Goal: Task Accomplishment & Management: Use online tool/utility

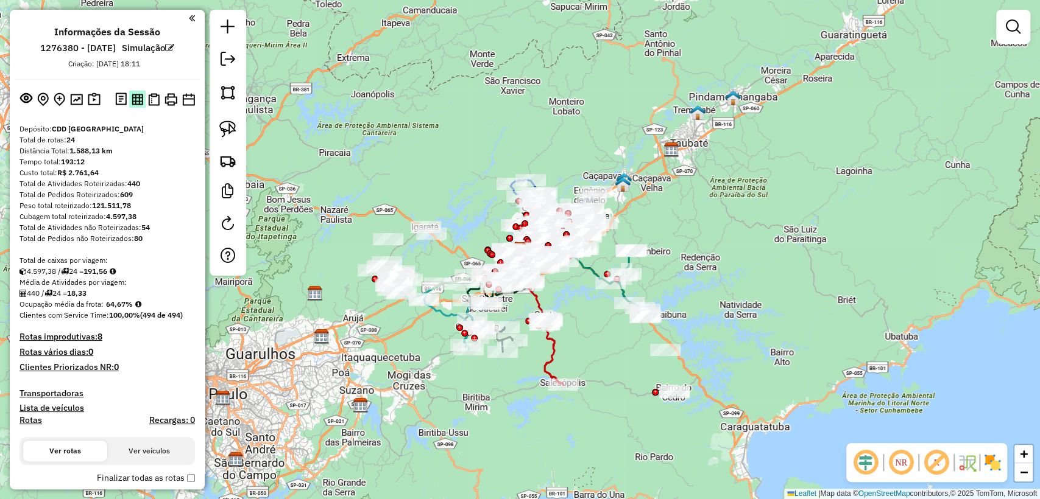
click at [135, 99] on img at bounding box center [138, 100] width 12 height 12
click at [151, 99] on img at bounding box center [154, 99] width 12 height 13
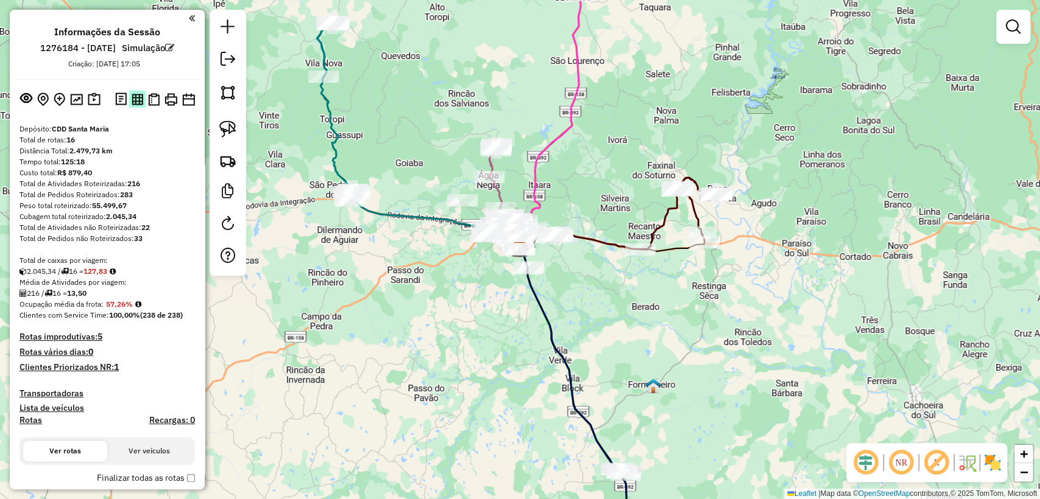
click at [137, 99] on img at bounding box center [138, 100] width 12 height 12
click at [152, 100] on img at bounding box center [154, 99] width 12 height 13
click at [133, 97] on img at bounding box center [138, 100] width 12 height 12
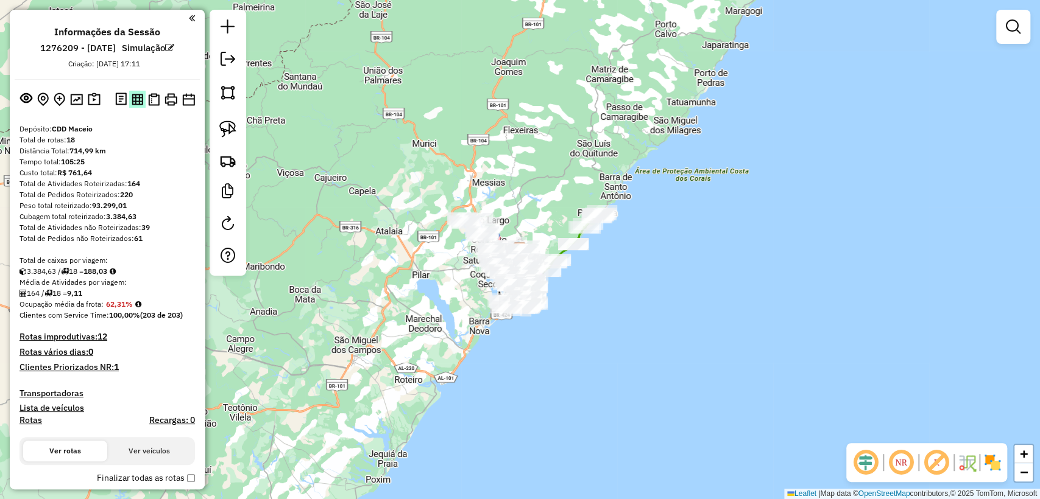
click at [133, 100] on img at bounding box center [138, 100] width 12 height 12
drag, startPoint x: 156, startPoint y: 95, endPoint x: 379, endPoint y: 13, distance: 237.4
click at [154, 95] on img at bounding box center [154, 99] width 12 height 13
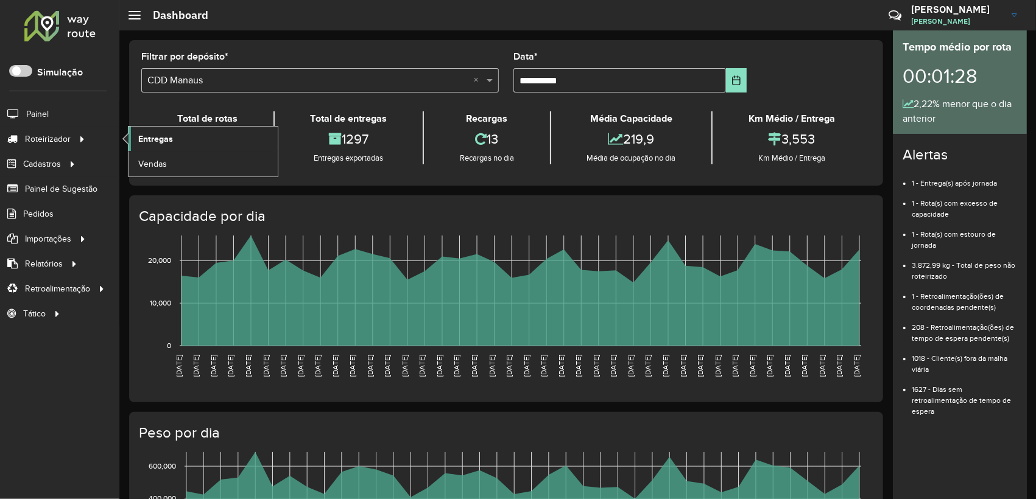
click at [174, 131] on link "Entregas" at bounding box center [203, 139] width 149 height 24
click at [139, 137] on span "Entregas" at bounding box center [155, 139] width 35 height 13
click at [141, 133] on span "Entregas" at bounding box center [155, 139] width 35 height 13
click at [18, 77] on p-inputswitch at bounding box center [20, 73] width 23 height 10
click at [21, 74] on span at bounding box center [20, 71] width 23 height 12
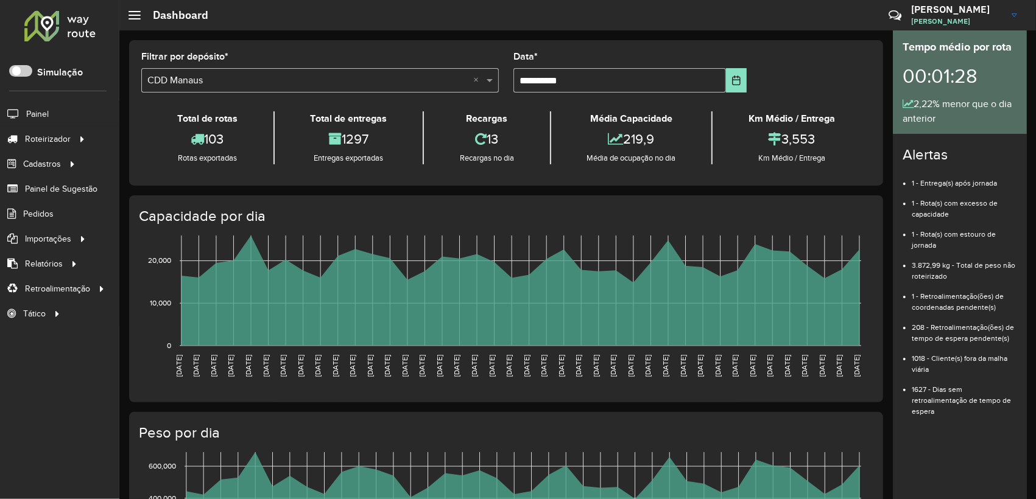
scroll to position [7, 4]
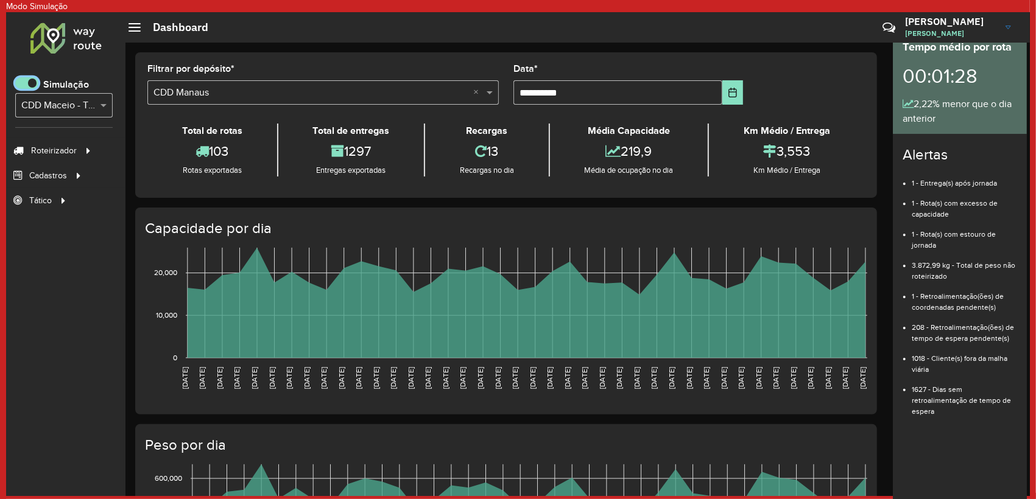
click at [88, 94] on div "Selecione... × CDD Maceio - Teste Algoritmo PyVRP" at bounding box center [63, 105] width 97 height 24
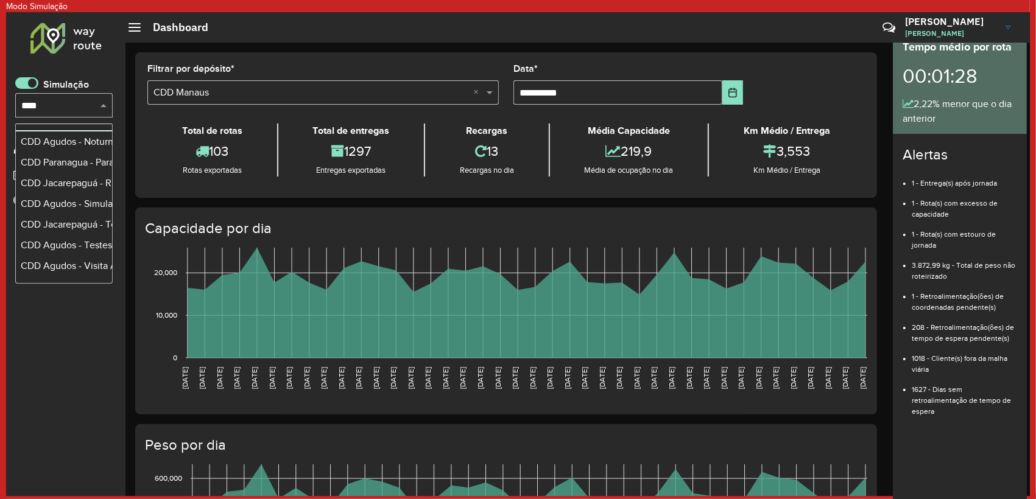
scroll to position [0, 0]
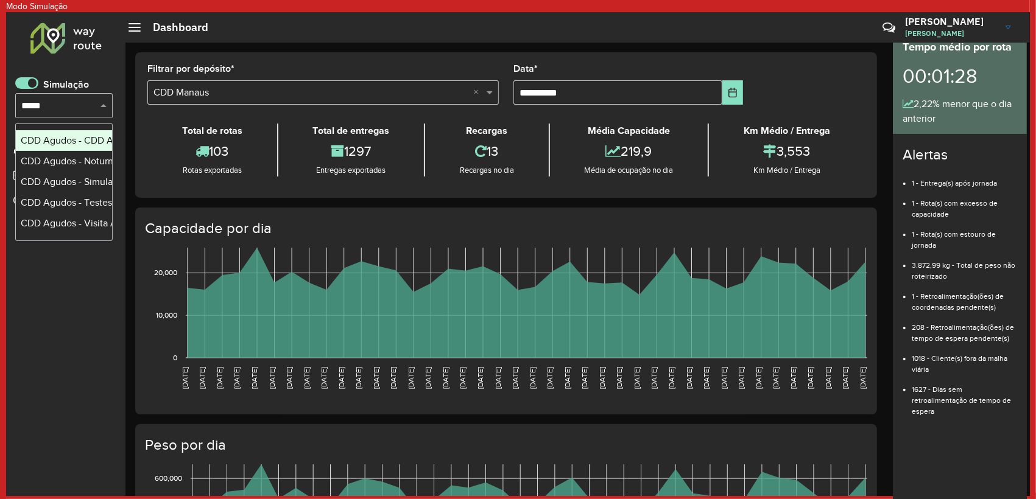
type input "******"
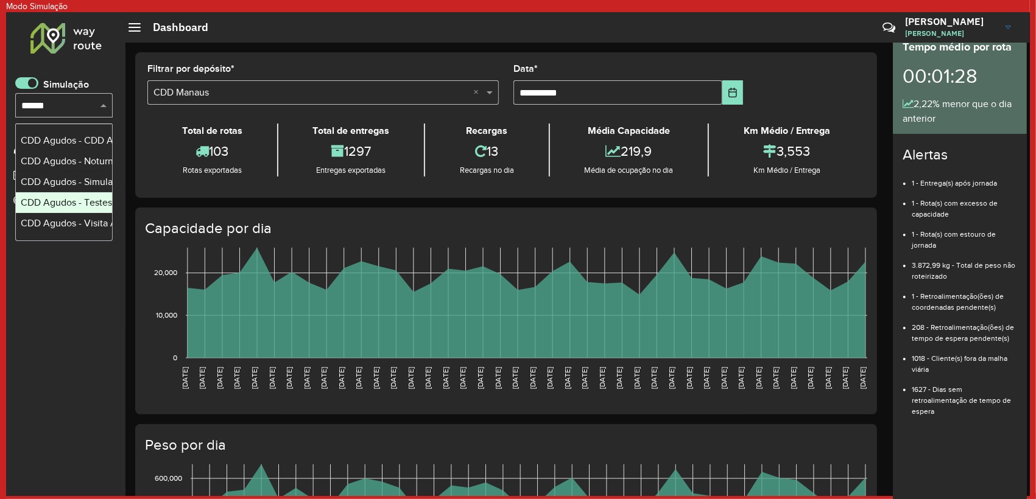
click at [81, 207] on div "CDD Agudos - Testes PyVRP" at bounding box center [64, 203] width 86 height 15
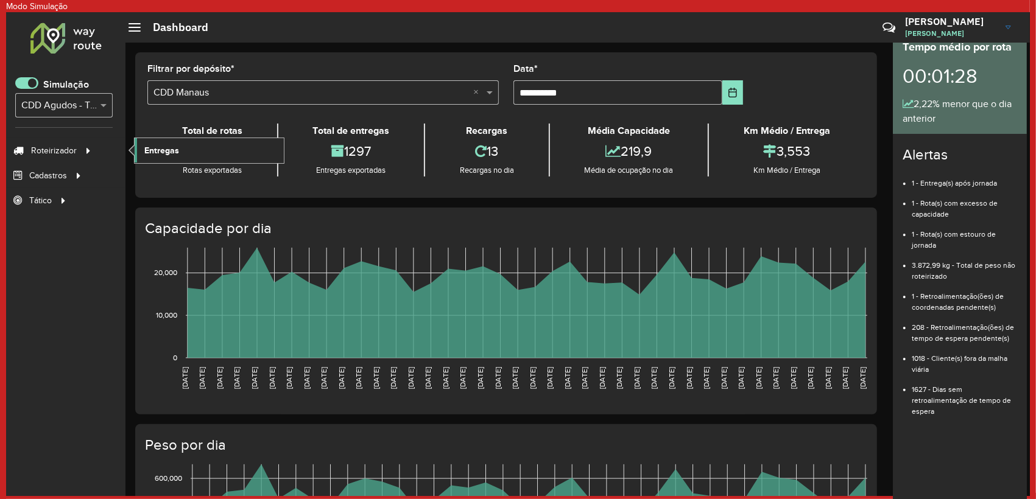
click at [165, 146] on span "Entregas" at bounding box center [161, 150] width 35 height 13
click at [161, 143] on link "Entregas" at bounding box center [209, 150] width 149 height 24
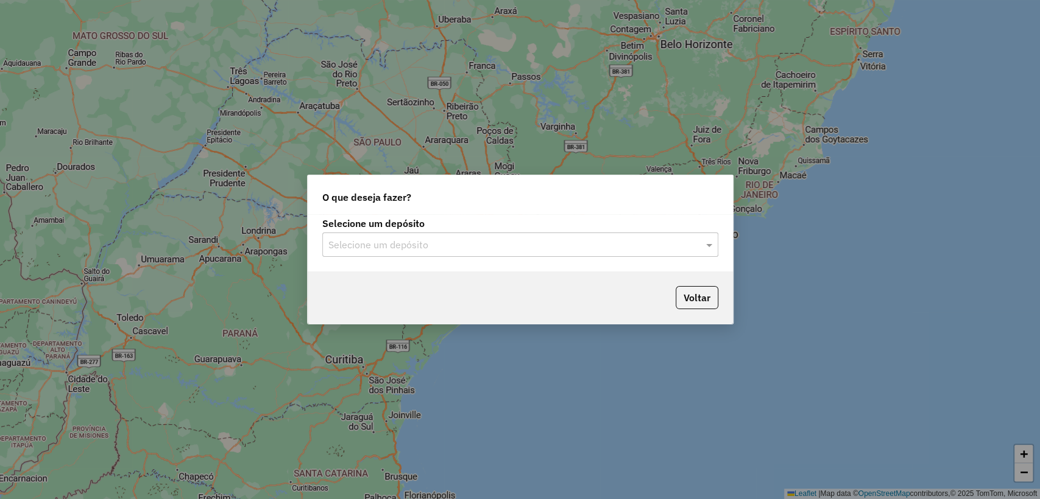
click at [365, 238] on input "text" at bounding box center [507, 245] width 359 height 15
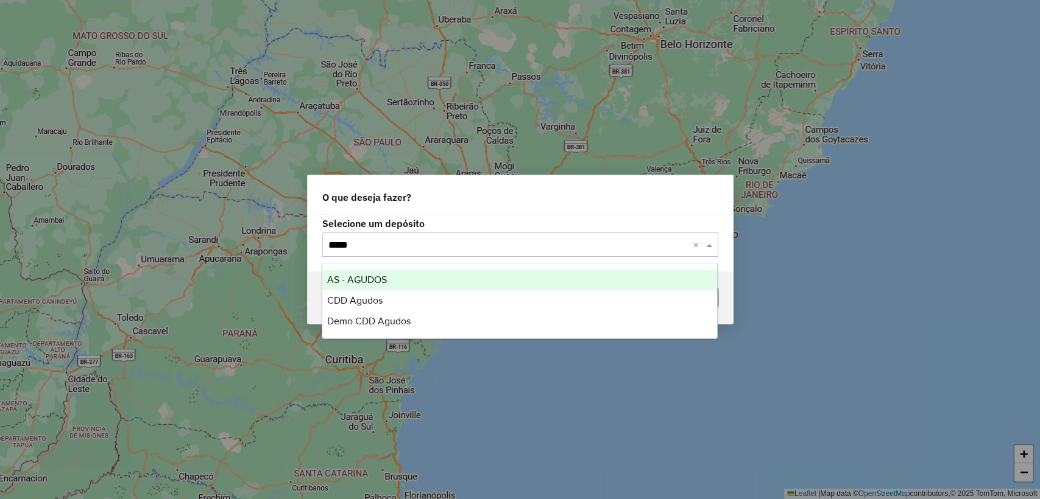
type input "******"
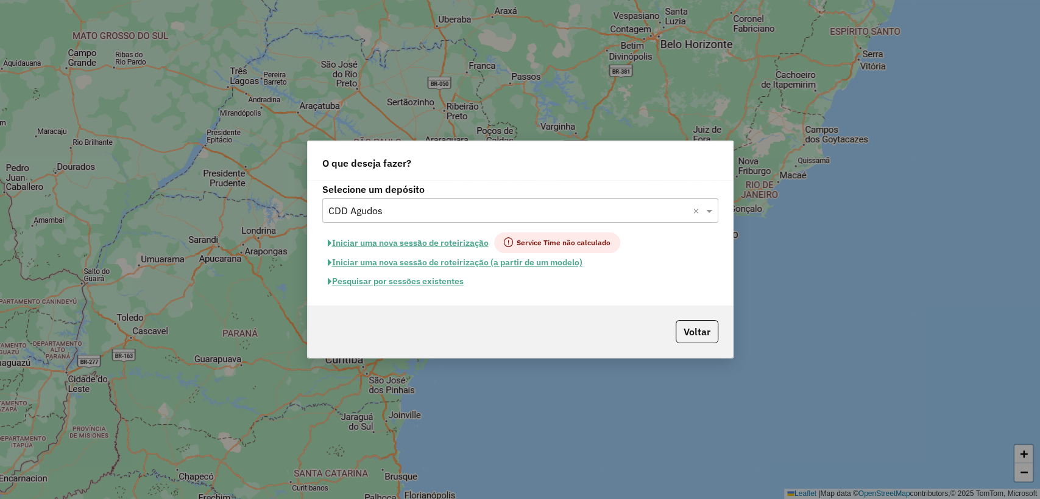
click at [431, 281] on button "Pesquisar por sessões existentes" at bounding box center [395, 281] width 147 height 19
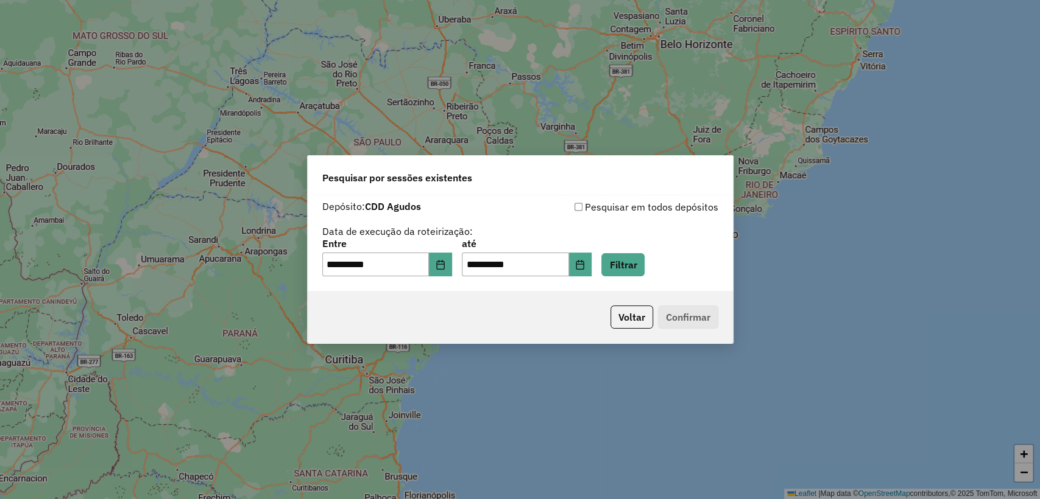
click at [613, 254] on div "**********" at bounding box center [520, 258] width 396 height 38
click at [627, 266] on button "Filtrar" at bounding box center [622, 264] width 43 height 23
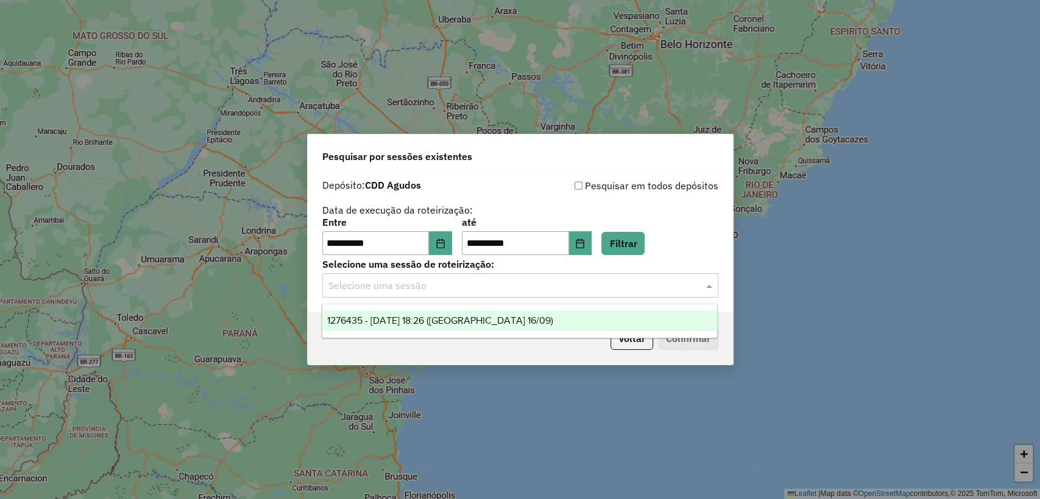
click at [526, 284] on input "text" at bounding box center [507, 286] width 359 height 15
drag, startPoint x: 497, startPoint y: 326, endPoint x: 605, endPoint y: 304, distance: 110.0
click at [497, 326] on span "1276435 - 16/09/2025 18:26 (Agudos 16/09)" at bounding box center [440, 320] width 226 height 10
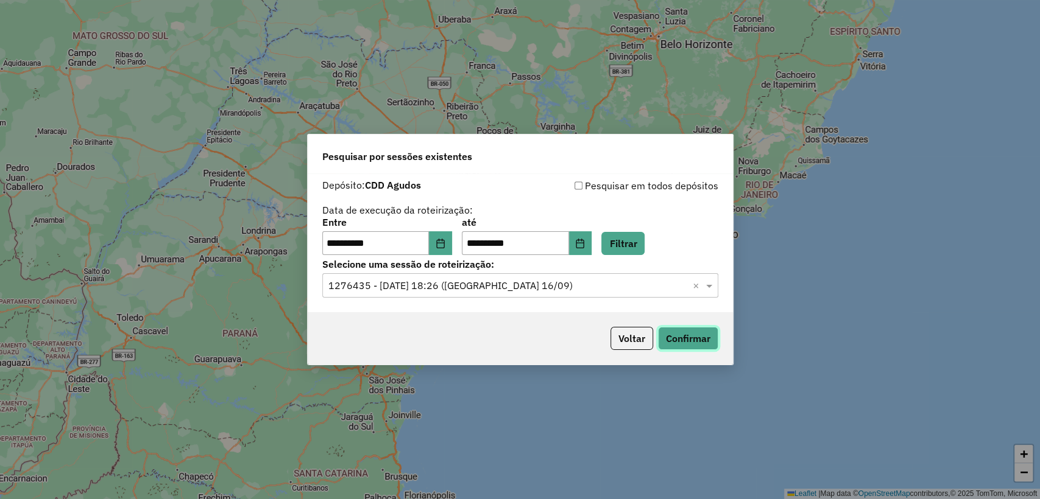
click at [676, 333] on button "Confirmar" at bounding box center [688, 338] width 60 height 23
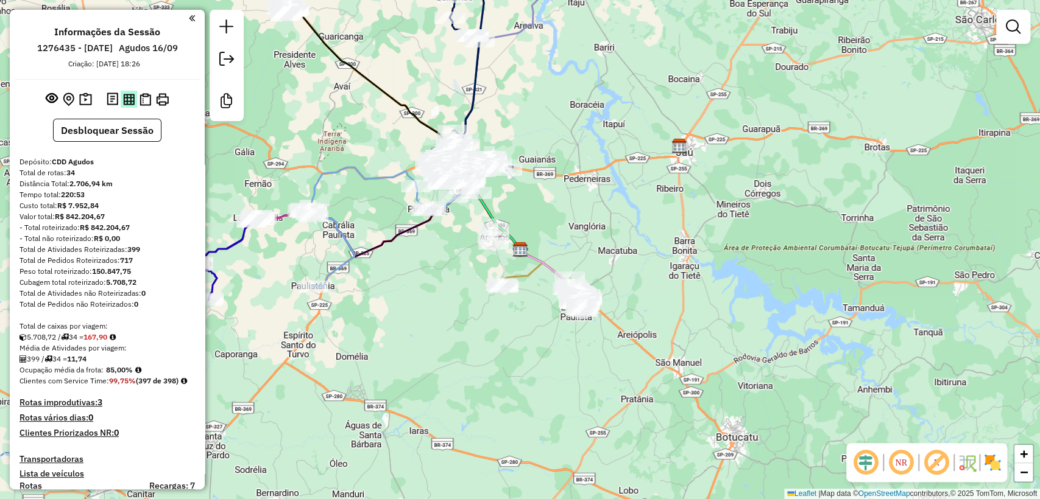
click at [124, 99] on img at bounding box center [129, 100] width 12 height 12
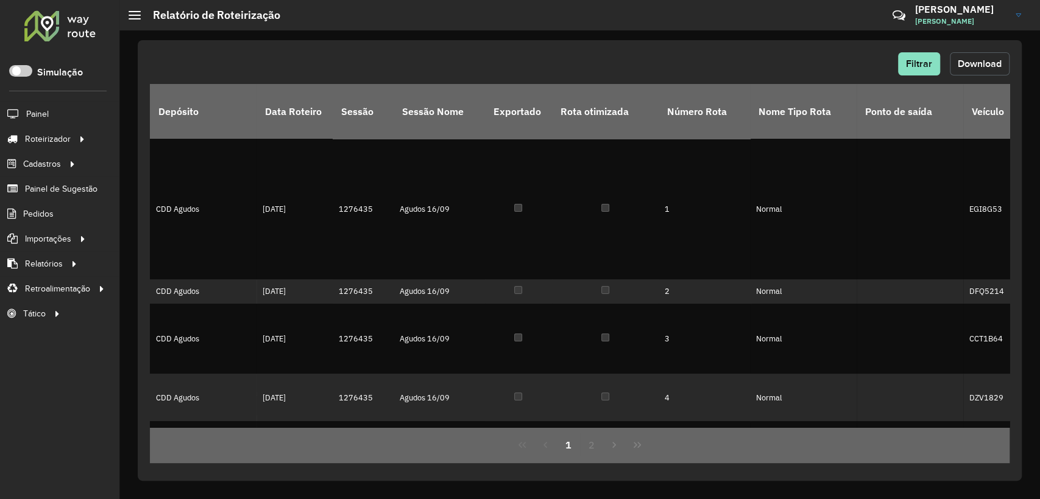
click at [991, 63] on span "Download" at bounding box center [979, 63] width 44 height 10
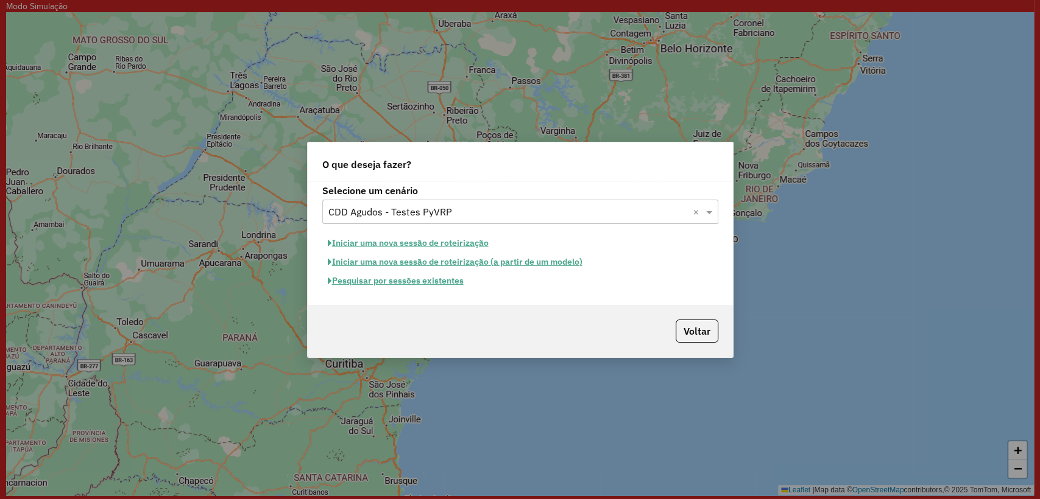
click at [409, 275] on button "Pesquisar por sessões existentes" at bounding box center [395, 281] width 147 height 19
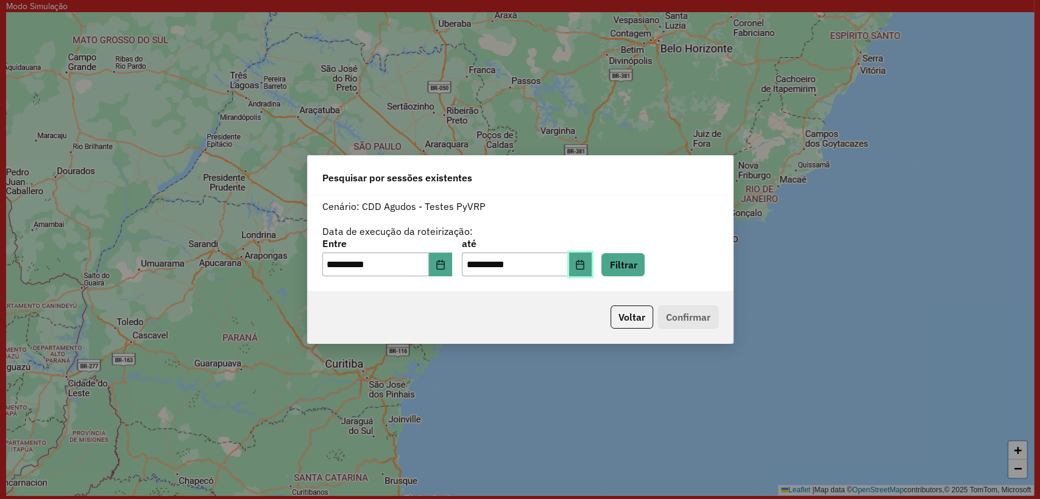
click at [585, 264] on icon "Choose Date" at bounding box center [580, 265] width 10 height 10
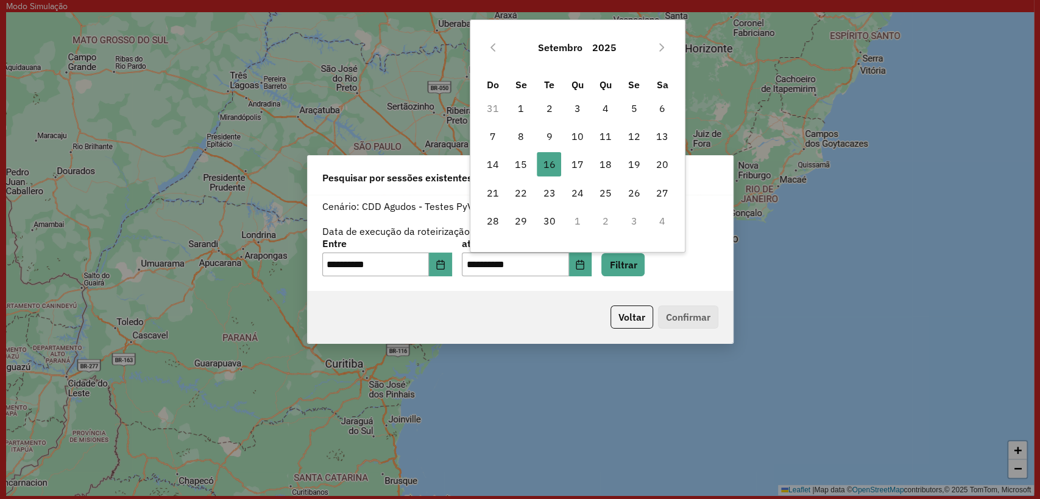
click at [728, 264] on div "**********" at bounding box center [520, 243] width 425 height 97
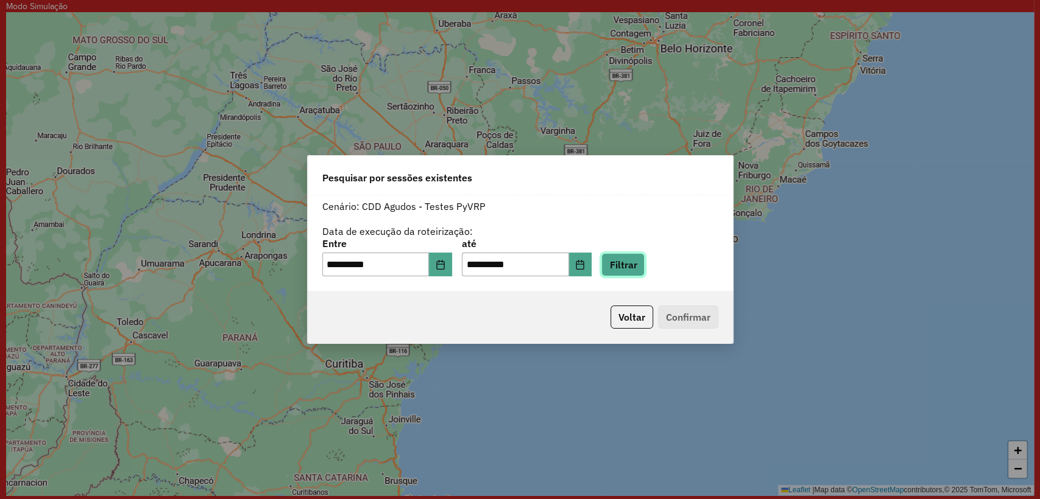
click at [644, 259] on button "Filtrar" at bounding box center [622, 264] width 43 height 23
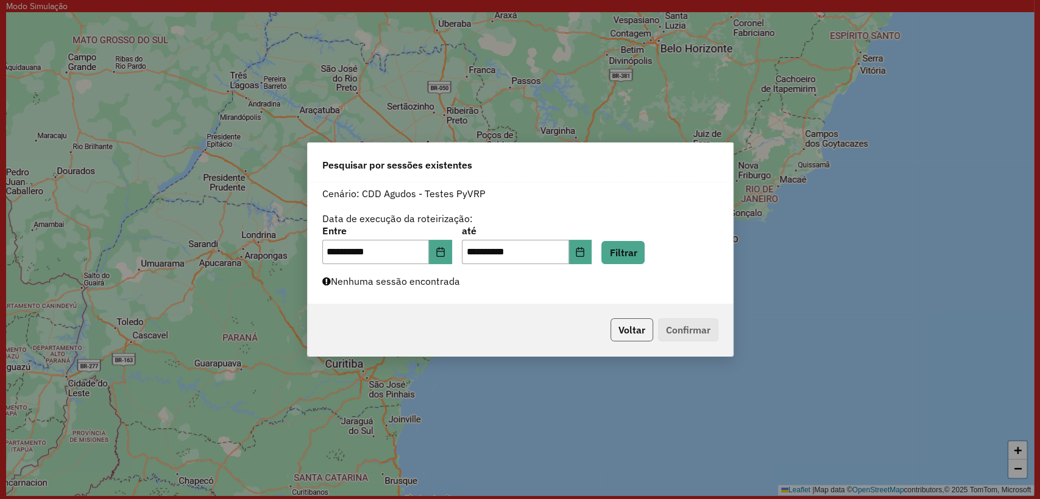
click at [624, 323] on button "Voltar" at bounding box center [631, 330] width 43 height 23
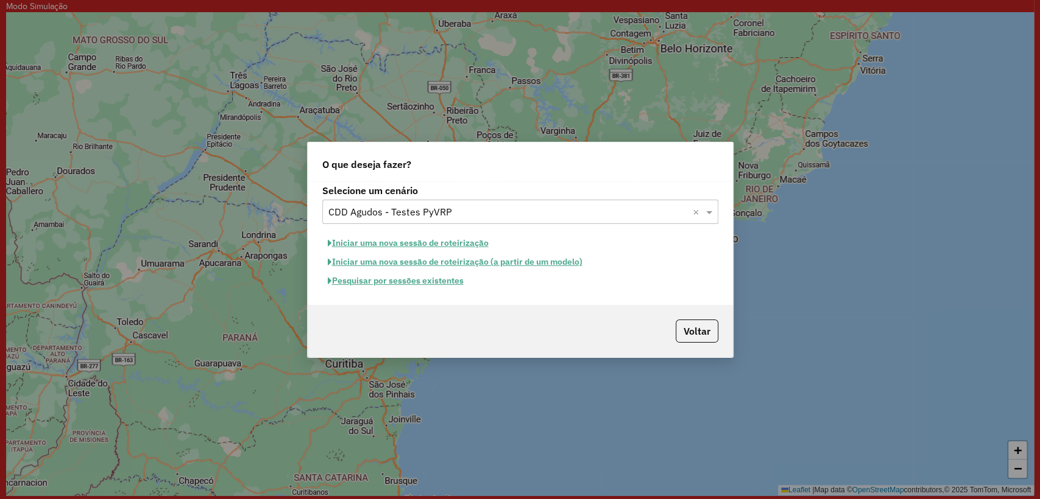
click at [431, 228] on div "Selecione um cenário Selecione um cenário × CDD Agudos - Testes PyVRP × Iniciar…" at bounding box center [520, 243] width 425 height 124
click at [426, 239] on button "Iniciar uma nova sessão de roteirização" at bounding box center [408, 243] width 172 height 19
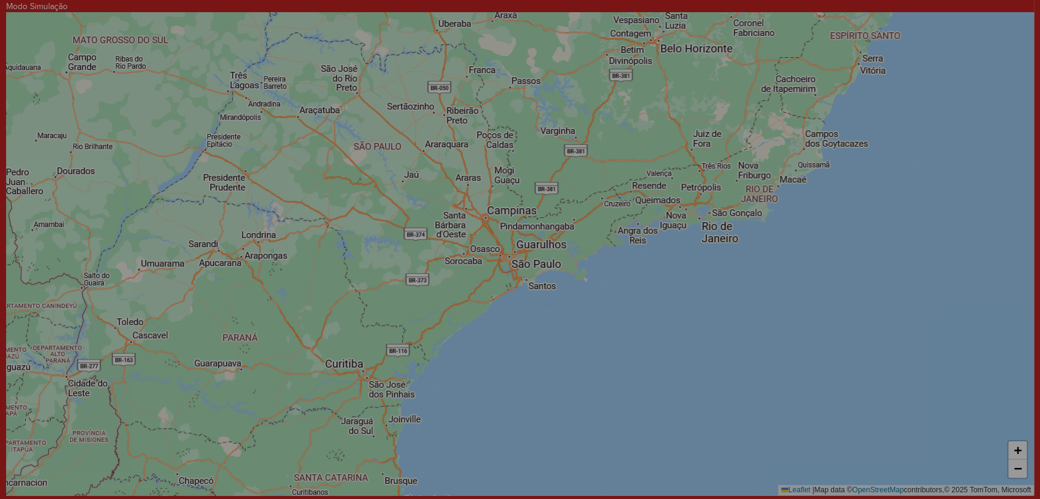
select select "*"
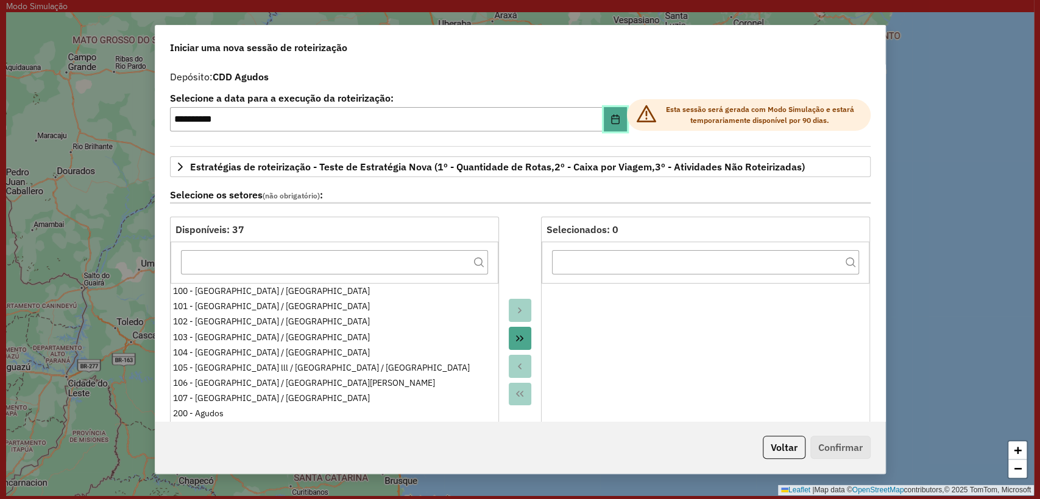
click at [610, 120] on icon "Choose Date" at bounding box center [615, 119] width 10 height 10
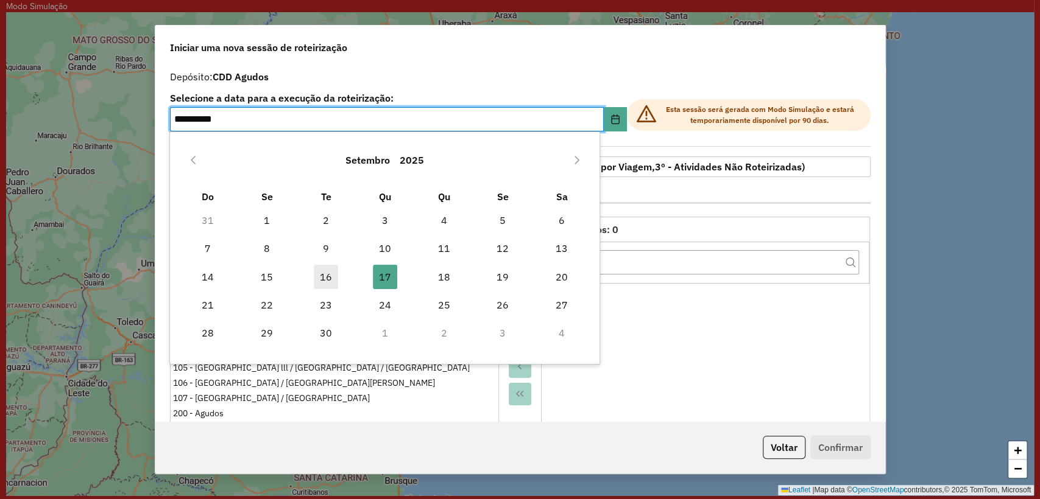
click at [322, 269] on span "16" at bounding box center [326, 277] width 24 height 24
type input "**********"
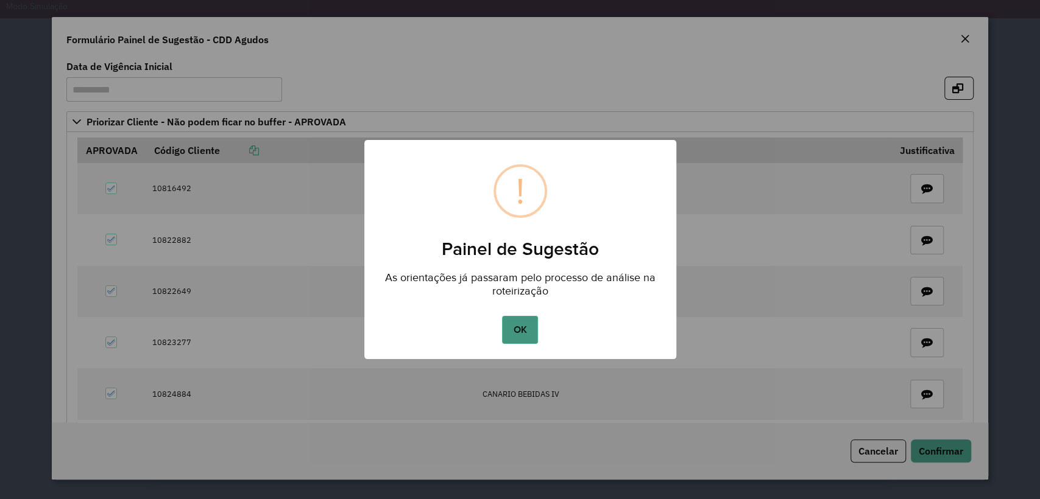
click at [502, 326] on button "OK" at bounding box center [520, 330] width 36 height 28
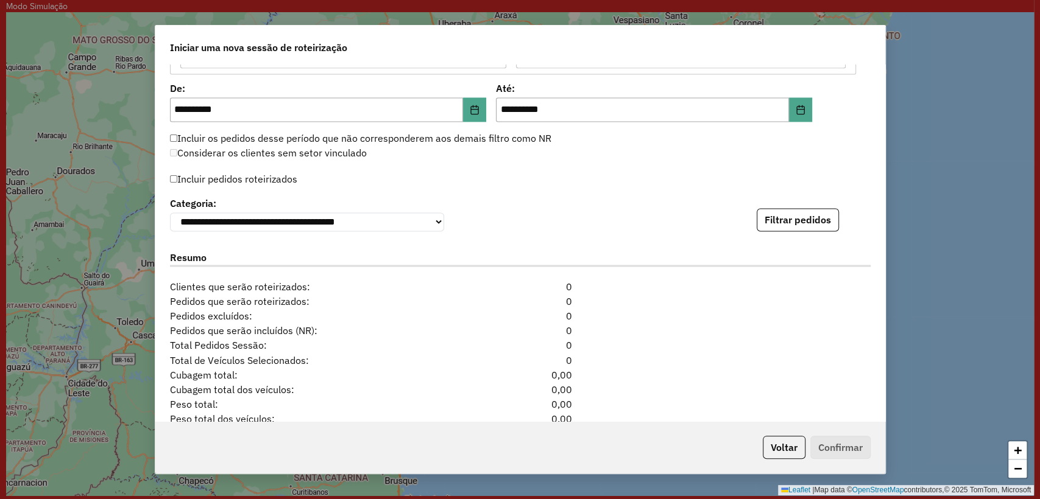
scroll to position [1117, 0]
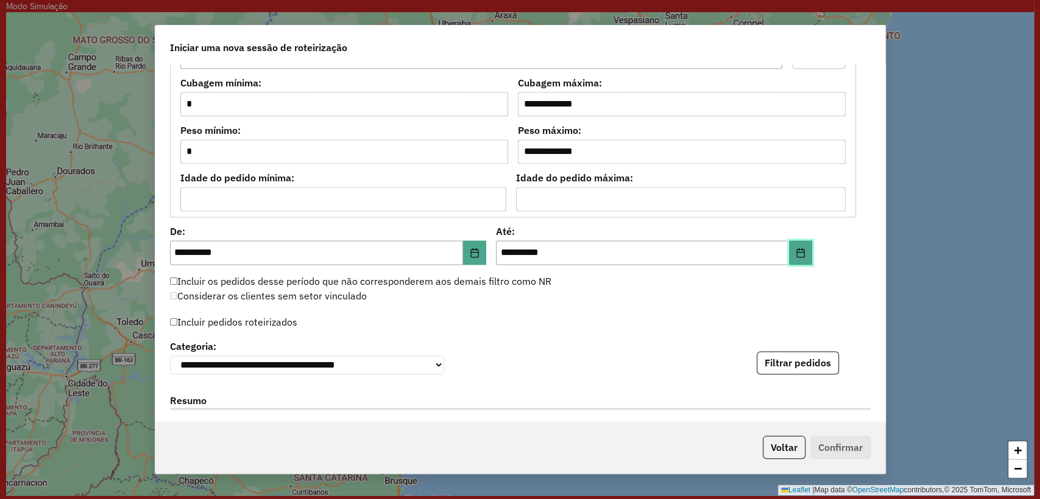
click at [796, 250] on icon "Choose Date" at bounding box center [800, 253] width 8 height 10
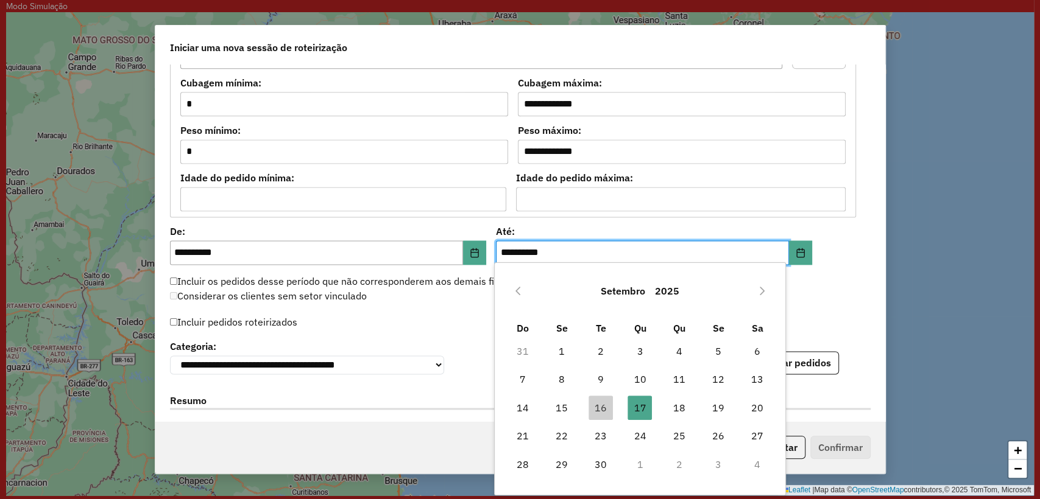
click at [589, 409] on span "16" at bounding box center [600, 408] width 24 height 24
type input "**********"
click at [266, 315] on label "Incluir pedidos roteirizados" at bounding box center [234, 322] width 128 height 23
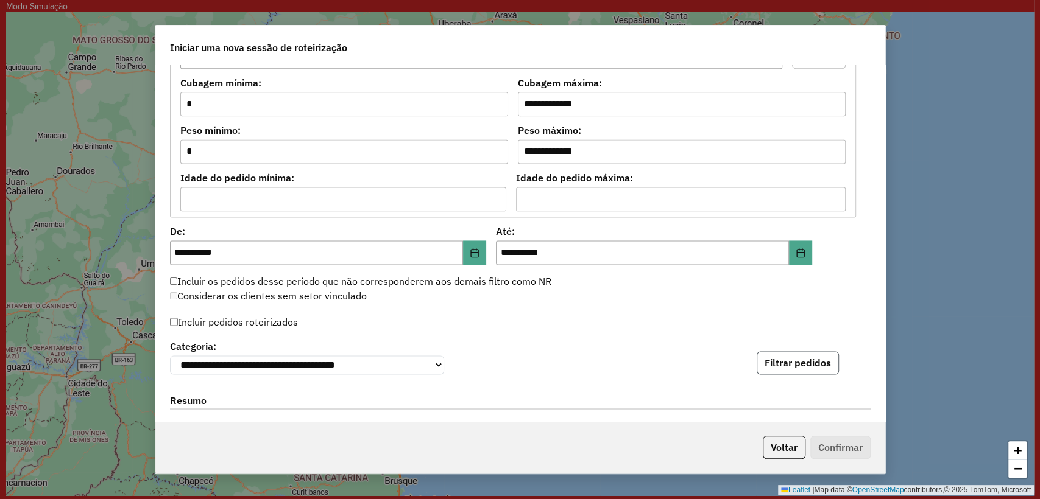
click at [828, 368] on button "Filtrar pedidos" at bounding box center [797, 362] width 82 height 23
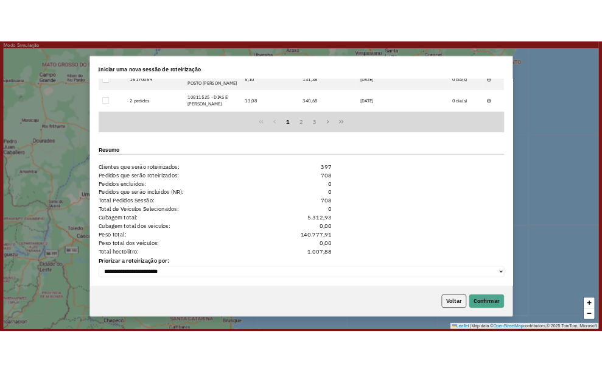
scroll to position [1586, 0]
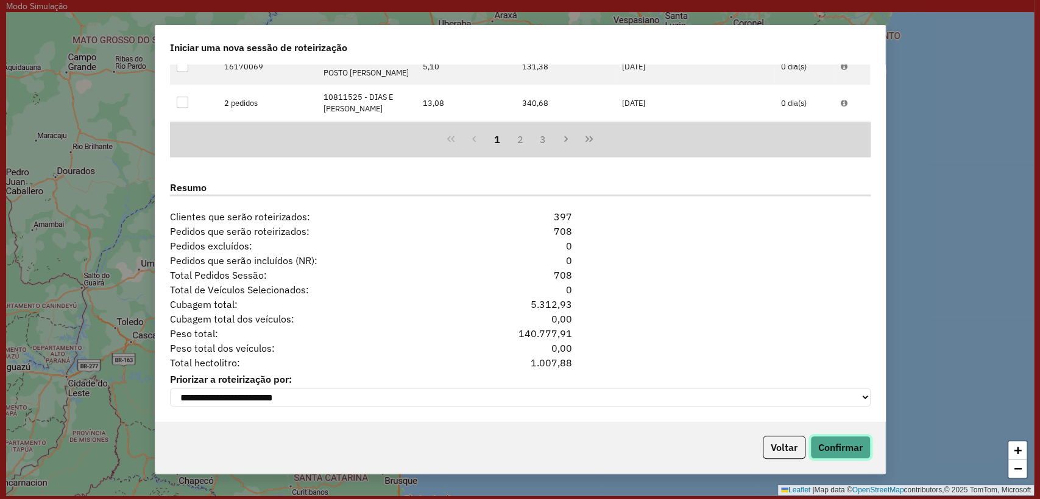
click at [833, 445] on button "Confirmar" at bounding box center [840, 447] width 60 height 23
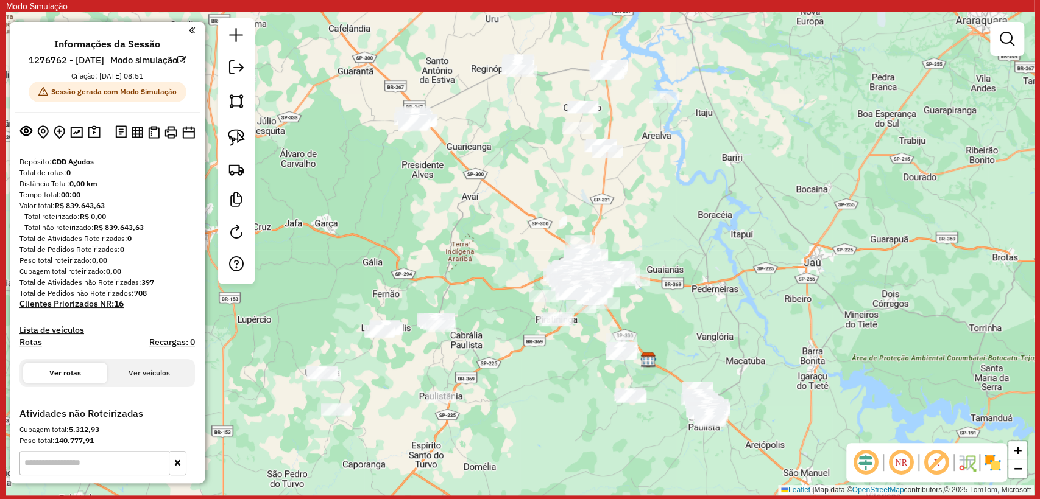
drag, startPoint x: 362, startPoint y: 363, endPoint x: 482, endPoint y: 460, distance: 154.6
click at [482, 460] on div "Janela de atendimento Grade de atendimento Capacidade Transportadoras Veículos …" at bounding box center [519, 254] width 1027 height 484
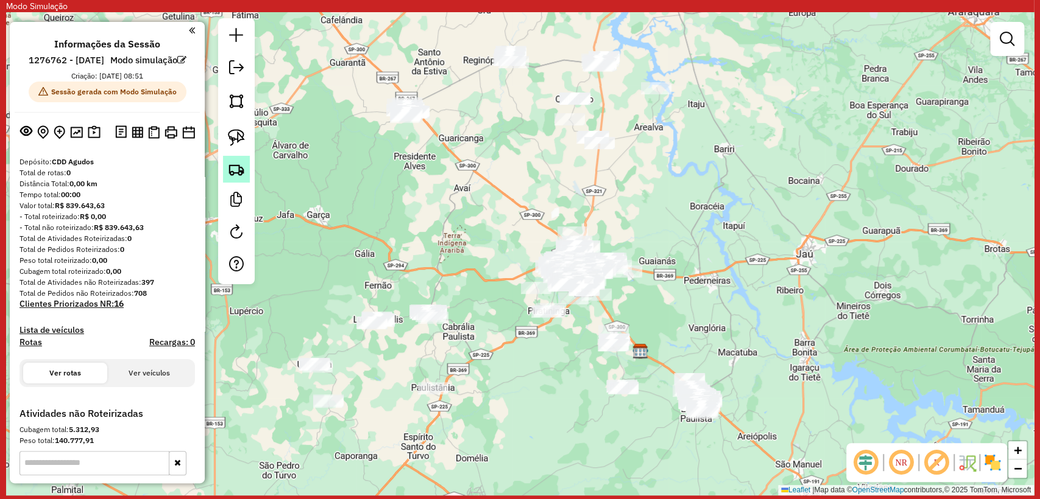
click at [241, 171] on img at bounding box center [236, 169] width 17 height 17
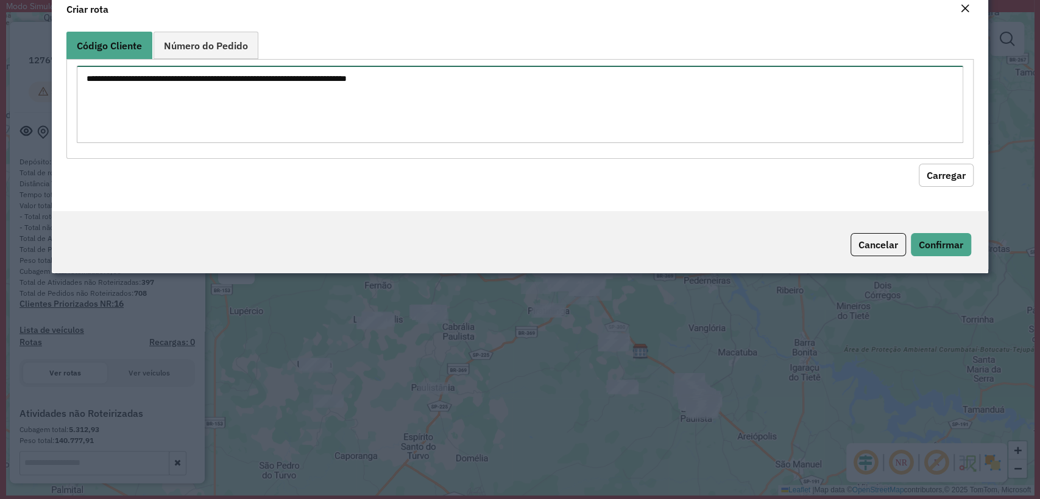
click at [367, 94] on textarea at bounding box center [520, 104] width 886 height 77
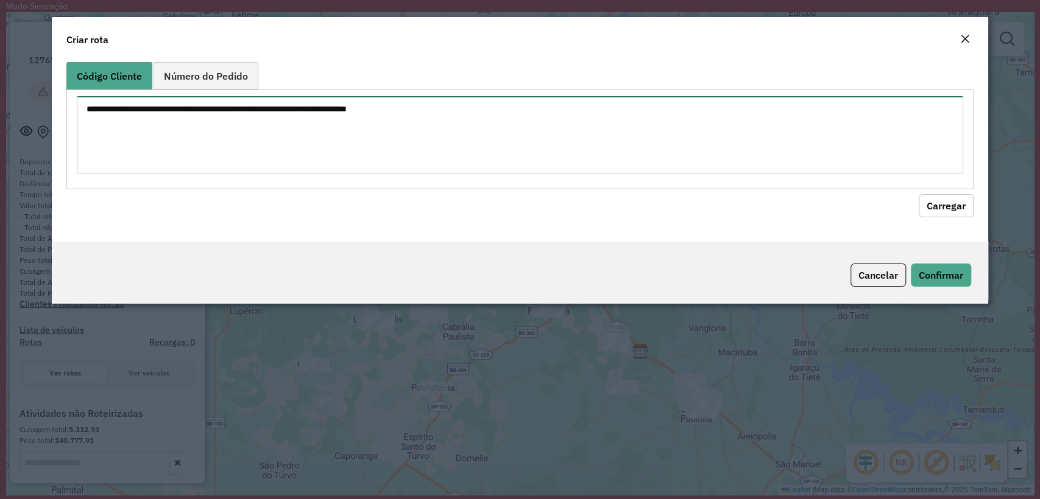
paste textarea "******** ******** ******** ******** ******** ******** ******** ******** ********"
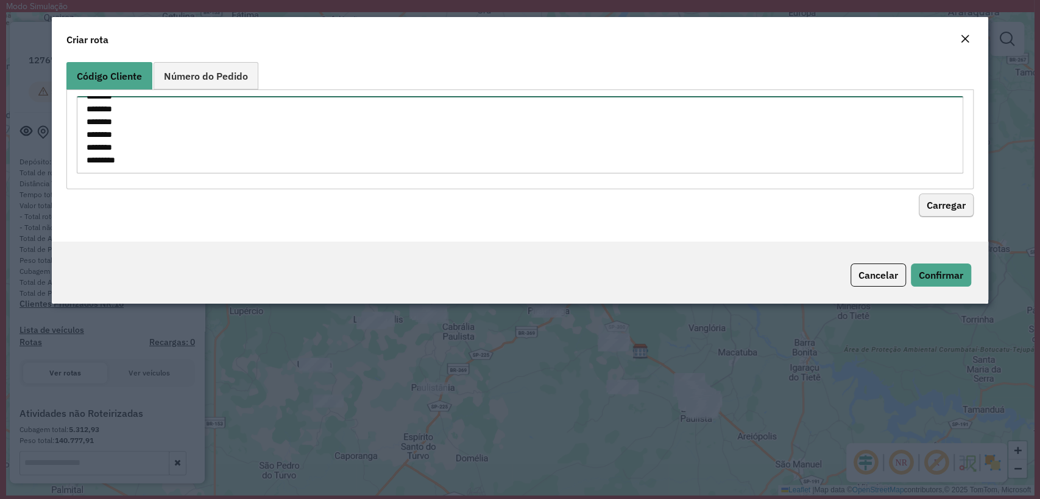
type textarea "******** ******** ******** ******** ******** ******** ******** ******** ********"
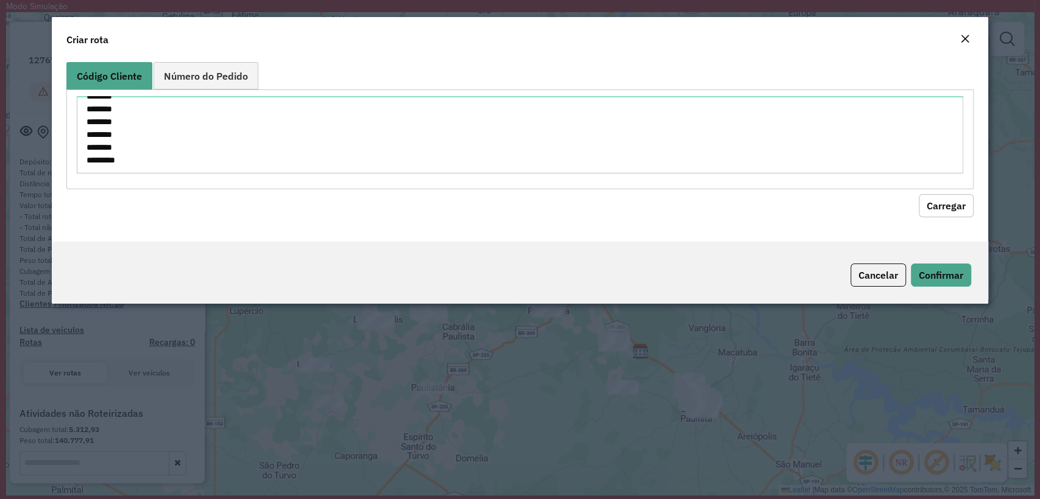
click at [945, 216] on button "Carregar" at bounding box center [945, 205] width 55 height 23
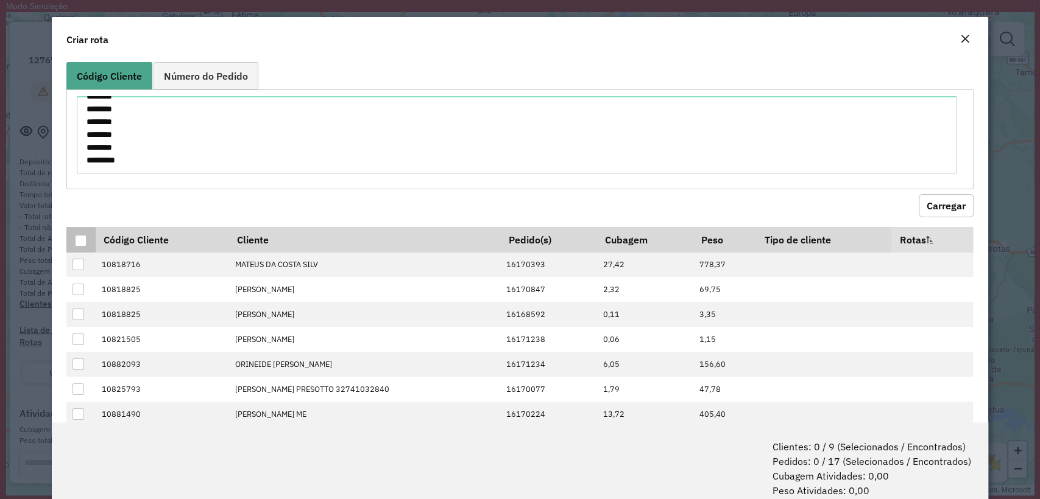
click at [76, 239] on div at bounding box center [81, 241] width 12 height 12
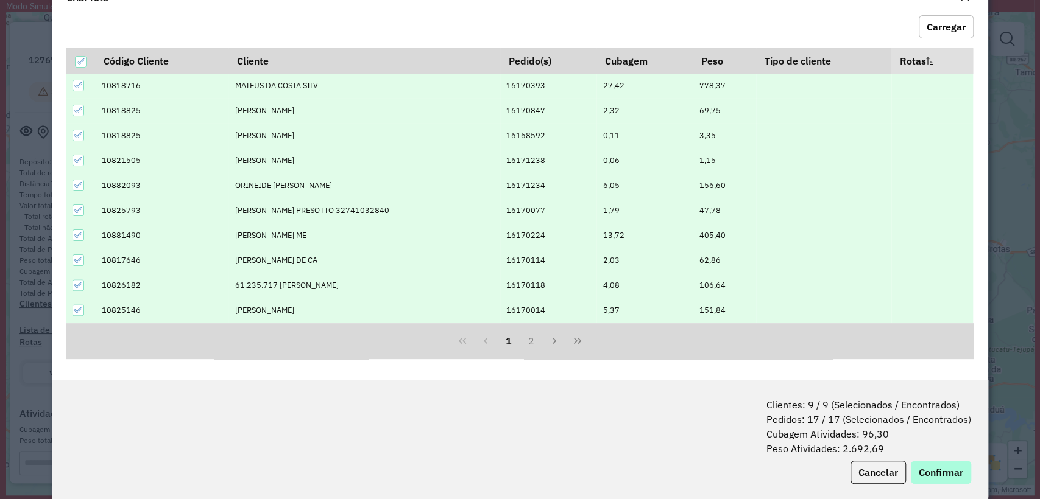
scroll to position [60, 0]
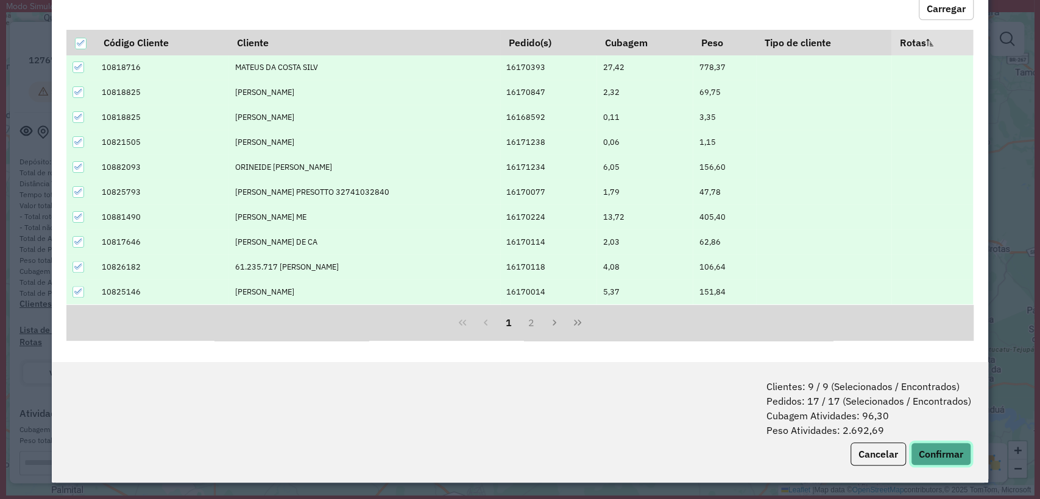
click at [940, 448] on button "Confirmar" at bounding box center [941, 454] width 60 height 23
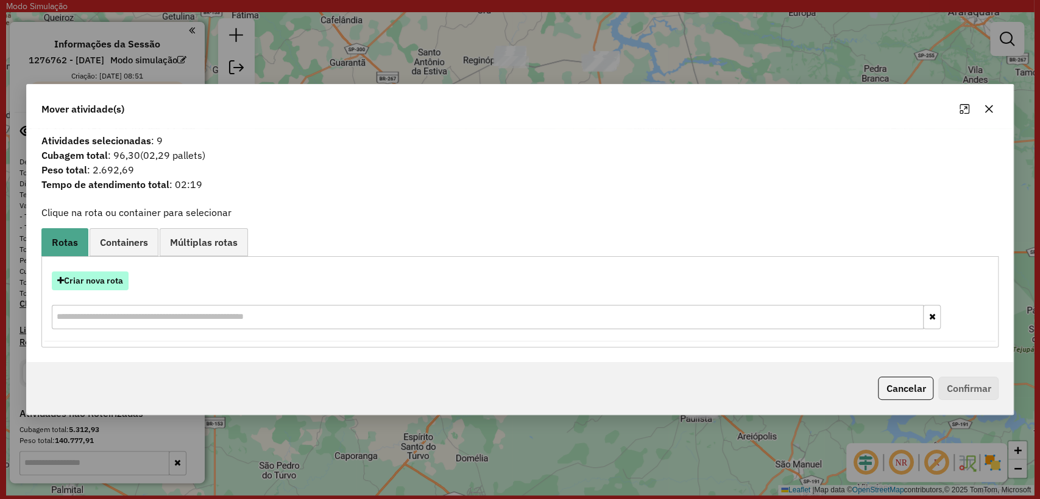
click at [102, 279] on button "Criar nova rota" at bounding box center [90, 281] width 77 height 19
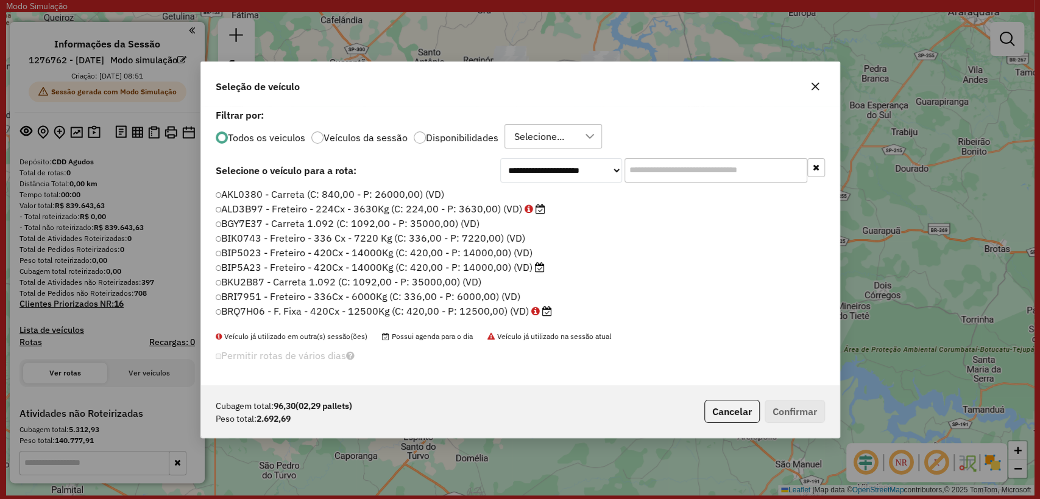
scroll to position [6, 4]
click at [667, 149] on div "Todos os veiculos Veículos da sessão Disponibilidades Selecione..." at bounding box center [520, 136] width 609 height 24
click at [732, 149] on div "Todos os veiculos Veículos da sessão Disponibilidades Selecione..." at bounding box center [520, 136] width 609 height 24
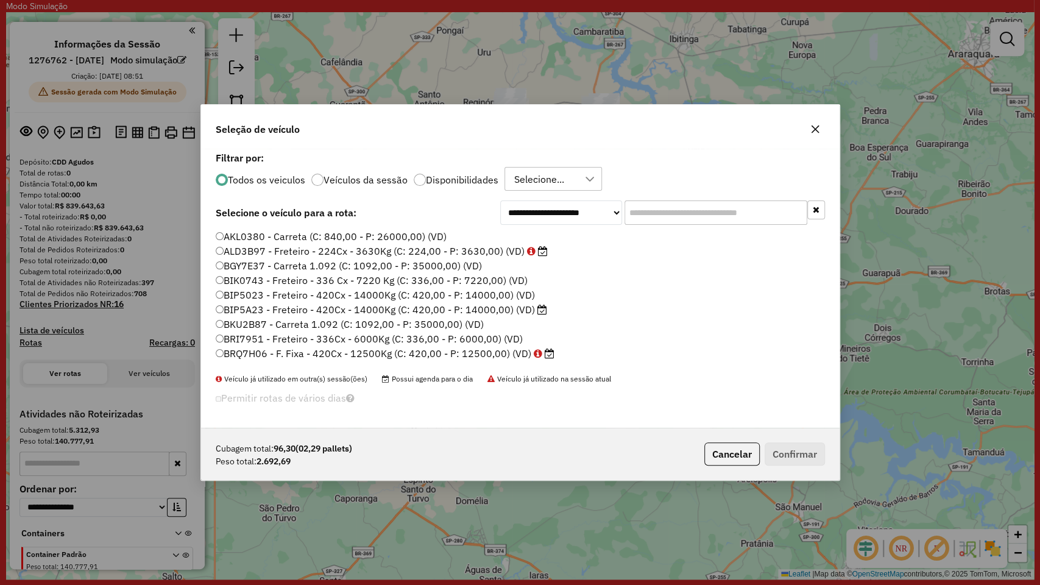
click at [702, 214] on input "text" at bounding box center [715, 212] width 183 height 24
paste input "*******"
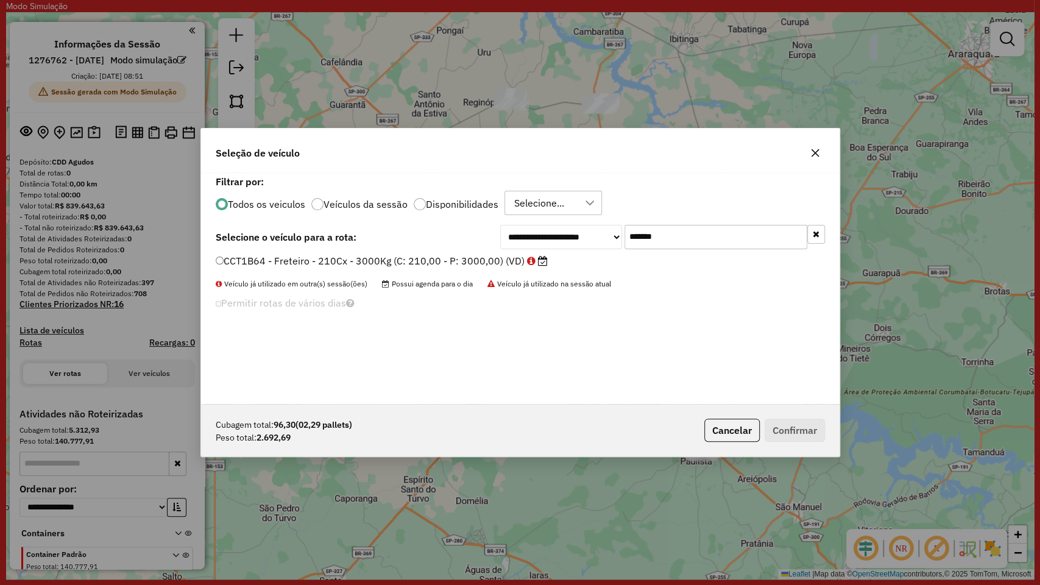
type input "*******"
click at [385, 259] on label "CCT1B64 - Freteiro - 210Cx - 3000Kg (C: 210,00 - P: 3000,00) (VD)" at bounding box center [382, 260] width 332 height 15
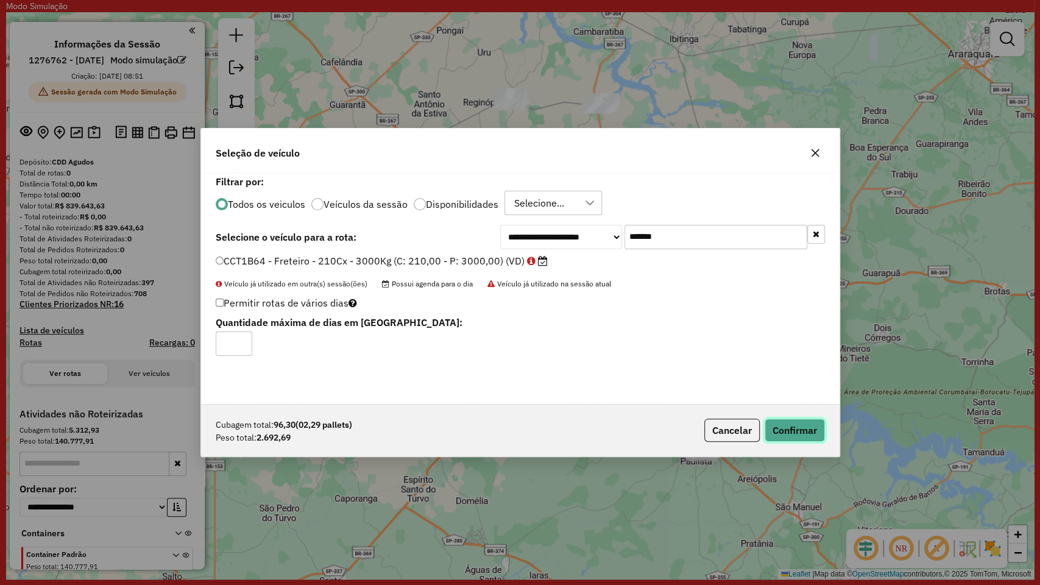
click at [782, 427] on button "Confirmar" at bounding box center [794, 429] width 60 height 23
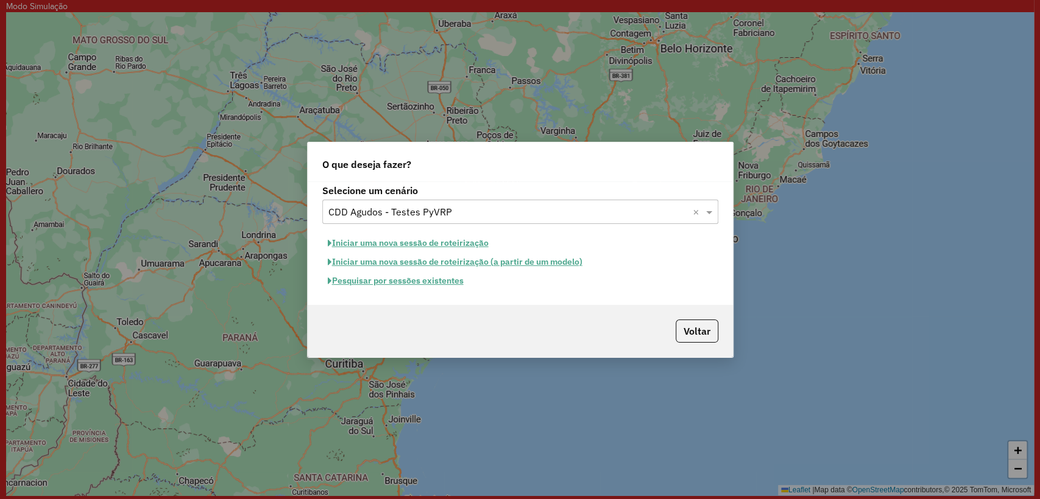
click at [418, 281] on button "Pesquisar por sessões existentes" at bounding box center [395, 281] width 147 height 19
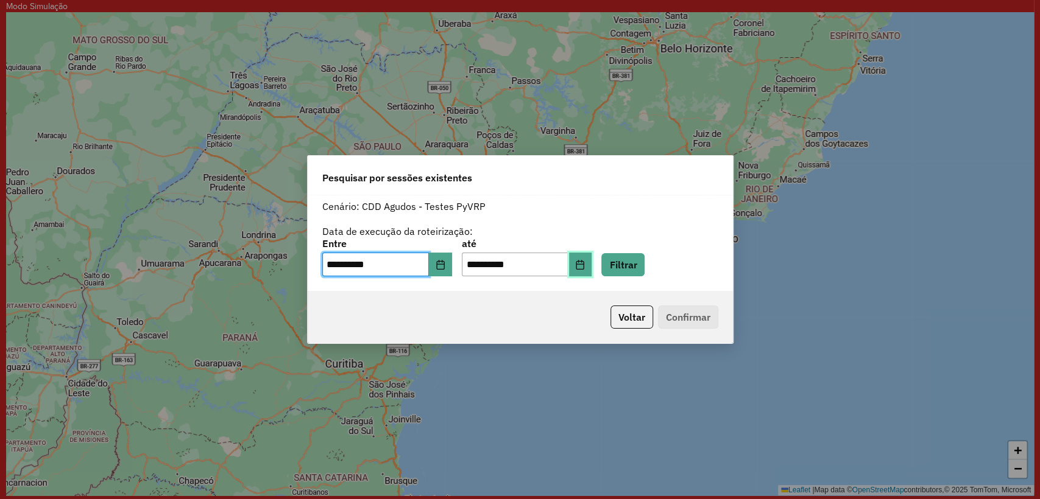
click at [585, 267] on icon "Choose Date" at bounding box center [580, 265] width 10 height 10
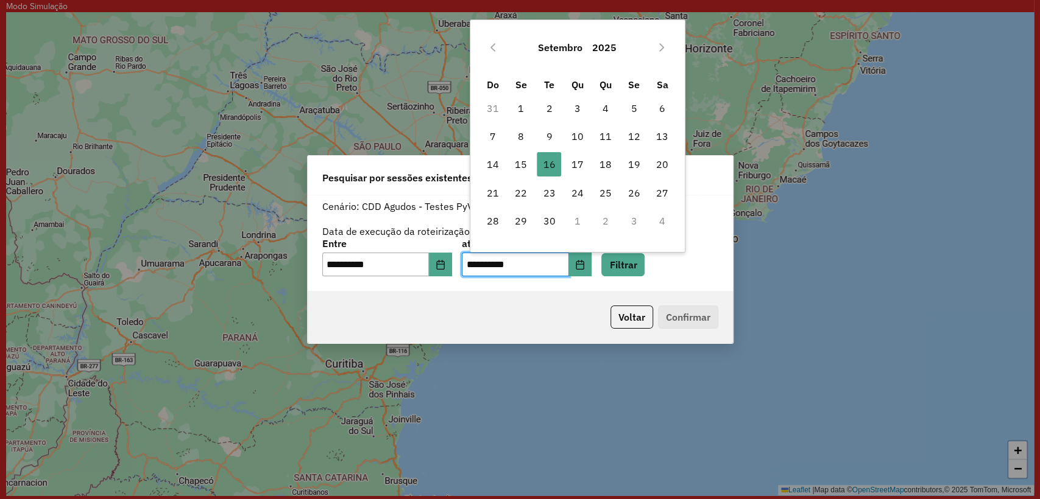
click at [732, 240] on div "**********" at bounding box center [520, 249] width 426 height 189
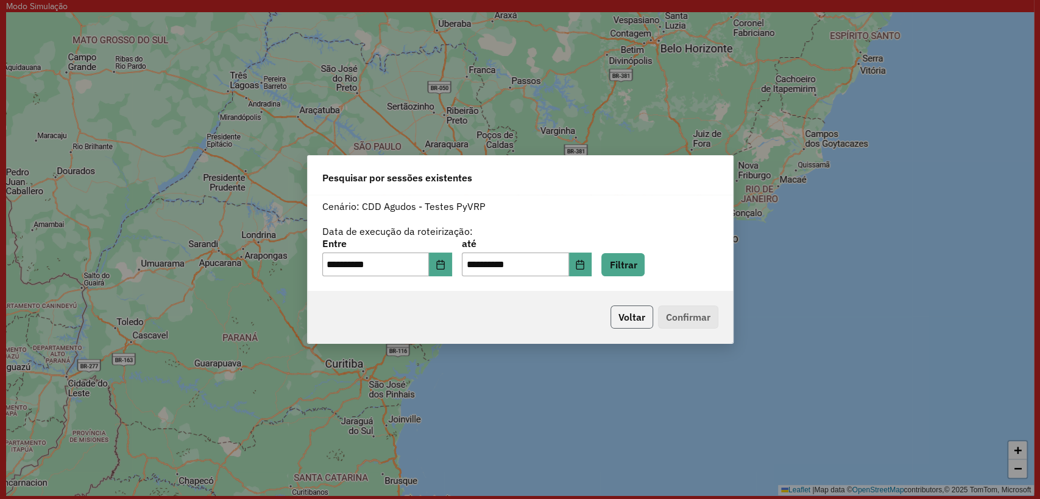
click at [634, 319] on button "Voltar" at bounding box center [631, 317] width 43 height 23
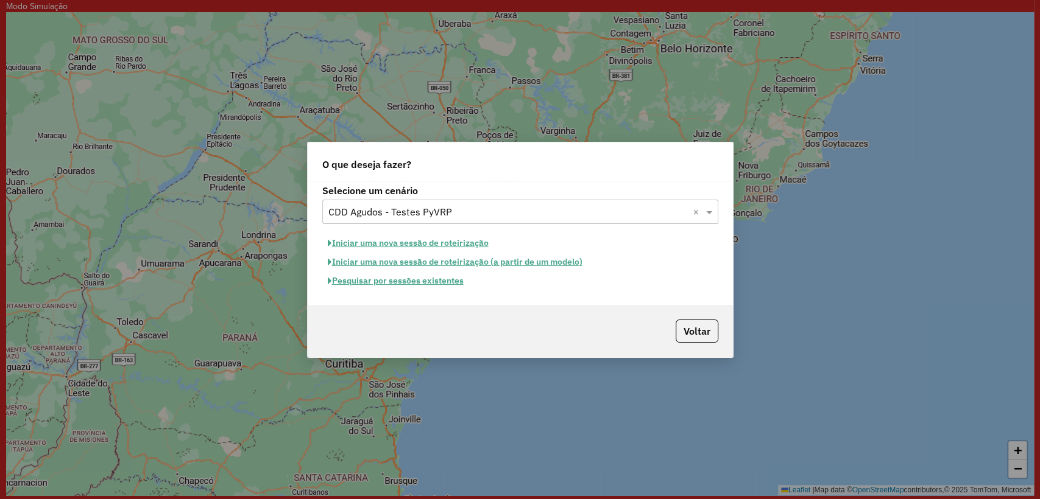
click at [388, 238] on button "Iniciar uma nova sessão de roteirização" at bounding box center [408, 243] width 172 height 19
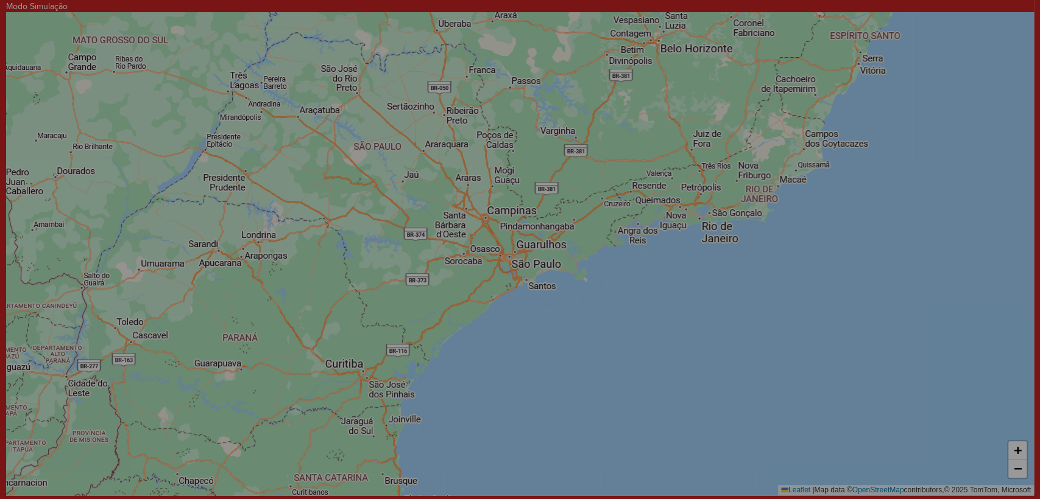
select select "*"
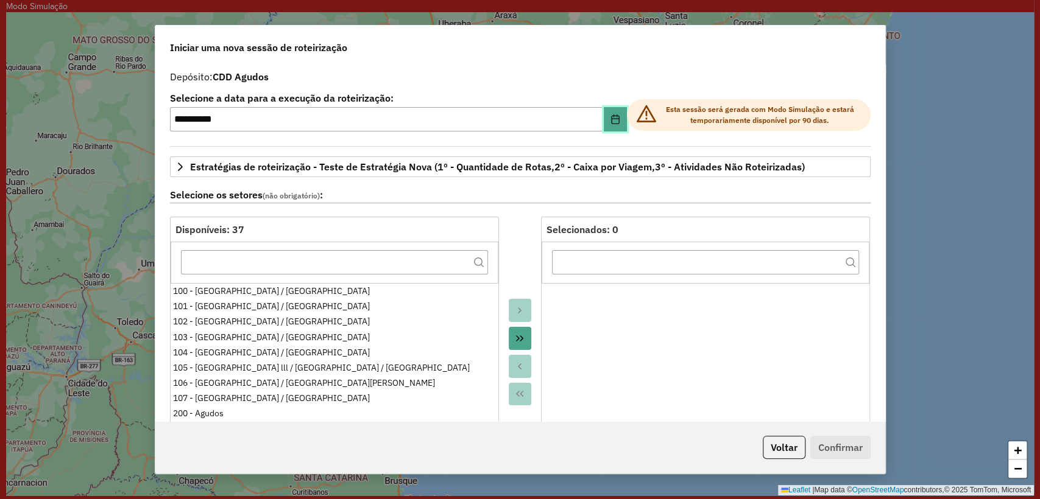
click at [614, 118] on icon "Choose Date" at bounding box center [615, 119] width 10 height 10
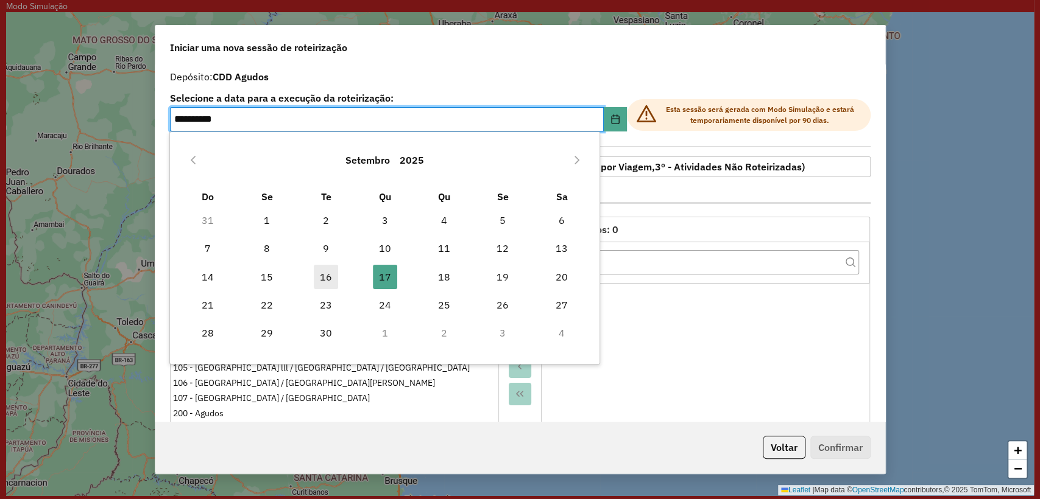
click at [331, 269] on span "16" at bounding box center [326, 277] width 24 height 24
type input "**********"
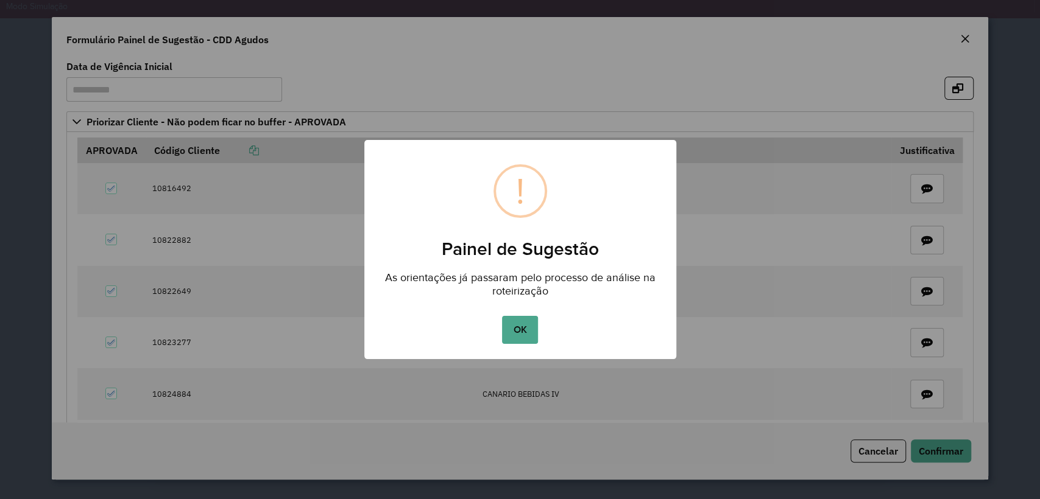
drag, startPoint x: 513, startPoint y: 325, endPoint x: 683, endPoint y: 363, distance: 174.1
click at [513, 325] on button "OK" at bounding box center [520, 330] width 36 height 28
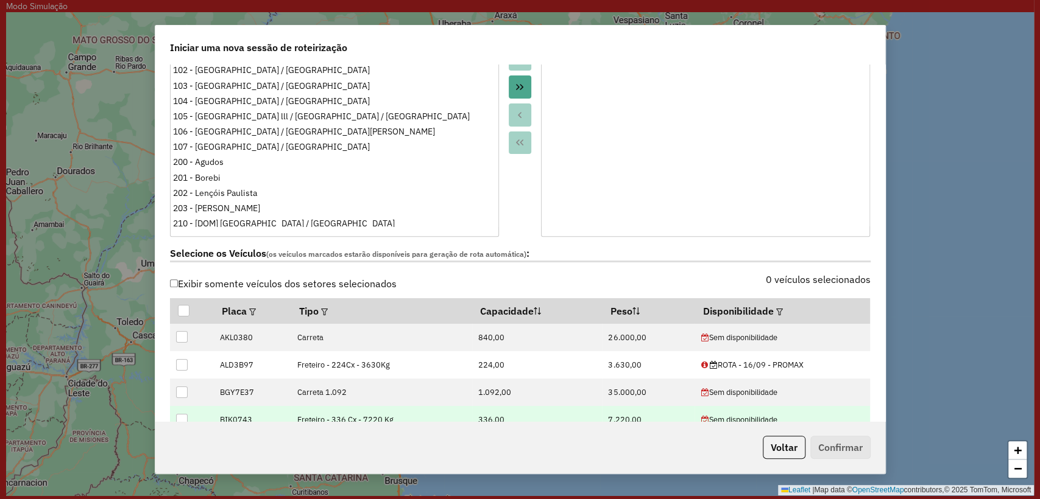
scroll to position [406, 0]
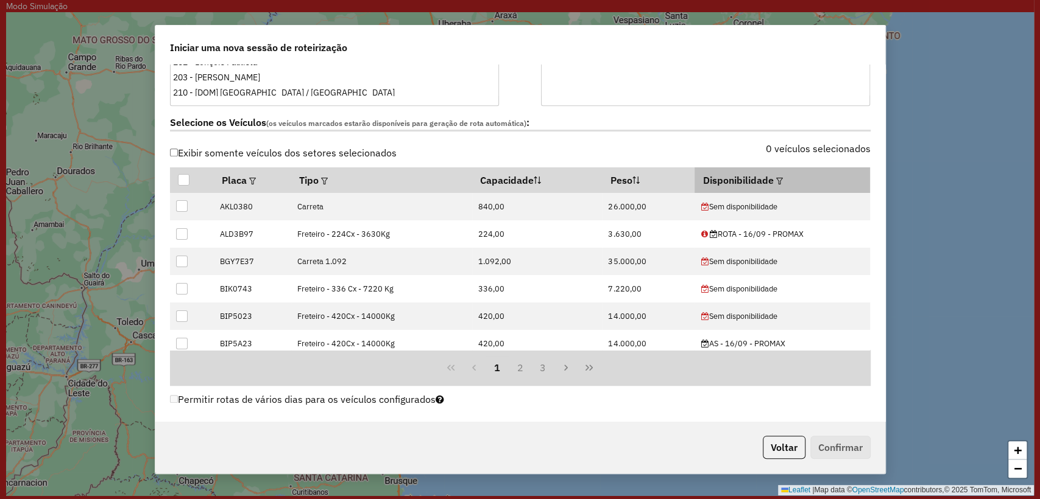
click at [779, 179] on th "Disponibilidade" at bounding box center [781, 180] width 175 height 26
click at [776, 179] on em at bounding box center [779, 181] width 7 height 7
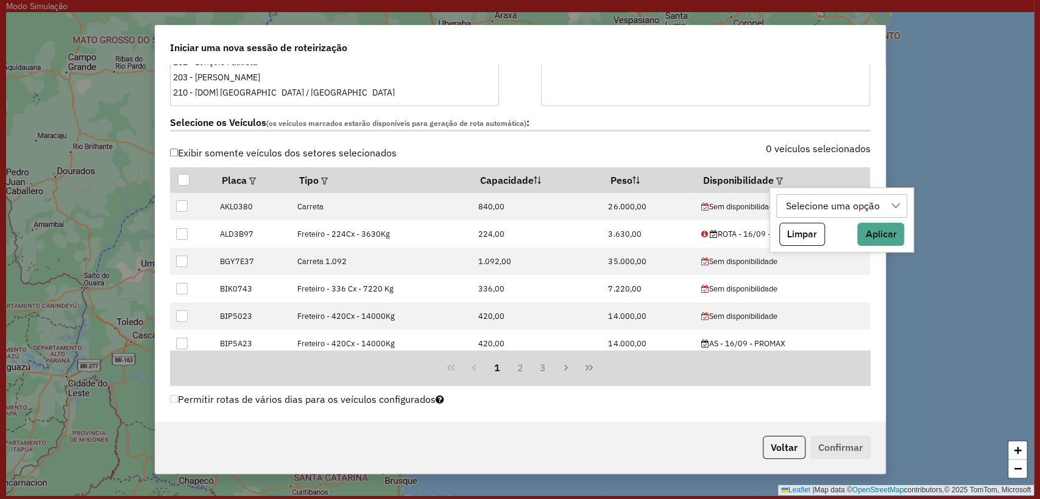
click at [822, 205] on div "Selecione uma opção" at bounding box center [832, 206] width 102 height 23
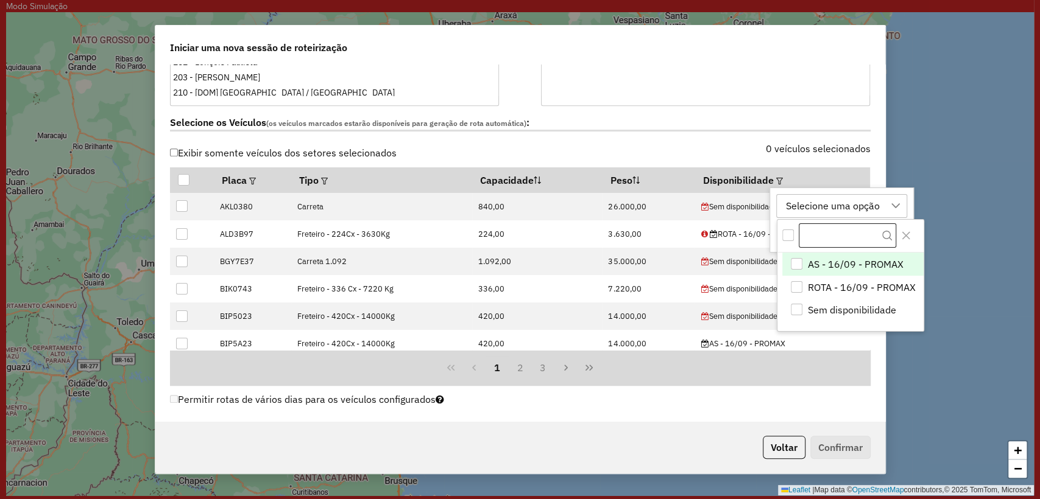
scroll to position [9, 55]
click at [799, 278] on li "ROTA - 16/09 - PROMAX" at bounding box center [852, 287] width 141 height 23
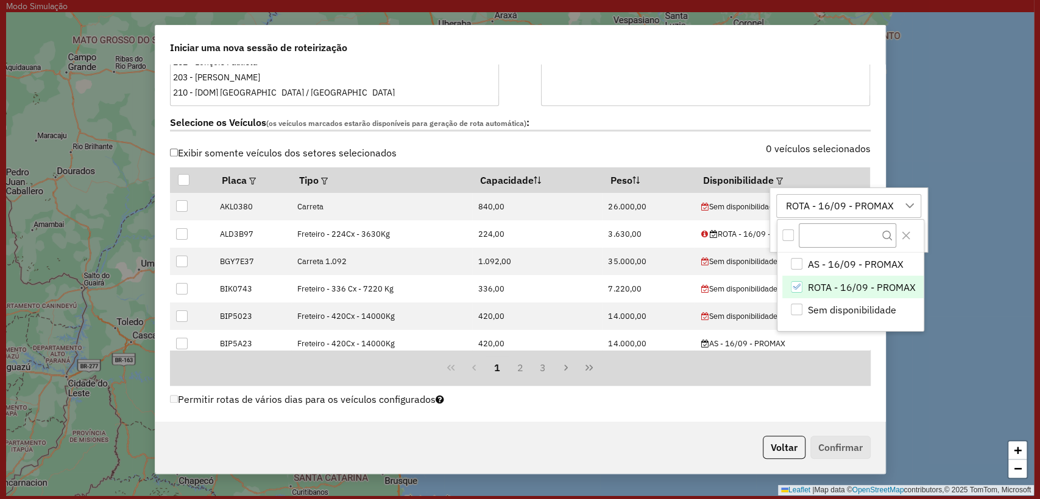
click at [829, 198] on div "ROTA - 16/09 - PROMAX" at bounding box center [839, 206] width 116 height 23
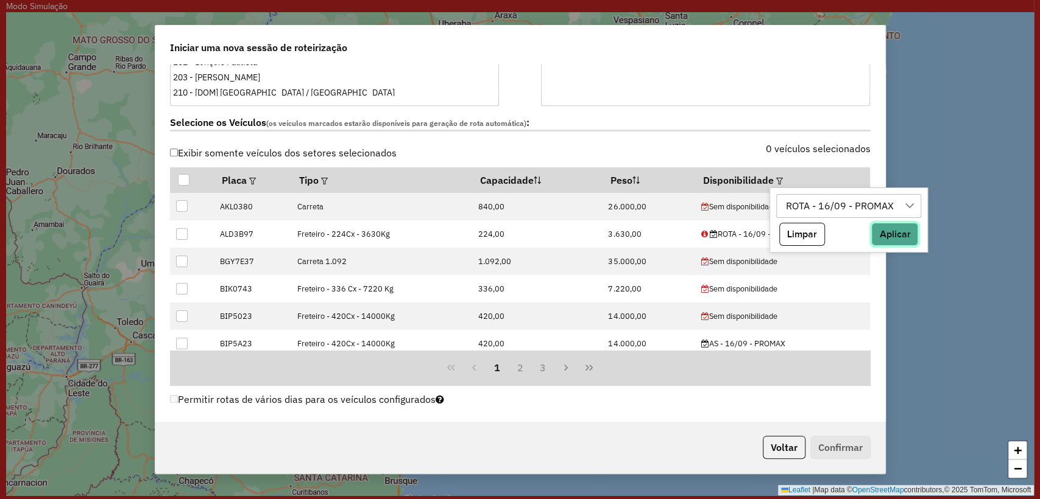
click at [876, 231] on button "Aplicar" at bounding box center [894, 234] width 47 height 23
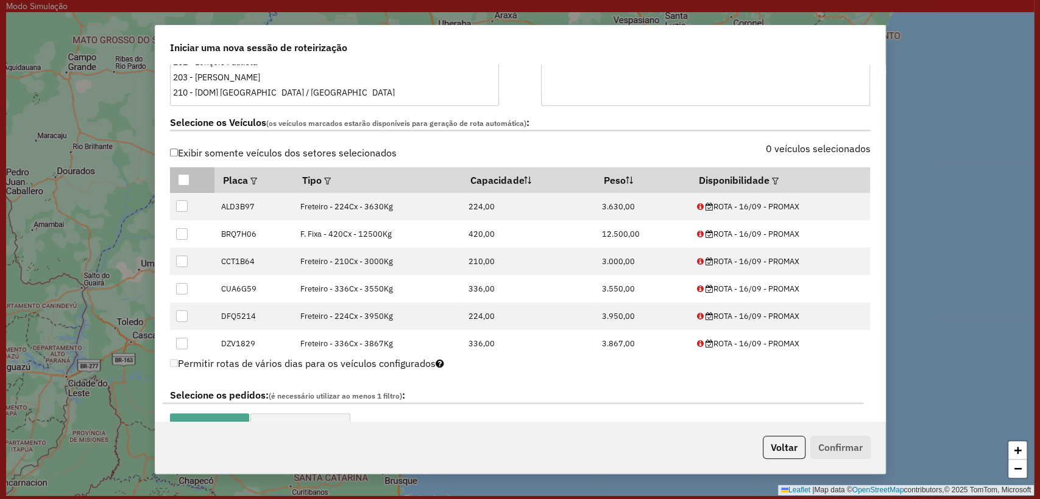
click at [185, 177] on div at bounding box center [184, 180] width 12 height 12
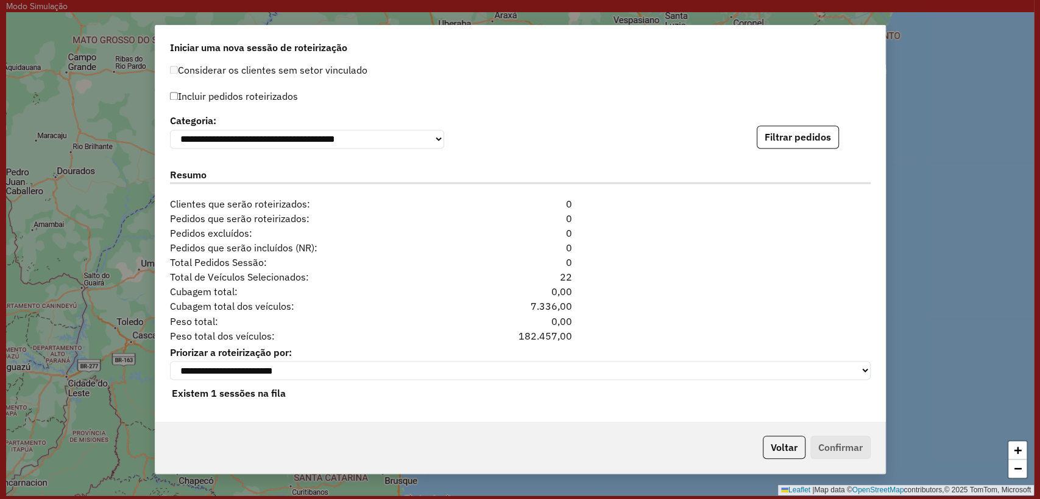
scroll to position [1311, 0]
click at [203, 97] on label "Incluir pedidos roteirizados" at bounding box center [234, 96] width 128 height 23
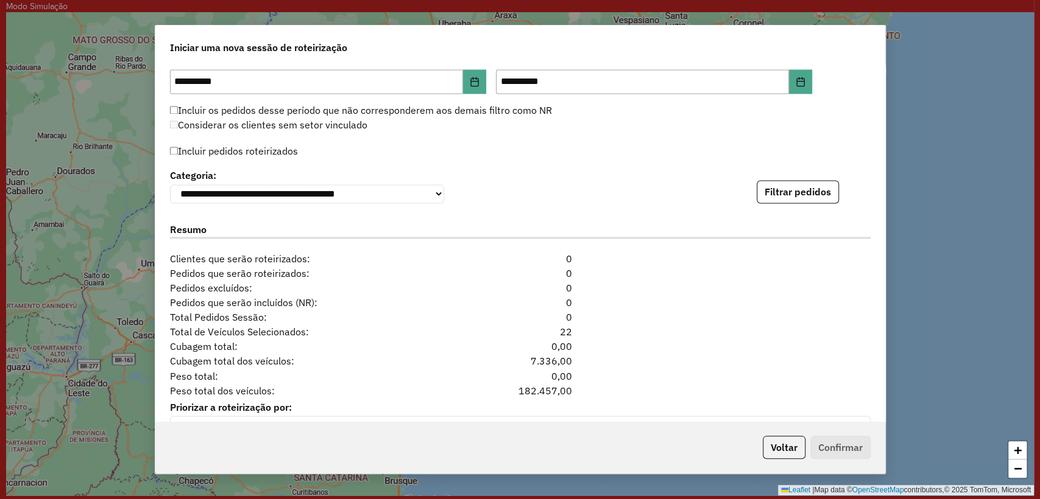
scroll to position [1108, 0]
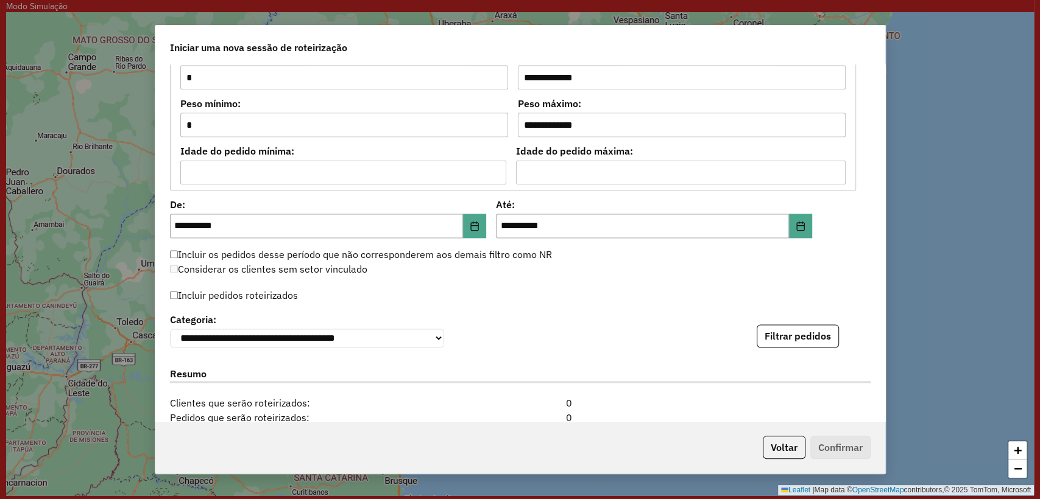
click at [785, 203] on label "Até:" at bounding box center [654, 204] width 316 height 15
click at [797, 221] on icon "Choose Date" at bounding box center [800, 226] width 10 height 10
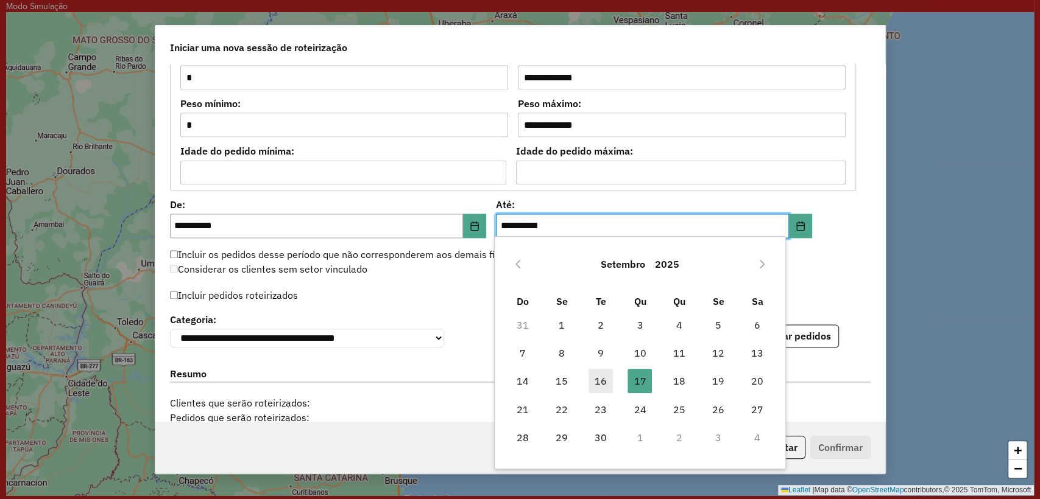
click at [592, 387] on span "16" at bounding box center [600, 381] width 24 height 24
type input "**********"
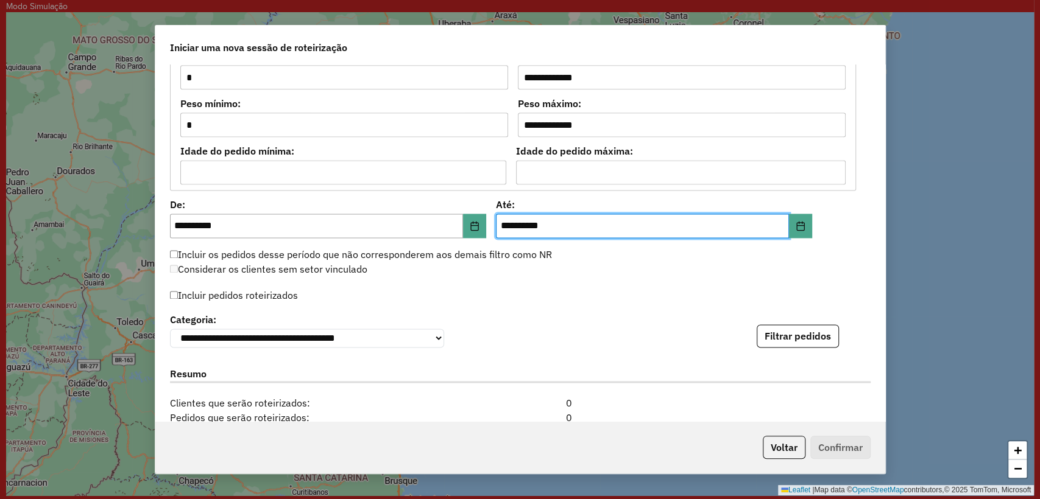
drag, startPoint x: 771, startPoint y: 283, endPoint x: 711, endPoint y: 284, distance: 60.3
click at [769, 282] on div "**********" at bounding box center [520, 243] width 730 height 357
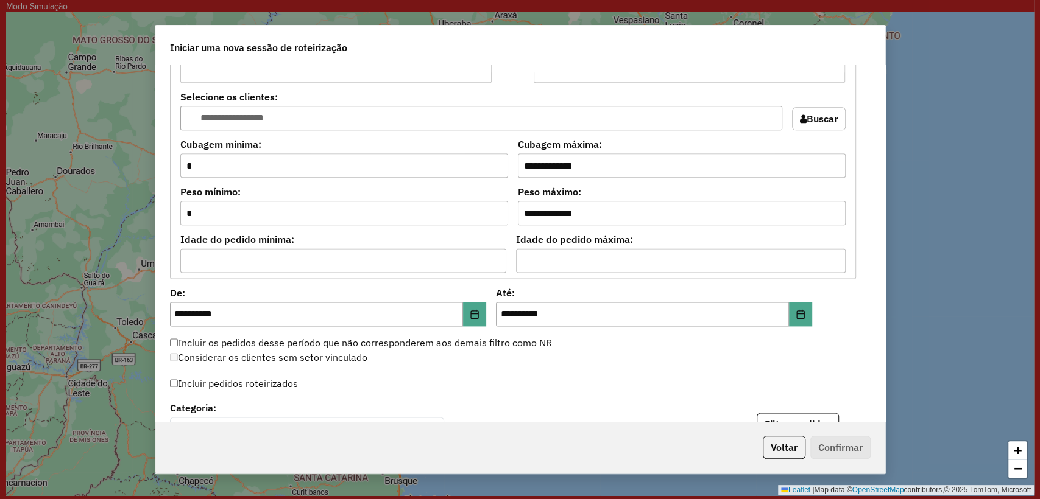
scroll to position [1218, 0]
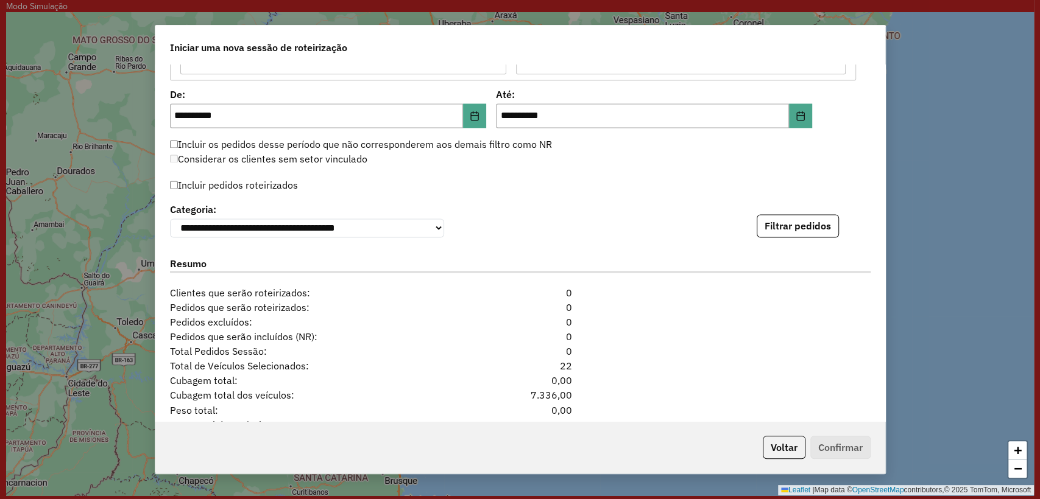
drag, startPoint x: 787, startPoint y: 220, endPoint x: 731, endPoint y: 258, distance: 67.2
click at [788, 220] on button "Filtrar pedidos" at bounding box center [797, 225] width 82 height 23
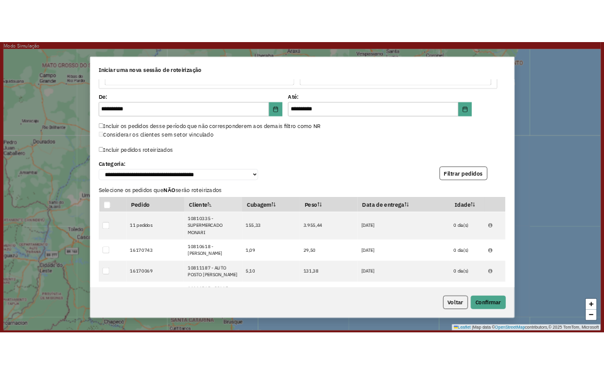
scroll to position [1577, 0]
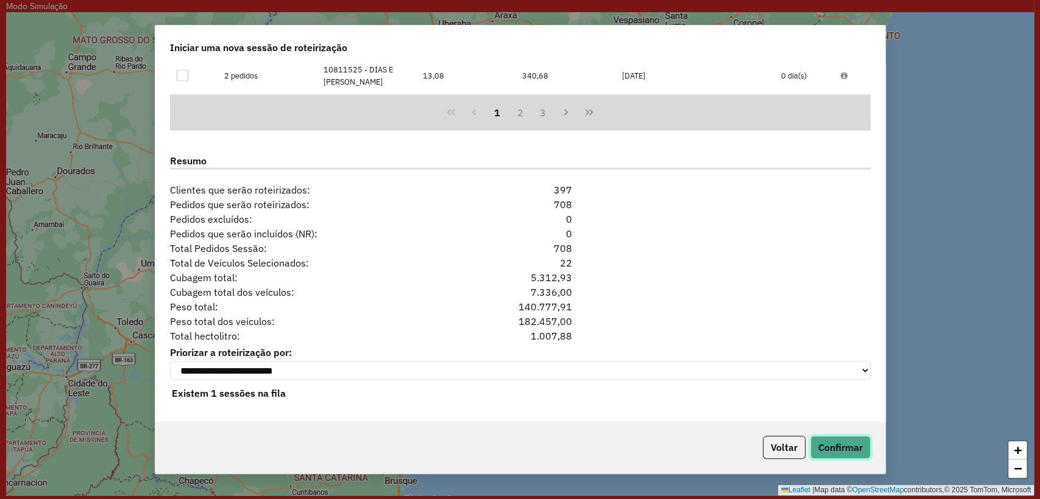
click at [836, 454] on button "Confirmar" at bounding box center [840, 447] width 60 height 23
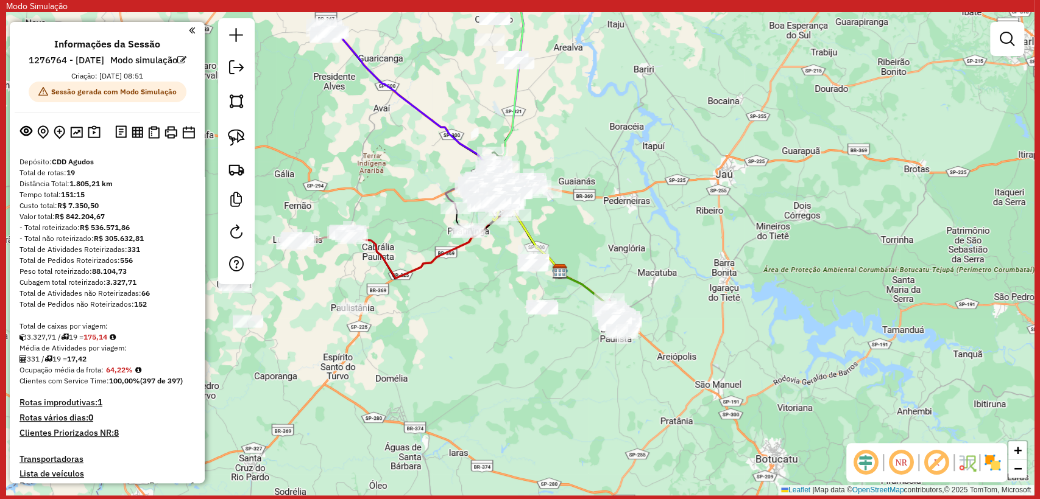
drag, startPoint x: 392, startPoint y: 297, endPoint x: 443, endPoint y: 286, distance: 52.3
click at [440, 316] on div "Janela de atendimento Grade de atendimento Capacidade Transportadoras Veículos …" at bounding box center [519, 254] width 1027 height 484
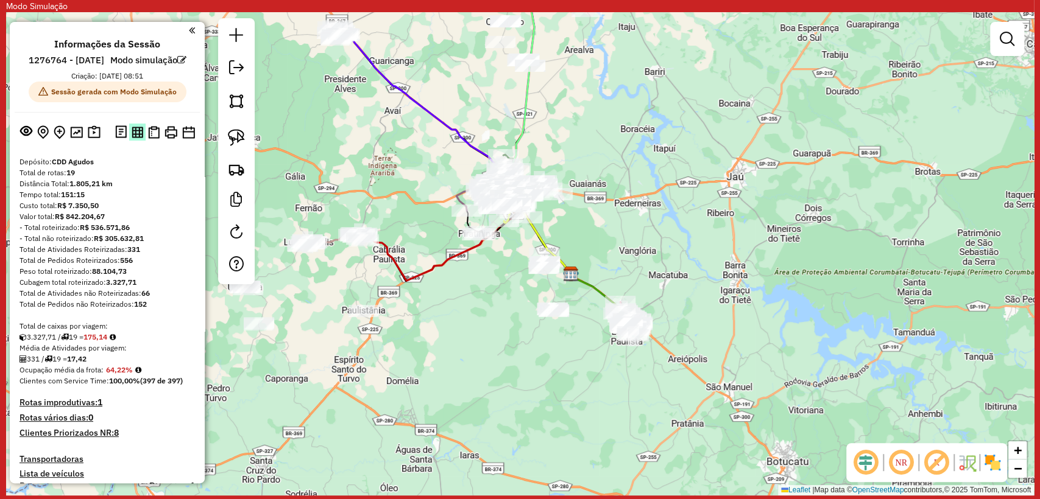
click at [132, 138] on img at bounding box center [138, 133] width 12 height 12
click at [151, 139] on img at bounding box center [154, 132] width 12 height 13
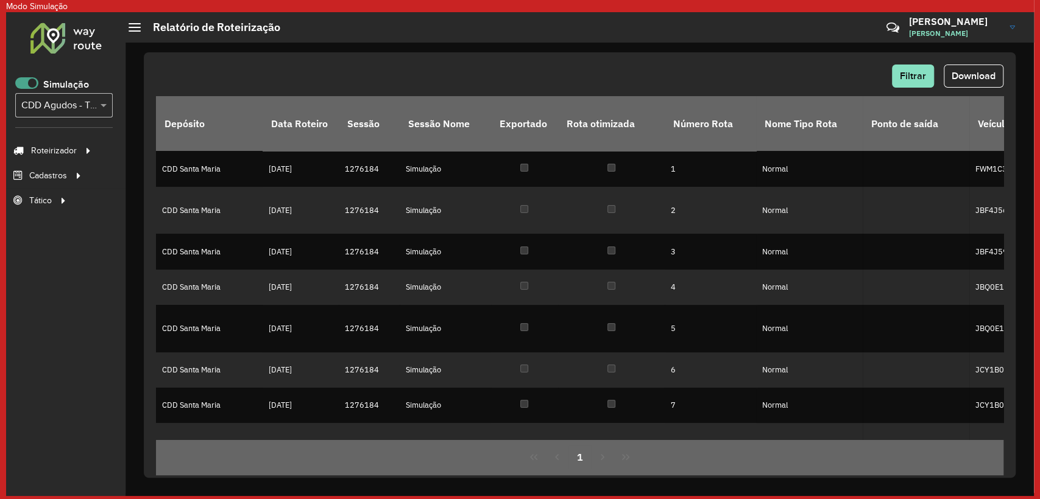
click at [29, 86] on span at bounding box center [26, 83] width 23 height 12
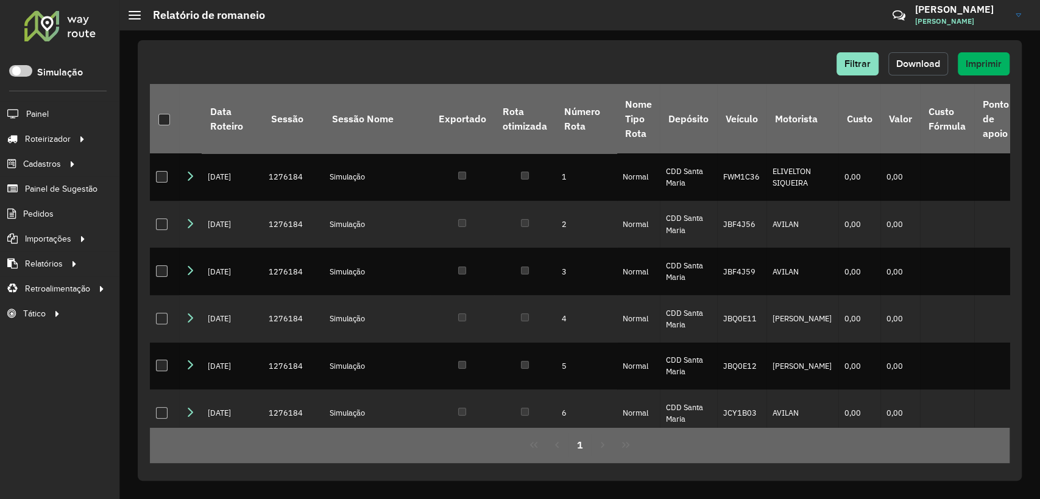
click at [929, 68] on span "Download" at bounding box center [918, 63] width 44 height 10
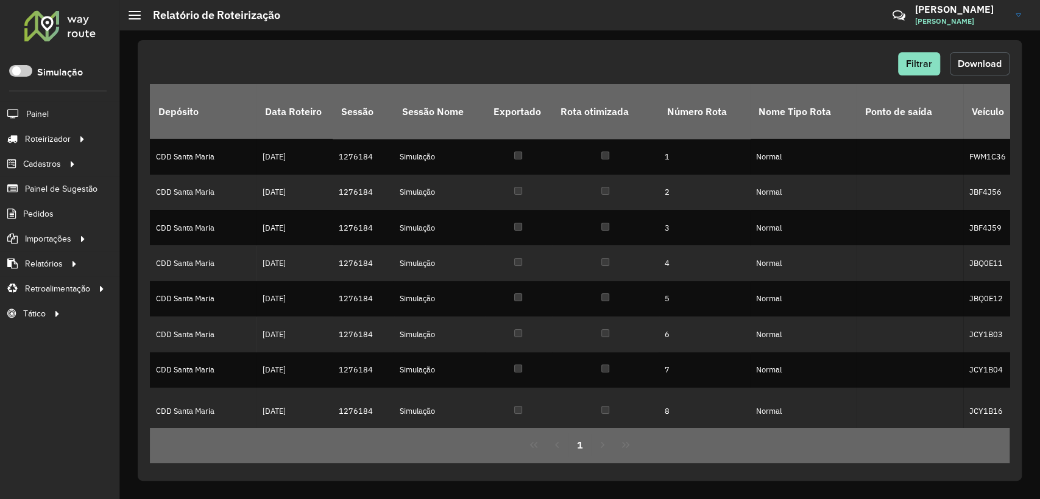
drag, startPoint x: 967, startPoint y: 58, endPoint x: 886, endPoint y: 74, distance: 82.7
click at [968, 58] on span "Download" at bounding box center [979, 63] width 44 height 10
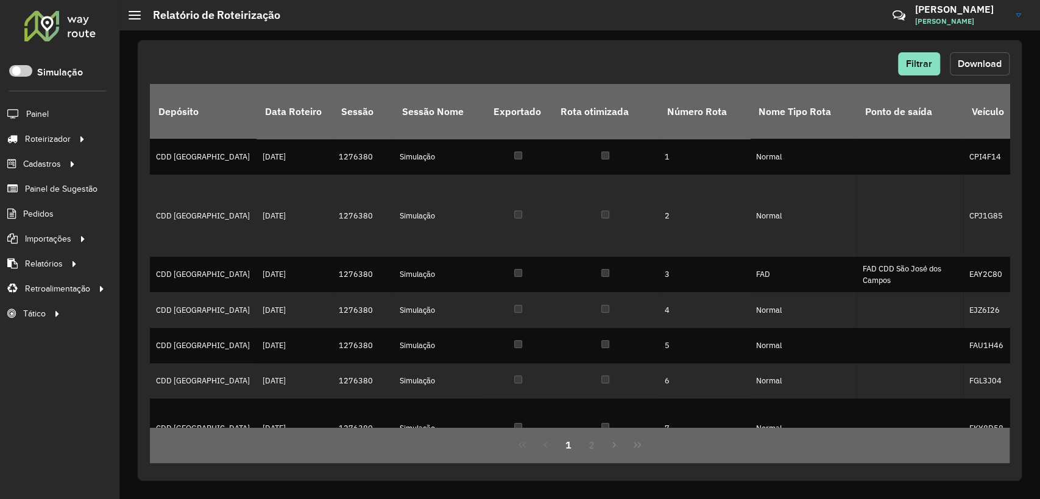
click at [981, 64] on span "Download" at bounding box center [979, 63] width 44 height 10
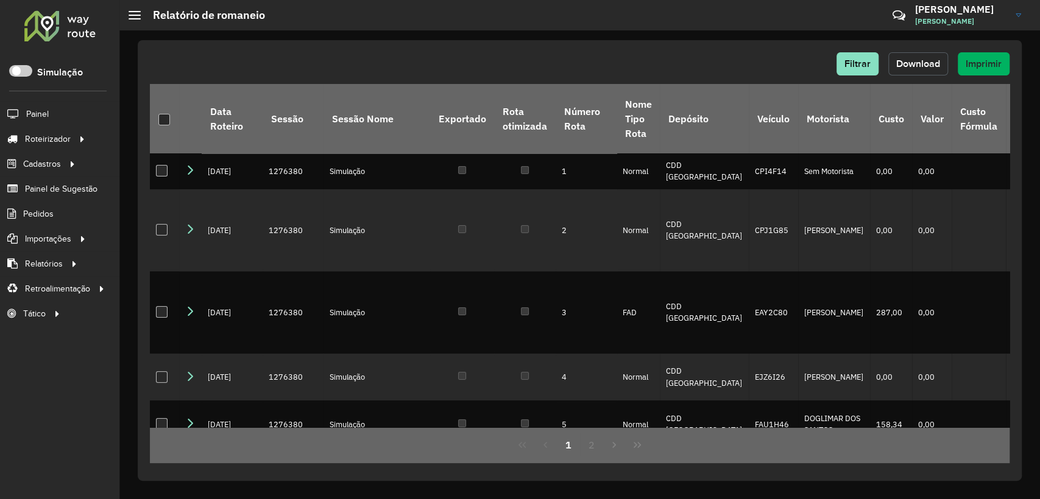
click at [928, 62] on span "Download" at bounding box center [918, 63] width 44 height 10
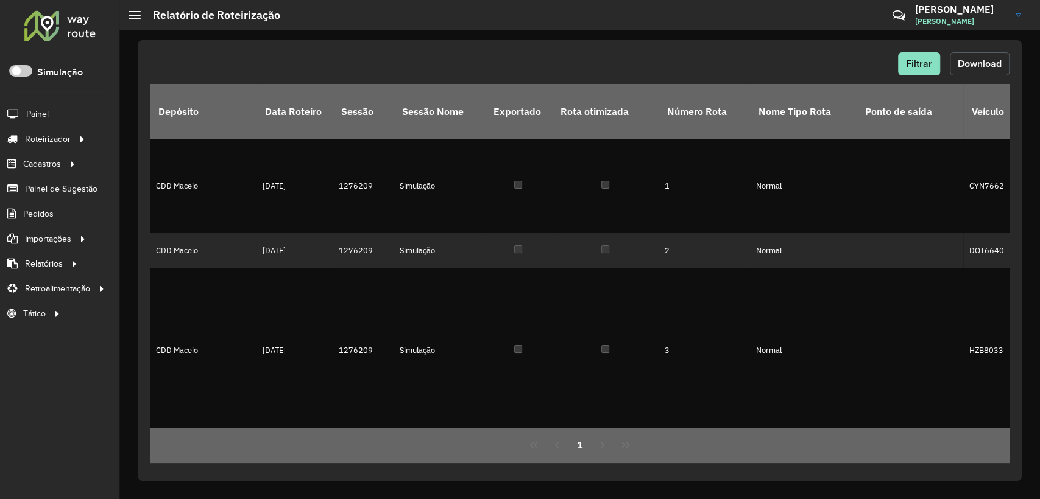
click at [966, 67] on span "Download" at bounding box center [979, 63] width 44 height 10
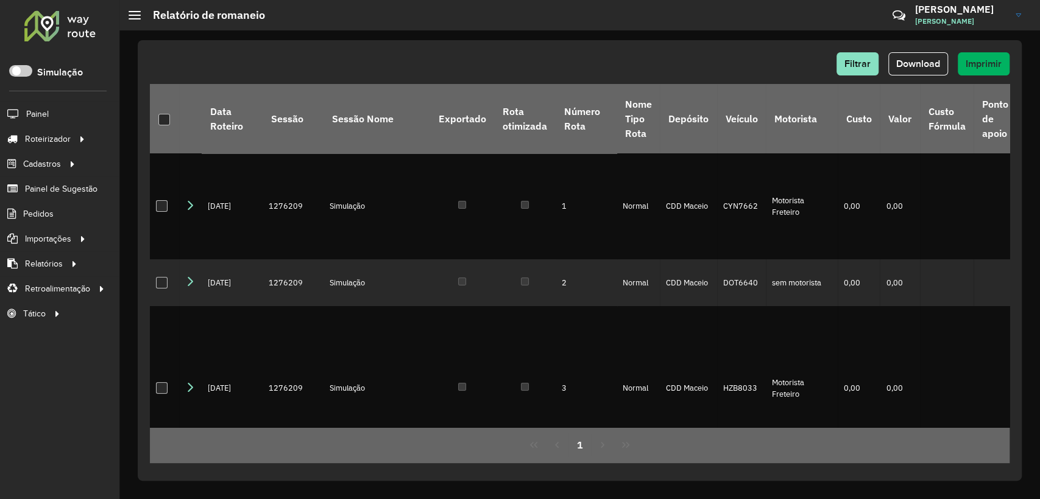
click at [643, 22] on hb-header "Relatório de romaneio Críticas? Dúvidas? Elogios? Sugestões? Entre em contato c…" at bounding box center [579, 15] width 920 height 30
click at [921, 63] on span "Download" at bounding box center [918, 63] width 44 height 10
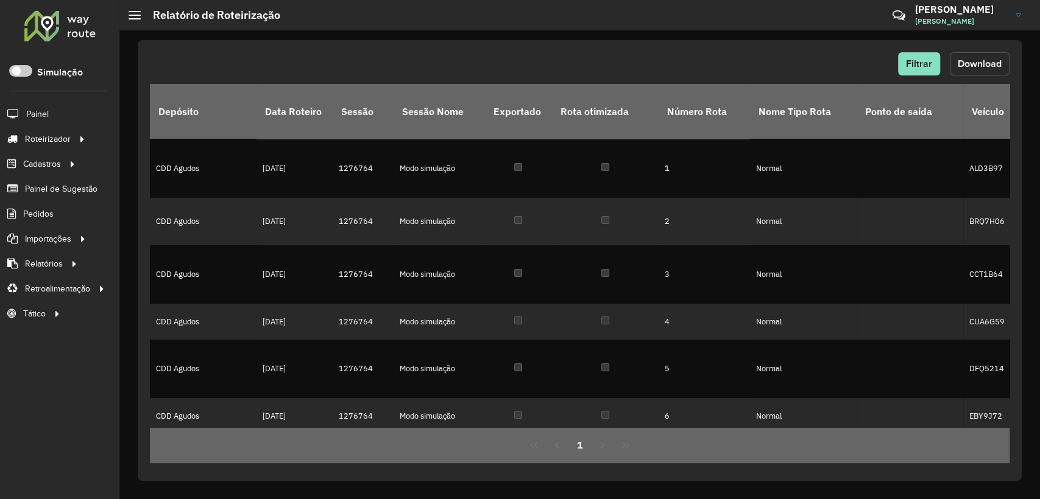
click at [973, 60] on span "Download" at bounding box center [979, 63] width 44 height 10
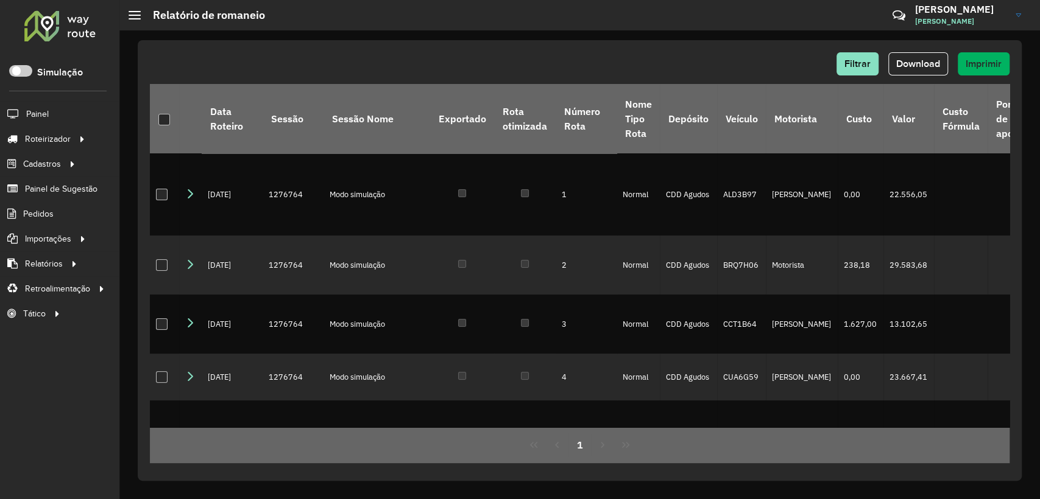
click at [624, 19] on hb-header "Relatório de romaneio Críticas? Dúvidas? Elogios? Sugestões? Entre em contato c…" at bounding box center [579, 15] width 920 height 30
click at [908, 62] on span "Download" at bounding box center [918, 63] width 44 height 10
click at [599, 80] on div "Filtrar Download Imprimir" at bounding box center [579, 68] width 859 height 32
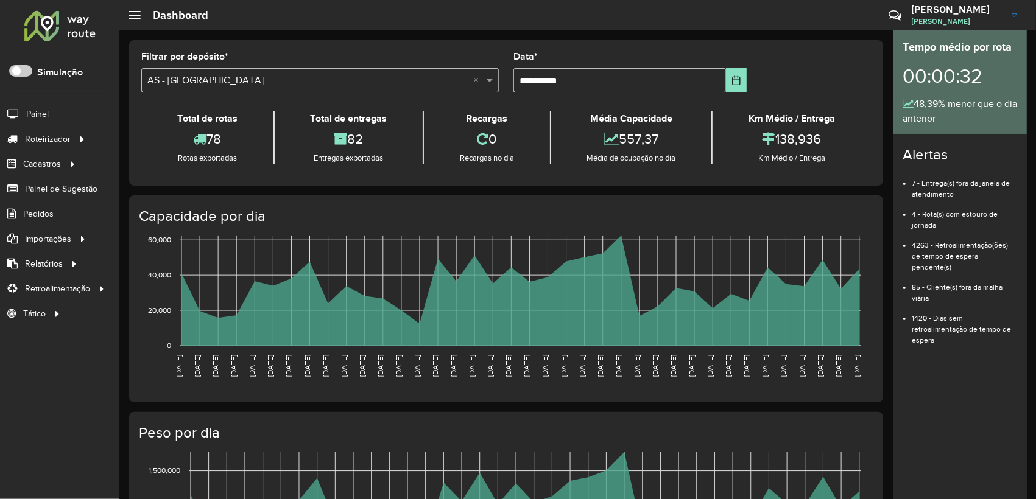
click at [78, 359] on div "Roteirizador AmbevTech Simulação Painel Roteirizador Entregas Vendas Cadastros …" at bounding box center [59, 249] width 119 height 499
click at [16, 412] on div "Roteirizador AmbevTech Simulação Painel Roteirizador Entregas Vendas Cadastros …" at bounding box center [59, 249] width 119 height 499
click at [163, 139] on span "Entregas" at bounding box center [155, 139] width 35 height 13
click at [175, 141] on link "Entregas" at bounding box center [203, 139] width 149 height 24
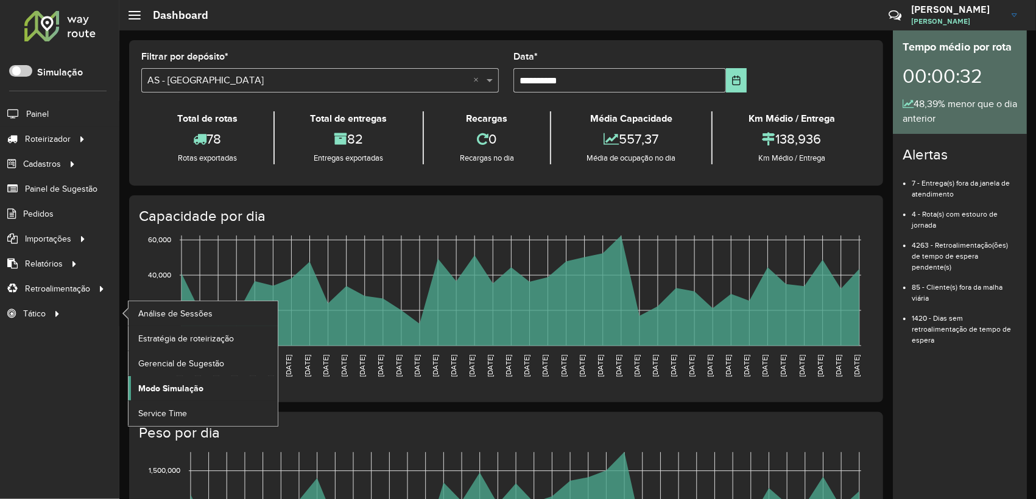
click at [169, 384] on span "Modo Simulação" at bounding box center [170, 388] width 65 height 13
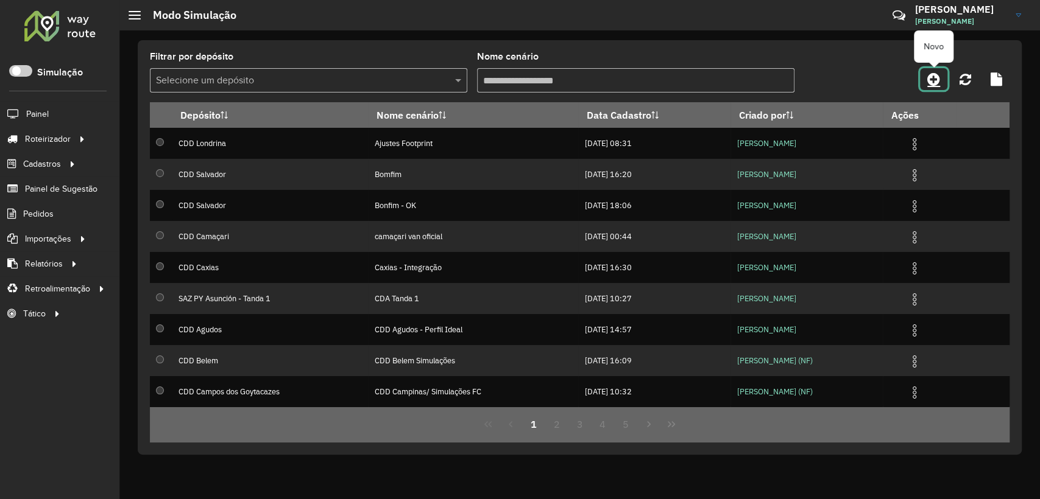
click at [927, 86] on icon at bounding box center [933, 79] width 13 height 15
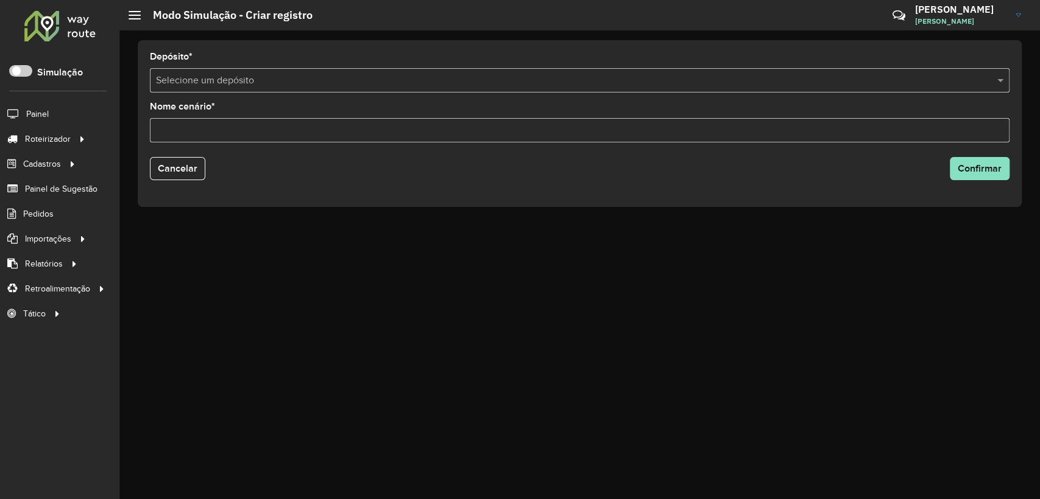
click at [770, 84] on input "text" at bounding box center [567, 81] width 823 height 15
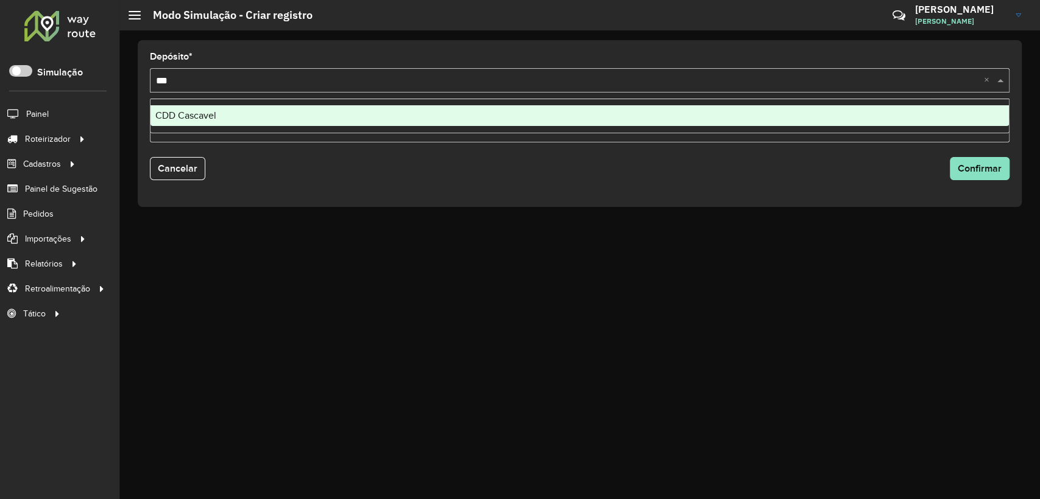
type input "****"
drag, startPoint x: 367, startPoint y: 117, endPoint x: 371, endPoint y: 124, distance: 8.2
click at [367, 117] on div "CDD Cascavel" at bounding box center [579, 115] width 858 height 21
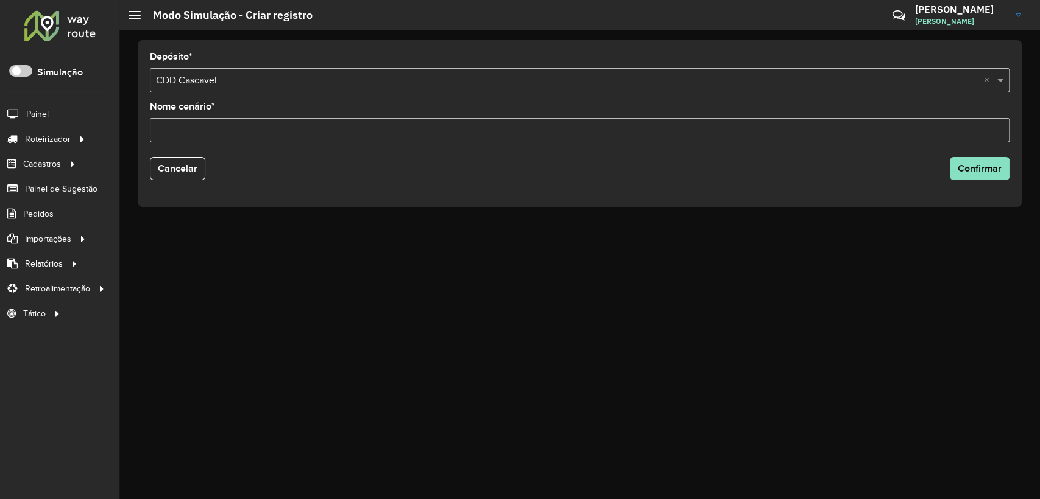
click at [303, 137] on input "Nome cenário *" at bounding box center [579, 130] width 859 height 24
type input "**********"
click at [307, 114] on div "**********" at bounding box center [579, 122] width 859 height 40
click at [992, 176] on button "Confirmar" at bounding box center [979, 168] width 60 height 23
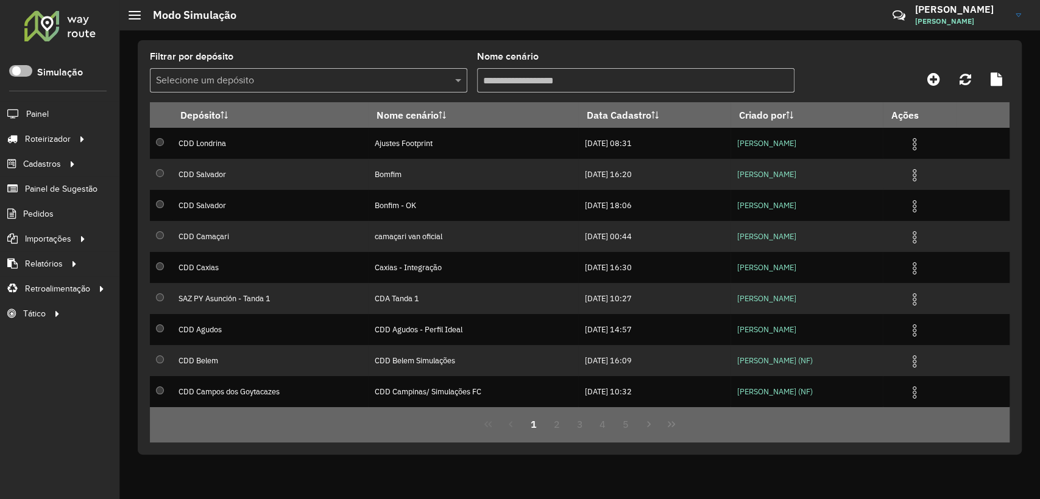
click at [29, 74] on span at bounding box center [20, 71] width 23 height 12
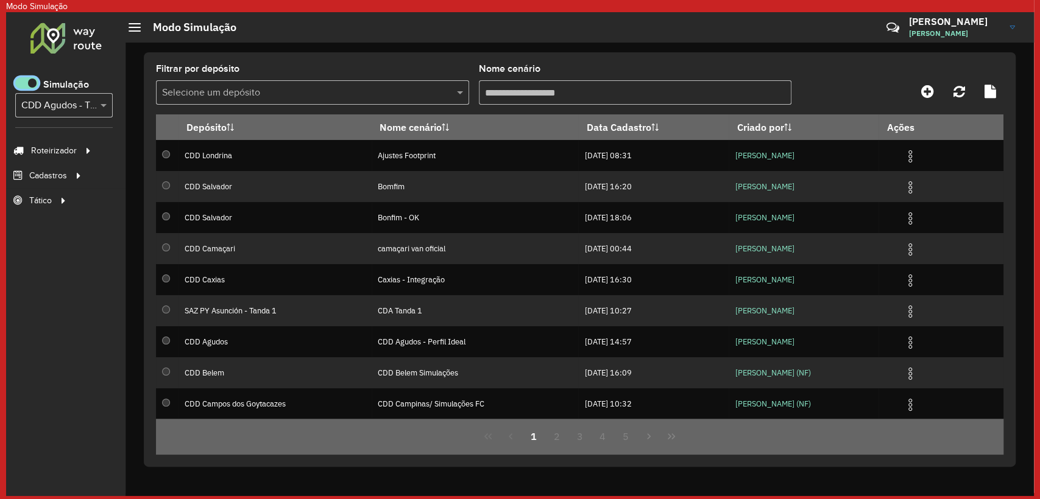
click at [64, 102] on input "text" at bounding box center [51, 106] width 61 height 15
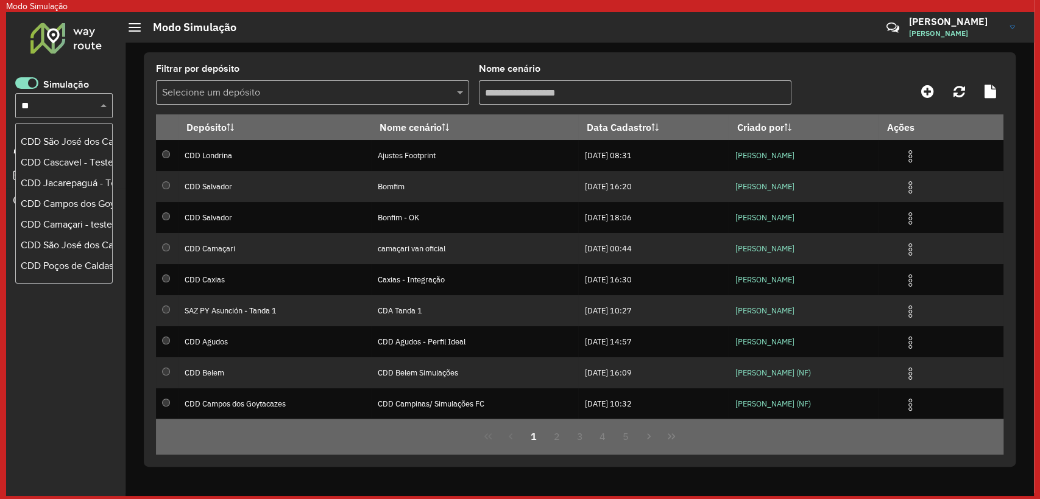
scroll to position [1158, 0]
type input "***"
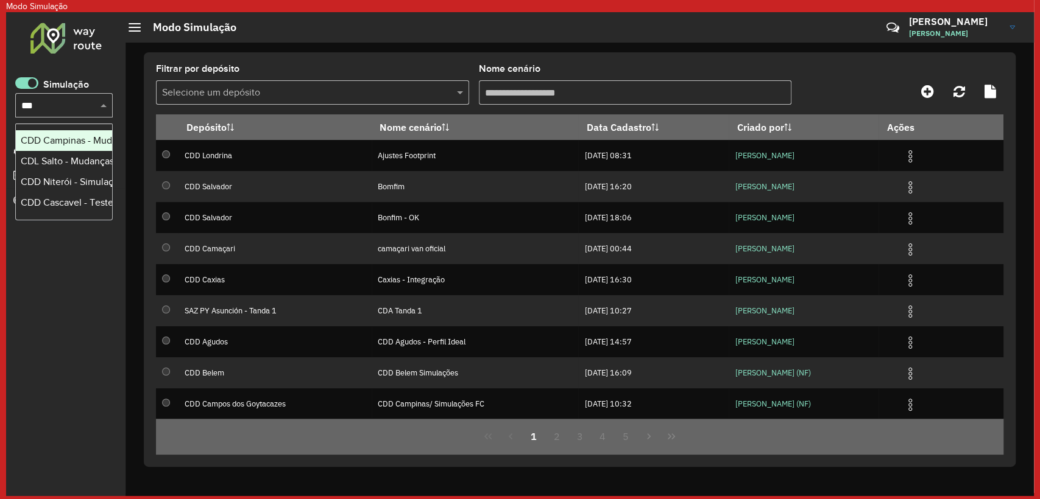
scroll to position [0, 0]
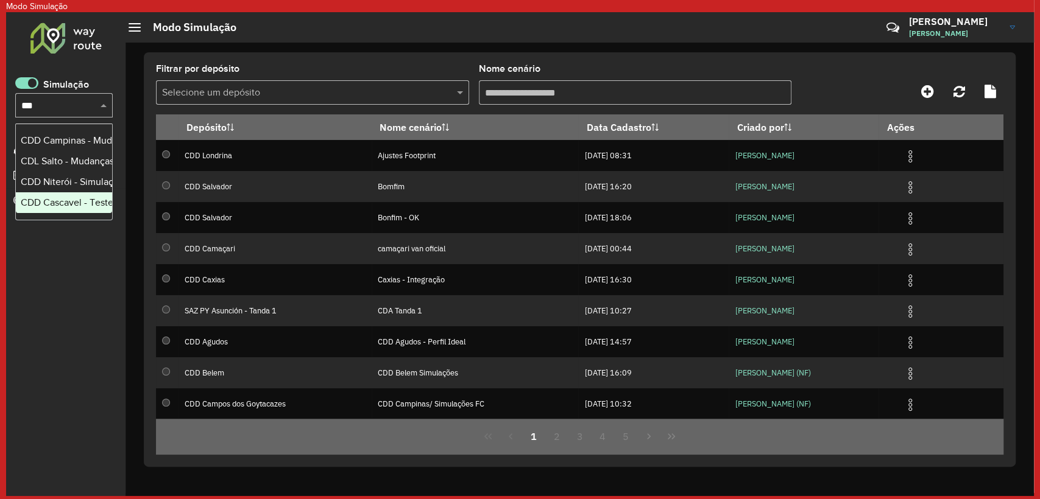
click at [62, 202] on div "CDD Cascavel - Teste Algoritmo PyVRP" at bounding box center [64, 203] width 86 height 15
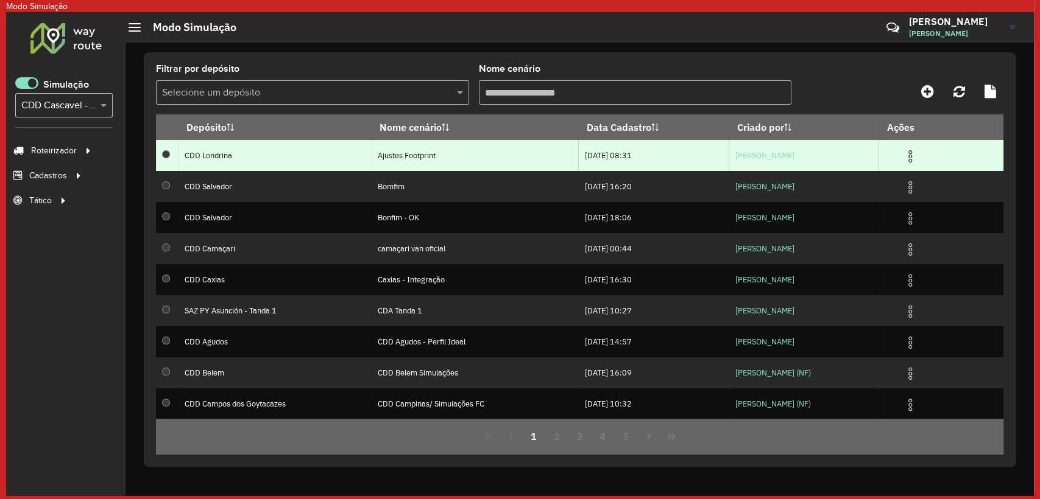
click at [156, 164] on td at bounding box center [167, 155] width 22 height 31
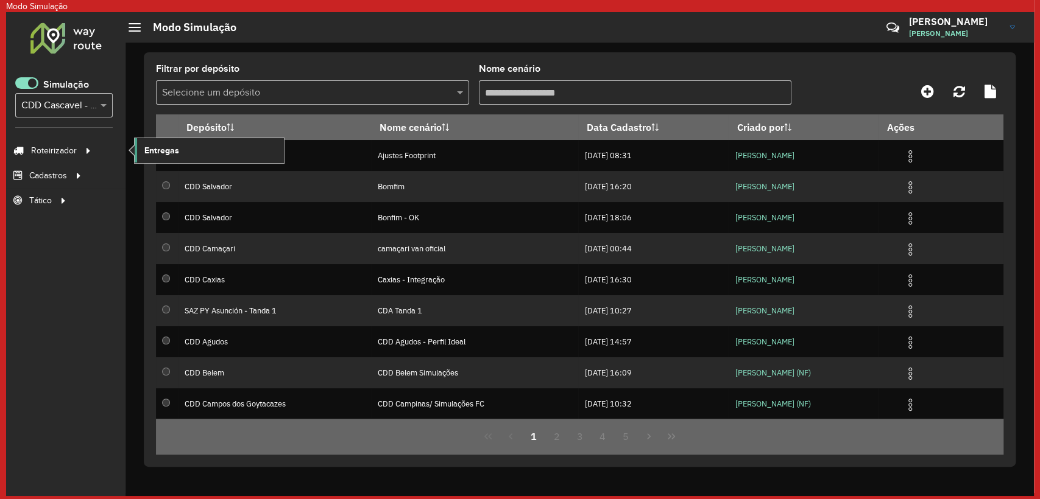
click at [135, 151] on link "Entregas" at bounding box center [209, 150] width 149 height 24
click at [24, 85] on span at bounding box center [26, 83] width 23 height 12
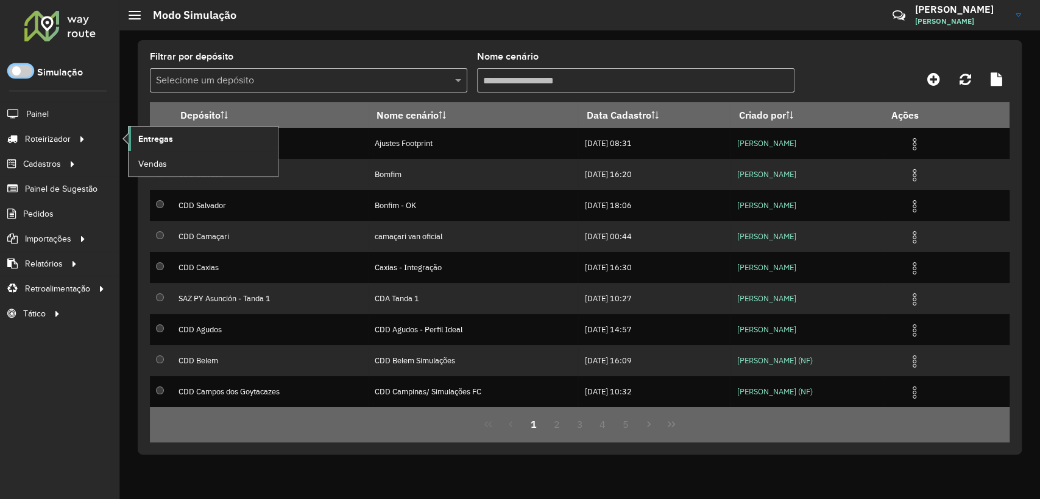
click at [175, 135] on link "Entregas" at bounding box center [203, 139] width 149 height 24
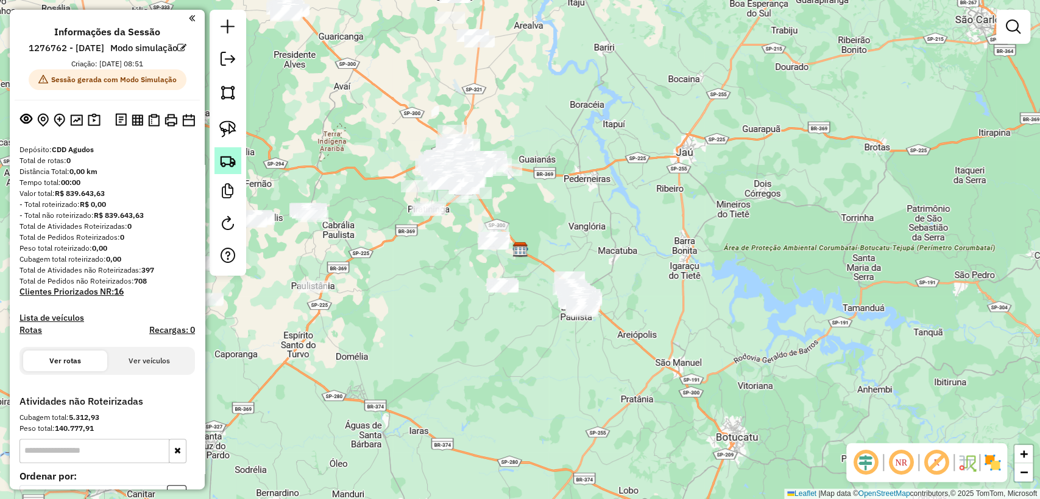
click at [230, 157] on img at bounding box center [227, 160] width 17 height 17
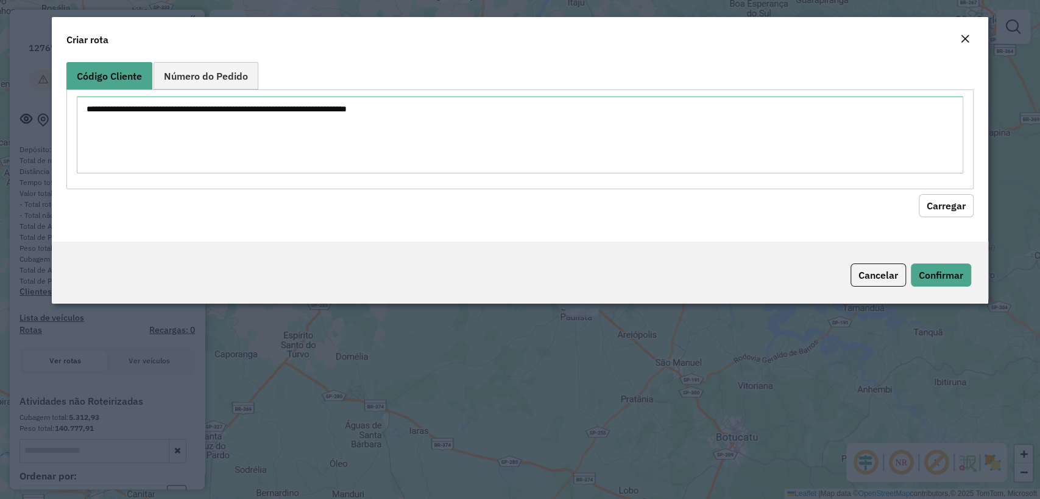
click at [341, 108] on textarea at bounding box center [520, 134] width 886 height 77
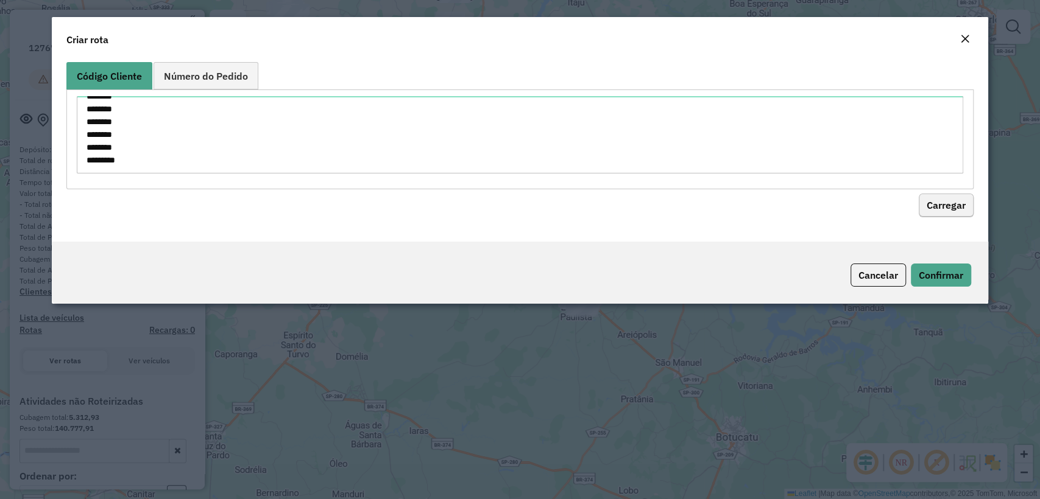
type textarea "******** ******** ******** ******** ******** ******** ******** ******** ********"
click at [934, 206] on button "Carregar" at bounding box center [945, 205] width 55 height 23
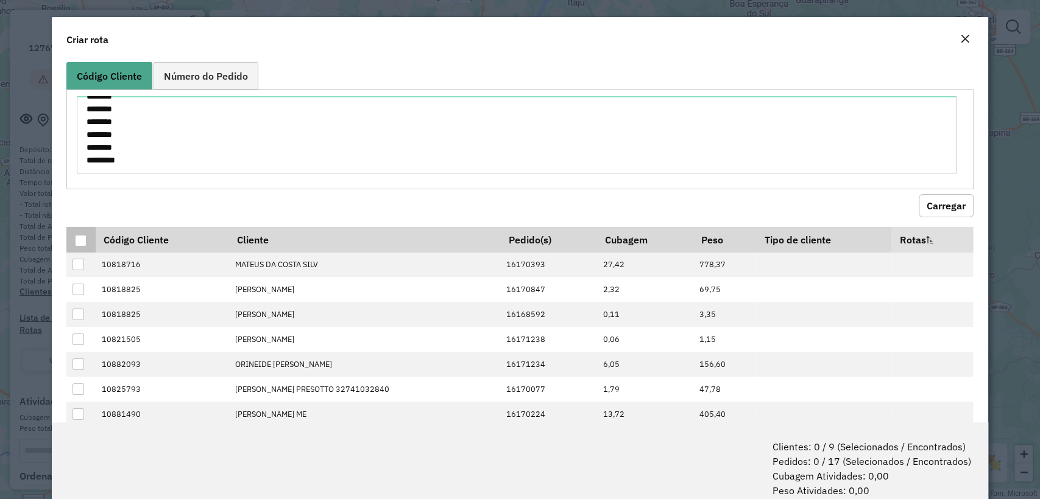
click at [83, 238] on div at bounding box center [81, 241] width 12 height 12
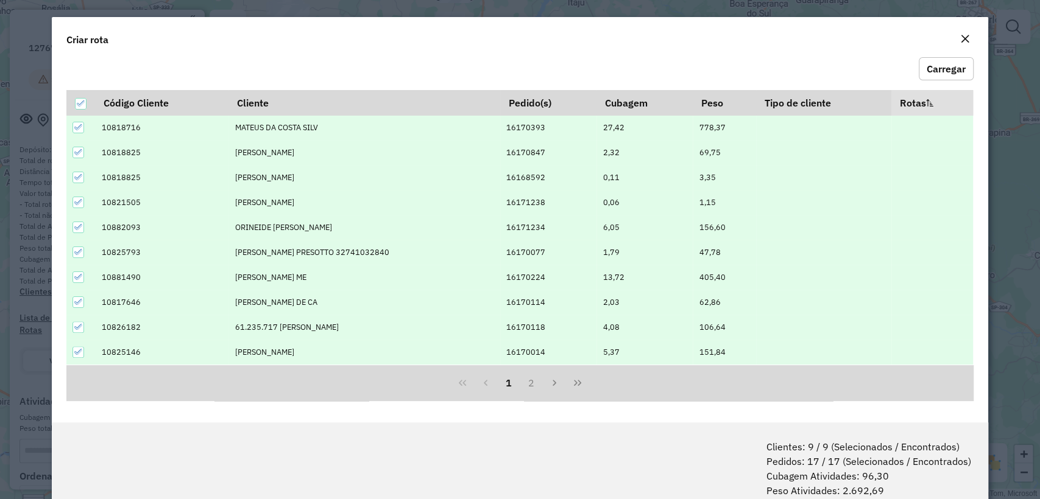
scroll to position [60, 0]
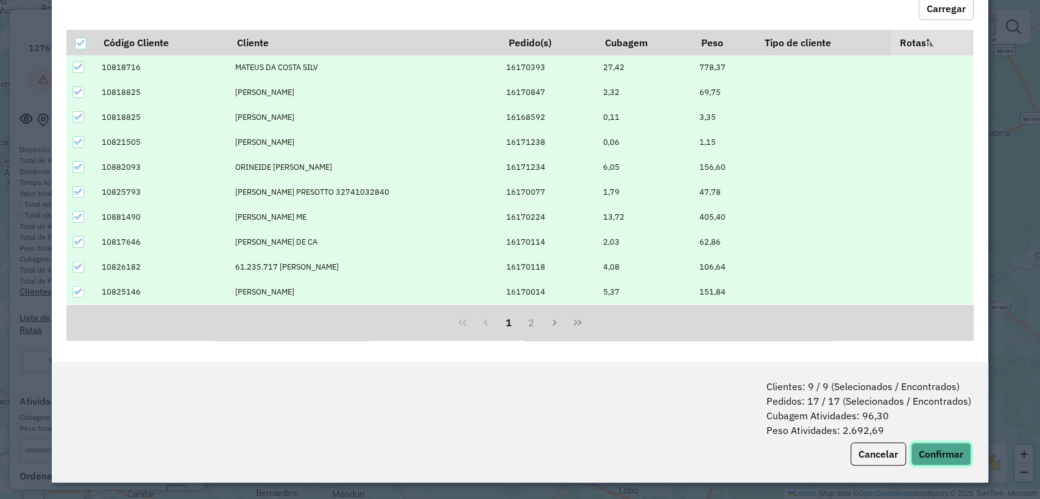
click at [940, 449] on button "Confirmar" at bounding box center [941, 454] width 60 height 23
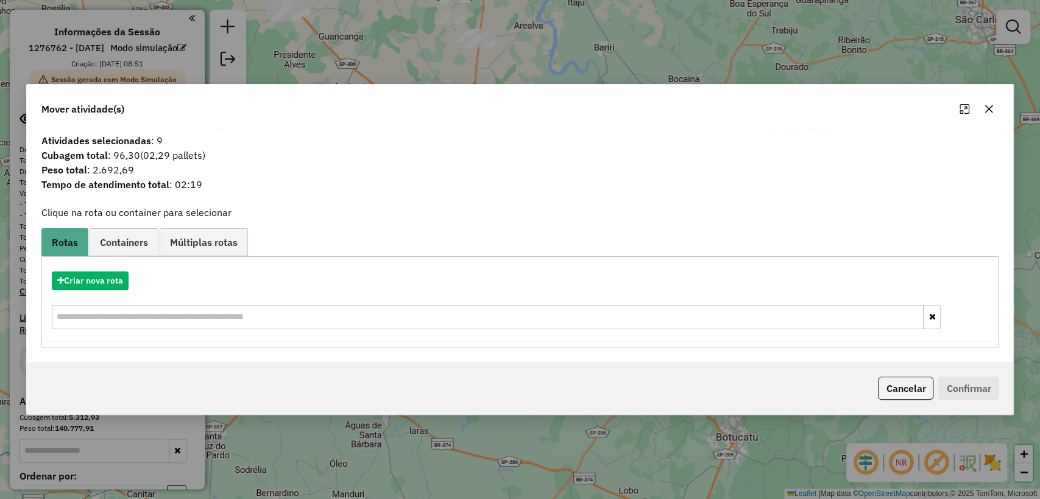
drag, startPoint x: 99, startPoint y: 270, endPoint x: 119, endPoint y: 283, distance: 23.8
click at [98, 270] on div "Criar nova rota" at bounding box center [519, 301] width 951 height 79
click at [118, 284] on button "Criar nova rota" at bounding box center [90, 281] width 77 height 19
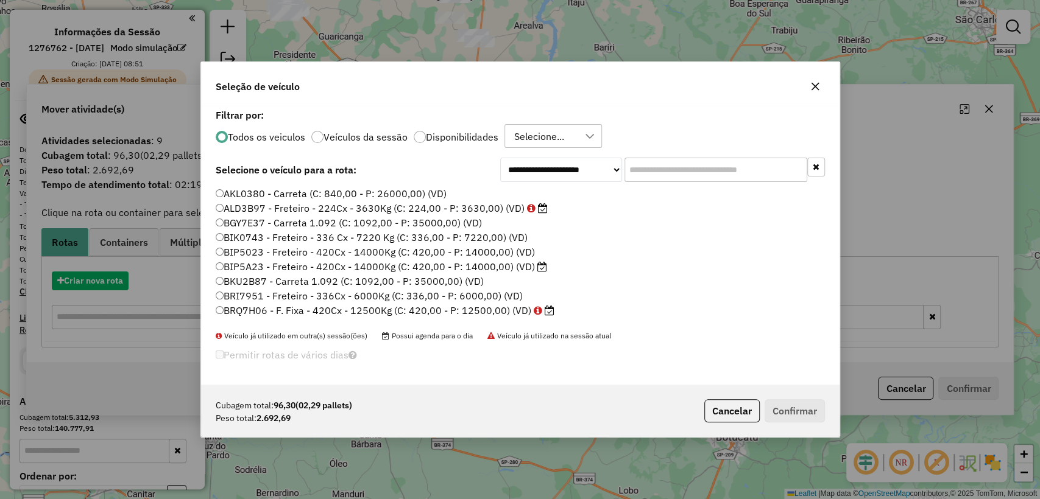
click at [724, 167] on input "text" at bounding box center [715, 170] width 183 height 24
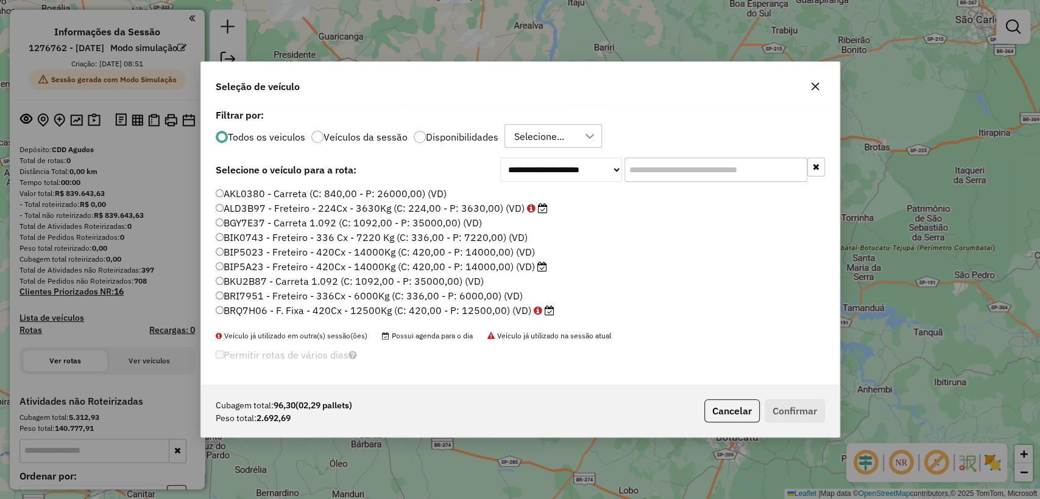
scroll to position [6, 4]
paste input "*******"
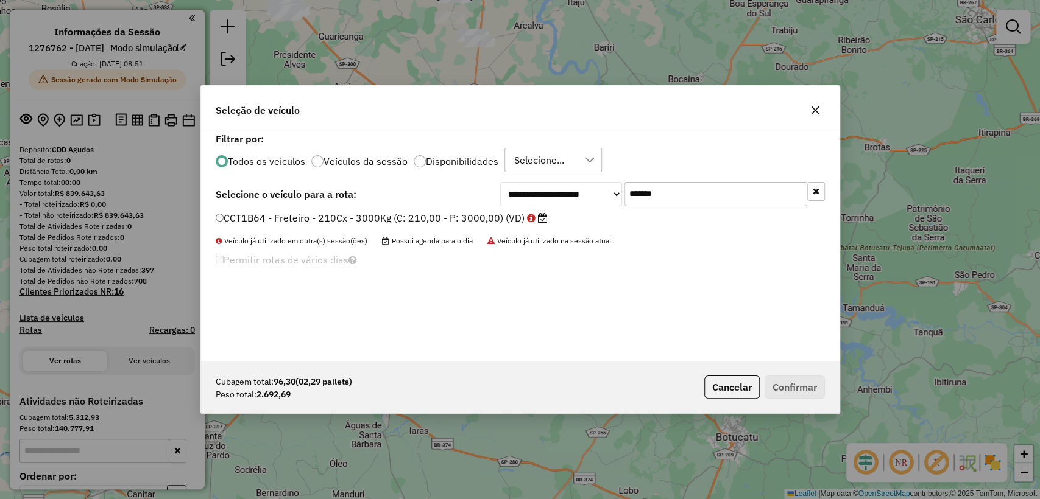
type input "*******"
click at [468, 219] on label "CCT1B64 - Freteiro - 210Cx - 3000Kg (C: 210,00 - P: 3000,00) (VD)" at bounding box center [382, 218] width 332 height 15
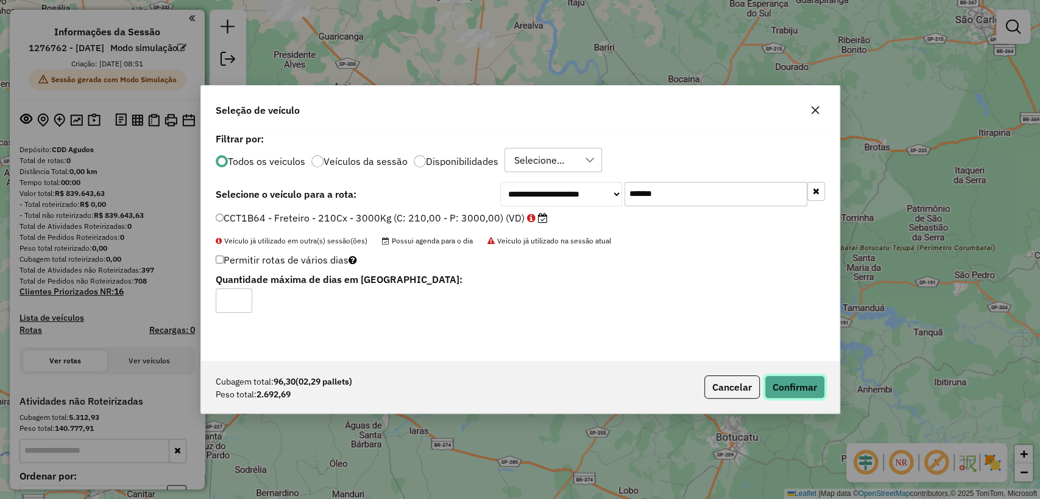
click at [792, 392] on button "Confirmar" at bounding box center [794, 387] width 60 height 23
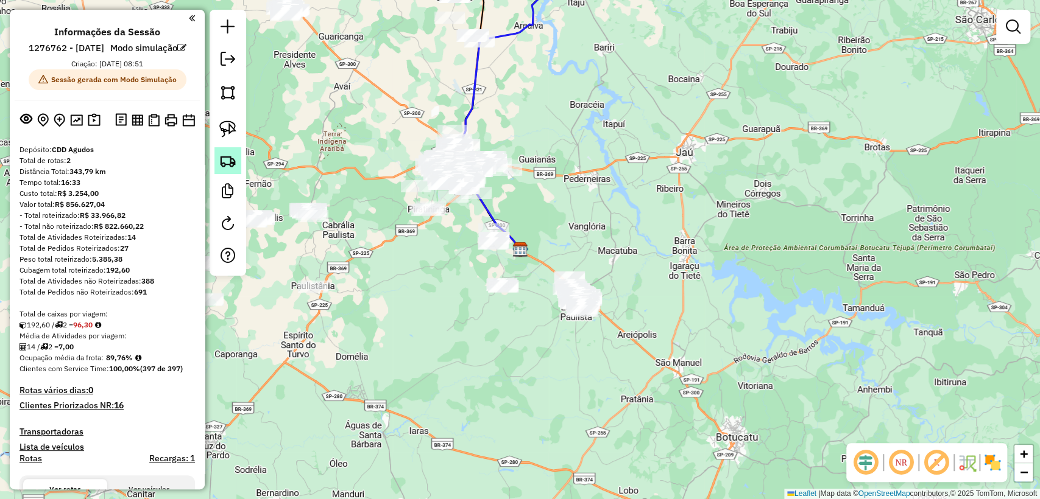
click at [229, 157] on img at bounding box center [227, 160] width 17 height 17
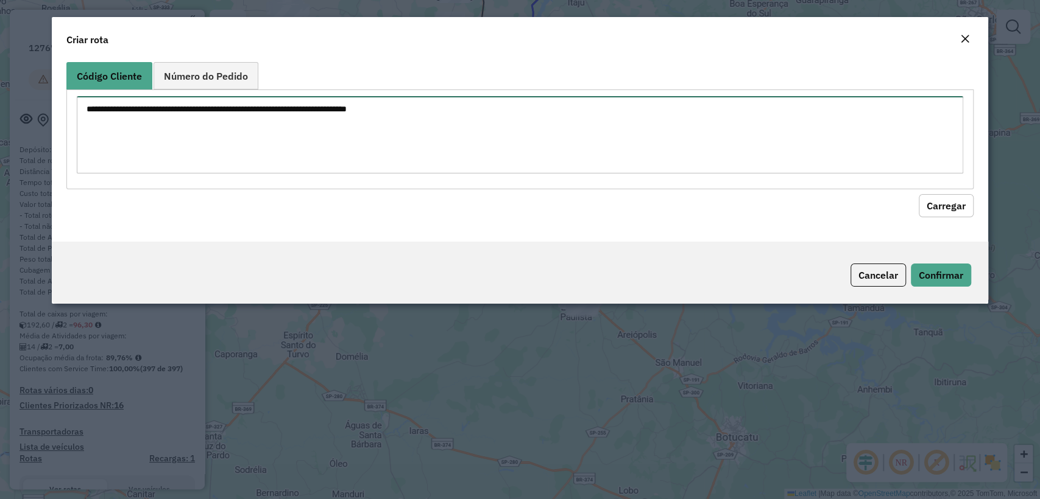
click at [380, 90] on div at bounding box center [519, 139] width 906 height 99
paste textarea "******** ******** ******** ******** ******** ******** ******** ******** *******…"
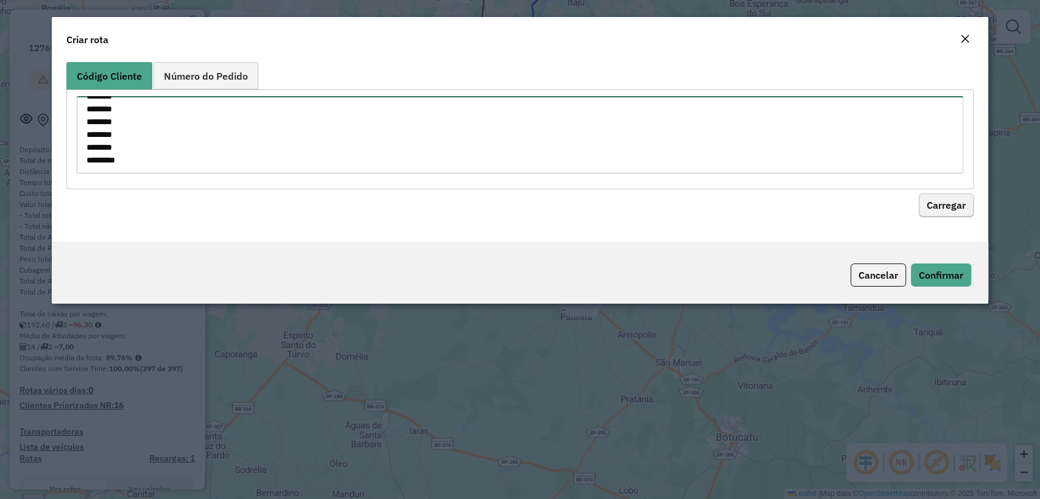
type textarea "******** ******** ******** ******** ******** ******** ******** ******** *******…"
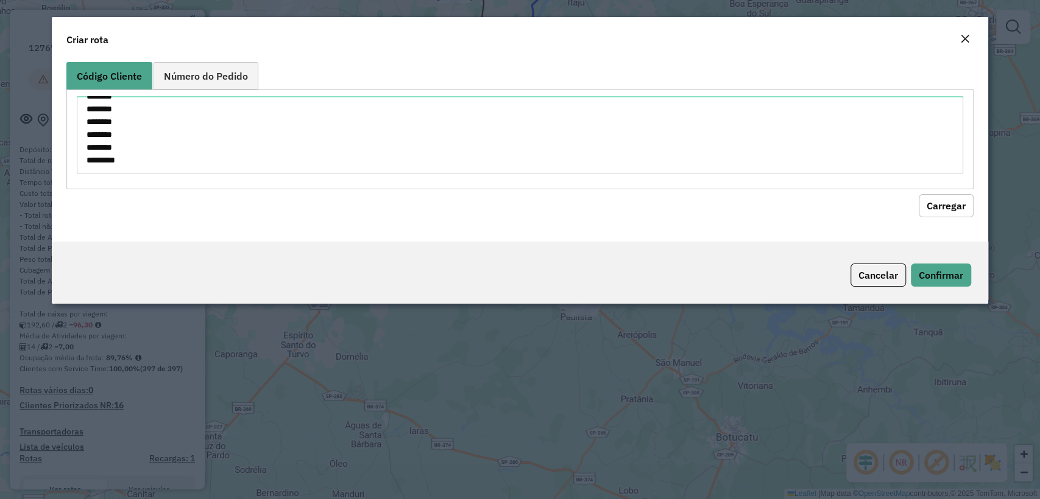
click at [931, 209] on button "Carregar" at bounding box center [945, 205] width 55 height 23
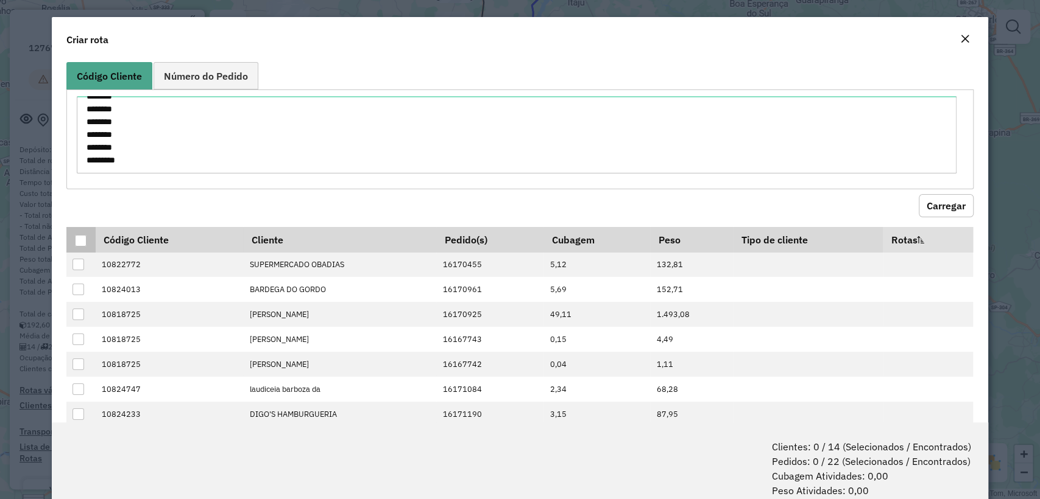
click at [83, 245] on div at bounding box center [81, 241] width 12 height 12
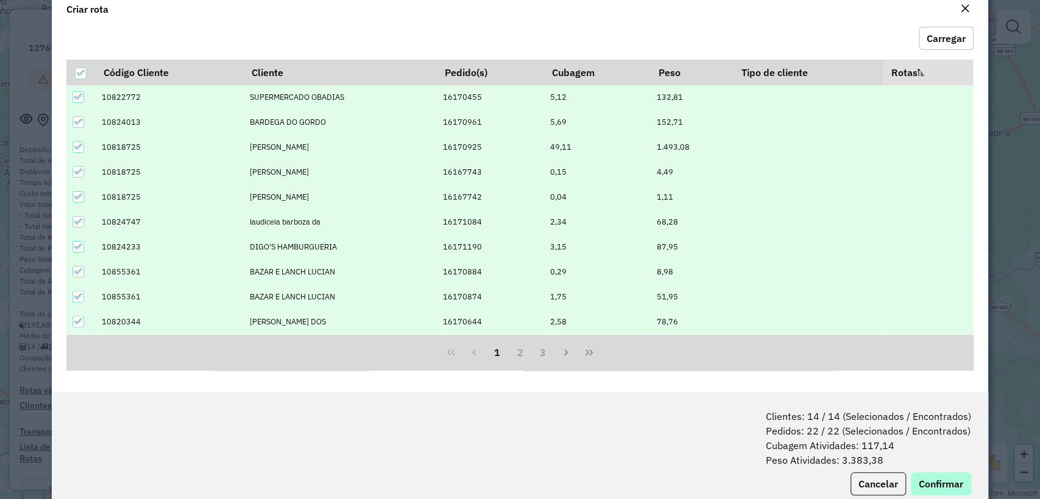
scroll to position [60, 0]
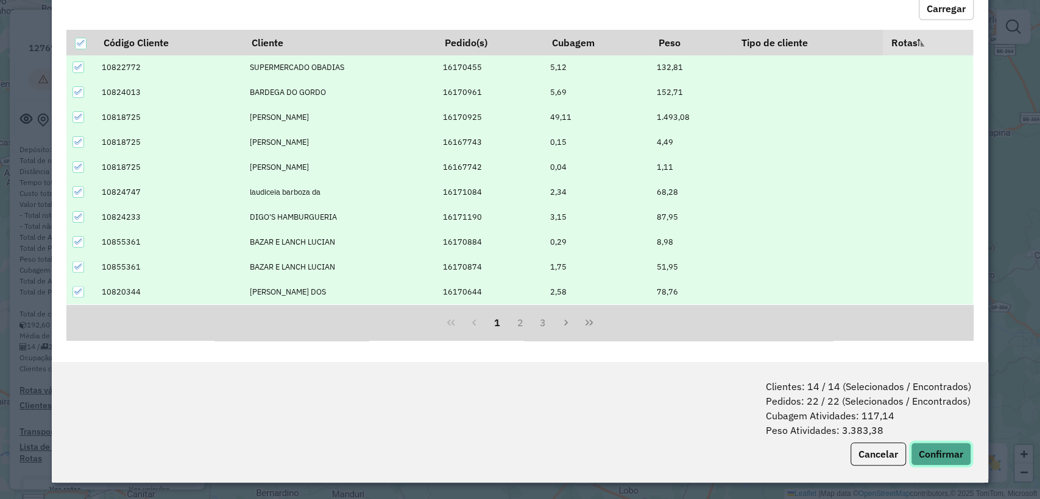
click at [930, 456] on button "Confirmar" at bounding box center [941, 454] width 60 height 23
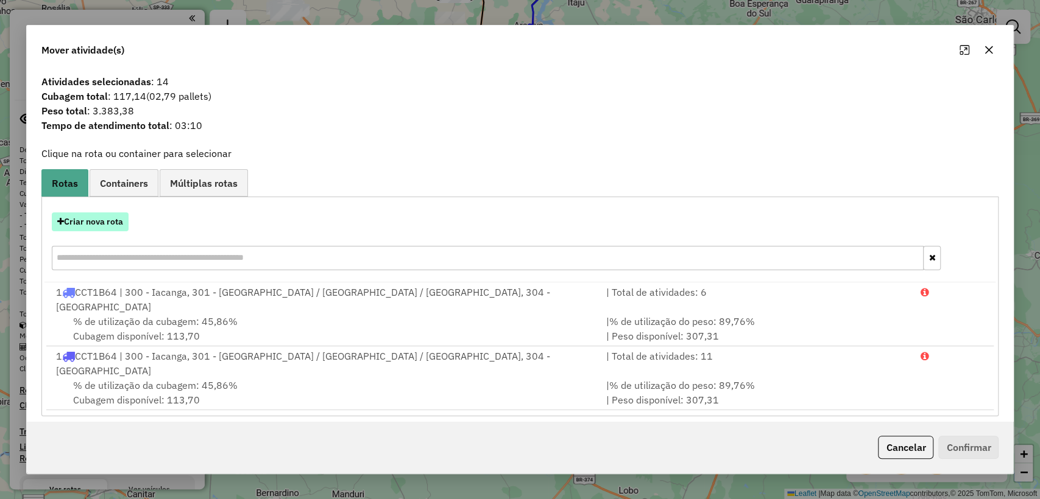
click at [105, 231] on button "Criar nova rota" at bounding box center [90, 222] width 77 height 19
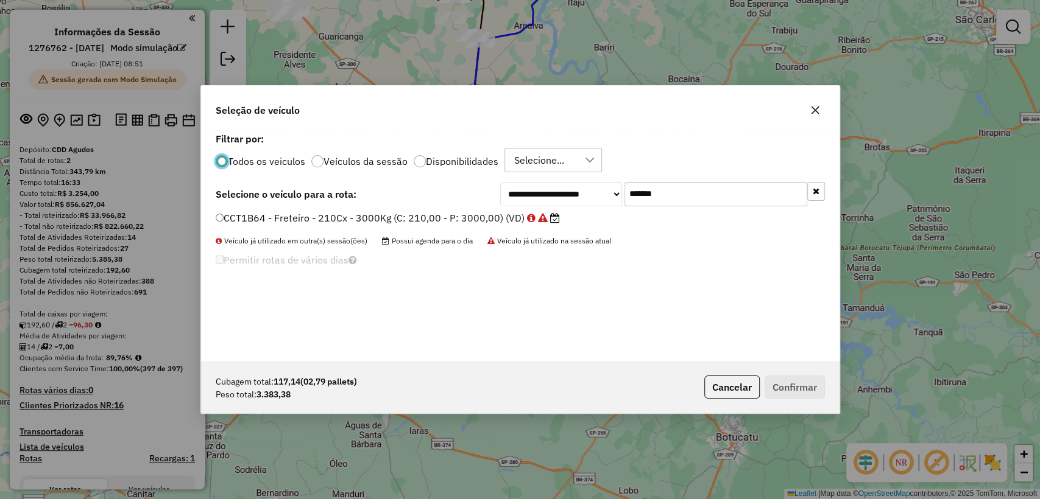
scroll to position [6, 4]
click at [746, 191] on input "*******" at bounding box center [715, 194] width 183 height 24
paste input "text"
type input "*******"
drag, startPoint x: 489, startPoint y: 211, endPoint x: 471, endPoint y: 219, distance: 19.4
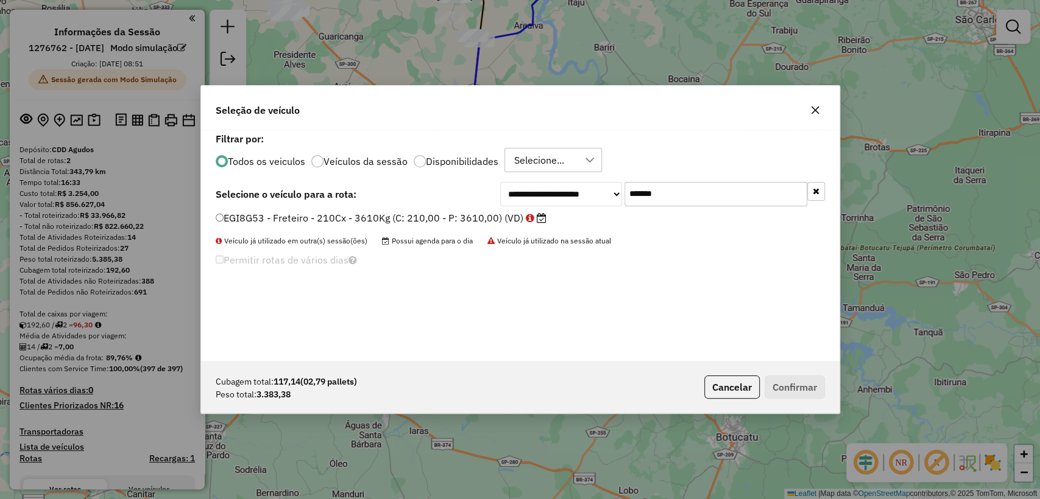
click at [485, 212] on label "EGI8G53 - Freteiro - 210Cx - 3610Kg (C: 210,00 - P: 3610,00) (VD)" at bounding box center [381, 218] width 331 height 15
drag, startPoint x: 466, startPoint y: 215, endPoint x: 659, endPoint y: 296, distance: 209.4
click at [465, 215] on label "EGI8G53 - Freteiro - 210Cx - 3610Kg (C: 210,00 - P: 3610,00) (VD)" at bounding box center [381, 218] width 331 height 15
drag, startPoint x: 306, startPoint y: 211, endPoint x: 599, endPoint y: 318, distance: 311.7
click at [306, 211] on label "EGI8G53 - Freteiro - 210Cx - 3610Kg (C: 210,00 - P: 3610,00) (VD)" at bounding box center [381, 218] width 331 height 15
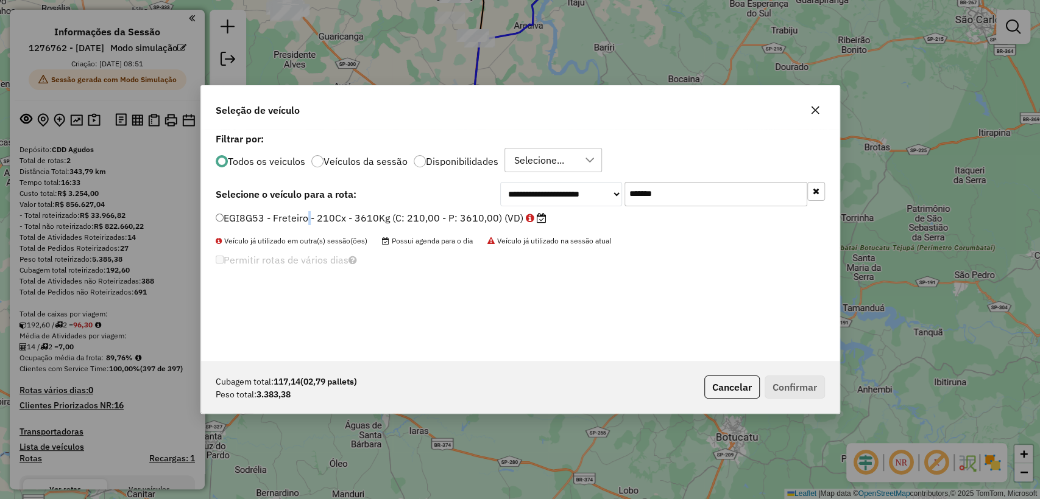
click at [307, 222] on label "EGI8G53 - Freteiro - 210Cx - 3610Kg (C: 210,00 - P: 3610,00) (VD)" at bounding box center [381, 218] width 331 height 15
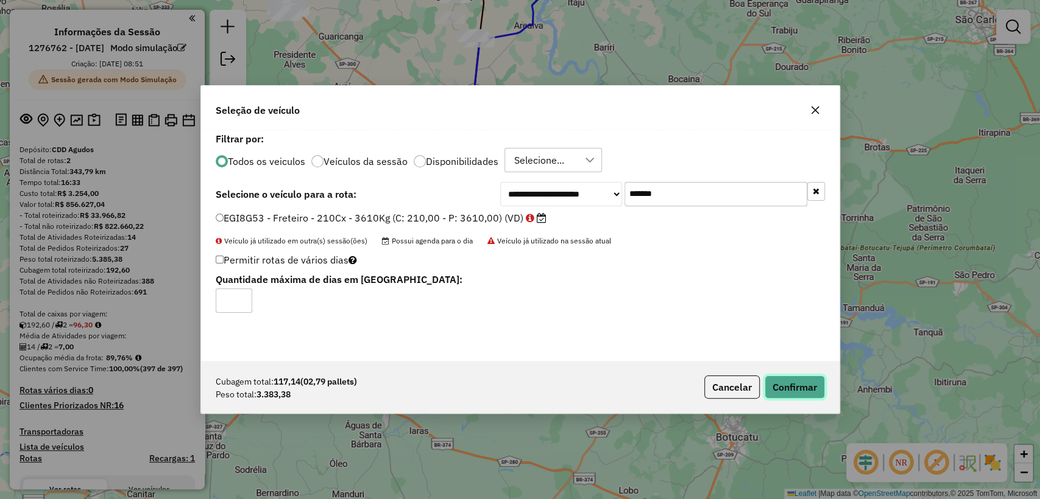
click at [792, 384] on button "Confirmar" at bounding box center [794, 387] width 60 height 23
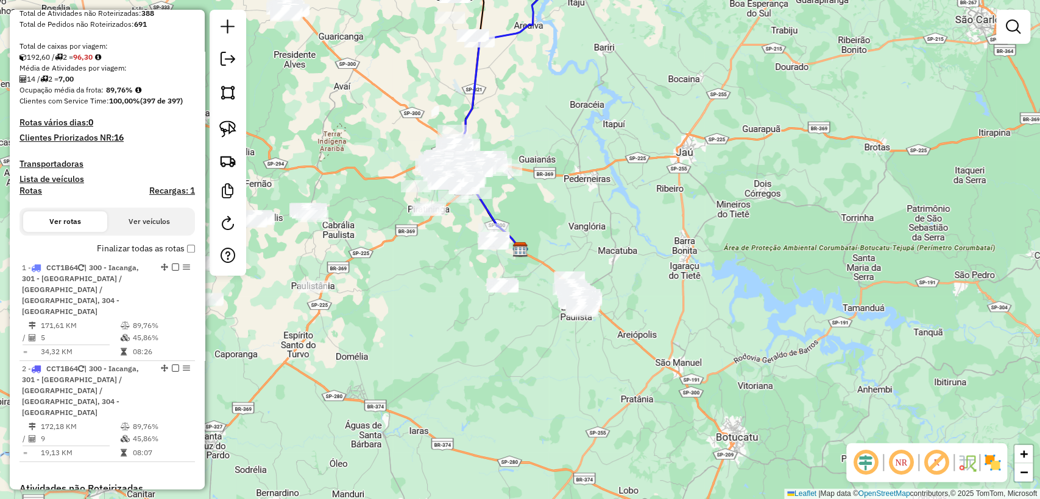
scroll to position [270, 0]
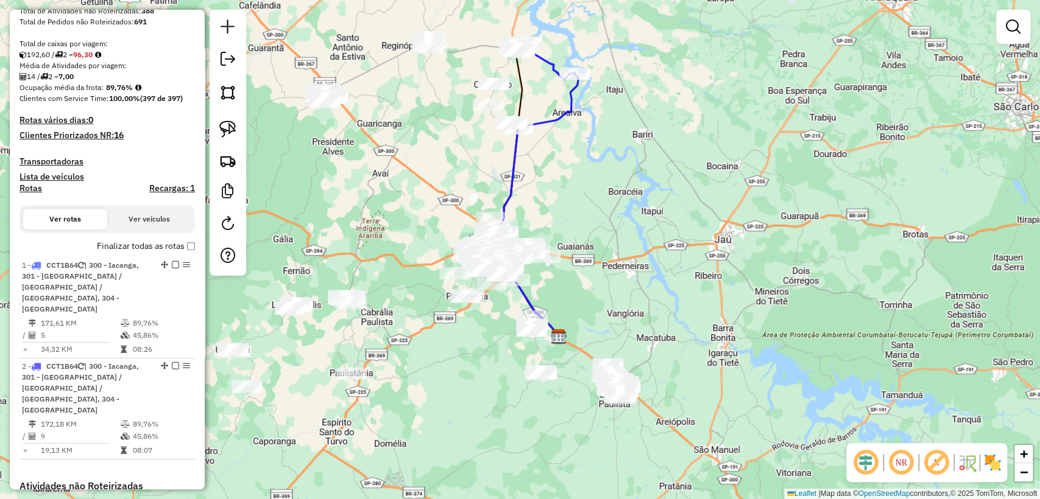
drag, startPoint x: 408, startPoint y: 269, endPoint x: 445, endPoint y: 350, distance: 89.1
click at [445, 350] on div "Janela de atendimento Grade de atendimento Capacidade Transportadoras Veículos …" at bounding box center [520, 249] width 1040 height 499
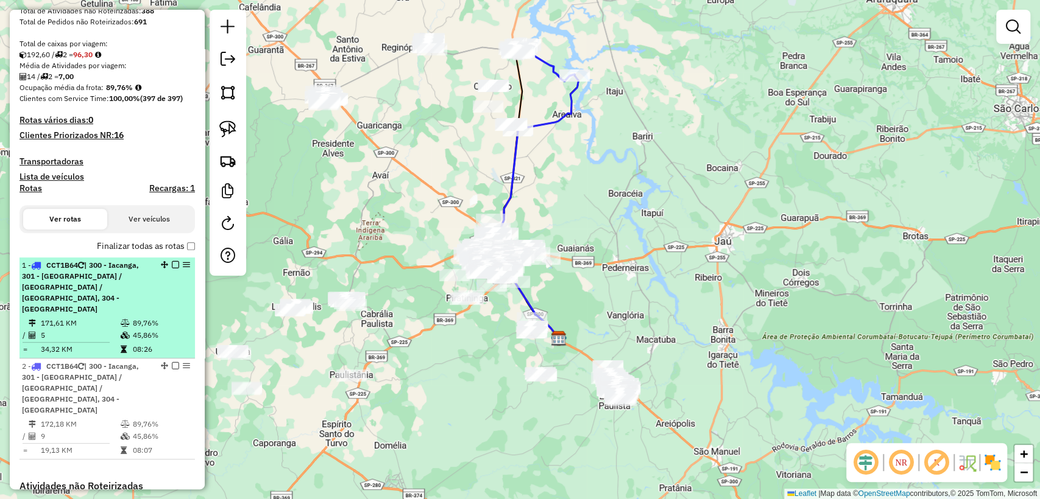
click at [160, 305] on div "1 - CCT1B64 | 300 - Iacanga, 301 - [GEOGRAPHIC_DATA] / [GEOGRAPHIC_DATA] / [GEO…" at bounding box center [107, 287] width 171 height 55
select select "**********"
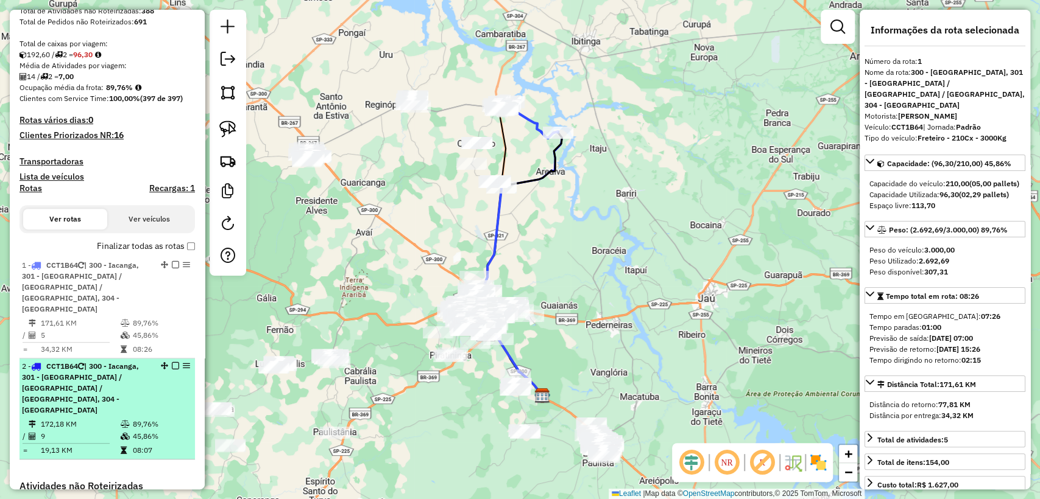
click at [114, 374] on span "| 300 - Iacanga, 301 - [GEOGRAPHIC_DATA] / [GEOGRAPHIC_DATA] / [GEOGRAPHIC_DATA…" at bounding box center [80, 388] width 117 height 53
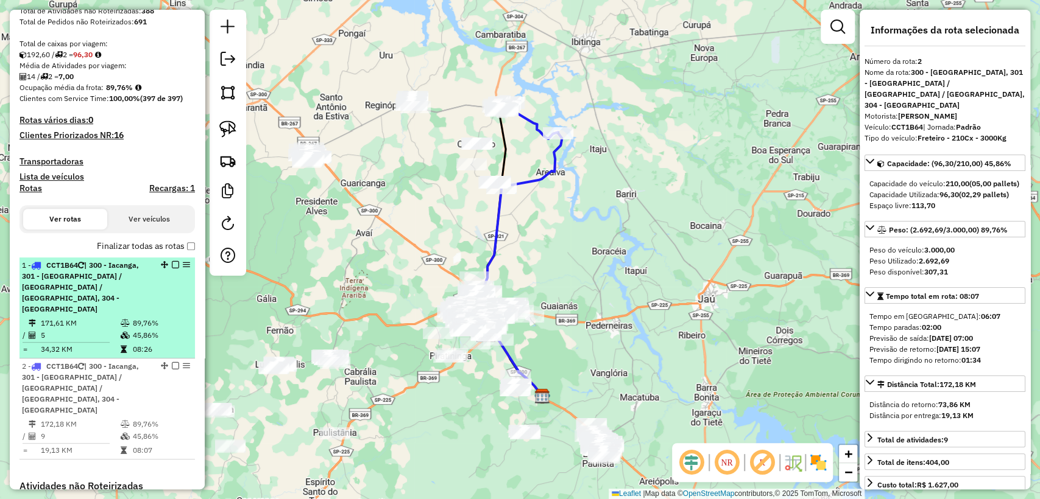
click at [114, 329] on td "5" at bounding box center [80, 335] width 80 height 12
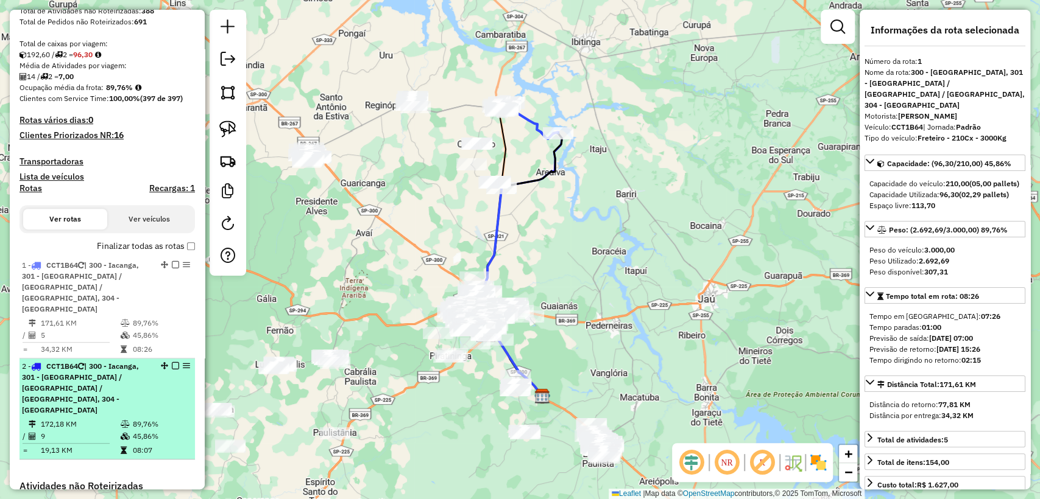
click at [110, 385] on div "2 - CCT1B64 | 300 - Iacanga, 301 - [GEOGRAPHIC_DATA] / [GEOGRAPHIC_DATA] / [GEO…" at bounding box center [86, 388] width 129 height 55
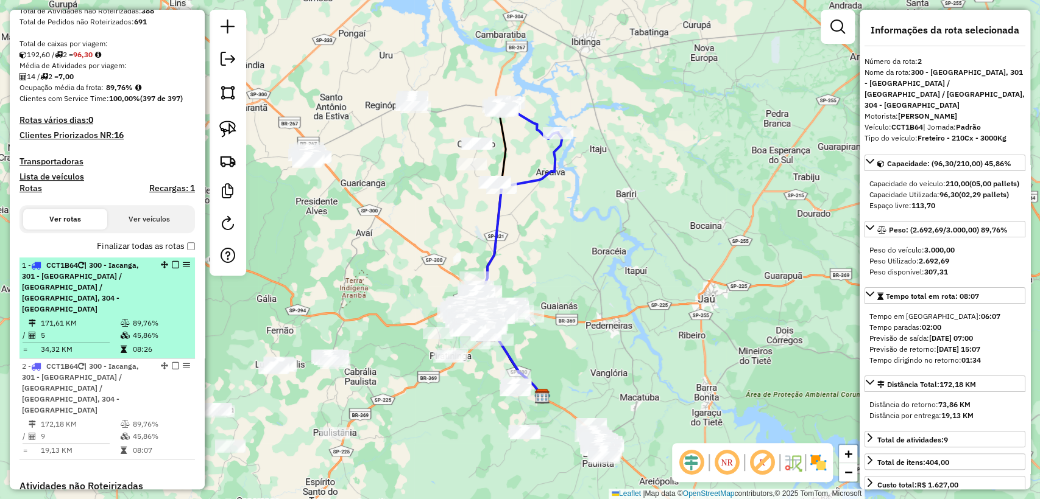
click at [117, 317] on td "171,61 KM" at bounding box center [80, 323] width 80 height 12
click at [183, 269] on em at bounding box center [186, 264] width 7 height 7
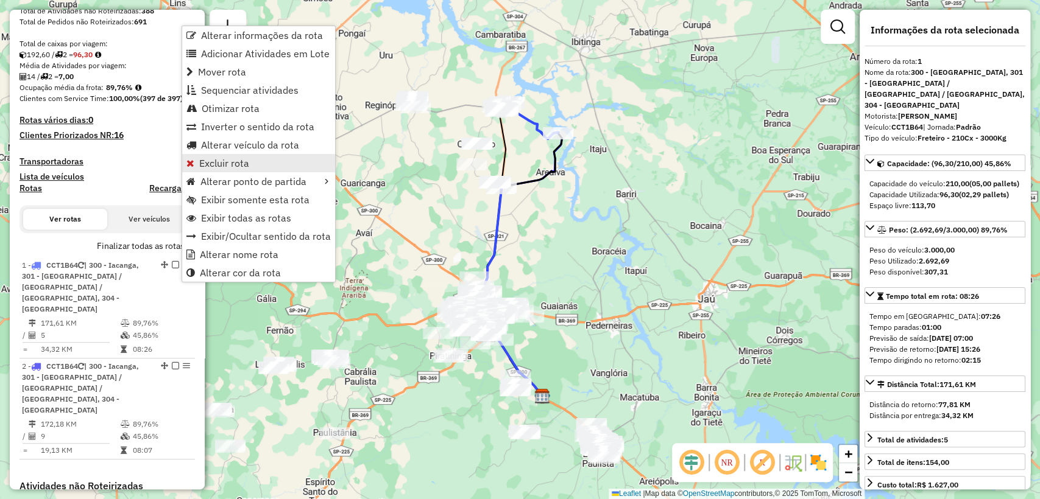
click at [227, 161] on span "Excluir rota" at bounding box center [224, 163] width 50 height 10
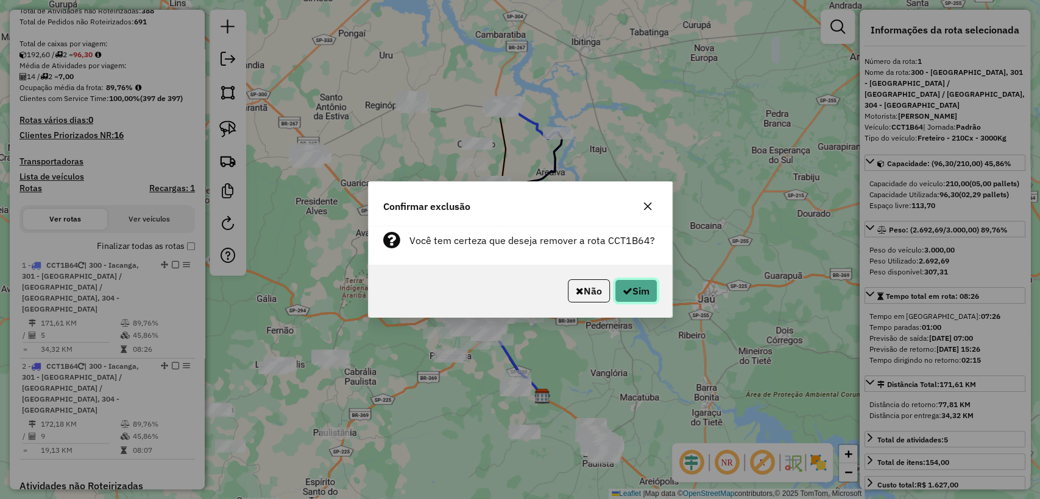
click at [631, 284] on button "Sim" at bounding box center [636, 291] width 43 height 23
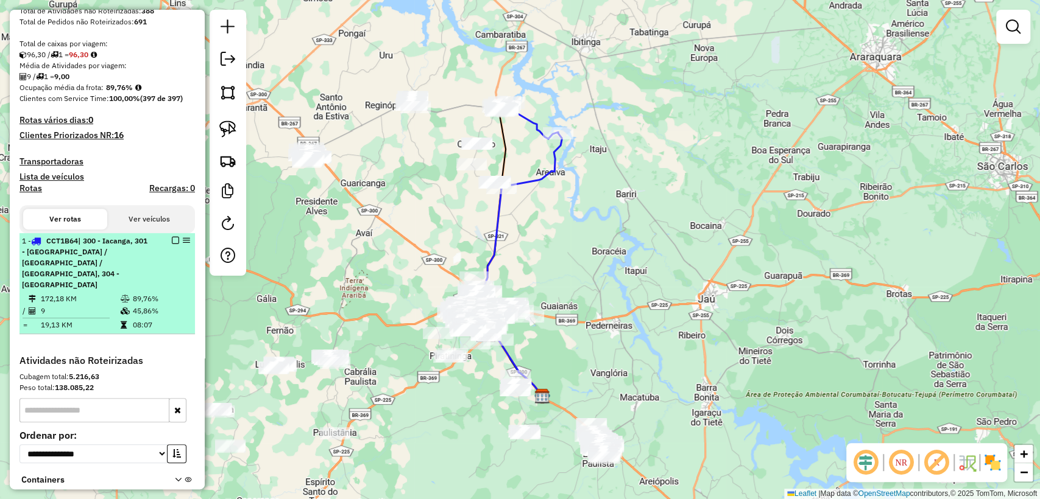
click at [126, 295] on icon at bounding box center [125, 298] width 9 height 7
select select "**********"
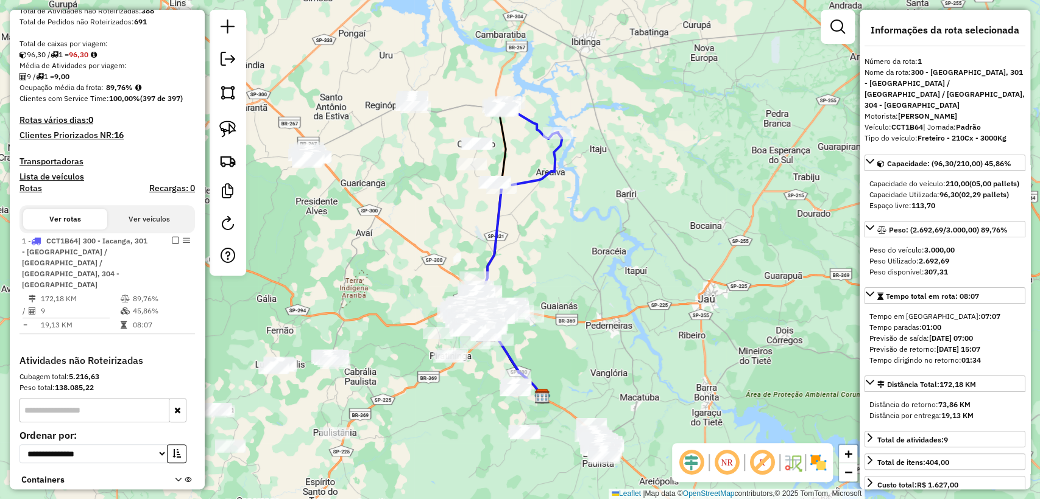
click at [630, 230] on div "Janela de atendimento Grade de atendimento Capacidade Transportadoras Veículos …" at bounding box center [520, 249] width 1040 height 499
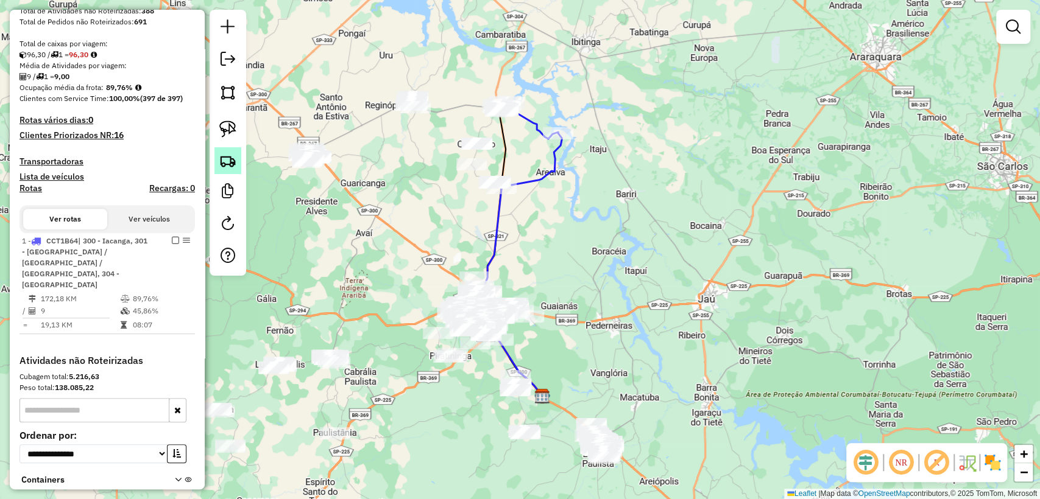
click at [232, 153] on img at bounding box center [227, 160] width 17 height 17
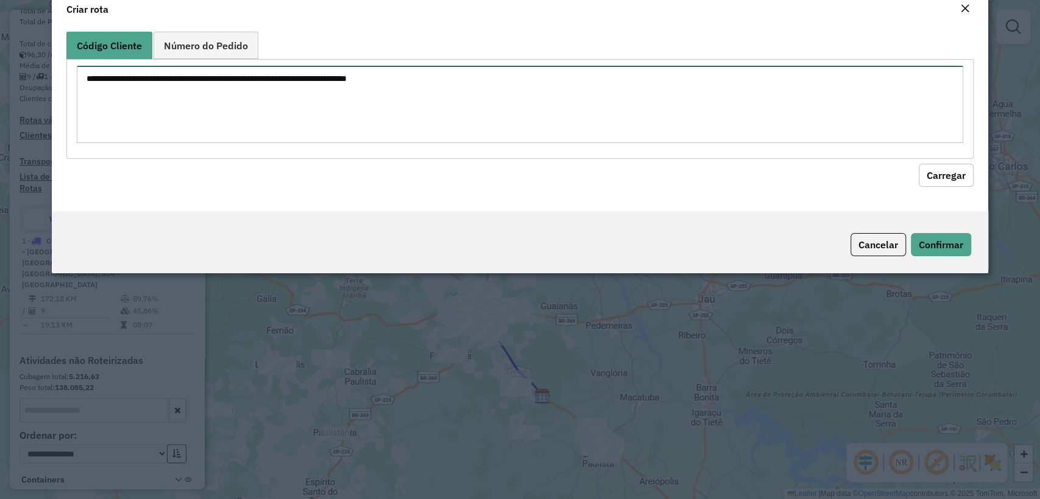
click at [270, 99] on textarea at bounding box center [520, 104] width 886 height 77
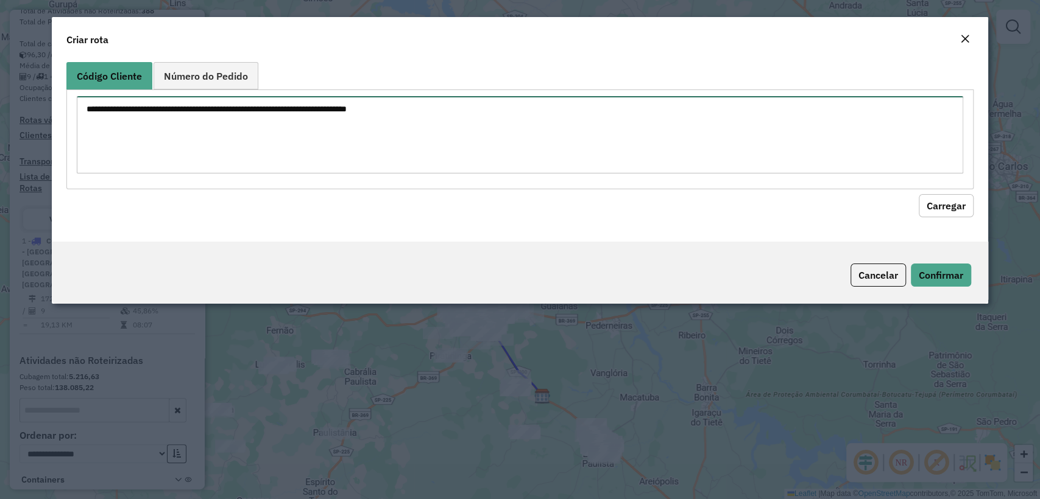
paste textarea "******** ******** ******** ******** ******** ******** ******** ******** *******…"
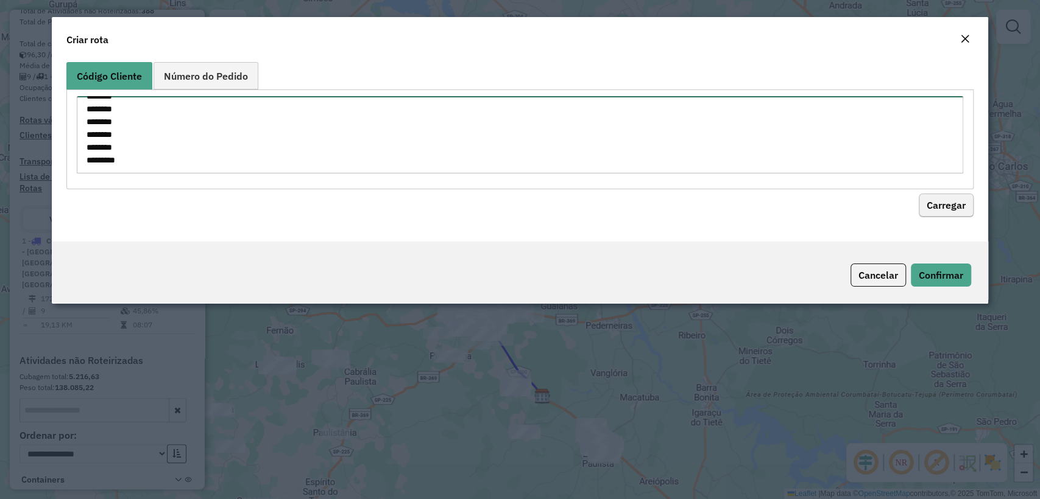
type textarea "******** ******** ******** ******** ******** ******** ******** ******** *******…"
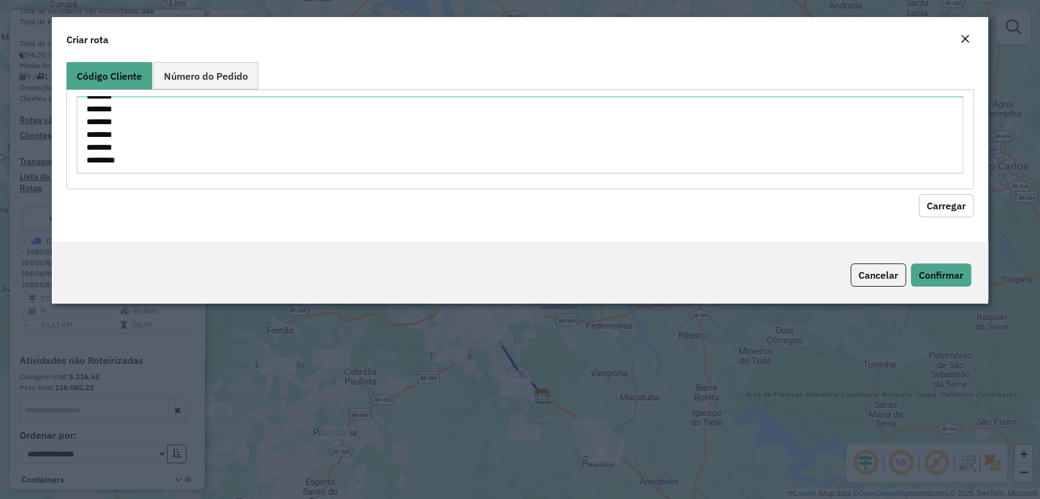
click at [924, 203] on button "Carregar" at bounding box center [945, 205] width 55 height 23
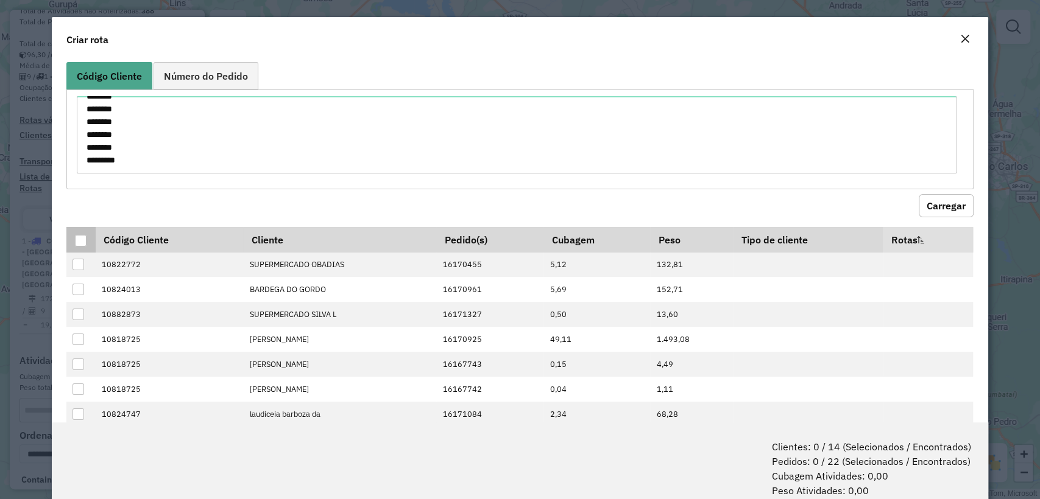
click at [77, 235] on div at bounding box center [81, 241] width 12 height 12
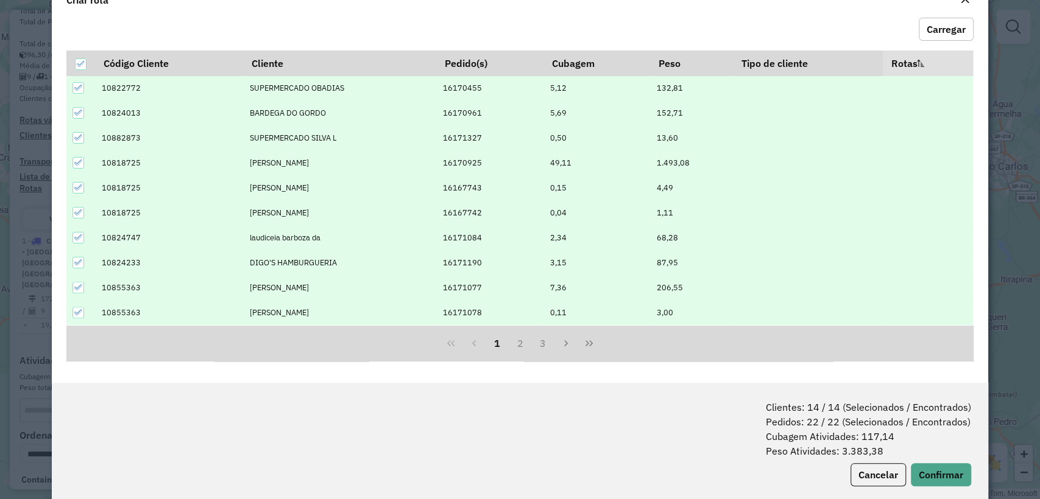
scroll to position [60, 0]
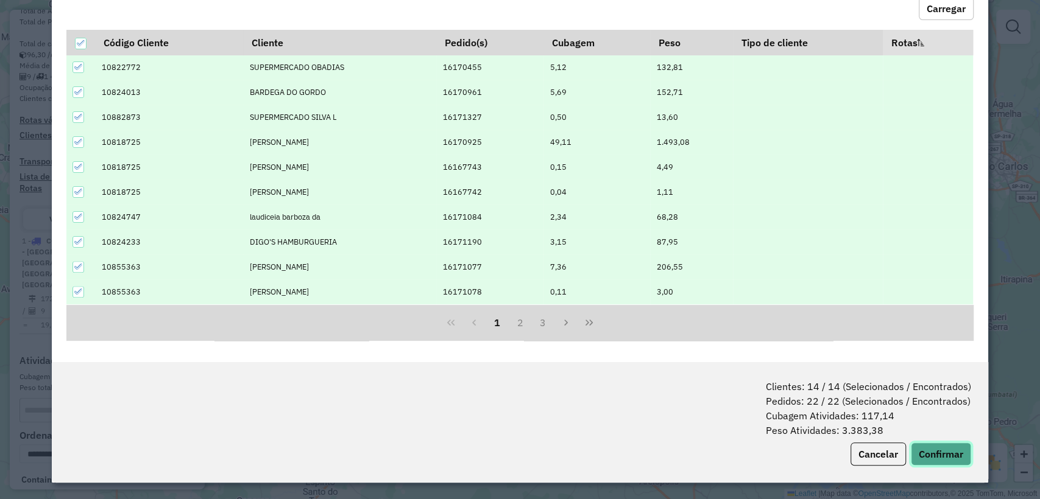
click at [930, 449] on button "Confirmar" at bounding box center [941, 454] width 60 height 23
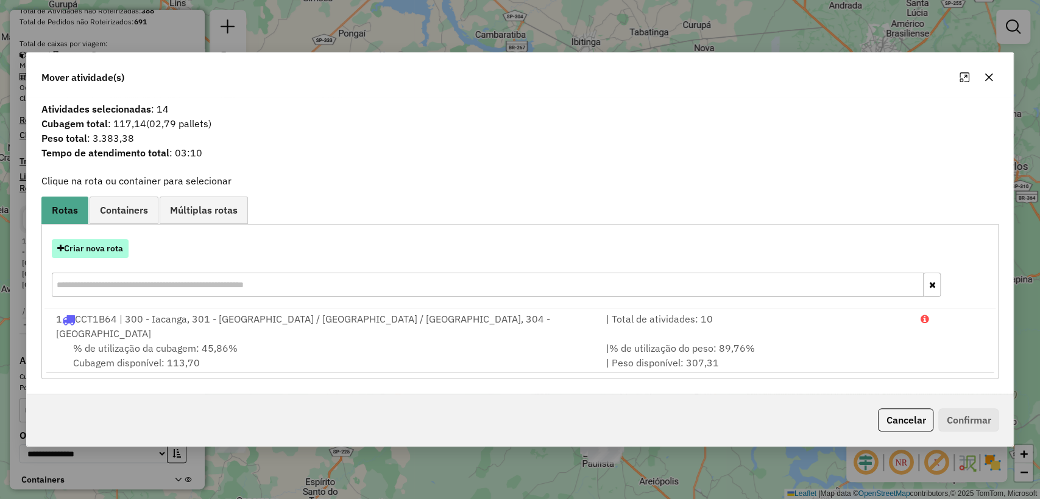
click at [119, 258] on button "Criar nova rota" at bounding box center [90, 248] width 77 height 19
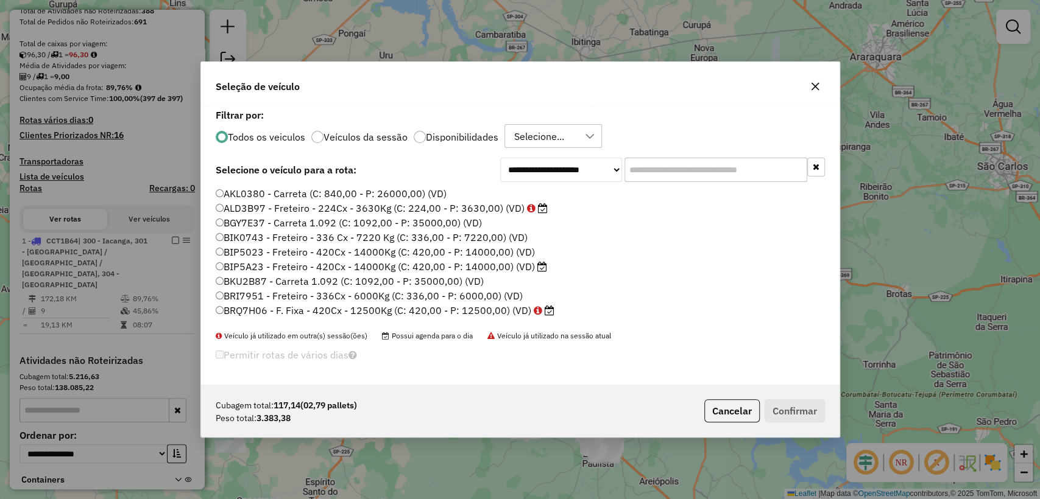
click at [714, 174] on input "text" at bounding box center [715, 170] width 183 height 24
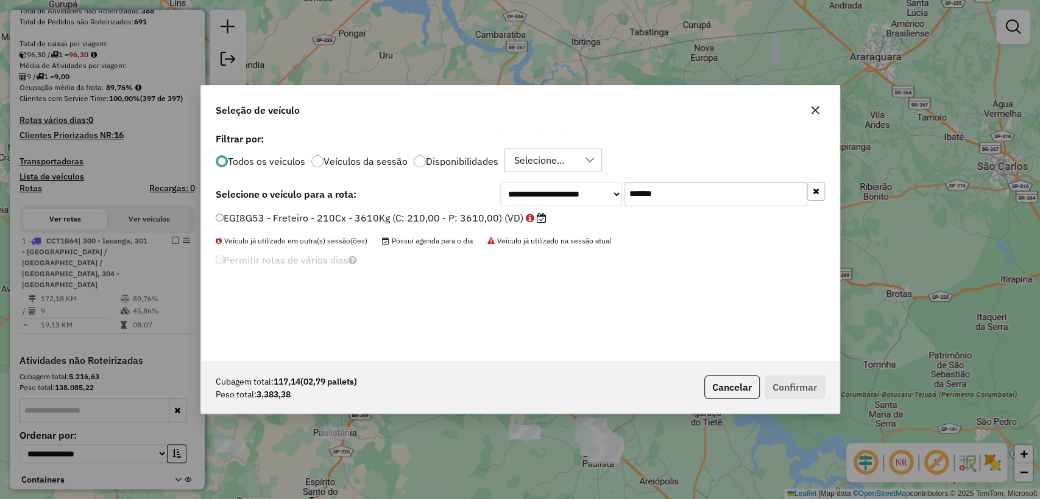
scroll to position [6, 4]
type input "*******"
click at [453, 217] on label "EGI8G53 - Freteiro - 210Cx - 3610Kg (C: 210,00 - P: 3610,00) (VD)" at bounding box center [381, 218] width 331 height 15
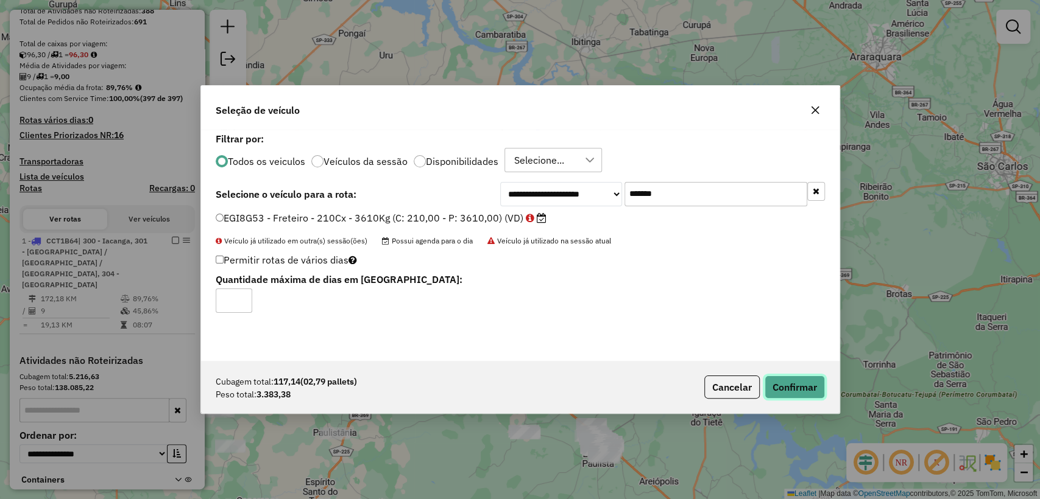
click at [786, 384] on button "Confirmar" at bounding box center [794, 387] width 60 height 23
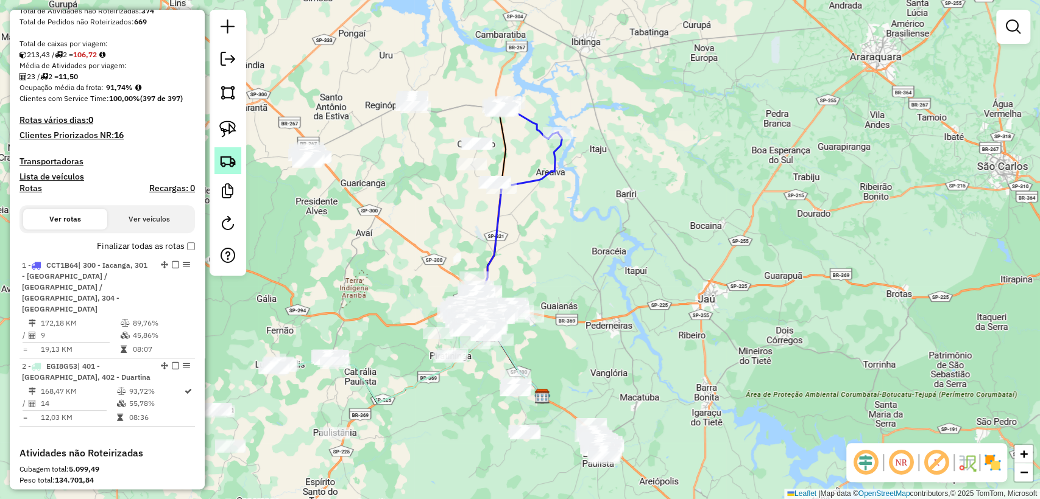
click at [227, 157] on img at bounding box center [227, 160] width 17 height 17
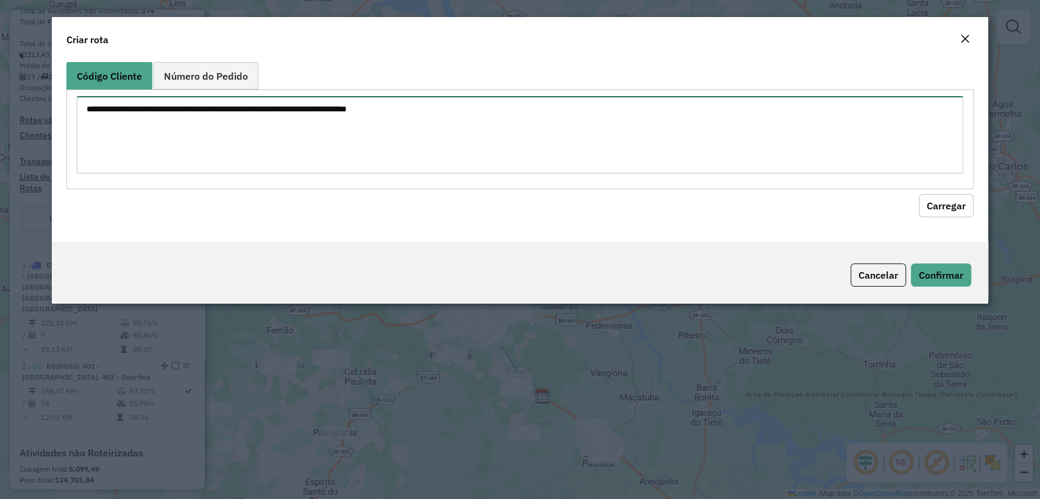
click at [278, 126] on textarea at bounding box center [520, 134] width 886 height 77
paste textarea "******** ******** ******** ******** ******** ******** ******** ******** *******…"
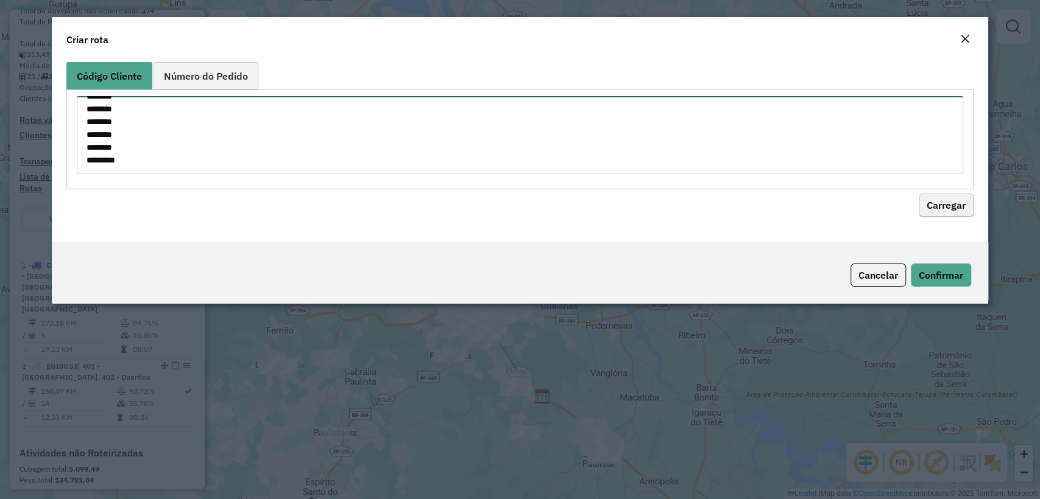
type textarea "******** ******** ******** ******** ******** ******** ******** ******** *******…"
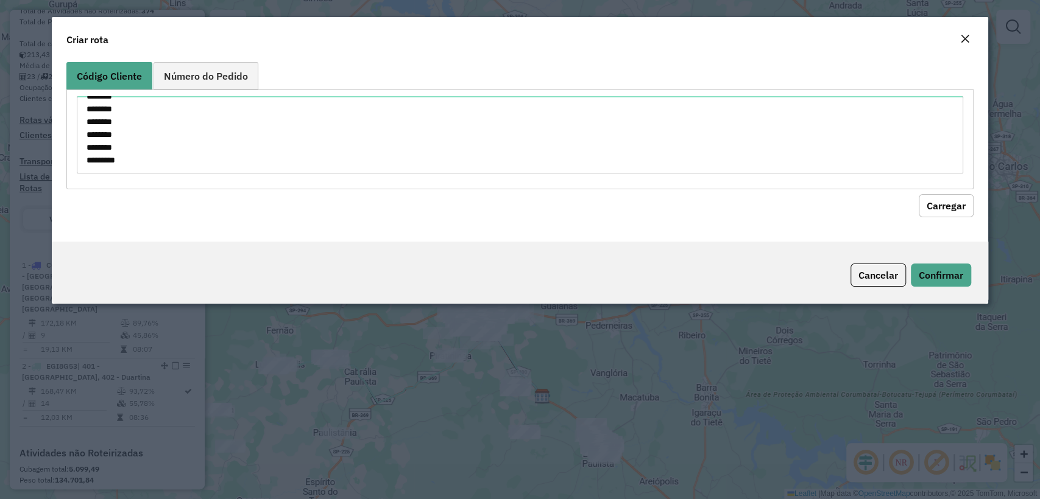
click at [934, 206] on button "Carregar" at bounding box center [945, 205] width 55 height 23
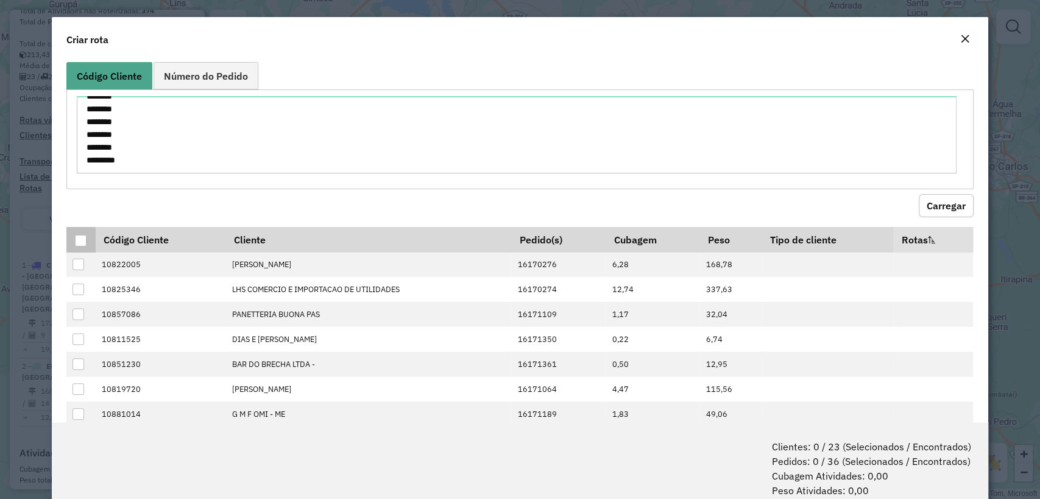
click at [85, 241] on div at bounding box center [81, 241] width 12 height 12
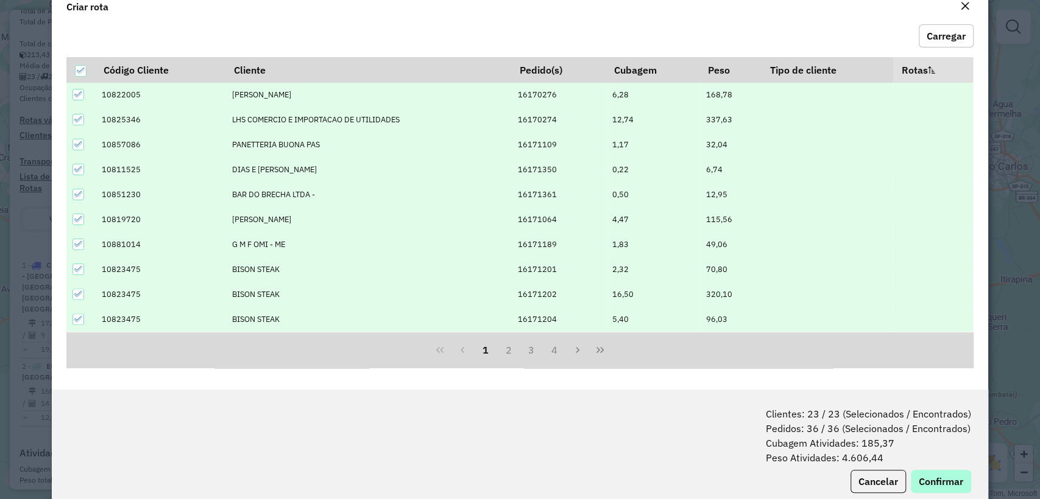
scroll to position [60, 0]
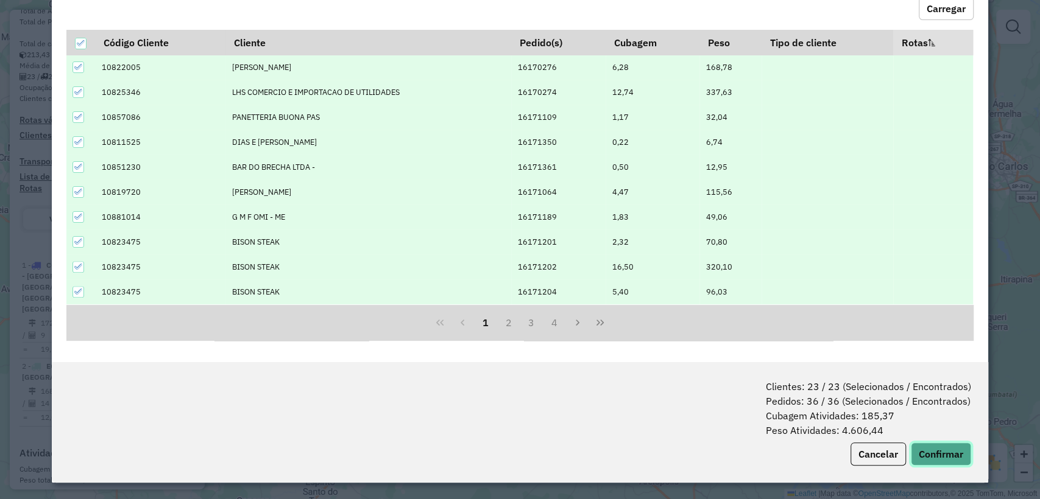
click at [937, 455] on button "Confirmar" at bounding box center [941, 454] width 60 height 23
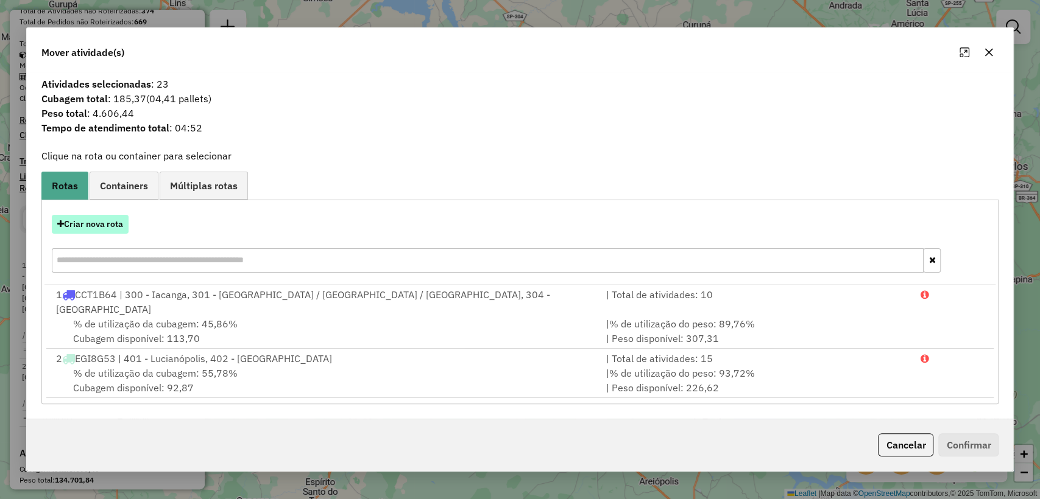
click at [93, 231] on button "Criar nova rota" at bounding box center [90, 224] width 77 height 19
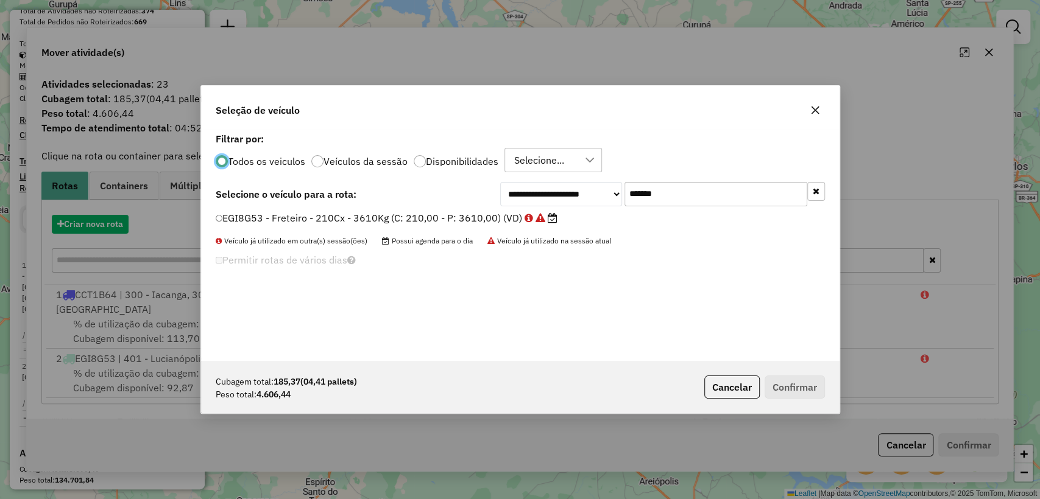
scroll to position [6, 4]
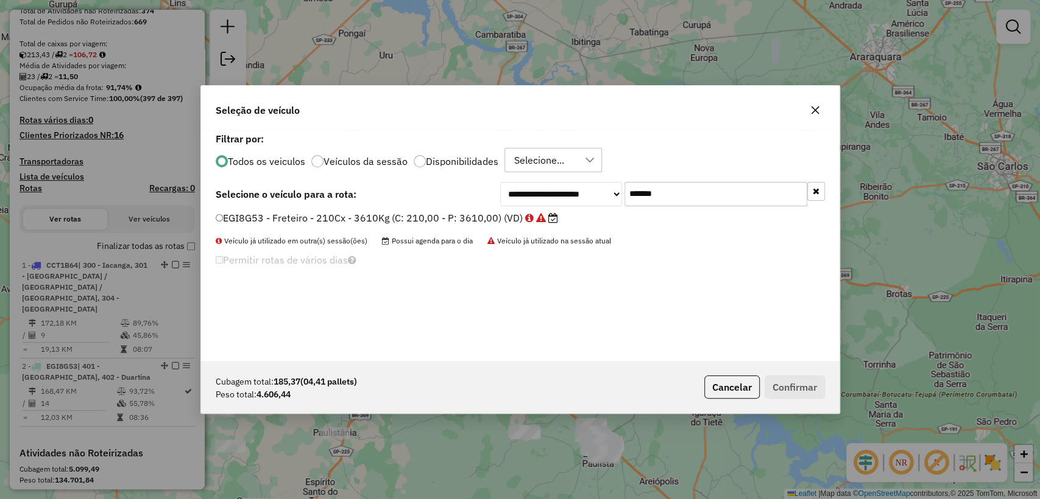
click at [750, 177] on div "**********" at bounding box center [520, 245] width 638 height 231
click at [742, 184] on input "*******" at bounding box center [715, 194] width 183 height 24
paste input "text"
type input "*******"
click at [463, 222] on label "EBY9J72 - F. Fixa - 210Cx - 5050Kg (C: 210,00 - P: 5050,00) (VD)" at bounding box center [377, 218] width 323 height 15
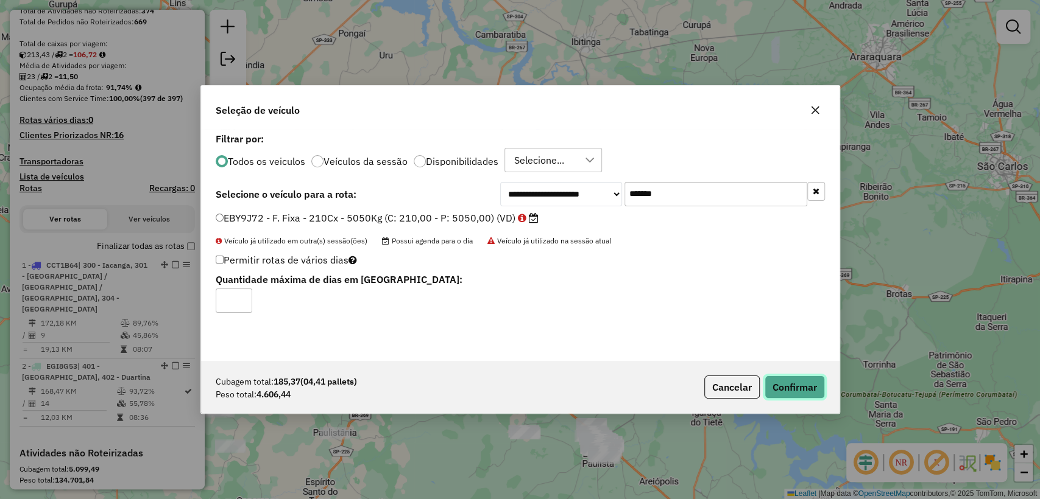
click at [801, 390] on button "Confirmar" at bounding box center [794, 387] width 60 height 23
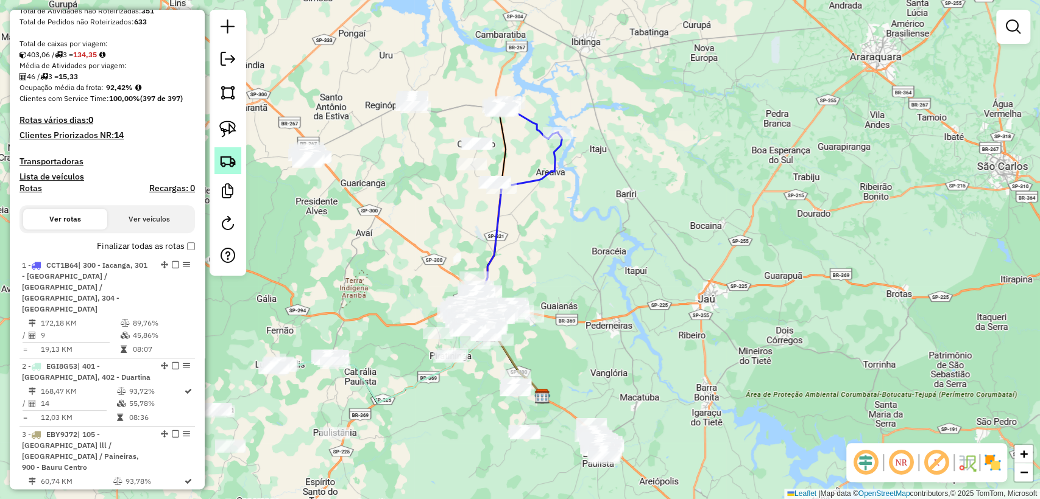
click at [230, 164] on img at bounding box center [227, 160] width 17 height 17
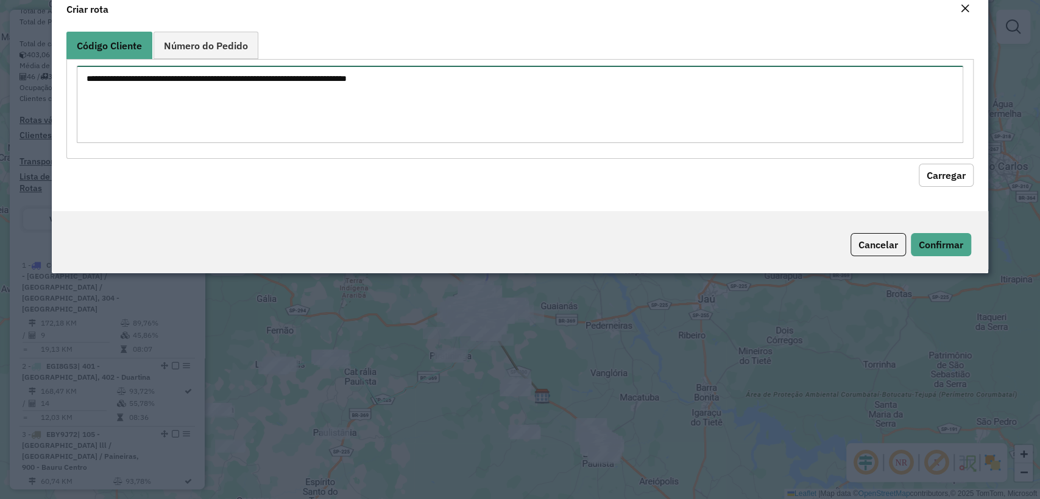
click at [337, 125] on textarea at bounding box center [520, 104] width 886 height 77
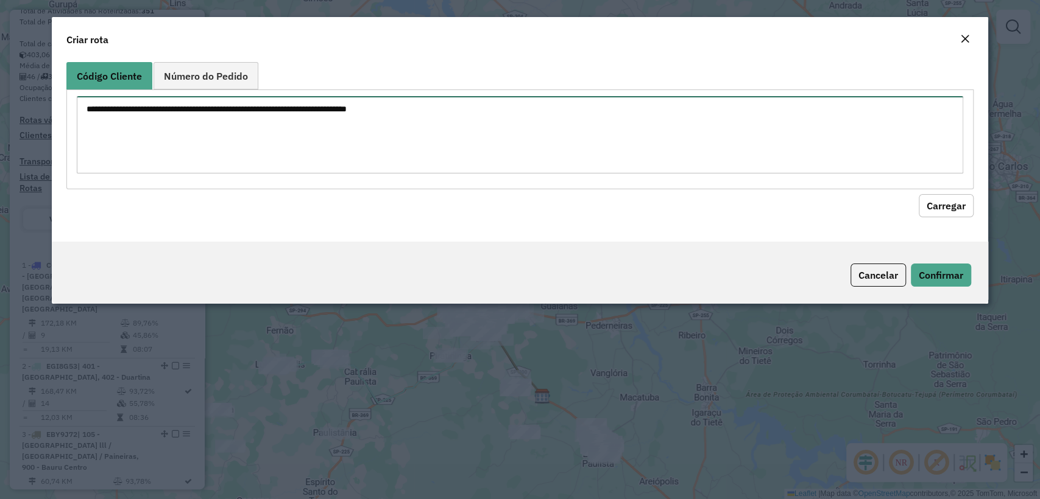
paste textarea "******** ******** ******** ******** ******** ******** ********"
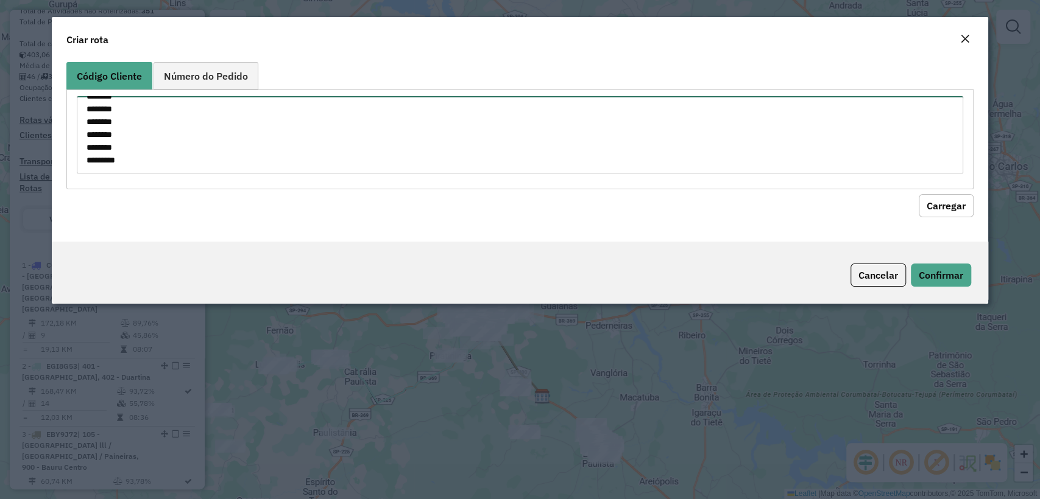
type textarea "******** ******** ******** ******** ******** ******** ********"
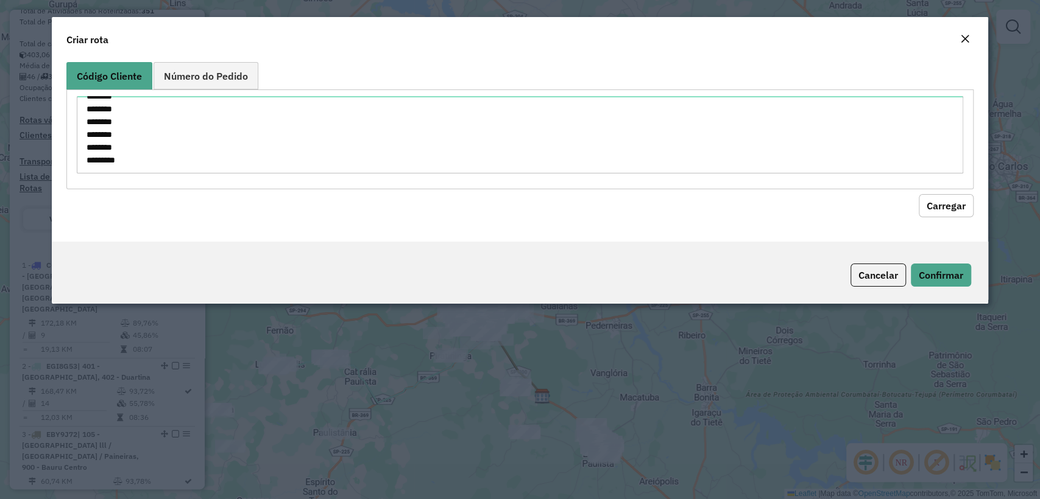
click at [959, 217] on div "Código Cliente Número do Pedido ******** ******** ******** ******** ******** **…" at bounding box center [519, 149] width 935 height 185
click at [934, 208] on button "Carregar" at bounding box center [945, 205] width 55 height 23
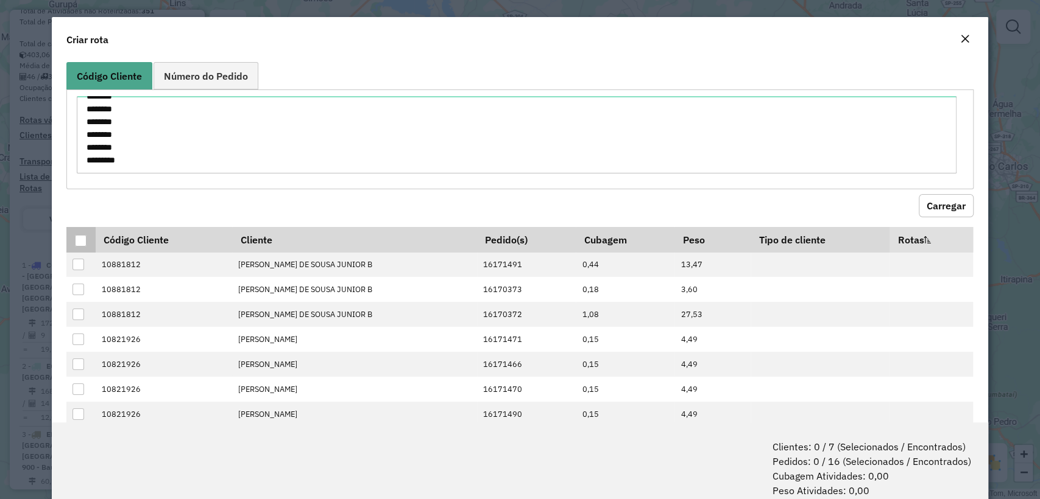
click at [77, 235] on div at bounding box center [81, 241] width 12 height 12
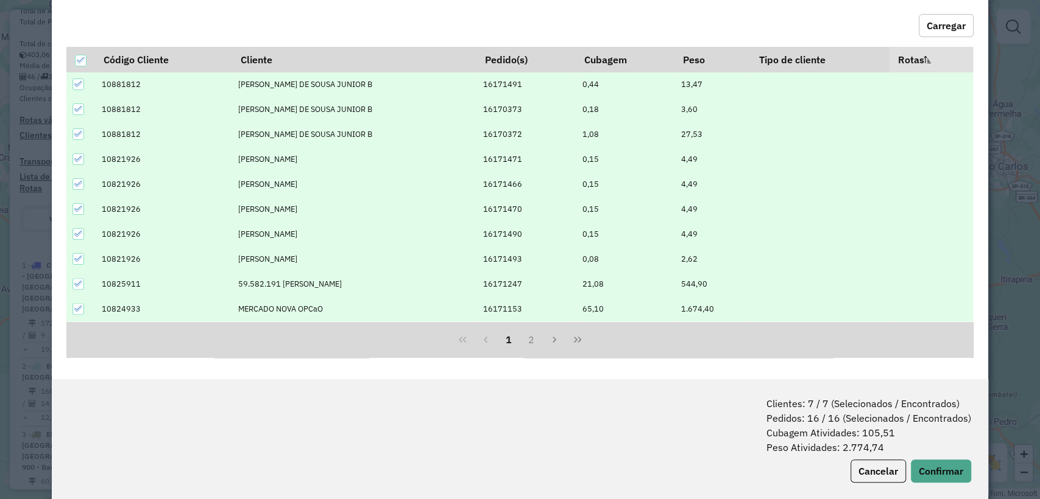
scroll to position [60, 0]
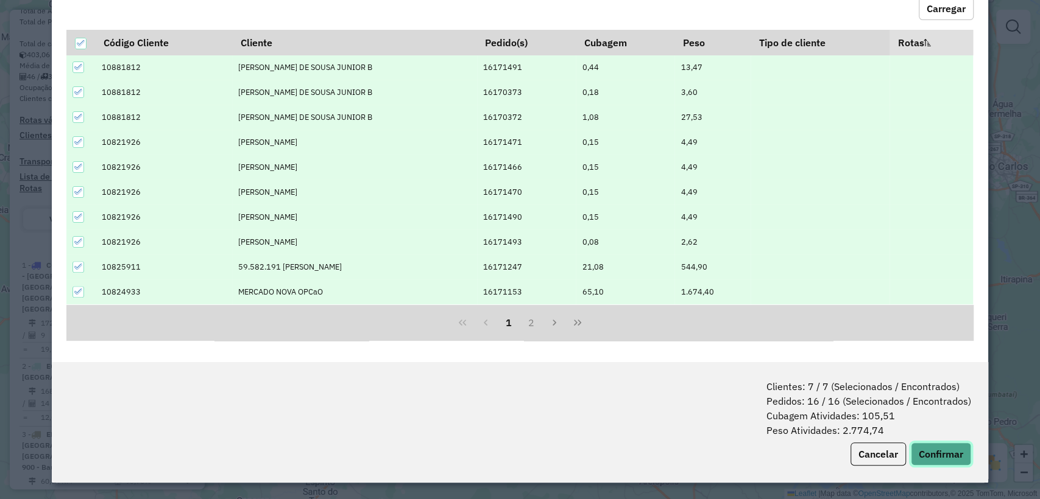
click at [934, 443] on button "Confirmar" at bounding box center [941, 454] width 60 height 23
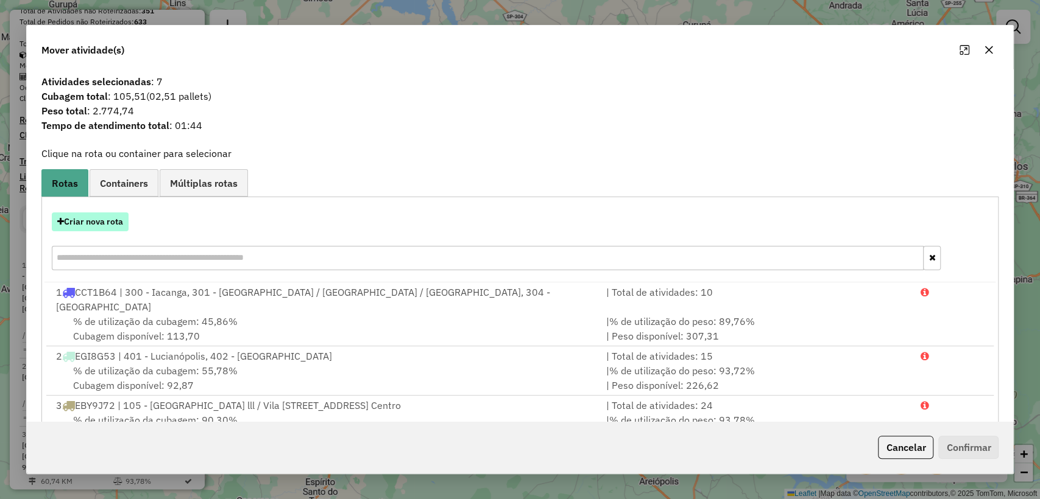
click at [97, 223] on button "Criar nova rota" at bounding box center [90, 222] width 77 height 19
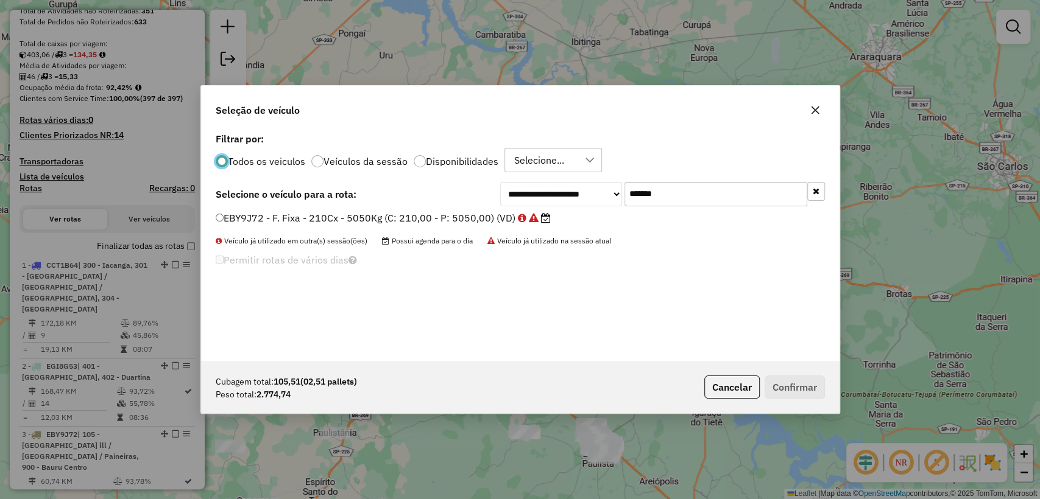
scroll to position [6, 4]
click at [693, 183] on input "*******" at bounding box center [715, 194] width 183 height 24
paste input "text"
type input "*******"
click at [438, 232] on div "GDZ9A22 - F. Fixa - 210Cx - 5050Kg (C: 210,00 - P: 5050,00) (VD)" at bounding box center [520, 223] width 624 height 24
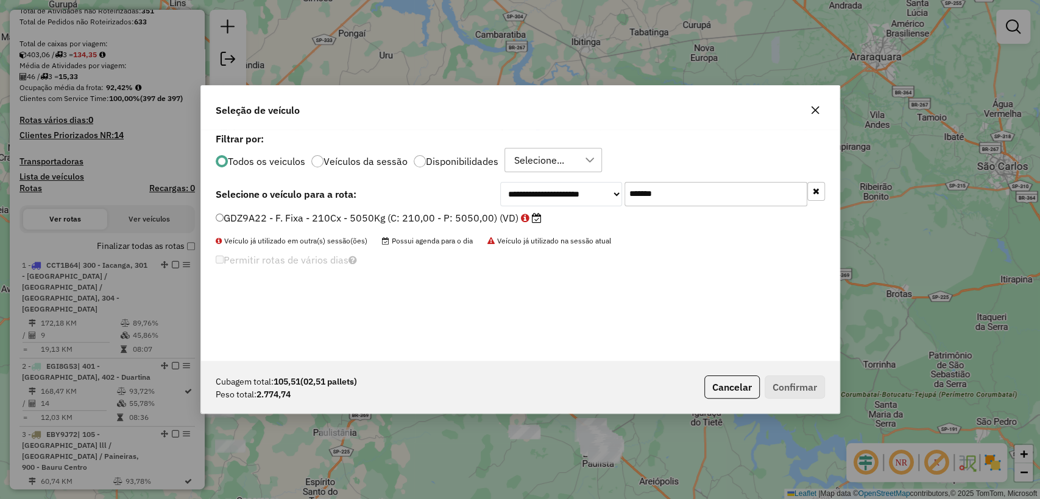
click at [429, 219] on label "GDZ9A22 - F. Fixa - 210Cx - 5050Kg (C: 210,00 - P: 5050,00) (VD)" at bounding box center [379, 218] width 326 height 15
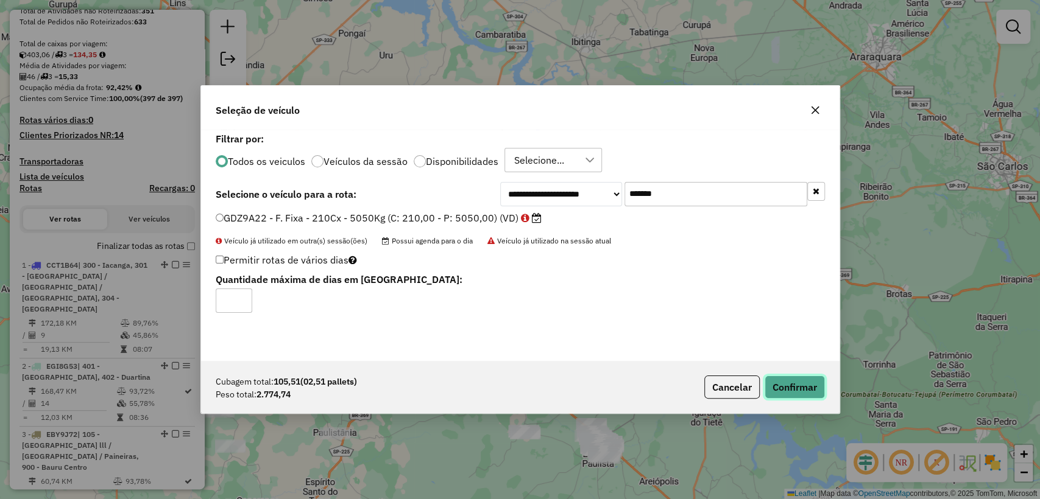
click at [794, 390] on button "Confirmar" at bounding box center [794, 387] width 60 height 23
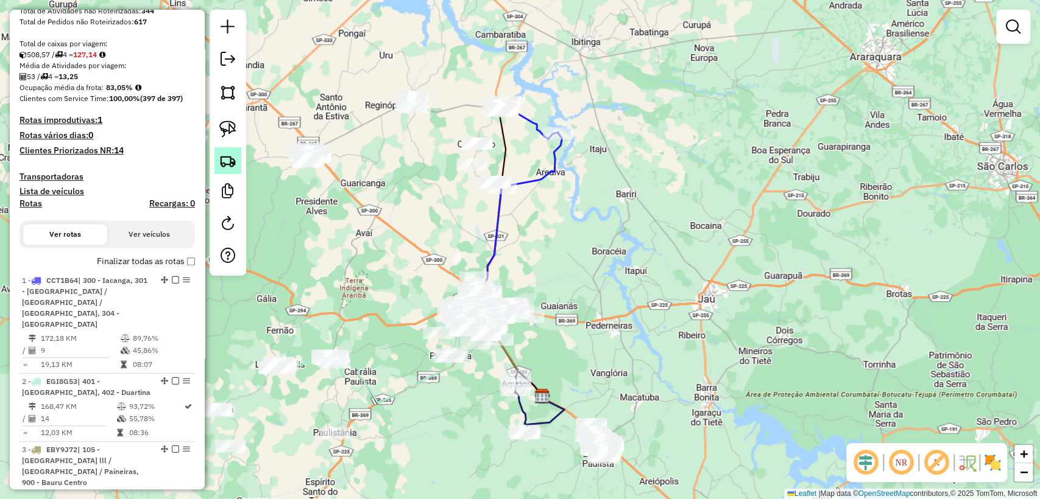
click at [226, 148] on link at bounding box center [227, 160] width 27 height 27
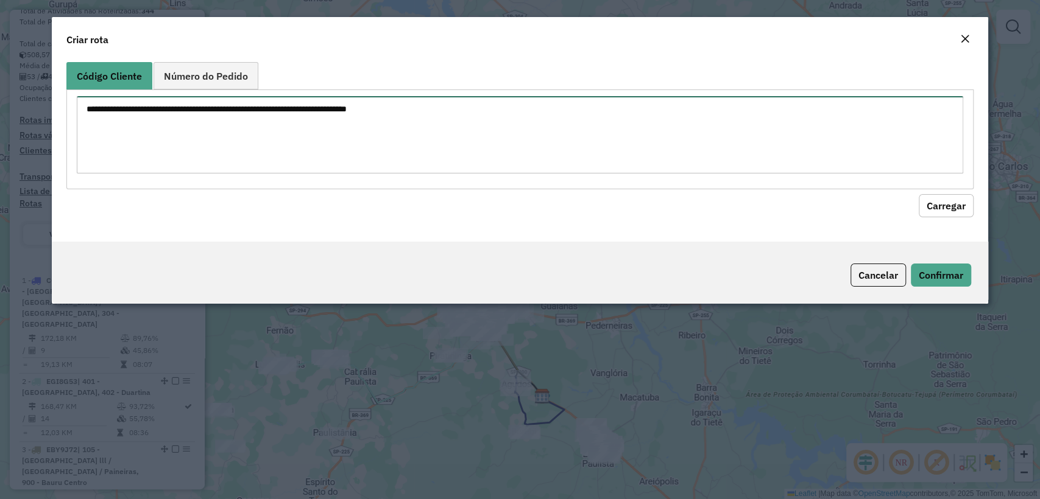
click at [289, 118] on textarea at bounding box center [520, 134] width 886 height 77
paste textarea "******** ******** ******** ******** ******** ******** ******** ******** *******…"
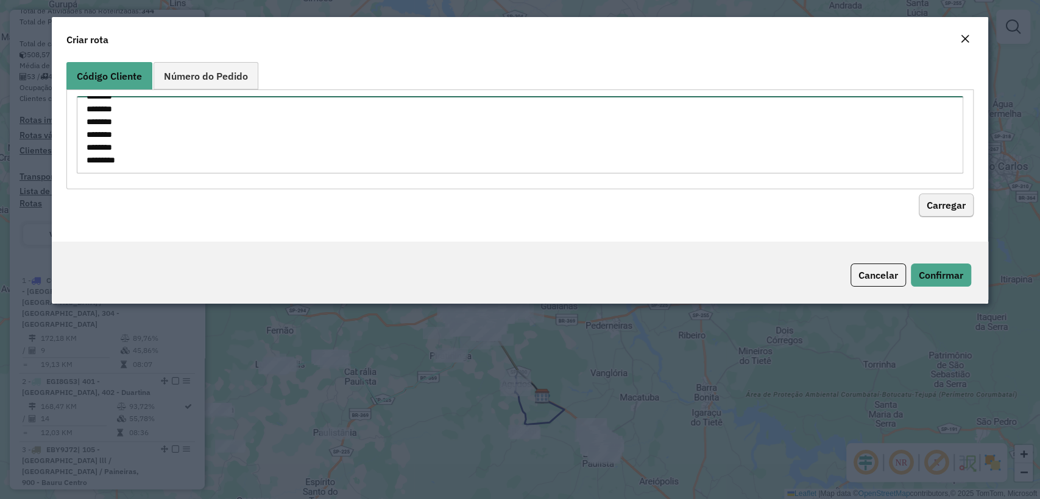
type textarea "******** ******** ******** ******** ******** ******** ******** ******** *******…"
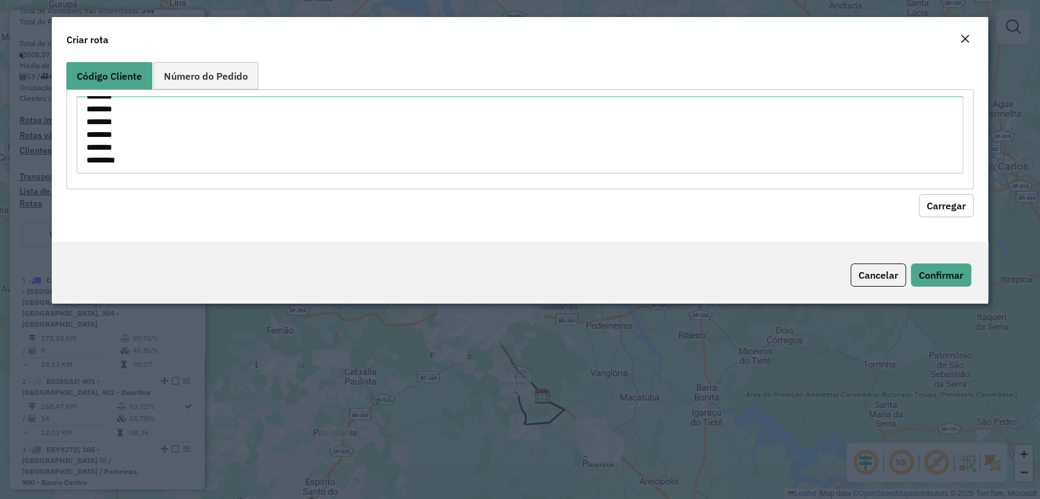
click at [932, 201] on button "Carregar" at bounding box center [945, 205] width 55 height 23
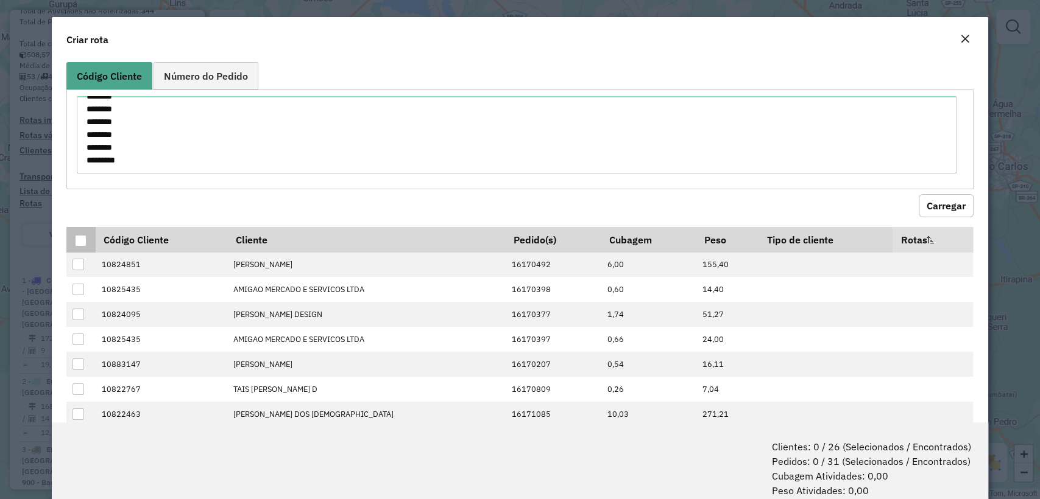
click at [79, 246] on div at bounding box center [81, 241] width 12 height 12
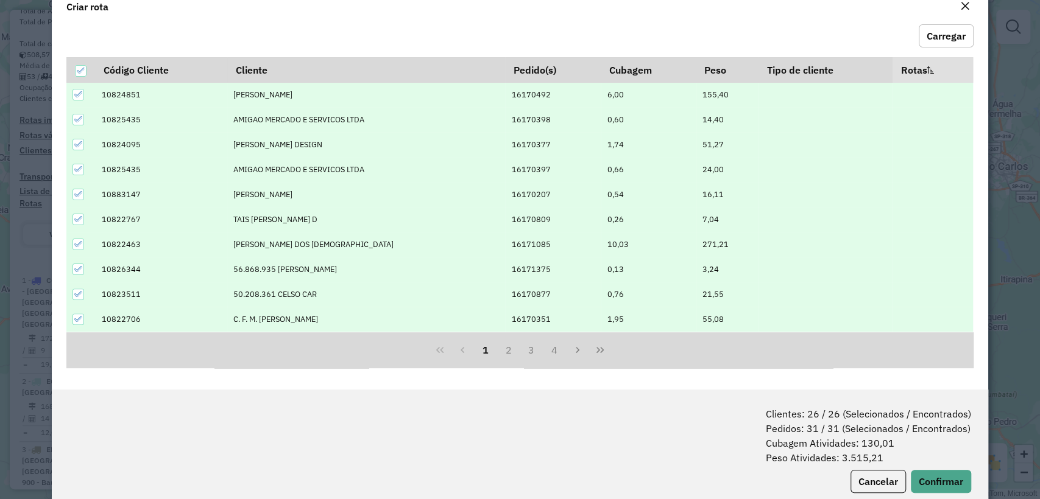
scroll to position [60, 0]
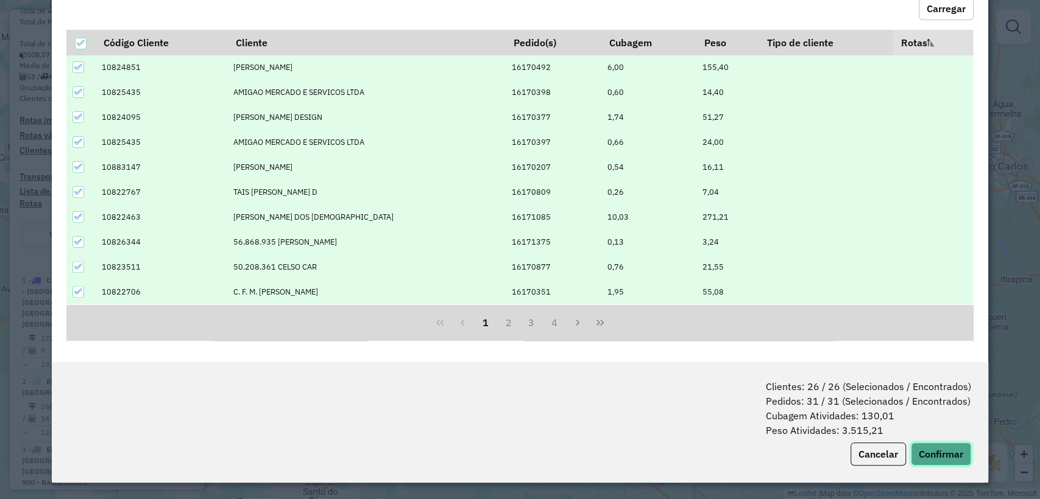
click at [941, 446] on button "Confirmar" at bounding box center [941, 454] width 60 height 23
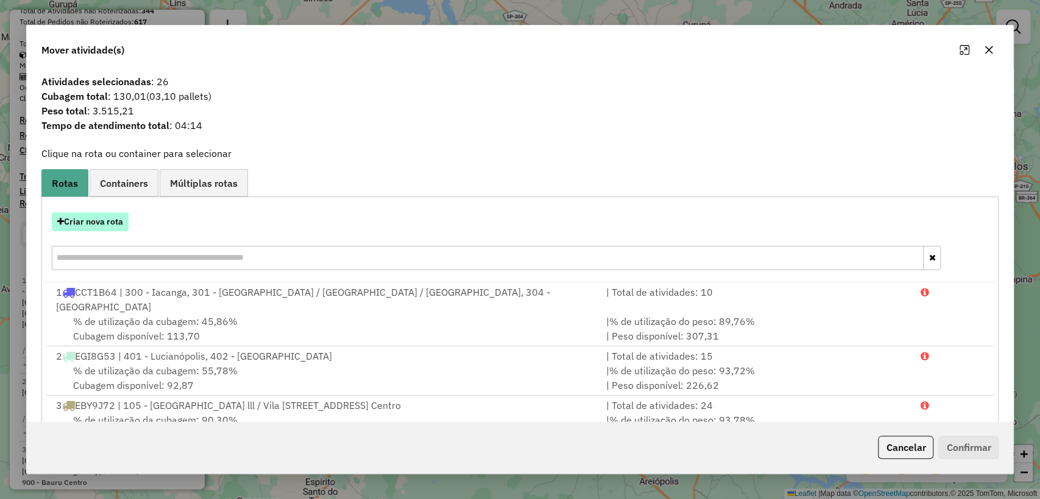
click at [102, 219] on button "Criar nova rota" at bounding box center [90, 222] width 77 height 19
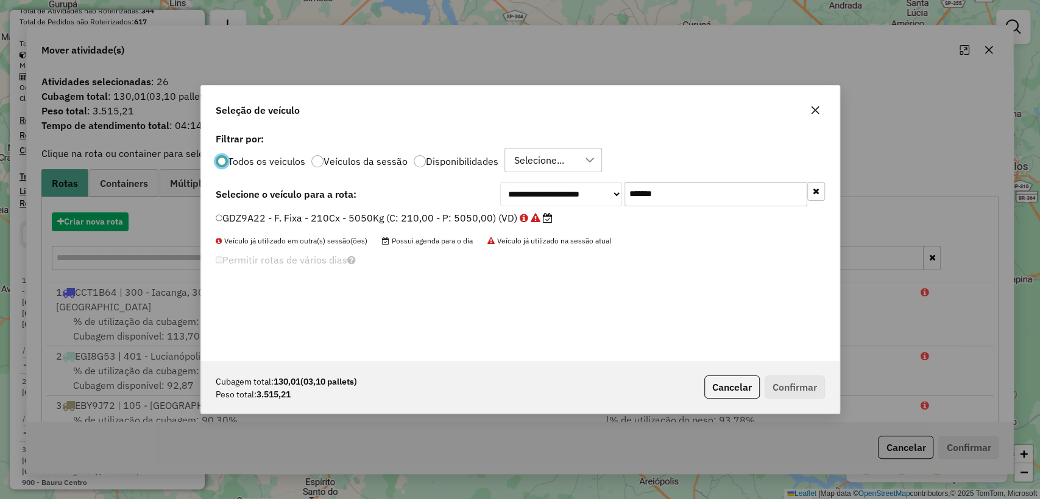
scroll to position [6, 4]
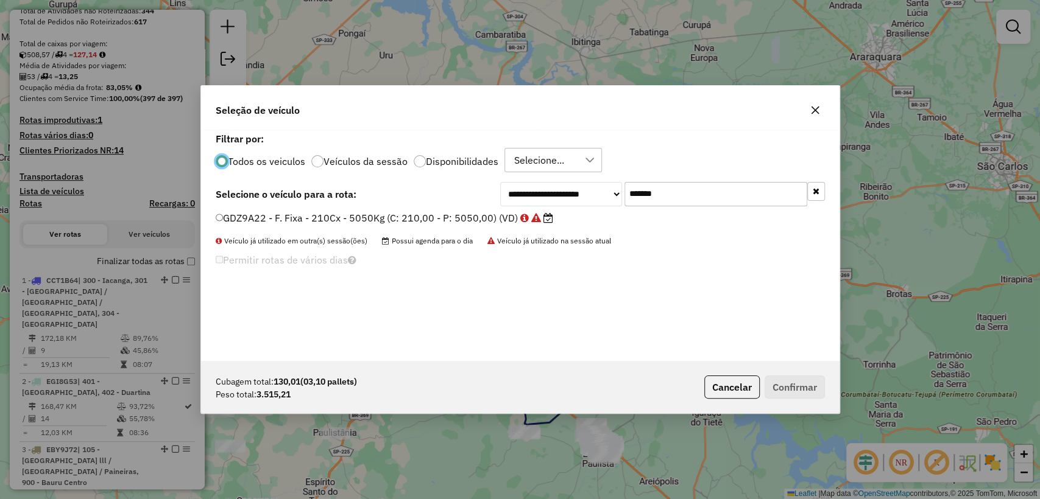
click at [661, 196] on input "*******" at bounding box center [715, 194] width 183 height 24
paste input "text"
type input "*******"
click at [434, 214] on label "ALD3B97 - Freteiro - 224Cx - 3630Kg (C: 224,00 - P: 3630,00) (VD)" at bounding box center [382, 218] width 332 height 15
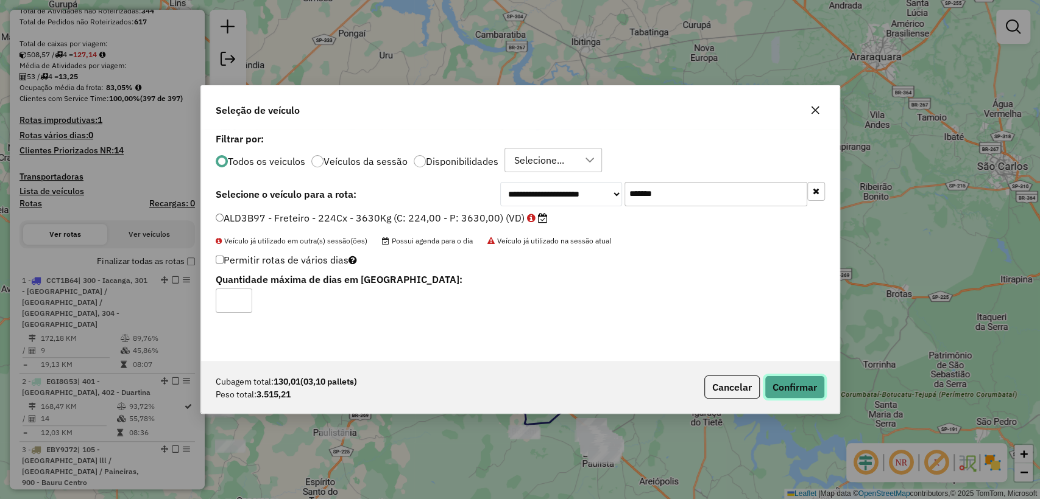
click at [785, 380] on button "Confirmar" at bounding box center [794, 387] width 60 height 23
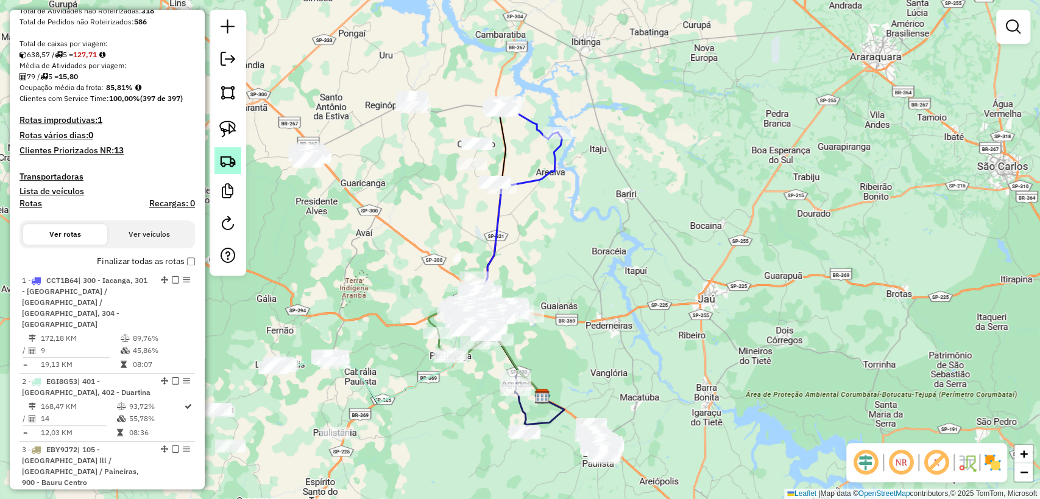
click at [224, 166] on img at bounding box center [227, 160] width 17 height 17
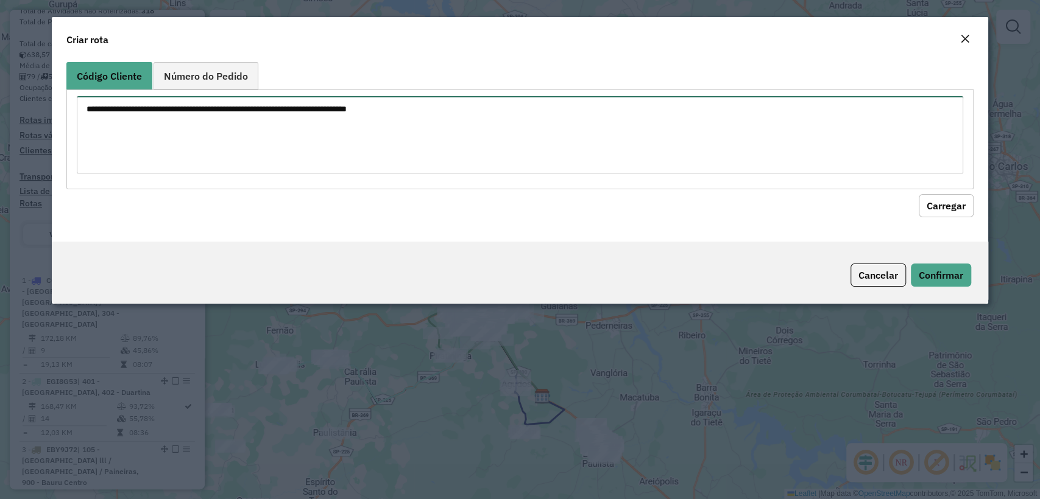
click at [323, 111] on textarea at bounding box center [520, 134] width 886 height 77
paste textarea "******** ******** ******** ******** ******** ******** ******** ******** *******…"
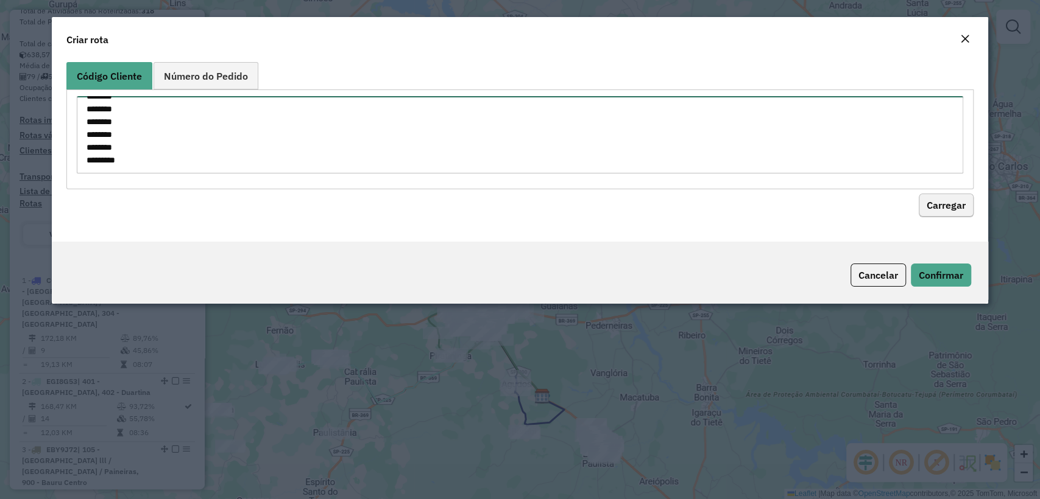
type textarea "******** ******** ******** ******** ******** ******** ******** ******** *******…"
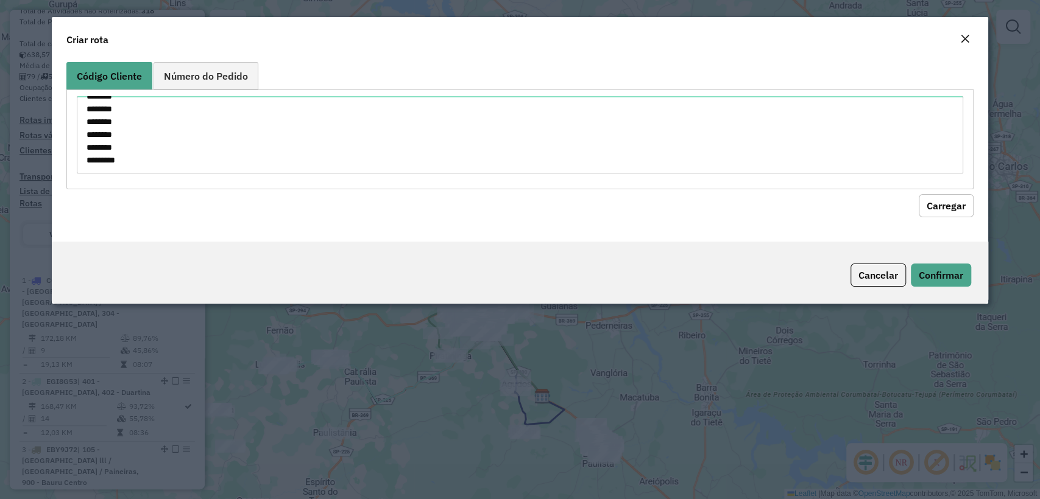
click at [958, 194] on button "Carregar" at bounding box center [945, 205] width 55 height 23
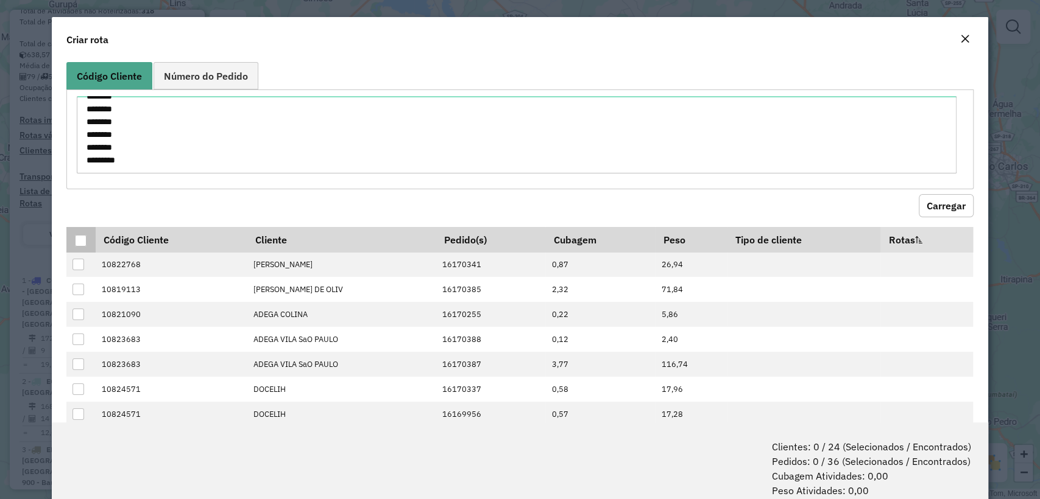
click at [77, 241] on div at bounding box center [81, 241] width 12 height 12
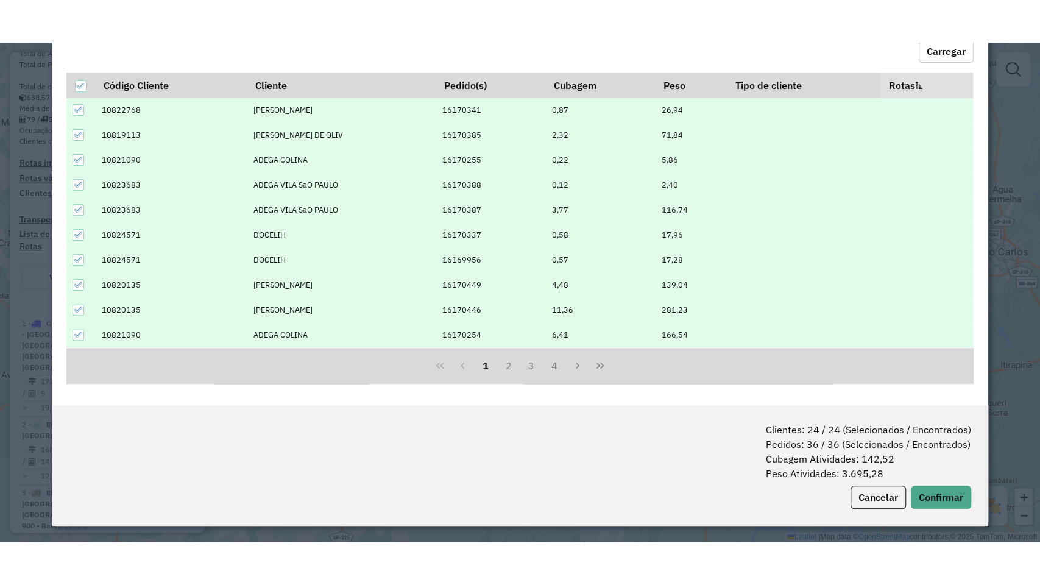
scroll to position [52, 0]
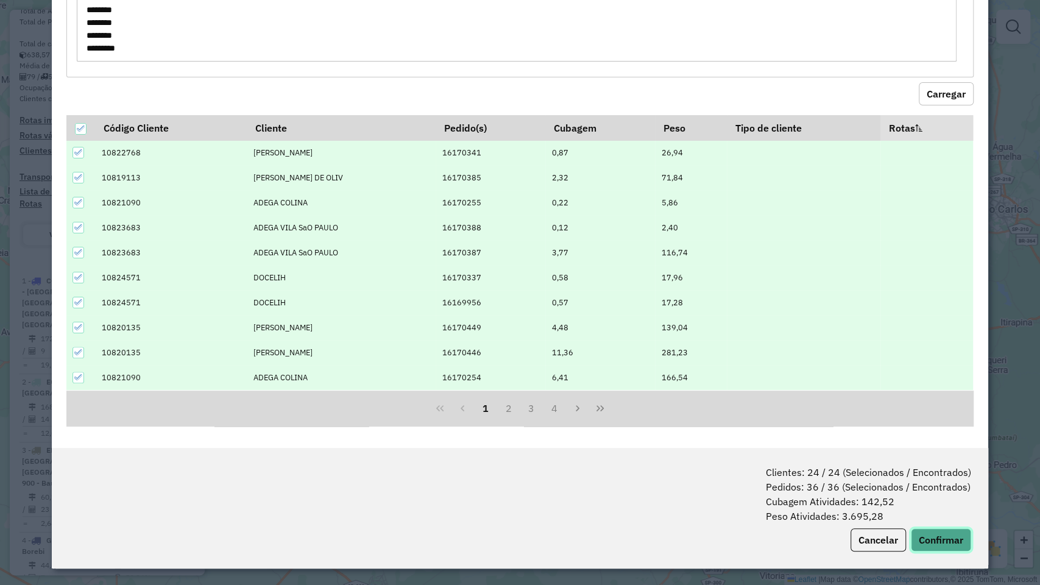
click at [940, 499] on button "Confirmar" at bounding box center [941, 539] width 60 height 23
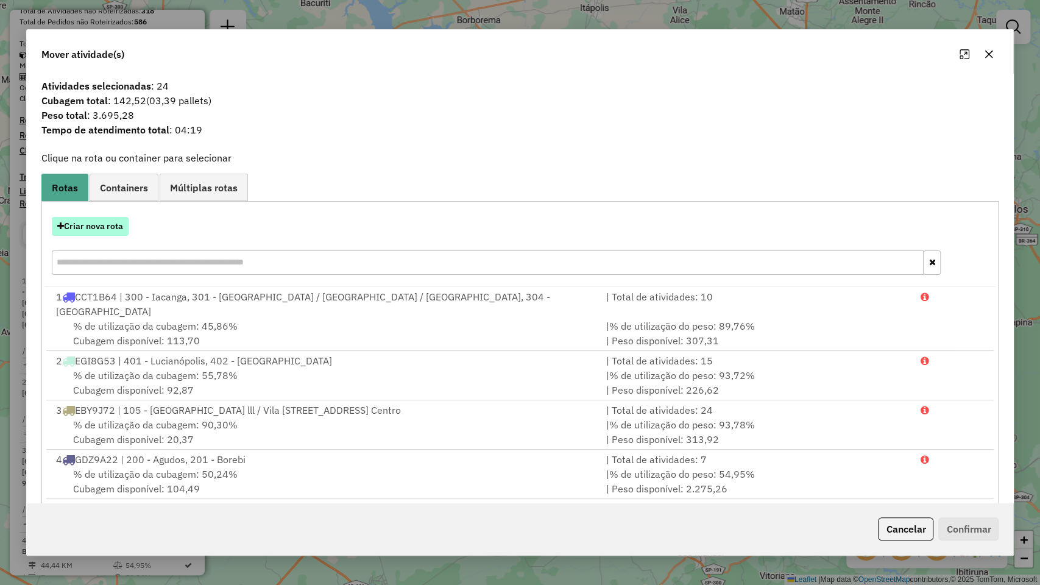
click at [109, 220] on button "Criar nova rota" at bounding box center [90, 226] width 77 height 19
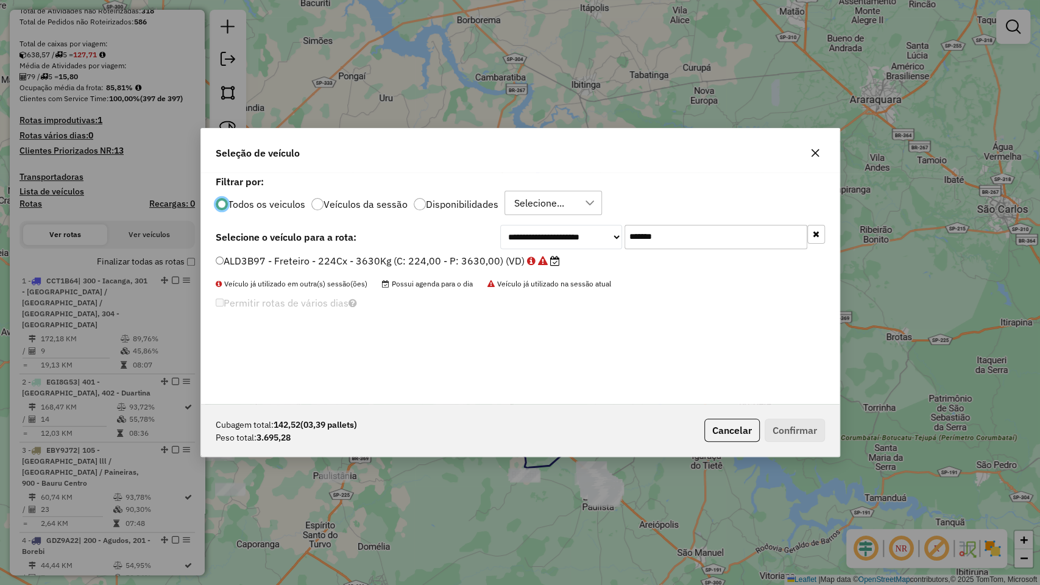
scroll to position [6, 4]
click at [641, 236] on input "*******" at bounding box center [715, 237] width 183 height 24
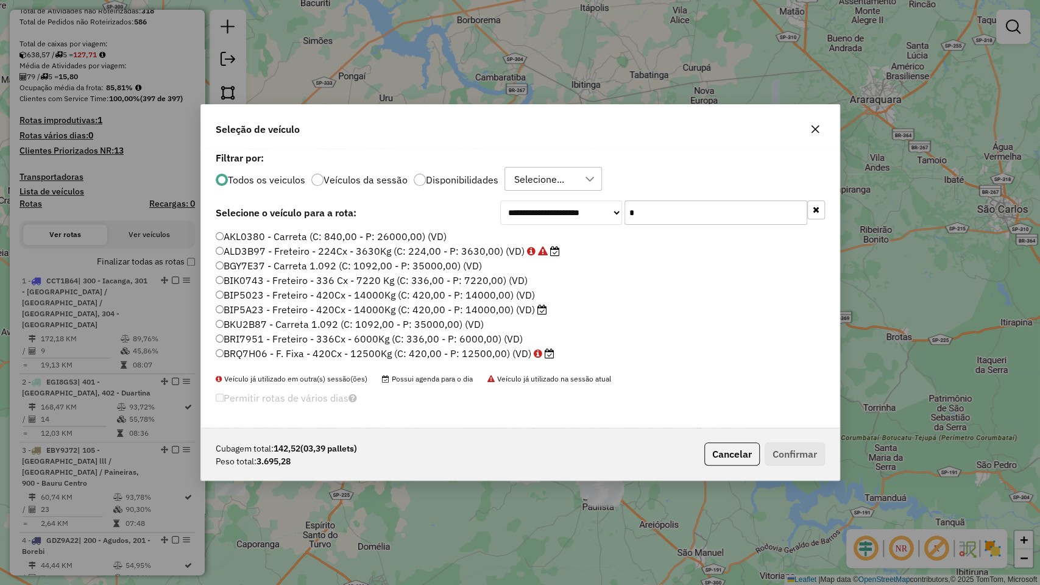
drag, startPoint x: 661, startPoint y: 216, endPoint x: 599, endPoint y: 205, distance: 63.2
click at [599, 205] on div "**********" at bounding box center [662, 212] width 325 height 24
paste input "******"
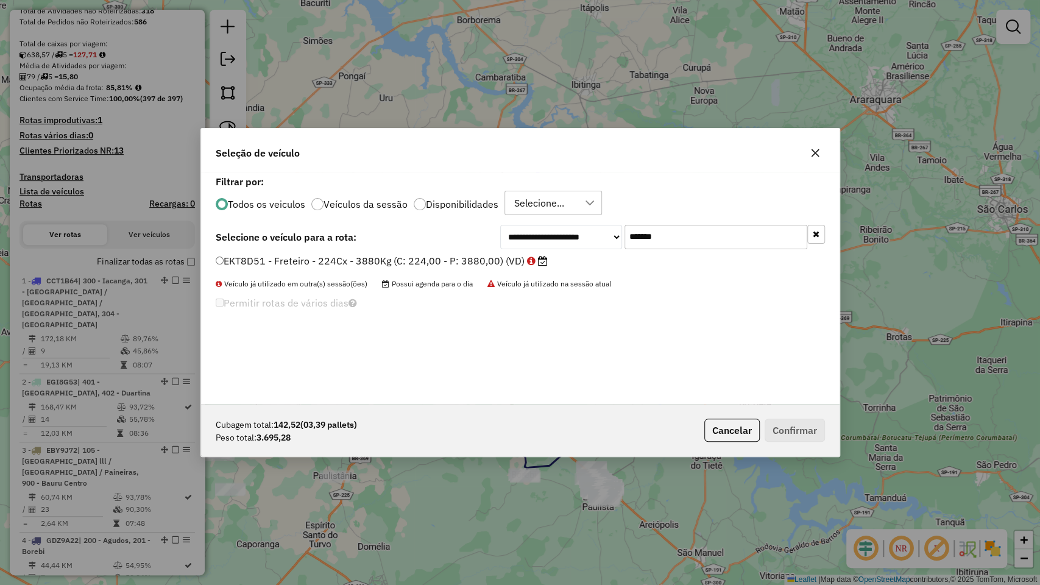
type input "*******"
click at [439, 261] on label "EKT8D51 - Freteiro - 224Cx - 3880Kg (C: 224,00 - P: 3880,00) (VD)" at bounding box center [382, 260] width 332 height 15
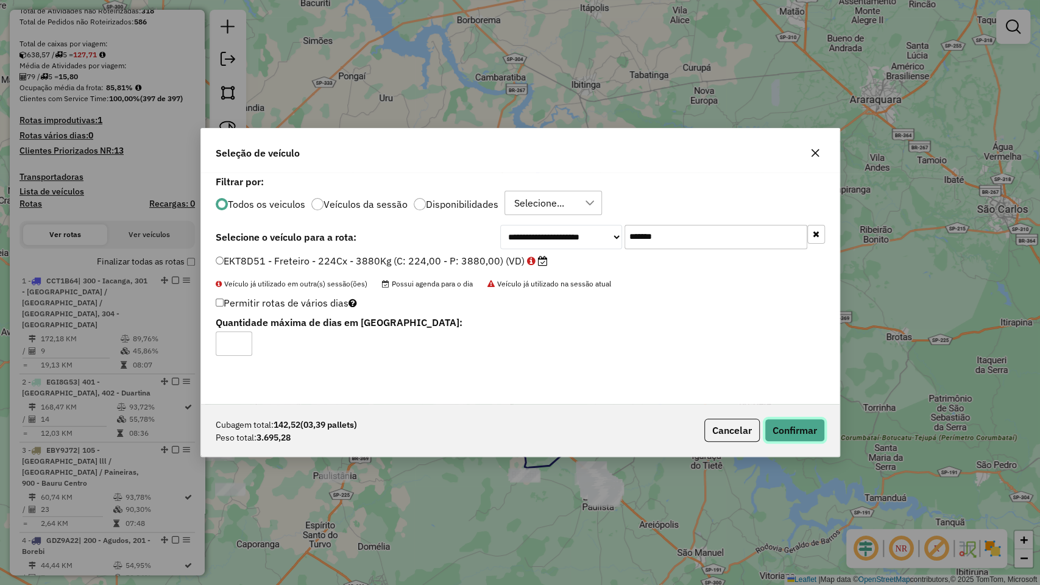
click at [808, 437] on button "Confirmar" at bounding box center [794, 429] width 60 height 23
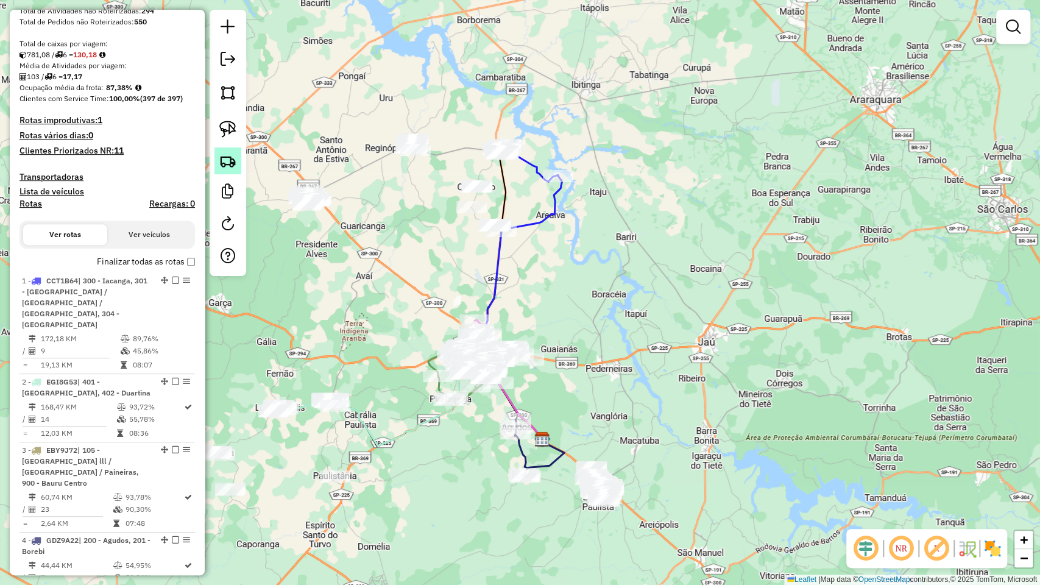
click at [234, 172] on link at bounding box center [227, 160] width 27 height 27
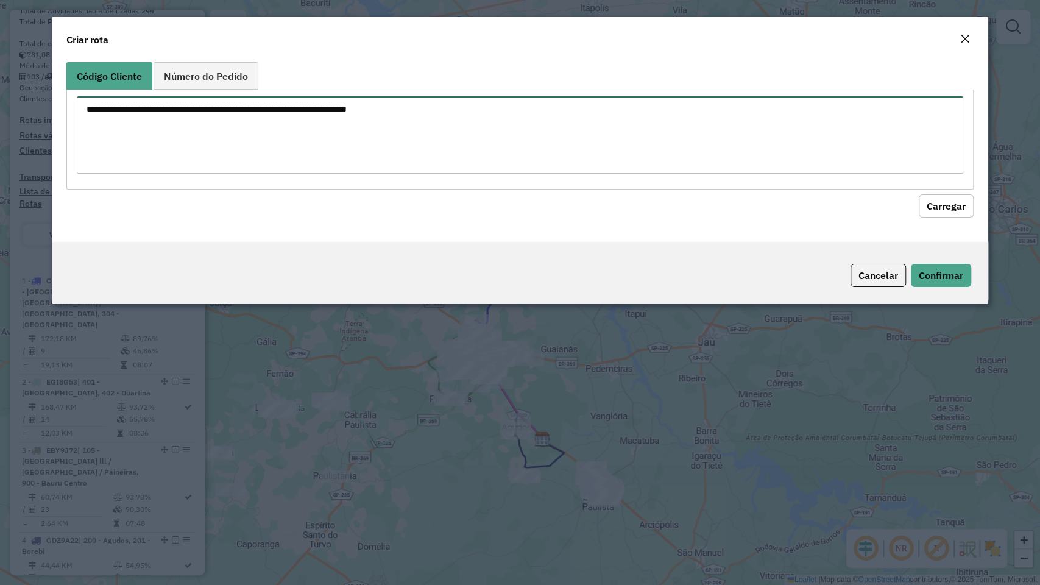
click at [281, 146] on textarea at bounding box center [520, 134] width 886 height 77
paste textarea "******** ******** ******** ******** ******** ******** ******** ******** *******…"
type textarea "******** ******** ******** ******** ******** ******** ******** ******** *******…"
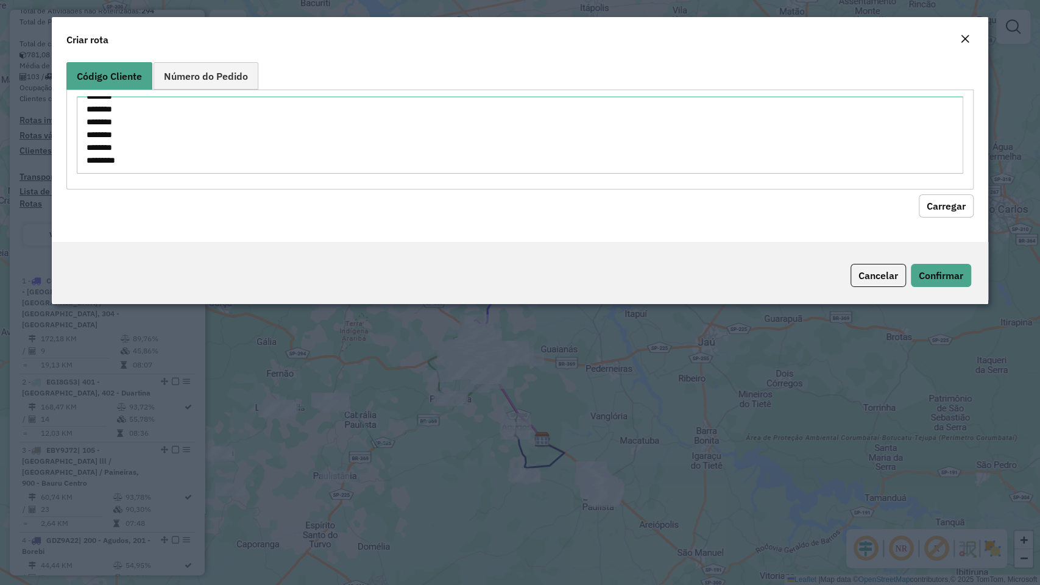
click at [944, 205] on button "Carregar" at bounding box center [945, 205] width 55 height 23
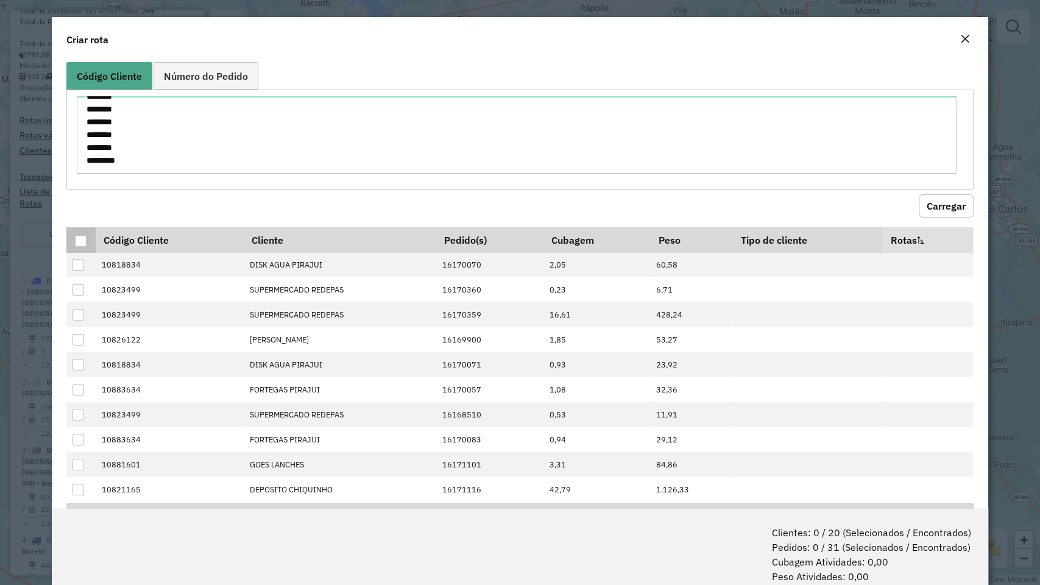
click at [74, 240] on th at bounding box center [80, 240] width 29 height 26
click at [75, 240] on div at bounding box center [81, 241] width 12 height 12
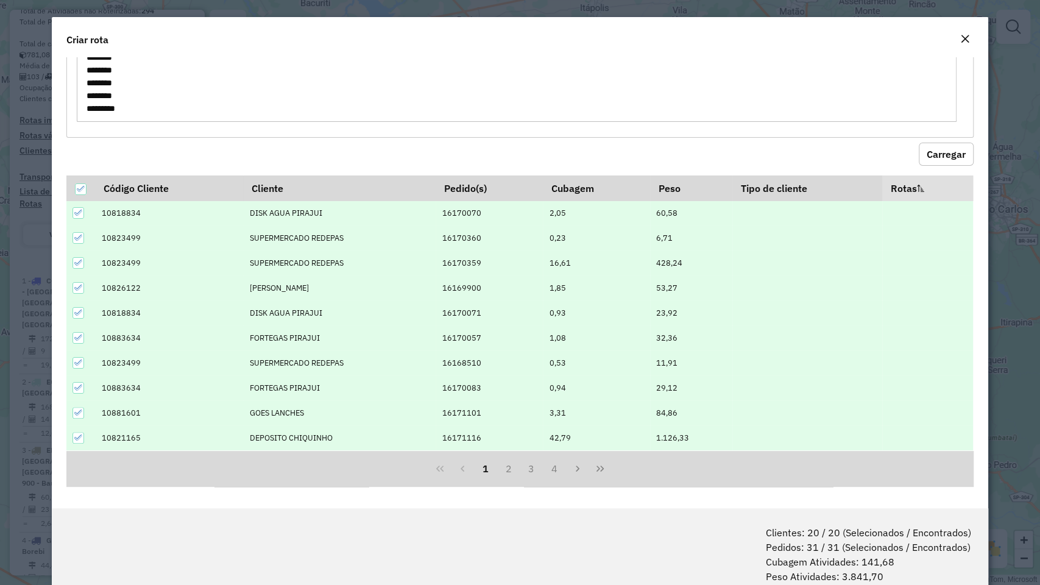
scroll to position [60, 0]
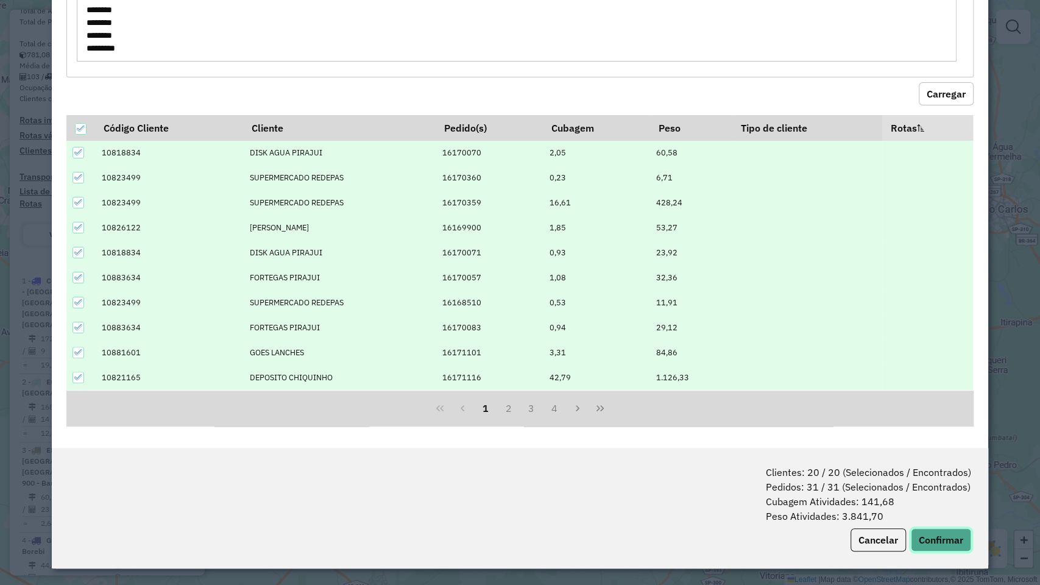
click at [928, 499] on button "Confirmar" at bounding box center [941, 539] width 60 height 23
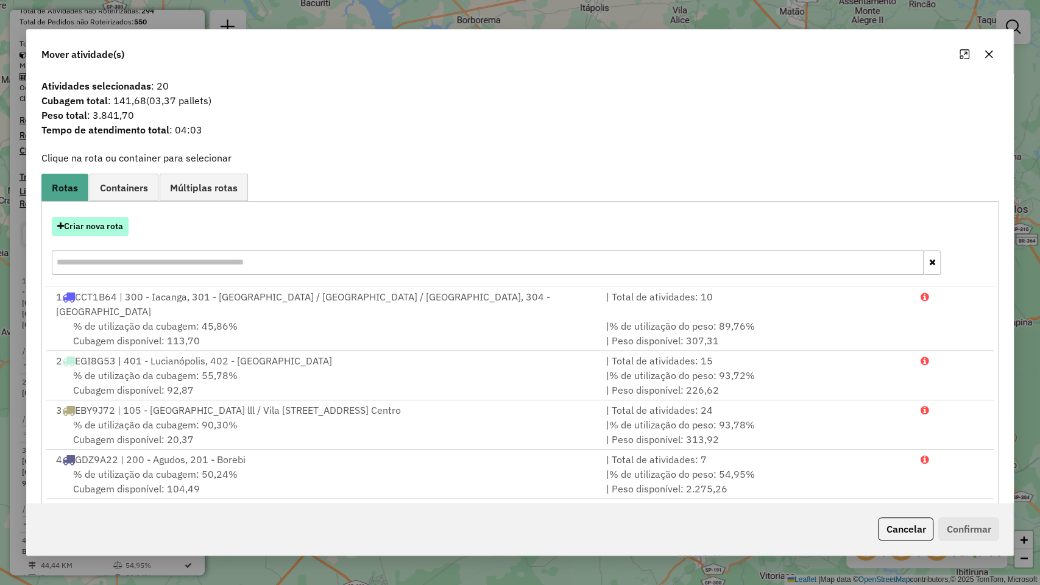
click at [97, 225] on button "Criar nova rota" at bounding box center [90, 226] width 77 height 19
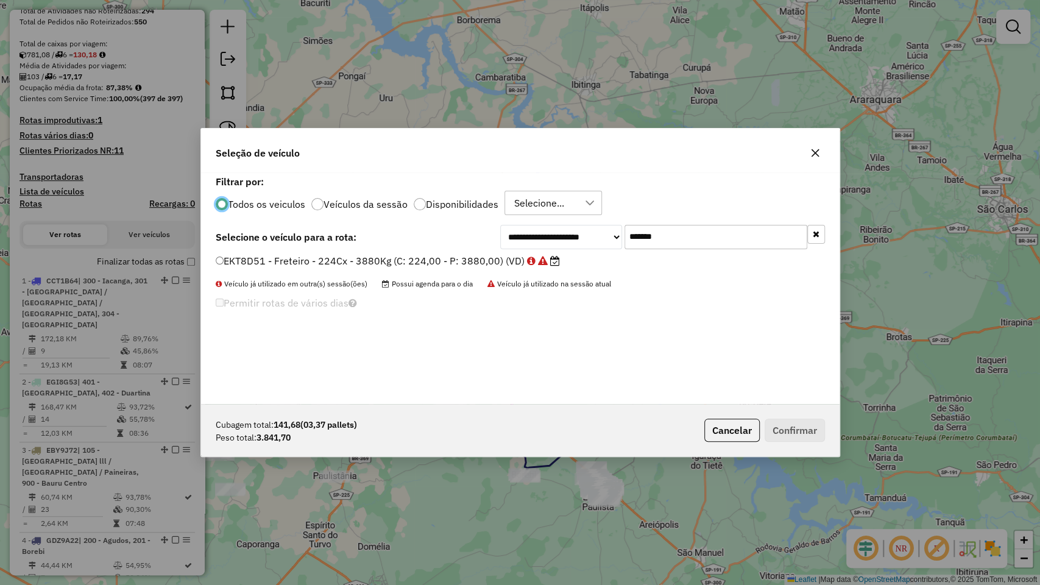
scroll to position [6, 4]
click at [662, 238] on input "*******" at bounding box center [715, 237] width 183 height 24
paste input "text"
type input "*******"
click at [458, 261] on label "DFQ5214 - Freteiro - 224Cx - 3950Kg (C: 224,00 - P: 3950,00) (VD)" at bounding box center [382, 260] width 333 height 15
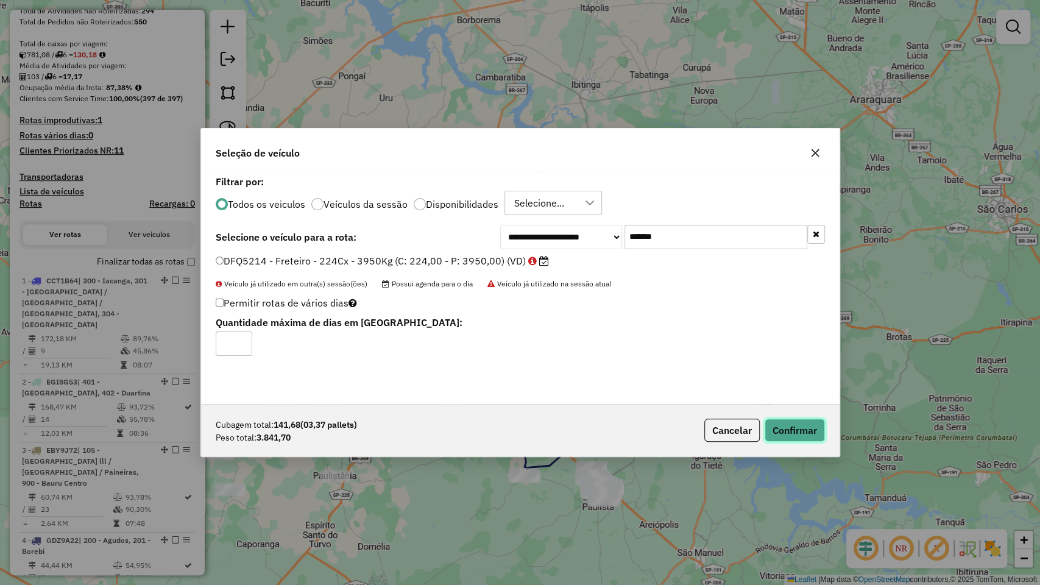
click at [775, 420] on button "Confirmar" at bounding box center [794, 429] width 60 height 23
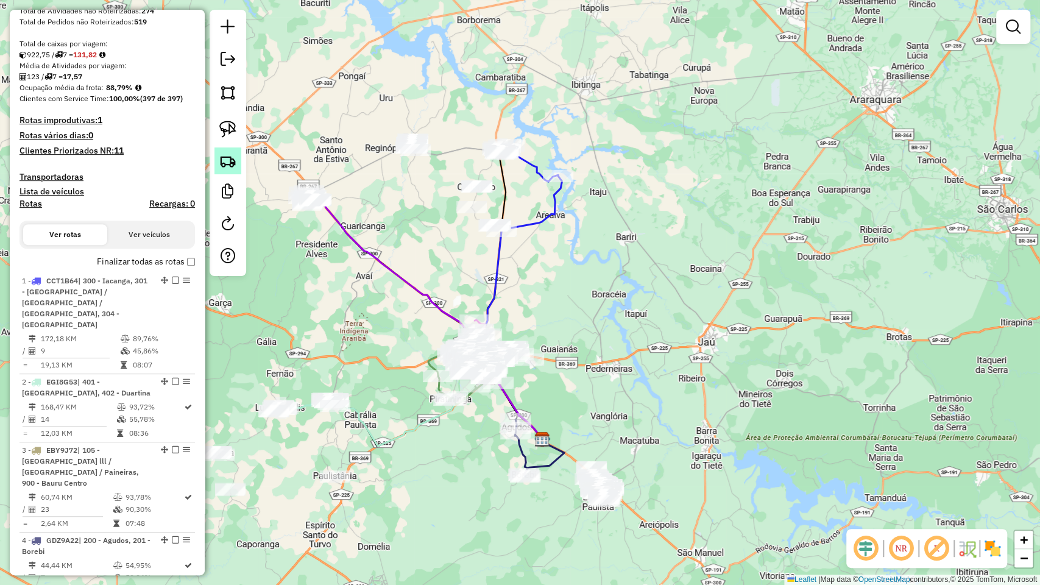
click at [228, 163] on img at bounding box center [227, 160] width 17 height 17
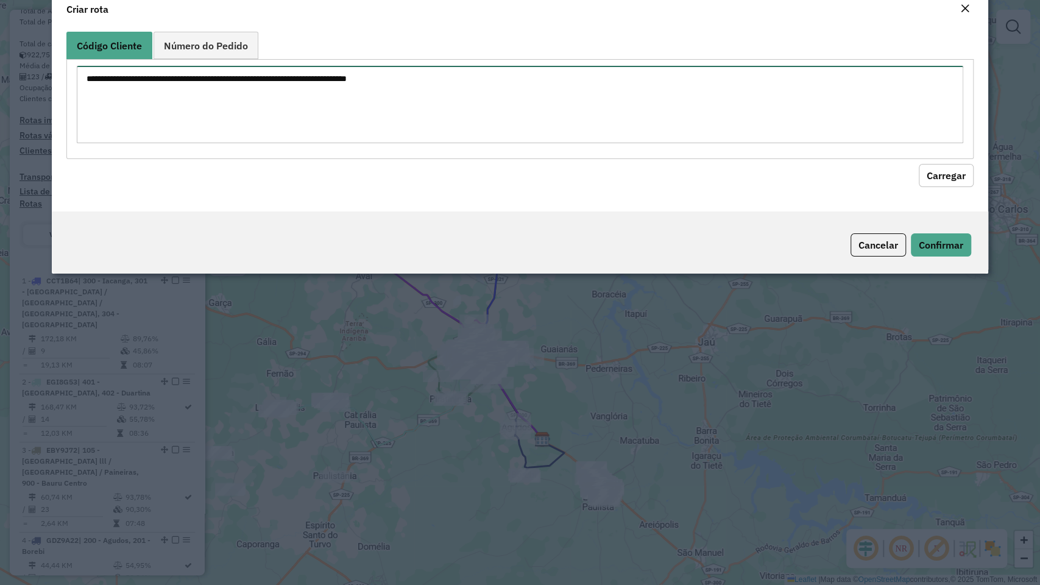
click at [296, 141] on textarea at bounding box center [520, 104] width 886 height 77
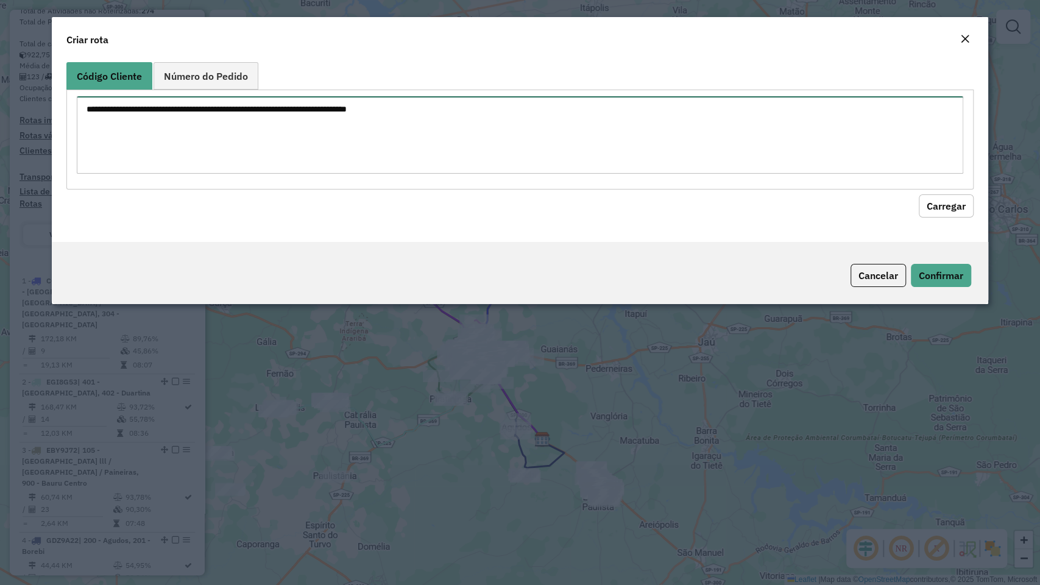
paste textarea "******** ******** ******** ******** ******** ******** ******** ******** *******…"
type textarea "******** ******** ******** ******** ******** ******** ******** ******** *******…"
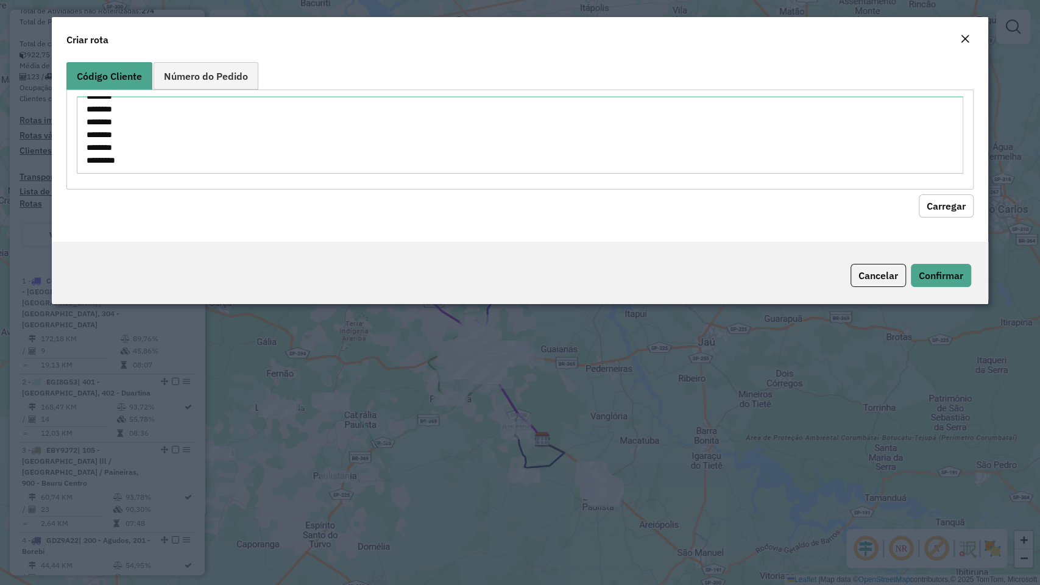
click at [950, 202] on button "Carregar" at bounding box center [945, 205] width 55 height 23
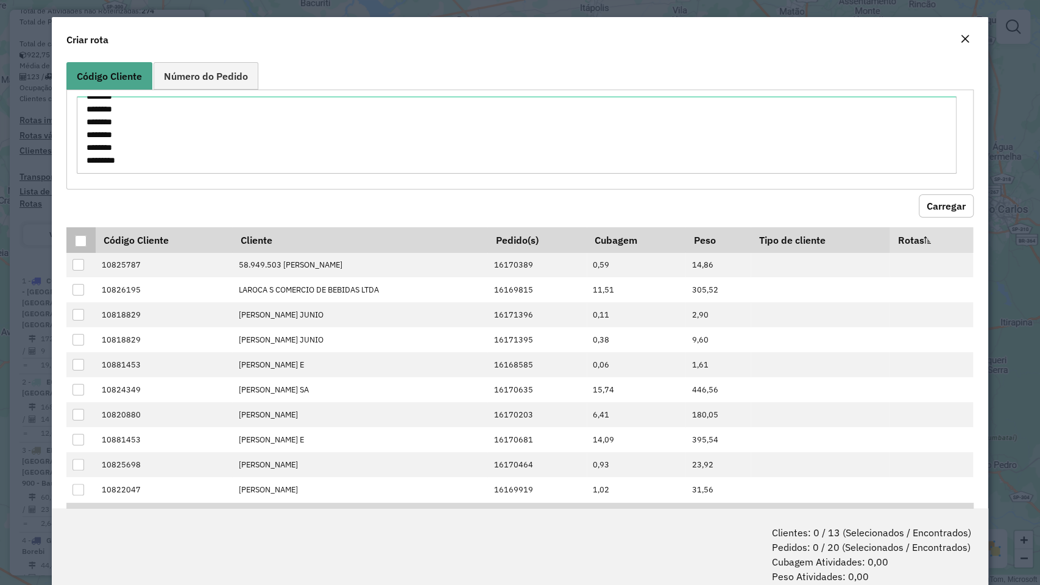
click at [82, 241] on div at bounding box center [81, 241] width 12 height 12
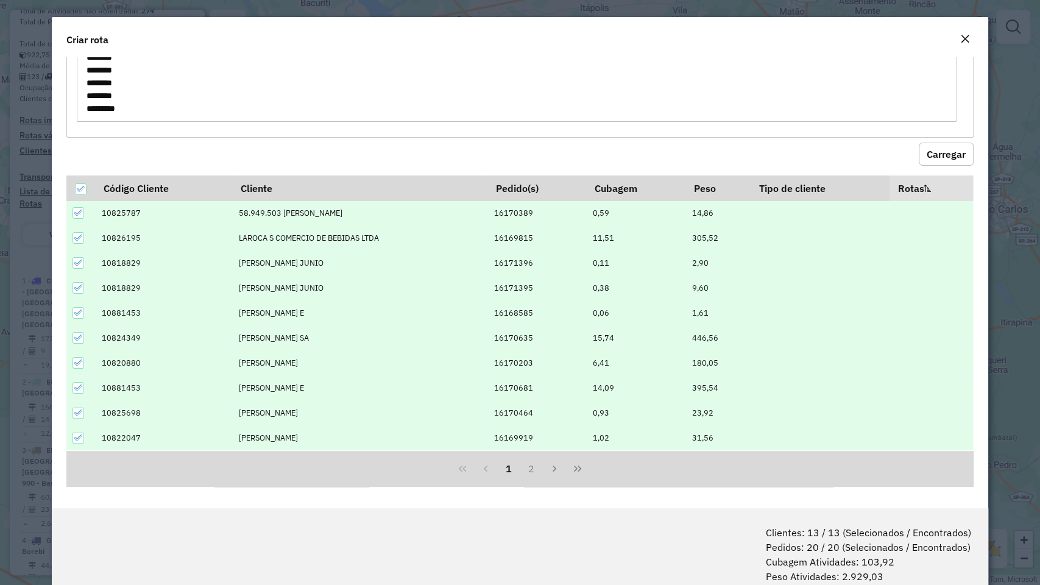
scroll to position [60, 0]
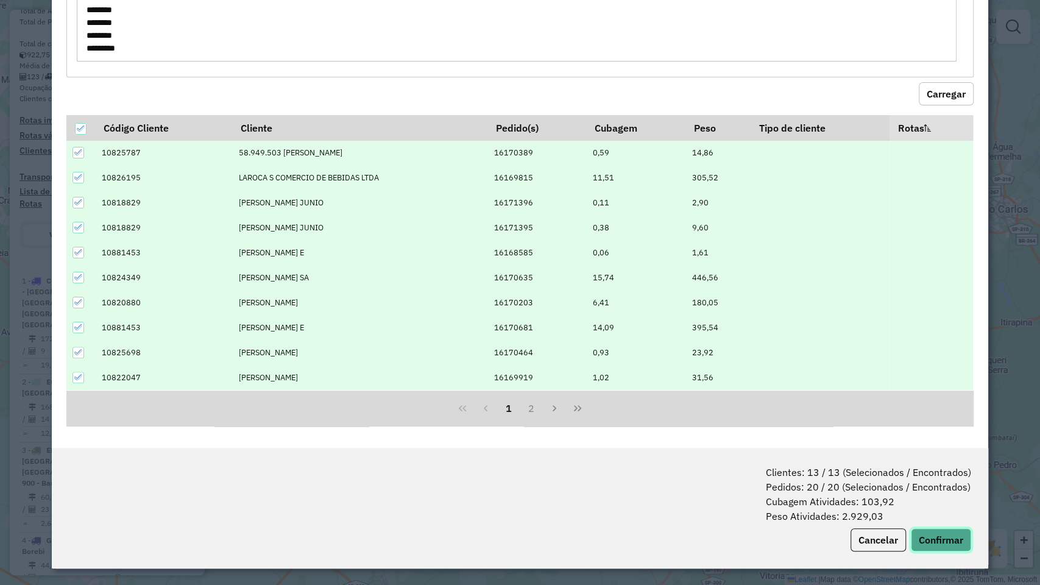
click at [939, 499] on button "Confirmar" at bounding box center [941, 539] width 60 height 23
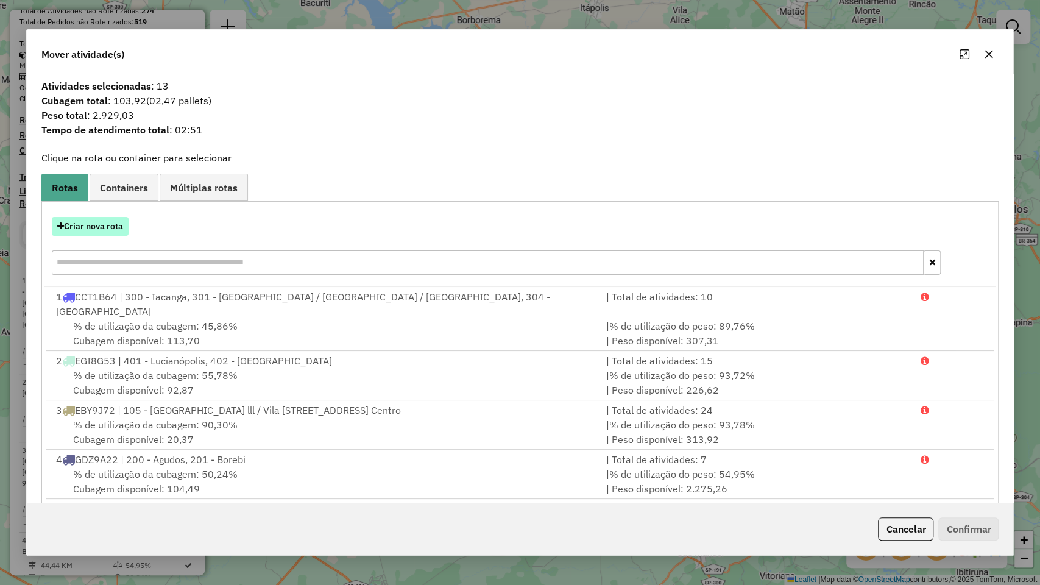
click at [119, 226] on button "Criar nova rota" at bounding box center [90, 226] width 77 height 19
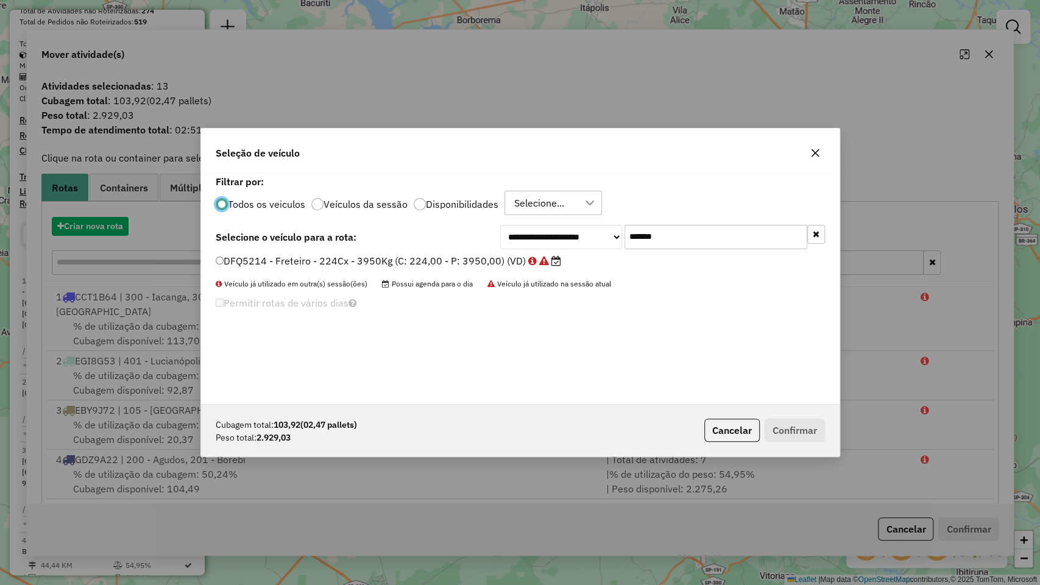
scroll to position [6, 4]
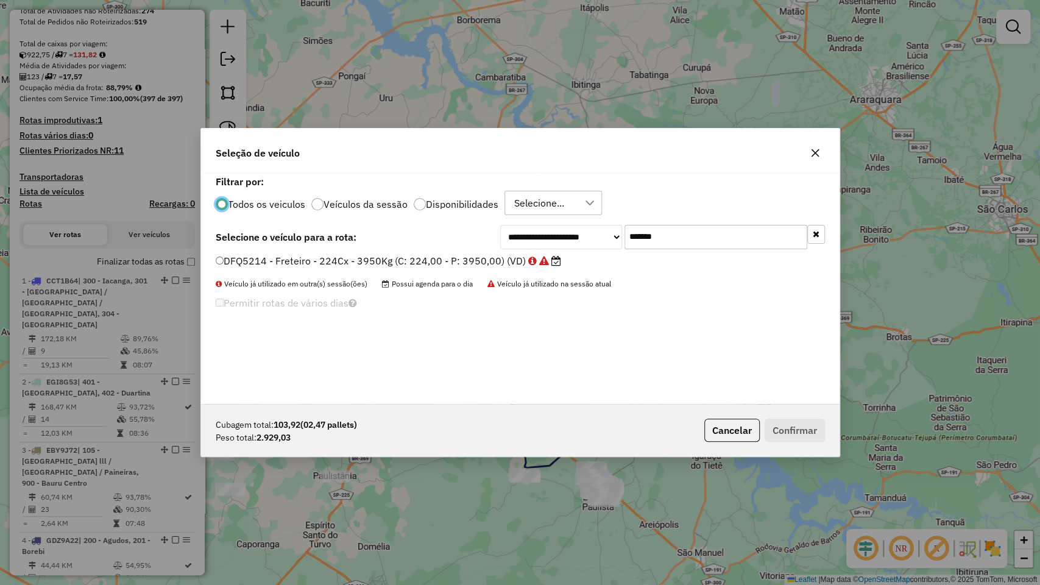
click at [699, 239] on input "*******" at bounding box center [715, 237] width 183 height 24
paste input "text"
type input "*******"
click at [465, 253] on label "KXF0C87 - Freteiro - 224Cx - 3970Kg (C: 224,00 - P: 3970,00) (VD)" at bounding box center [382, 260] width 332 height 15
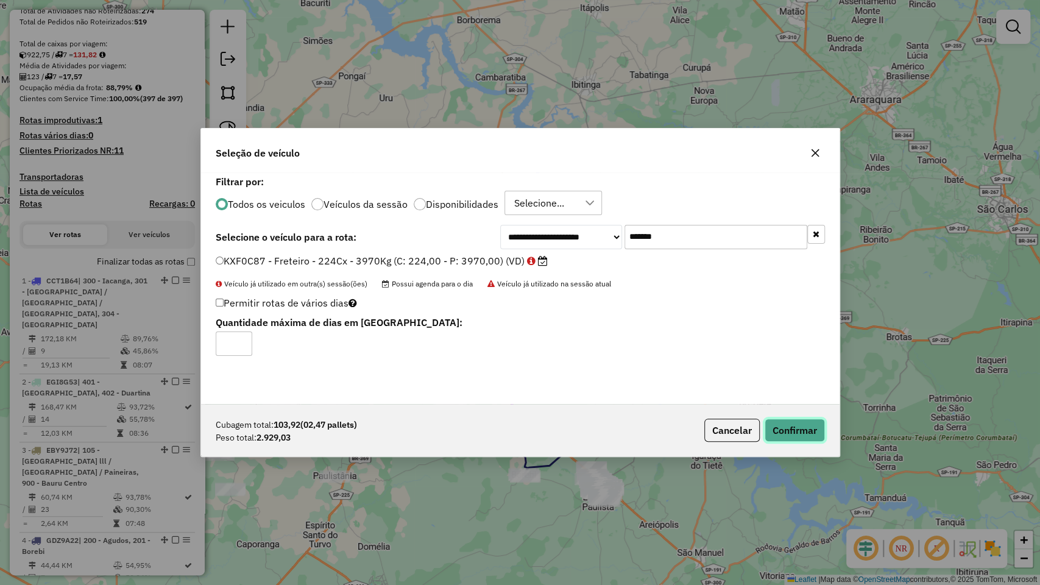
click at [791, 420] on button "Confirmar" at bounding box center [794, 429] width 60 height 23
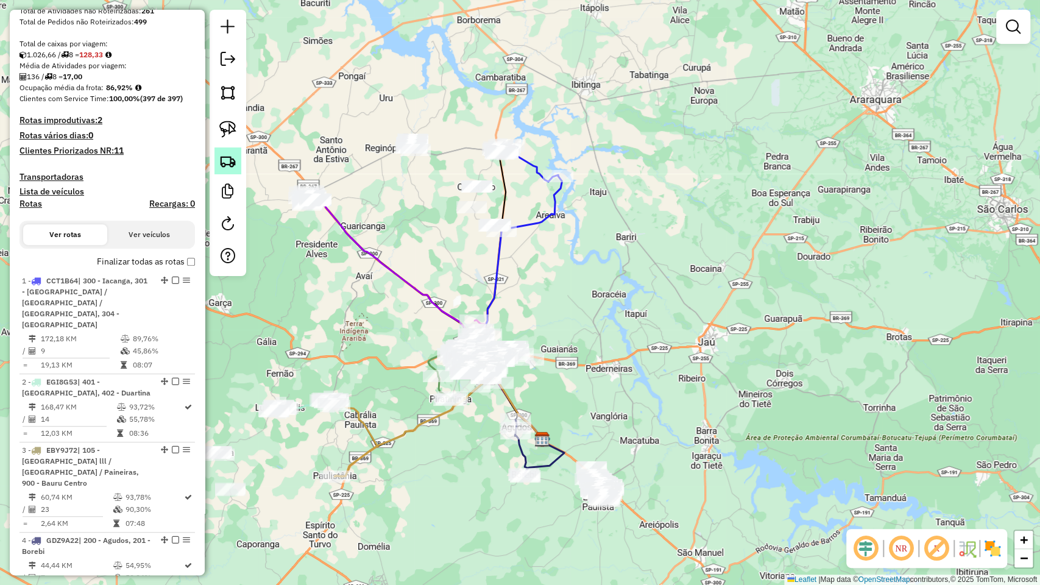
click at [237, 160] on link at bounding box center [227, 160] width 27 height 27
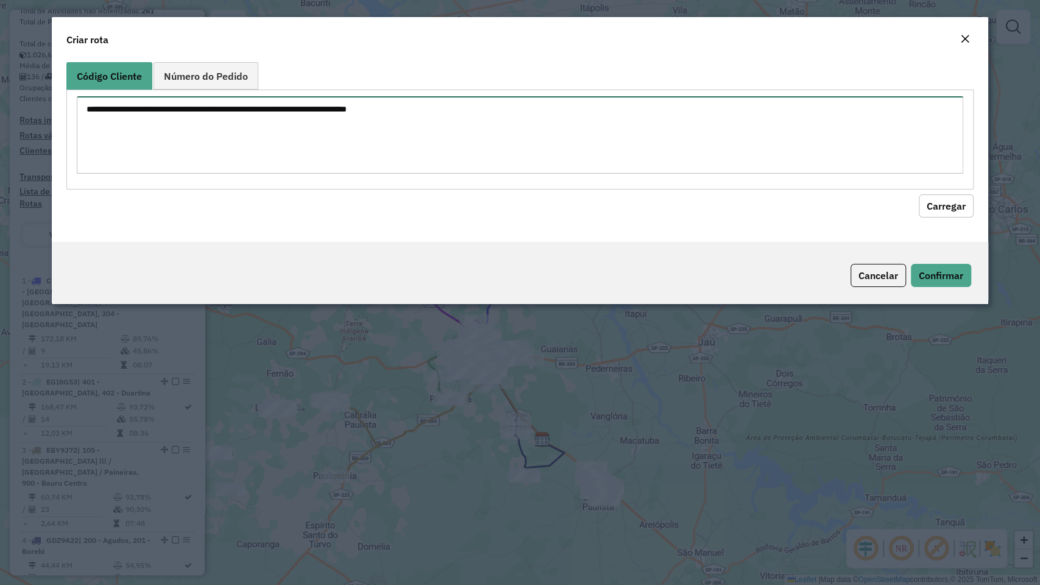
click at [372, 136] on textarea at bounding box center [520, 134] width 886 height 77
paste textarea "******** ******** ******** ******** ******** ******** ******** ******** *******…"
type textarea "******** ******** ******** ******** ******** ******** ******** ******** *******…"
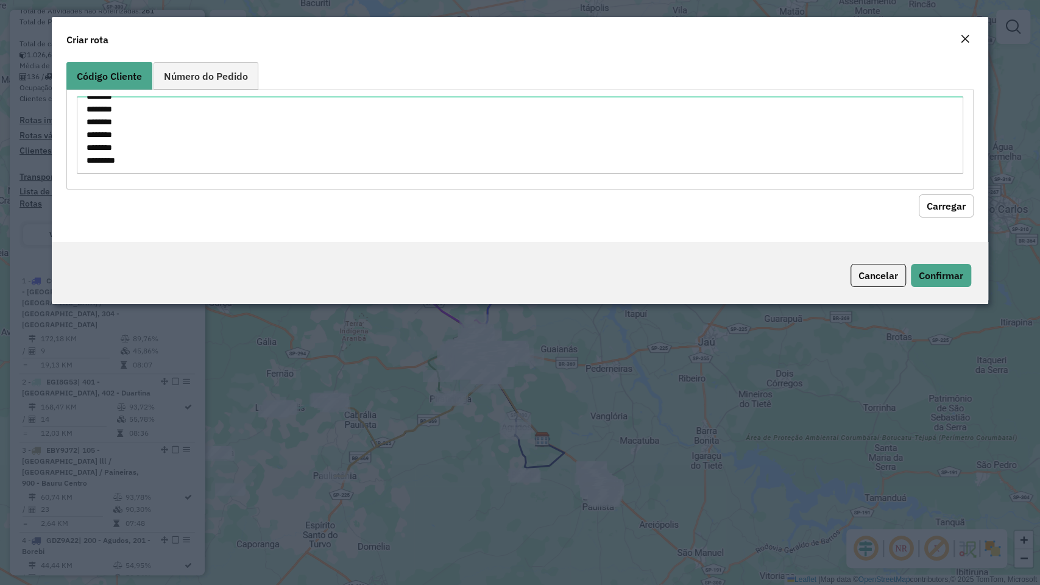
click at [958, 200] on button "Carregar" at bounding box center [945, 205] width 55 height 23
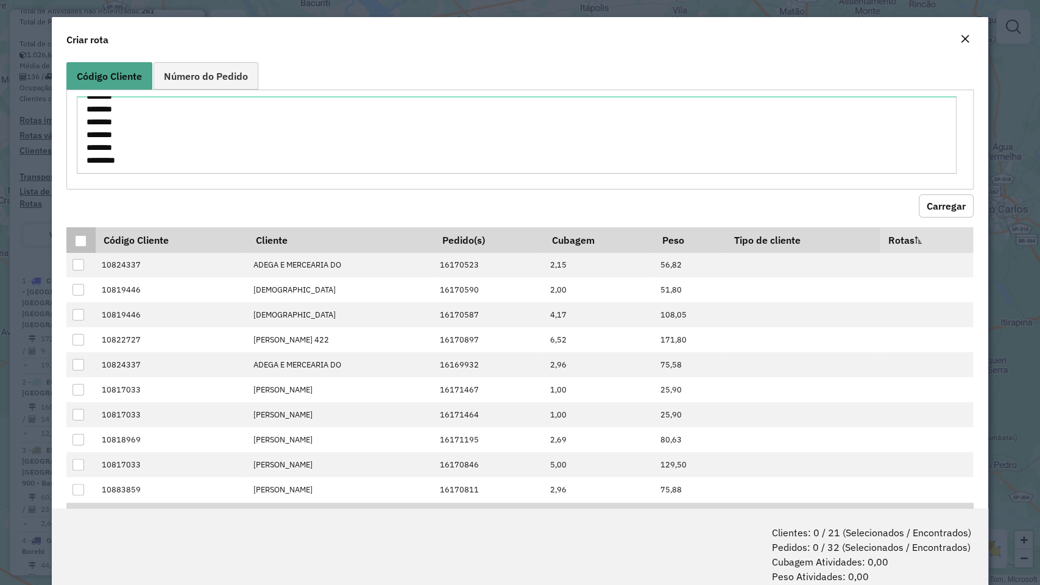
click at [84, 244] on div at bounding box center [81, 241] width 12 height 12
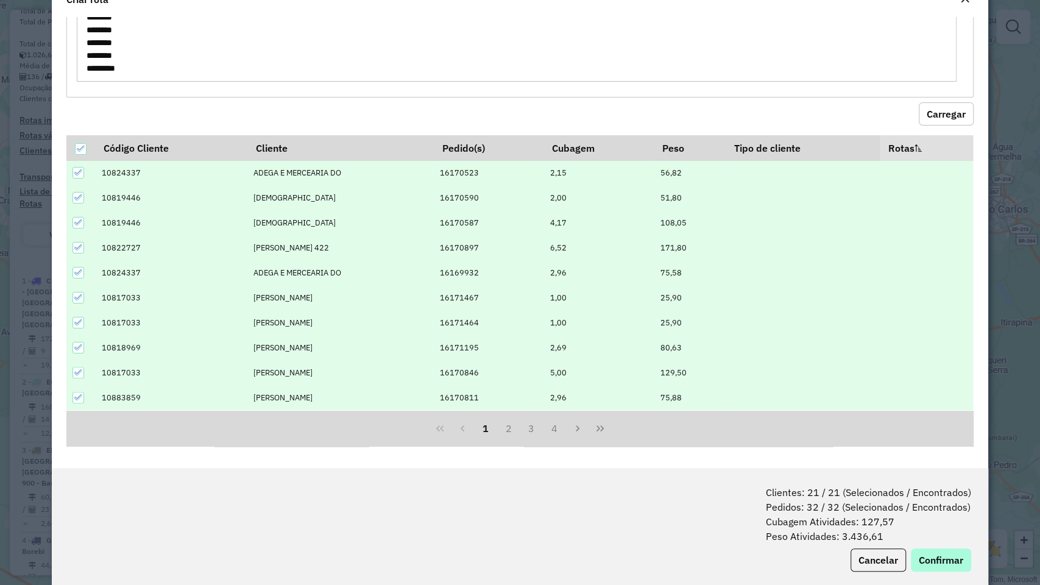
scroll to position [60, 0]
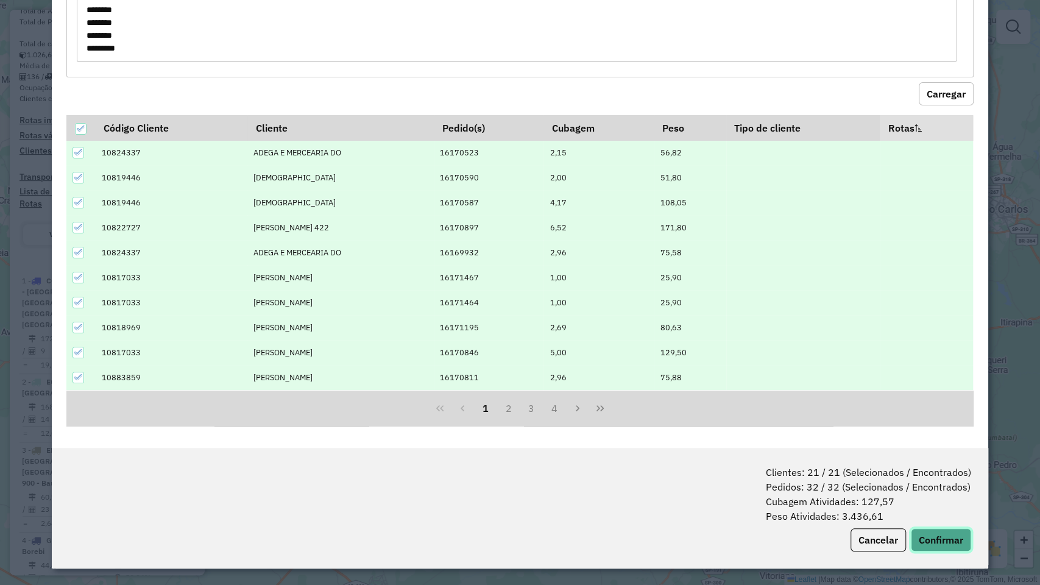
click at [946, 499] on button "Confirmar" at bounding box center [941, 539] width 60 height 23
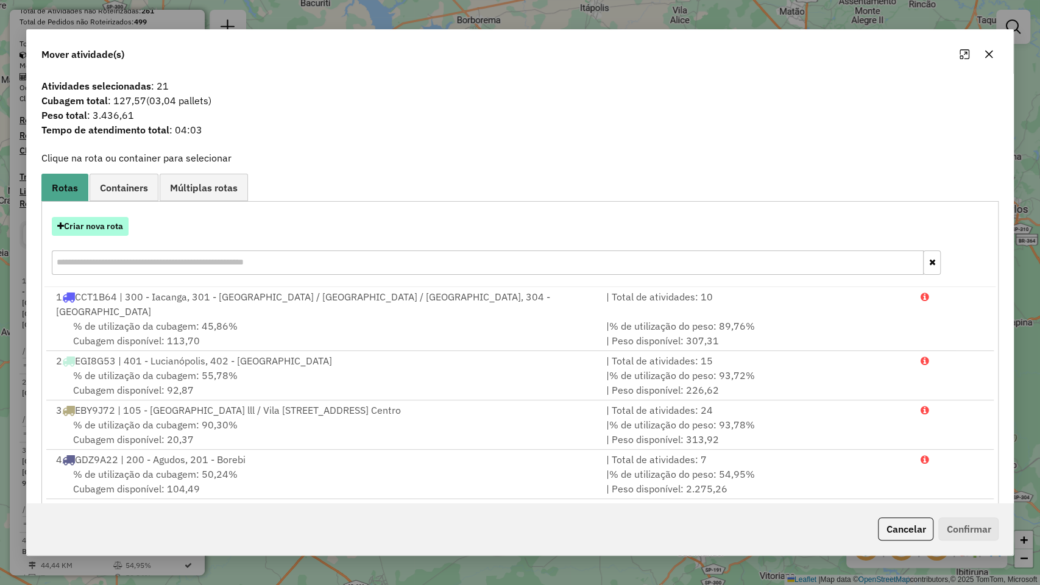
click at [102, 228] on button "Criar nova rota" at bounding box center [90, 226] width 77 height 19
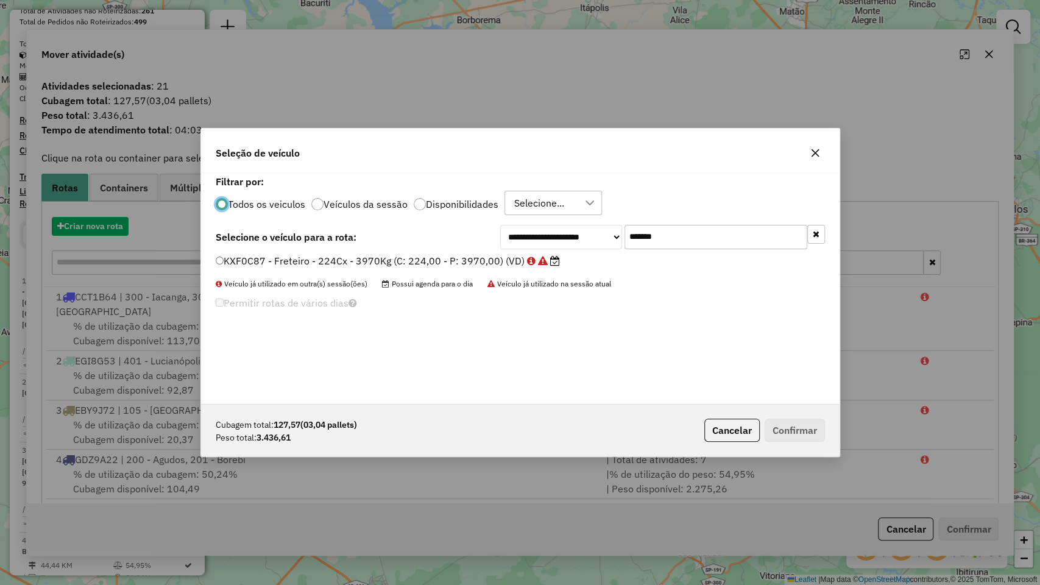
scroll to position [6, 4]
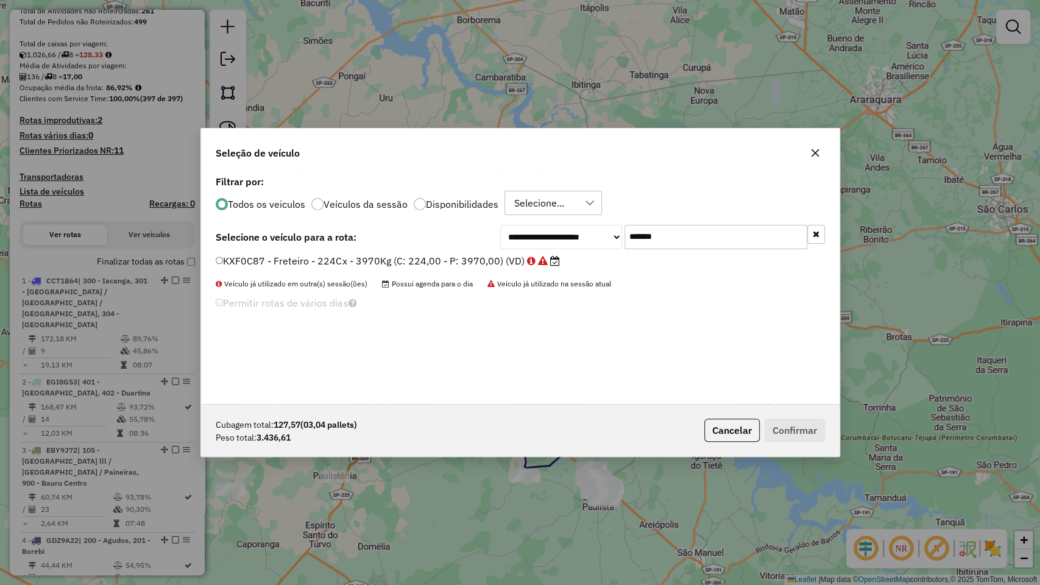
click at [658, 234] on input "*******" at bounding box center [715, 237] width 183 height 24
paste input "text"
type input "*******"
click at [460, 257] on label "CUA6G59 - Freteiro - 336Cx - 3550Kg (C: 336,00 - P: 3550,00) (VD)" at bounding box center [383, 260] width 334 height 15
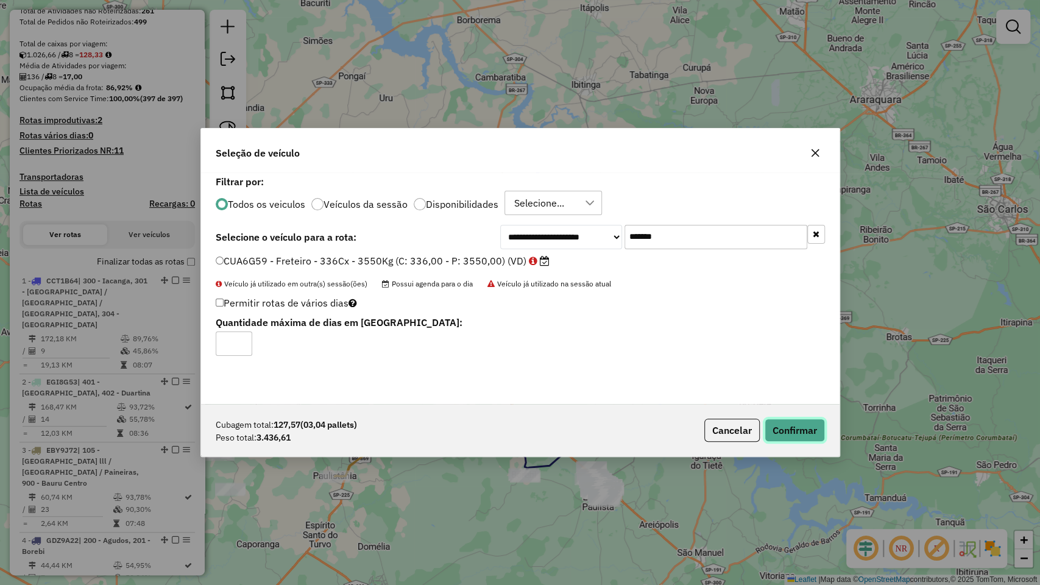
click at [804, 429] on button "Confirmar" at bounding box center [794, 429] width 60 height 23
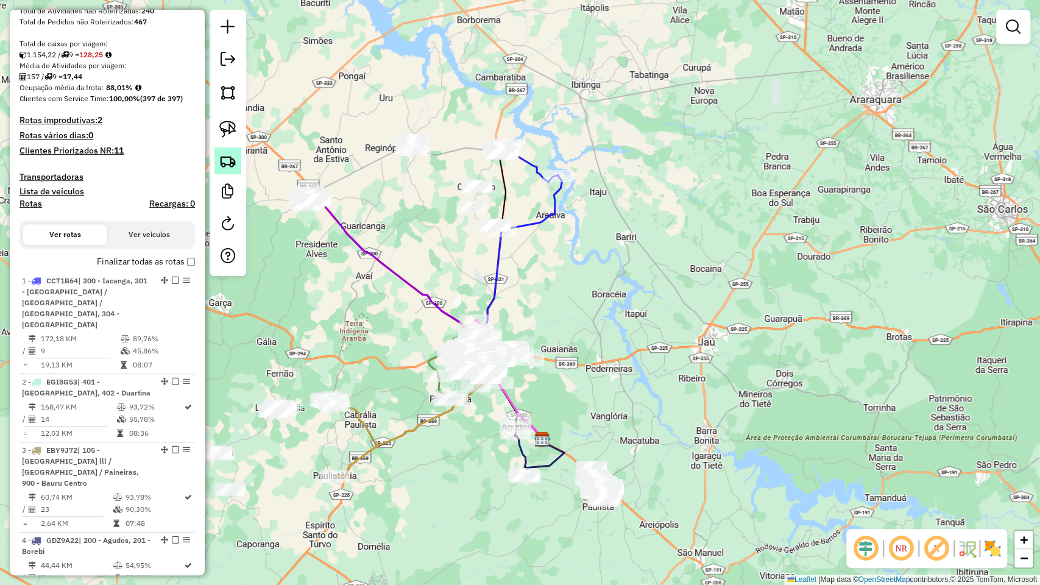
click at [238, 160] on link at bounding box center [227, 160] width 27 height 27
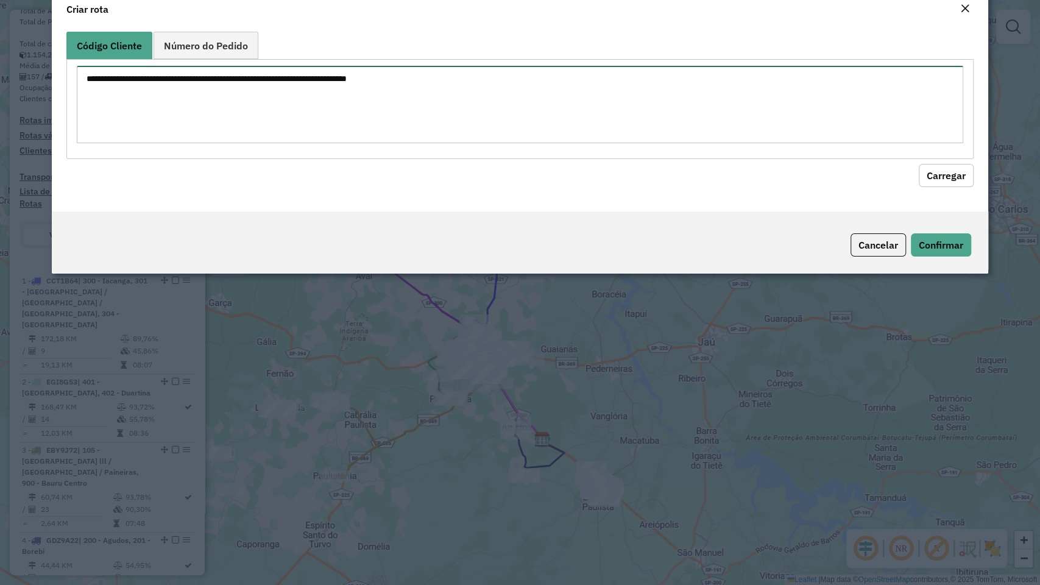
click at [306, 127] on textarea at bounding box center [520, 104] width 886 height 77
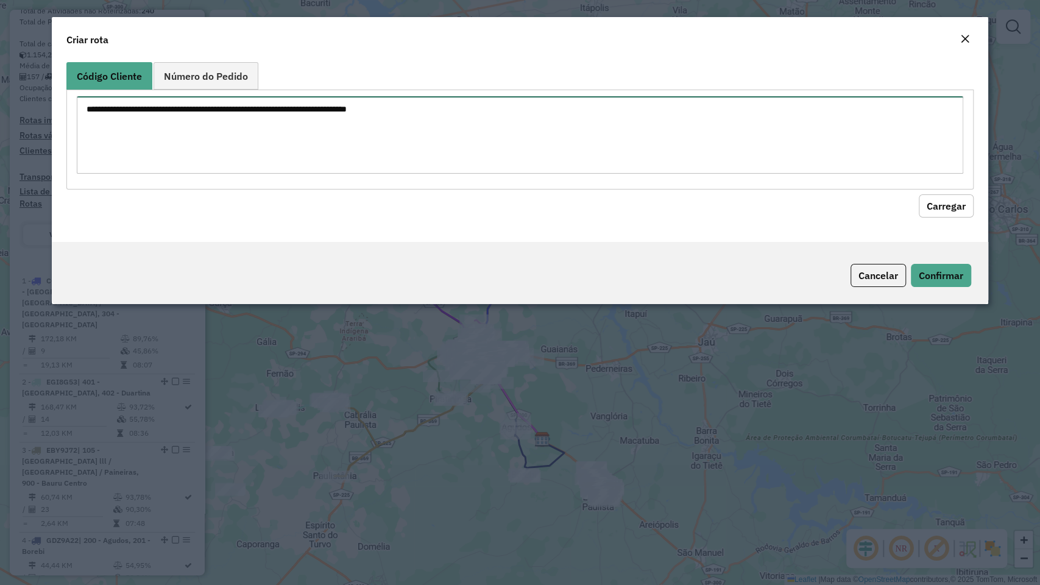
paste textarea "******** ******** ******** ******** ******** ******** ******** ********"
type textarea "******** ******** ******** ******** ******** ******** ******** ********"
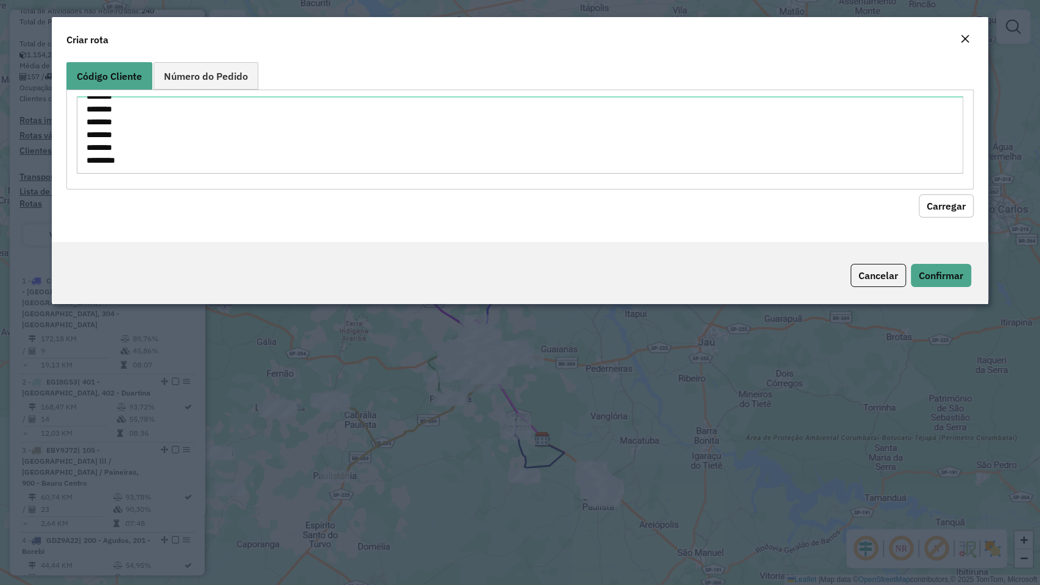
click at [939, 210] on button "Carregar" at bounding box center [945, 205] width 55 height 23
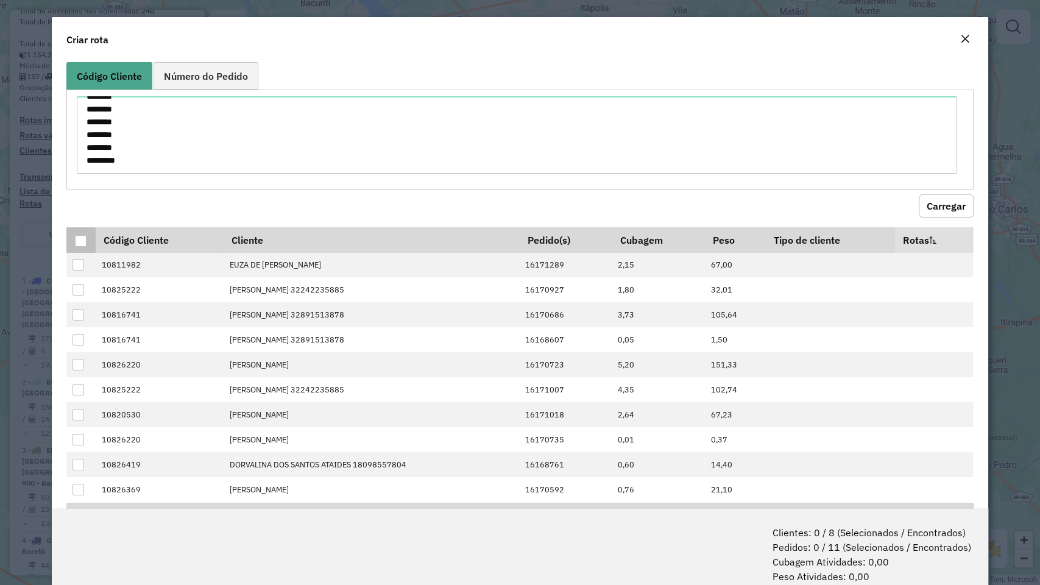
click at [78, 244] on div at bounding box center [81, 241] width 12 height 12
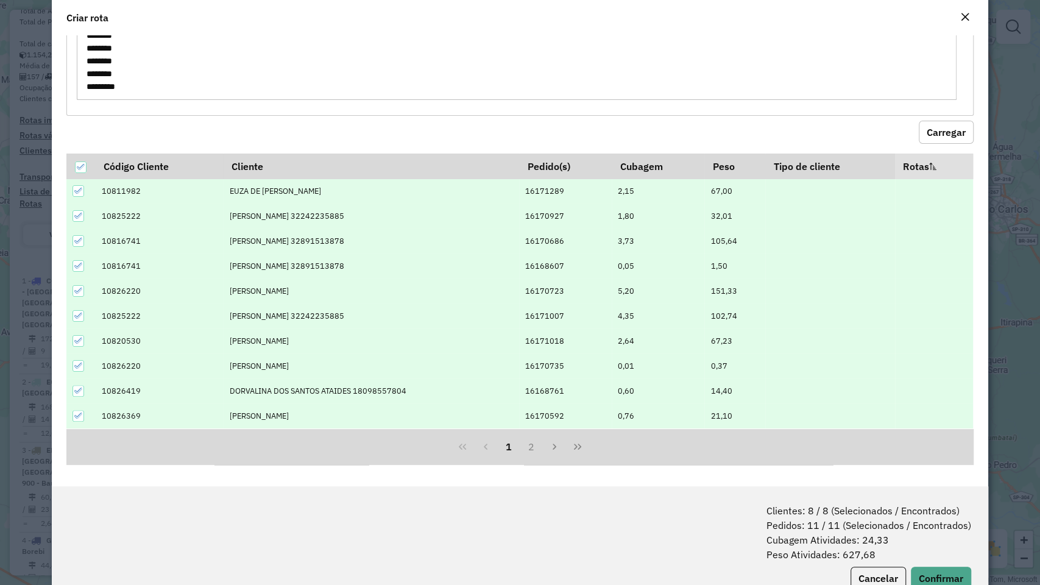
scroll to position [60, 0]
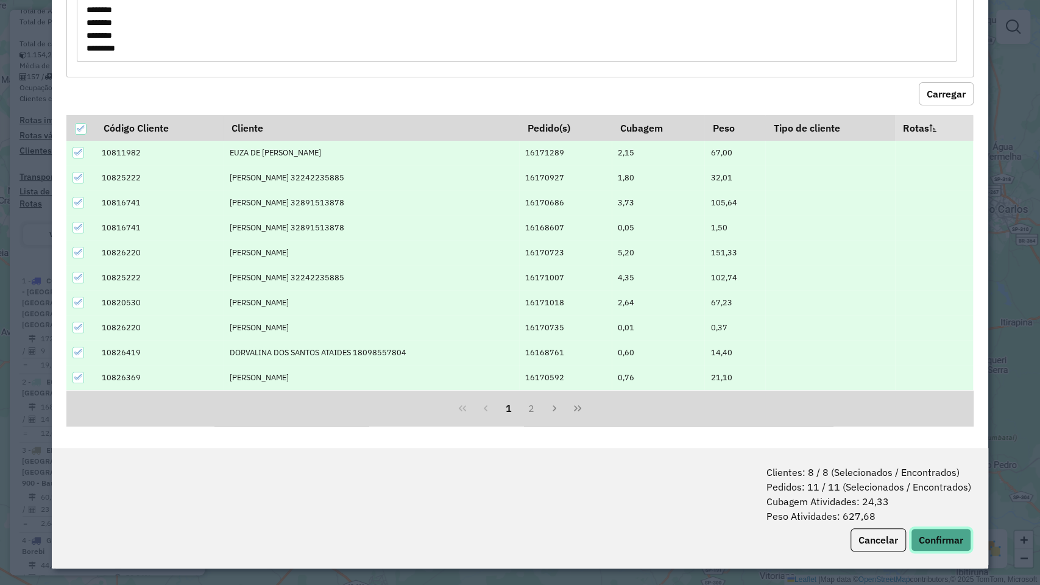
click at [928, 499] on button "Confirmar" at bounding box center [941, 539] width 60 height 23
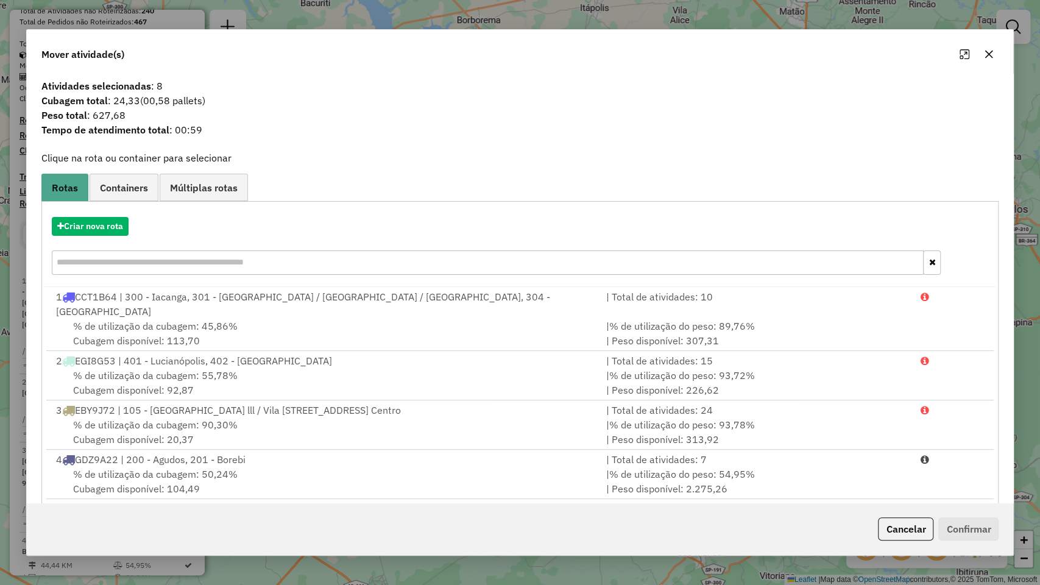
click at [100, 239] on div "Criar nova rota" at bounding box center [519, 247] width 951 height 79
click at [96, 233] on button "Criar nova rota" at bounding box center [90, 226] width 77 height 19
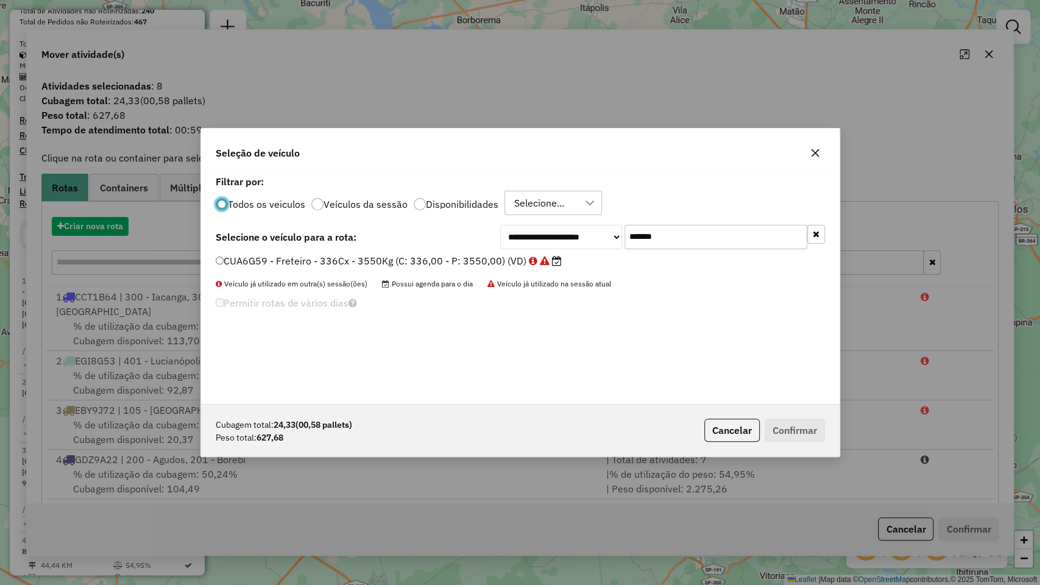
scroll to position [6, 4]
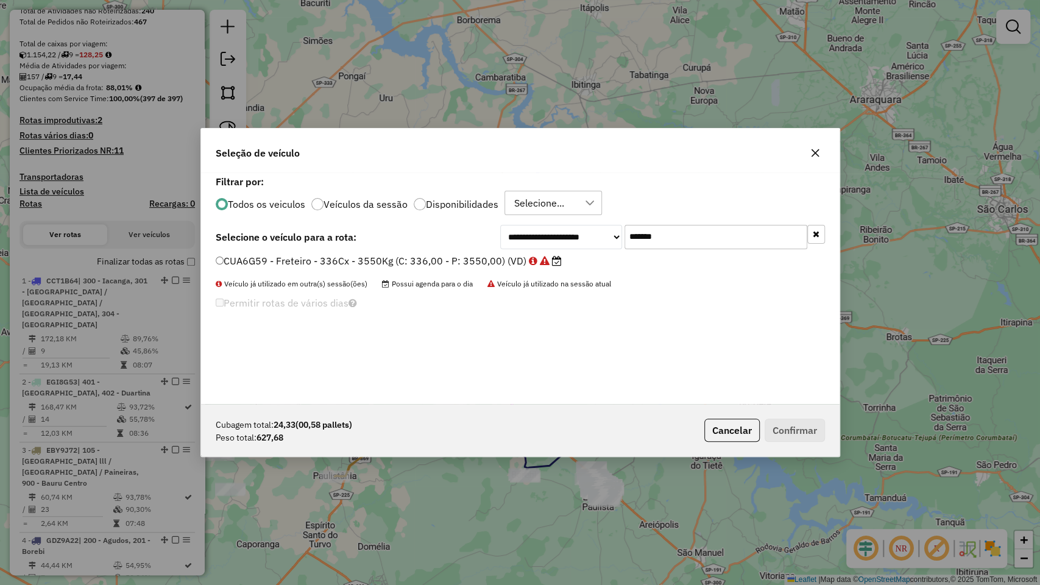
click at [673, 230] on input "*******" at bounding box center [715, 237] width 183 height 24
paste input "text"
type input "*******"
click at [414, 250] on div "**********" at bounding box center [520, 287] width 638 height 231
click at [415, 255] on label "DZV1829 - Freteiro - 336Cx - 3867Kg (C: 336,00 - P: 3867,00) (VD)" at bounding box center [382, 260] width 333 height 15
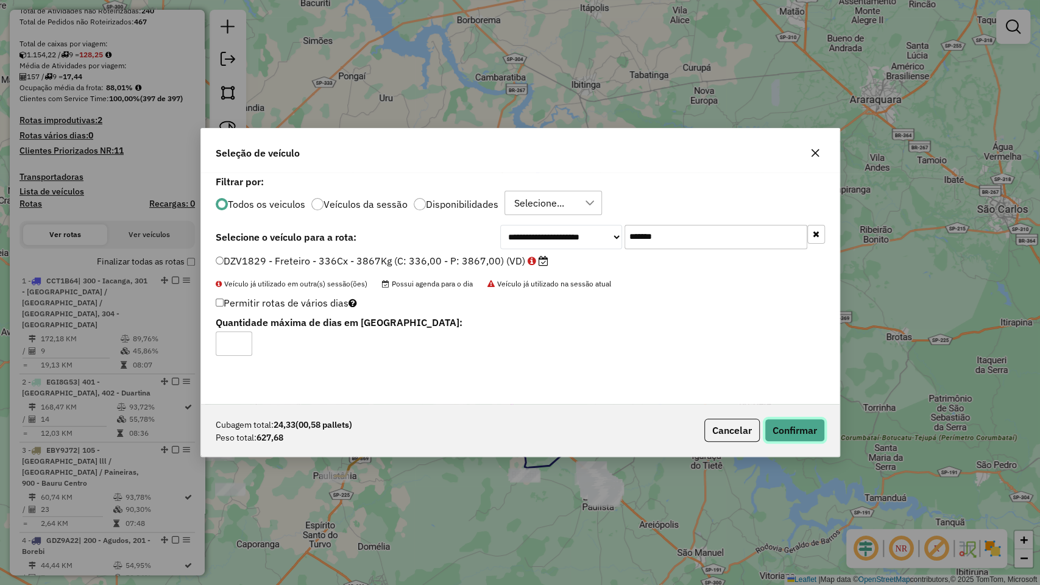
click at [799, 432] on button "Confirmar" at bounding box center [794, 429] width 60 height 23
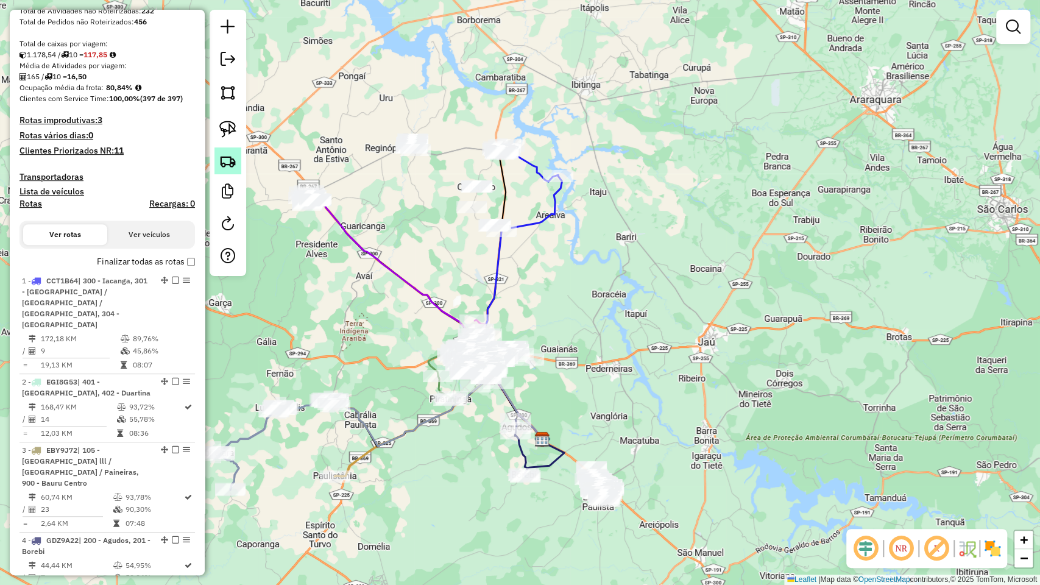
click at [229, 162] on img at bounding box center [227, 160] width 17 height 17
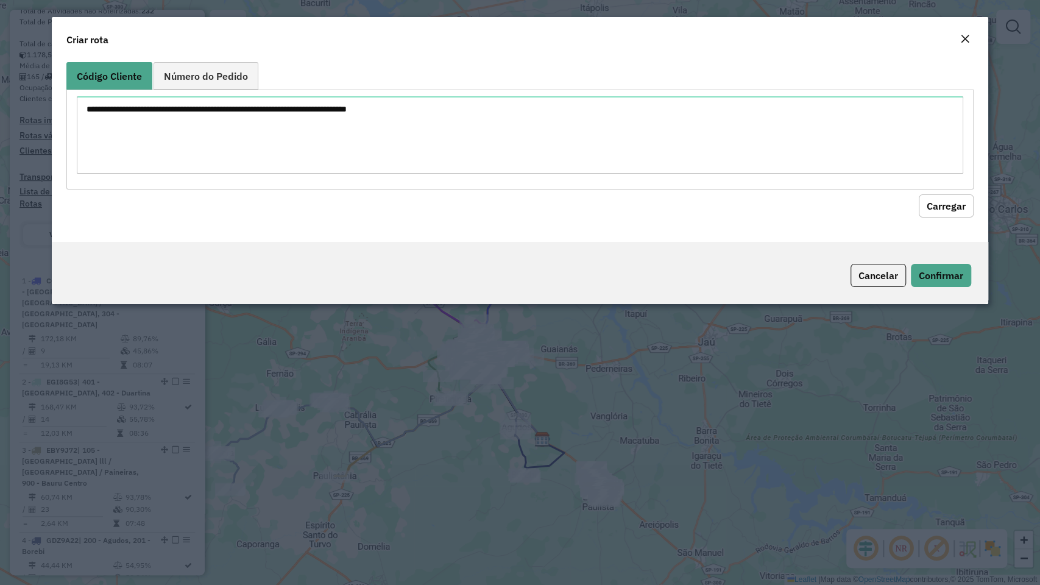
click at [286, 129] on textarea at bounding box center [520, 134] width 886 height 77
type textarea "******** ******** ******** ******** ******** ******** ******** ******** *******…"
click at [958, 208] on button "Carregar" at bounding box center [945, 205] width 55 height 23
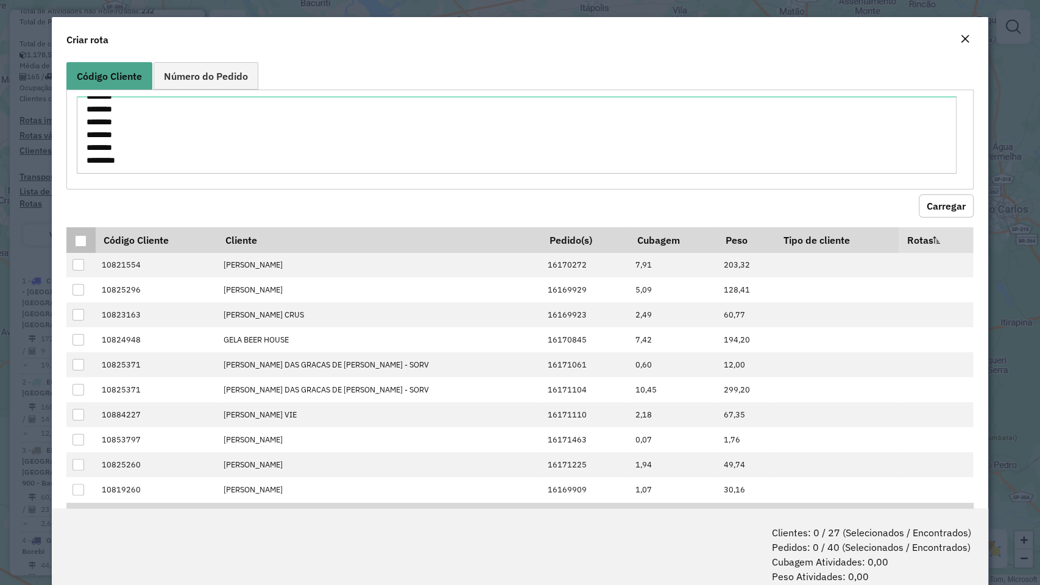
click at [79, 239] on div at bounding box center [81, 241] width 12 height 12
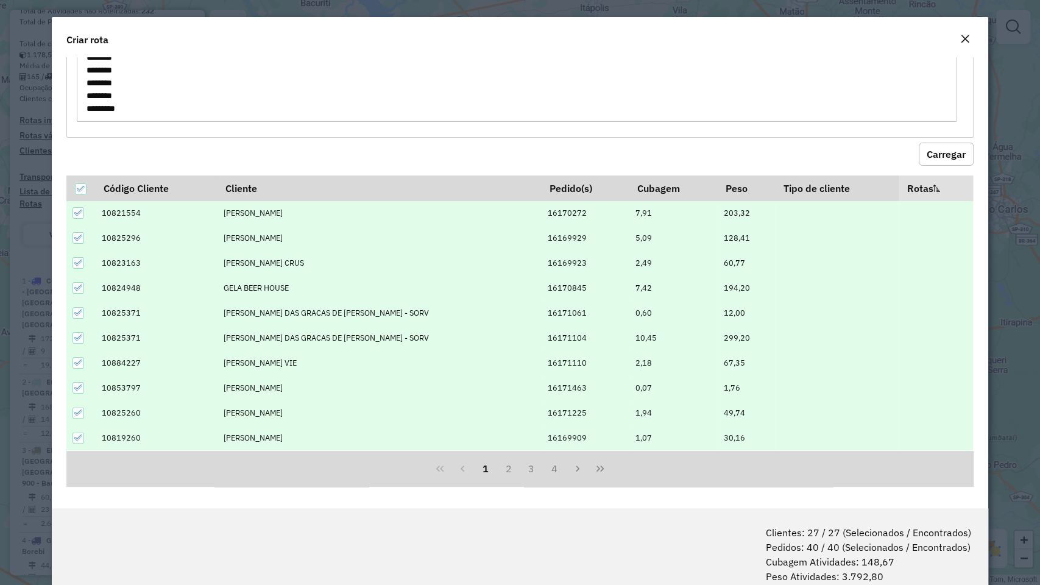
scroll to position [60, 0]
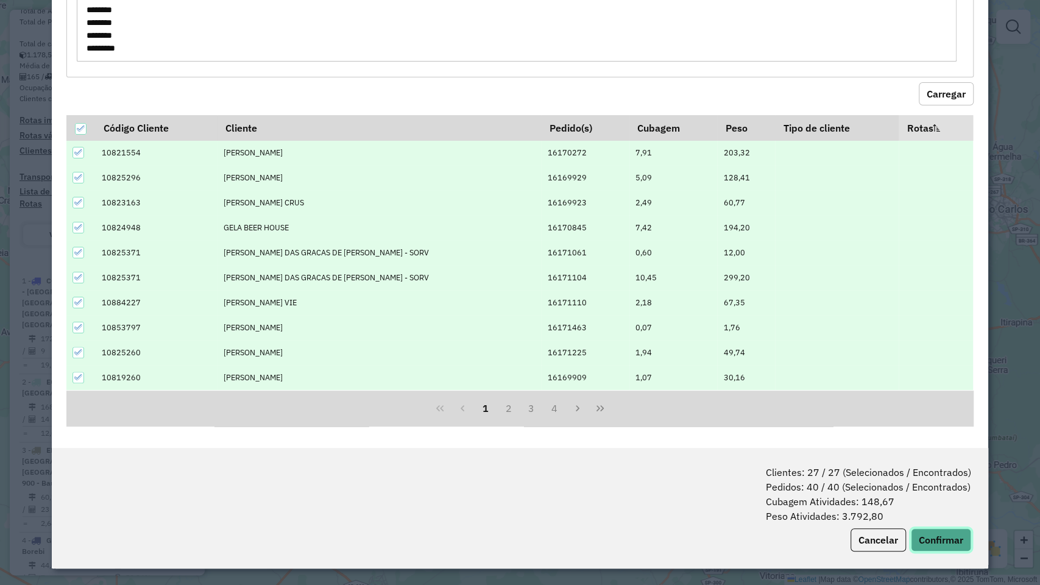
click at [953, 499] on button "Confirmar" at bounding box center [941, 539] width 60 height 23
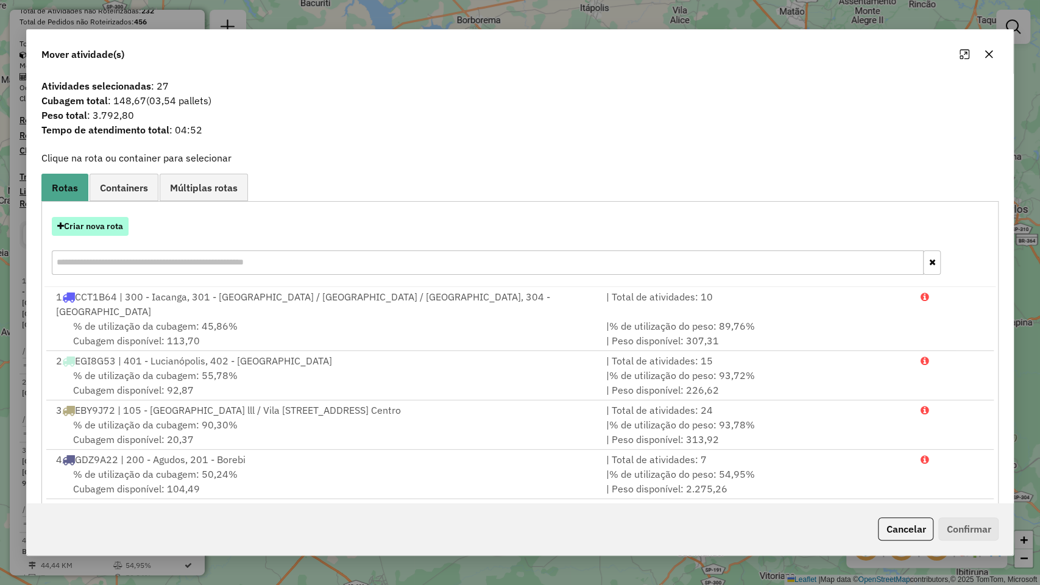
click at [108, 229] on button "Criar nova rota" at bounding box center [90, 226] width 77 height 19
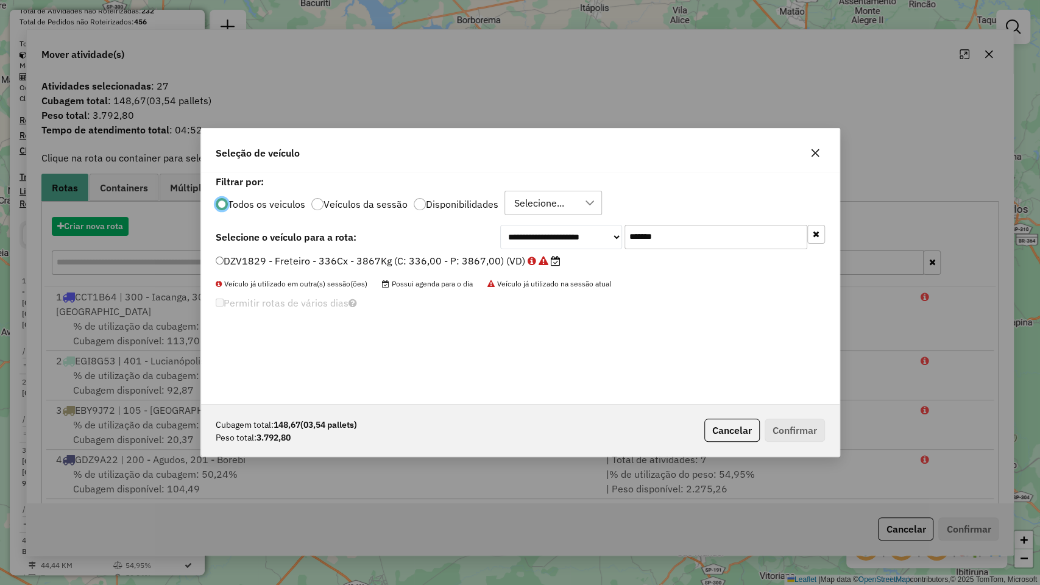
scroll to position [6, 4]
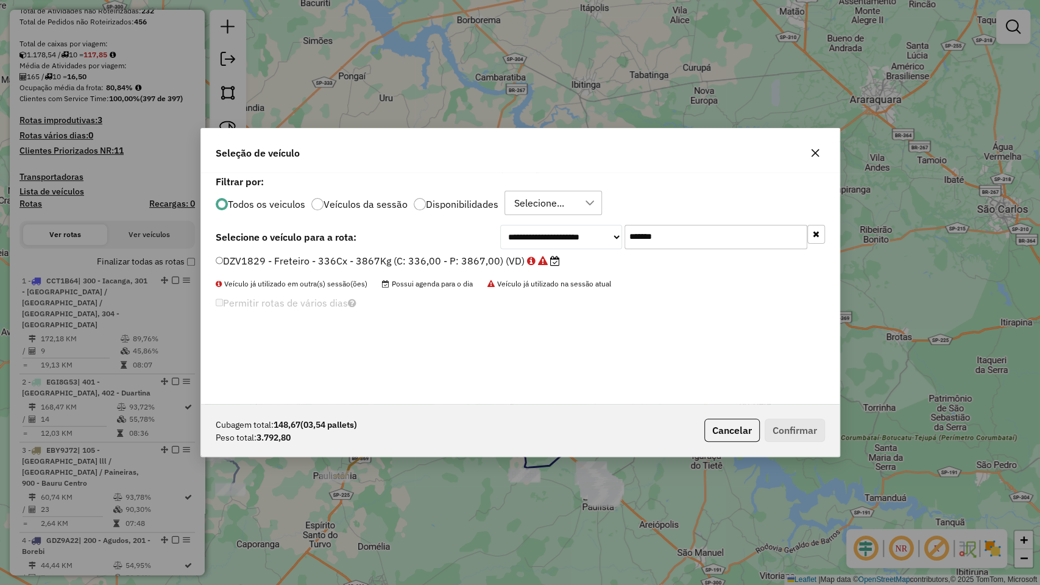
click at [672, 233] on input "*******" at bounding box center [715, 237] width 183 height 24
paste input "text"
type input "*******"
click at [462, 256] on label "EAT0F38 - Freteiro - 336Cx - 3880Kg (C: 336,00 - P: 3880,00) (VD)" at bounding box center [381, 260] width 330 height 15
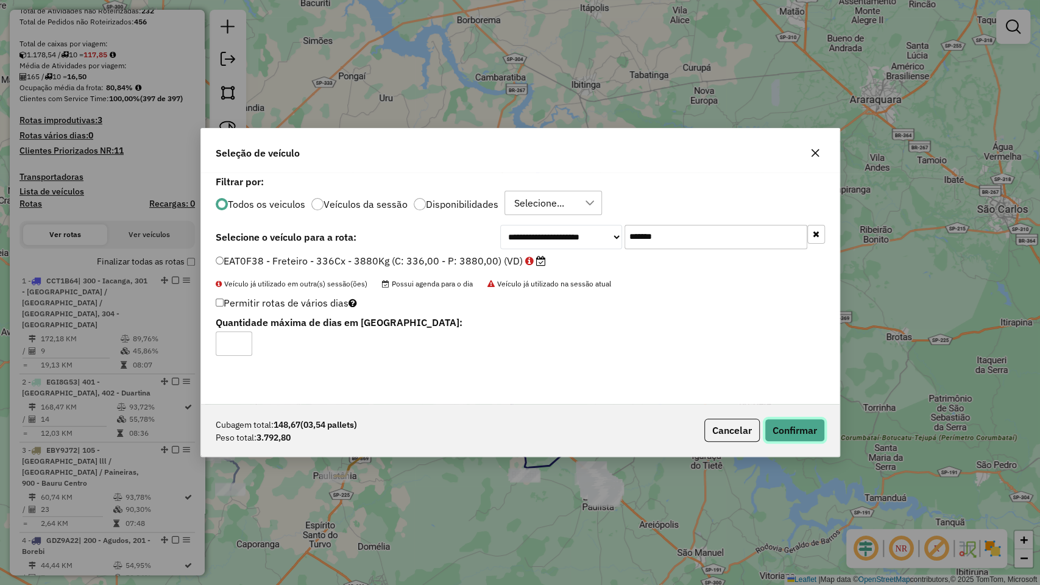
click at [795, 432] on button "Confirmar" at bounding box center [794, 429] width 60 height 23
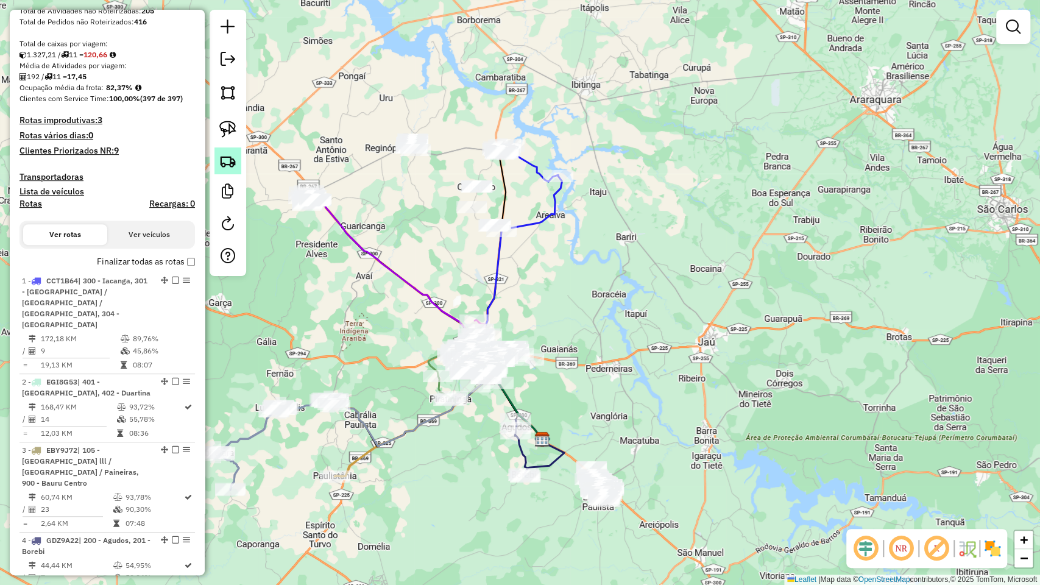
click at [236, 162] on link at bounding box center [227, 160] width 27 height 27
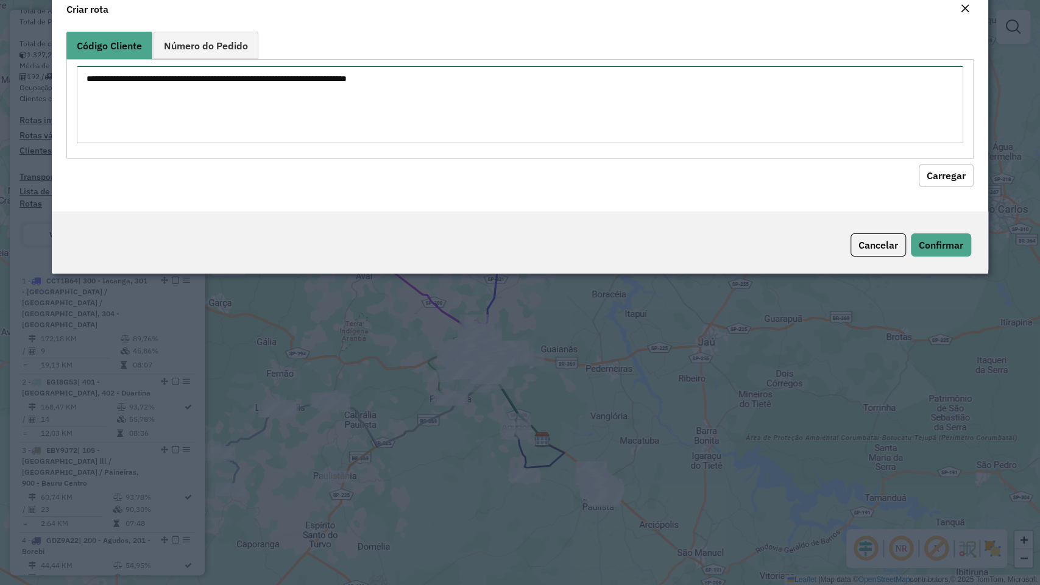
click at [421, 143] on textarea at bounding box center [520, 104] width 886 height 77
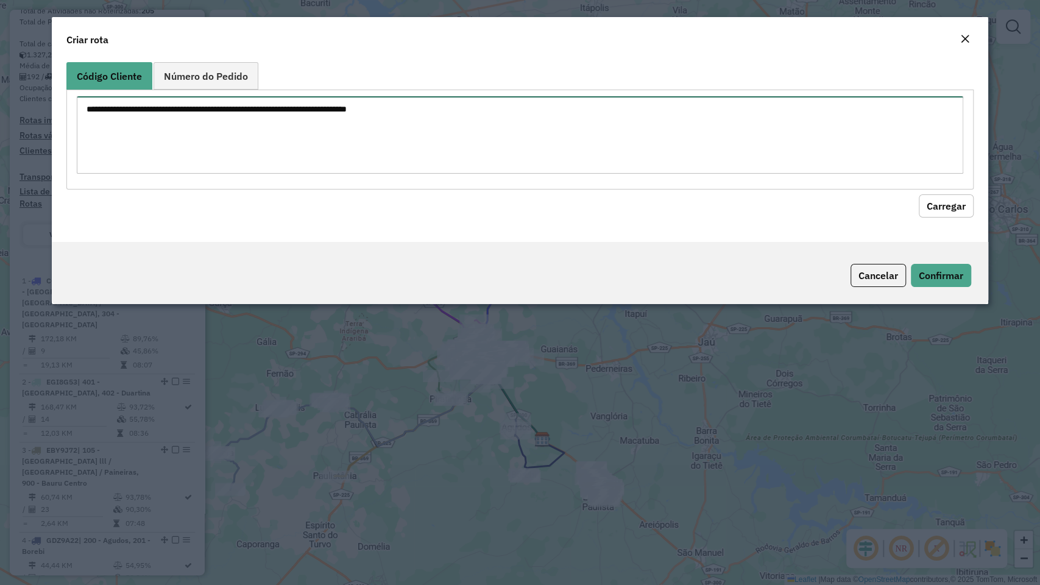
paste textarea "******** ******** ******** ******** ******** ******** ******** ******** *******…"
type textarea "******** ******** ******** ******** ******** ******** ******** ******** *******…"
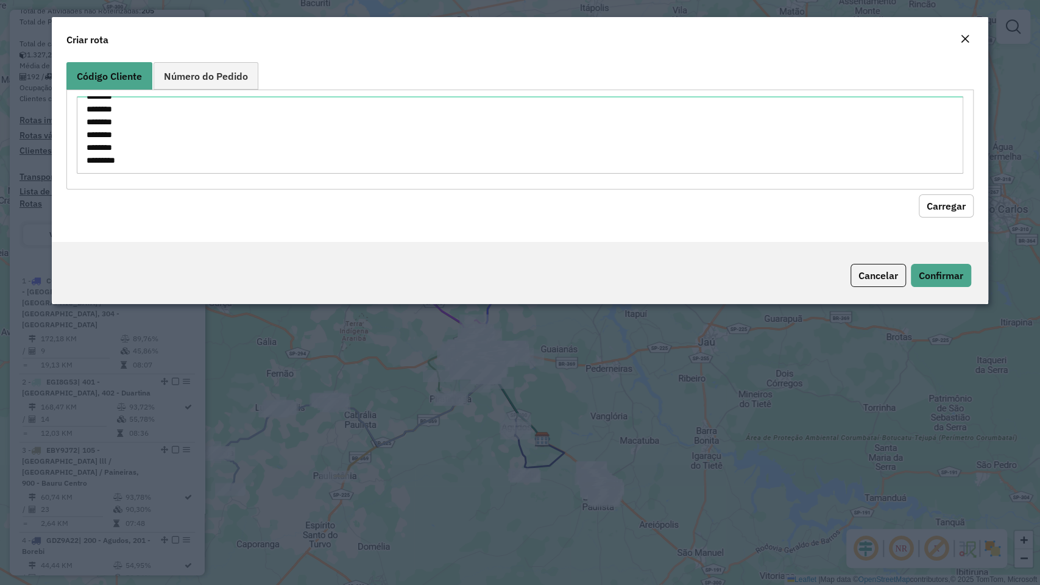
drag, startPoint x: 953, startPoint y: 214, endPoint x: 863, endPoint y: 219, distance: 89.7
click at [950, 214] on button "Carregar" at bounding box center [945, 205] width 55 height 23
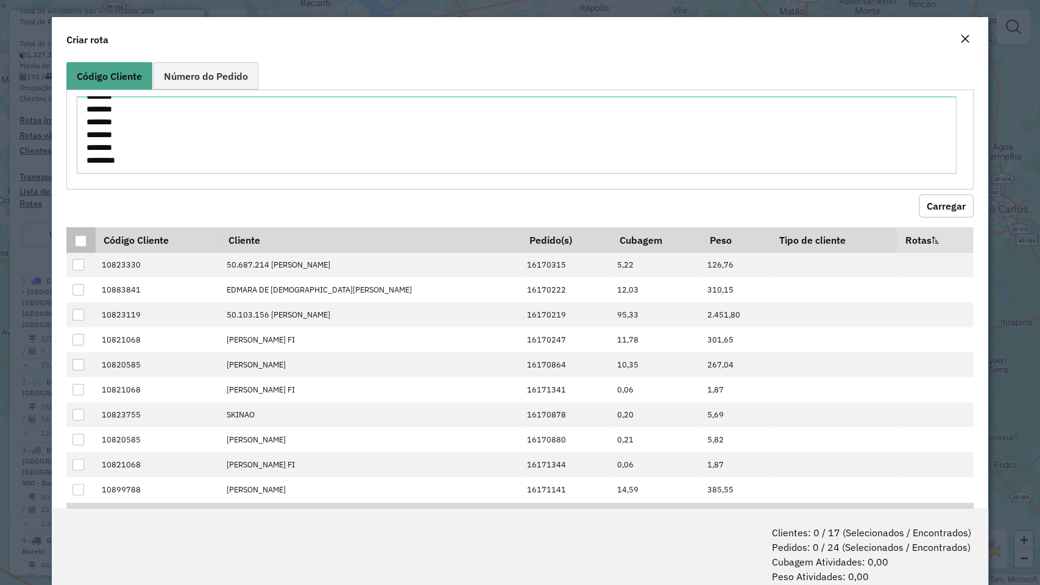
click at [83, 240] on div at bounding box center [81, 241] width 12 height 12
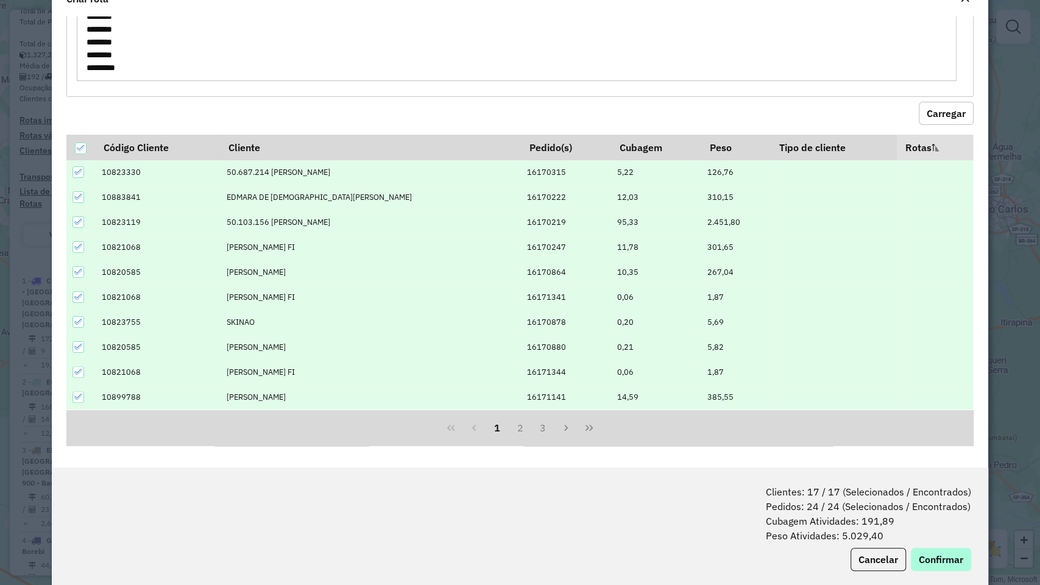
scroll to position [60, 0]
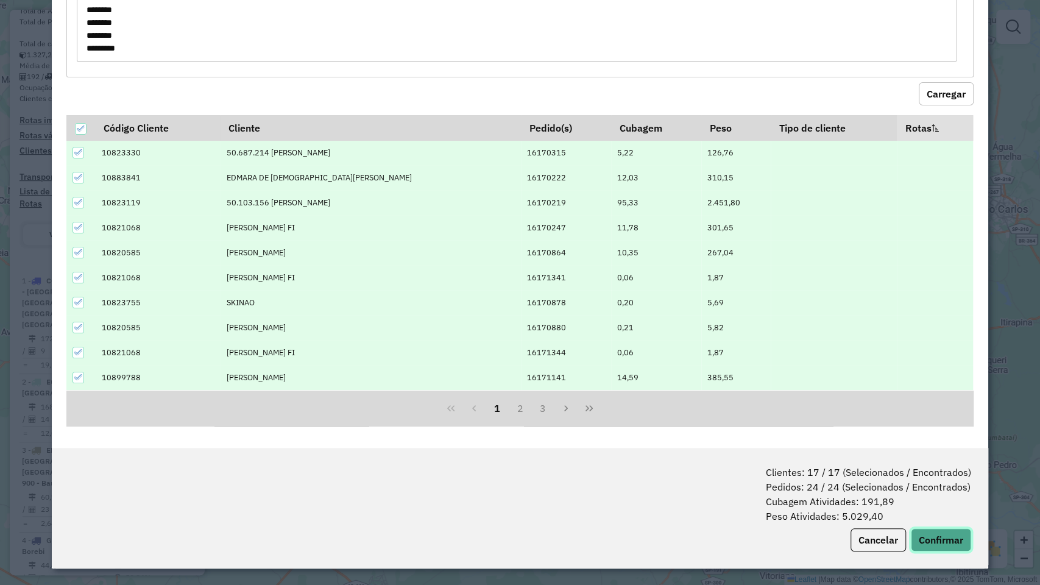
click at [942, 499] on button "Confirmar" at bounding box center [941, 539] width 60 height 23
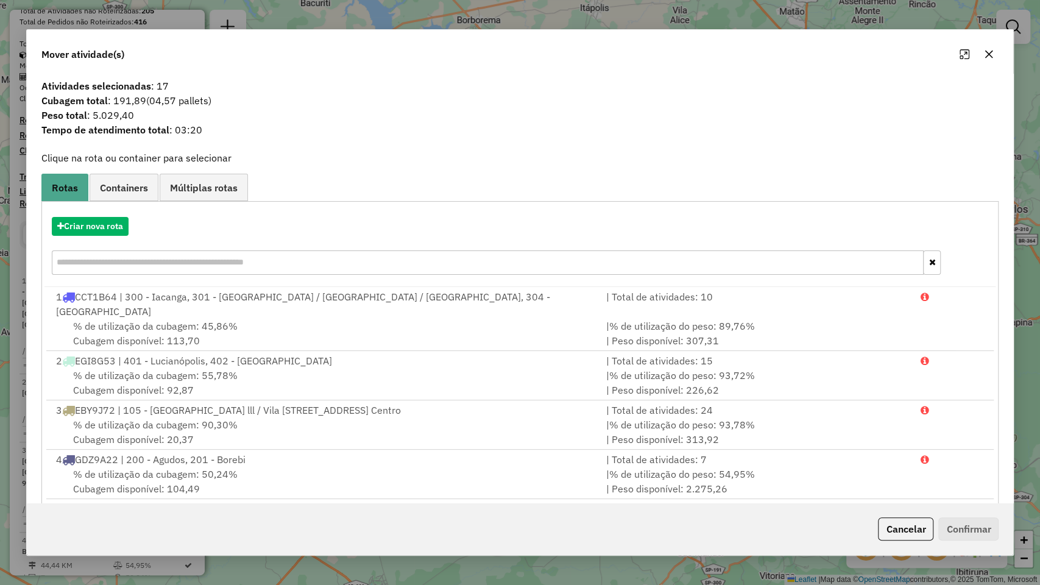
click at [94, 214] on div "Criar nova rota" at bounding box center [519, 247] width 951 height 79
click at [116, 224] on button "Criar nova rota" at bounding box center [90, 226] width 77 height 19
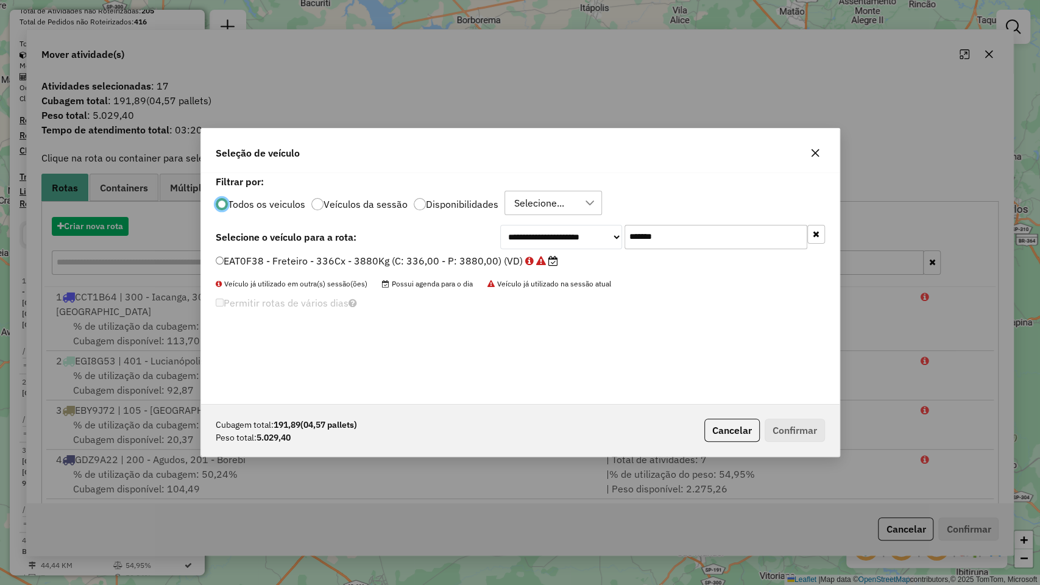
scroll to position [6, 4]
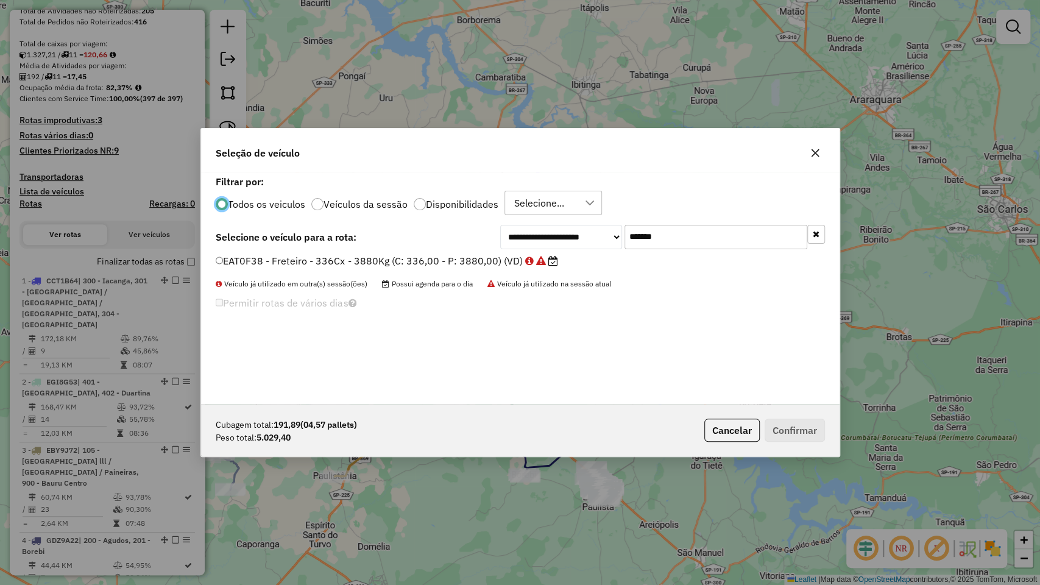
click at [725, 242] on input "*******" at bounding box center [715, 237] width 183 height 24
paste input "text"
type input "*******"
drag, startPoint x: 406, startPoint y: 255, endPoint x: 671, endPoint y: 331, distance: 276.2
click at [405, 255] on label "FKP0118 - F. Fixa - 392Cx - 12680Kg (C: 392,00 - P: 12680,00) (VD)" at bounding box center [384, 260] width 337 height 15
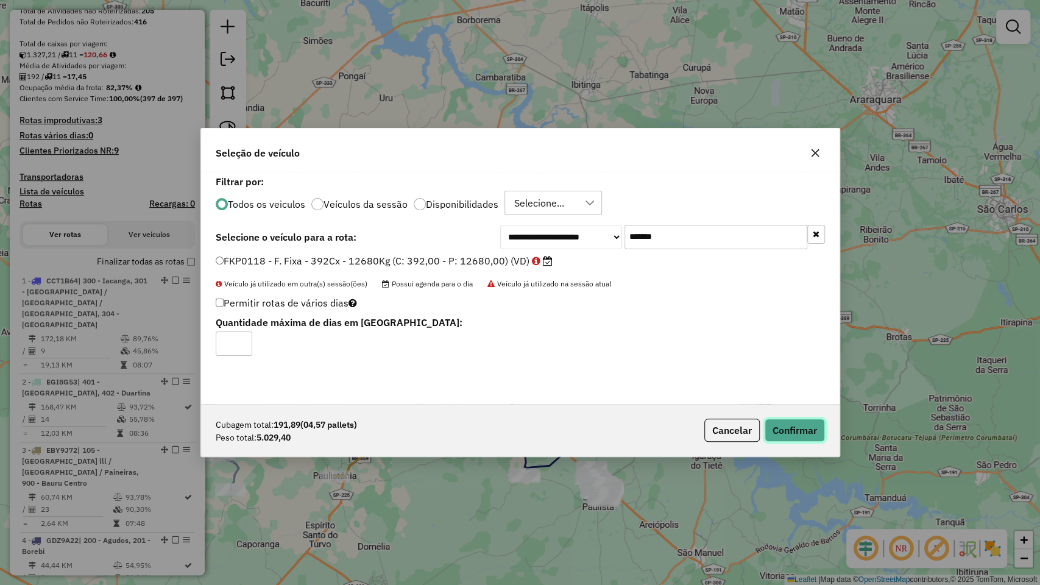
click at [783, 429] on button "Confirmar" at bounding box center [794, 429] width 60 height 23
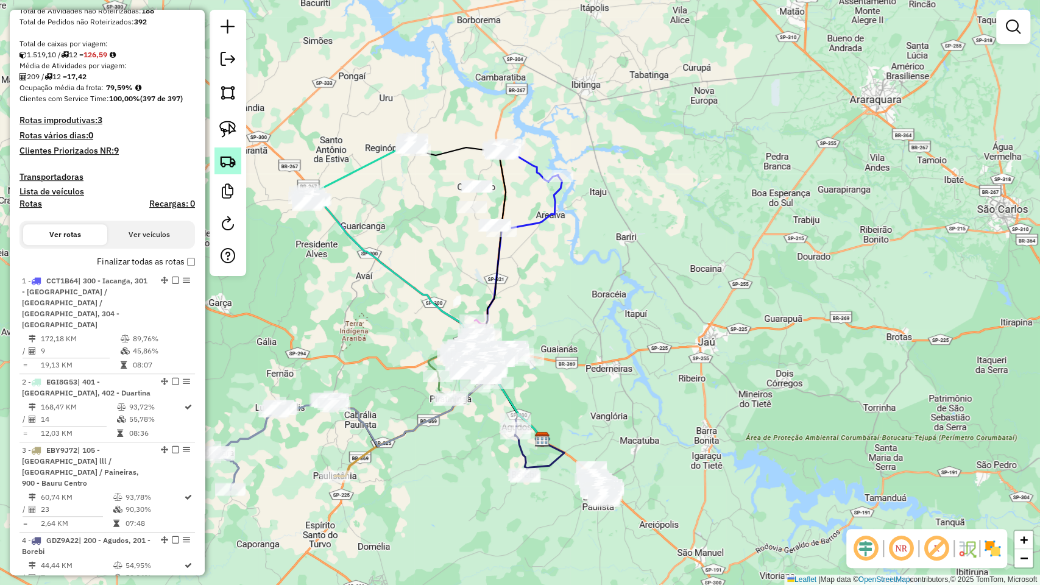
click at [227, 150] on link at bounding box center [227, 160] width 27 height 27
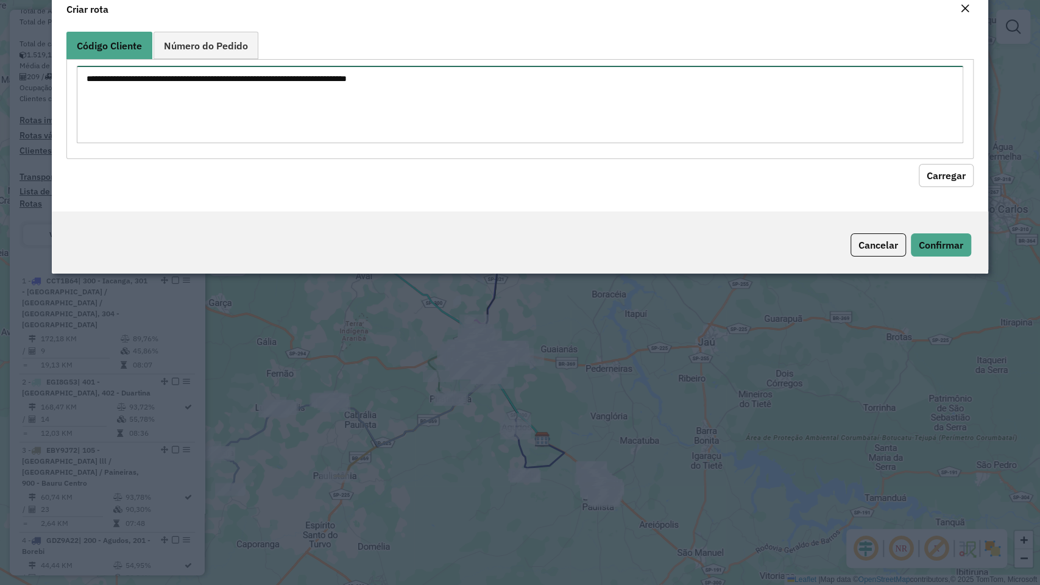
click at [323, 137] on textarea at bounding box center [520, 104] width 886 height 77
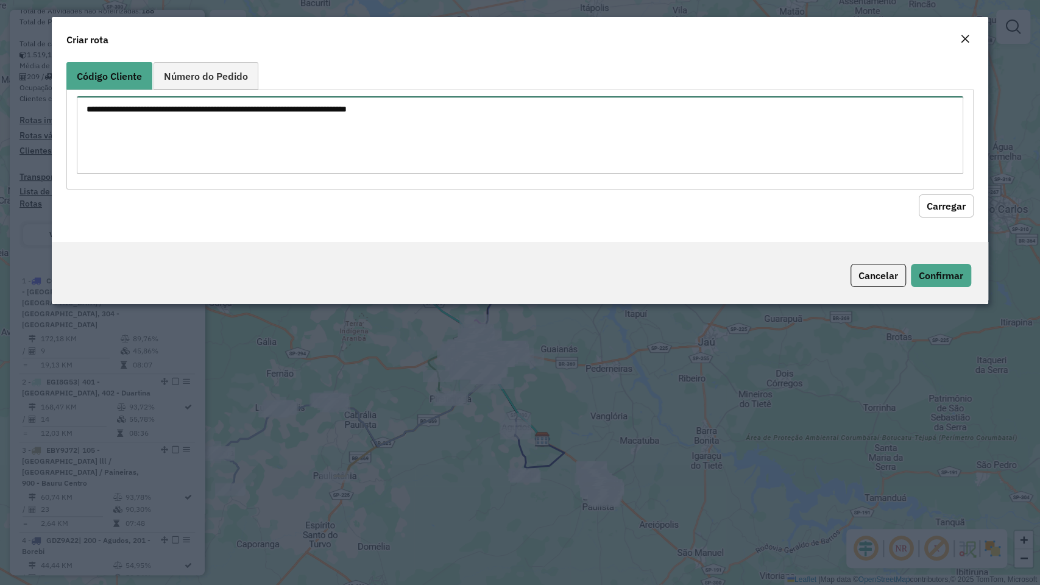
paste textarea "******** ******** ******** ******** ******** ******** ******** ******** *******…"
type textarea "******** ******** ******** ******** ******** ******** ******** ******** *******…"
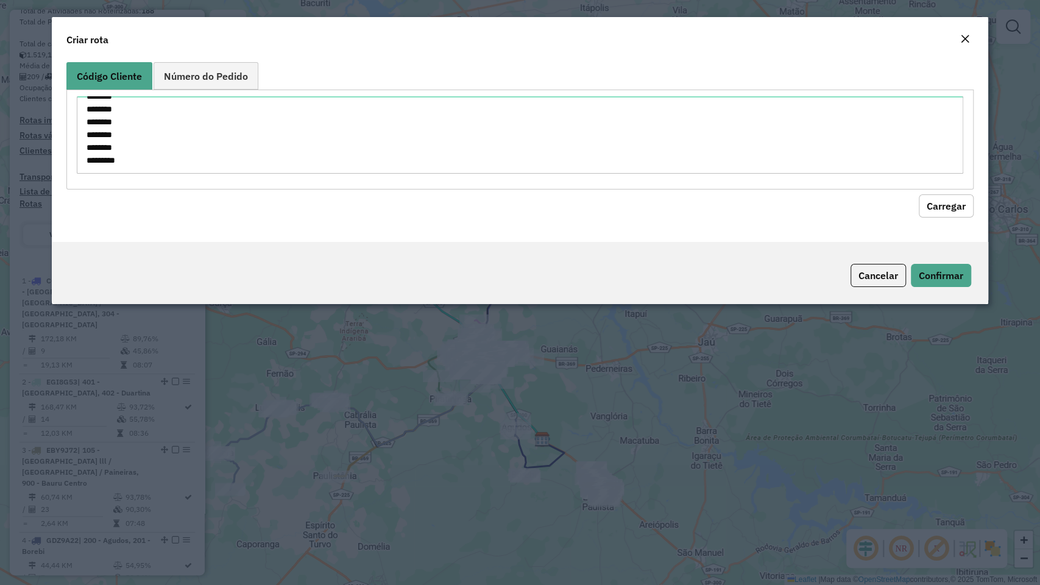
click at [937, 199] on button "Carregar" at bounding box center [945, 205] width 55 height 23
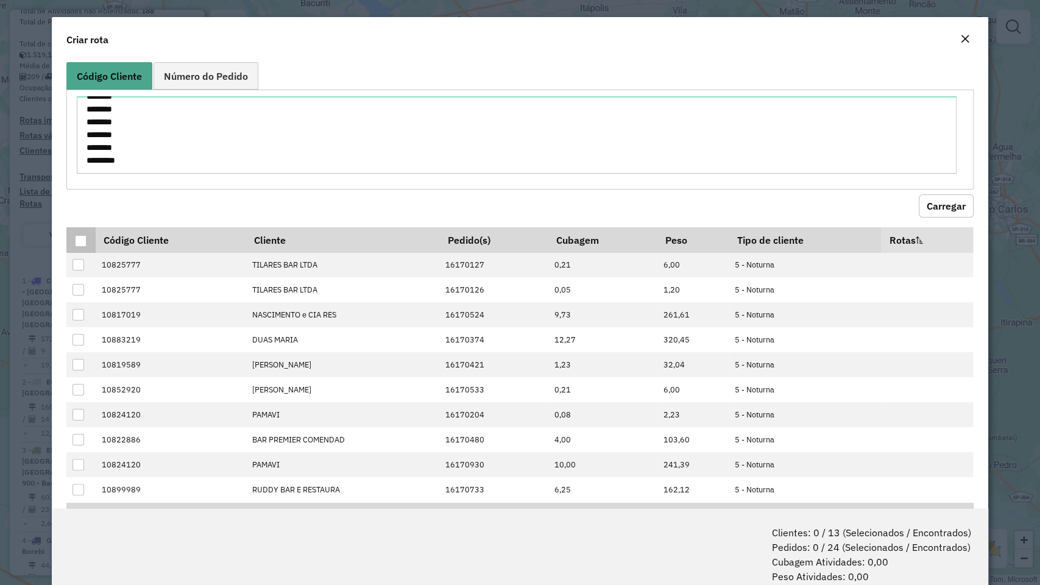
click at [83, 238] on div at bounding box center [81, 241] width 12 height 12
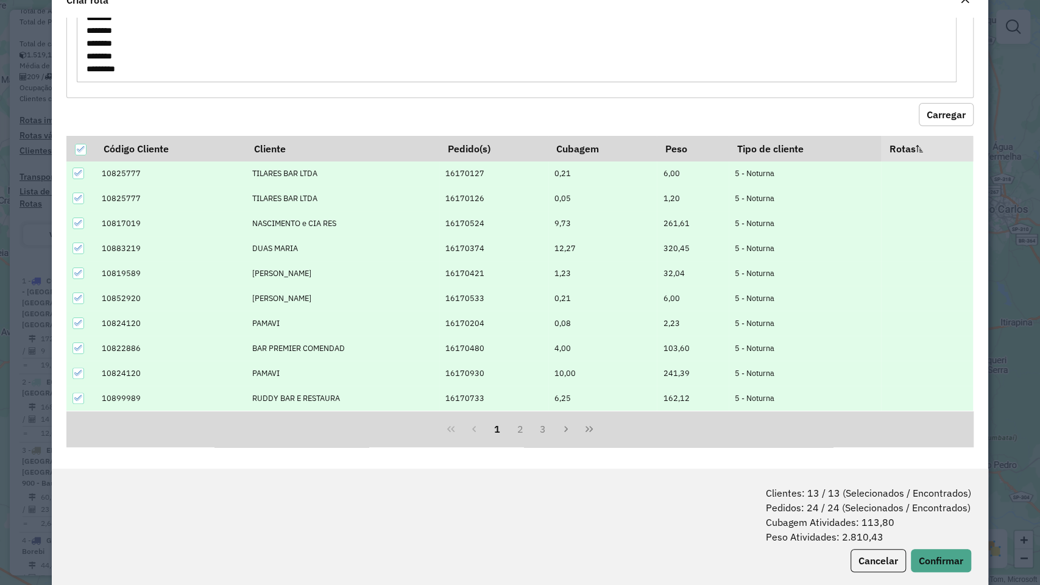
scroll to position [60, 0]
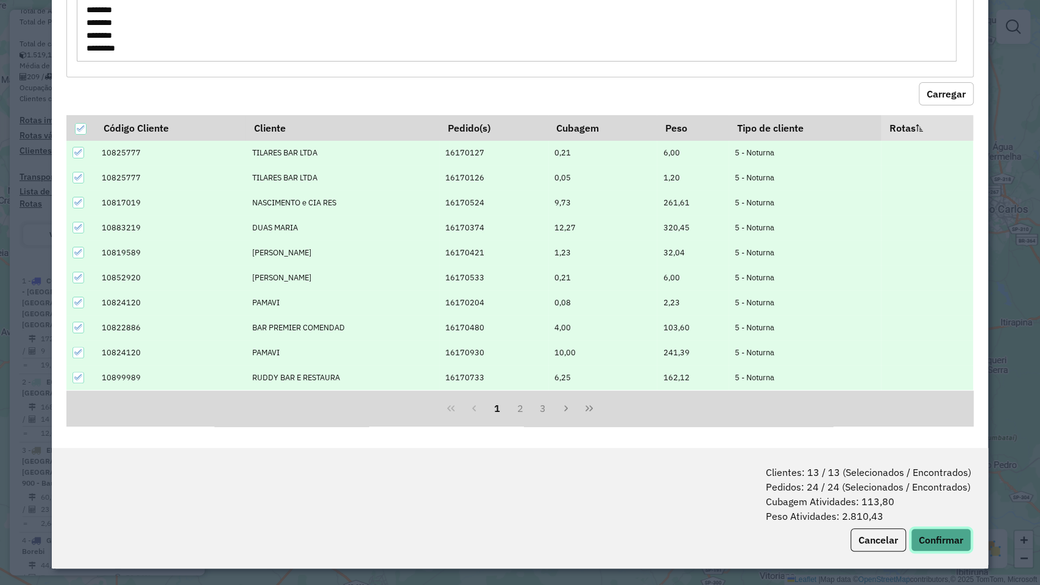
click at [934, 499] on button "Confirmar" at bounding box center [941, 539] width 60 height 23
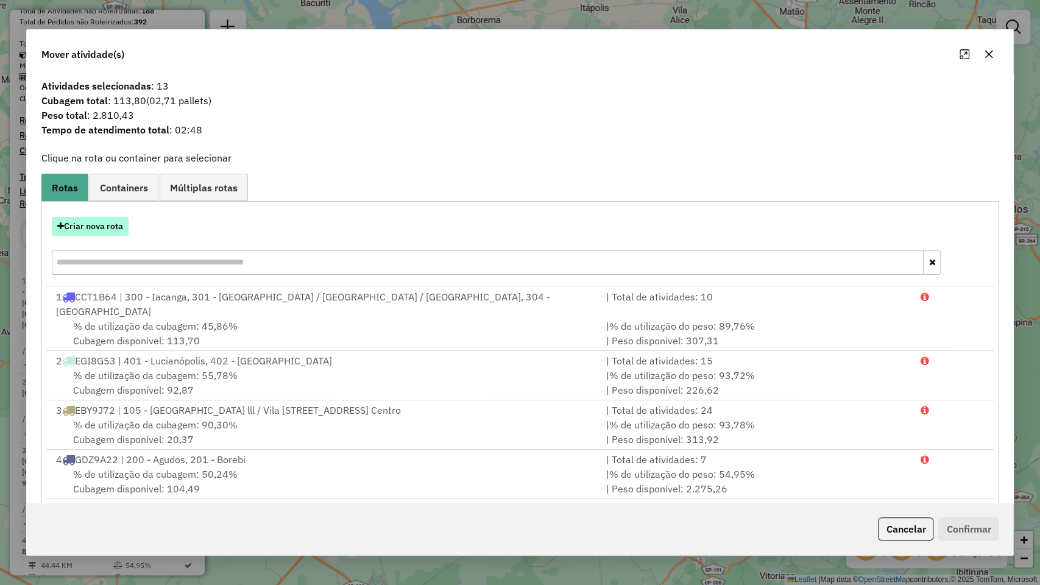
click at [121, 228] on button "Criar nova rota" at bounding box center [90, 226] width 77 height 19
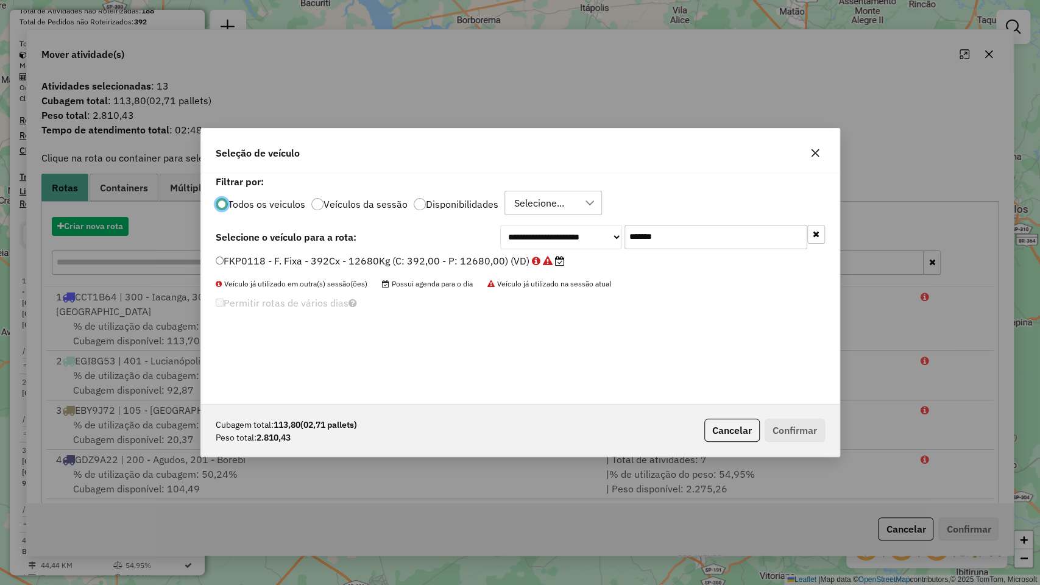
scroll to position [6, 4]
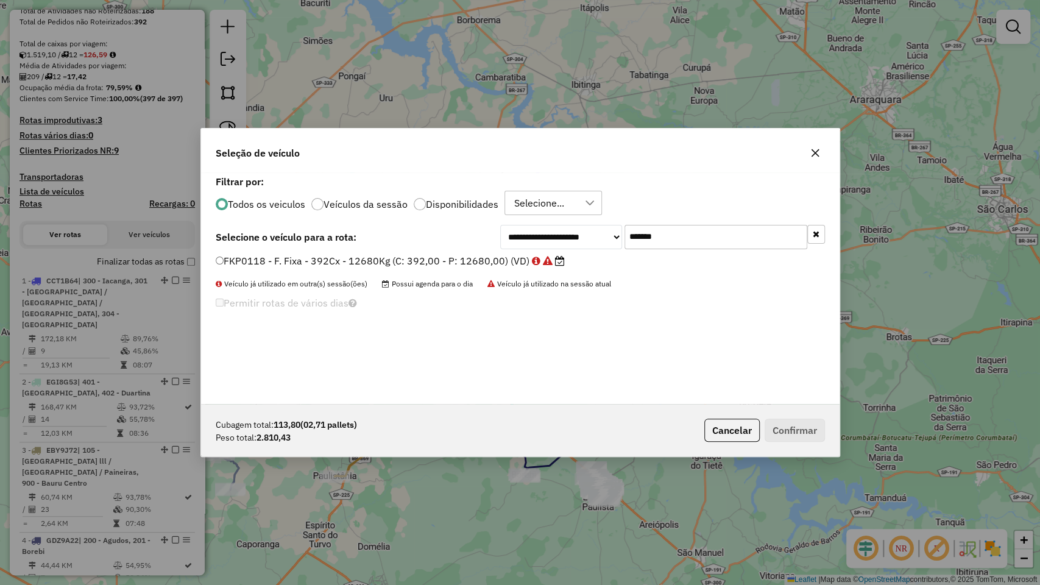
click at [678, 224] on div "**********" at bounding box center [520, 287] width 638 height 231
click at [685, 231] on input "*******" at bounding box center [715, 237] width 183 height 24
paste input "text"
type input "*******"
click at [414, 255] on label "VES0001 - F. Fixa - 420Cx - 12000Kg (C: 420,00 - P: 12000,00) (VD)" at bounding box center [384, 260] width 336 height 15
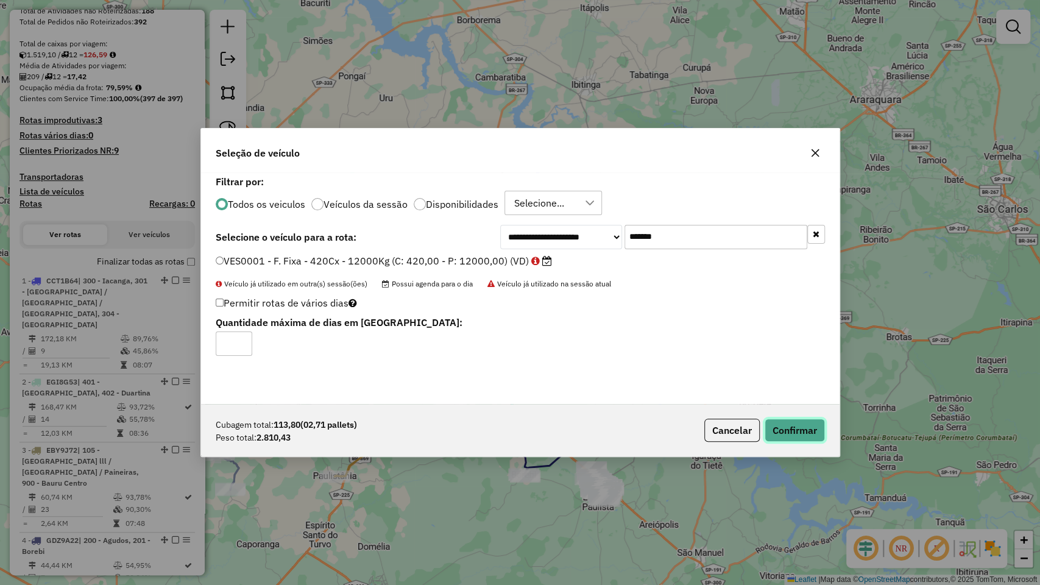
click at [804, 426] on button "Confirmar" at bounding box center [794, 429] width 60 height 23
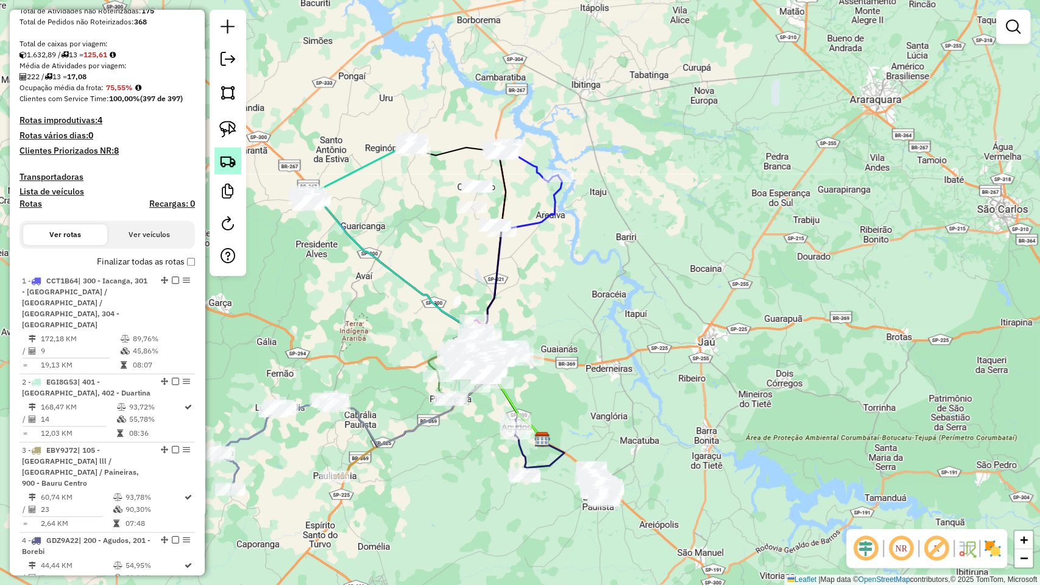
click at [224, 171] on link at bounding box center [227, 160] width 27 height 27
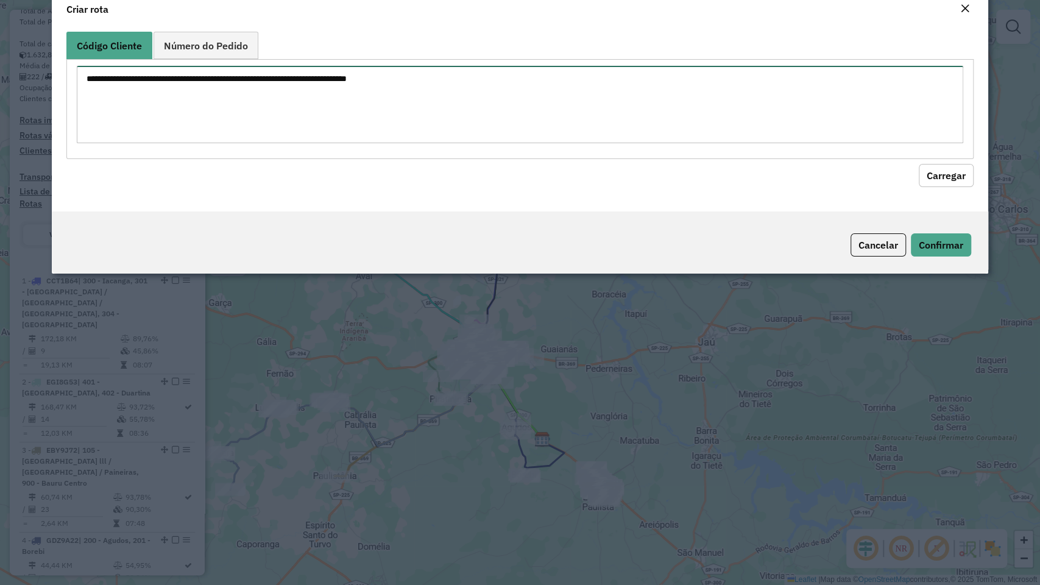
click at [291, 141] on textarea at bounding box center [520, 104] width 886 height 77
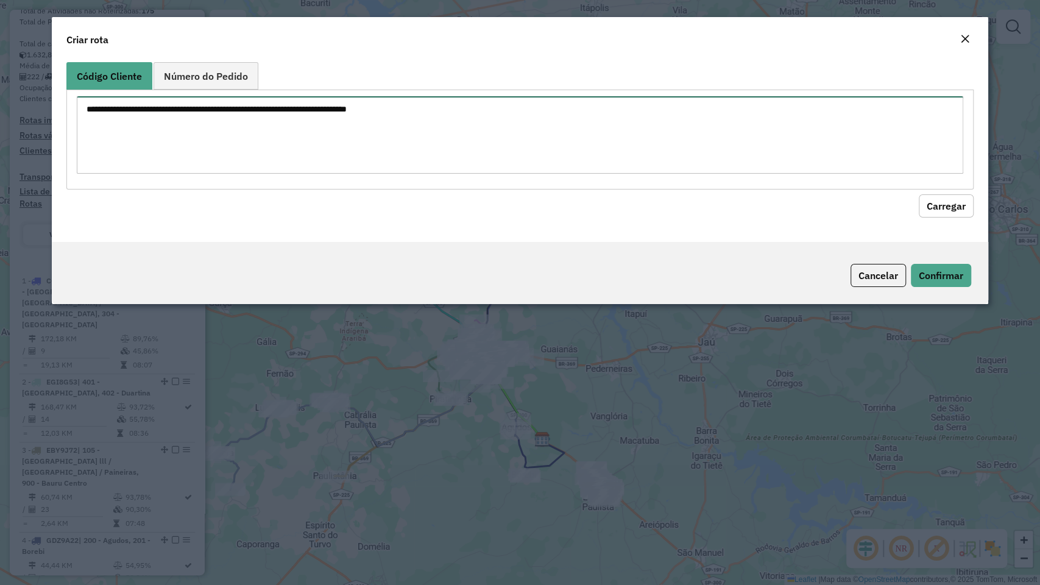
paste textarea "******** ******** ******** ******** ******** ******** ******** ******** *******…"
type textarea "******** ******** ******** ******** ******** ******** ******** ******** *******…"
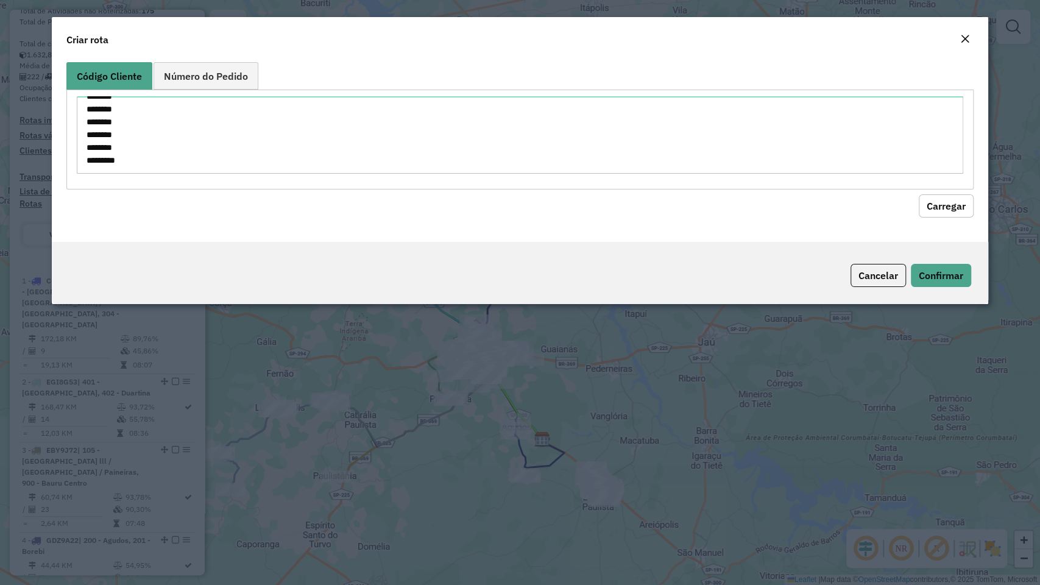
click at [960, 195] on button "Carregar" at bounding box center [945, 205] width 55 height 23
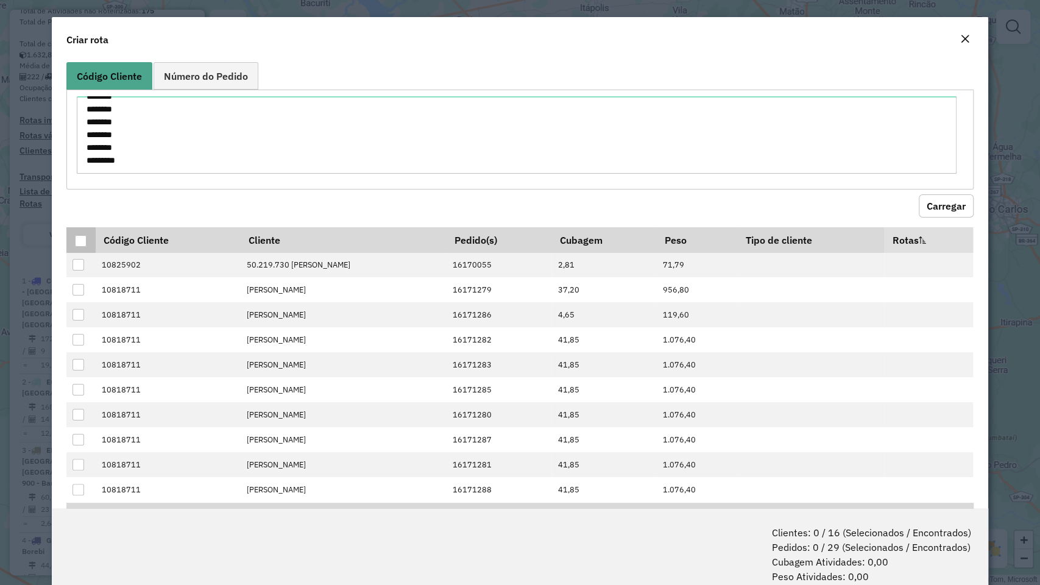
click at [82, 236] on div at bounding box center [81, 241] width 12 height 12
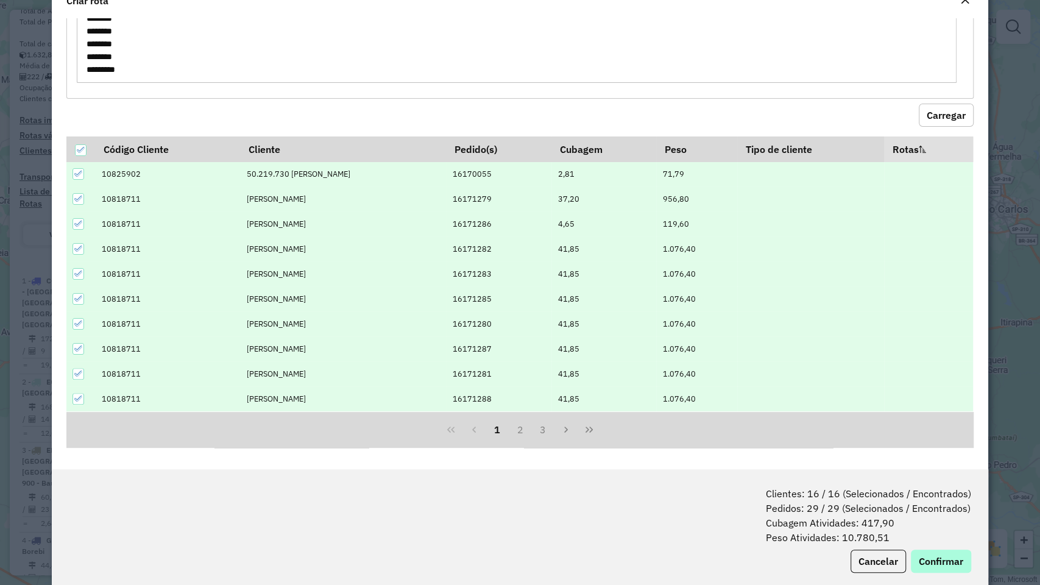
scroll to position [60, 0]
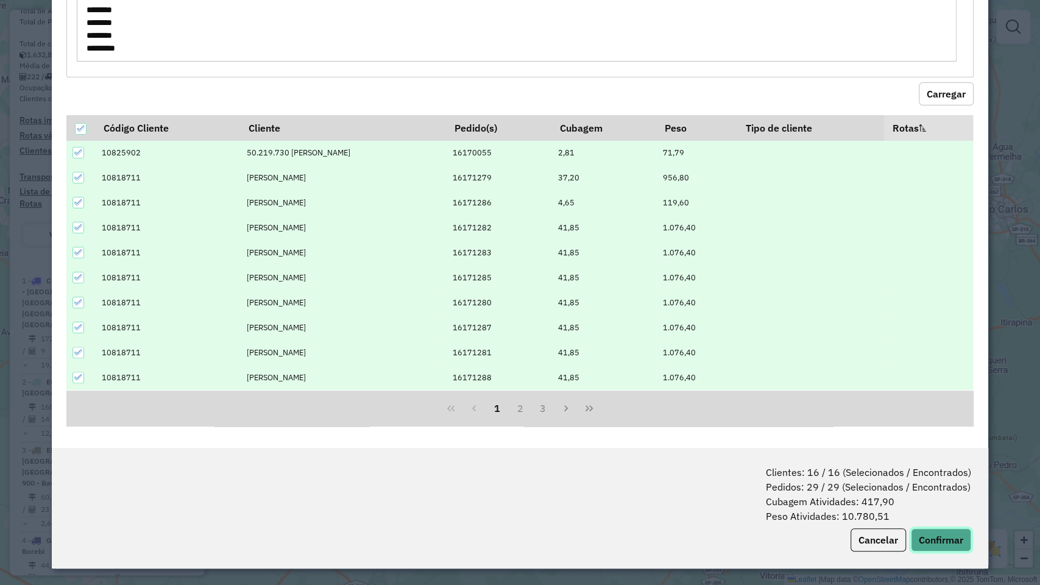
click at [926, 499] on button "Confirmar" at bounding box center [941, 539] width 60 height 23
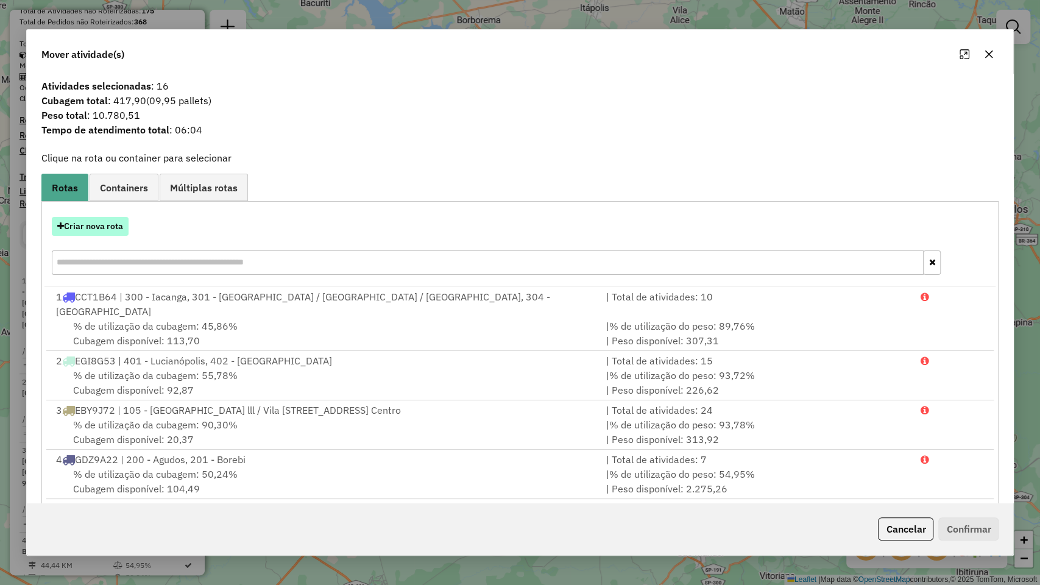
click at [82, 233] on button "Criar nova rota" at bounding box center [90, 226] width 77 height 19
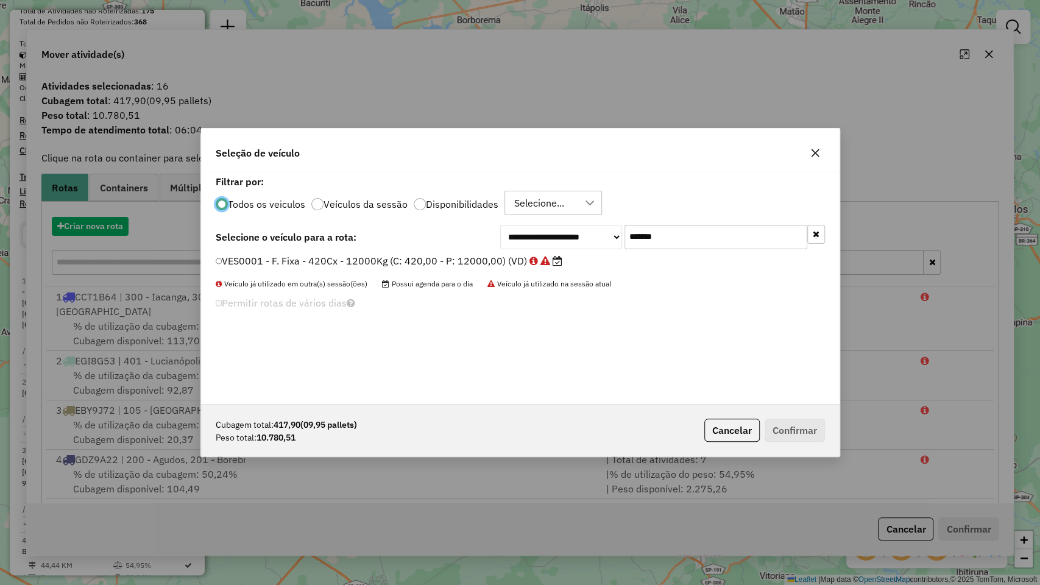
scroll to position [6, 4]
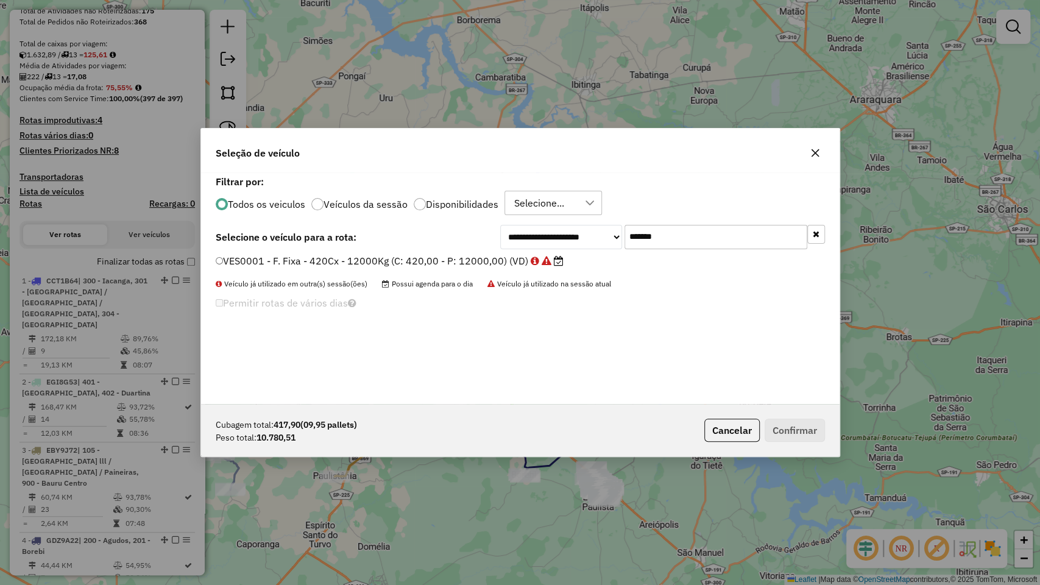
click at [714, 235] on input "*******" at bounding box center [715, 237] width 183 height 24
paste input "text"
type input "*******"
click at [458, 261] on label "BRQ7H06 - F. Fixa - 420Cx - 12500Kg (C: 420,00 - P: 12500,00) (VD)" at bounding box center [385, 260] width 339 height 15
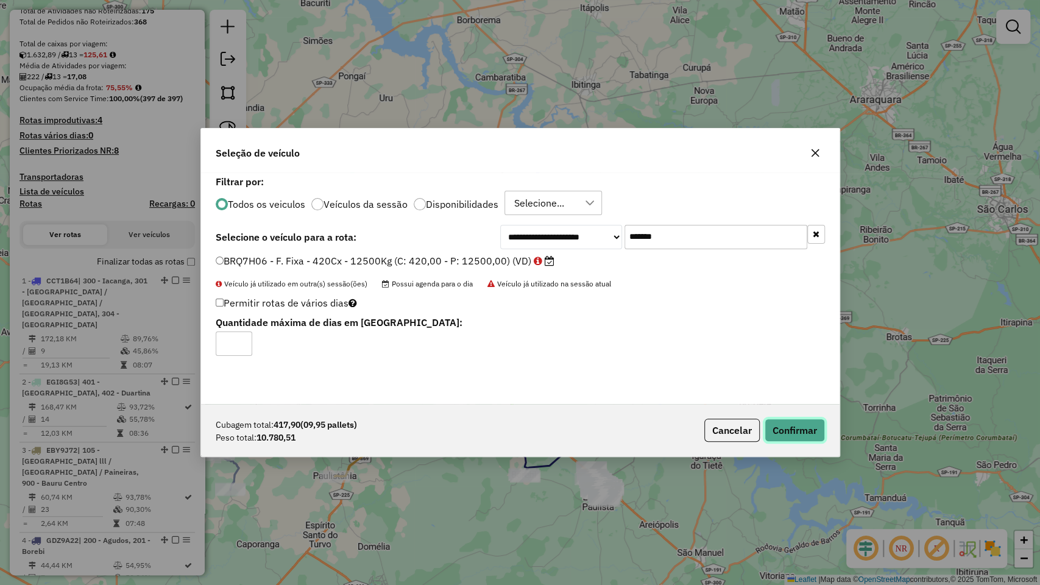
click at [780, 434] on button "Confirmar" at bounding box center [794, 429] width 60 height 23
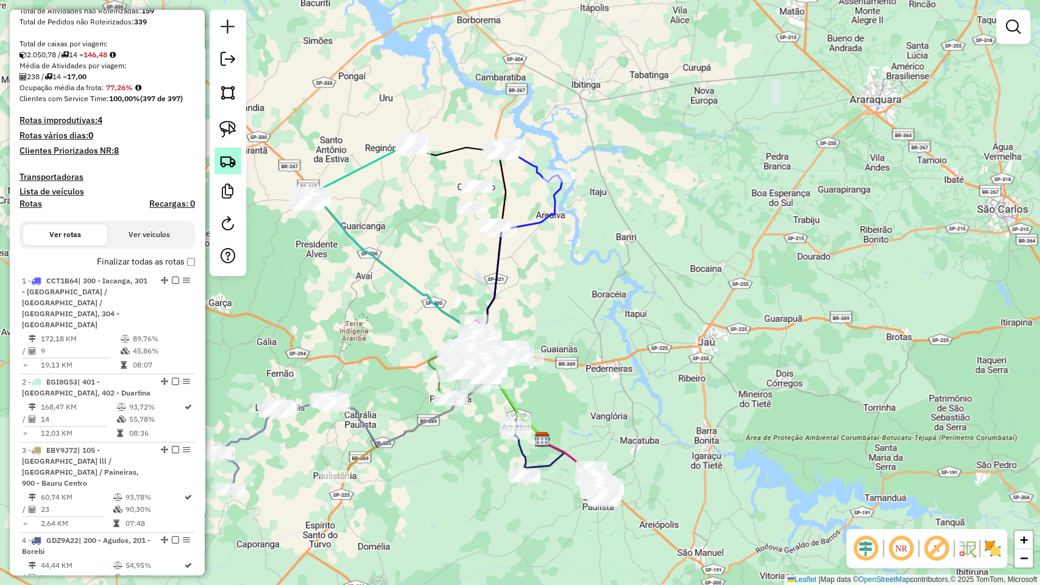
click at [220, 161] on img at bounding box center [227, 160] width 17 height 17
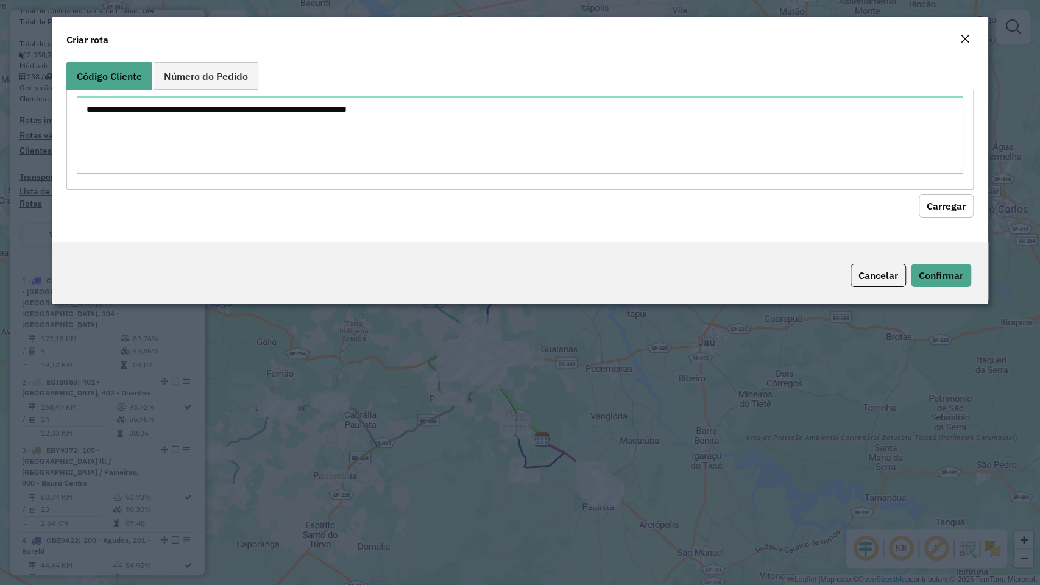
click at [327, 129] on textarea at bounding box center [520, 134] width 886 height 77
type textarea "******** ******** ******** ******** ******** ******** ******** ******** *******…"
drag, startPoint x: 934, startPoint y: 204, endPoint x: 396, endPoint y: 208, distance: 538.4
click at [934, 204] on button "Carregar" at bounding box center [945, 205] width 55 height 23
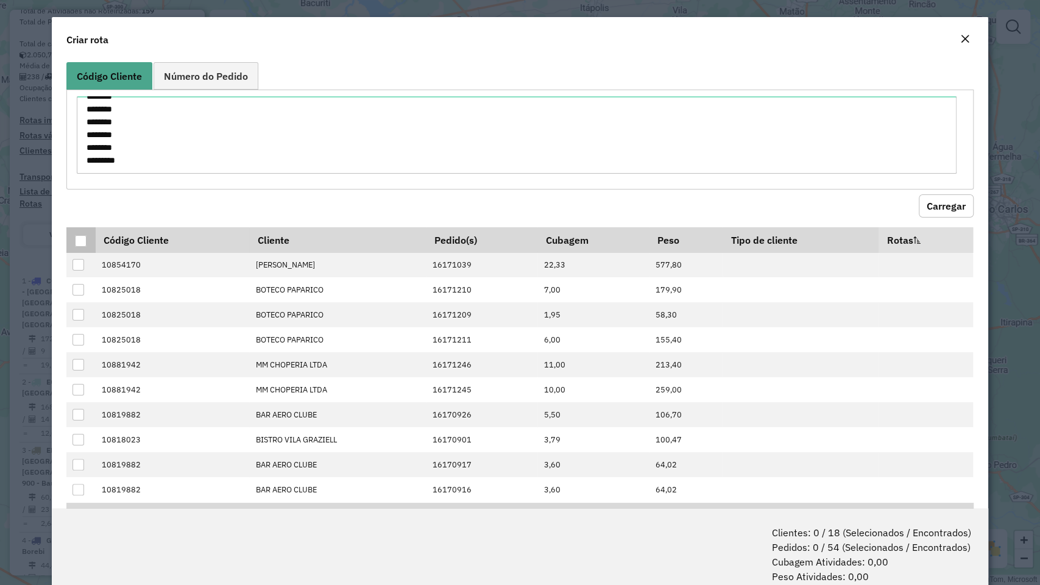
click at [79, 243] on div at bounding box center [81, 241] width 12 height 12
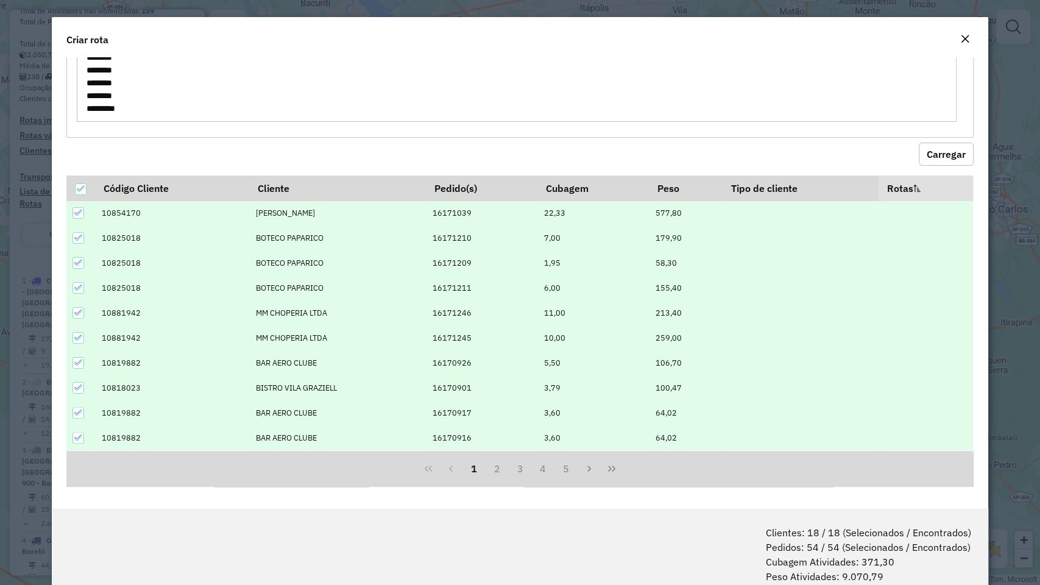
scroll to position [60, 0]
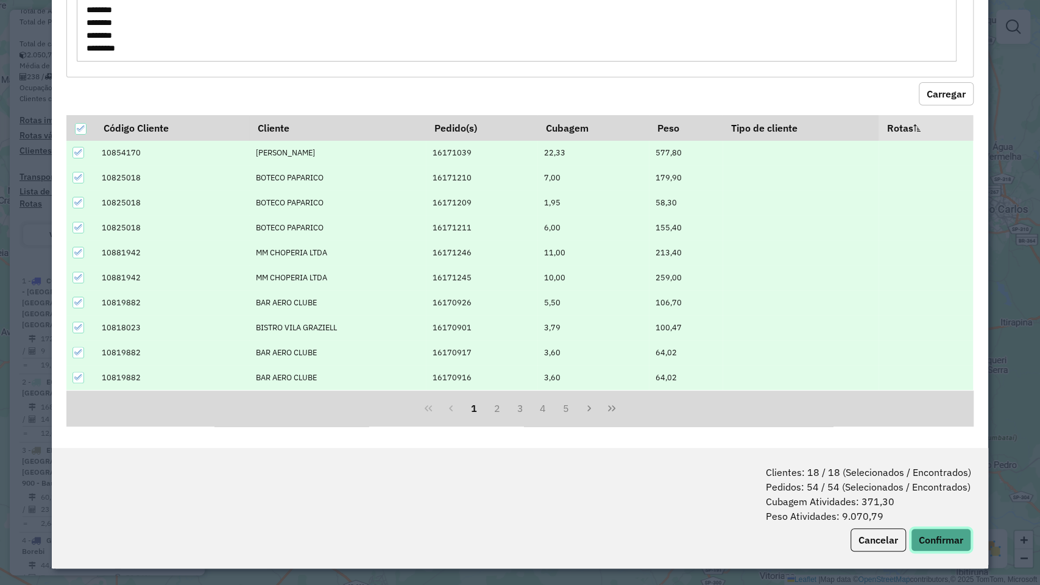
click at [935, 499] on button "Confirmar" at bounding box center [941, 539] width 60 height 23
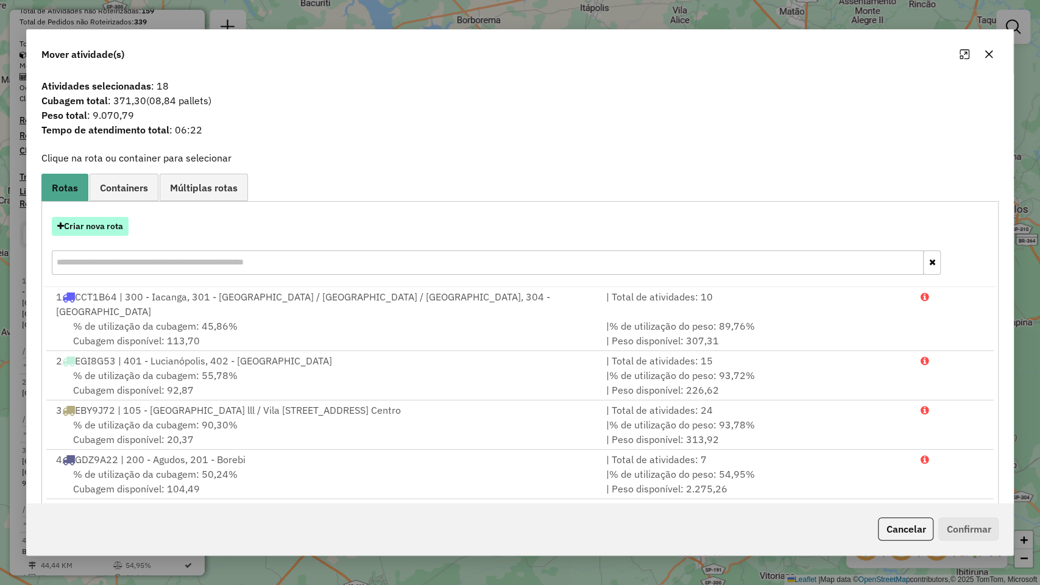
click at [97, 222] on button "Criar nova rota" at bounding box center [90, 226] width 77 height 19
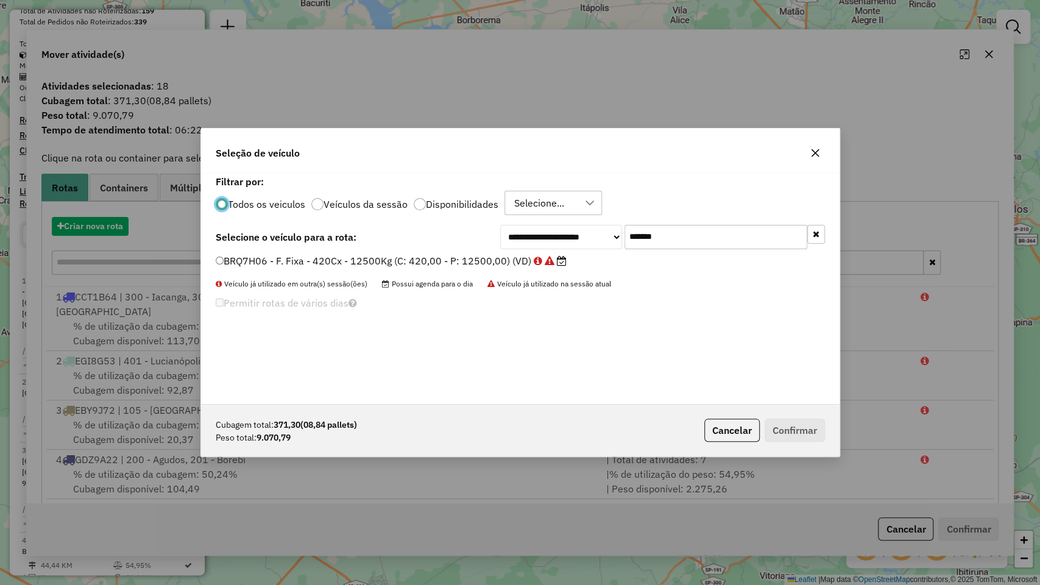
scroll to position [6, 4]
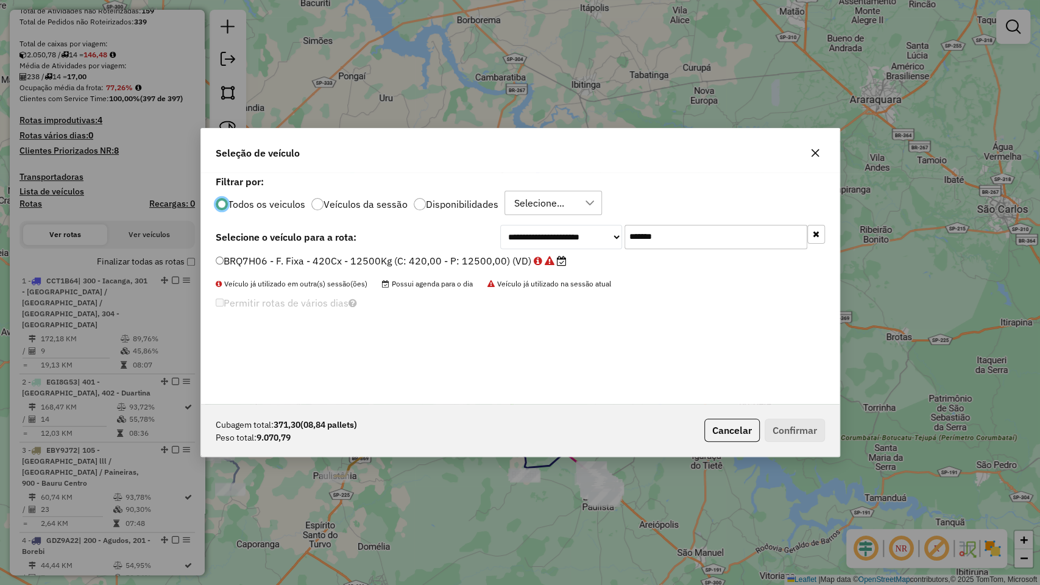
click at [682, 233] on input "*******" at bounding box center [715, 237] width 183 height 24
paste input "text"
type input "*******"
click at [453, 256] on label "ELO5F01 - F. Fixa - 420 Cx - 12500 Kg (C: 420,00 - P: 12500,00) (VD)" at bounding box center [386, 260] width 340 height 15
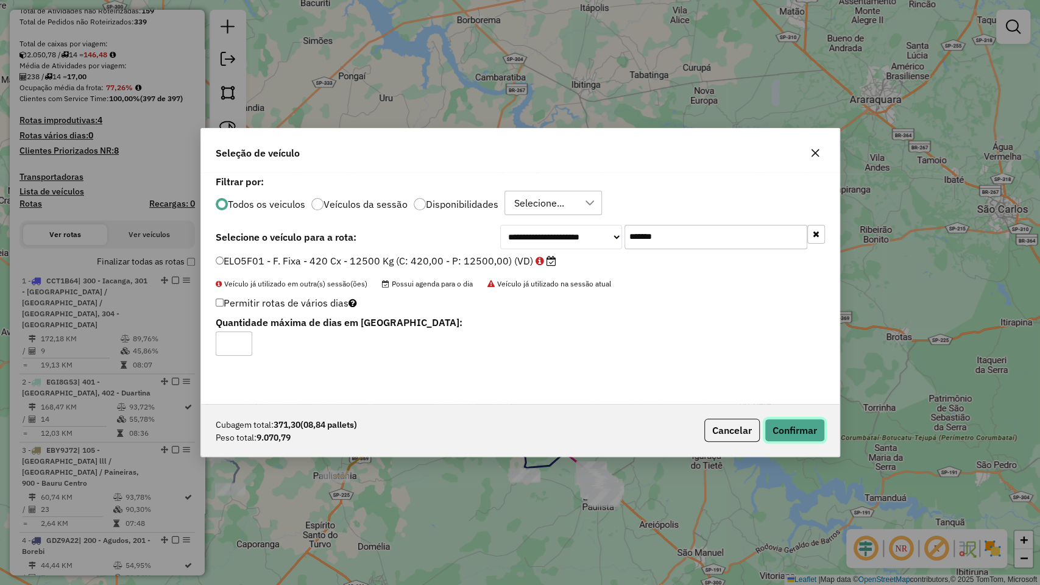
click at [777, 434] on button "Confirmar" at bounding box center [794, 429] width 60 height 23
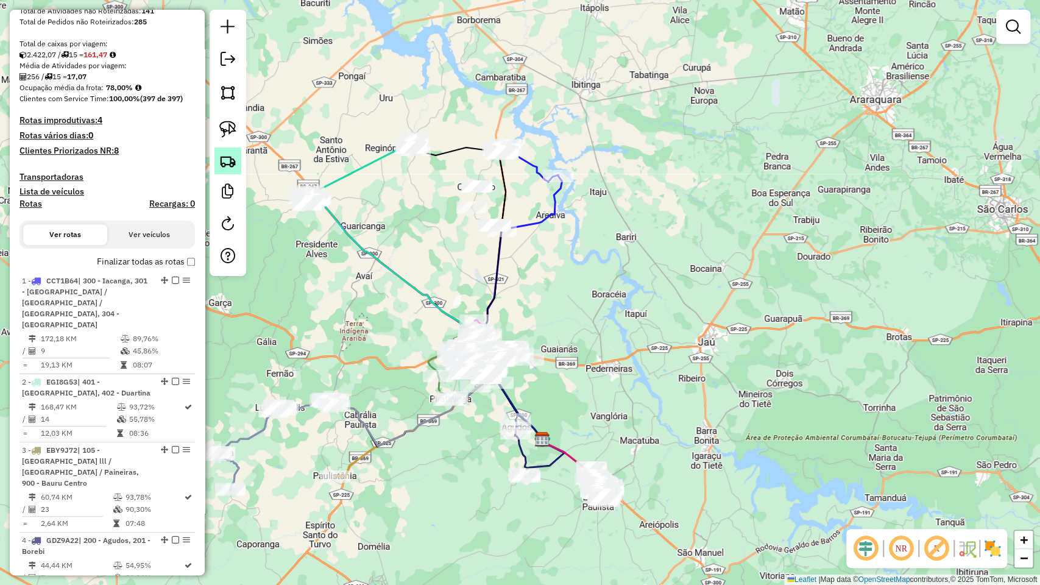
click at [236, 162] on img at bounding box center [227, 160] width 17 height 17
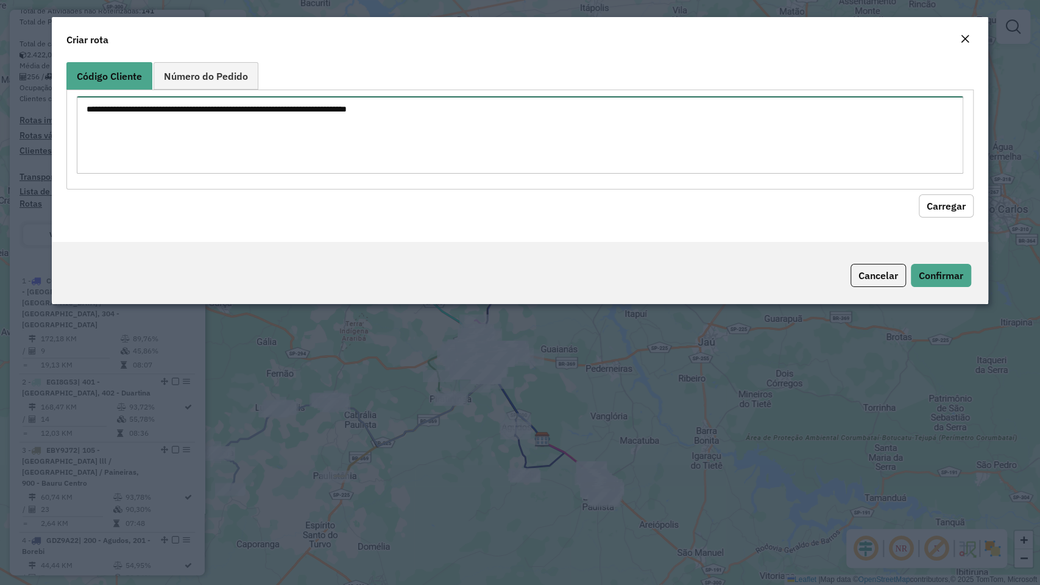
click at [308, 133] on textarea at bounding box center [520, 134] width 886 height 77
paste textarea "******** ******** ******** ******** ******** ******** ******** ******** *******…"
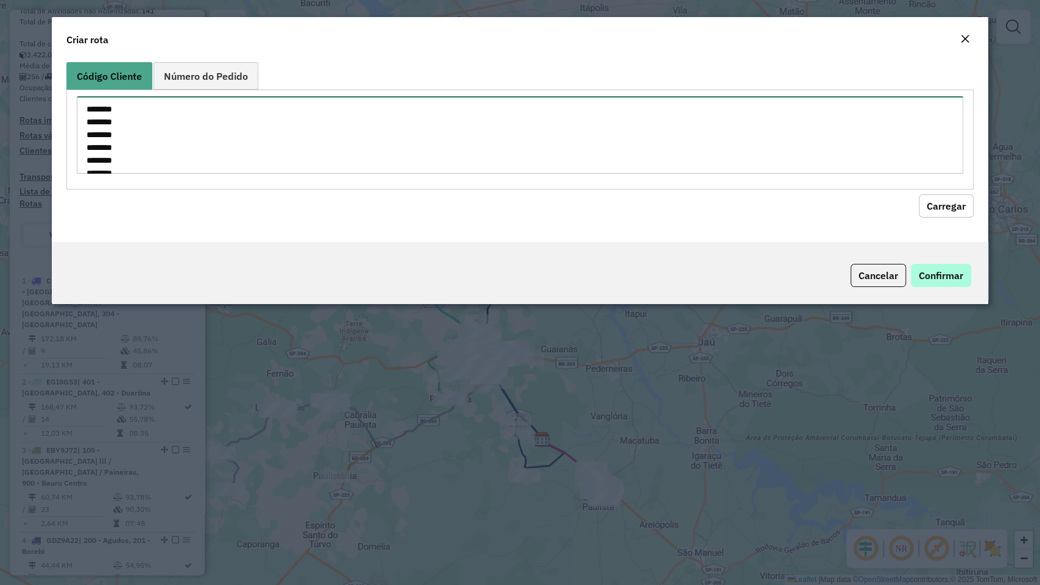
scroll to position [146, 0]
type textarea "******** ******** ******** ******** ******** ******** ******** ******** *******…"
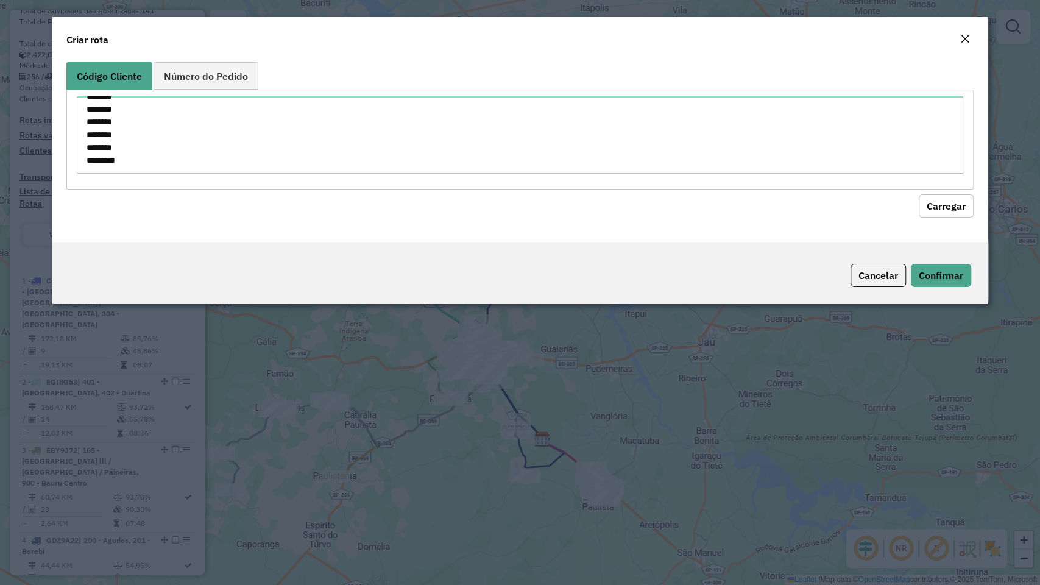
click at [949, 209] on button "Carregar" at bounding box center [945, 205] width 55 height 23
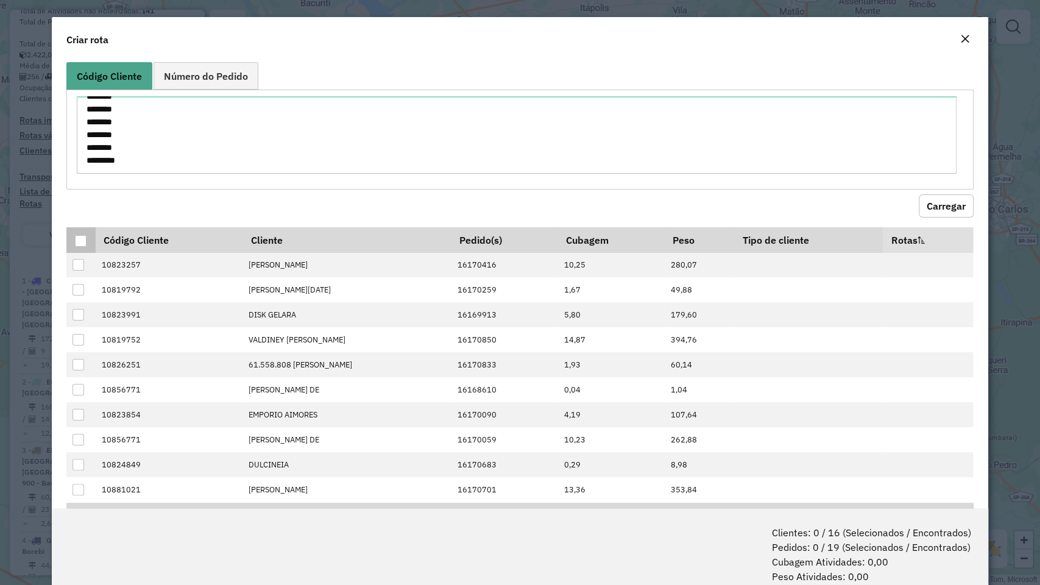
click at [80, 240] on div at bounding box center [81, 241] width 12 height 12
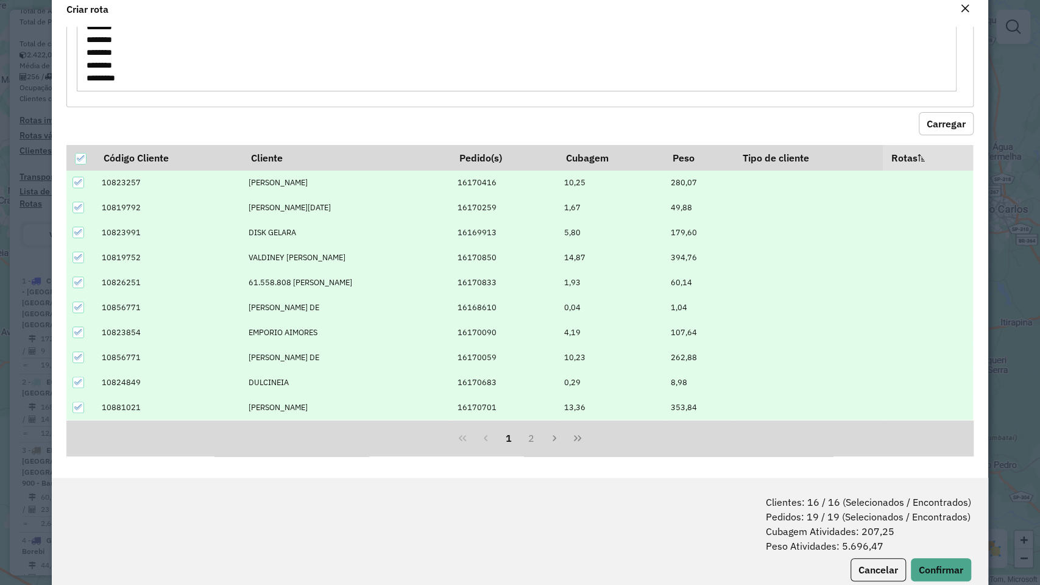
scroll to position [60, 0]
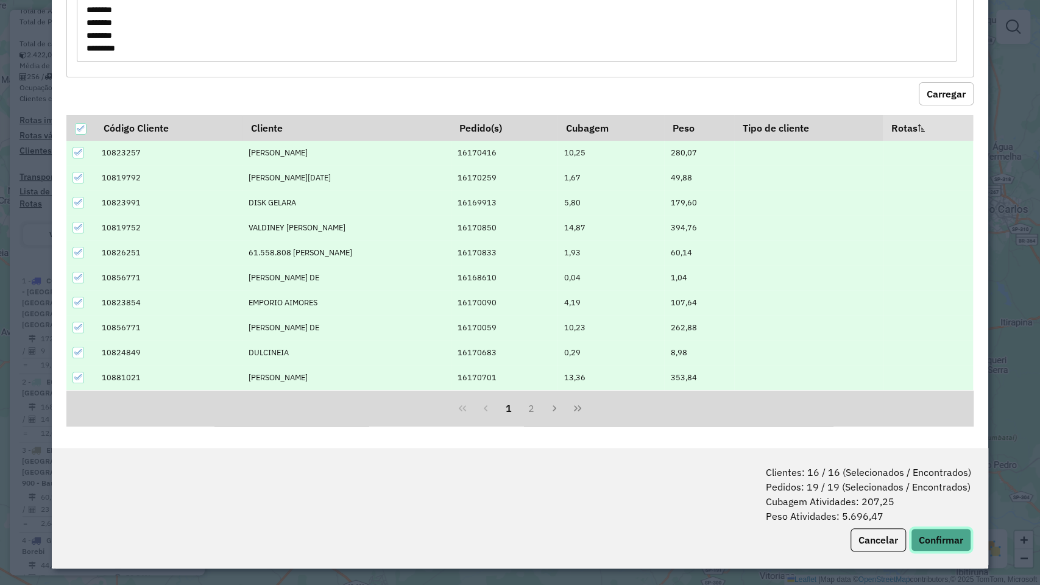
click at [934, 499] on button "Confirmar" at bounding box center [941, 539] width 60 height 23
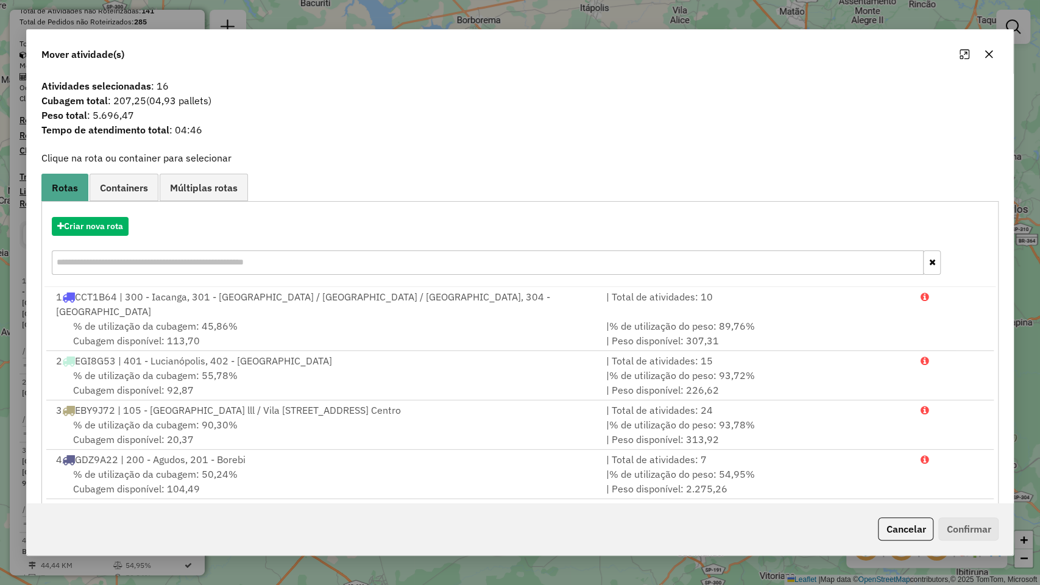
click at [94, 215] on div "Criar nova rota" at bounding box center [519, 247] width 951 height 79
click at [97, 217] on button "Criar nova rota" at bounding box center [90, 226] width 77 height 19
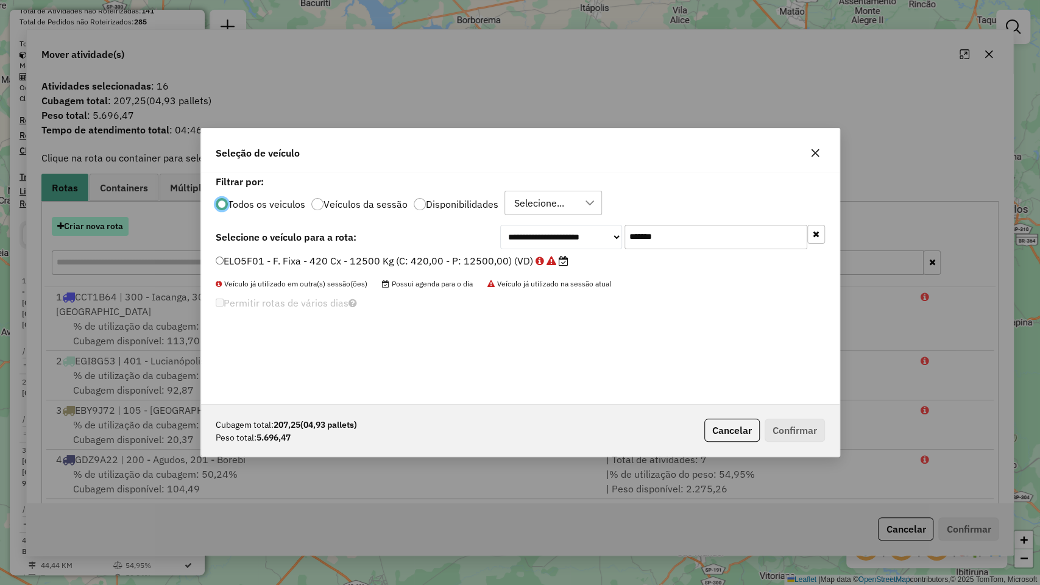
scroll to position [6, 4]
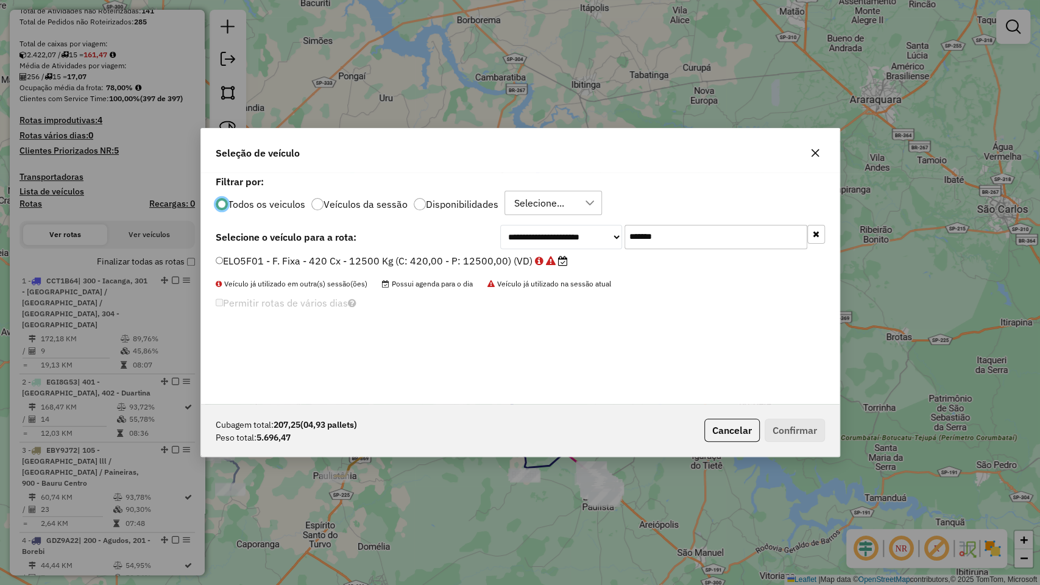
click at [689, 230] on input "*******" at bounding box center [715, 237] width 183 height 24
paste input "text"
type input "*******"
click at [364, 258] on label "GBF5C02 - F. Fixa - 420Cx - 12500Kg (C: 420,00 - P: 12500,00) (VD)" at bounding box center [384, 260] width 337 height 15
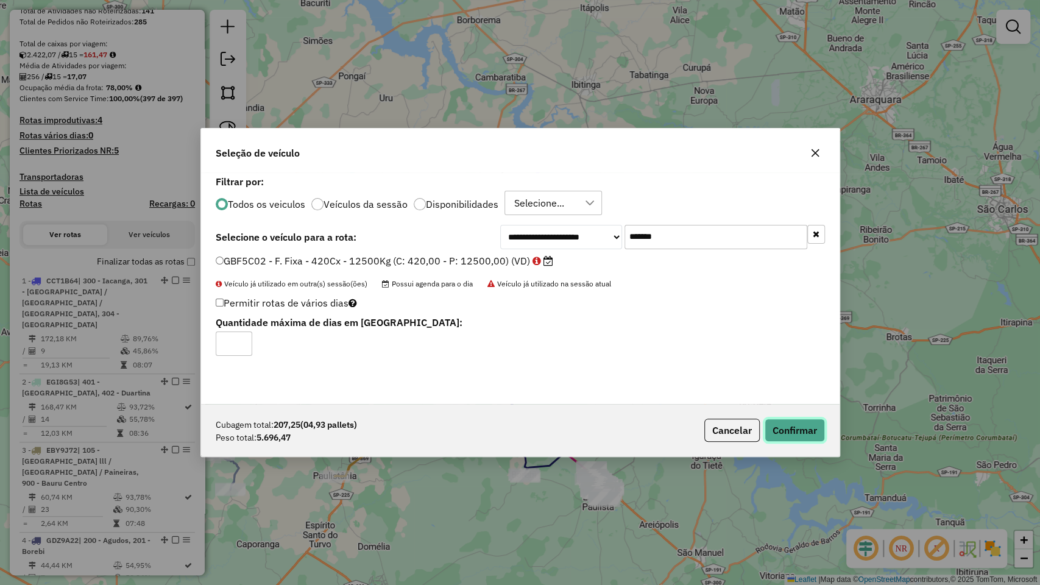
click at [782, 422] on button "Confirmar" at bounding box center [794, 429] width 60 height 23
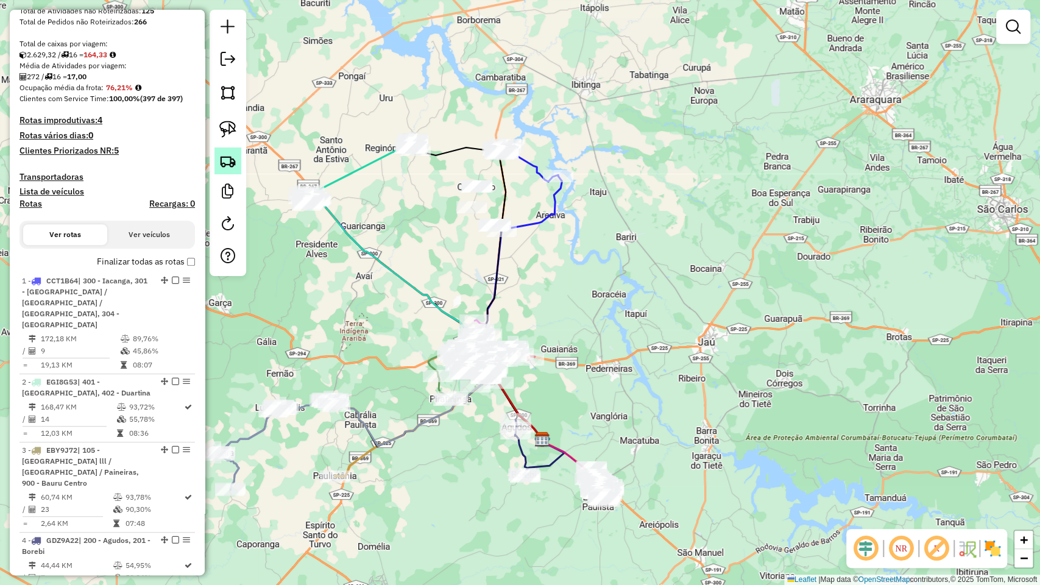
click at [218, 156] on link at bounding box center [227, 160] width 27 height 27
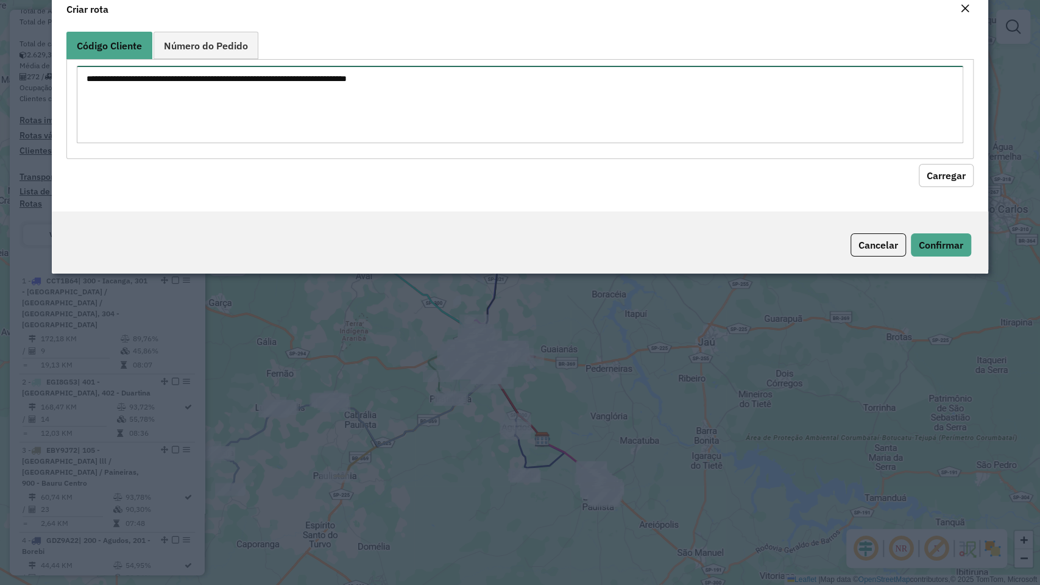
click at [306, 132] on textarea at bounding box center [520, 104] width 886 height 77
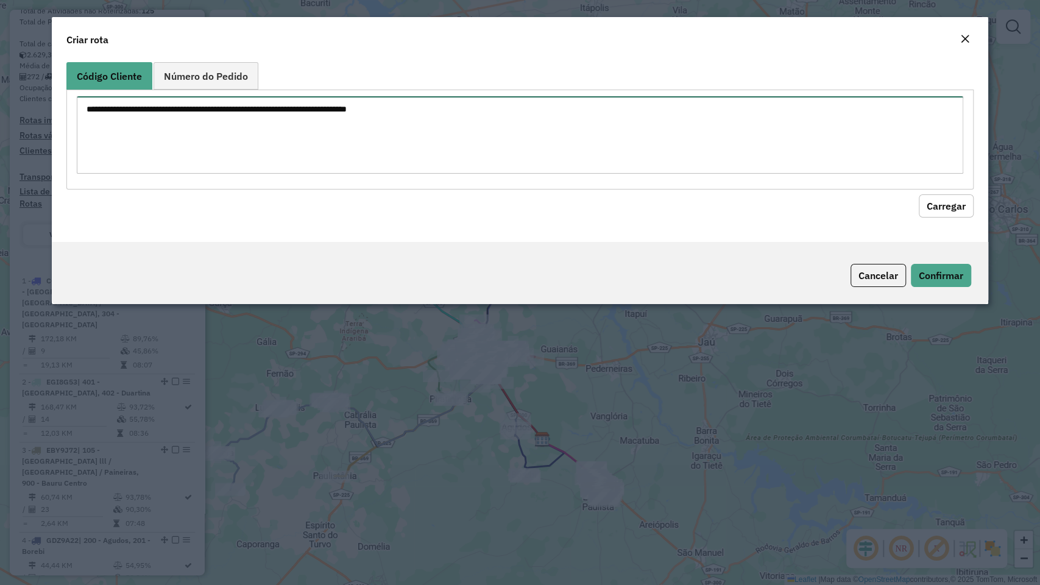
paste textarea "******** ******** ******** ******** ******** ******** ******** ******** *******…"
type textarea "******** ******** ******** ******** ******** ******** ******** ******** *******…"
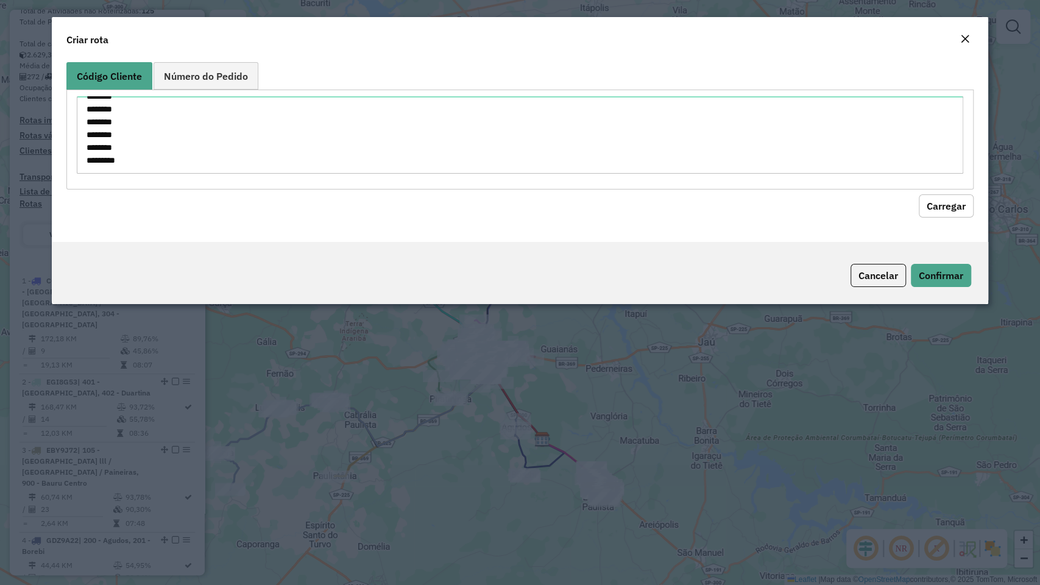
drag, startPoint x: 959, startPoint y: 208, endPoint x: 869, endPoint y: 195, distance: 91.0
click at [959, 208] on button "Carregar" at bounding box center [945, 205] width 55 height 23
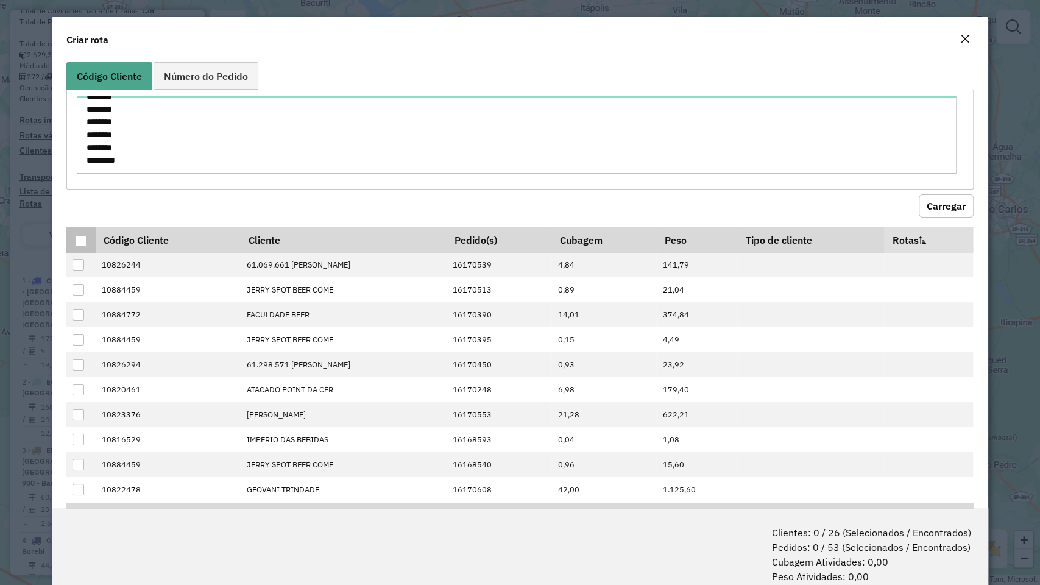
click at [82, 232] on th at bounding box center [80, 240] width 29 height 26
click at [82, 235] on div at bounding box center [81, 241] width 12 height 12
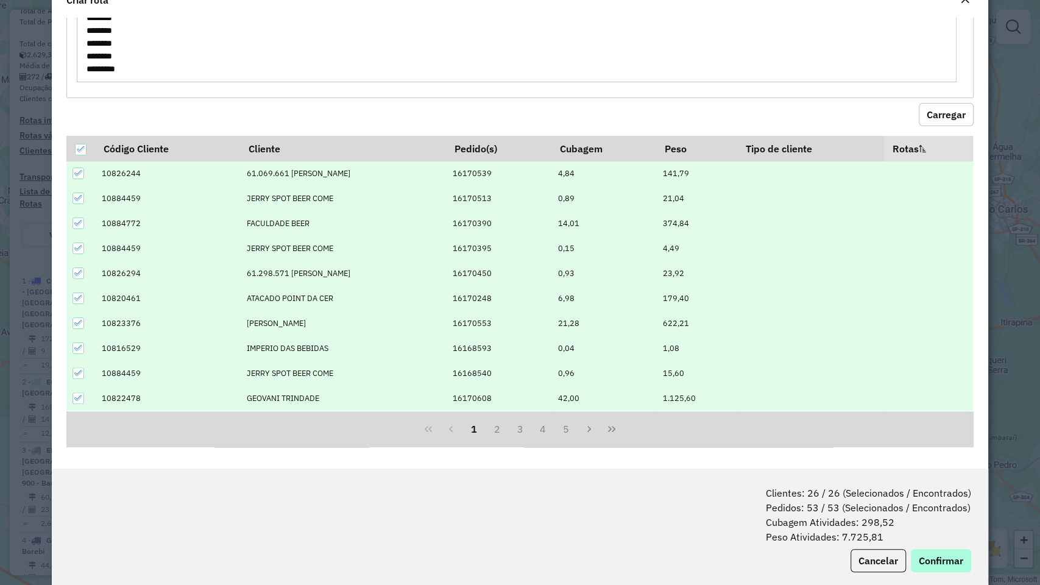
scroll to position [60, 0]
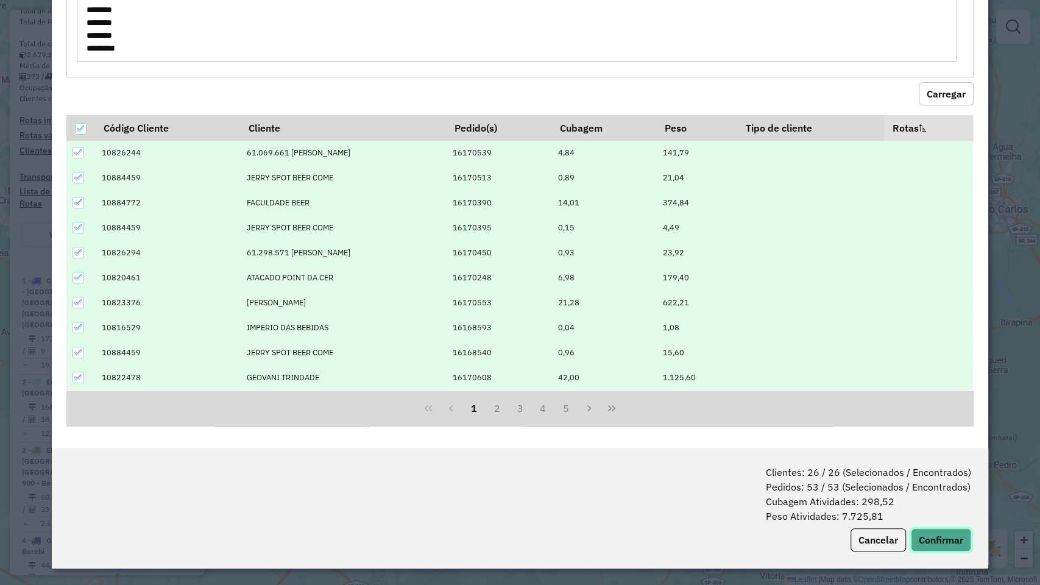
click at [925, 499] on button "Confirmar" at bounding box center [941, 539] width 60 height 23
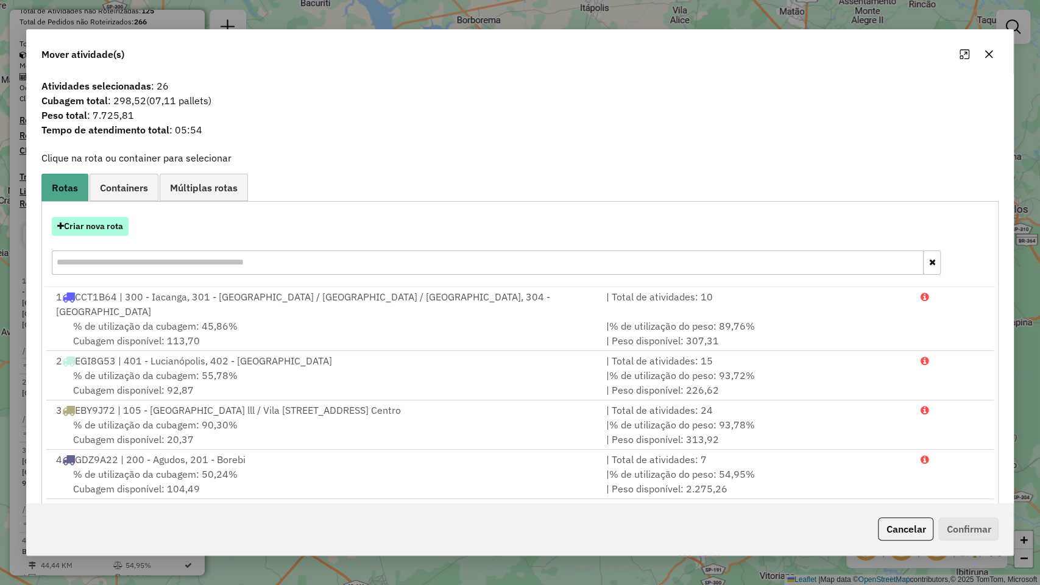
click at [104, 234] on button "Criar nova rota" at bounding box center [90, 226] width 77 height 19
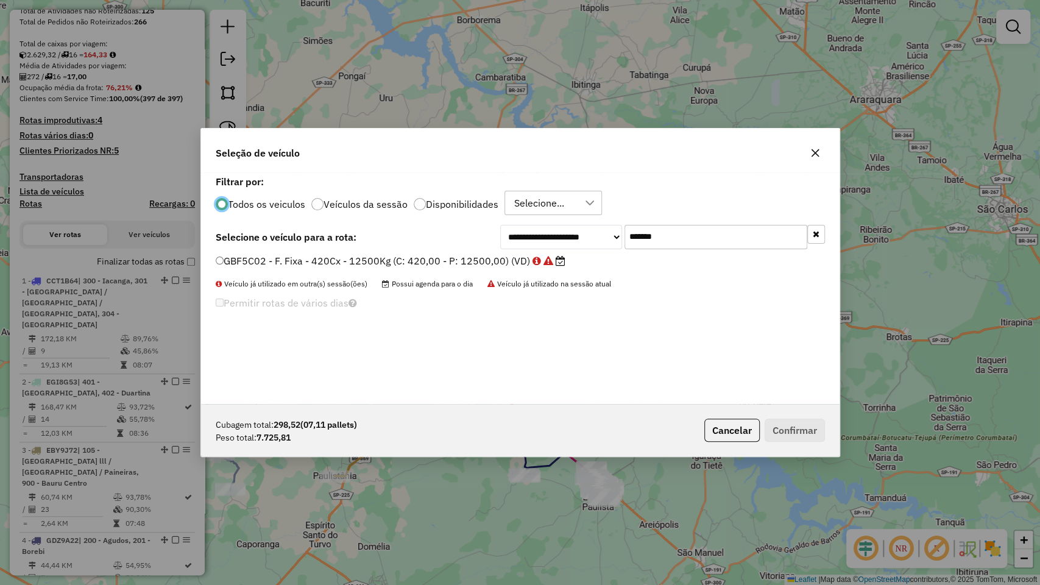
scroll to position [6, 4]
click at [695, 225] on input "*******" at bounding box center [715, 237] width 183 height 24
paste input "text"
type input "*******"
click at [383, 253] on div "**********" at bounding box center [520, 287] width 638 height 231
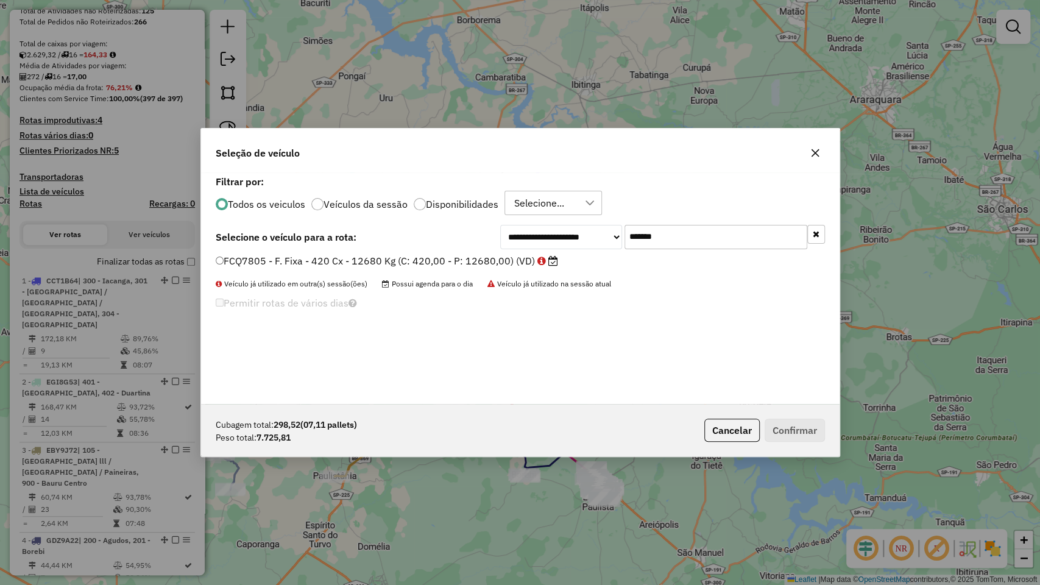
click at [390, 258] on label "FCQ7805 - F. Fixa - 420 Cx - 12680 Kg (C: 420,00 - P: 12680,00) (VD)" at bounding box center [387, 260] width 342 height 15
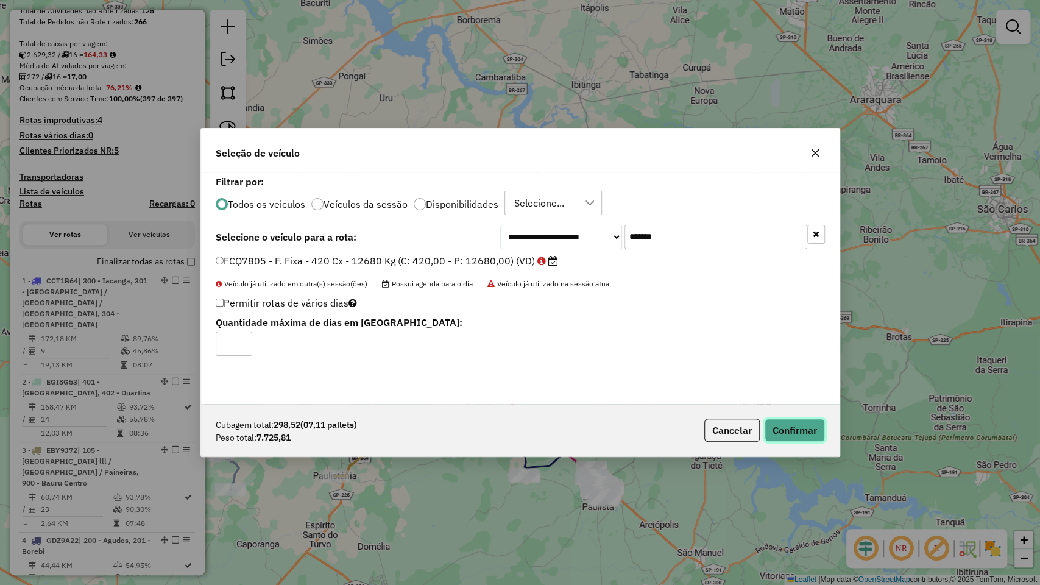
click at [784, 424] on button "Confirmar" at bounding box center [794, 429] width 60 height 23
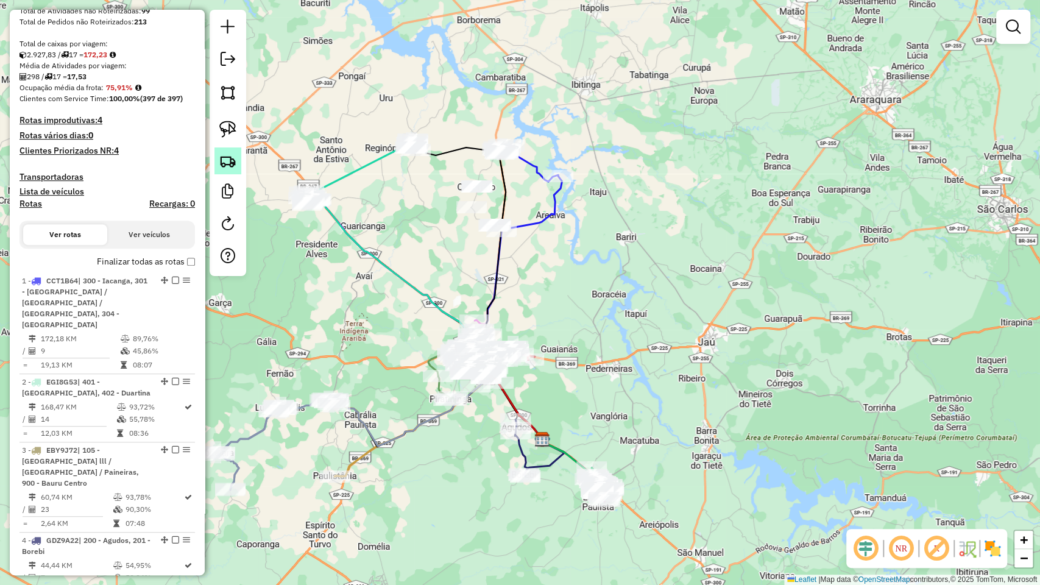
click at [230, 161] on img at bounding box center [227, 160] width 17 height 17
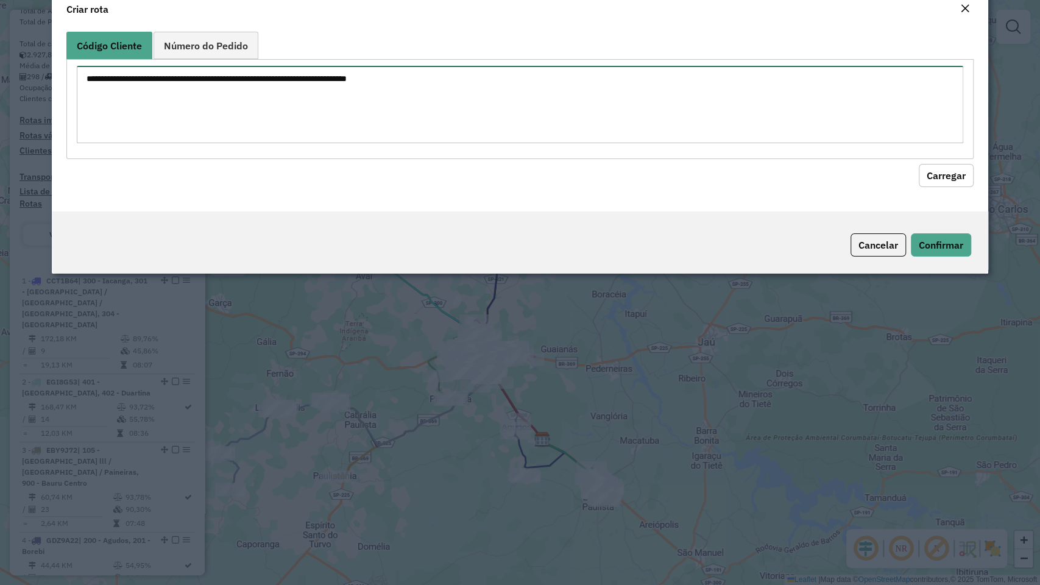
click at [291, 130] on textarea at bounding box center [520, 104] width 886 height 77
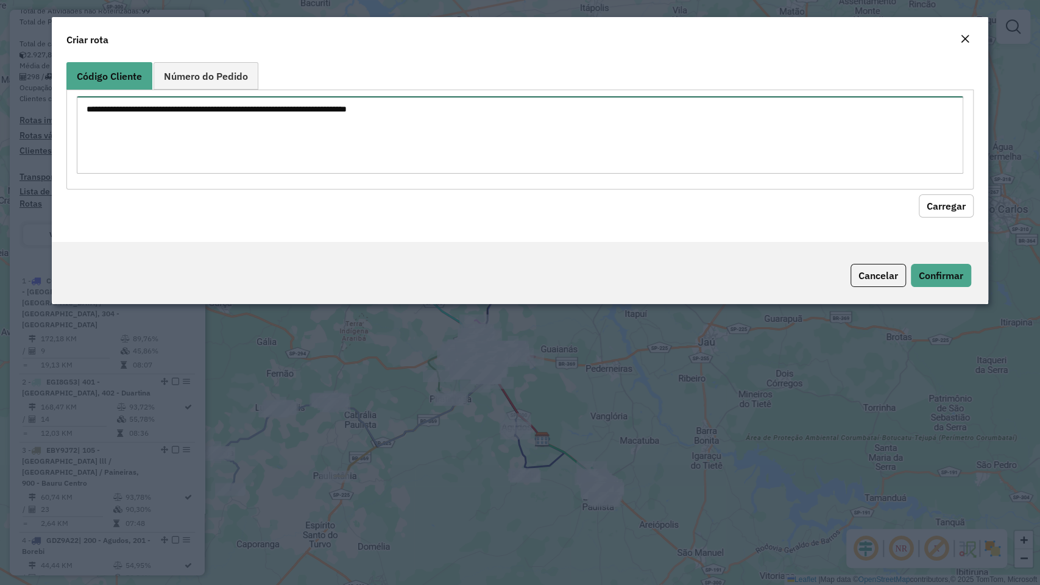
paste textarea "******** ******** ******** ******** ******** ******** ******** ******** *******…"
type textarea "******** ******** ******** ******** ******** ******** ******** ******** *******…"
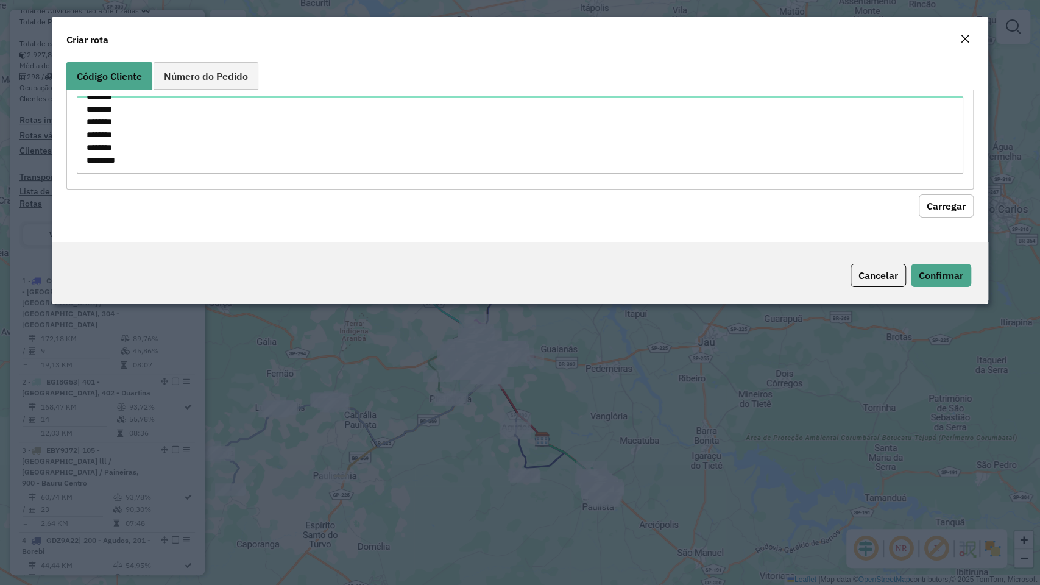
drag, startPoint x: 954, startPoint y: 194, endPoint x: 933, endPoint y: 195, distance: 21.3
click at [953, 192] on hb-field-button "Carregar" at bounding box center [519, 203] width 906 height 28
click at [959, 213] on button "Carregar" at bounding box center [945, 205] width 55 height 23
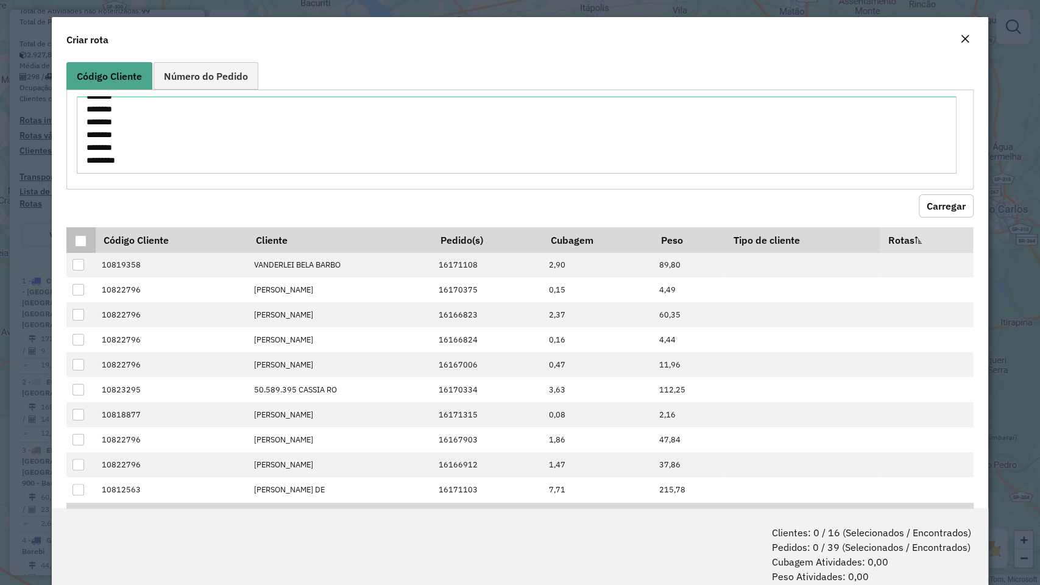
click at [80, 238] on div at bounding box center [81, 241] width 12 height 12
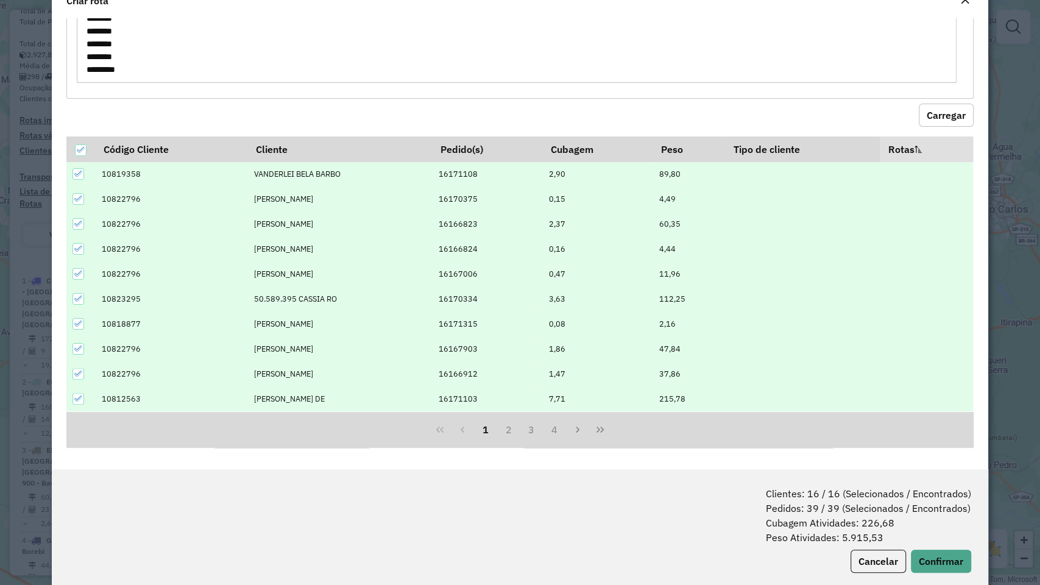
scroll to position [60, 0]
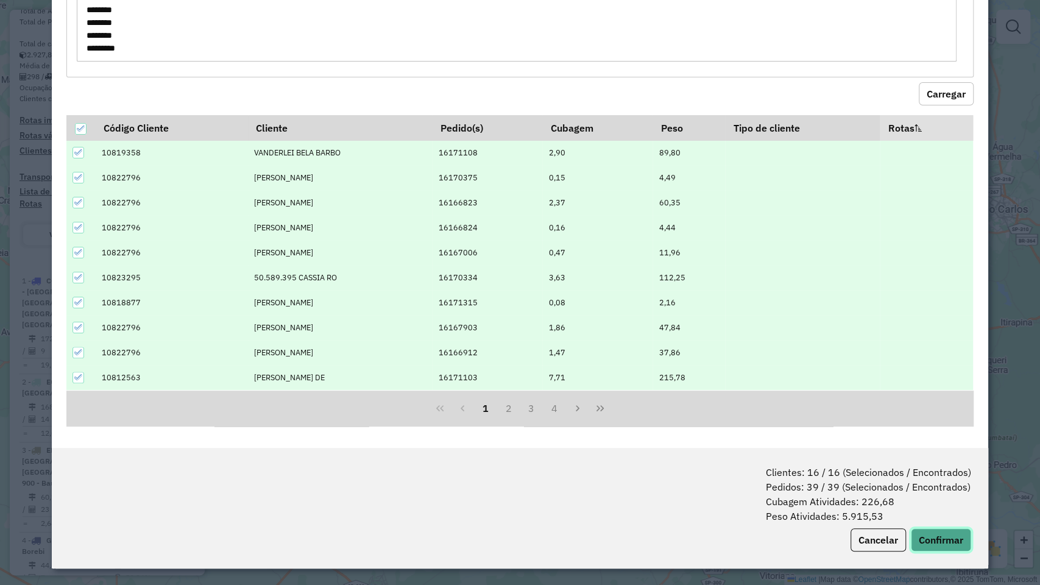
click at [925, 499] on button "Confirmar" at bounding box center [941, 539] width 60 height 23
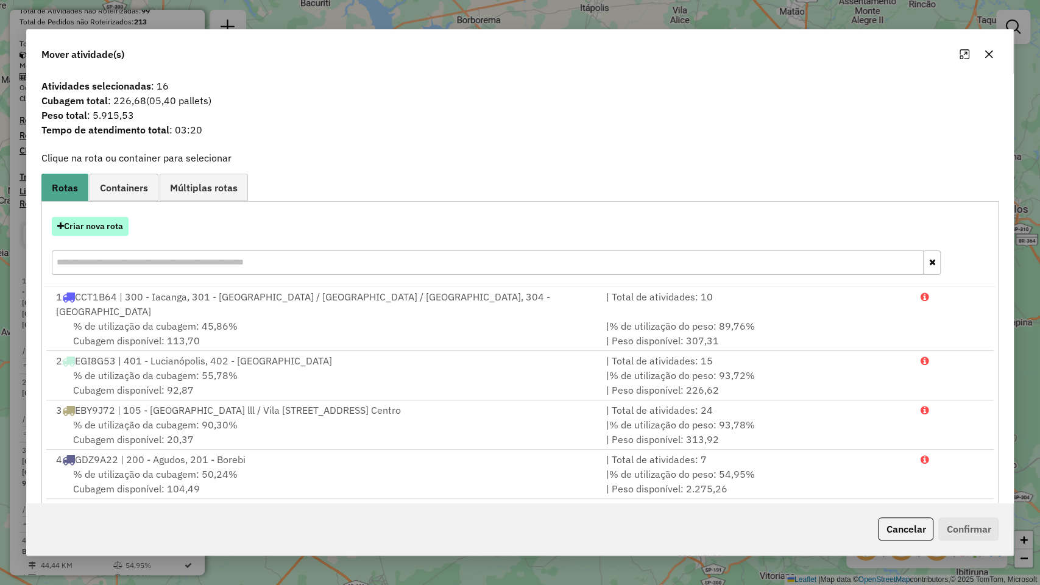
click at [97, 227] on button "Criar nova rota" at bounding box center [90, 226] width 77 height 19
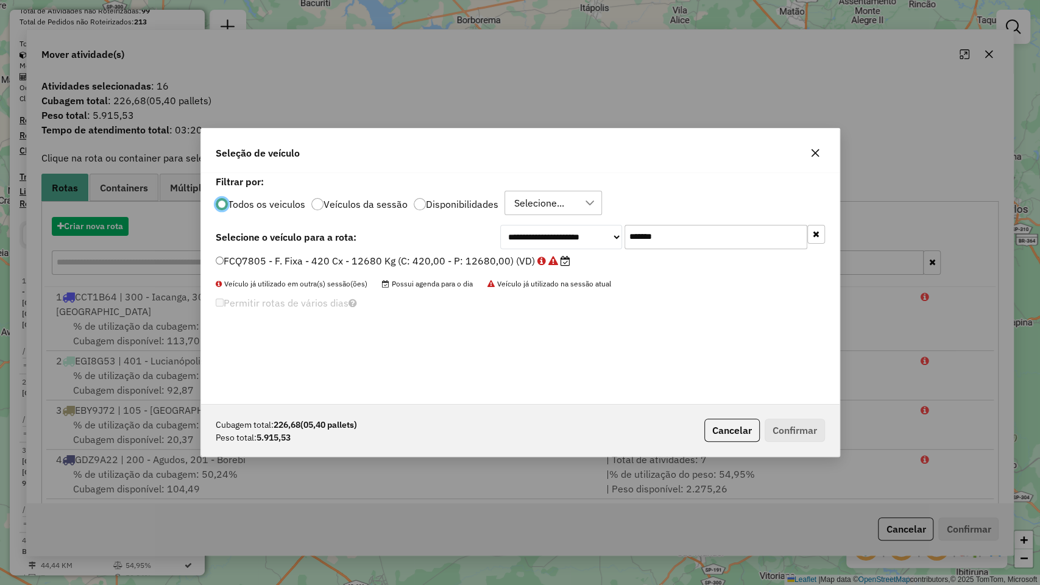
scroll to position [6, 4]
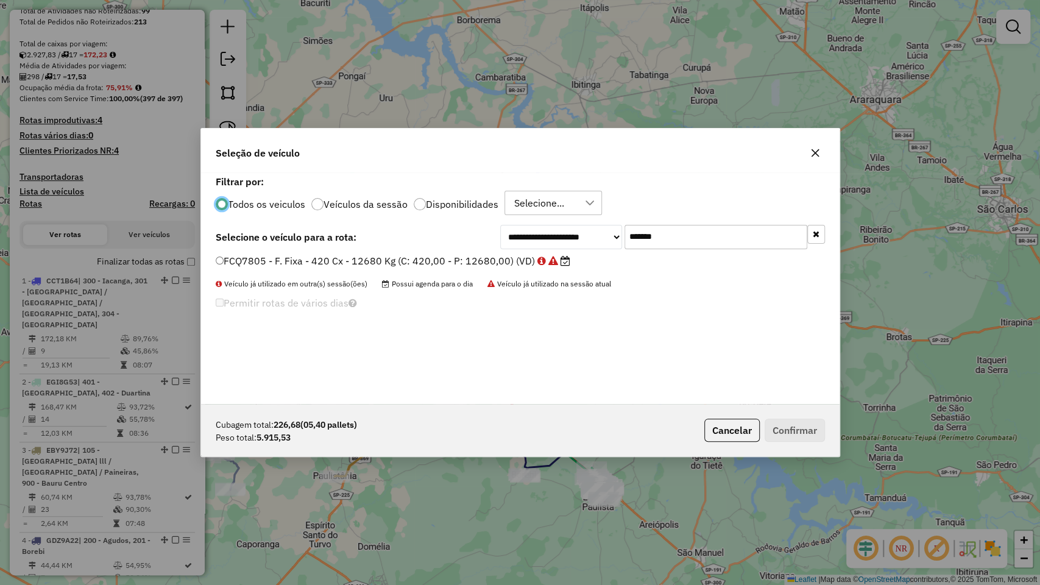
click at [668, 232] on input "*******" at bounding box center [715, 237] width 183 height 24
paste input "text"
type input "*******"
click at [450, 256] on label "GCI3427 - F. Fixa - 420 Cx - 12680 Kg (C: 420,00 - P: 12680,00) (VD)" at bounding box center [386, 260] width 340 height 15
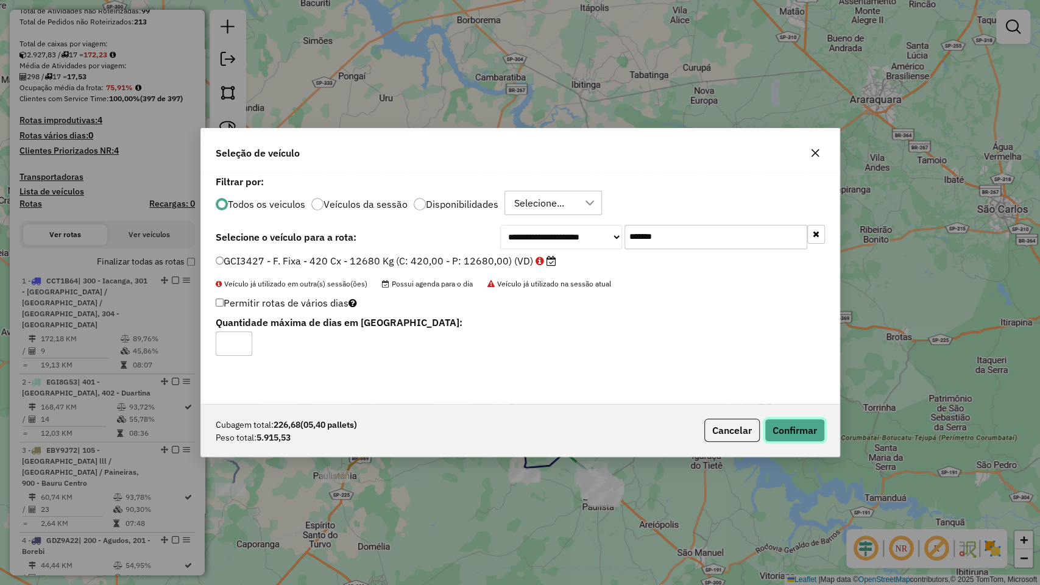
click at [794, 422] on button "Confirmar" at bounding box center [794, 429] width 60 height 23
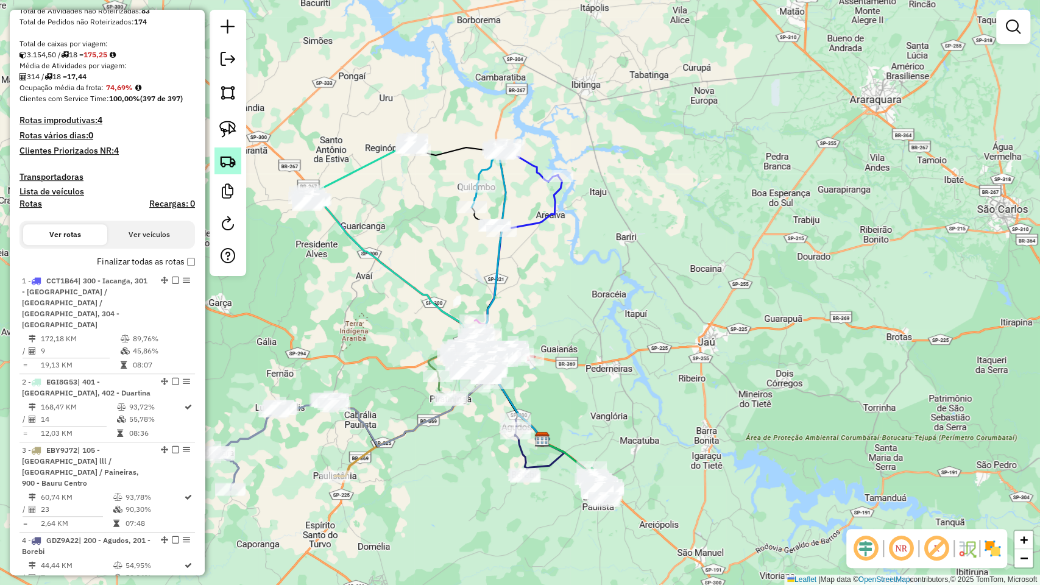
click at [229, 161] on img at bounding box center [227, 160] width 17 height 17
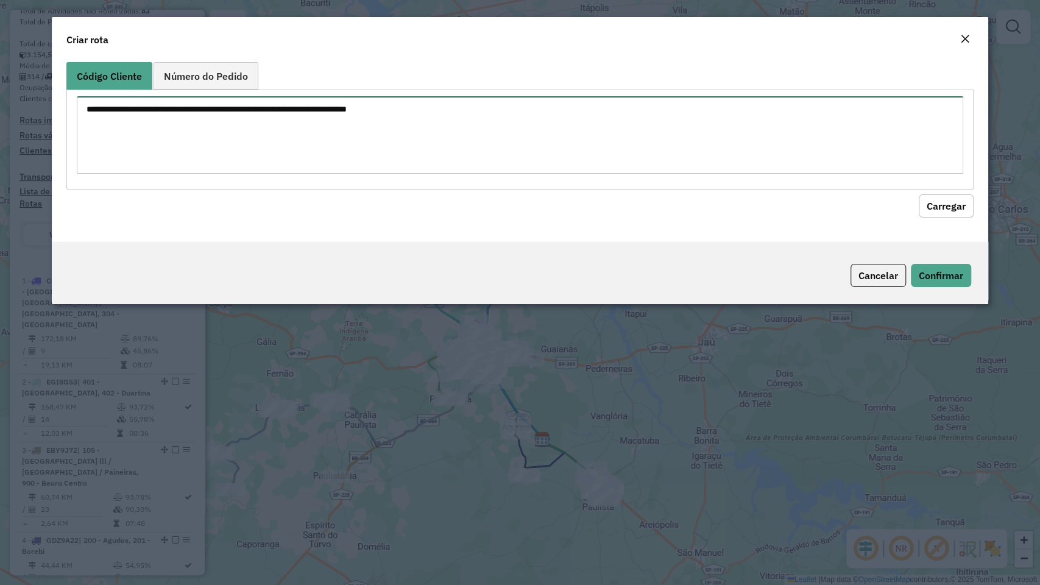
click at [374, 129] on textarea at bounding box center [520, 134] width 886 height 77
paste textarea "******** ******** ******** ******** ******** ******** ******** ******** *******…"
type textarea "******** ******** ******** ******** ******** ******** ******** ******** *******…"
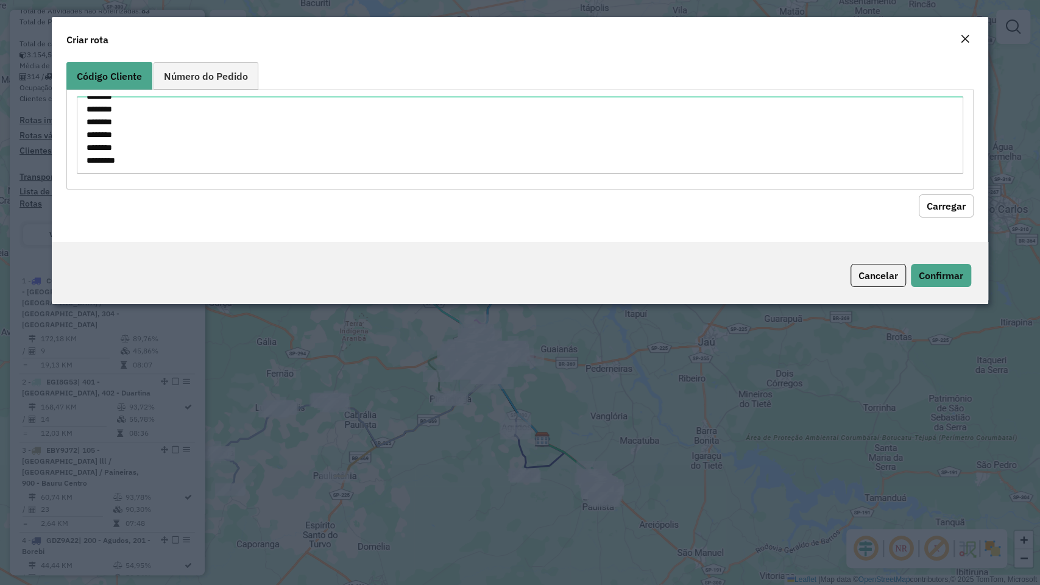
click at [934, 206] on button "Carregar" at bounding box center [945, 205] width 55 height 23
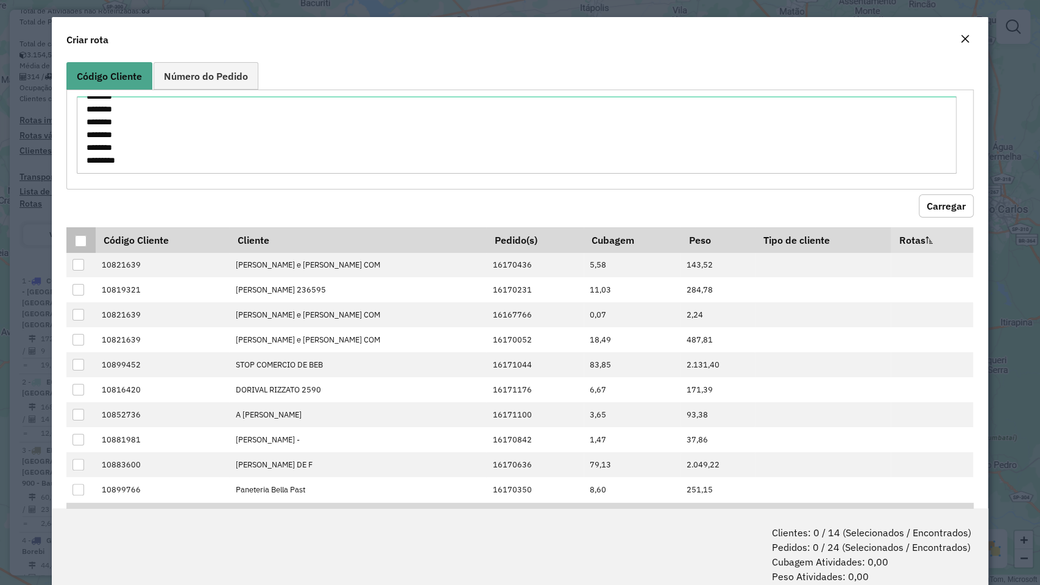
click at [80, 242] on div at bounding box center [81, 241] width 12 height 12
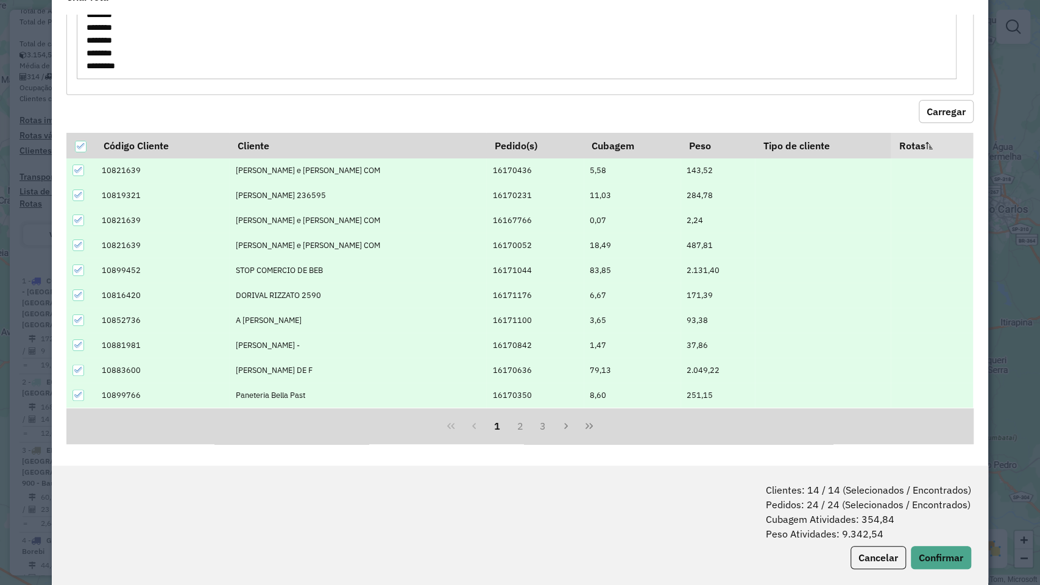
scroll to position [60, 0]
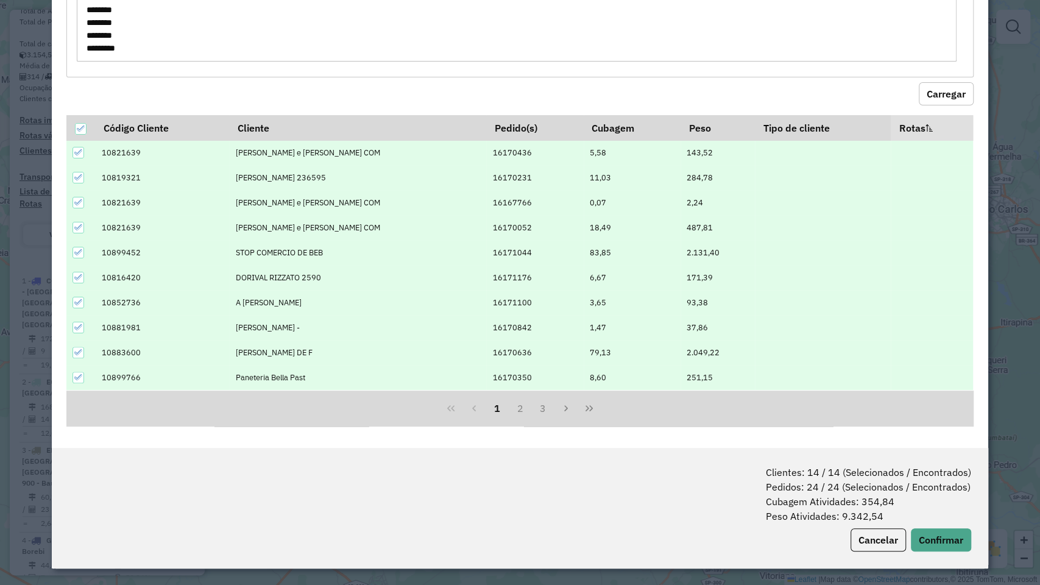
click at [950, 499] on div "Clientes: 14 / 14 (Selecionados / Encontrados) Pedidos: 24 / 24 (Selecionados /…" at bounding box center [519, 508] width 935 height 121
click at [941, 499] on button "Confirmar" at bounding box center [941, 539] width 60 height 23
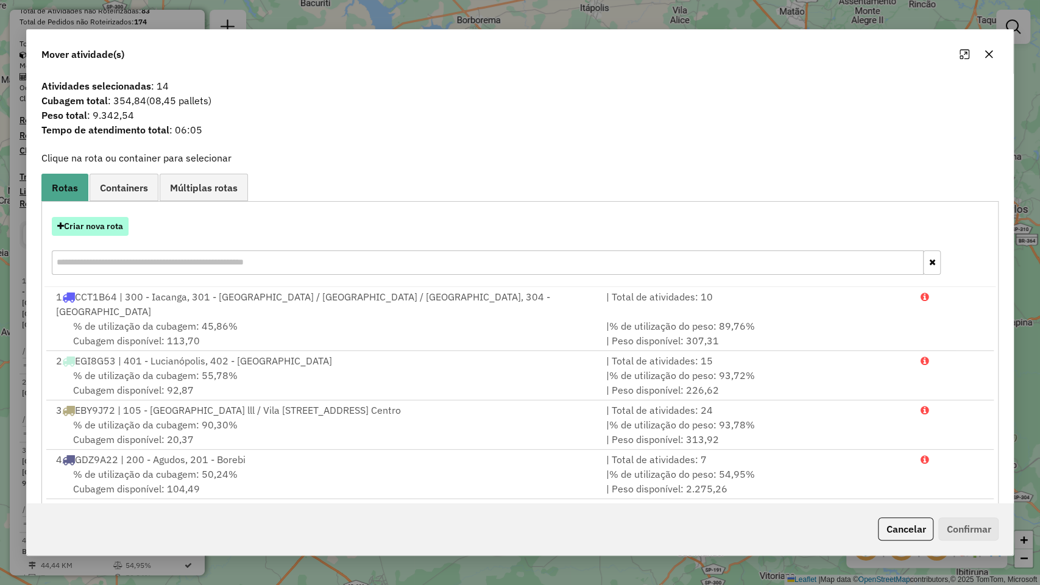
click at [91, 225] on button "Criar nova rota" at bounding box center [90, 226] width 77 height 19
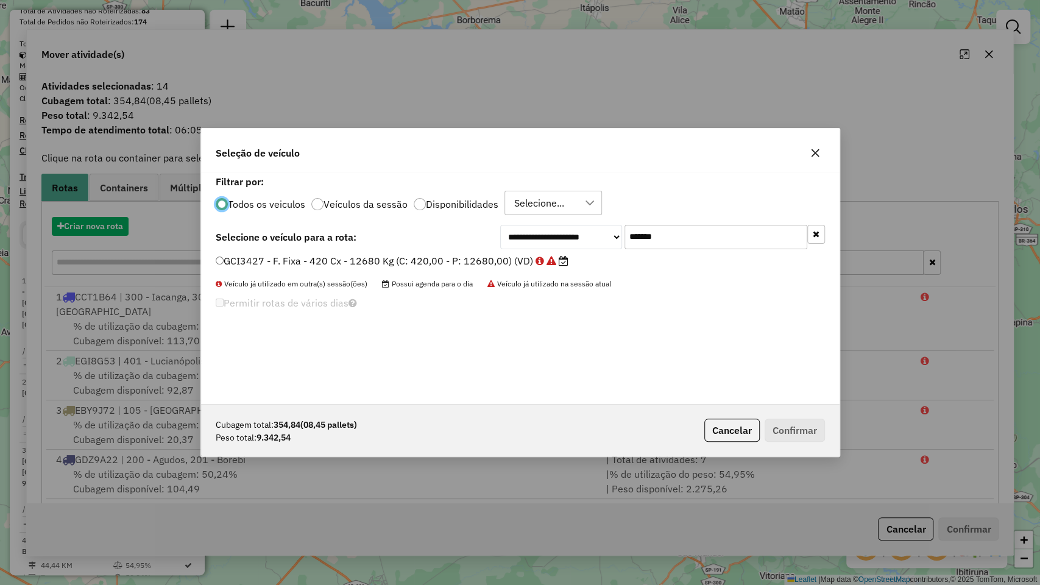
scroll to position [6, 4]
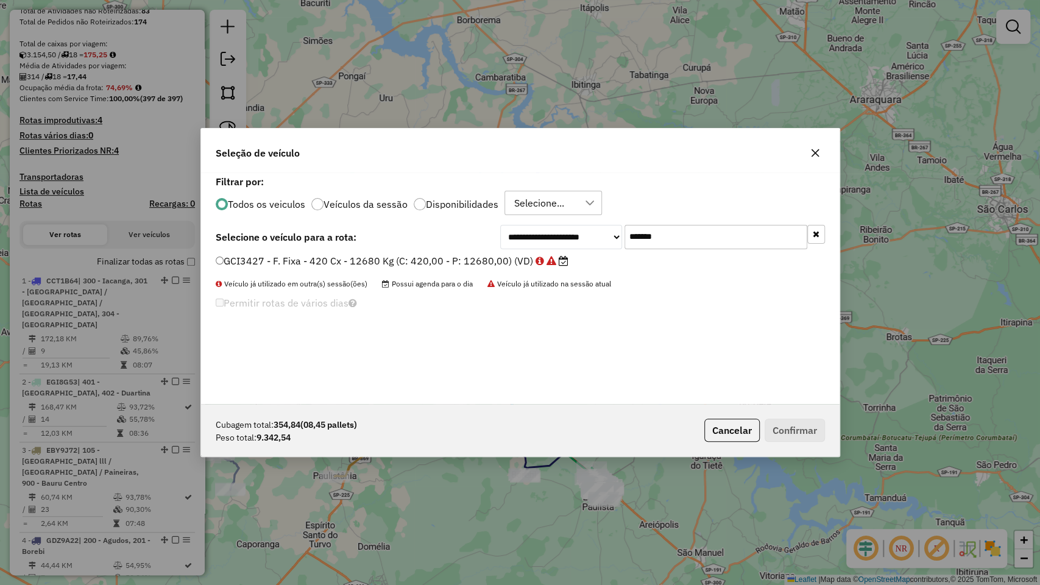
click at [699, 247] on div "**********" at bounding box center [520, 287] width 638 height 231
click at [692, 238] on input "*******" at bounding box center [715, 237] width 183 height 24
paste input "text"
type input "*******"
click at [381, 259] on label "FDC2157 - F. Fixa - 420 Cx - 12850 Kg (C: 420,00 - P: 12850,00) (VD)" at bounding box center [387, 260] width 342 height 15
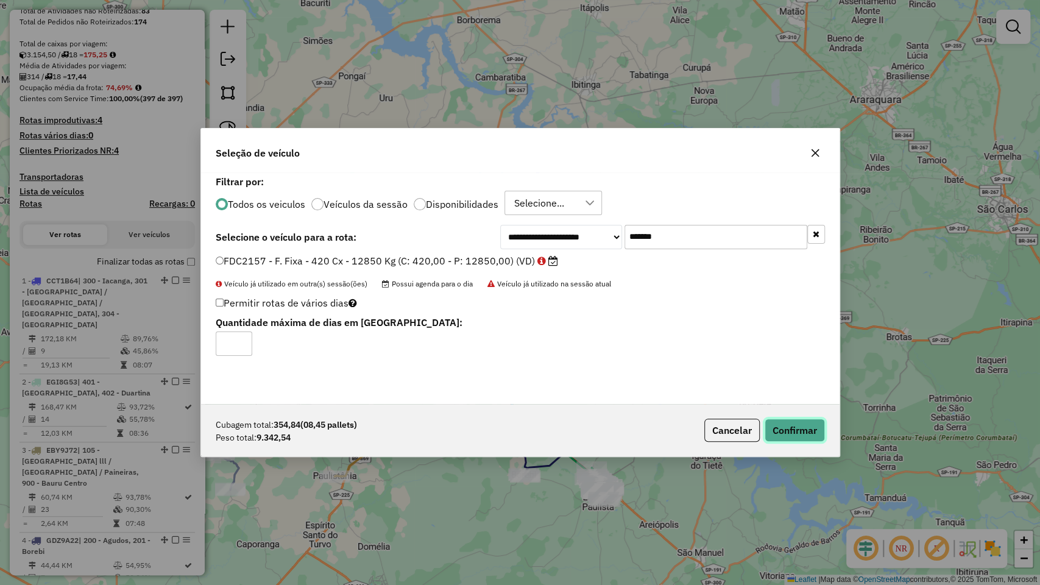
click at [781, 423] on button "Confirmar" at bounding box center [794, 429] width 60 height 23
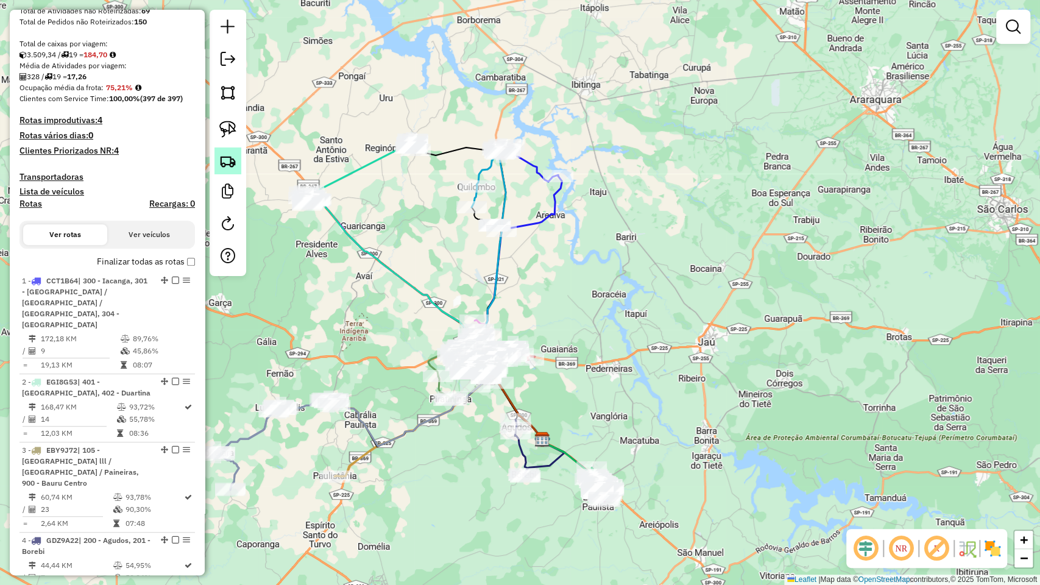
click at [227, 157] on img at bounding box center [227, 160] width 17 height 17
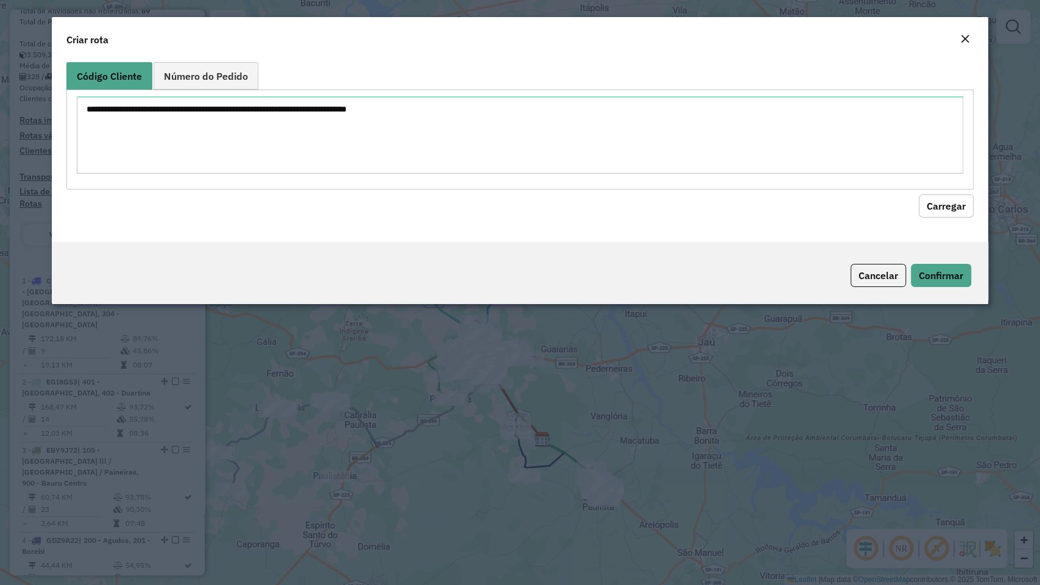
click at [292, 139] on textarea at bounding box center [520, 134] width 886 height 77
type textarea "******** ******** ******** ******** ******** ******** ******** ******** *******…"
click at [933, 204] on button "Carregar" at bounding box center [945, 205] width 55 height 23
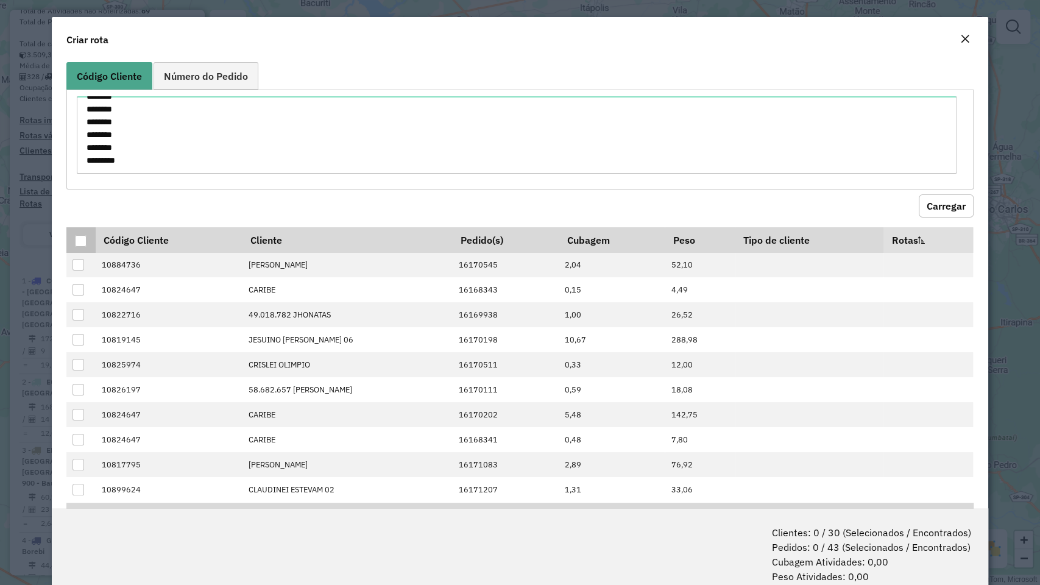
click at [81, 239] on div at bounding box center [81, 241] width 12 height 12
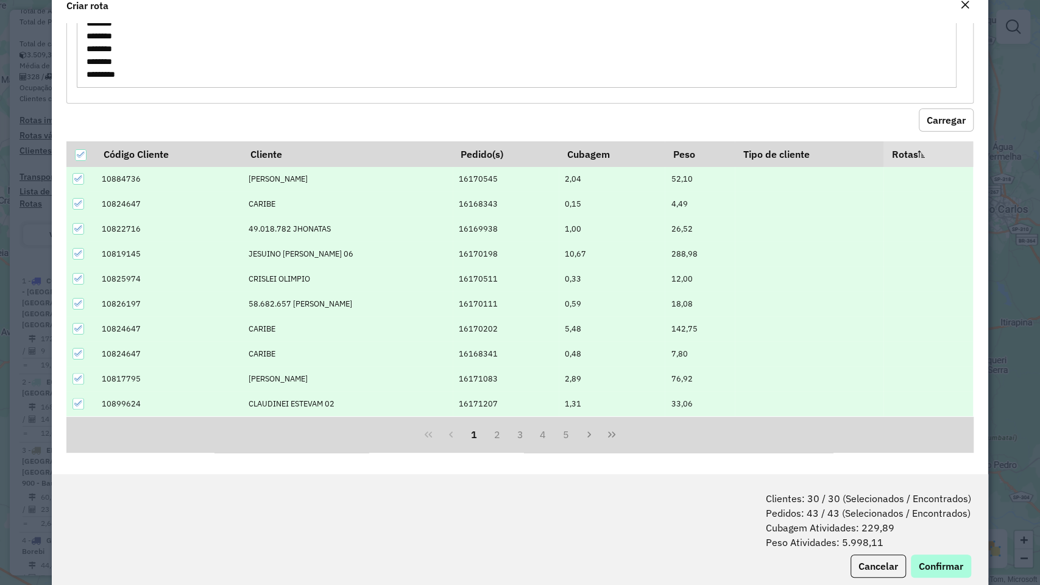
scroll to position [60, 0]
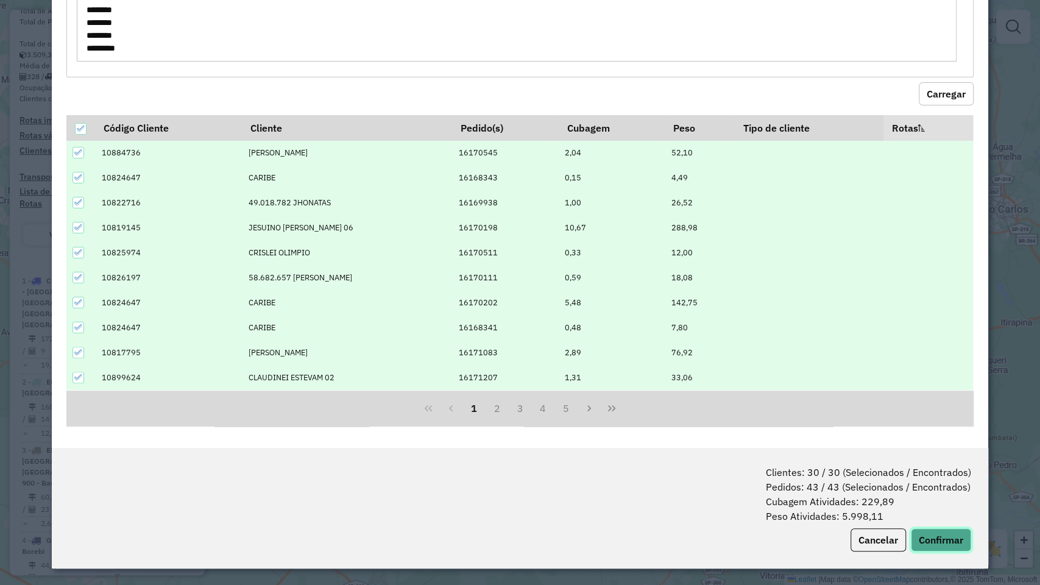
click at [950, 499] on button "Confirmar" at bounding box center [941, 539] width 60 height 23
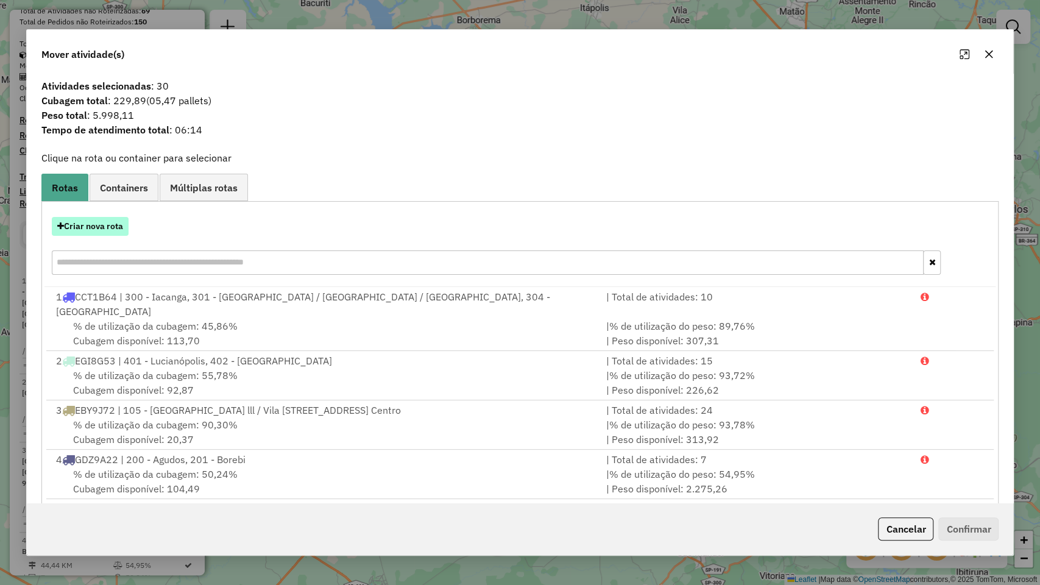
click at [99, 217] on button "Criar nova rota" at bounding box center [90, 226] width 77 height 19
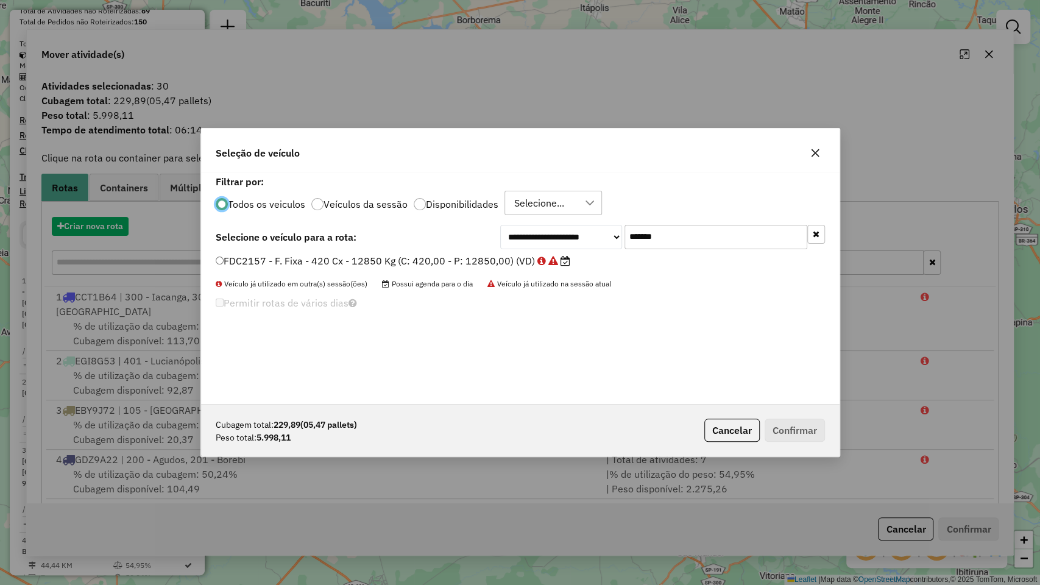
scroll to position [6, 4]
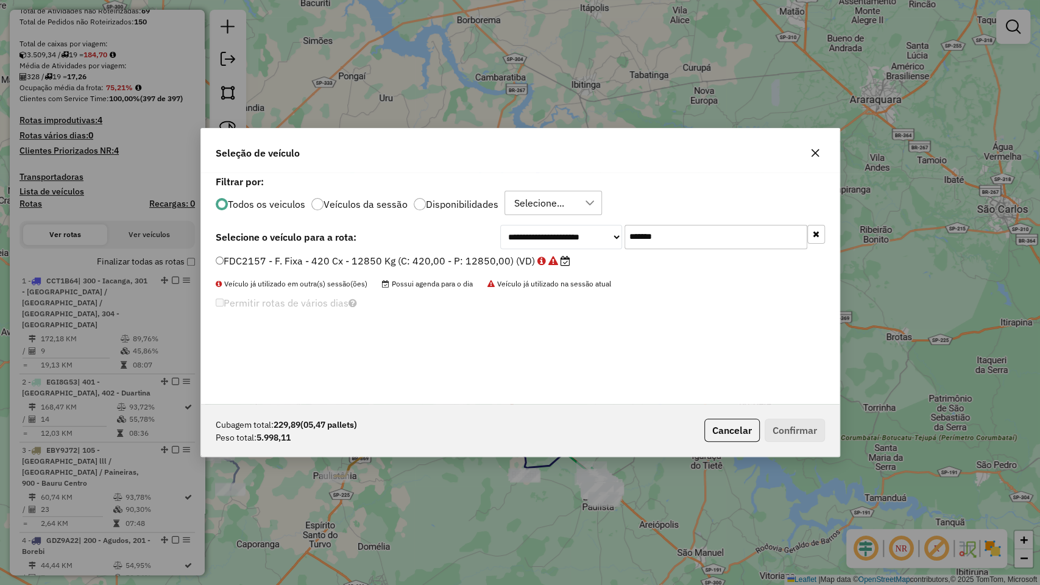
click at [736, 245] on input "*******" at bounding box center [715, 237] width 183 height 24
paste input "text"
type input "*******"
click at [461, 258] on label "FYT5578 - F. Fixa - 420 Cx - 12850 Kg (C: 420,00 - P: 12850,00) (VD)" at bounding box center [386, 260] width 340 height 15
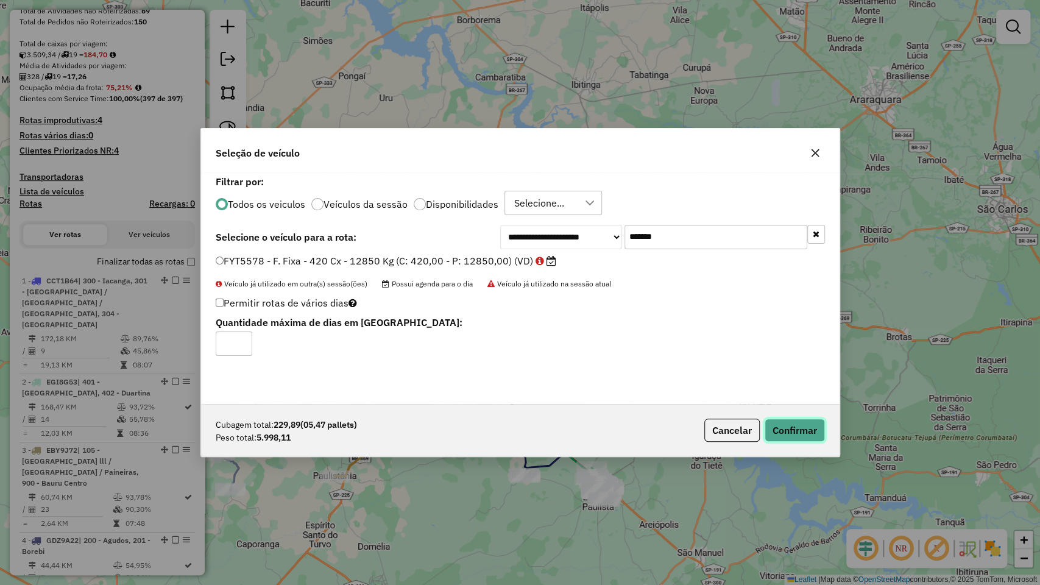
click at [800, 422] on button "Confirmar" at bounding box center [794, 429] width 60 height 23
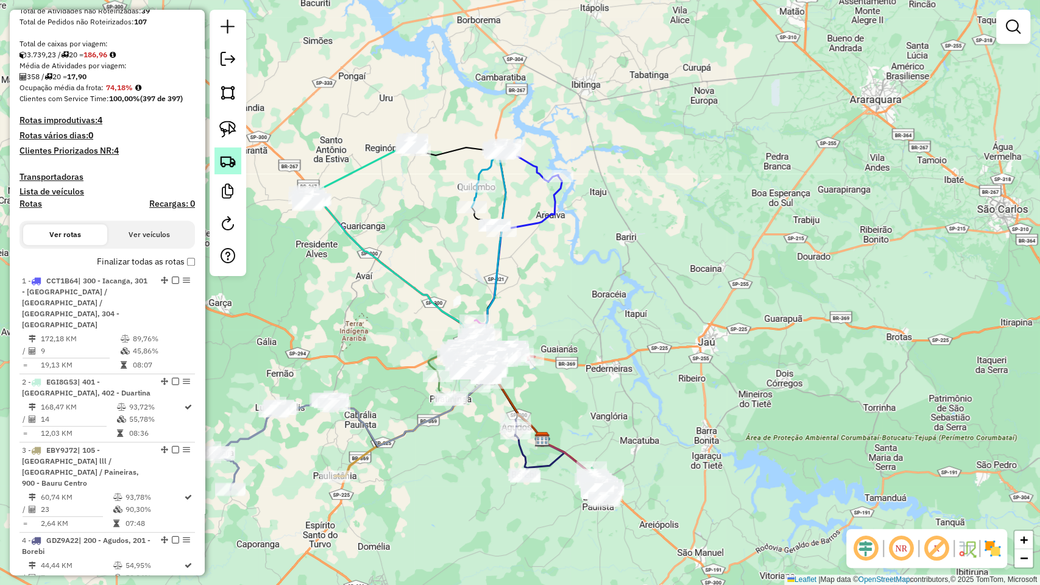
click at [224, 157] on img at bounding box center [227, 160] width 17 height 17
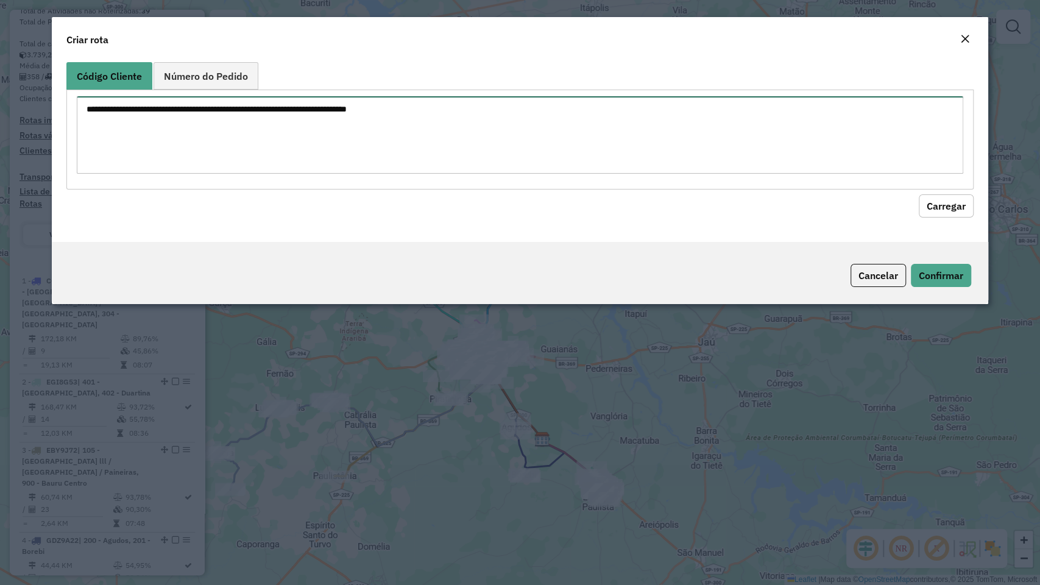
click at [442, 124] on textarea at bounding box center [520, 134] width 886 height 77
paste textarea "******** ******** ******** ******** ******** ******** ******** ******** *******…"
type textarea "******** ******** ******** ******** ******** ******** ******** ******** *******…"
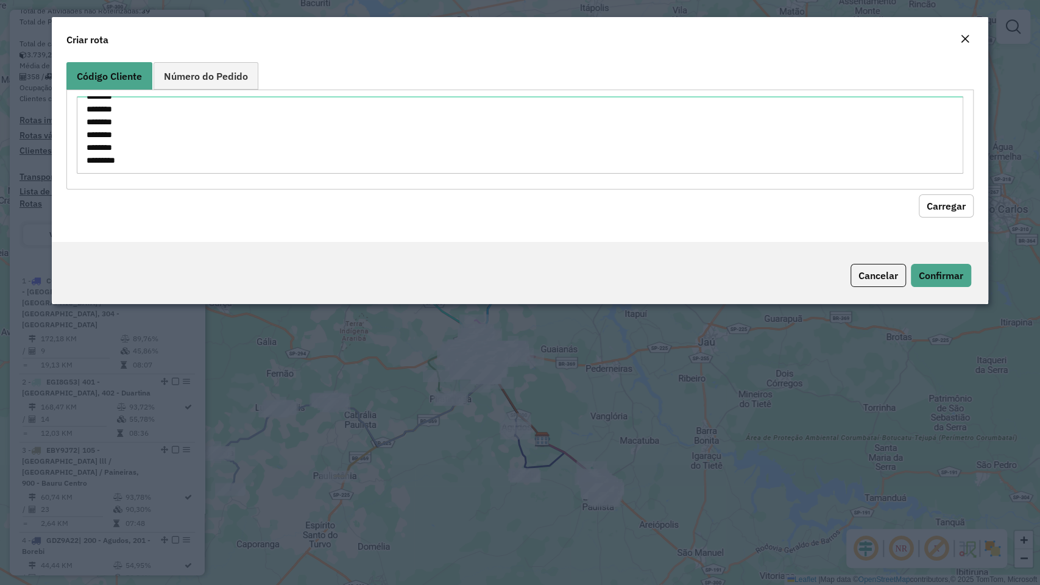
click at [953, 212] on button "Carregar" at bounding box center [945, 205] width 55 height 23
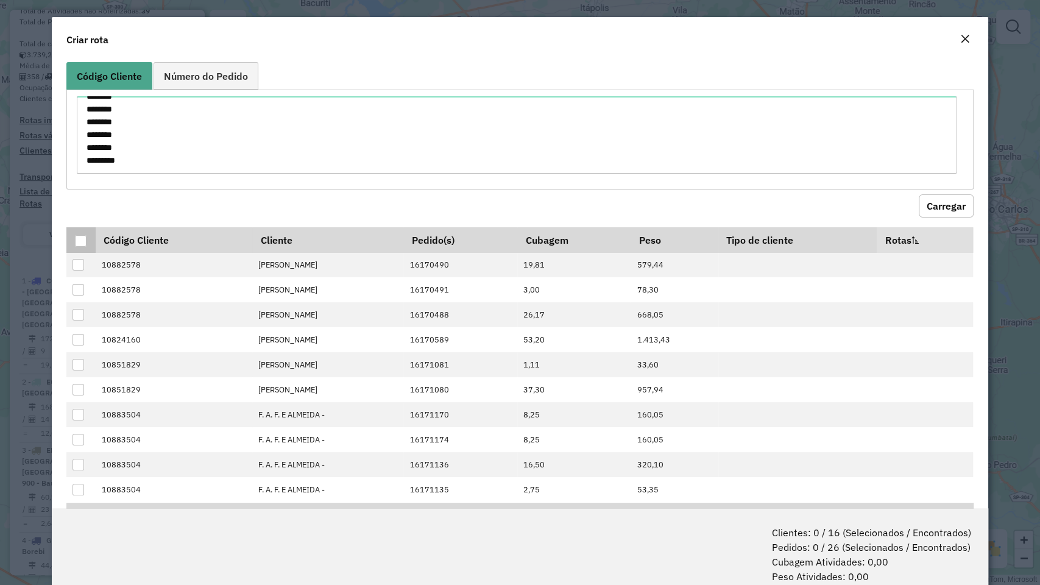
click at [80, 244] on div at bounding box center [81, 241] width 12 height 12
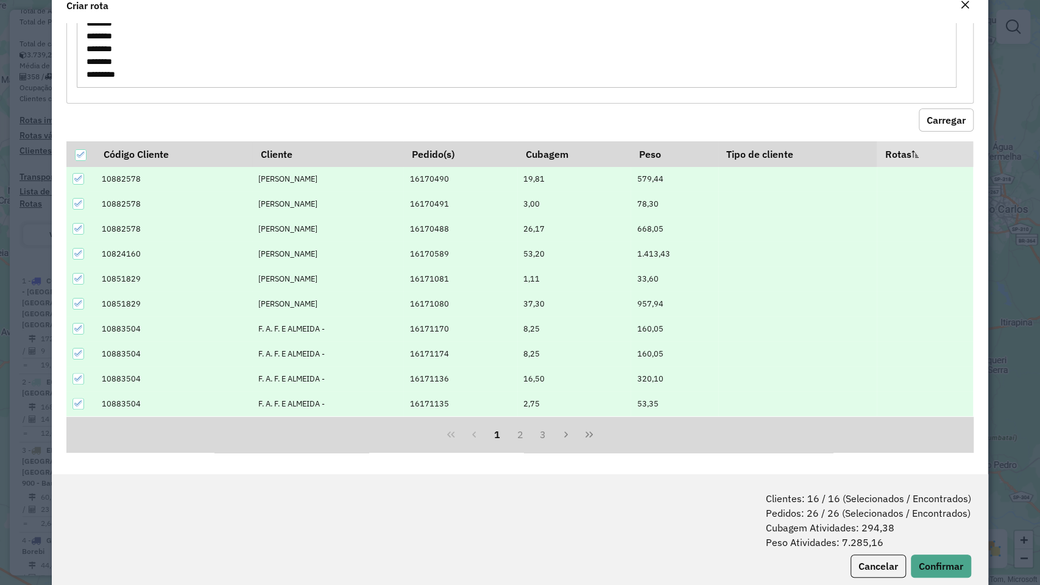
scroll to position [60, 0]
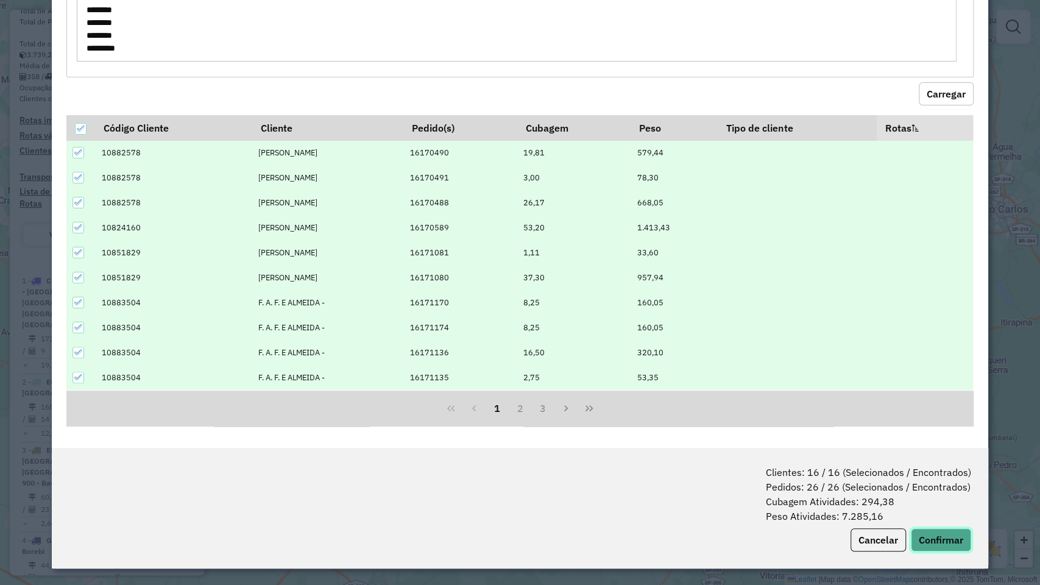
click at [921, 499] on button "Confirmar" at bounding box center [941, 539] width 60 height 23
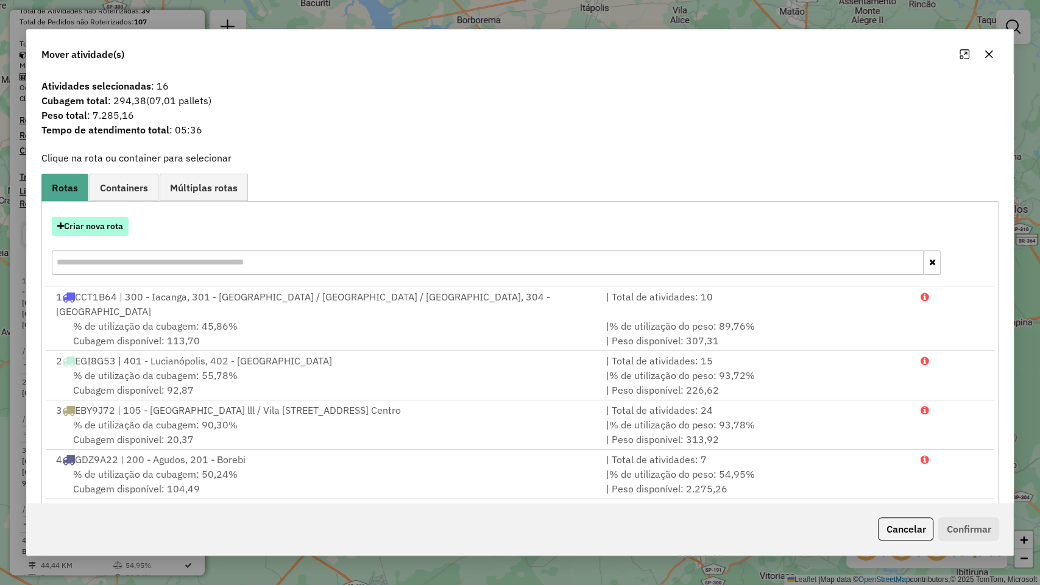
click at [97, 224] on button "Criar nova rota" at bounding box center [90, 226] width 77 height 19
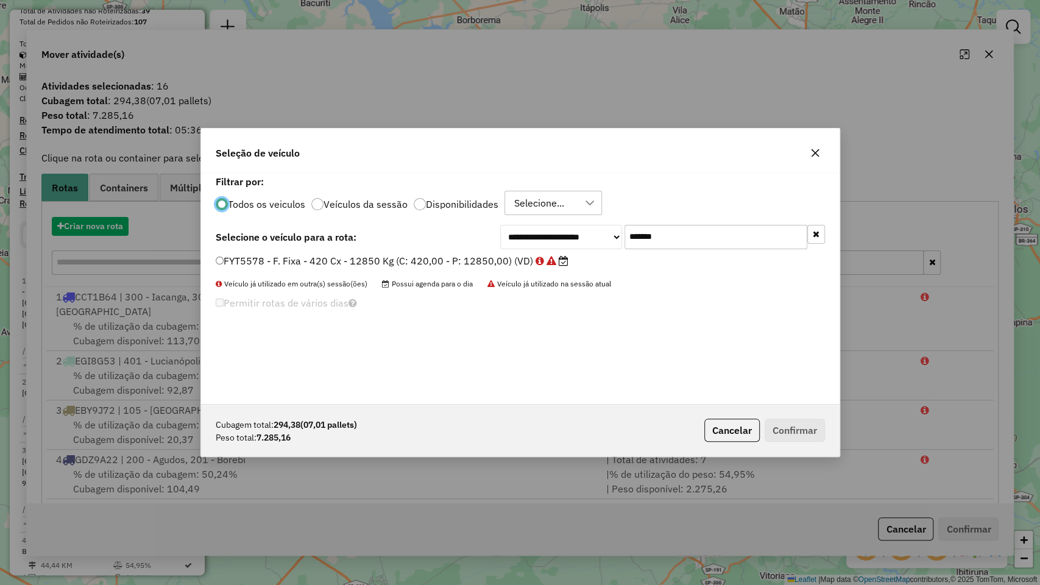
scroll to position [6, 4]
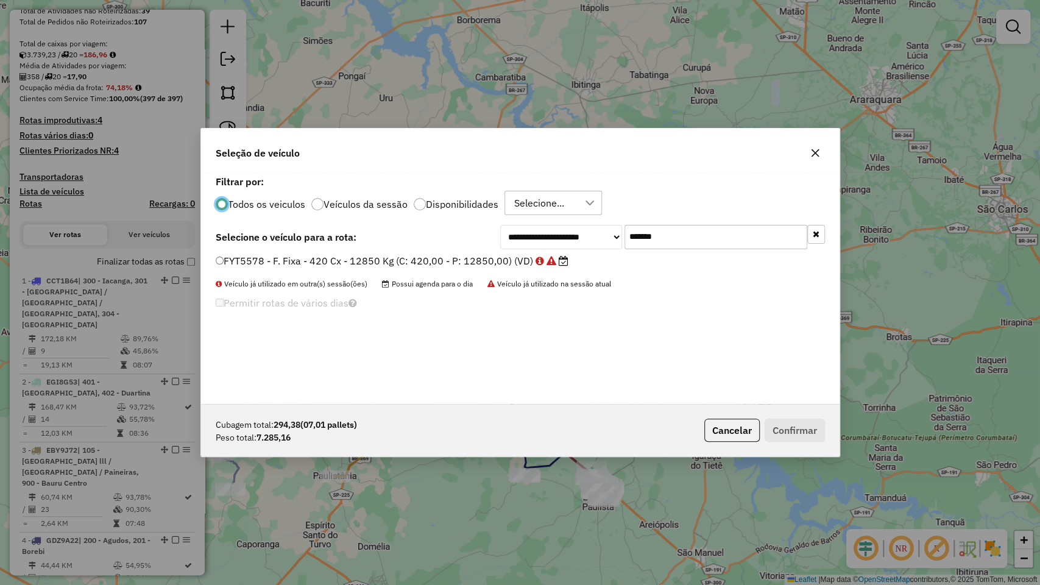
click at [702, 242] on input "*******" at bounding box center [715, 237] width 183 height 24
paste input "text"
type input "*******"
click at [467, 264] on label "GIV5211 - F. Fixa - 420 Cx - 12850 Kg (C: 420,00 - P: 12850,00) (VD)" at bounding box center [386, 260] width 340 height 15
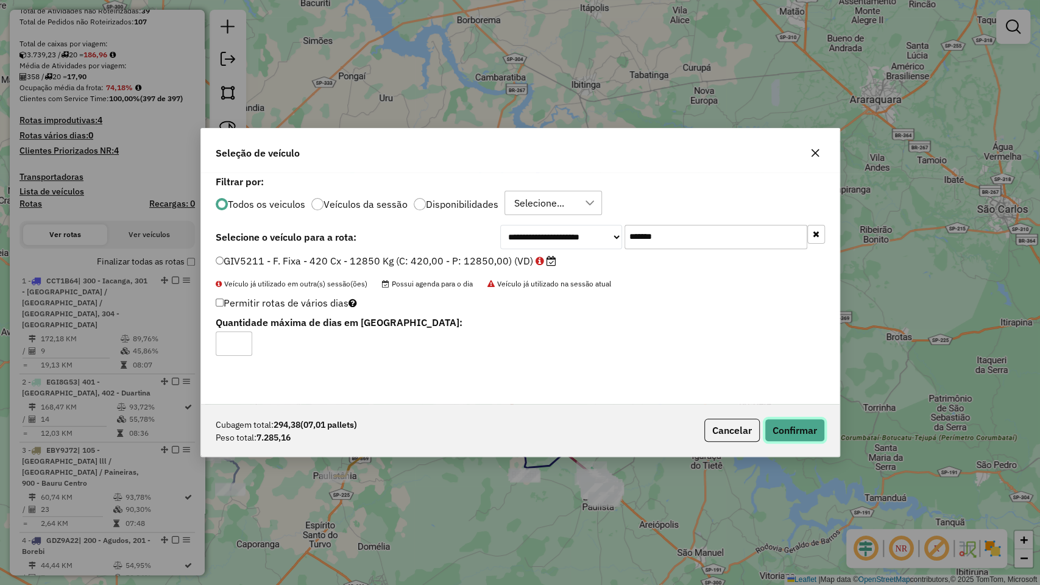
click at [798, 429] on button "Confirmar" at bounding box center [794, 429] width 60 height 23
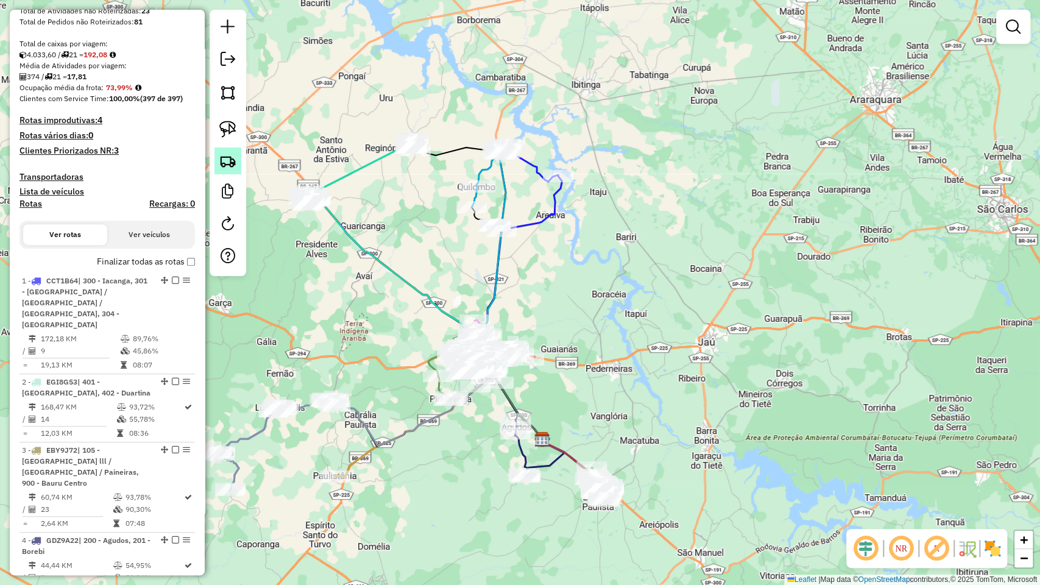
click at [223, 163] on img at bounding box center [227, 160] width 17 height 17
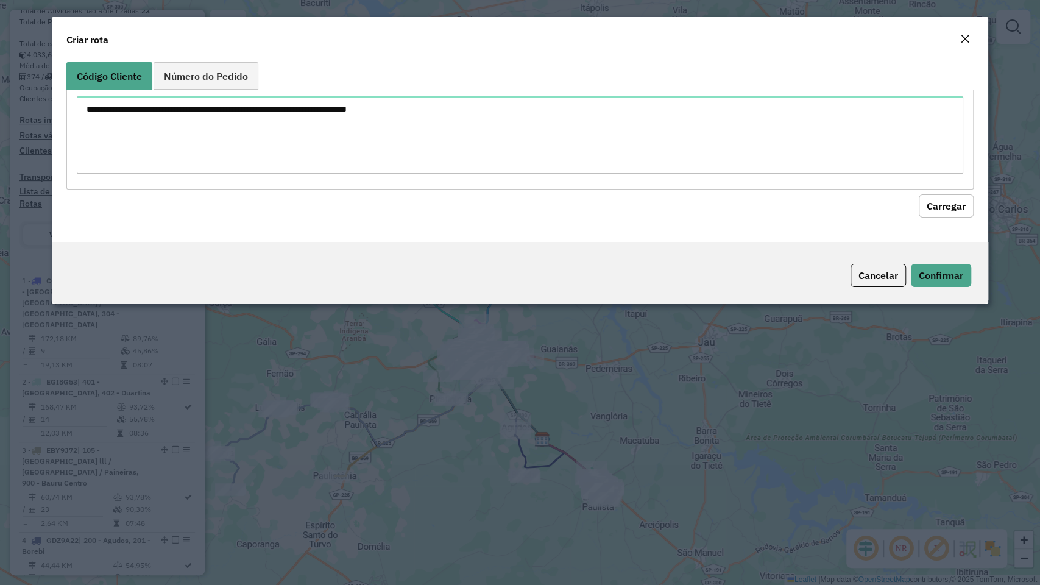
click at [344, 110] on textarea at bounding box center [520, 134] width 886 height 77
type textarea "******** ******** ******** ******** ******** ******** ******** ******** *******…"
click at [960, 214] on button "Carregar" at bounding box center [945, 205] width 55 height 23
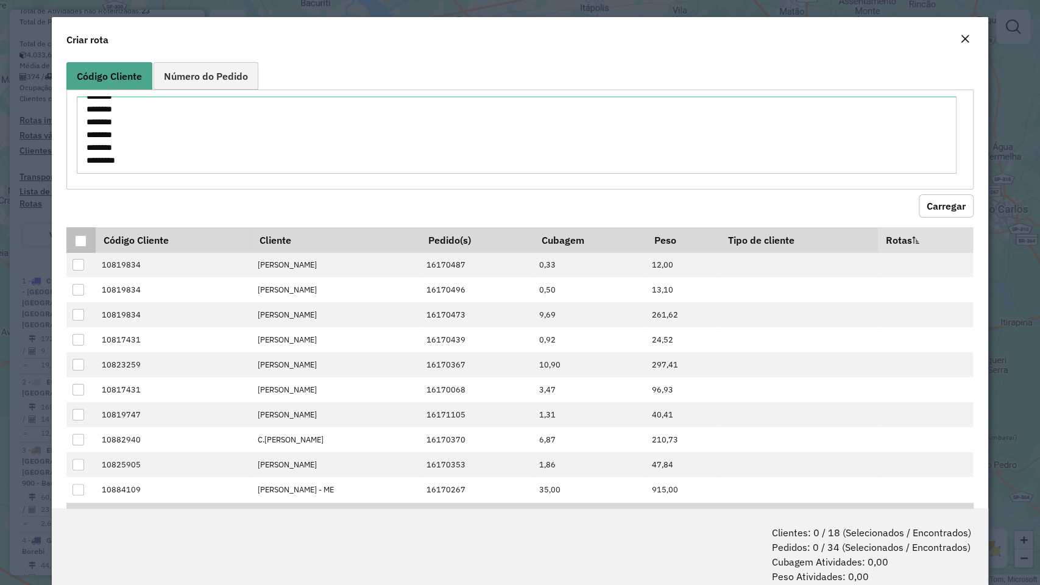
click at [83, 236] on div at bounding box center [81, 241] width 12 height 12
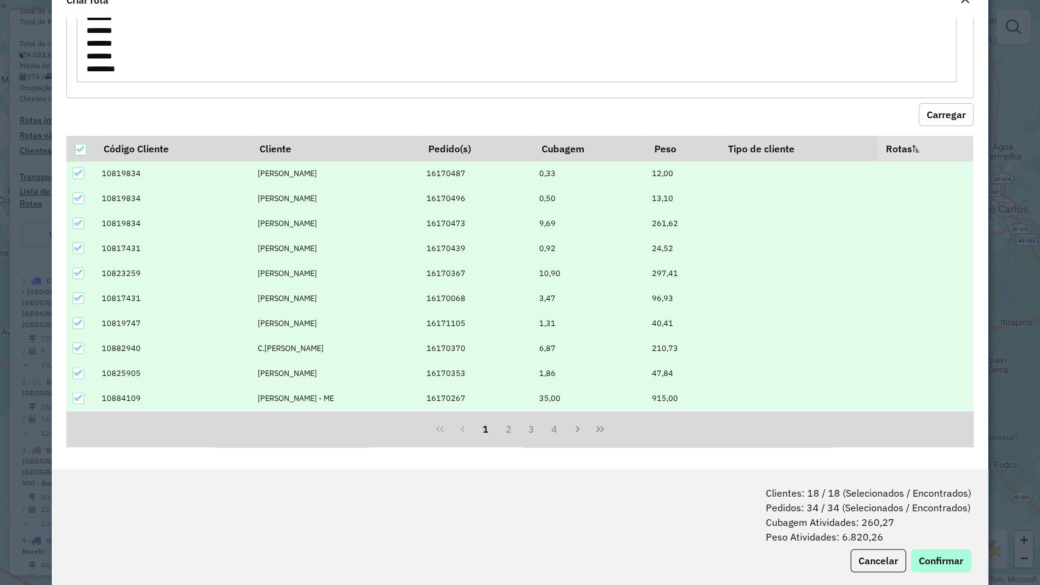
scroll to position [60, 0]
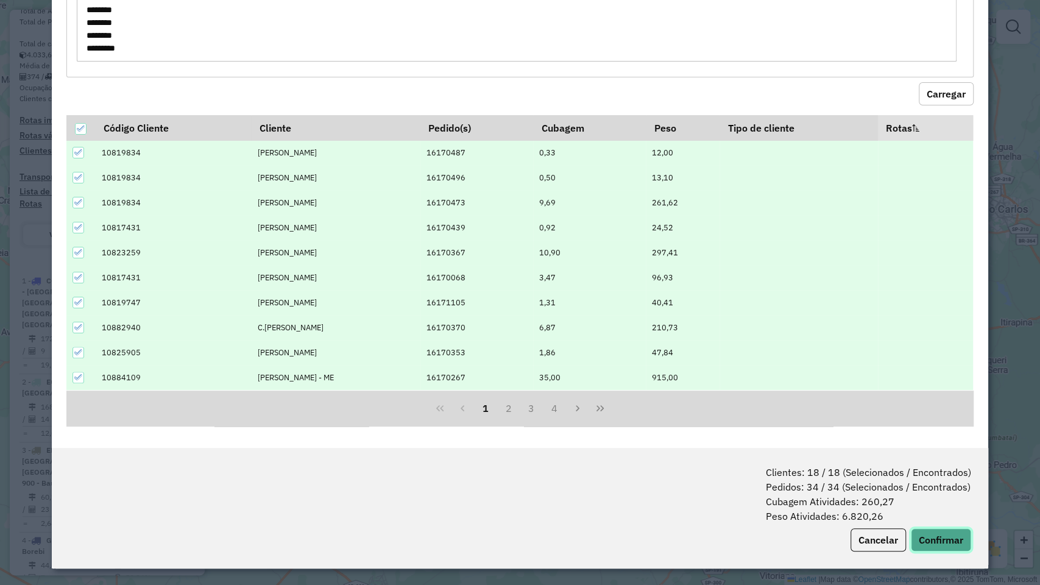
click at [937, 499] on button "Confirmar" at bounding box center [941, 539] width 60 height 23
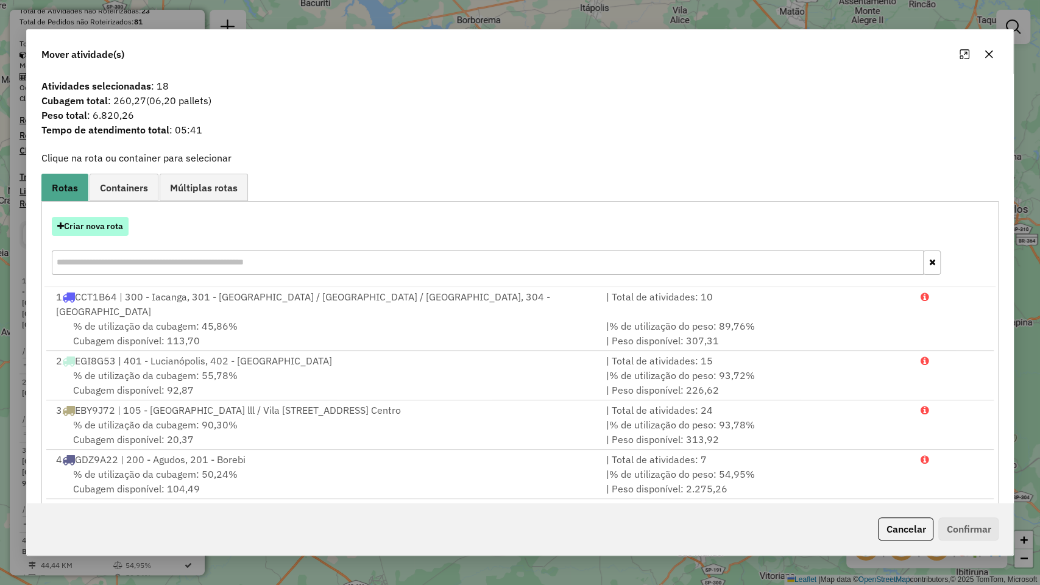
click at [104, 228] on button "Criar nova rota" at bounding box center [90, 226] width 77 height 19
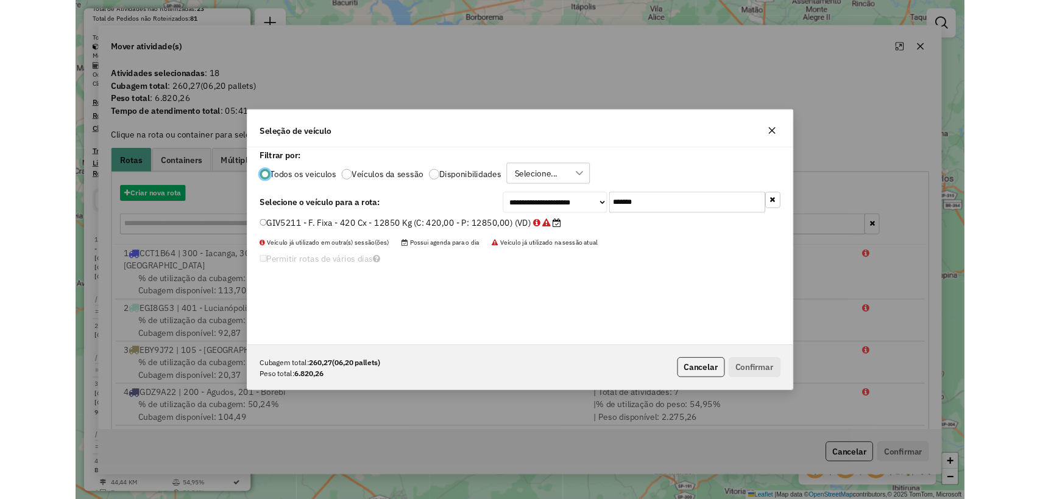
scroll to position [6, 4]
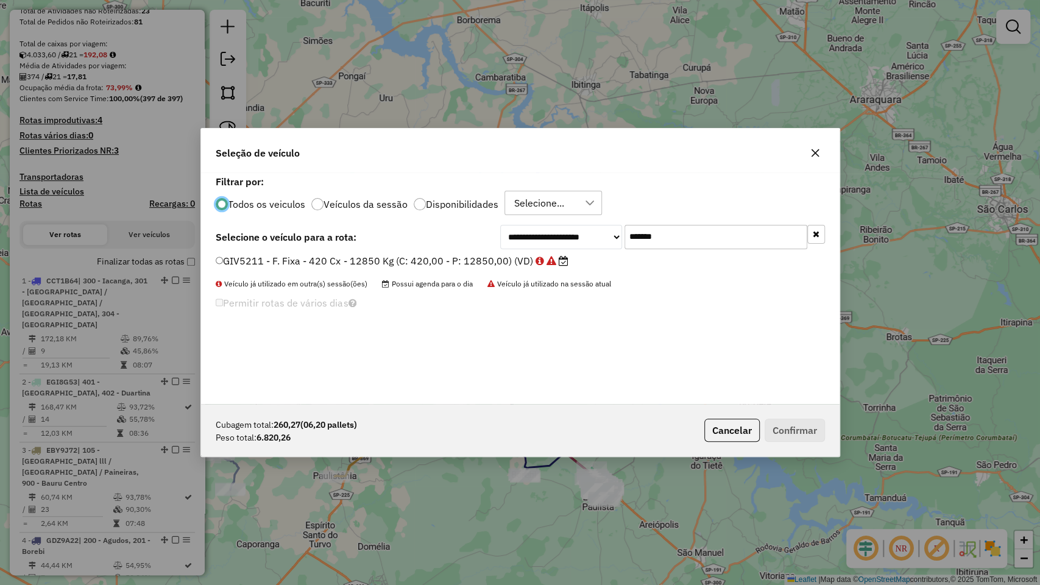
click at [706, 233] on input "*******" at bounding box center [715, 237] width 183 height 24
paste input "text"
type input "*******"
click at [398, 261] on label "GCO2543 - F. Fixa - 420 Cx - 12930 Kg (C: 420,00 - P: 12930,00) (VD)" at bounding box center [387, 260] width 343 height 15
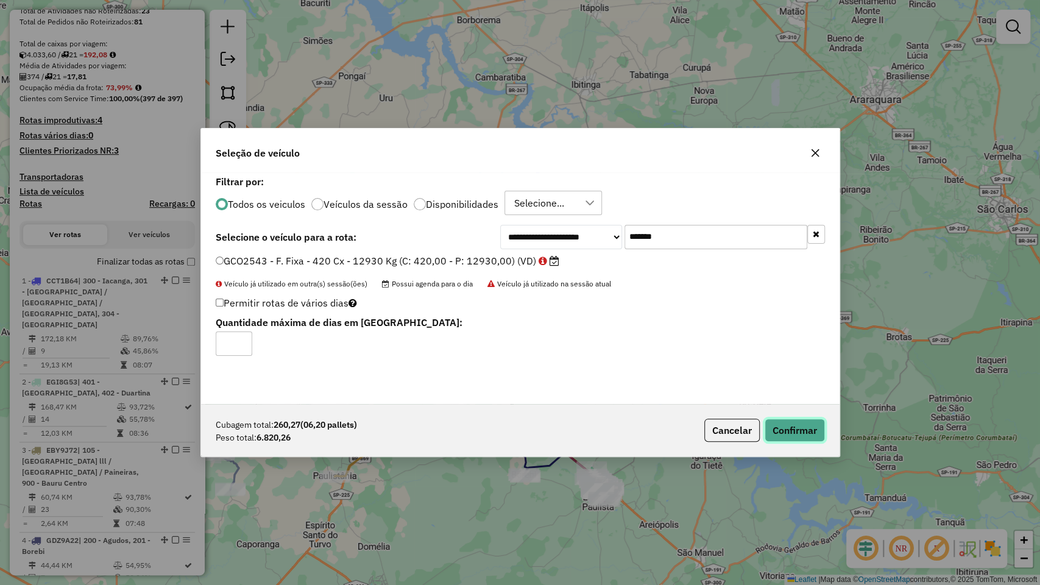
click at [794, 423] on button "Confirmar" at bounding box center [794, 429] width 60 height 23
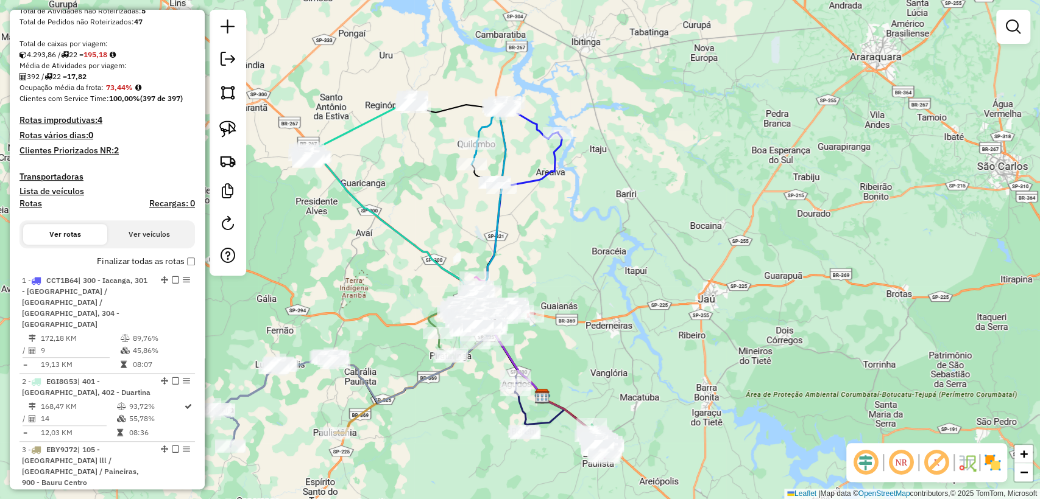
click at [328, 261] on div "Janela de atendimento Grade de atendimento Capacidade Transportadoras Veículos …" at bounding box center [520, 249] width 1040 height 499
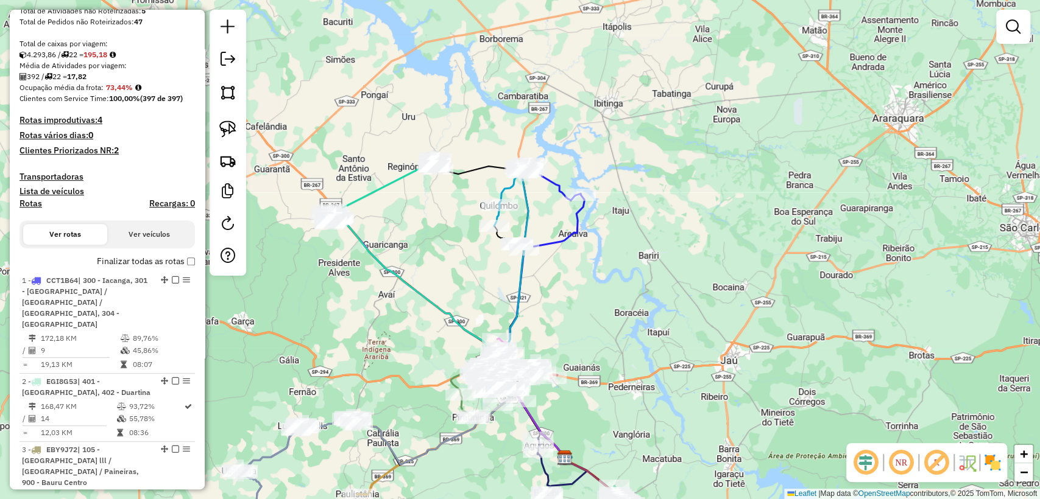
drag, startPoint x: 426, startPoint y: 205, endPoint x: 433, endPoint y: 220, distance: 17.2
click at [433, 220] on div "Janela de atendimento Grade de atendimento Capacidade Transportadoras Veículos …" at bounding box center [520, 249] width 1040 height 499
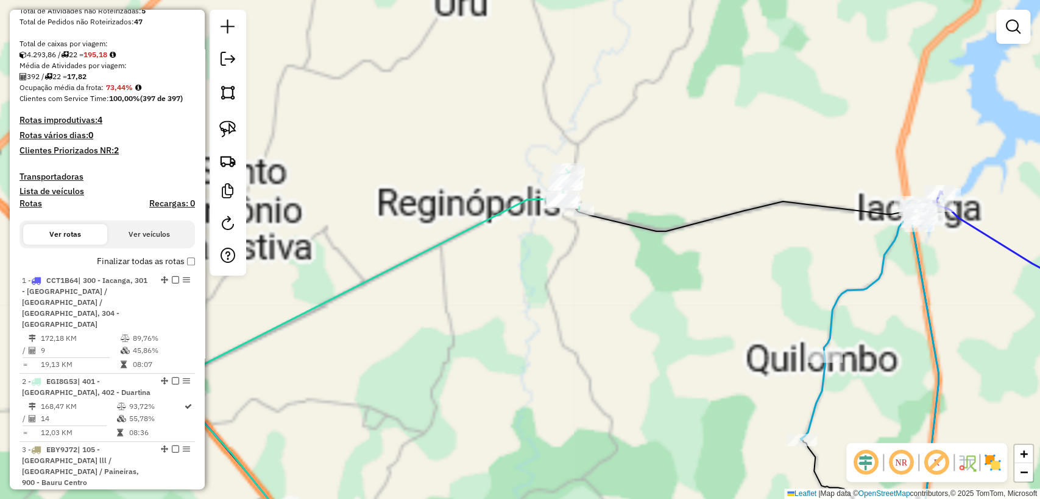
click at [443, 235] on icon at bounding box center [368, 291] width 421 height 244
select select "**********"
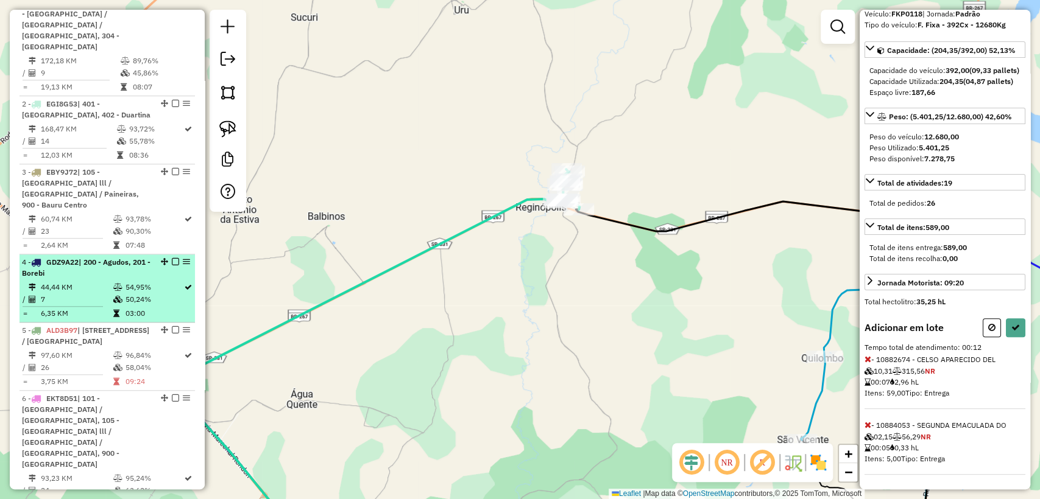
scroll to position [74, 0]
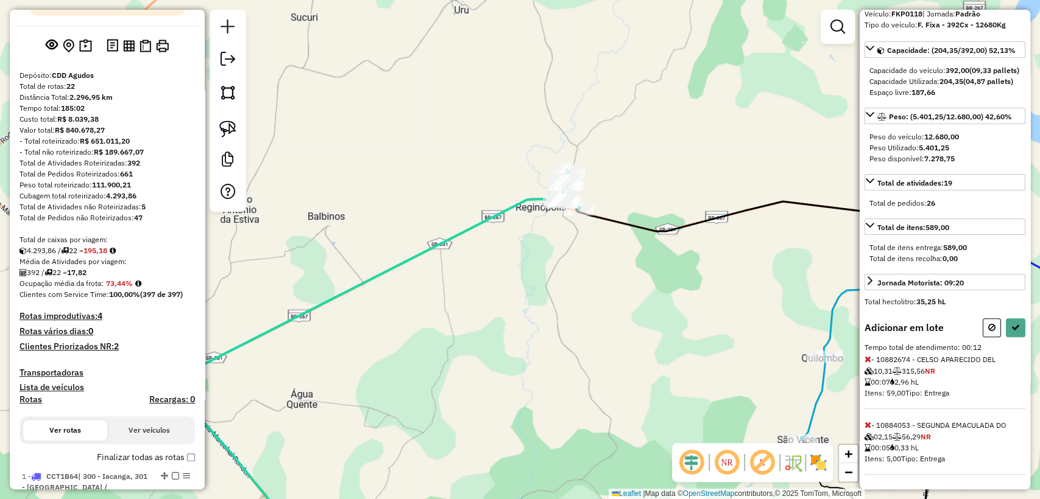
click at [641, 299] on div "Janela de atendimento Grade de atendimento Capacidade Transportadoras Veículos …" at bounding box center [520, 249] width 1040 height 499
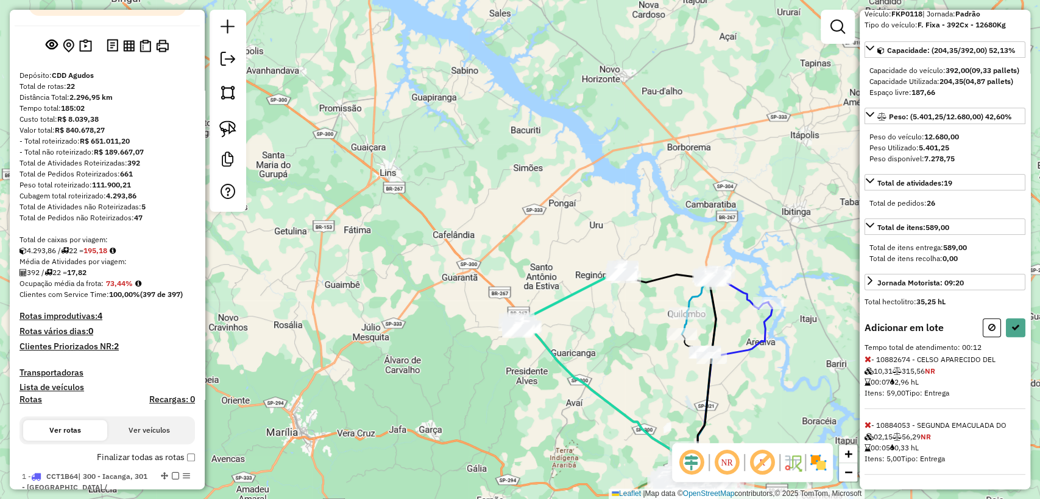
click at [639, 320] on div "Janela de atendimento Grade de atendimento Capacidade Transportadoras Veículos …" at bounding box center [520, 249] width 1040 height 499
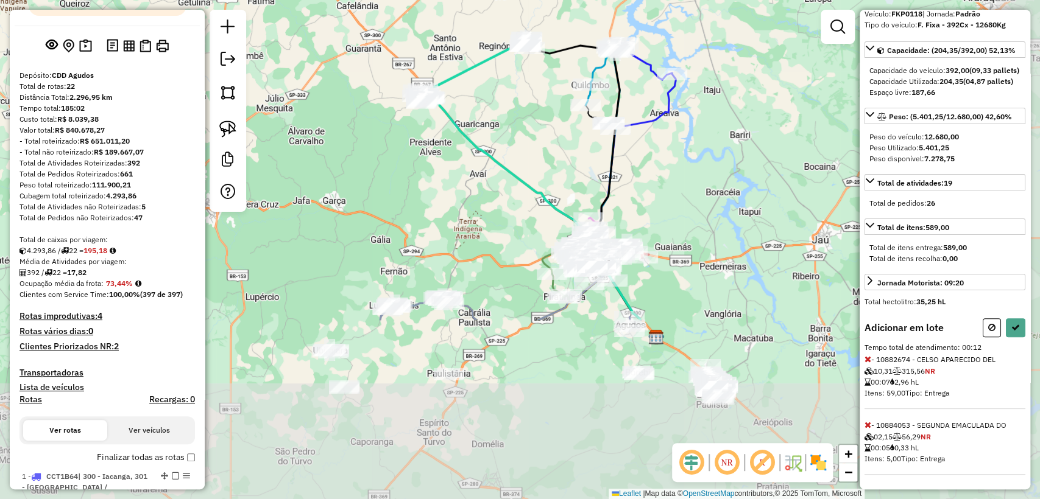
drag, startPoint x: 636, startPoint y: 347, endPoint x: 540, endPoint y: 118, distance: 248.4
click at [540, 118] on div "Janela de atendimento Grade de atendimento Capacidade Transportadoras Veículos …" at bounding box center [520, 249] width 1040 height 499
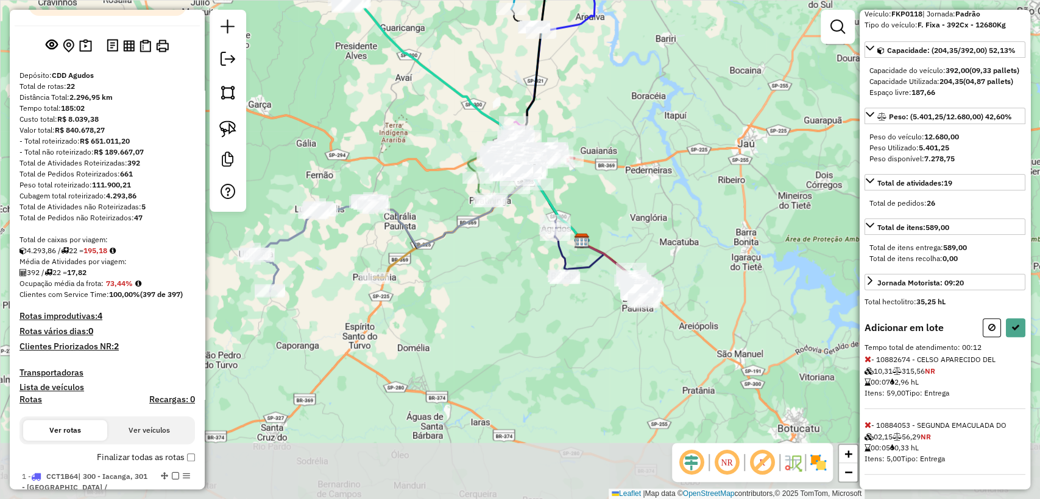
drag, startPoint x: 576, startPoint y: 374, endPoint x: 502, endPoint y: 278, distance: 121.1
click at [502, 278] on div "Janela de atendimento Grade de atendimento Capacidade Transportadoras Veículos …" at bounding box center [520, 249] width 1040 height 499
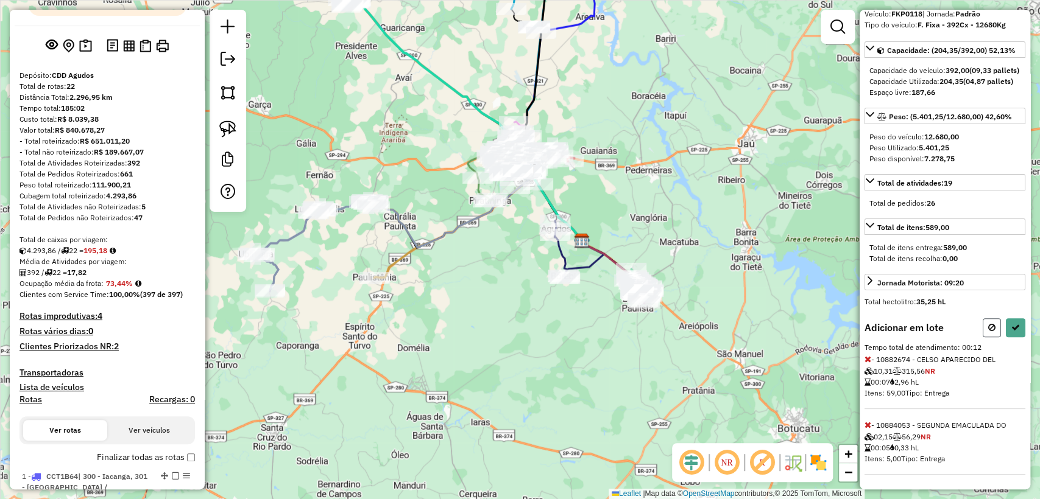
click at [983, 328] on button at bounding box center [991, 328] width 18 height 19
select select "**********"
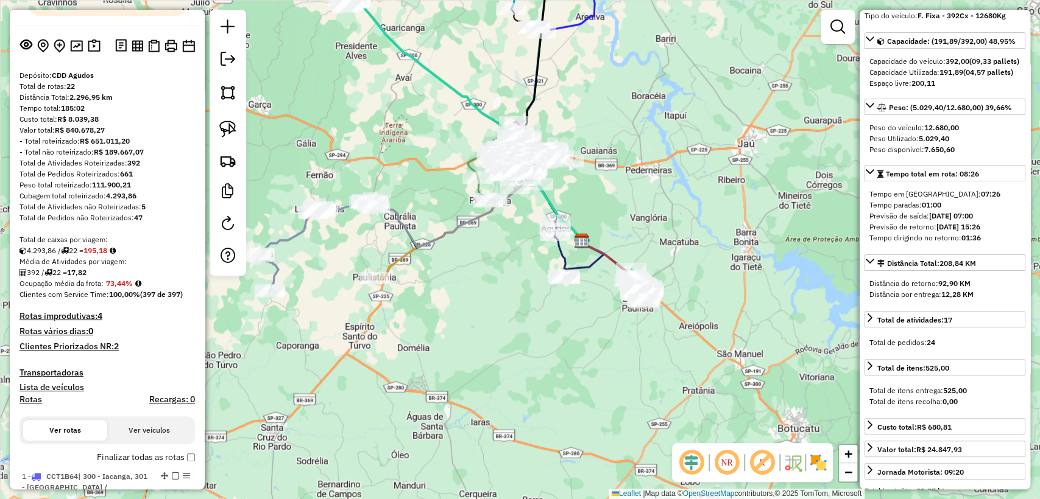
click at [653, 202] on div "Janela de atendimento Grade de atendimento Capacidade Transportadoras Veículos …" at bounding box center [520, 249] width 1040 height 499
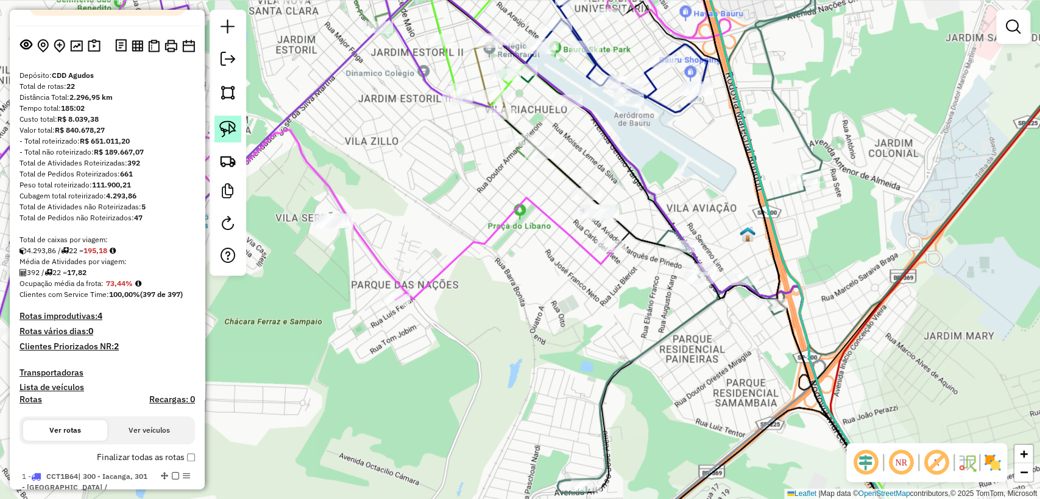
click at [228, 126] on img at bounding box center [227, 129] width 17 height 17
drag, startPoint x: 373, startPoint y: 213, endPoint x: 344, endPoint y: 248, distance: 45.0
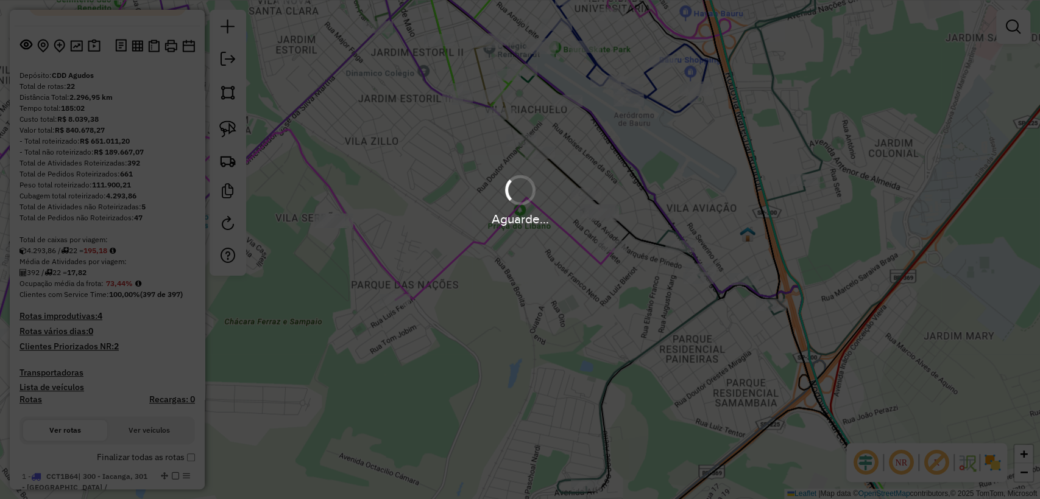
click at [374, 239] on div "Aguarde..." at bounding box center [520, 249] width 1040 height 499
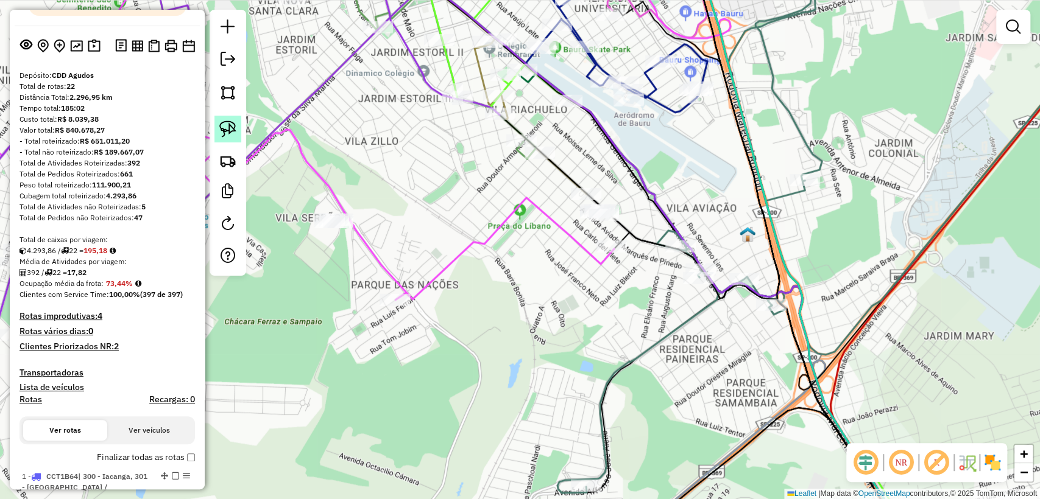
click at [227, 127] on img at bounding box center [227, 129] width 17 height 17
drag, startPoint x: 633, startPoint y: 219, endPoint x: 602, endPoint y: 227, distance: 32.2
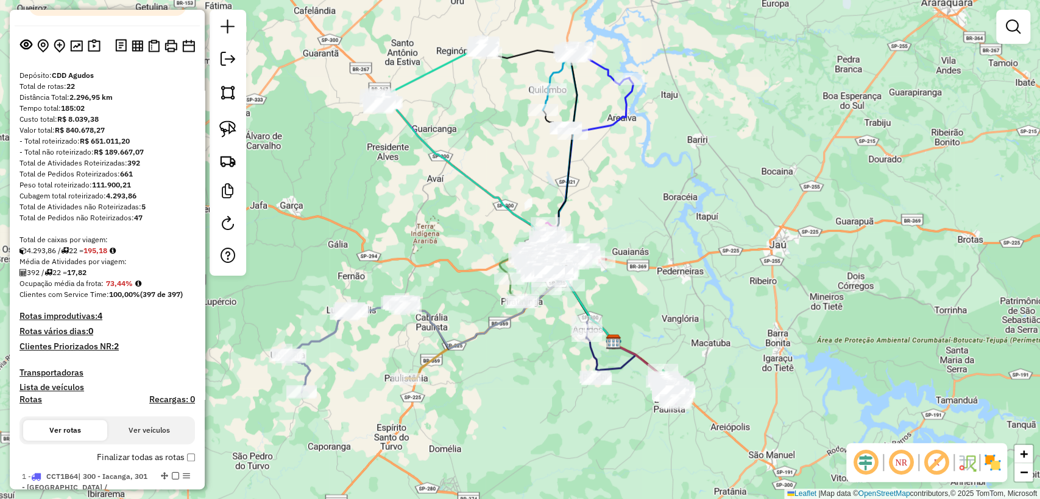
drag, startPoint x: 543, startPoint y: 420, endPoint x: 530, endPoint y: 357, distance: 64.5
click at [530, 357] on div "Janela de atendimento Grade de atendimento Capacidade Transportadoras Veículos …" at bounding box center [520, 249] width 1040 height 499
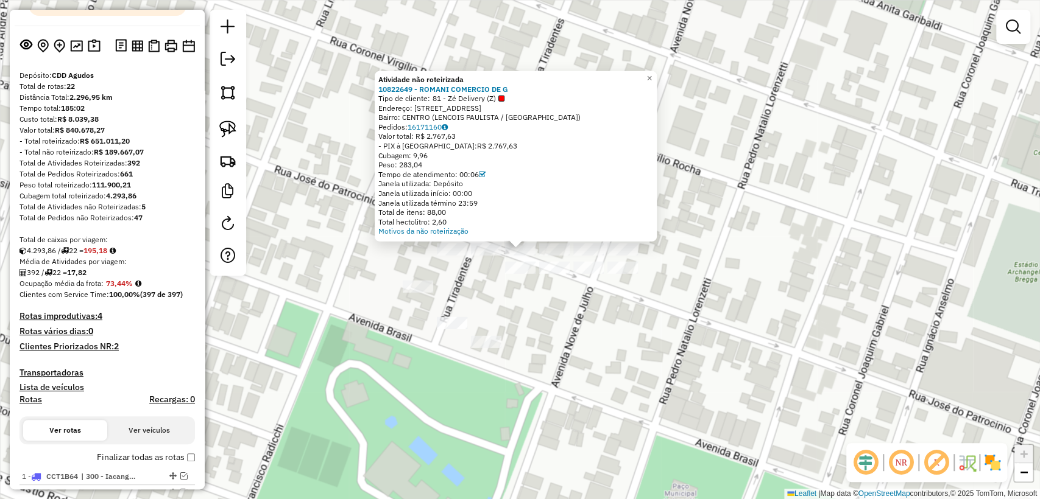
click at [328, 250] on div "Atividade não roteirizada 10822649 - ROMANI COMERCIO DE G Tipo de cliente: 81 -…" at bounding box center [520, 249] width 1040 height 499
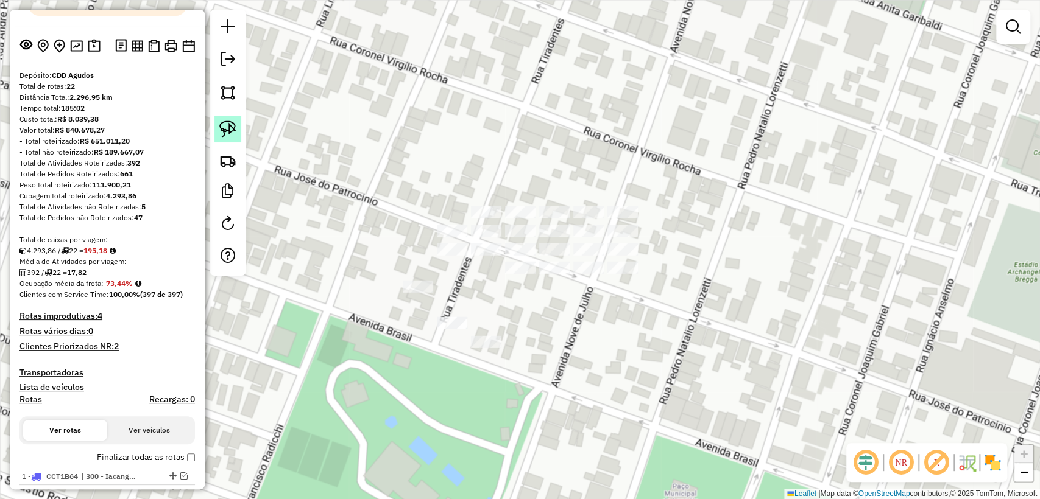
click at [229, 128] on img at bounding box center [227, 129] width 17 height 17
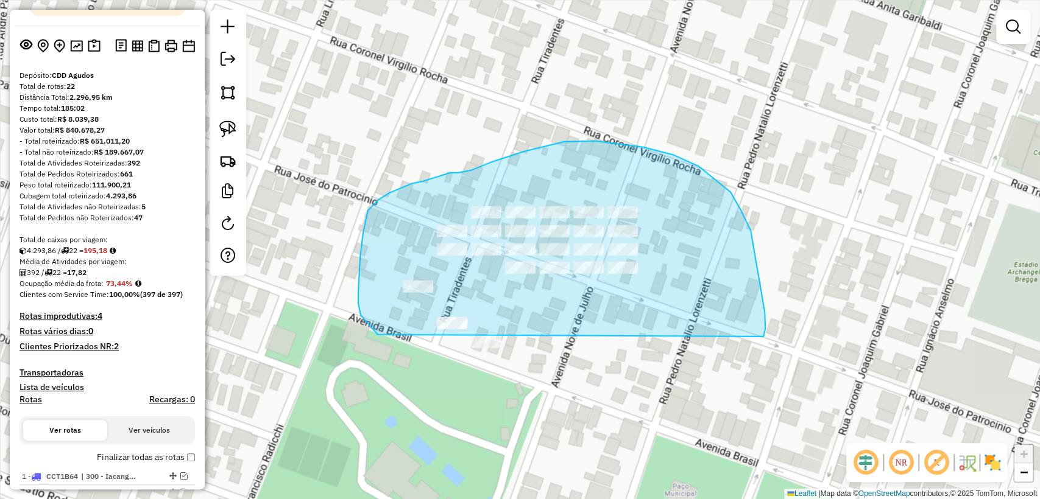
drag, startPoint x: 758, startPoint y: 274, endPoint x: 535, endPoint y: 377, distance: 245.5
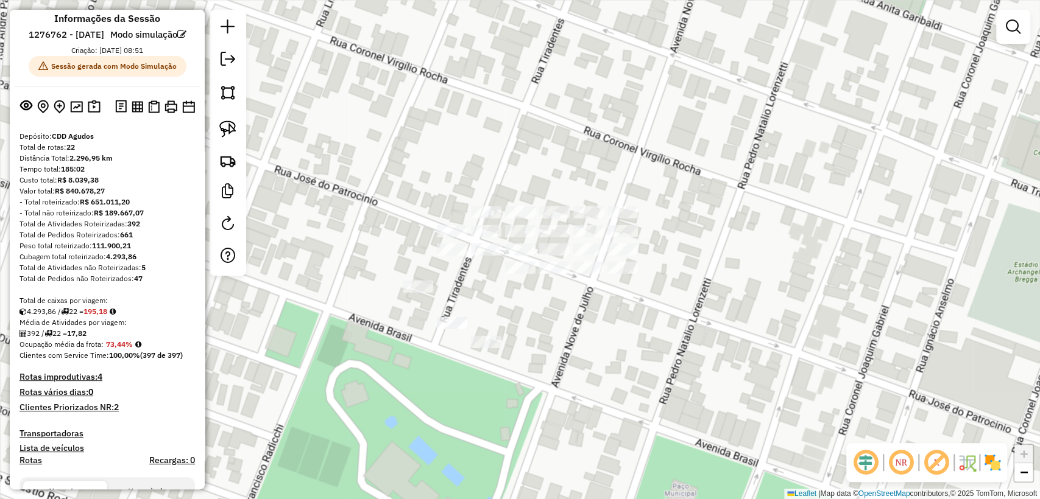
scroll to position [0, 0]
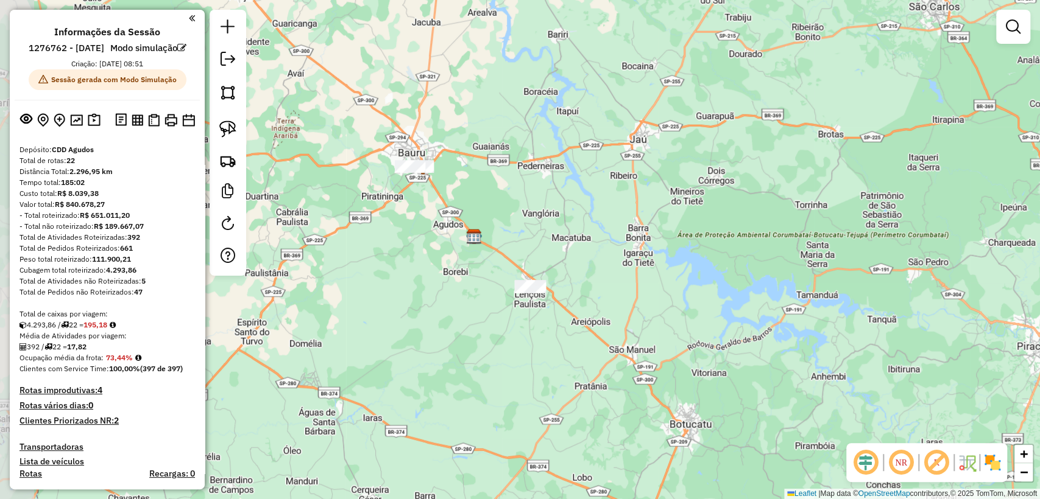
drag, startPoint x: 335, startPoint y: 330, endPoint x: 487, endPoint y: 302, distance: 154.8
click at [487, 302] on div "Janela de atendimento Grade de atendimento Capacidade Transportadoras Veículos …" at bounding box center [520, 249] width 1040 height 499
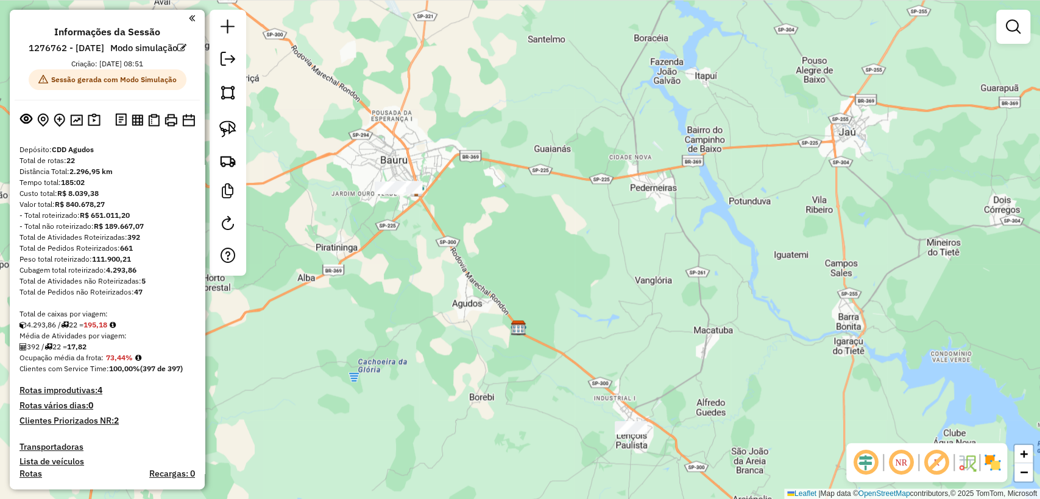
scroll to position [135, 0]
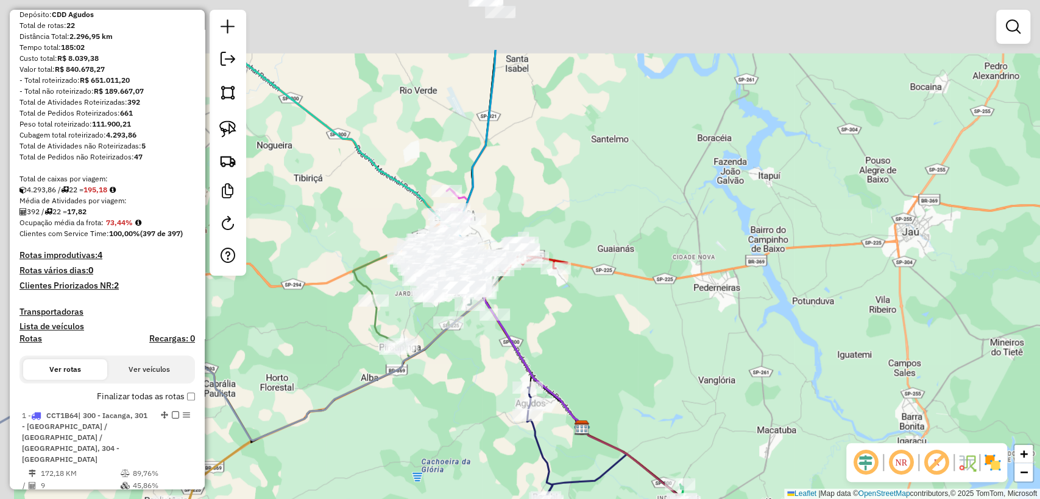
drag, startPoint x: 360, startPoint y: 305, endPoint x: 420, endPoint y: 400, distance: 112.5
click at [420, 400] on div "Janela de atendimento Grade de atendimento Capacidade Transportadoras Veículos …" at bounding box center [520, 249] width 1040 height 499
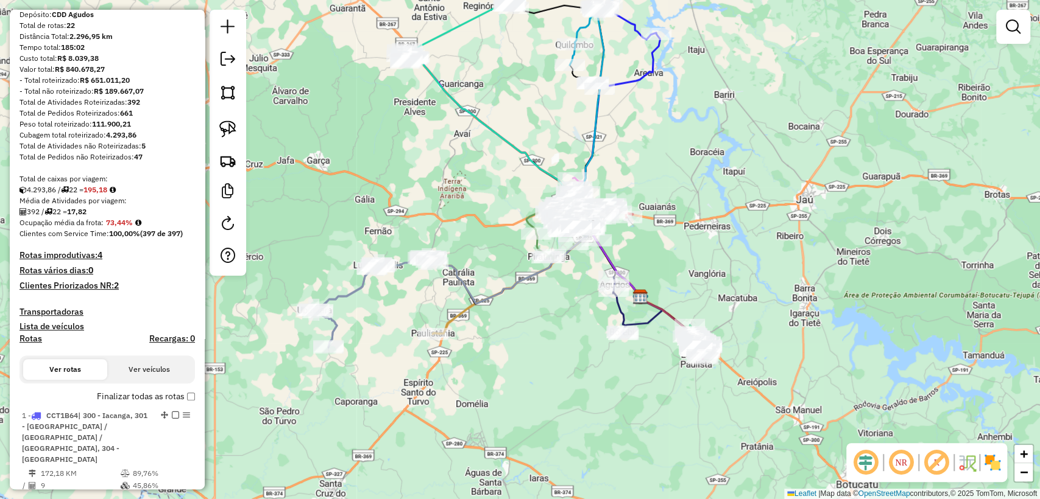
click at [353, 287] on icon at bounding box center [343, 308] width 58 height 79
select select "**********"
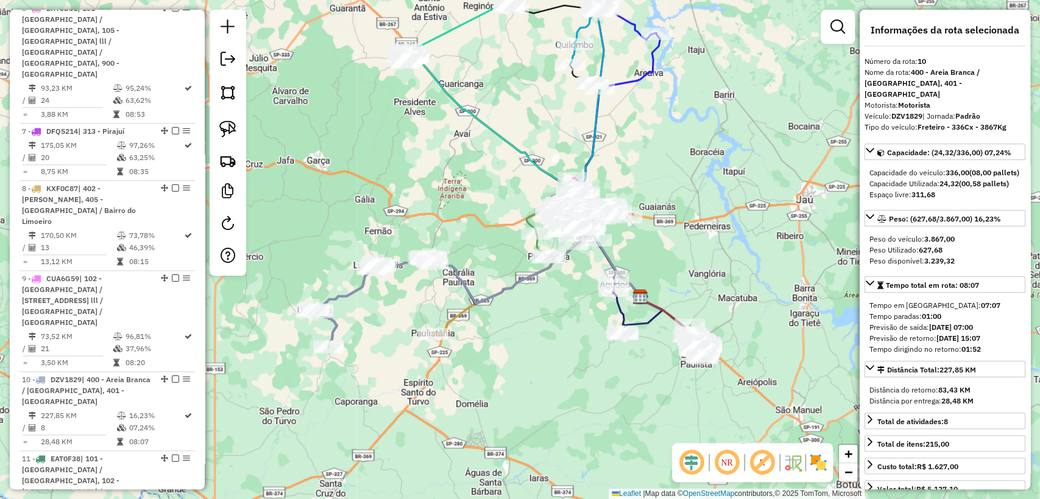
scroll to position [1282, 0]
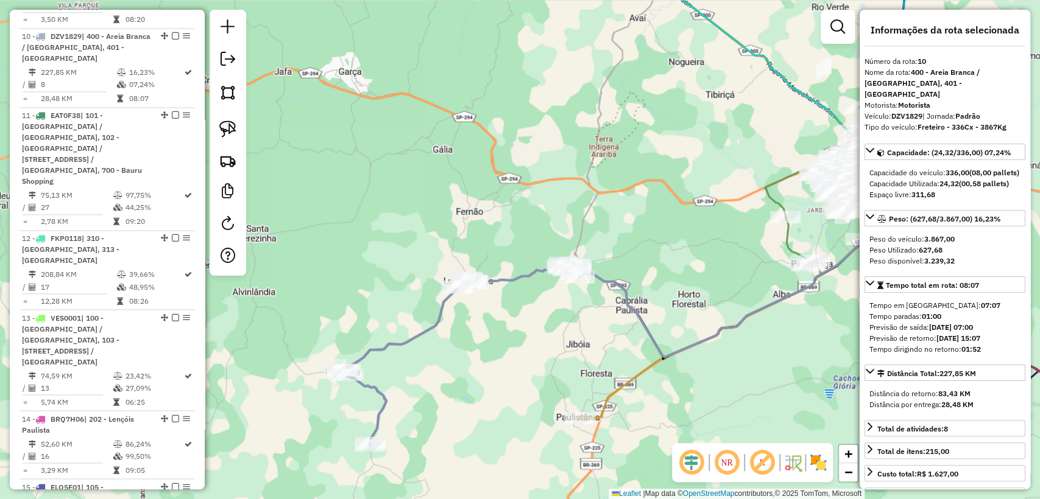
drag, startPoint x: 429, startPoint y: 357, endPoint x: 501, endPoint y: 325, distance: 78.5
click at [501, 325] on div "Janela de atendimento Grade de atendimento Capacidade Transportadoras Veículos …" at bounding box center [520, 249] width 1040 height 499
click at [429, 312] on div "Janela de atendimento Grade de atendimento Capacidade Transportadoras Veículos …" at bounding box center [520, 249] width 1040 height 499
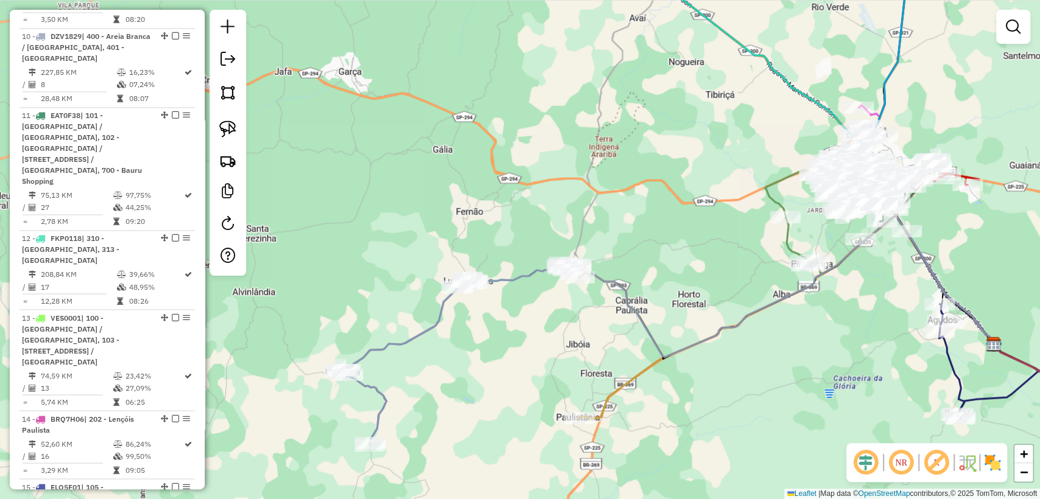
click at [439, 312] on icon at bounding box center [399, 367] width 118 height 157
select select "**********"
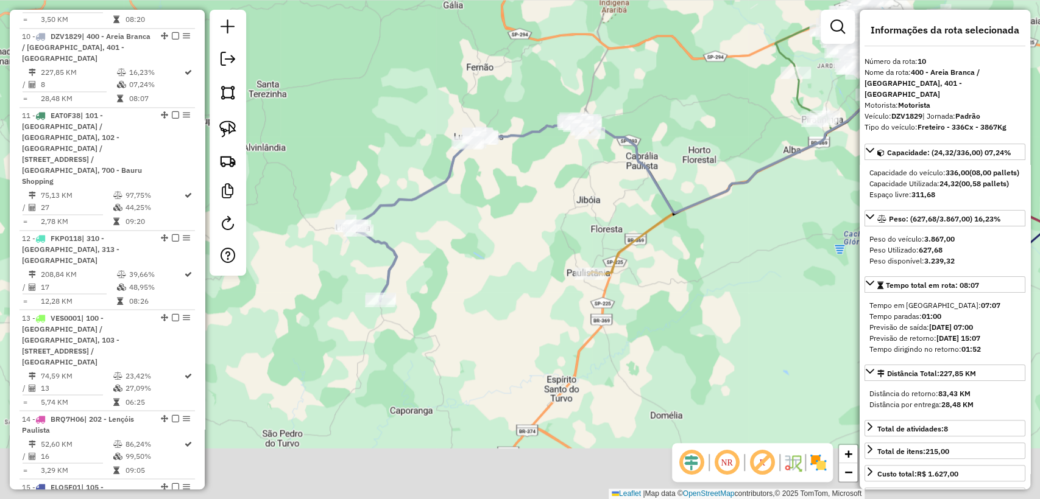
drag, startPoint x: 559, startPoint y: 372, endPoint x: 579, endPoint y: 167, distance: 205.6
click at [579, 167] on div "Janela de atendimento Grade de atendimento Capacidade Transportadoras Veículos …" at bounding box center [520, 249] width 1040 height 499
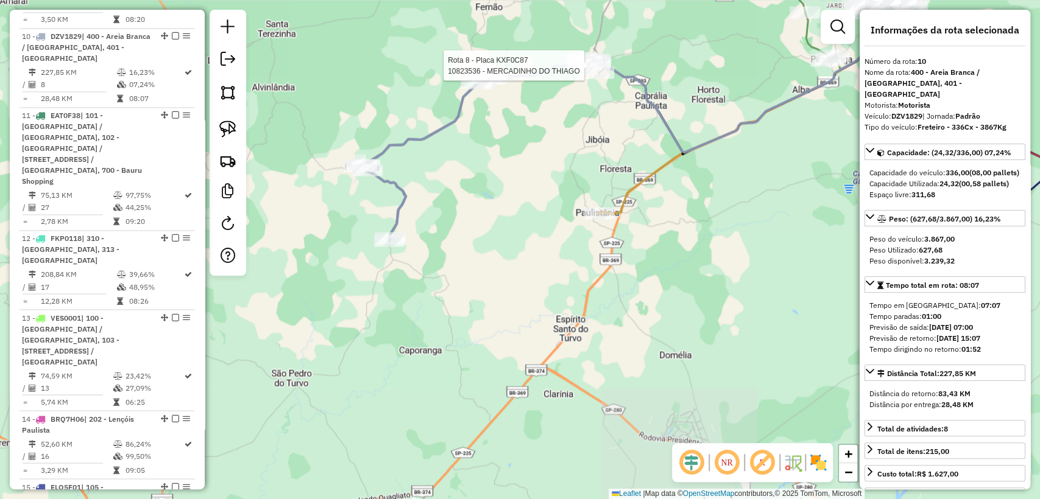
click at [558, 259] on div "Rota 8 - Placa KXF0C87 10823536 - MERCADINHO DO THIAGO Janela de atendimento Gr…" at bounding box center [520, 249] width 1040 height 499
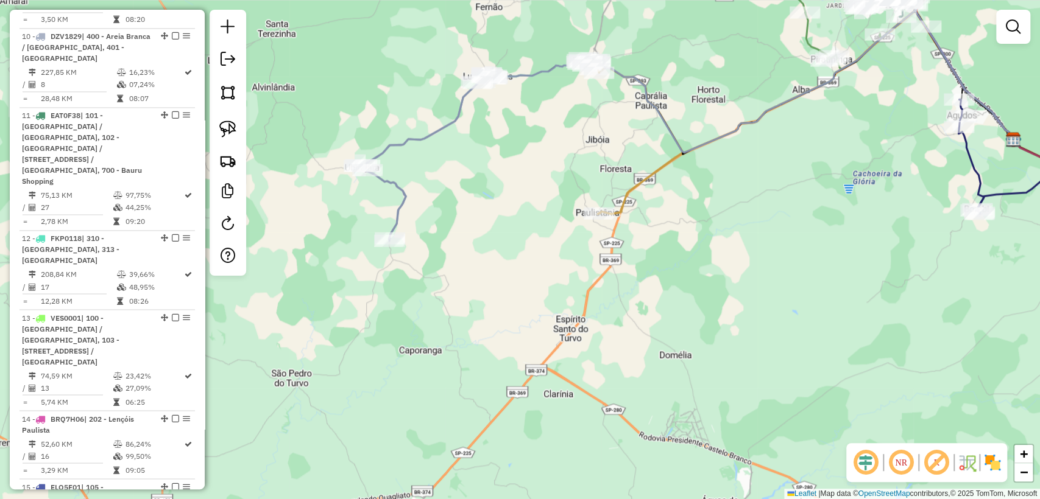
click at [647, 171] on icon at bounding box center [632, 136] width 101 height 156
select select "**********"
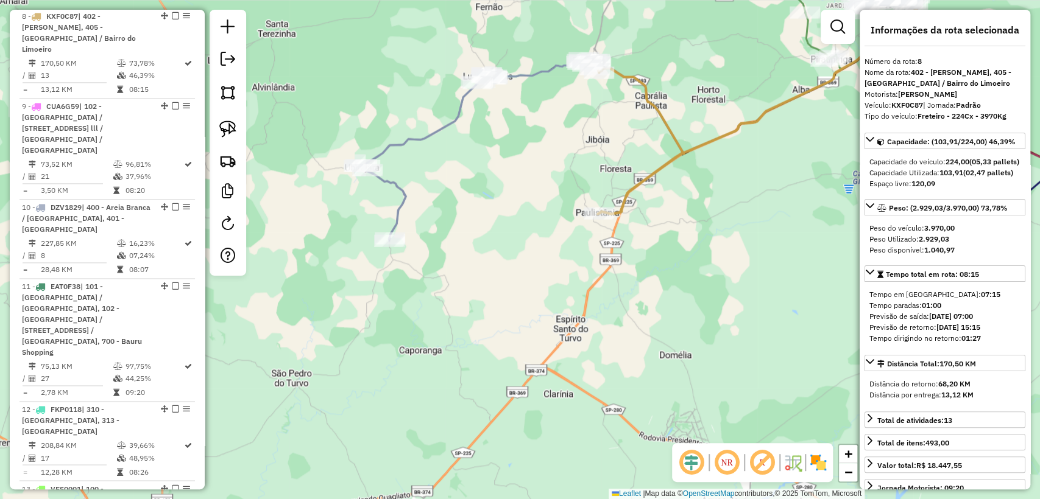
scroll to position [1091, 0]
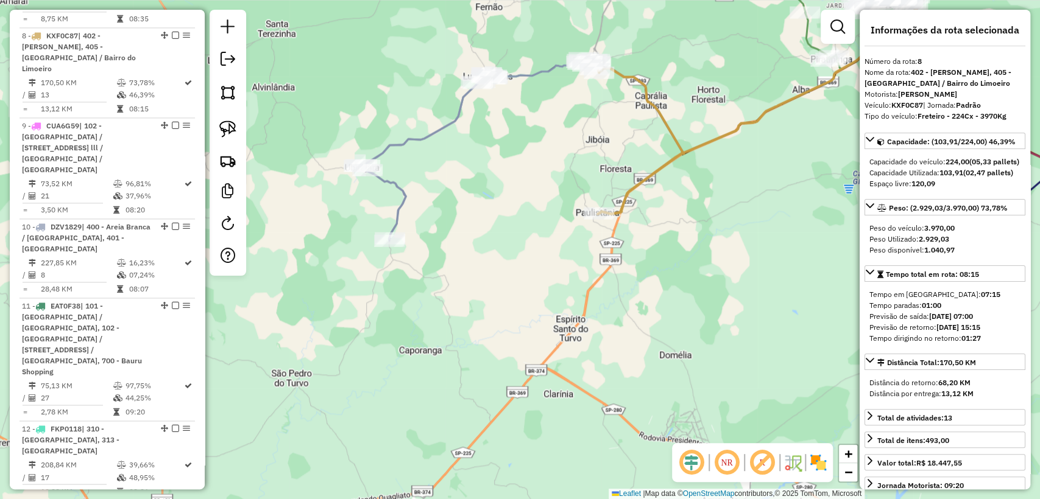
click at [484, 168] on div "Janela de atendimento Grade de atendimento Capacidade Transportadoras Veículos …" at bounding box center [520, 249] width 1040 height 499
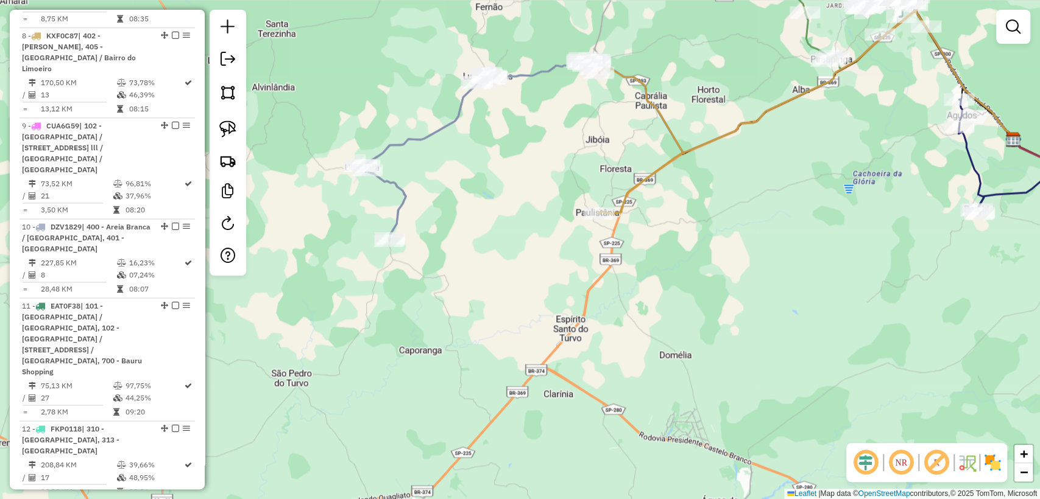
click at [447, 121] on icon at bounding box center [419, 162] width 118 height 157
select select "**********"
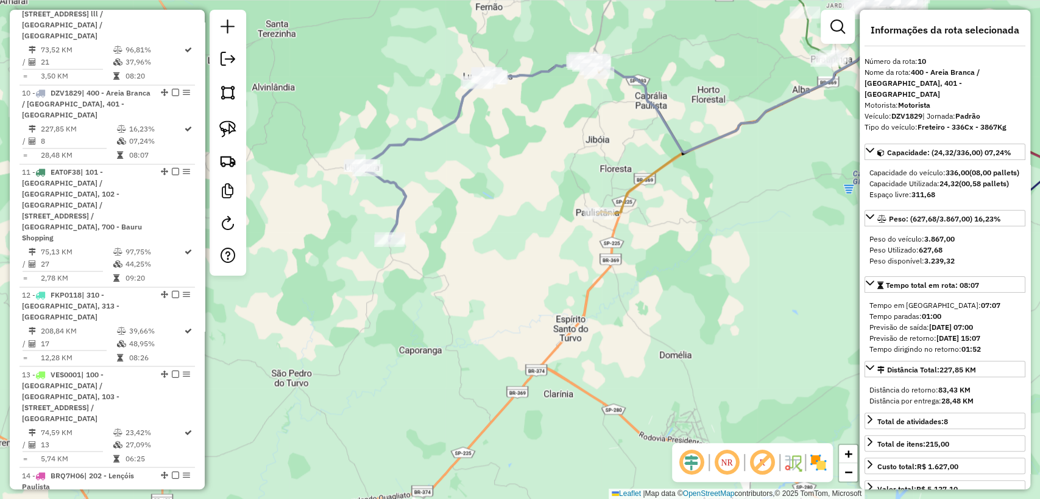
scroll to position [1282, 0]
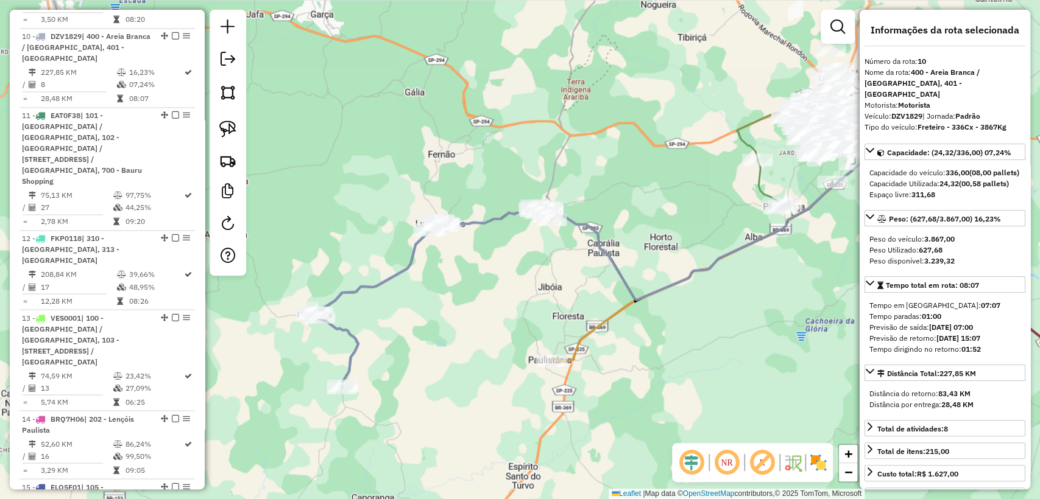
drag, startPoint x: 533, startPoint y: 117, endPoint x: 485, endPoint y: 264, distance: 154.9
click at [485, 264] on div "Janela de atendimento Grade de atendimento Capacidade Transportadoras Veículos …" at bounding box center [520, 249] width 1040 height 499
click at [488, 262] on div "Janela de atendimento Grade de atendimento Capacidade Transportadoras Veículos …" at bounding box center [520, 249] width 1040 height 499
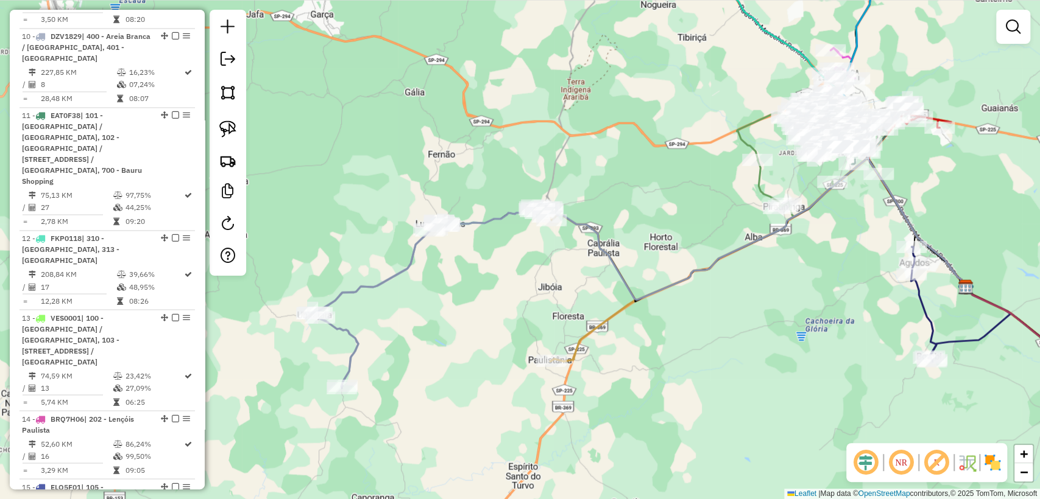
click at [412, 261] on icon at bounding box center [371, 309] width 118 height 157
select select "**********"
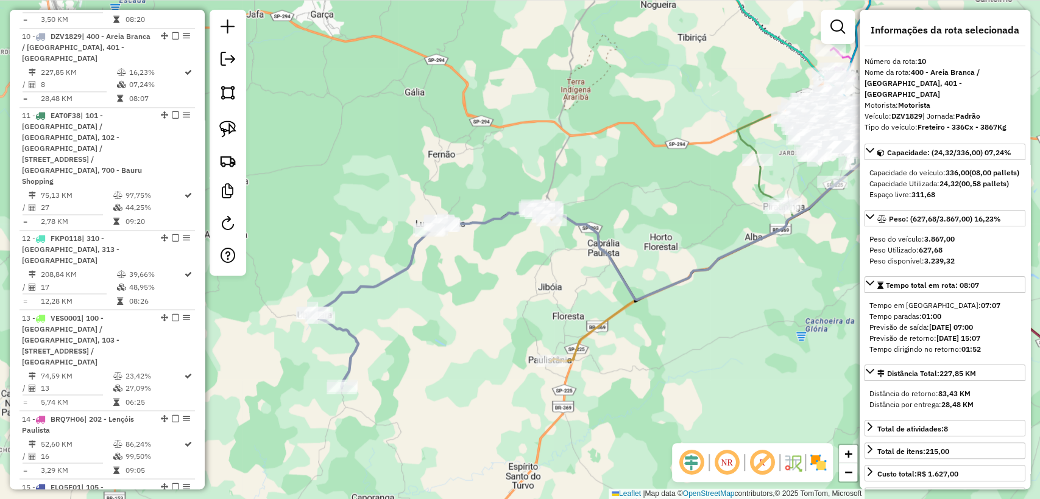
click at [538, 267] on div "Janela de atendimento Grade de atendimento Capacidade Transportadoras Veículos …" at bounding box center [520, 249] width 1040 height 499
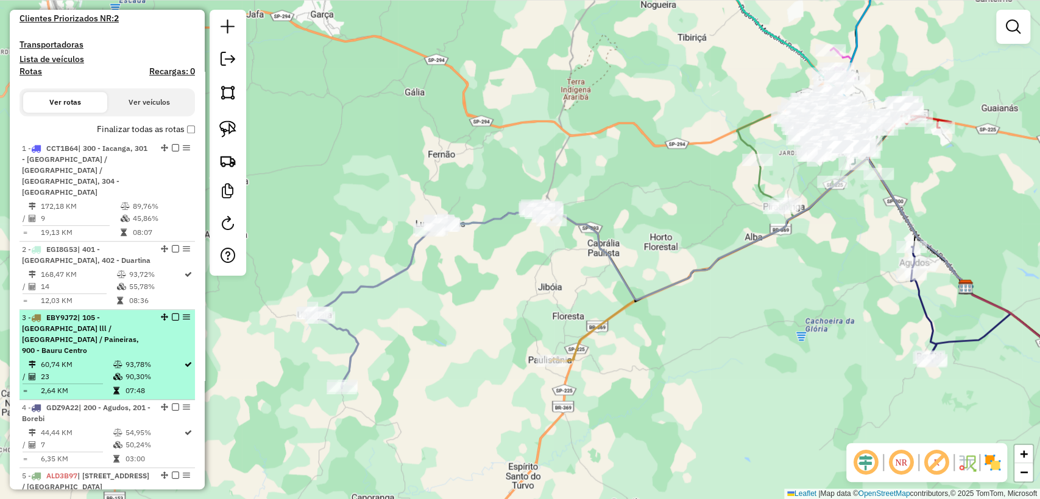
scroll to position [0, 0]
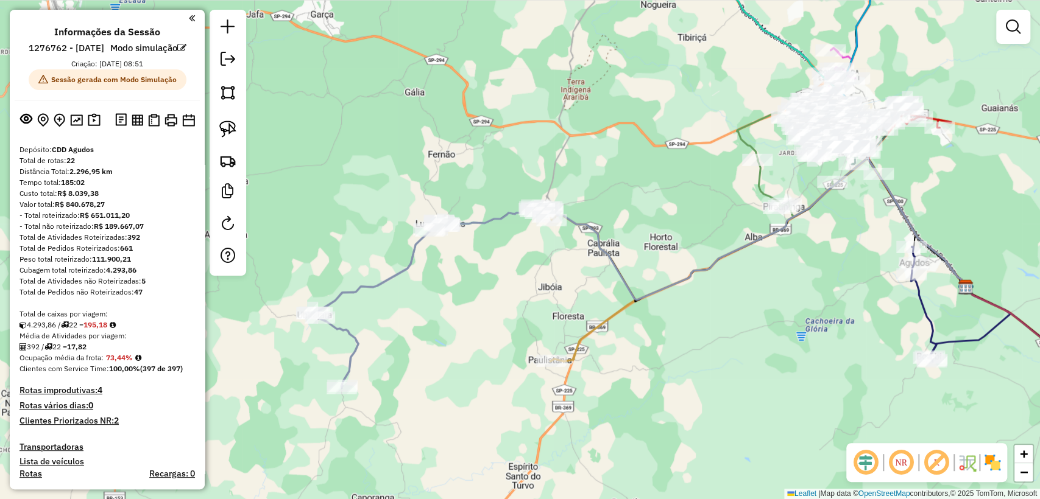
click at [150, 396] on h4 "Rotas improdutivas: 4" at bounding box center [106, 391] width 175 height 10
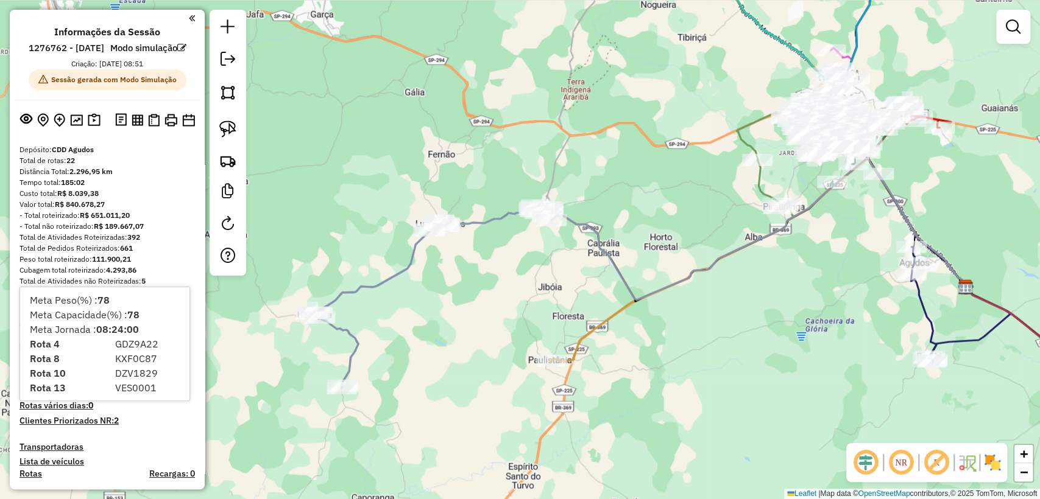
click at [161, 155] on div "Depósito: CDD Agudos" at bounding box center [106, 149] width 175 height 11
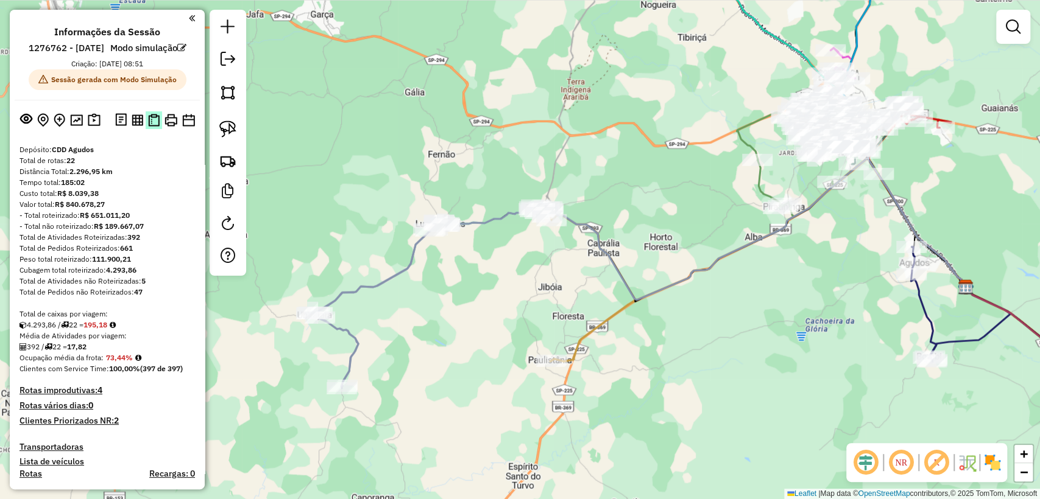
click at [148, 127] on img at bounding box center [154, 120] width 12 height 13
click at [133, 126] on img at bounding box center [138, 120] width 12 height 12
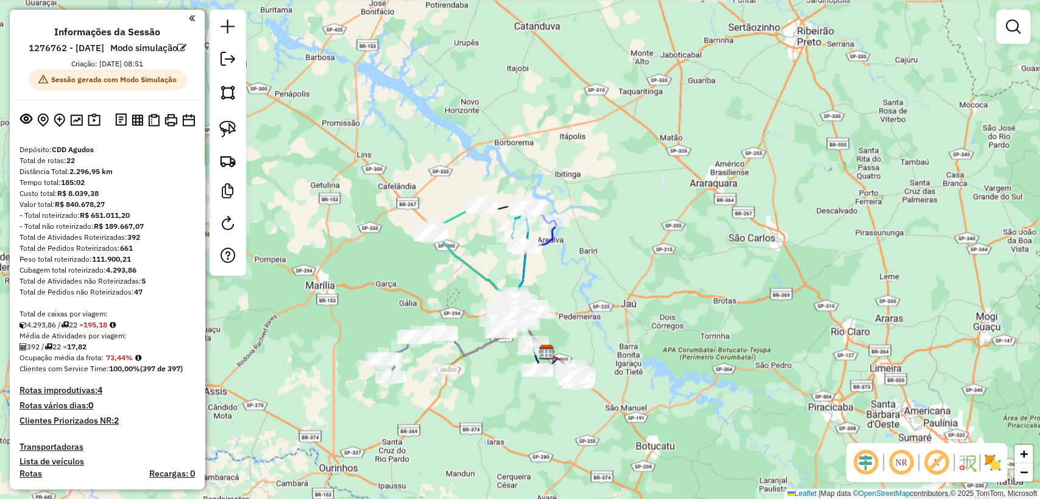
drag, startPoint x: 487, startPoint y: 417, endPoint x: 477, endPoint y: 406, distance: 14.2
click at [477, 406] on div "Janela de atendimento Grade de atendimento Capacidade Transportadoras Veículos …" at bounding box center [520, 249] width 1040 height 499
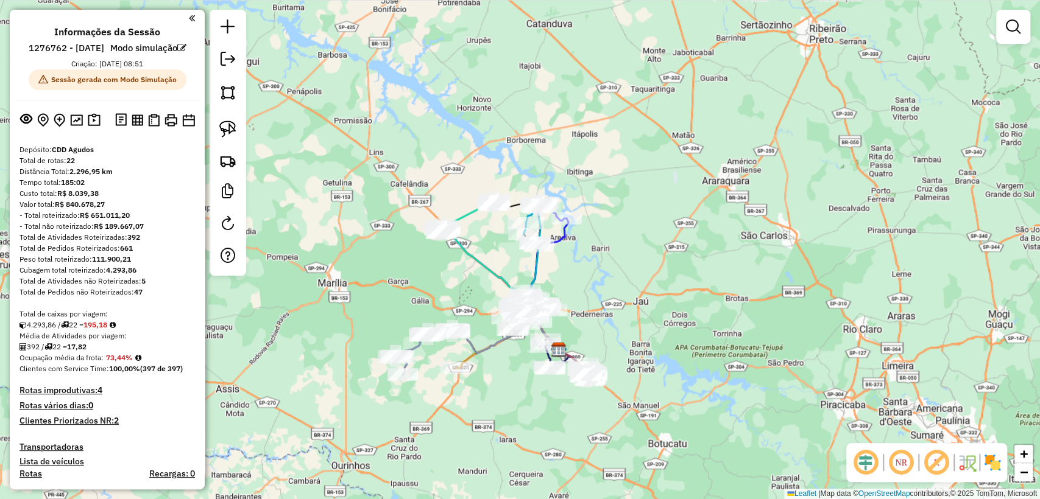
drag, startPoint x: 421, startPoint y: 279, endPoint x: 434, endPoint y: 277, distance: 12.4
click at [434, 277] on div "Janela de atendimento Grade de atendimento Capacidade Transportadoras Veículos …" at bounding box center [520, 249] width 1040 height 499
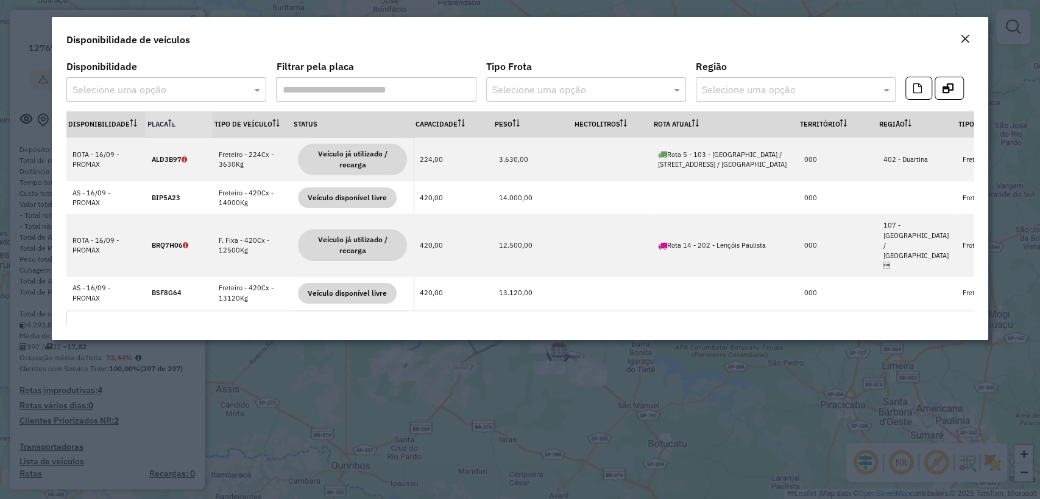
click at [207, 49] on div "Disponibilidade de veículos" at bounding box center [519, 37] width 935 height 40
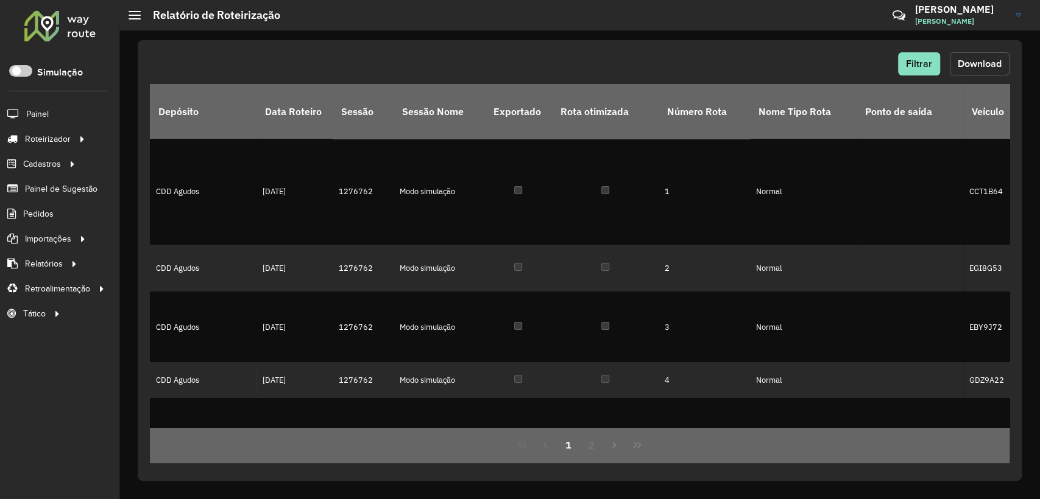
click at [979, 57] on button "Download" at bounding box center [979, 63] width 60 height 23
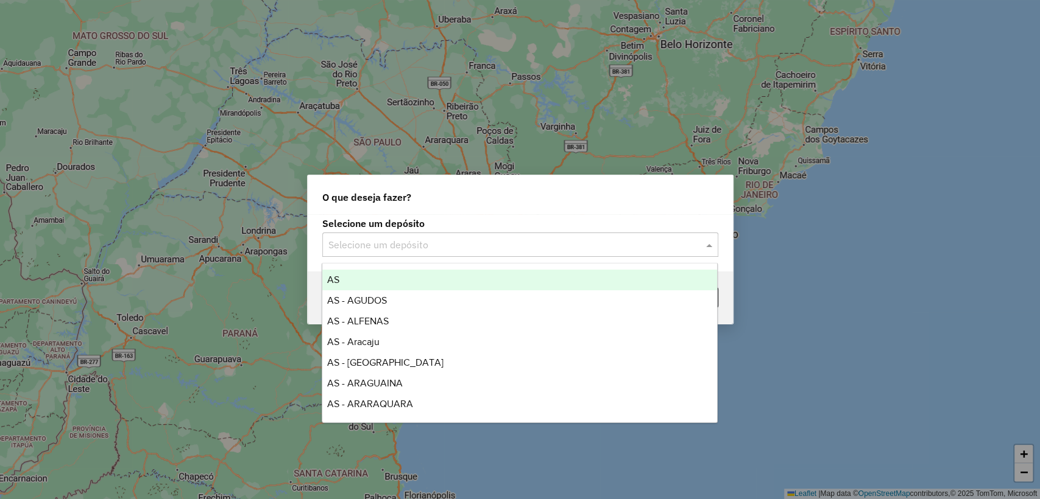
click at [414, 247] on input "text" at bounding box center [507, 245] width 359 height 15
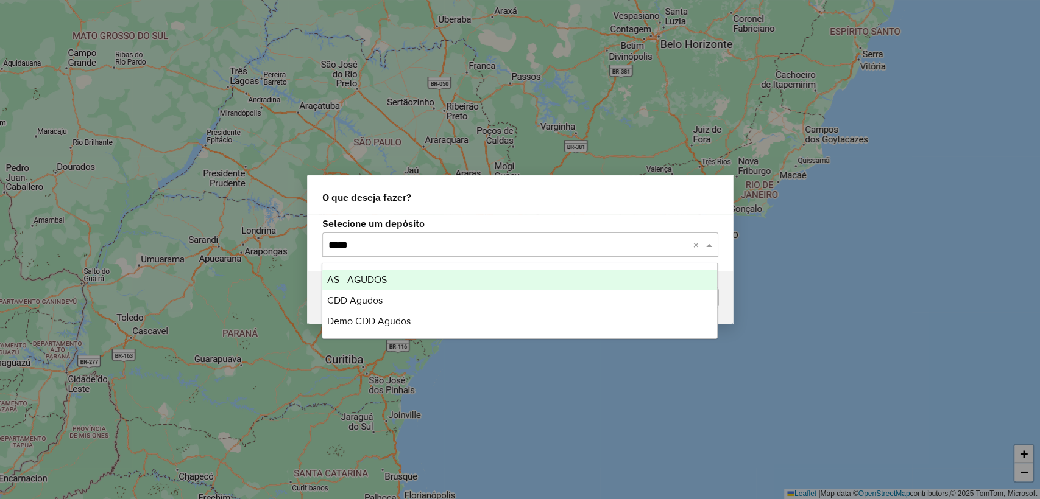
type input "******"
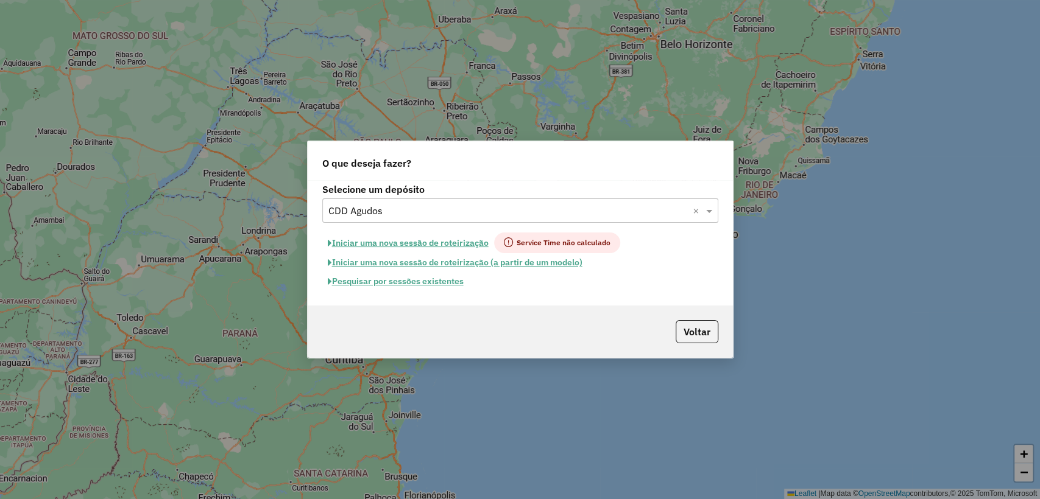
click at [452, 286] on button "Pesquisar por sessões existentes" at bounding box center [395, 281] width 147 height 19
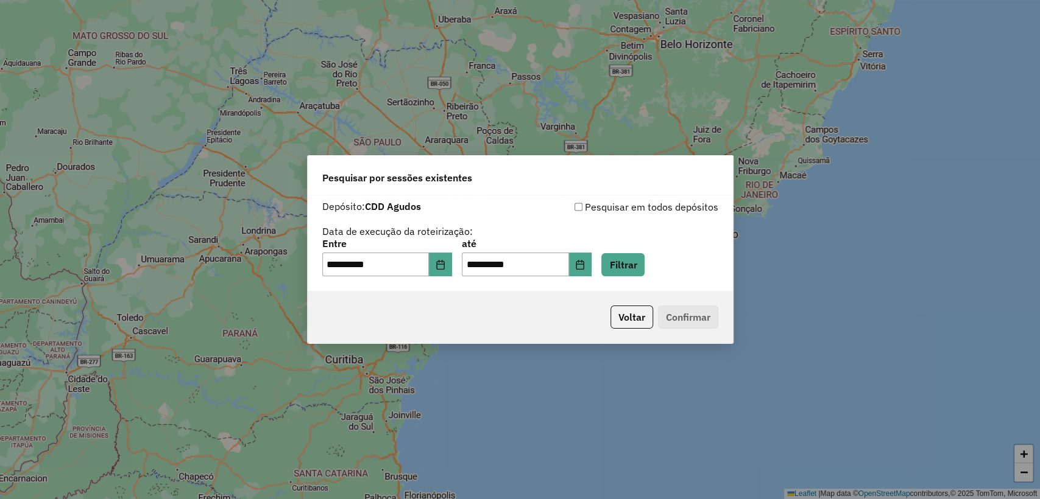
click at [633, 279] on div "**********" at bounding box center [520, 243] width 425 height 97
click at [630, 272] on button "Filtrar" at bounding box center [622, 264] width 43 height 23
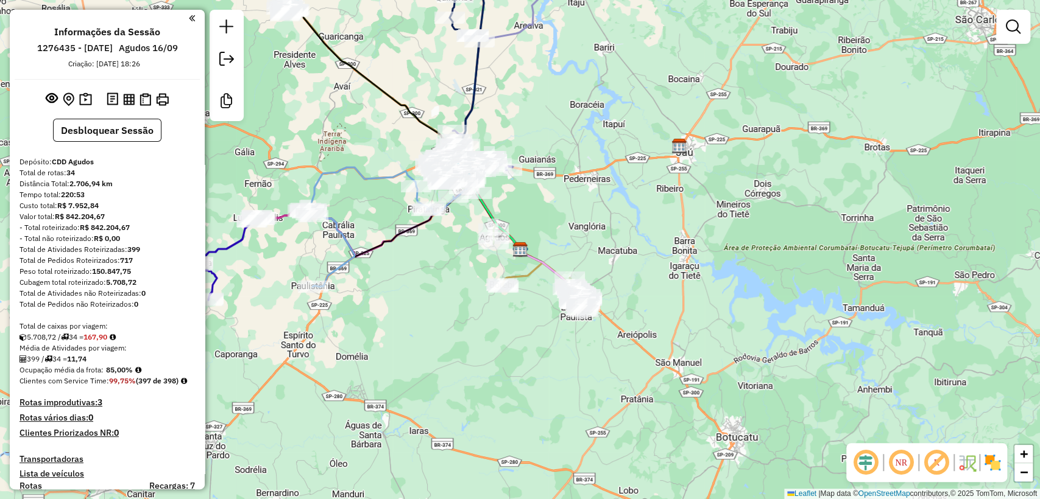
drag, startPoint x: 404, startPoint y: 350, endPoint x: 412, endPoint y: 370, distance: 21.4
click at [412, 370] on div "Rota 9 - Placa CUA6G59 10823727 - SUPERMERCADO DA FAMI Janela de atendimento Gr…" at bounding box center [520, 249] width 1040 height 499
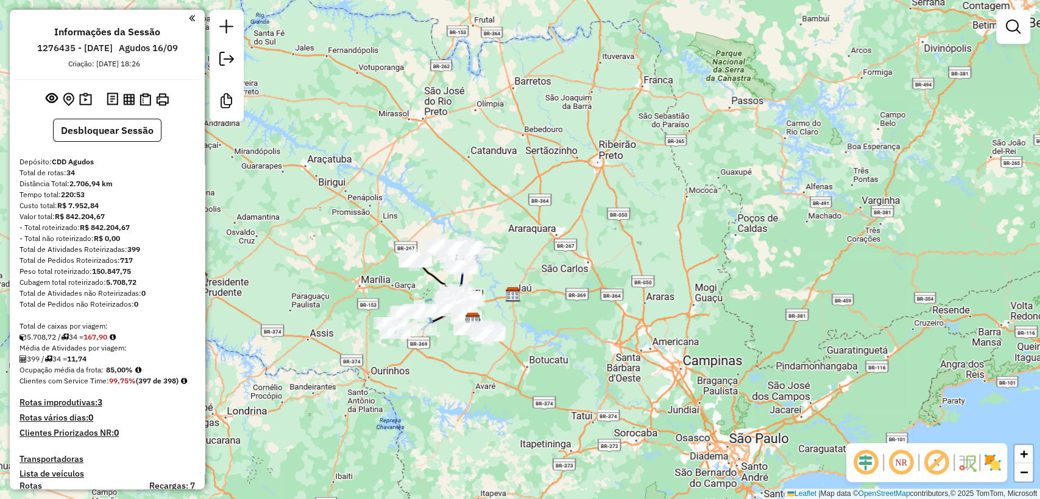
drag, startPoint x: 414, startPoint y: 376, endPoint x: 445, endPoint y: 355, distance: 37.2
click at [445, 355] on div "Janela de atendimento Grade de atendimento Capacidade Transportadoras Veículos …" at bounding box center [520, 249] width 1040 height 499
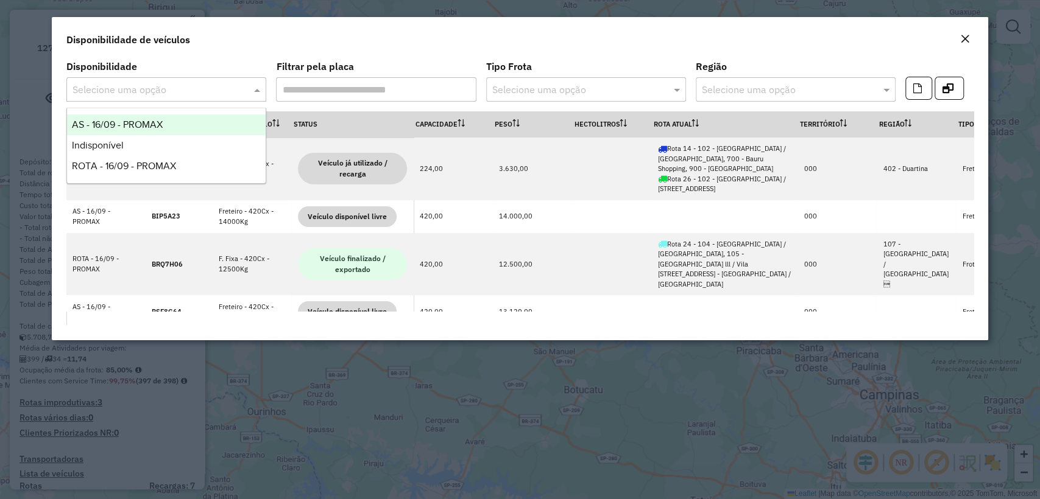
click at [120, 91] on input "text" at bounding box center [153, 90] width 163 height 15
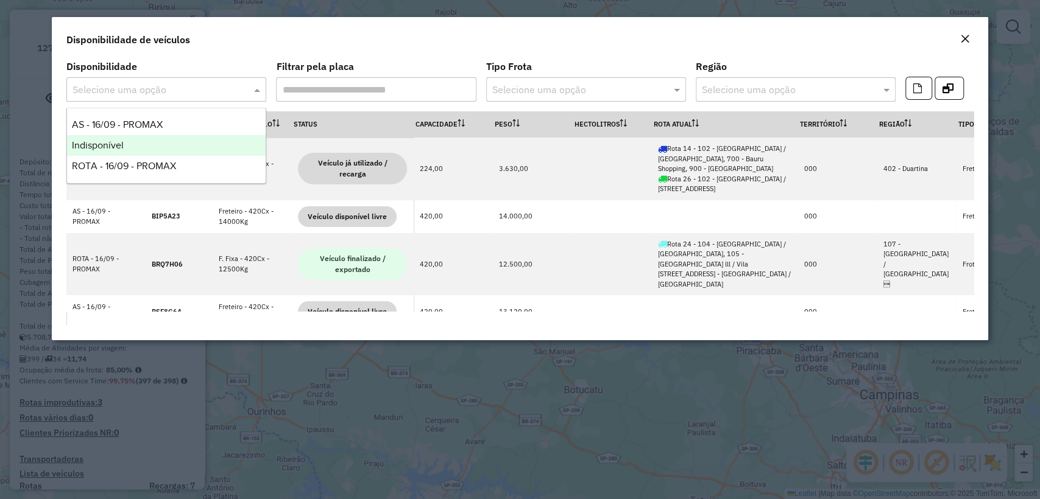
click at [125, 141] on div "Indisponível" at bounding box center [166, 145] width 199 height 21
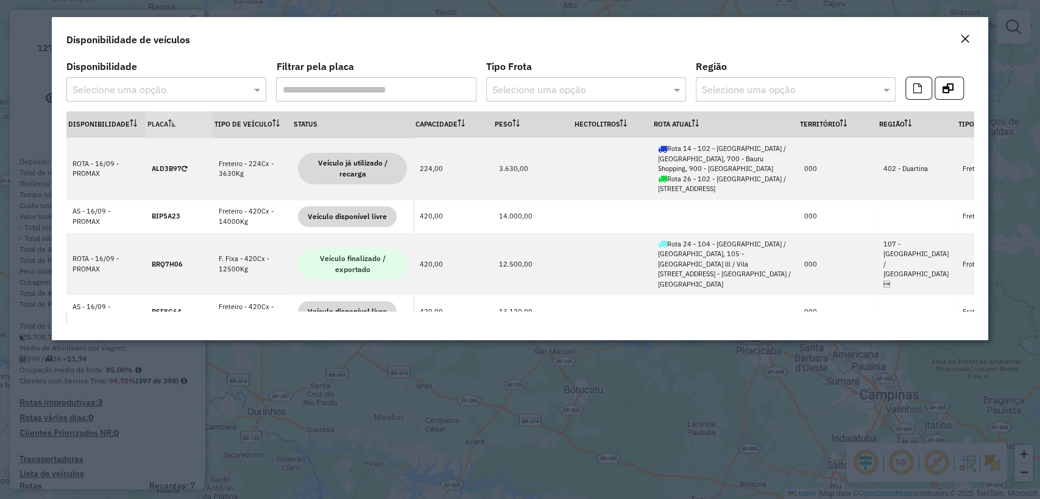
click at [965, 40] on em "Close" at bounding box center [965, 39] width 10 height 10
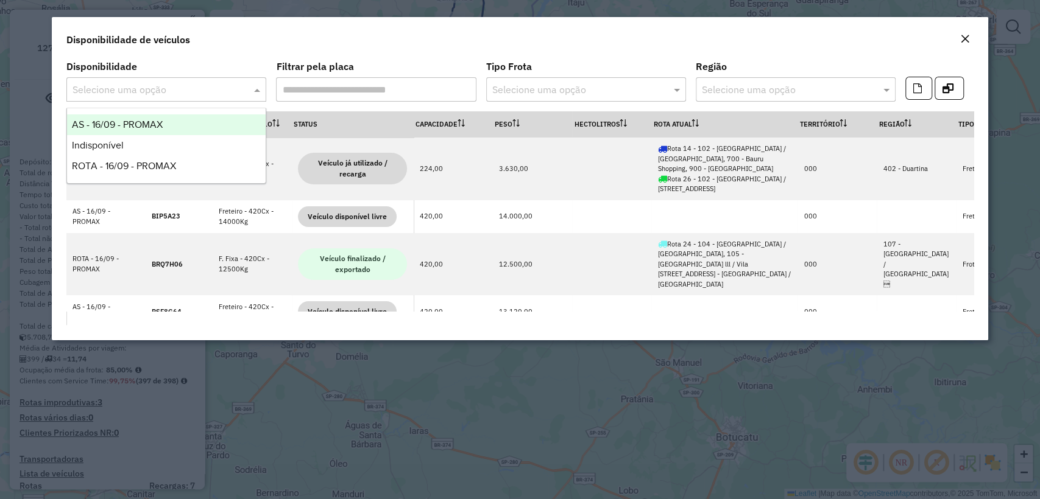
click at [163, 99] on div "Selecione uma opção" at bounding box center [166, 89] width 200 height 24
click at [136, 116] on div "AS - 16/09 - PROMAX" at bounding box center [166, 124] width 199 height 21
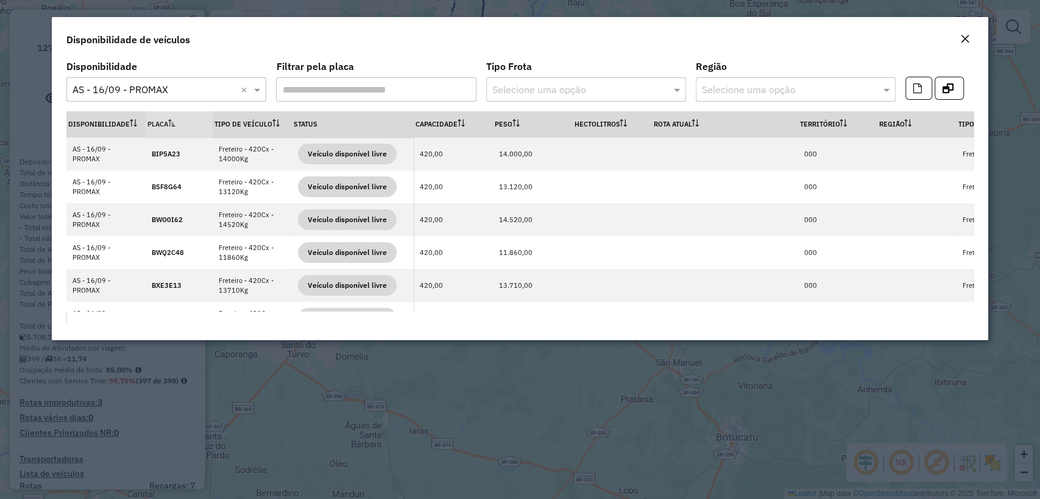
click at [683, 104] on formly-field "Tipo Frota Selecione uma opção" at bounding box center [586, 86] width 200 height 49
click at [691, 113] on th "Rota Atual" at bounding box center [724, 124] width 146 height 26
click at [692, 116] on th "Rota Atual" at bounding box center [724, 124] width 146 height 26
click at [966, 40] on em "Close" at bounding box center [965, 39] width 10 height 10
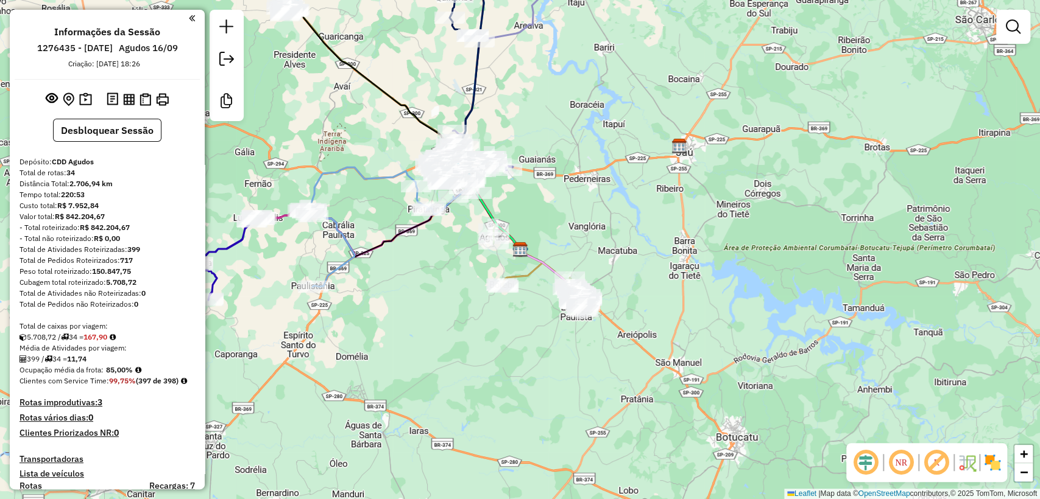
click at [153, 305] on div "Total de Pedidos não Roteirizados: 0" at bounding box center [106, 304] width 175 height 11
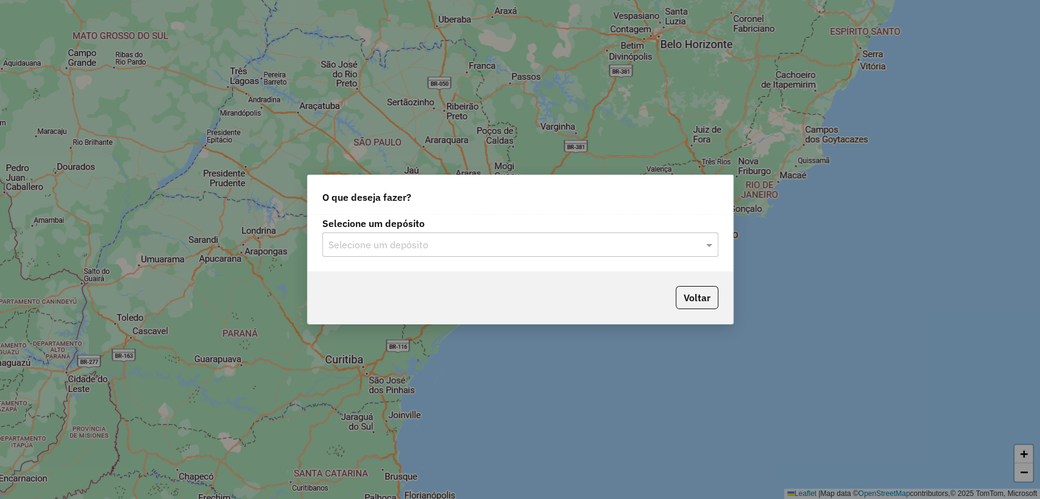
click at [388, 255] on div "Selecione um depósito" at bounding box center [520, 245] width 396 height 24
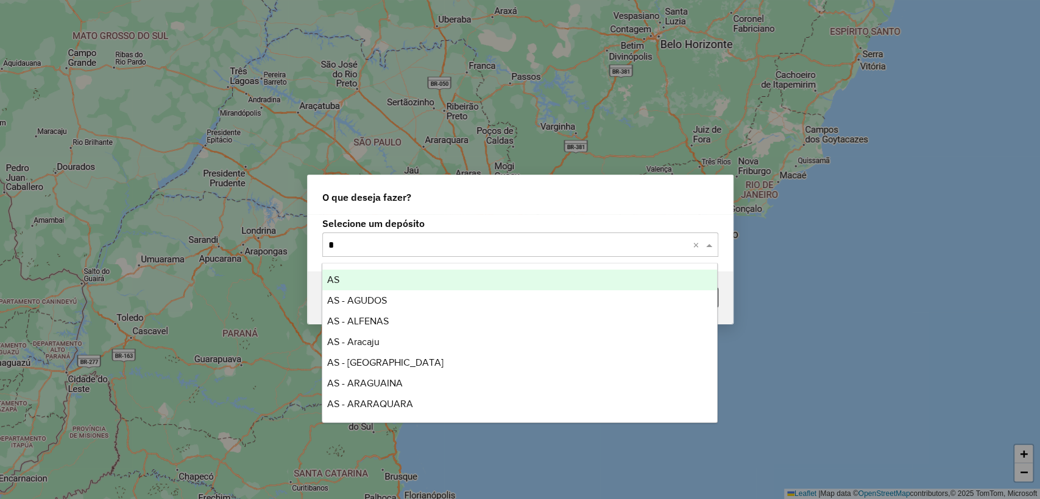
type input "**"
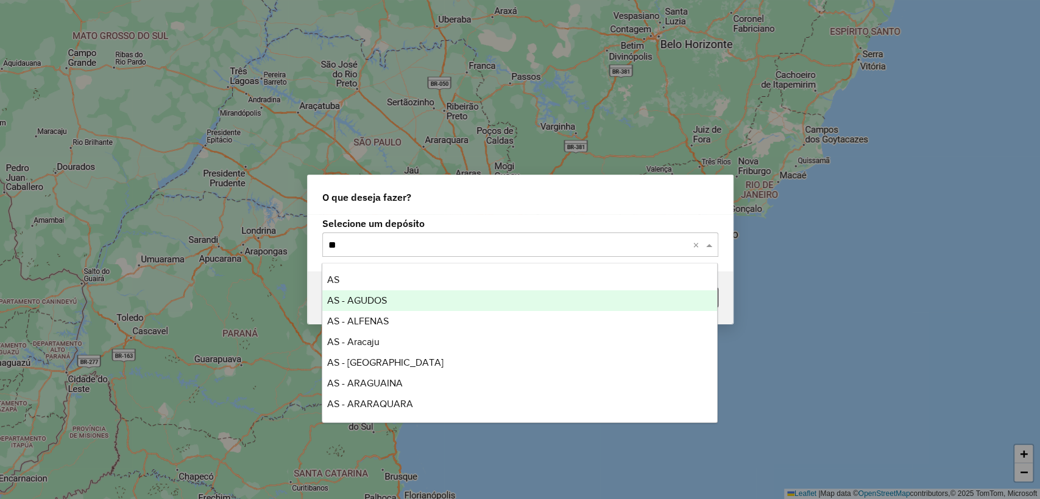
click at [375, 295] on span "AS - AGUDOS" at bounding box center [357, 300] width 60 height 10
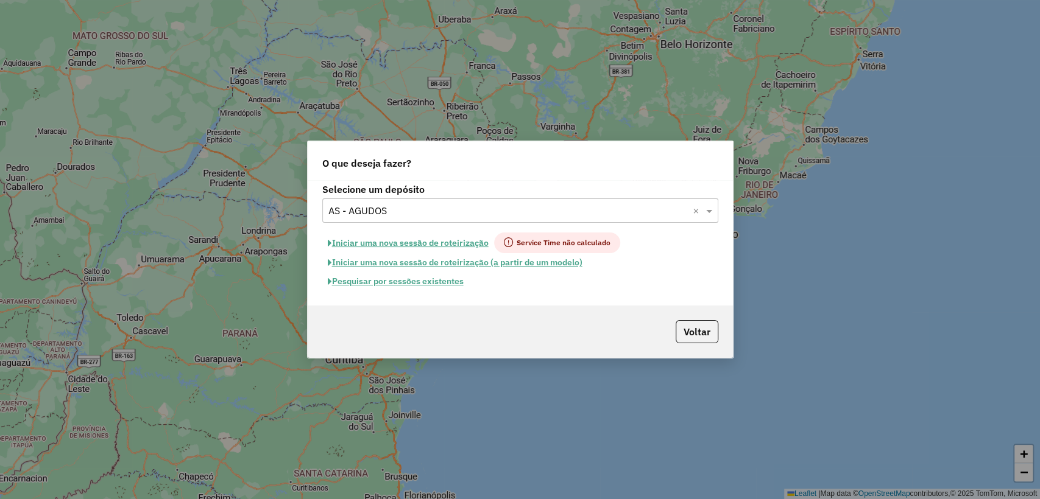
click at [417, 286] on button "Pesquisar por sessões existentes" at bounding box center [395, 281] width 147 height 19
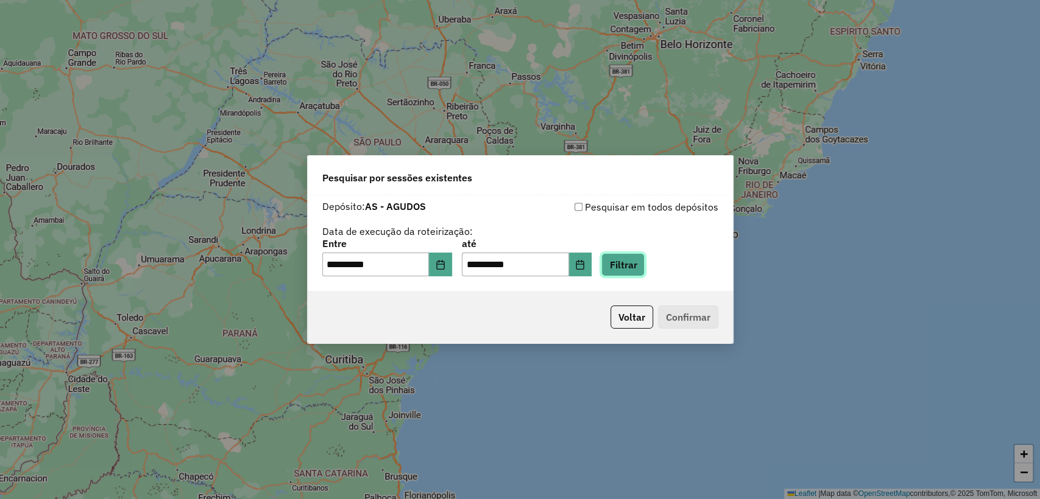
click at [635, 269] on button "Filtrar" at bounding box center [622, 264] width 43 height 23
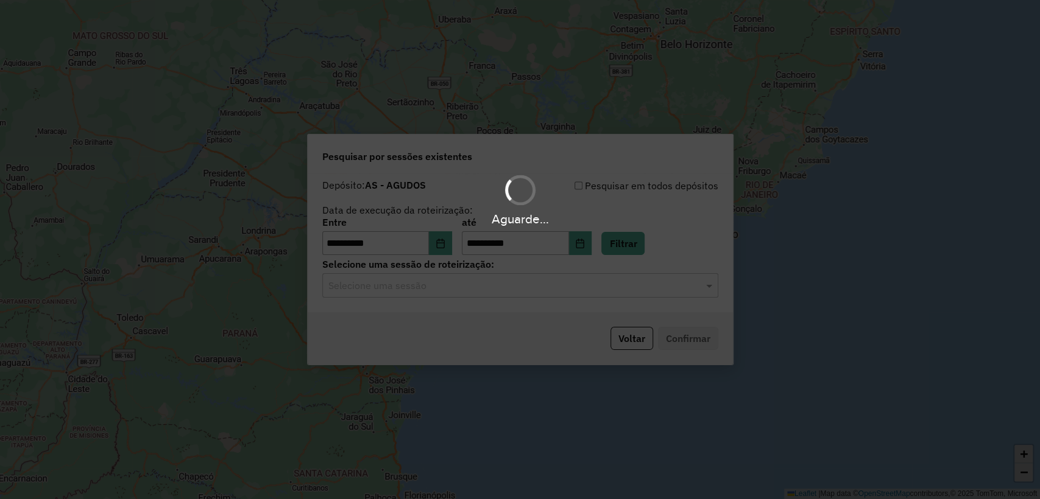
click at [469, 289] on hb-app "**********" at bounding box center [520, 249] width 1040 height 499
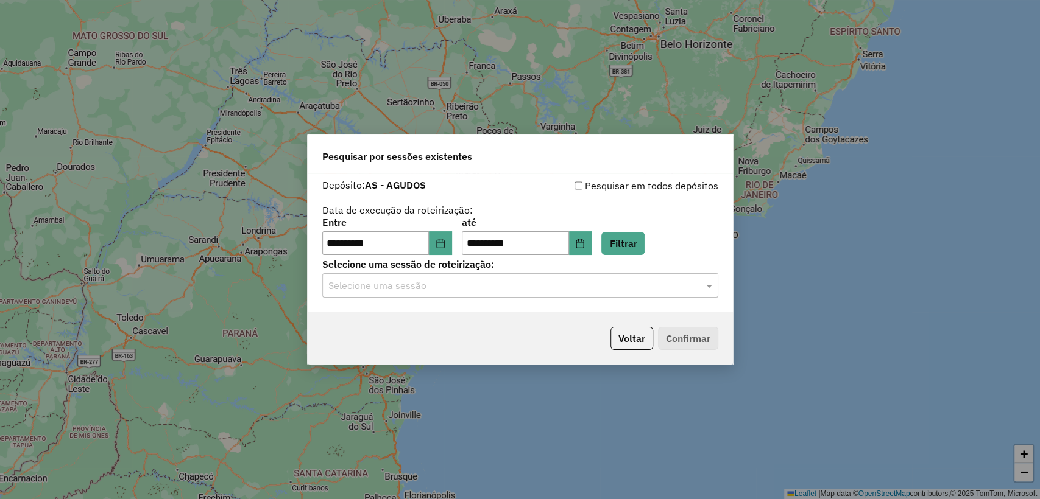
click at [462, 280] on input "text" at bounding box center [507, 286] width 359 height 15
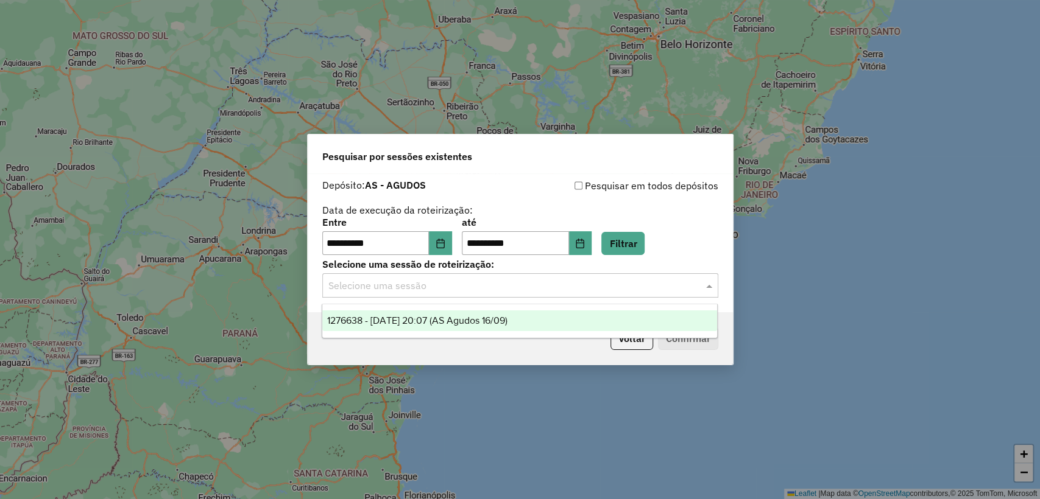
drag, startPoint x: 462, startPoint y: 314, endPoint x: 590, endPoint y: 327, distance: 127.9
click at [462, 315] on span "1276638 - 16/09/2025 20:07 (AS Agudos 16/09)" at bounding box center [417, 320] width 180 height 10
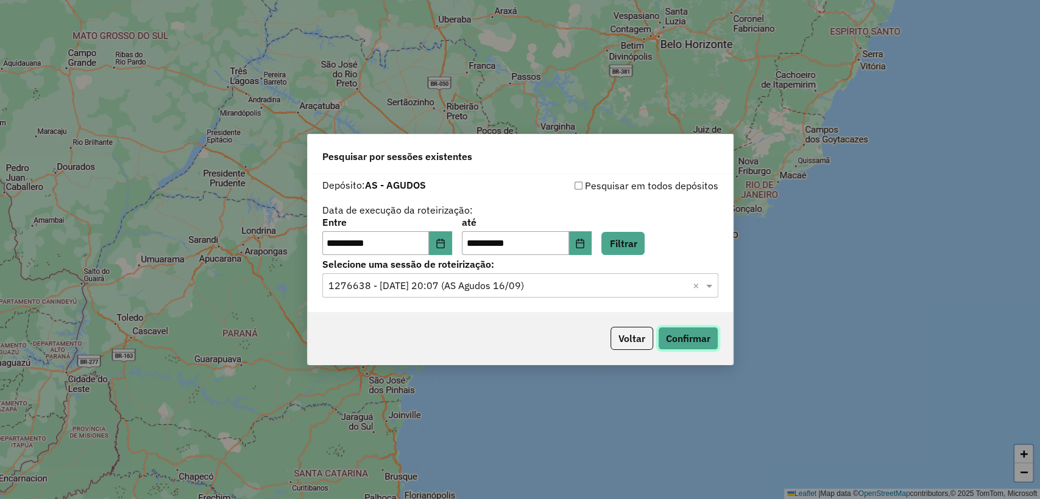
click at [702, 337] on button "Confirmar" at bounding box center [688, 338] width 60 height 23
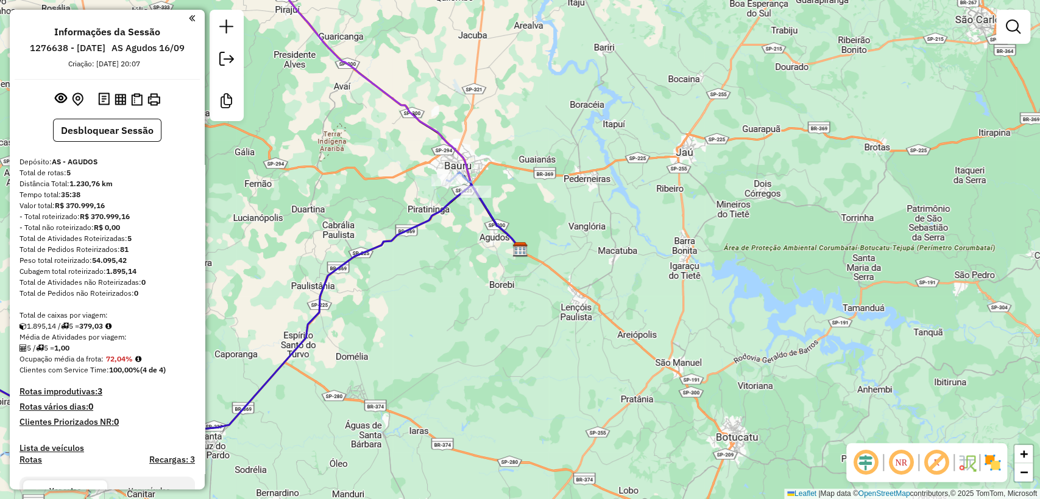
click at [424, 257] on div "Janela de atendimento Grade de atendimento Capacidade Transportadoras Veículos …" at bounding box center [520, 249] width 1040 height 499
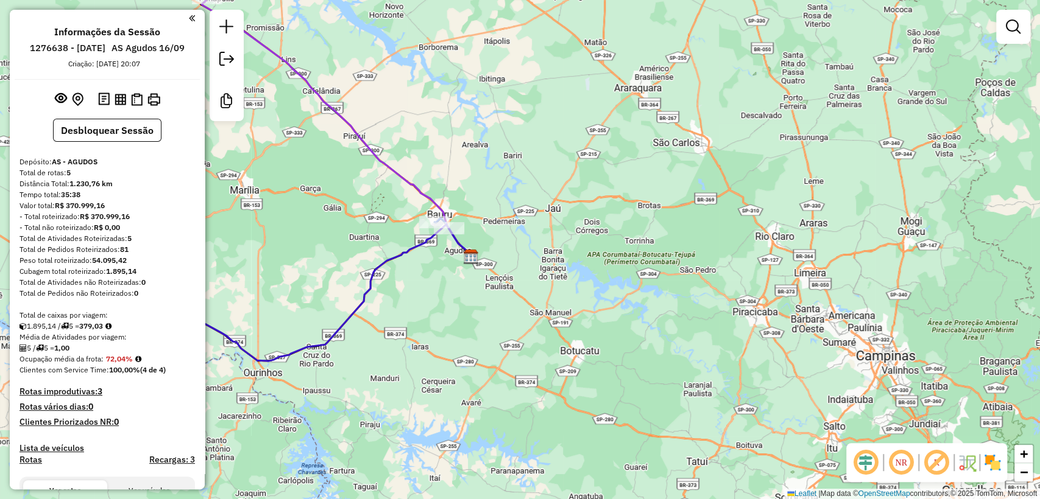
drag, startPoint x: 418, startPoint y: 280, endPoint x: 498, endPoint y: 289, distance: 80.9
click at [498, 289] on div "Janela de atendimento Grade de atendimento Capacidade Transportadoras Veículos …" at bounding box center [520, 249] width 1040 height 499
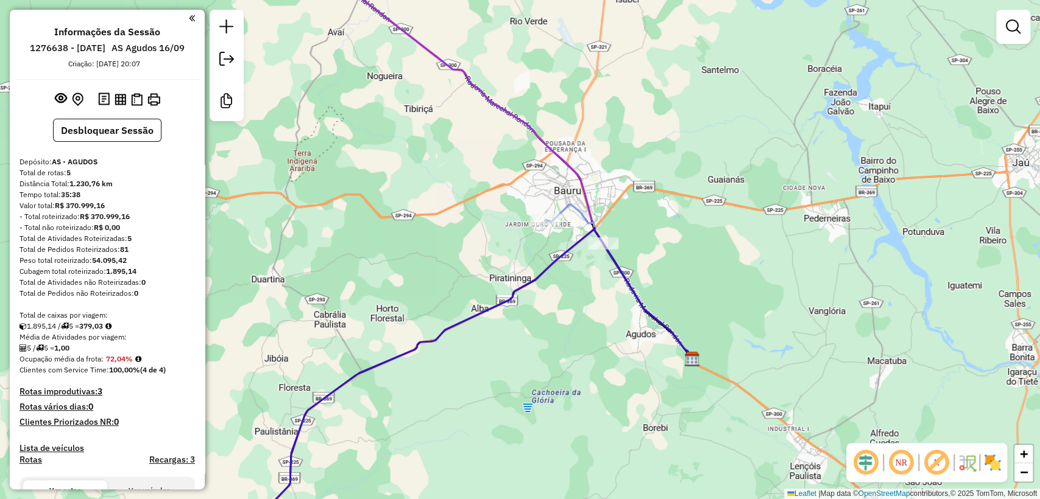
click at [577, 205] on icon at bounding box center [617, 281] width 147 height 155
select select "**********"
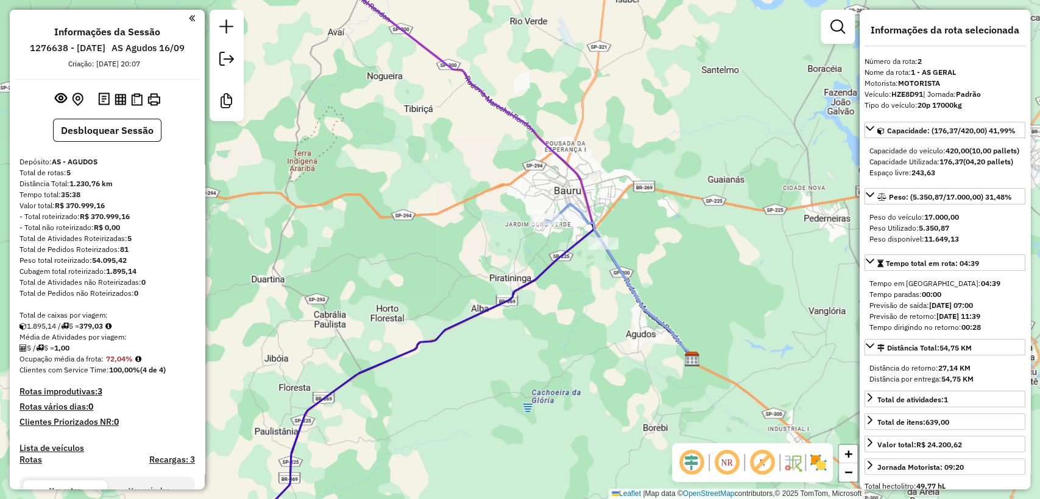
scroll to position [337, 0]
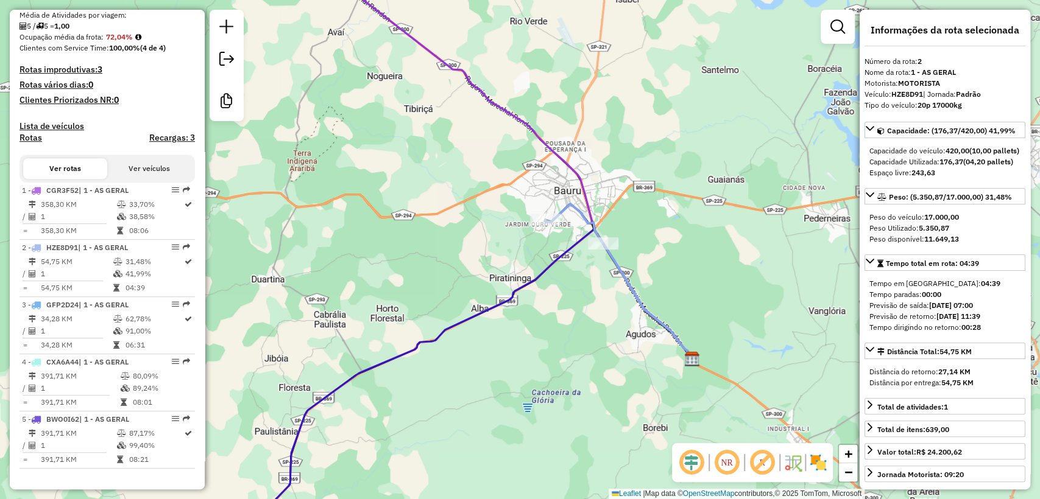
click at [595, 187] on div "Janela de atendimento Grade de atendimento Capacidade Transportadoras Veículos …" at bounding box center [520, 249] width 1040 height 499
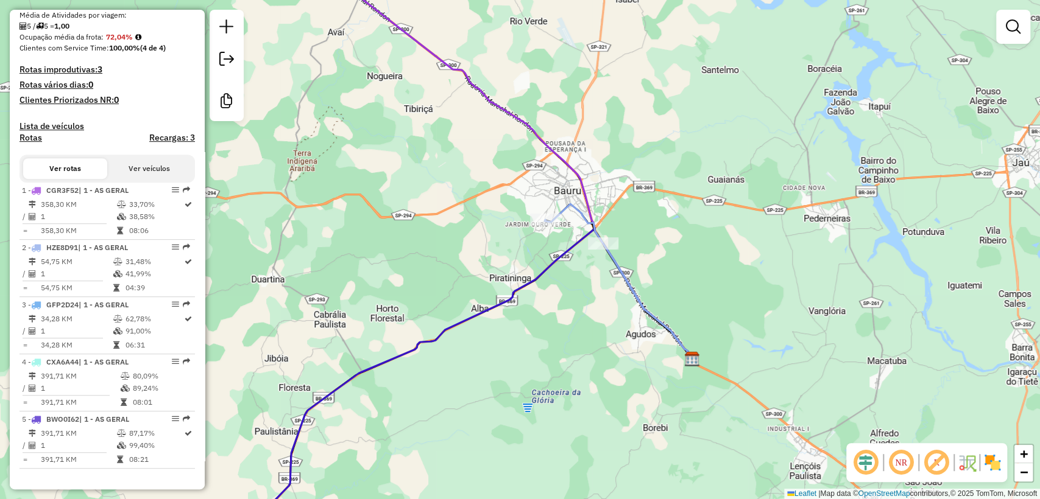
click at [585, 185] on icon at bounding box center [498, 154] width 388 height 409
select select "**********"
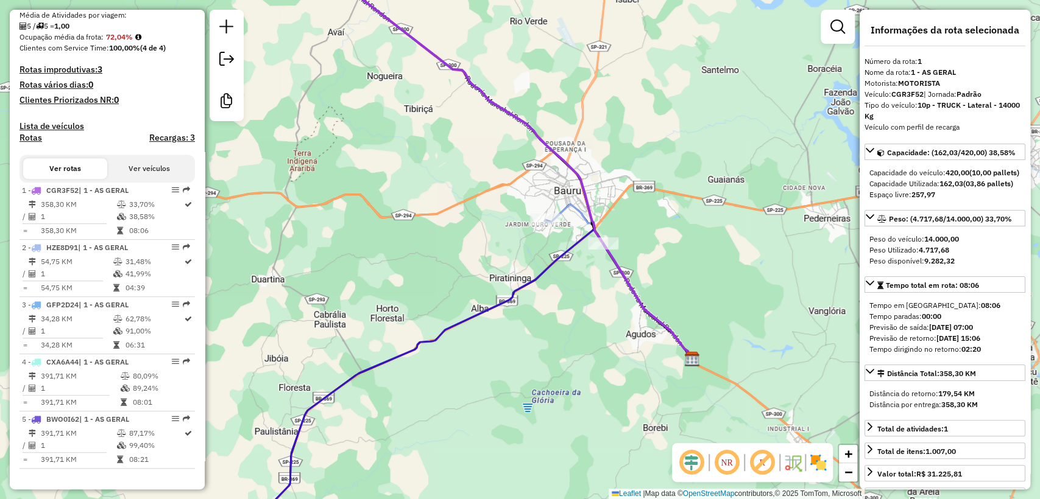
click at [568, 207] on icon at bounding box center [617, 281] width 147 height 155
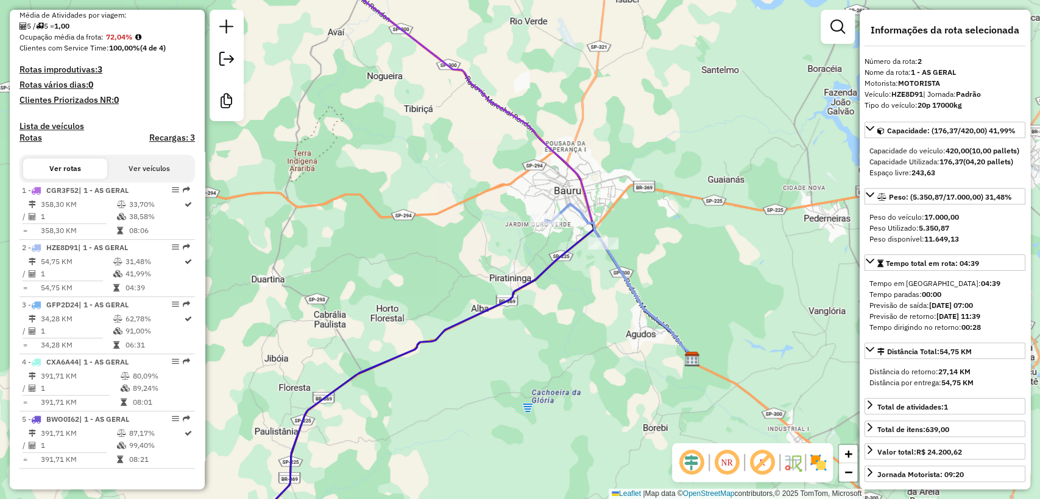
click at [599, 175] on div "Janela de atendimento Grade de atendimento Capacidade Transportadoras Veículos …" at bounding box center [520, 249] width 1040 height 499
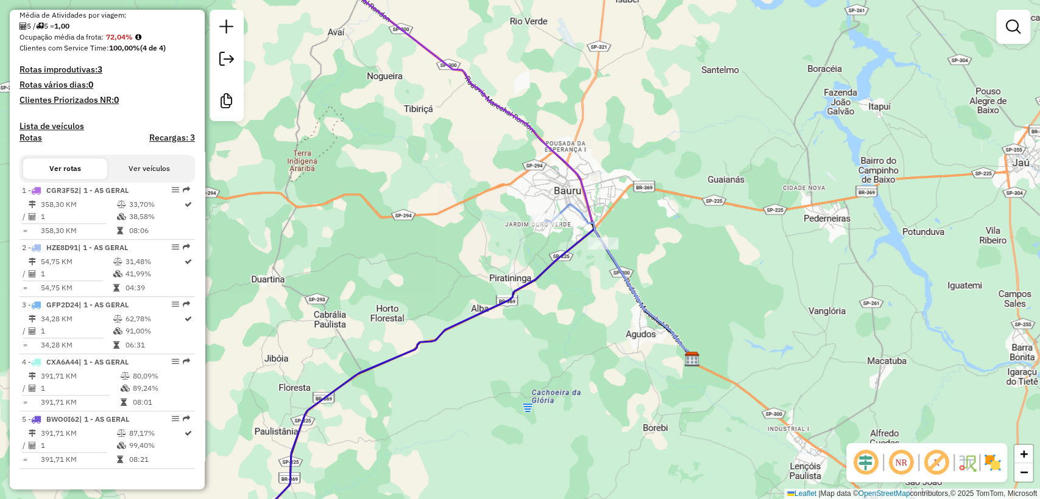
click at [586, 181] on icon at bounding box center [498, 154] width 388 height 409
select select "**********"
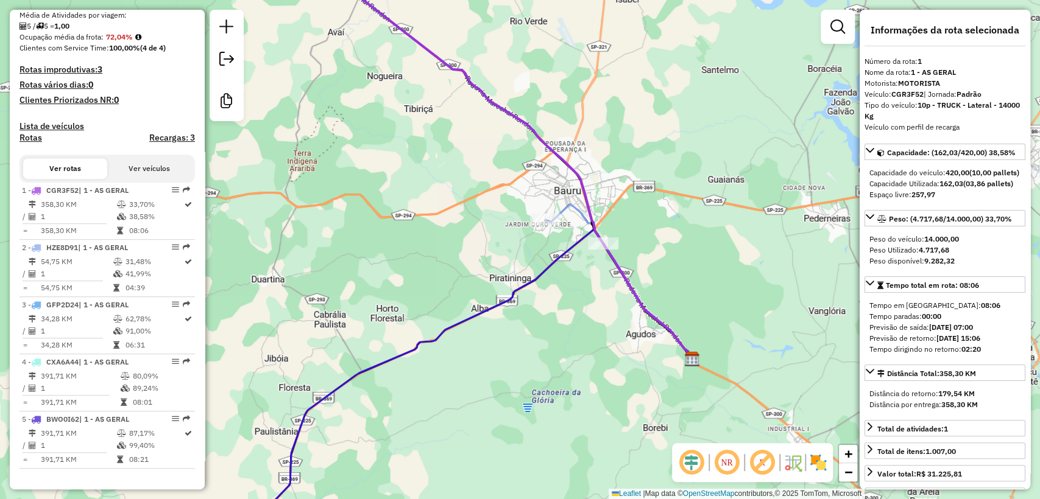
click at [566, 206] on icon at bounding box center [617, 281] width 147 height 155
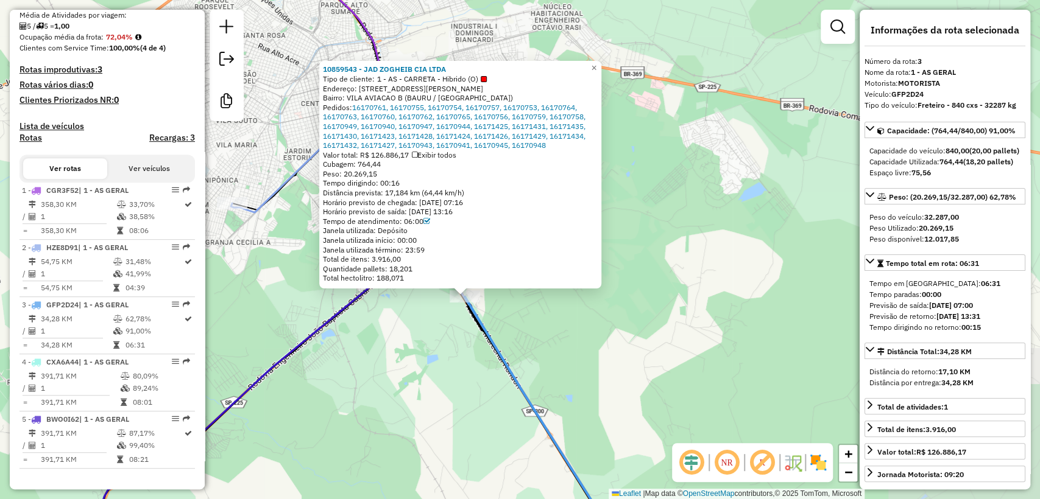
click at [439, 353] on div "10859543 - JAD ZOGHEIB CIA LTDA Tipo de cliente: 1 - AS - CARRETA - Hibrido (O)…" at bounding box center [520, 249] width 1040 height 499
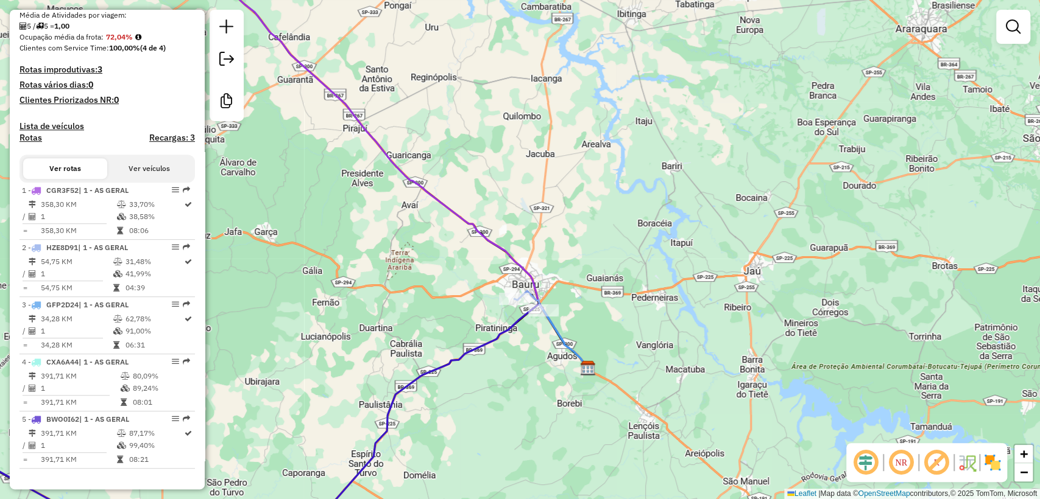
drag, startPoint x: 410, startPoint y: 291, endPoint x: 448, endPoint y: 279, distance: 39.5
click at [437, 285] on div "Janela de atendimento Grade de atendimento Capacidade Transportadoras Veículos …" at bounding box center [520, 249] width 1040 height 499
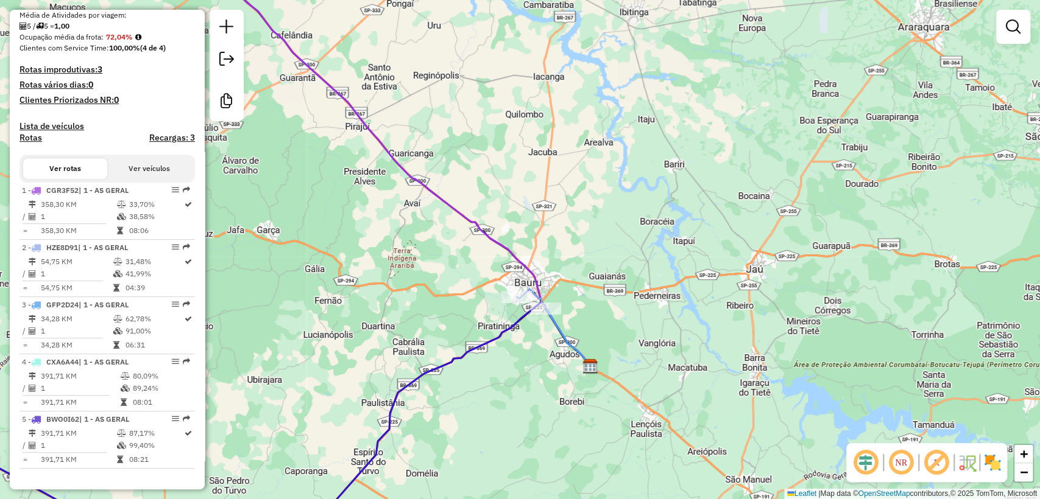
click at [474, 220] on icon at bounding box center [388, 158] width 406 height 417
select select "**********"
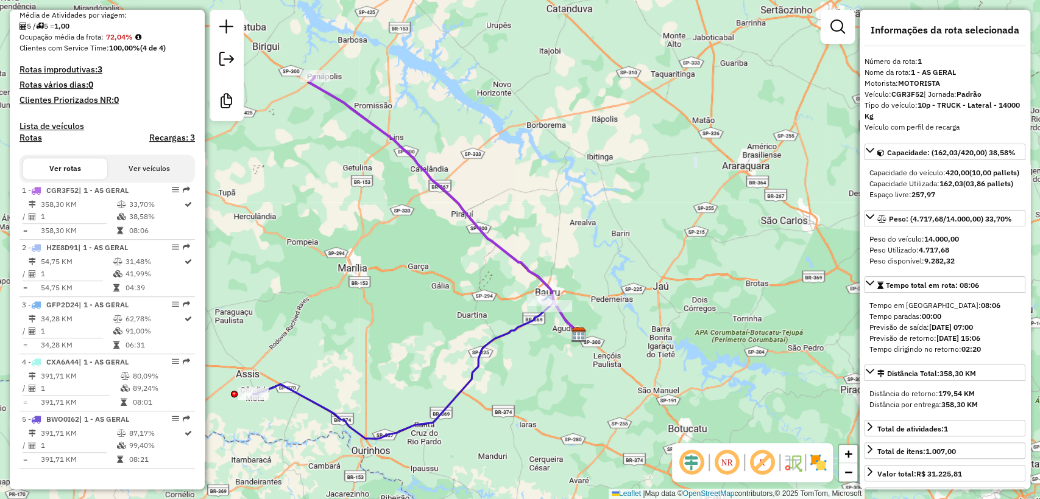
drag, startPoint x: 414, startPoint y: 238, endPoint x: 439, endPoint y: 243, distance: 25.6
click at [439, 247] on div "Janela de atendimento Grade de atendimento Capacidade Transportadoras Veículos …" at bounding box center [520, 249] width 1040 height 499
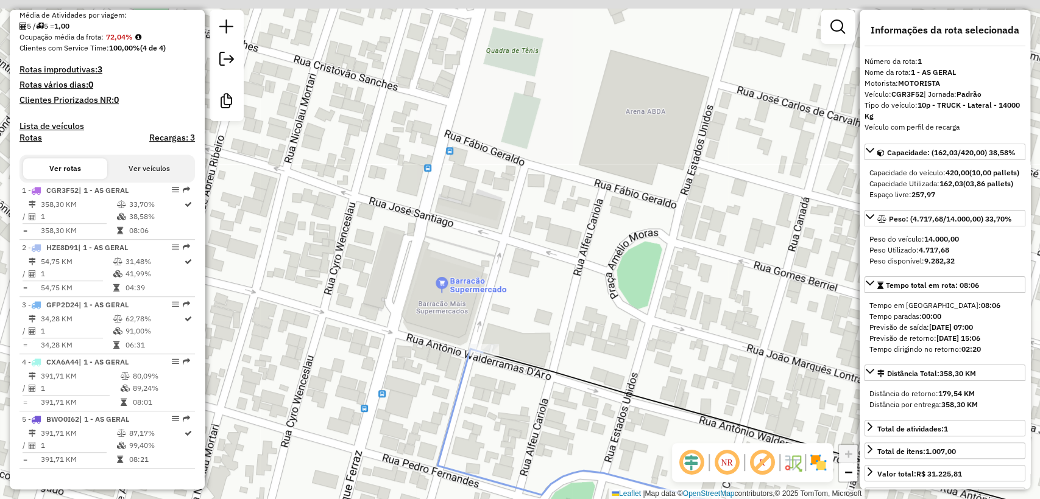
drag, startPoint x: 552, startPoint y: 247, endPoint x: 546, endPoint y: 294, distance: 47.3
click at [546, 294] on div "Janela de atendimento Grade de atendimento Capacidade Transportadoras Veículos …" at bounding box center [520, 249] width 1040 height 499
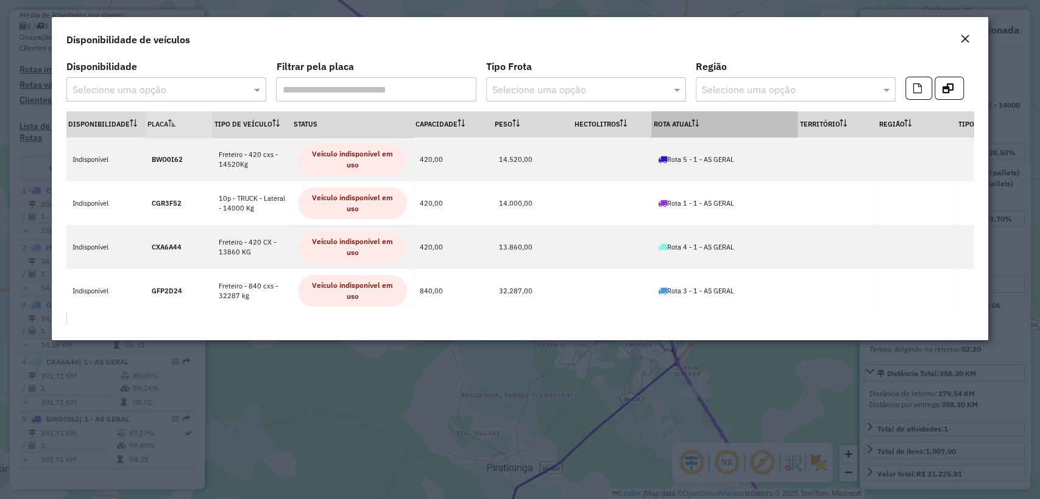
click at [695, 111] on th "Rota Atual" at bounding box center [724, 124] width 146 height 26
click at [692, 123] on th "Rota Atual" at bounding box center [724, 124] width 146 height 26
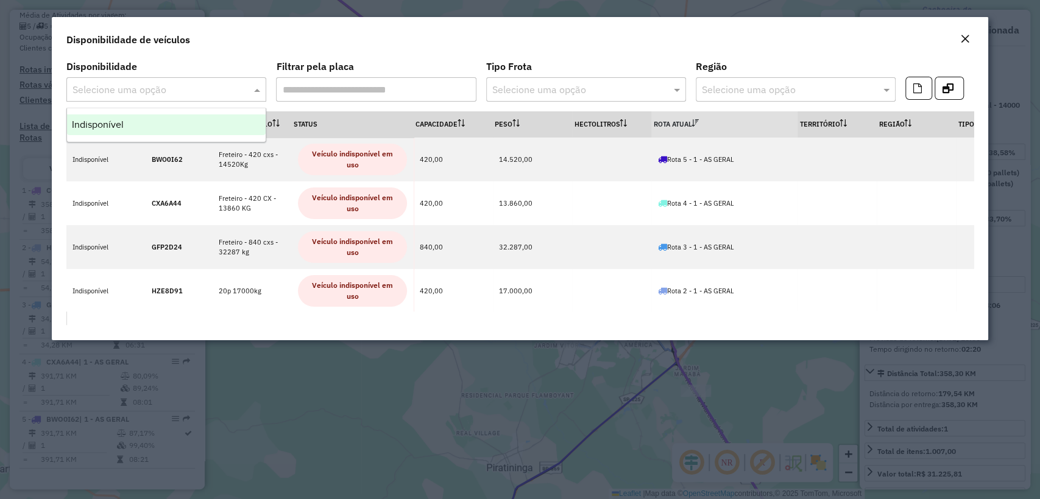
click at [133, 100] on div "Selecione uma opção" at bounding box center [166, 89] width 200 height 24
click at [312, 52] on div "Disponibilidade de veículos" at bounding box center [519, 37] width 935 height 40
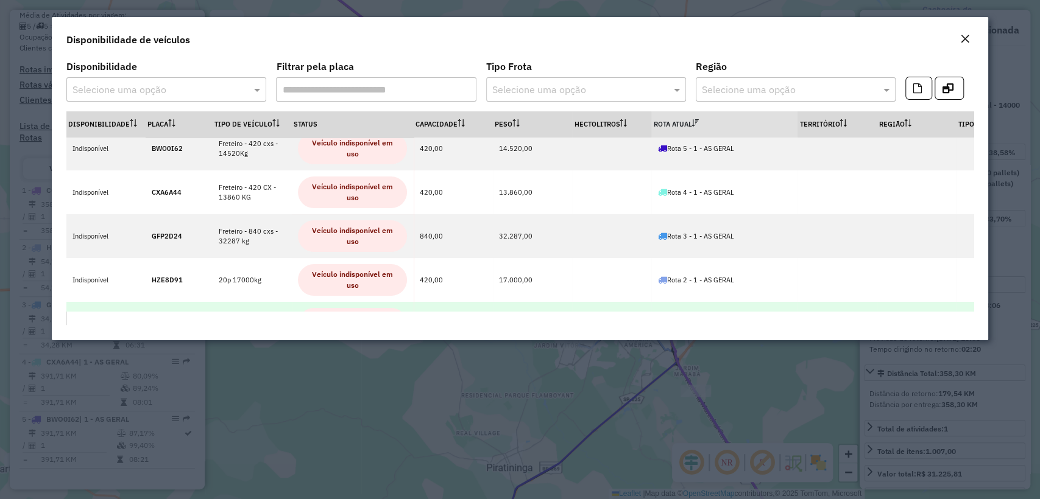
scroll to position [0, 0]
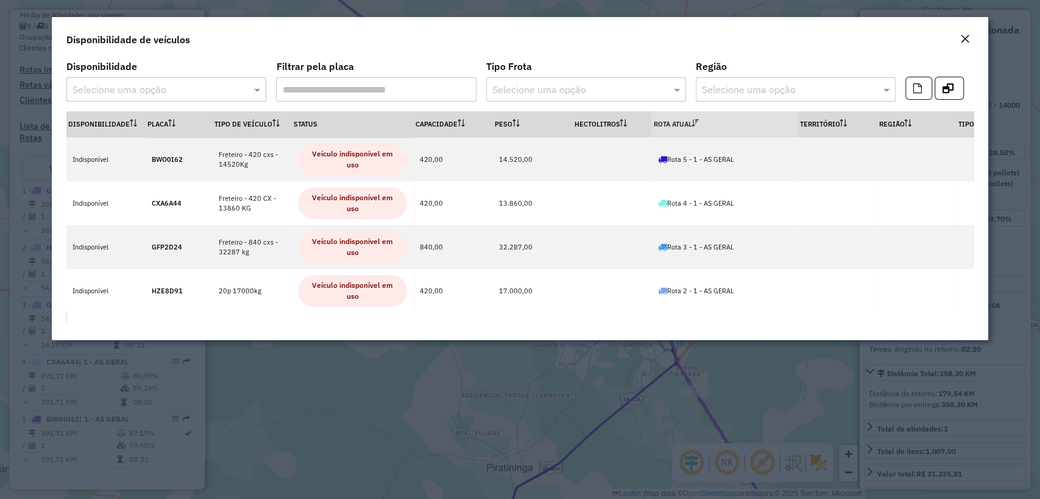
click at [962, 39] on em "Close" at bounding box center [965, 39] width 10 height 10
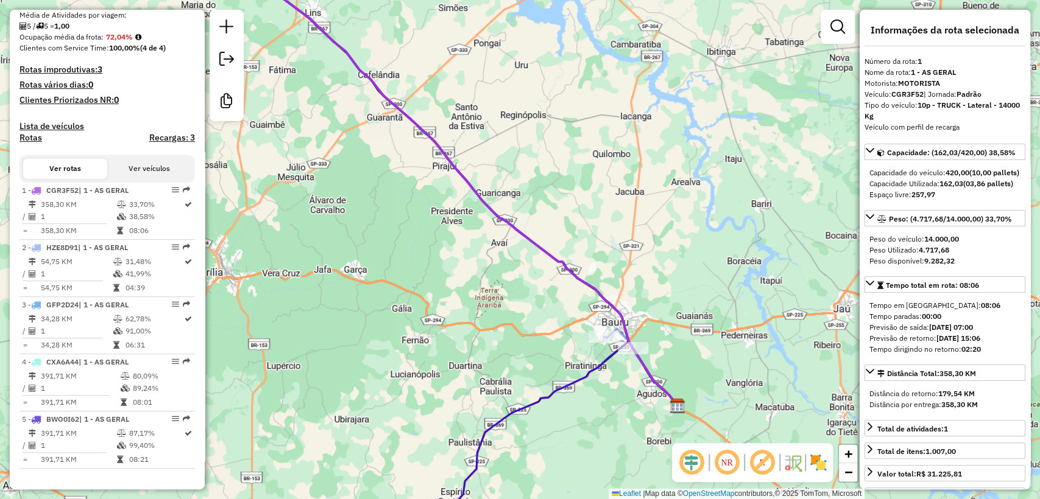
drag, startPoint x: 638, startPoint y: 396, endPoint x: 622, endPoint y: 375, distance: 26.1
click at [622, 375] on div "Janela de atendimento Grade de atendimento Capacidade Transportadoras Veículos …" at bounding box center [520, 249] width 1040 height 499
click at [599, 367] on icon at bounding box center [351, 445] width 651 height 210
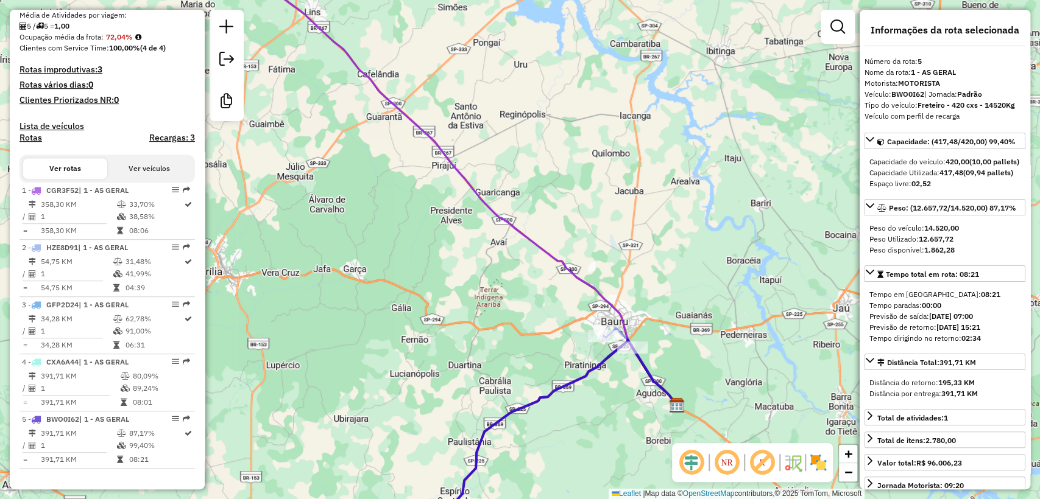
click at [608, 381] on div "Janela de atendimento Grade de atendimento Capacidade Transportadoras Veículos …" at bounding box center [520, 249] width 1040 height 499
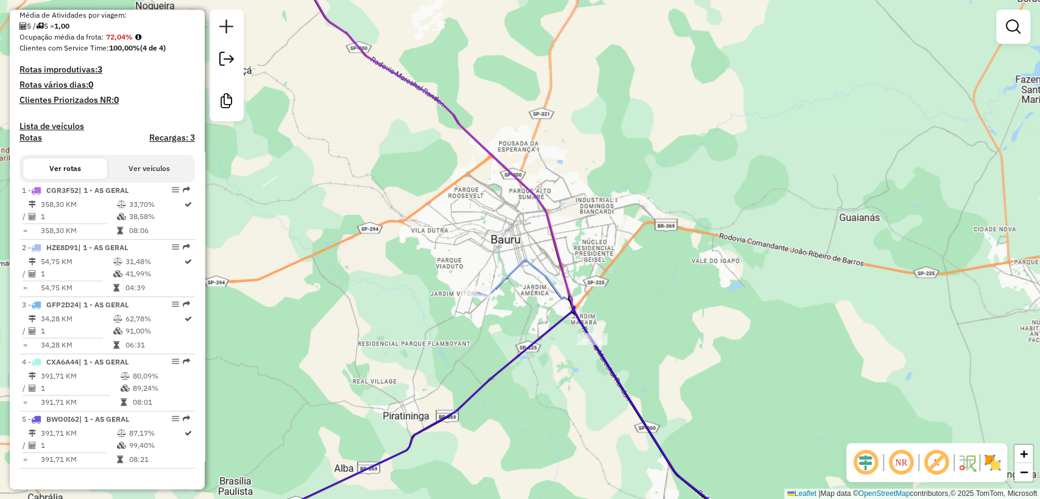
click at [501, 272] on icon at bounding box center [614, 404] width 279 height 289
select select "**********"
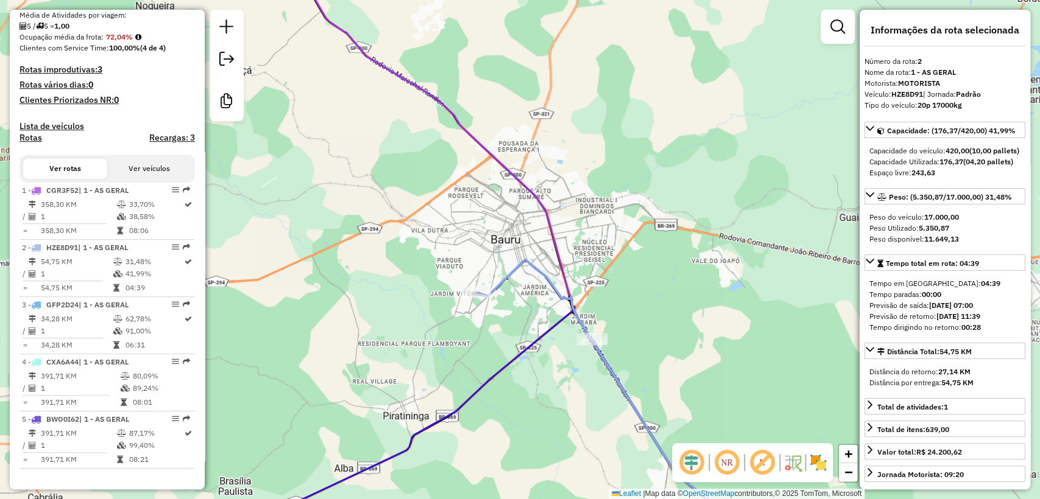
click at [502, 276] on icon at bounding box center [614, 404] width 279 height 289
click at [518, 292] on div "Janela de atendimento Grade de atendimento Capacidade Transportadoras Veículos …" at bounding box center [520, 249] width 1040 height 499
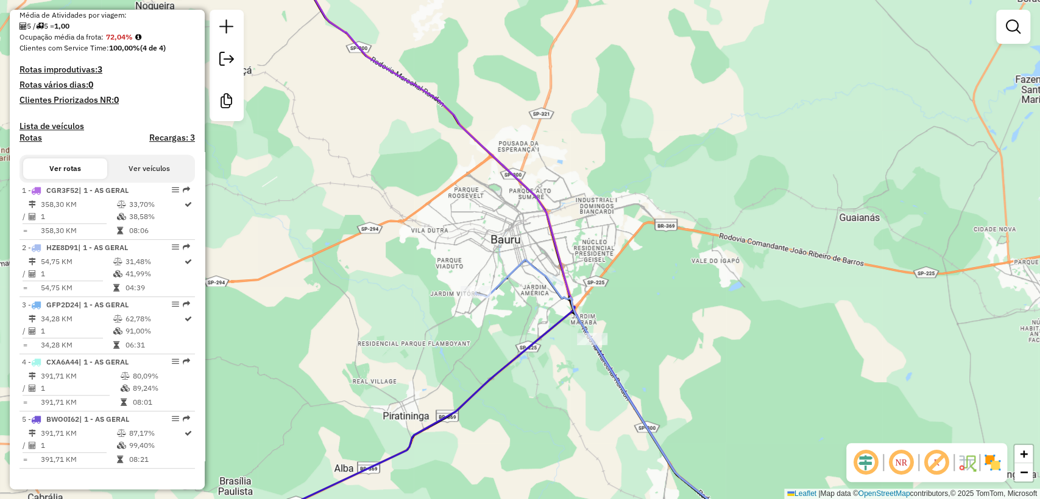
click at [562, 244] on div "Janela de atendimento Grade de atendimento Capacidade Transportadoras Veículos …" at bounding box center [520, 249] width 1040 height 499
click at [554, 248] on icon at bounding box center [496, 249] width 516 height 599
select select "**********"
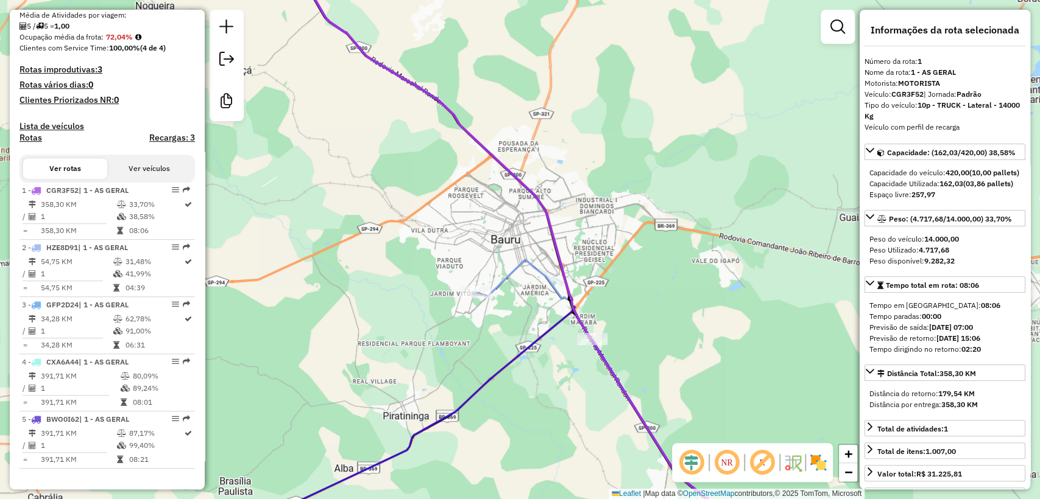
click at [537, 339] on icon at bounding box center [485, 428] width 538 height 242
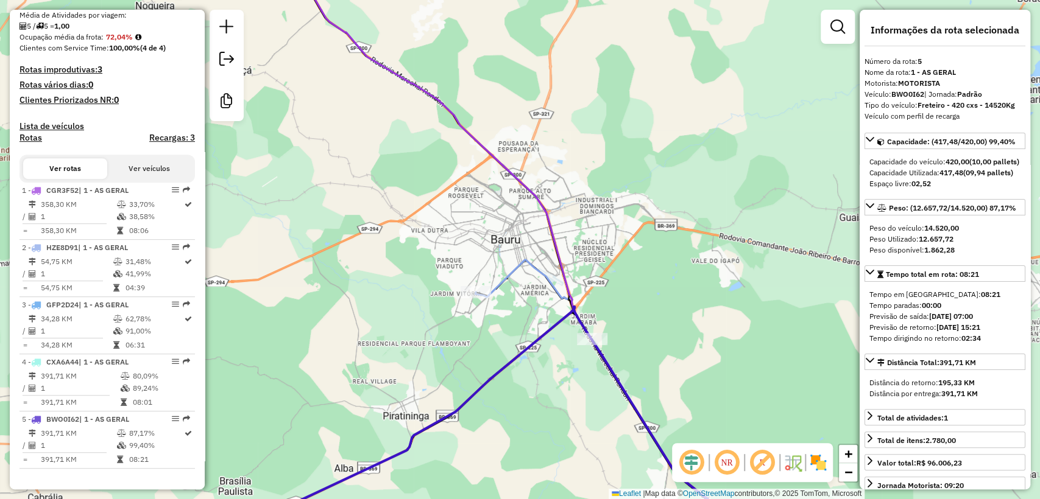
click at [541, 362] on div "Janela de atendimento Grade de atendimento Capacidade Transportadoras Veículos …" at bounding box center [520, 249] width 1040 height 499
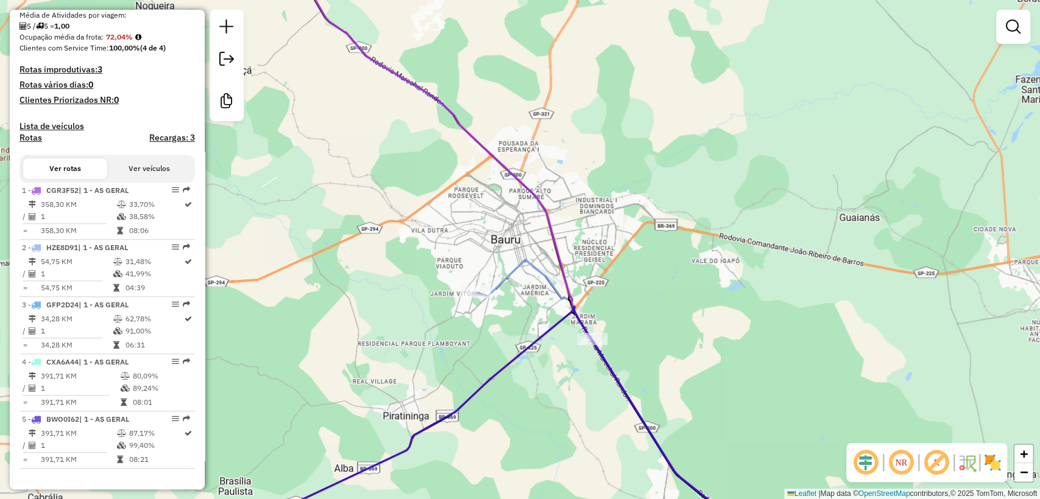
click at [536, 266] on icon at bounding box center [614, 404] width 279 height 289
select select "**********"
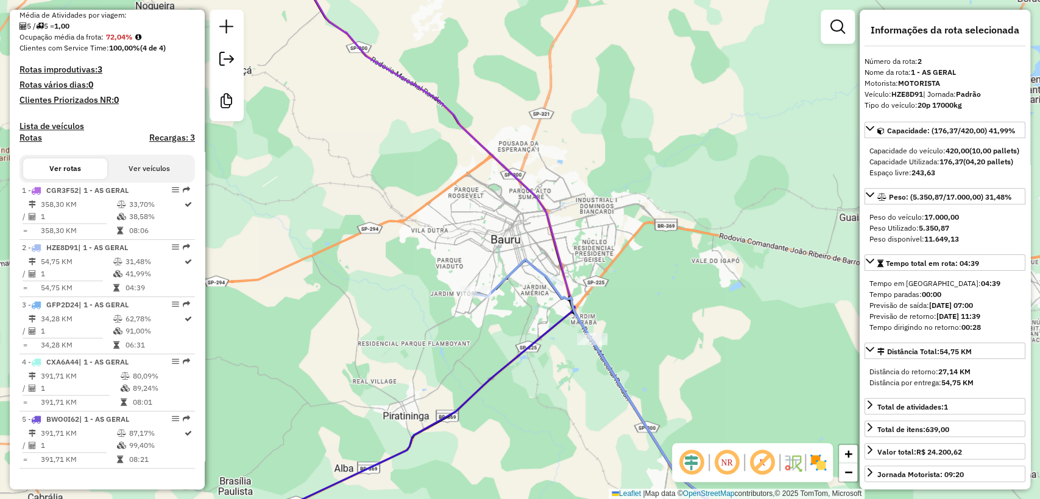
click at [557, 250] on icon at bounding box center [496, 249] width 516 height 599
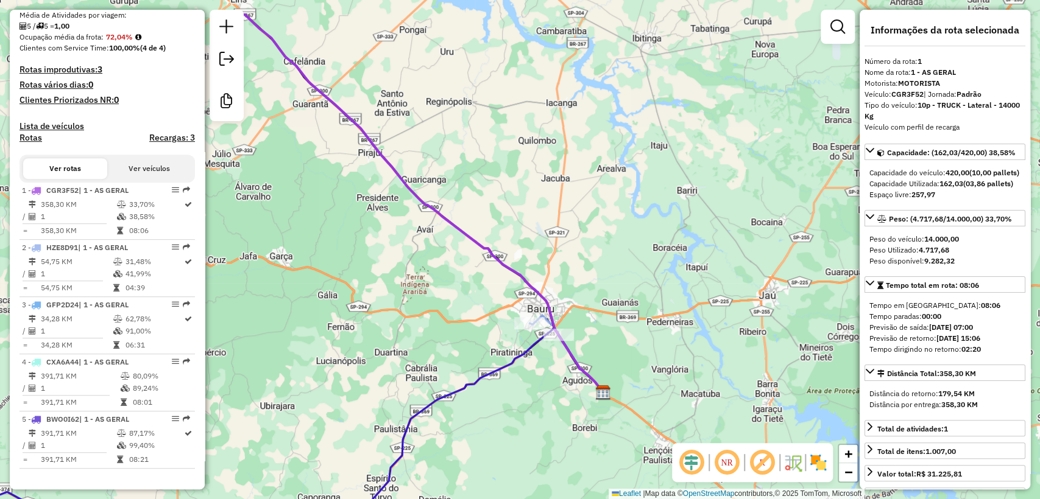
drag, startPoint x: 574, startPoint y: 206, endPoint x: 566, endPoint y: 305, distance: 98.4
click at [566, 305] on div "Janela de atendimento Grade de atendimento Capacidade Transportadoras Veículos …" at bounding box center [520, 249] width 1040 height 499
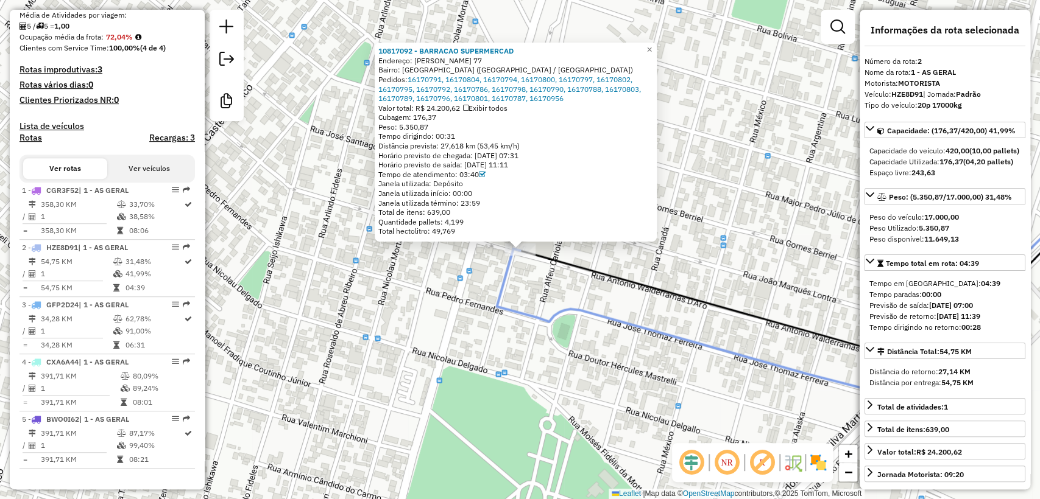
click at [413, 305] on div "10817092 - BARRACAO SUPERMERCAD Endereço: GILBERTO BARRETO FINAZZI 77 Bairro: J…" at bounding box center [520, 249] width 1040 height 499
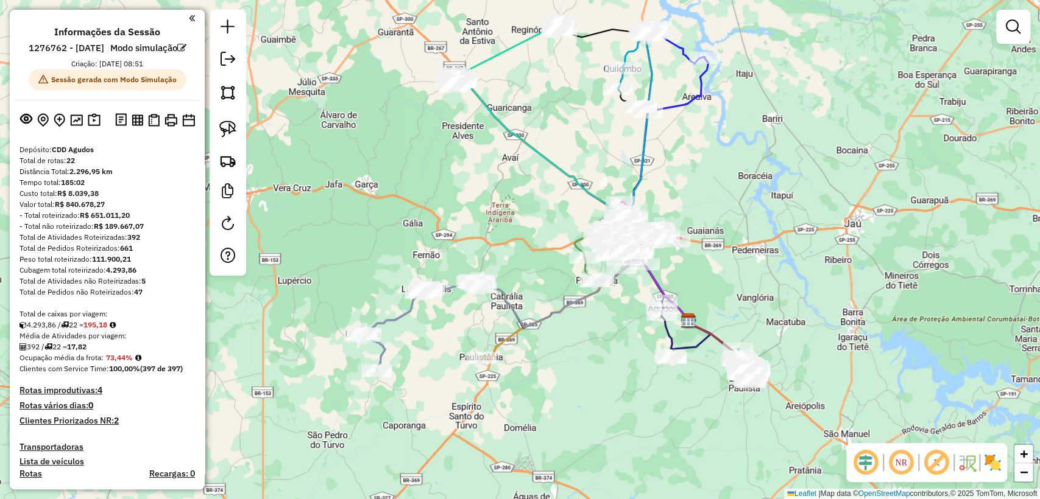
drag, startPoint x: 418, startPoint y: 277, endPoint x: 587, endPoint y: 348, distance: 182.6
click at [587, 348] on div "Janela de atendimento Grade de atendimento Capacidade Transportadoras Veículos …" at bounding box center [520, 249] width 1040 height 499
click at [678, 433] on div "Janela de atendimento Grade de atendimento Capacidade Transportadoras Veículos …" at bounding box center [520, 249] width 1040 height 499
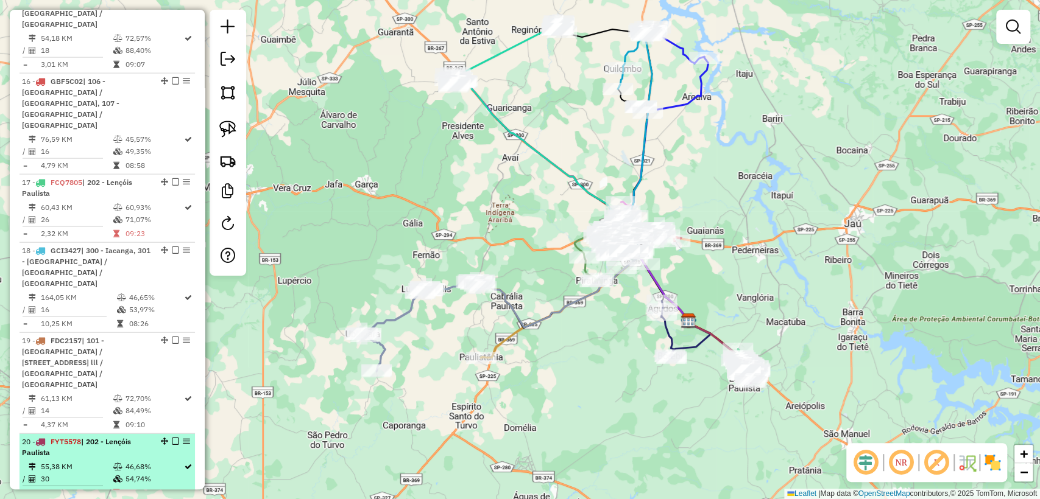
scroll to position [1797, 0]
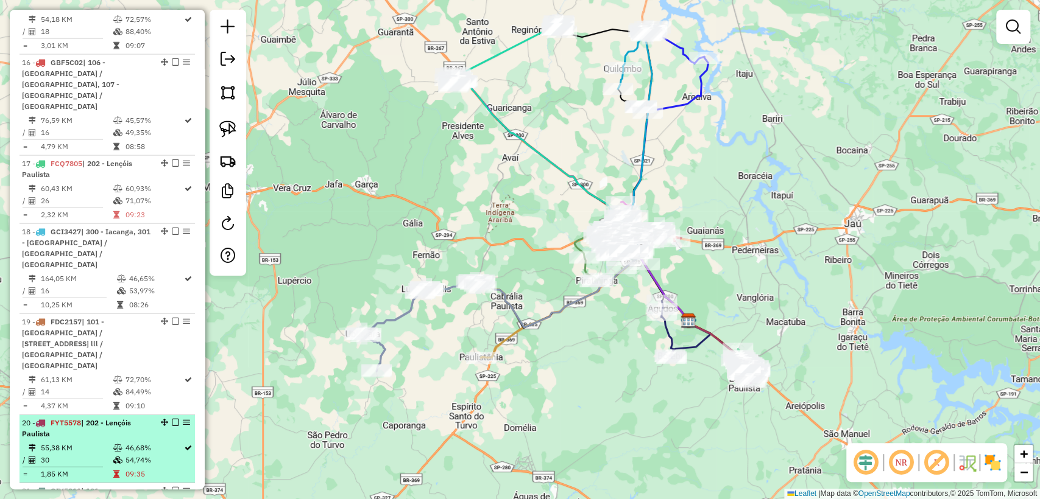
click at [97, 442] on td "55,38 KM" at bounding box center [76, 448] width 72 height 12
select select "**********"
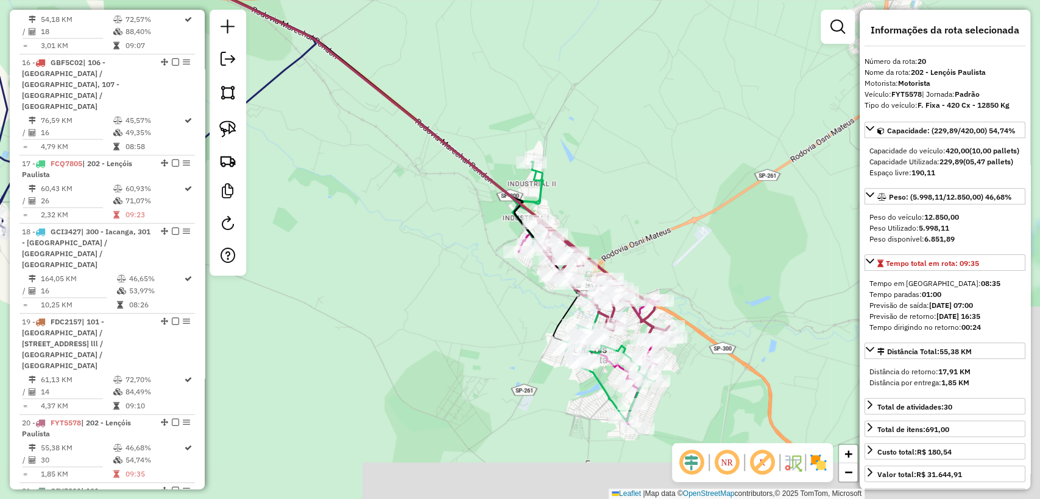
drag, startPoint x: 501, startPoint y: 329, endPoint x: 380, endPoint y: 224, distance: 160.2
click at [380, 224] on div "Janela de atendimento Grade de atendimento Capacidade Transportadoras Veículos …" at bounding box center [520, 249] width 1040 height 499
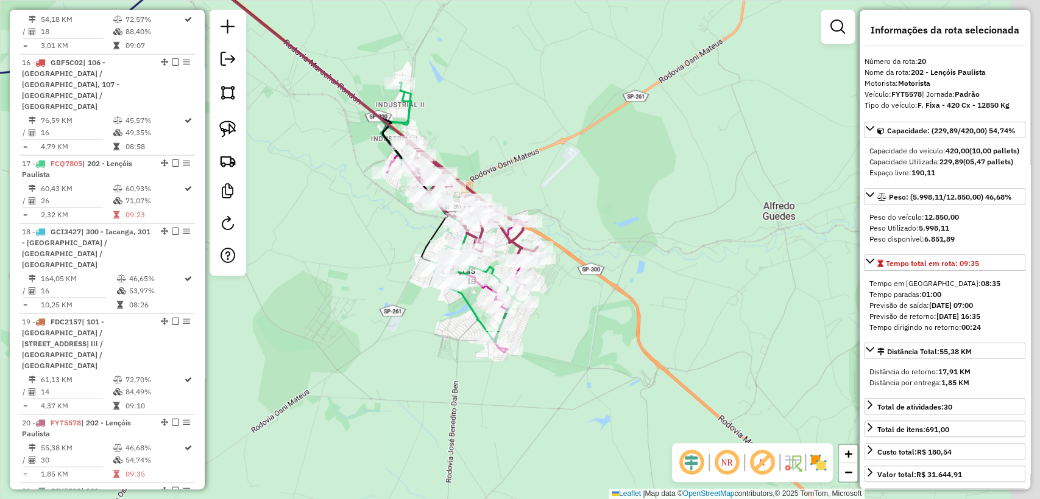
drag, startPoint x: 510, startPoint y: 333, endPoint x: 383, endPoint y: 255, distance: 148.7
click at [383, 255] on div "Janela de atendimento Grade de atendimento Capacidade Transportadoras Veículos …" at bounding box center [520, 249] width 1040 height 499
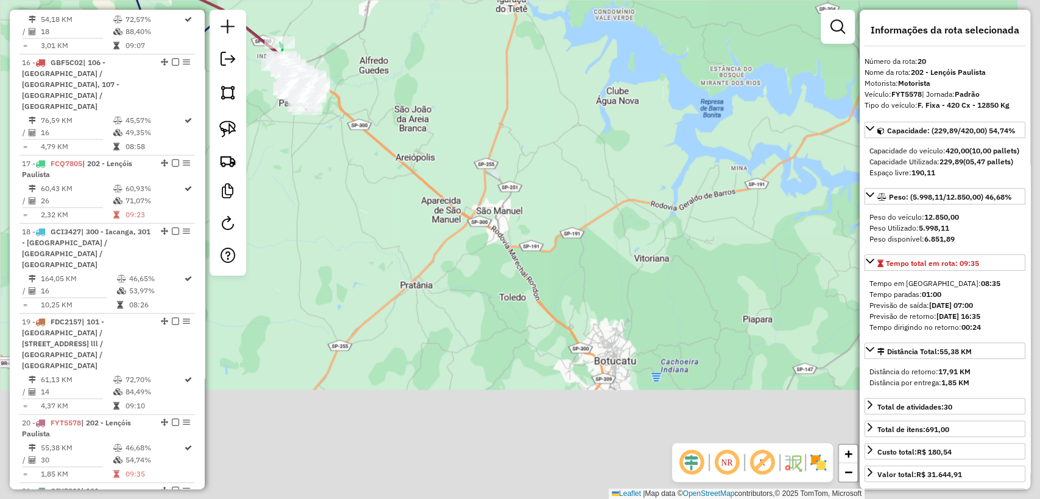
drag, startPoint x: 601, startPoint y: 331, endPoint x: 484, endPoint y: 155, distance: 211.8
click at [484, 155] on div "Janela de atendimento Grade de atendimento Capacidade Transportadoras Veículos …" at bounding box center [520, 249] width 1040 height 499
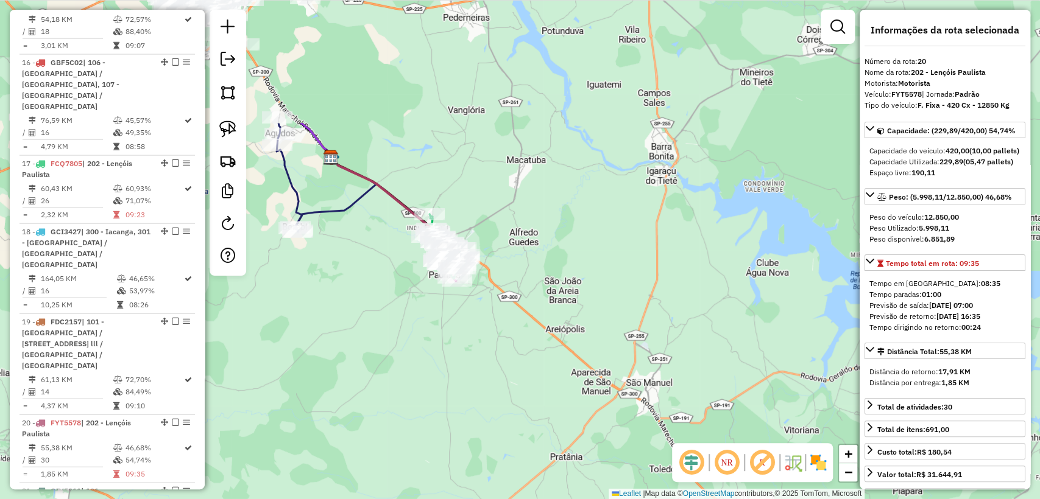
drag, startPoint x: 361, startPoint y: 101, endPoint x: 526, endPoint y: 294, distance: 254.4
click at [546, 303] on div "Janela de atendimento Grade de atendimento Capacidade Transportadoras Veículos …" at bounding box center [520, 249] width 1040 height 499
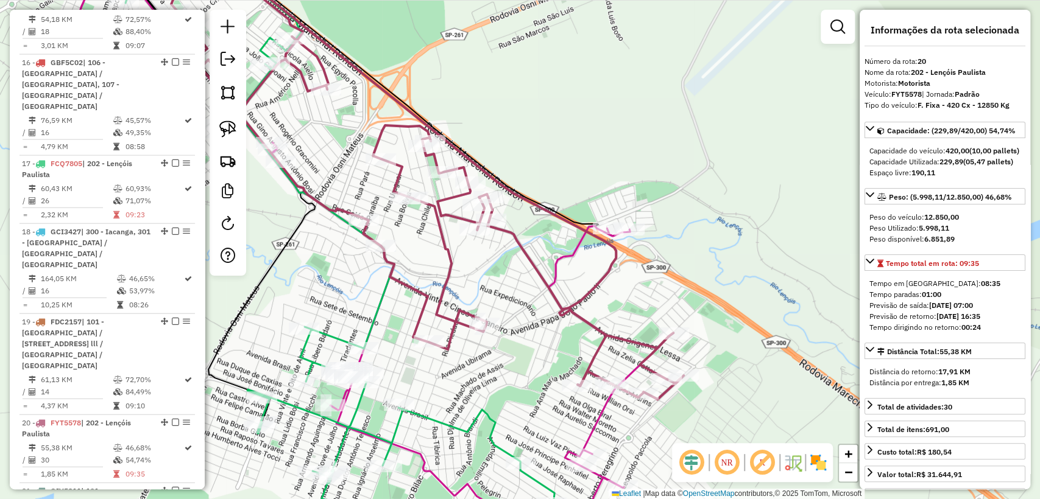
click at [591, 286] on icon at bounding box center [412, 168] width 407 height 436
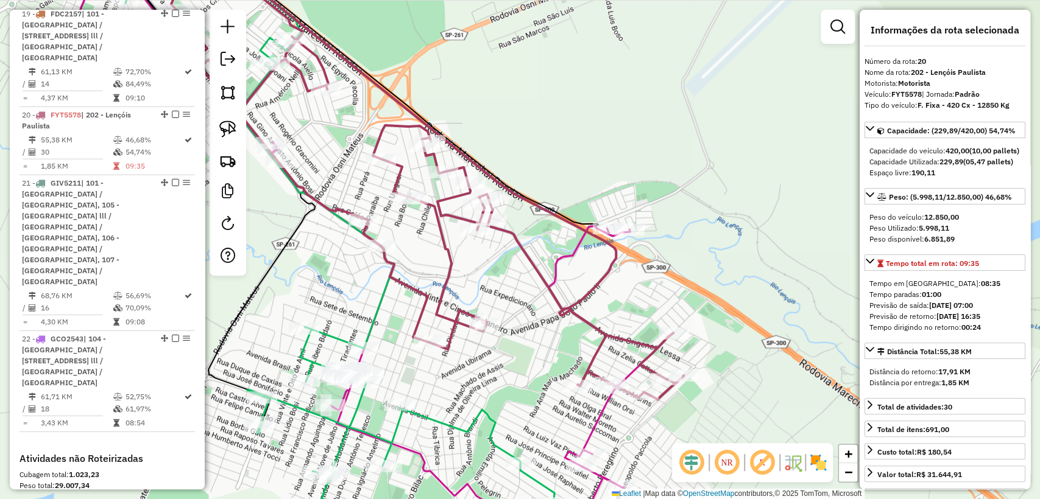
scroll to position [2139, 0]
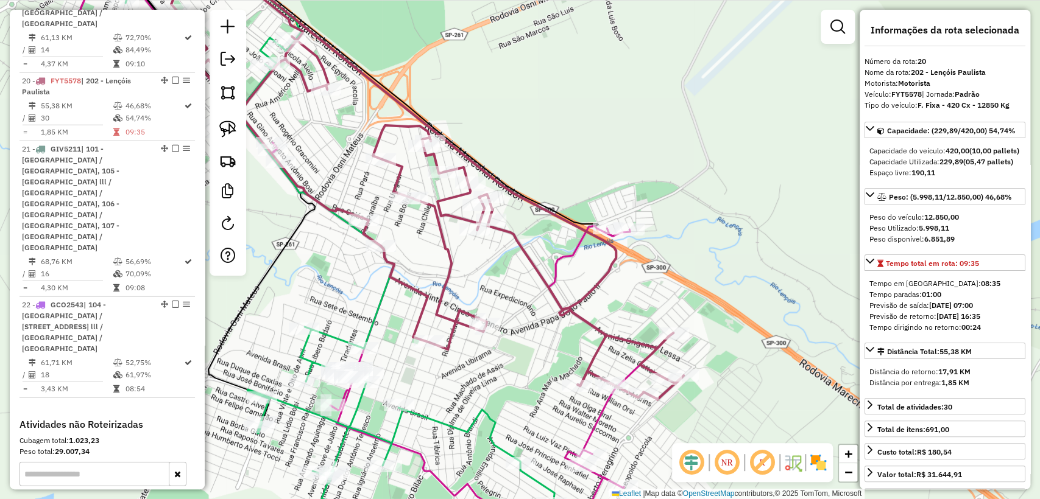
click at [638, 292] on div "Janela de atendimento Grade de atendimento Capacidade Transportadoras Veículos …" at bounding box center [520, 249] width 1040 height 499
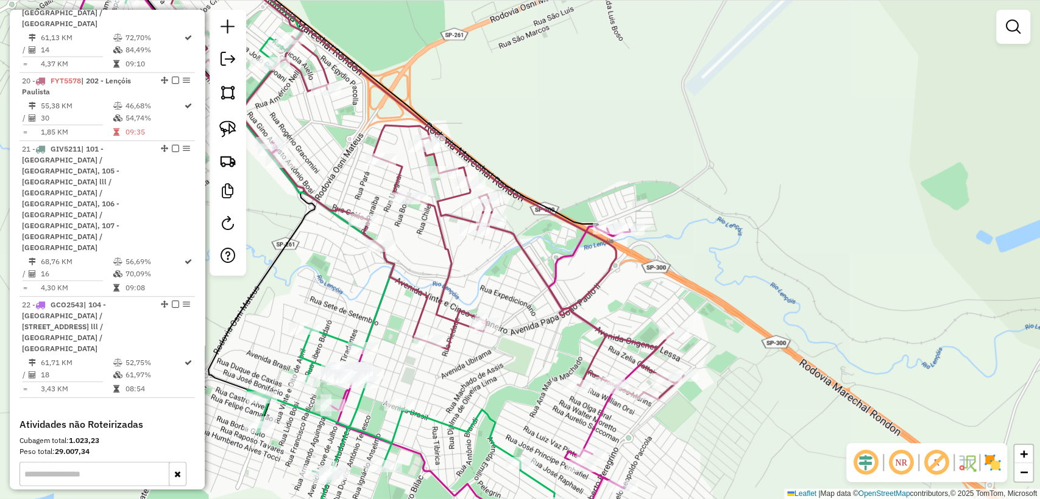
click at [576, 242] on icon at bounding box center [363, 256] width 588 height 588
select select "**********"
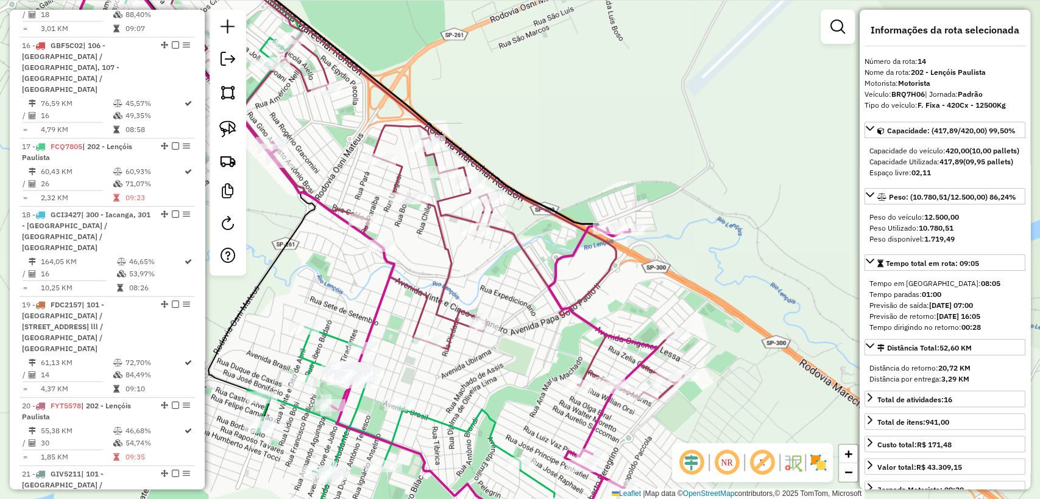
scroll to position [1676, 0]
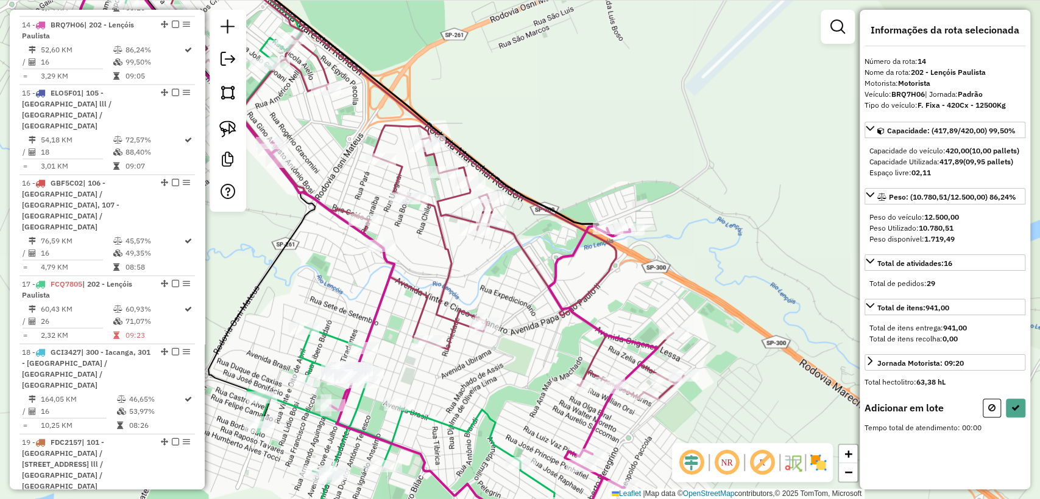
click at [607, 376] on icon at bounding box center [427, 174] width 512 height 449
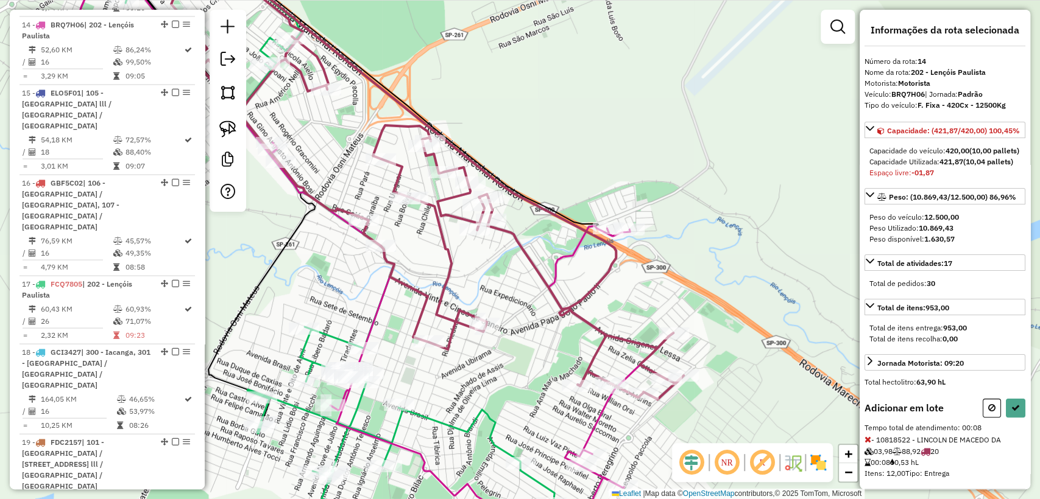
scroll to position [46, 0]
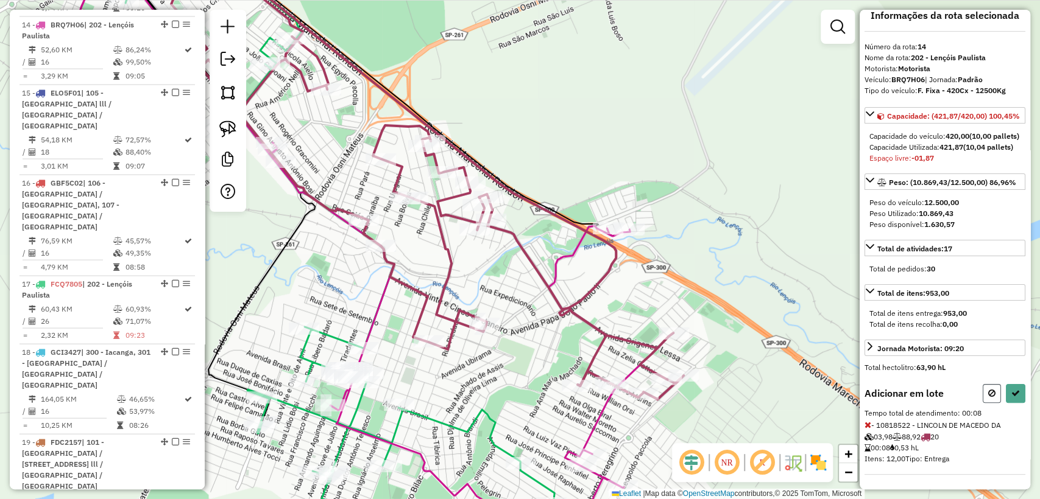
click at [992, 396] on button at bounding box center [991, 393] width 18 height 19
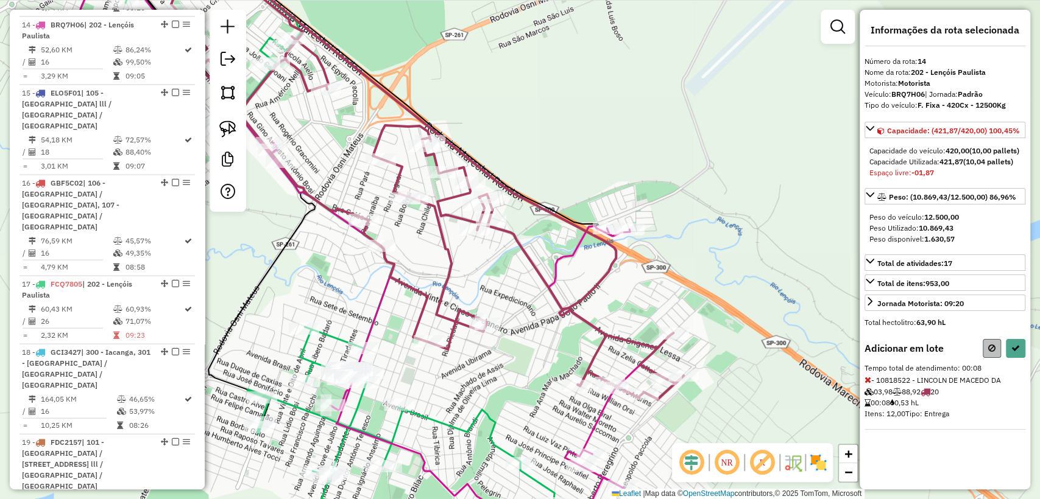
select select "**********"
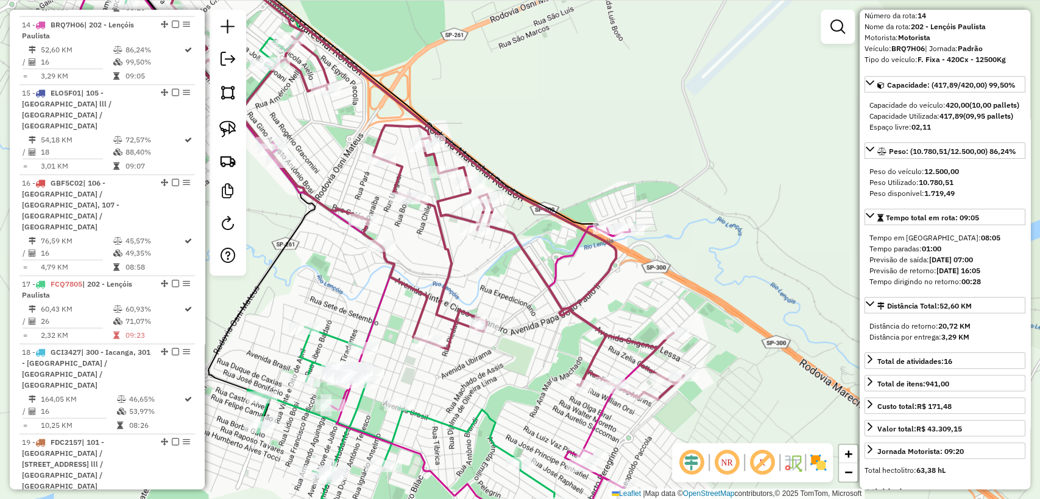
click at [657, 222] on div "Janela de atendimento Grade de atendimento Capacidade Transportadoras Veículos …" at bounding box center [520, 249] width 1040 height 499
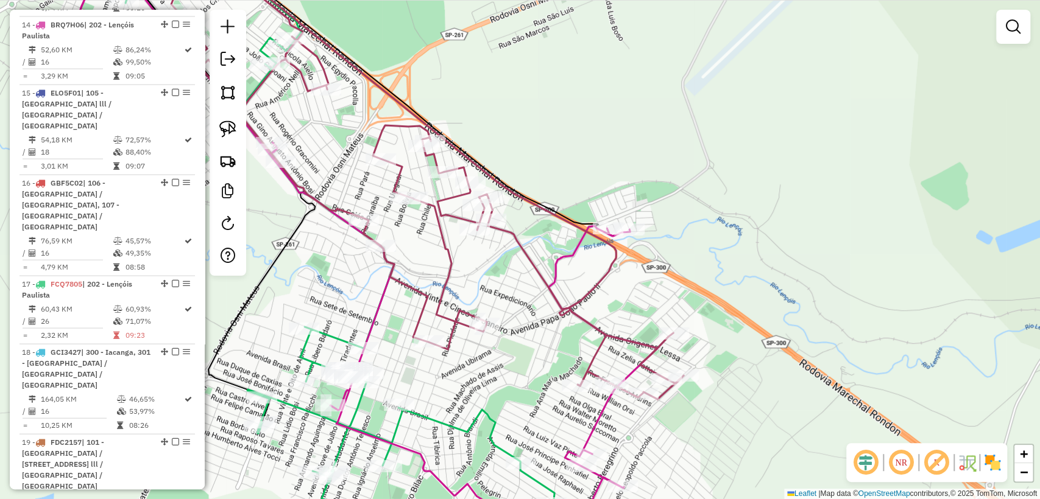
click at [565, 249] on icon at bounding box center [363, 256] width 588 height 588
select select "**********"
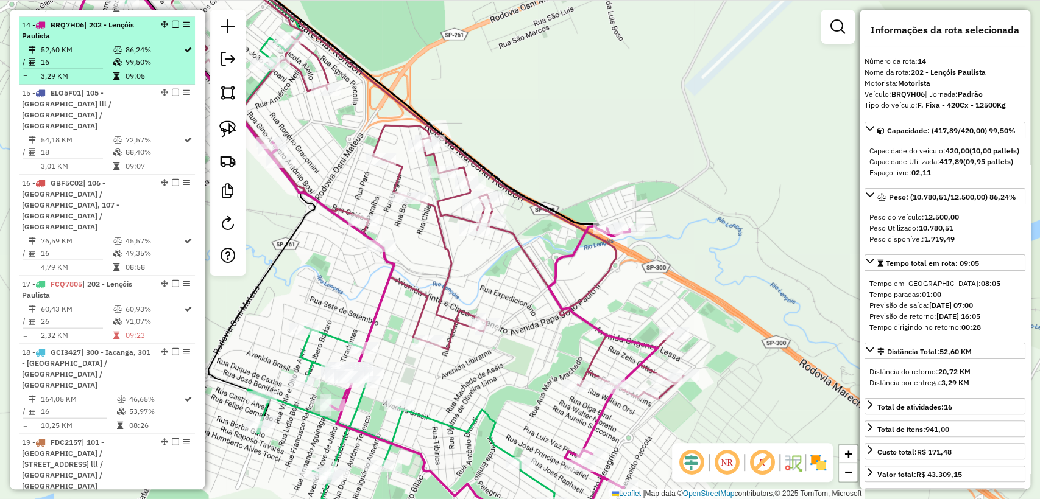
click at [172, 21] on em at bounding box center [175, 24] width 7 height 7
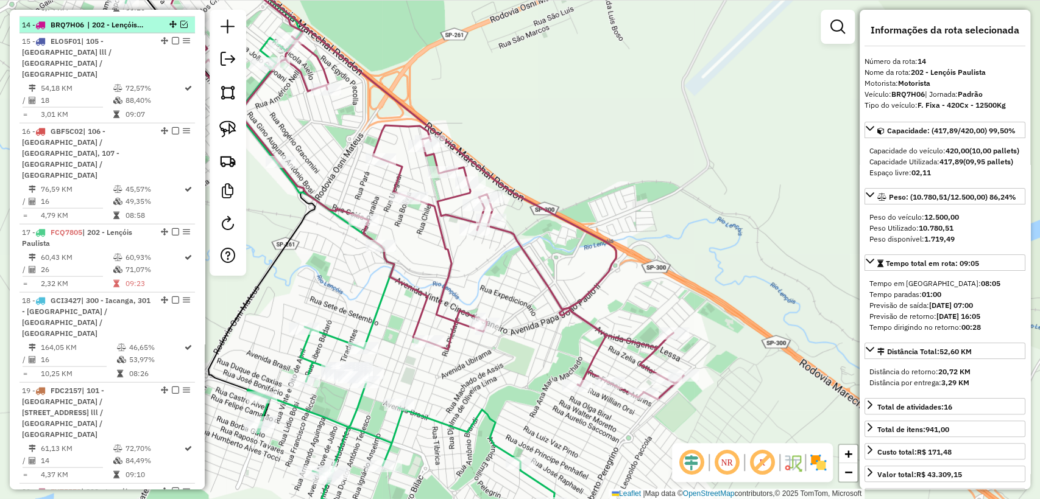
click at [180, 21] on em at bounding box center [183, 24] width 7 height 7
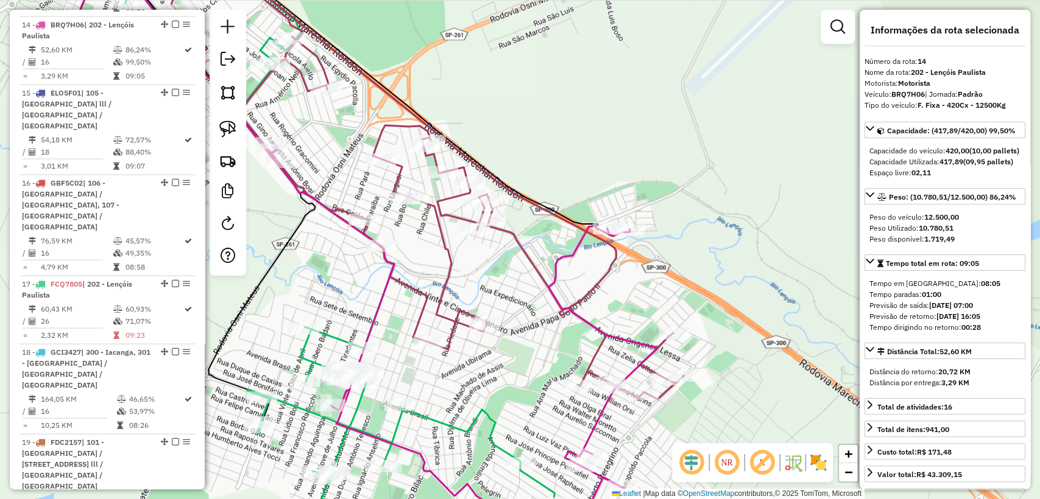
click at [322, 334] on icon at bounding box center [352, 249] width 493 height 599
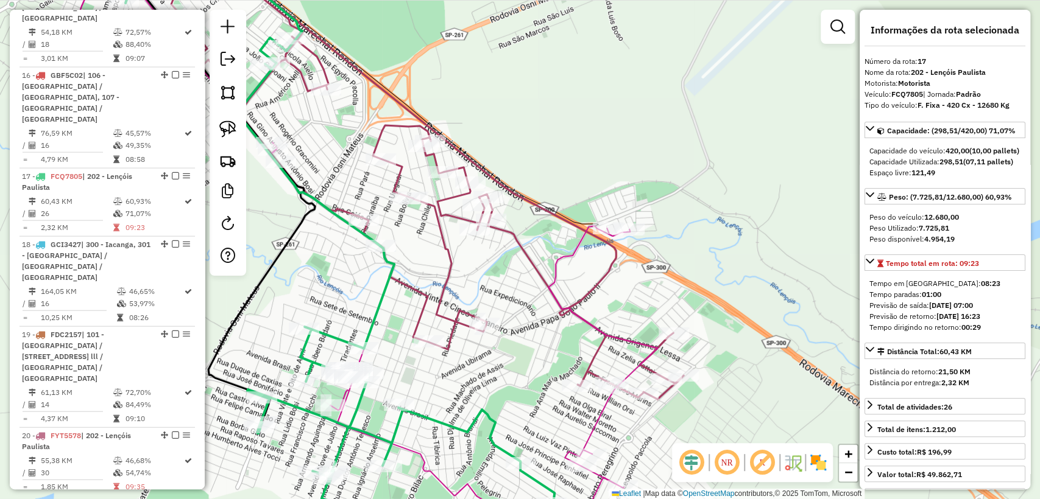
scroll to position [1891, 0]
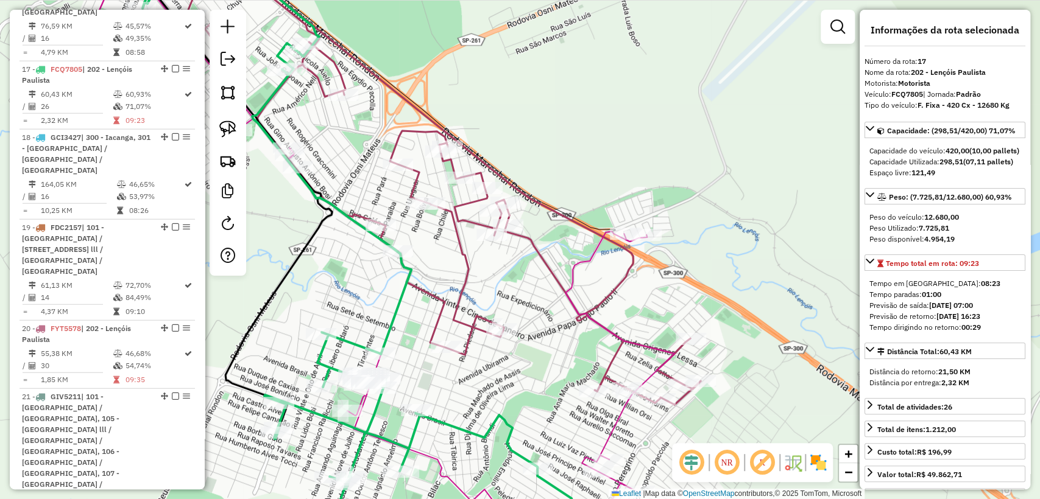
drag, startPoint x: 326, startPoint y: 297, endPoint x: 359, endPoint y: 320, distance: 39.7
click at [354, 307] on div "Janela de atendimento Grade de atendimento Capacidade Transportadoras Veículos …" at bounding box center [520, 249] width 1040 height 499
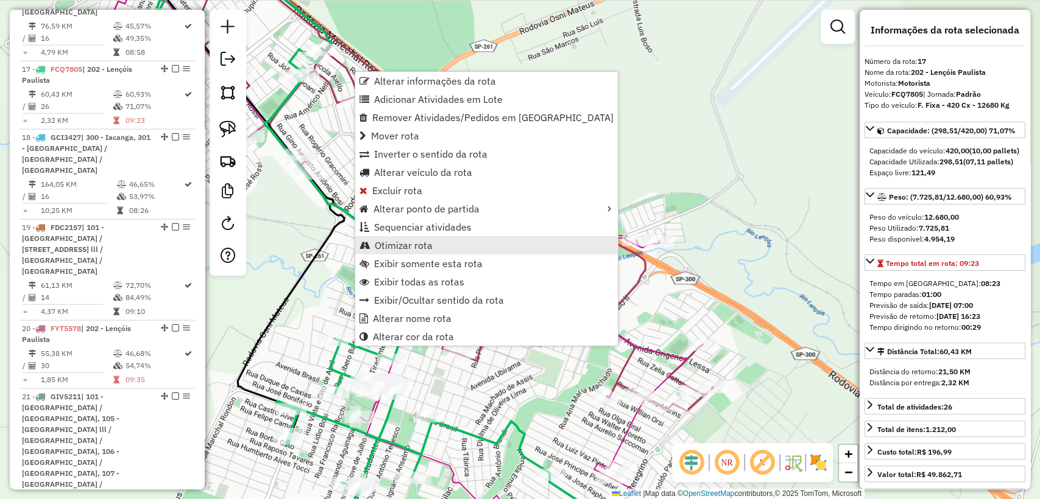
click at [409, 244] on span "Otimizar rota" at bounding box center [404, 246] width 58 height 10
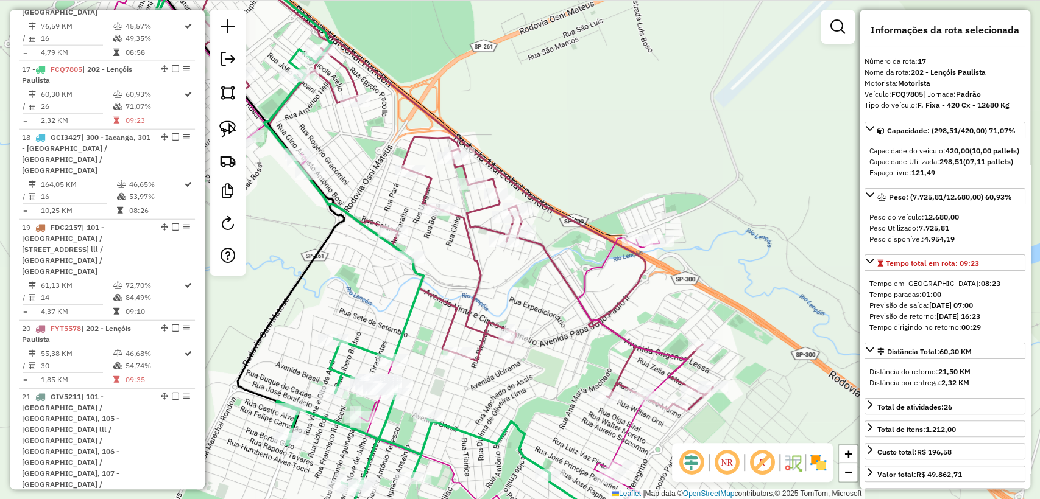
click at [572, 247] on div "Janela de atendimento Grade de atendimento Capacidade Transportadoras Veículos …" at bounding box center [520, 249] width 1040 height 499
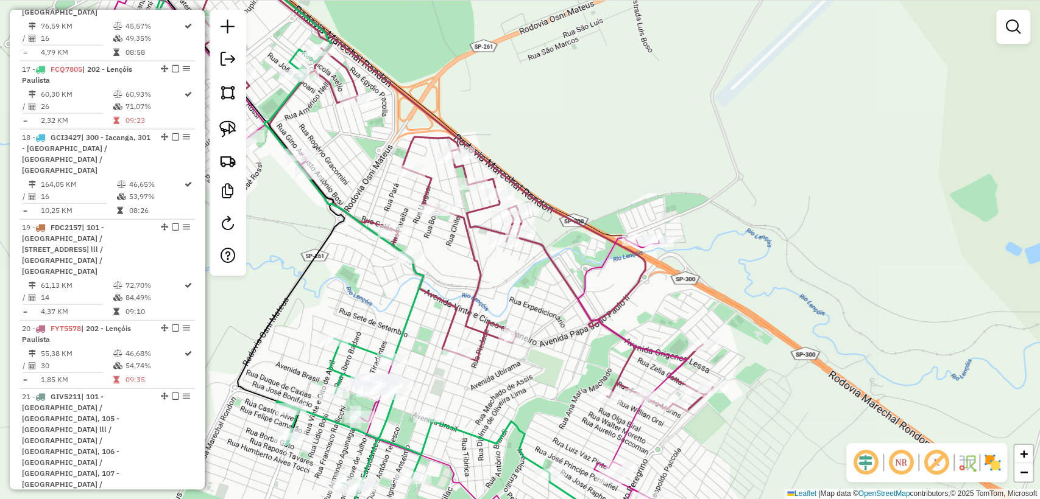
click at [405, 316] on icon at bounding box center [372, 249] width 493 height 599
select select "**********"
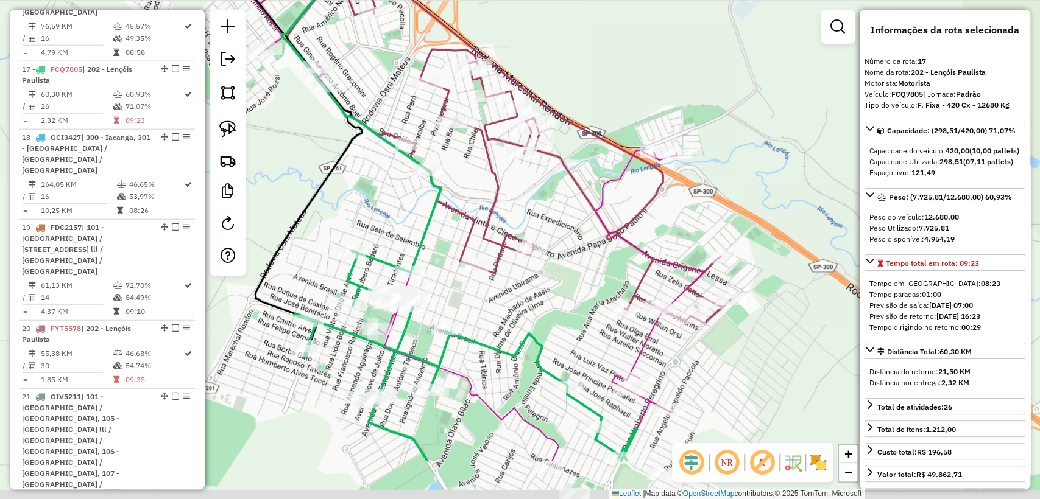
drag, startPoint x: 439, startPoint y: 391, endPoint x: 456, endPoint y: 303, distance: 89.5
click at [456, 303] on div "Janela de atendimento Grade de atendimento Capacidade Transportadoras Veículos …" at bounding box center [520, 249] width 1040 height 499
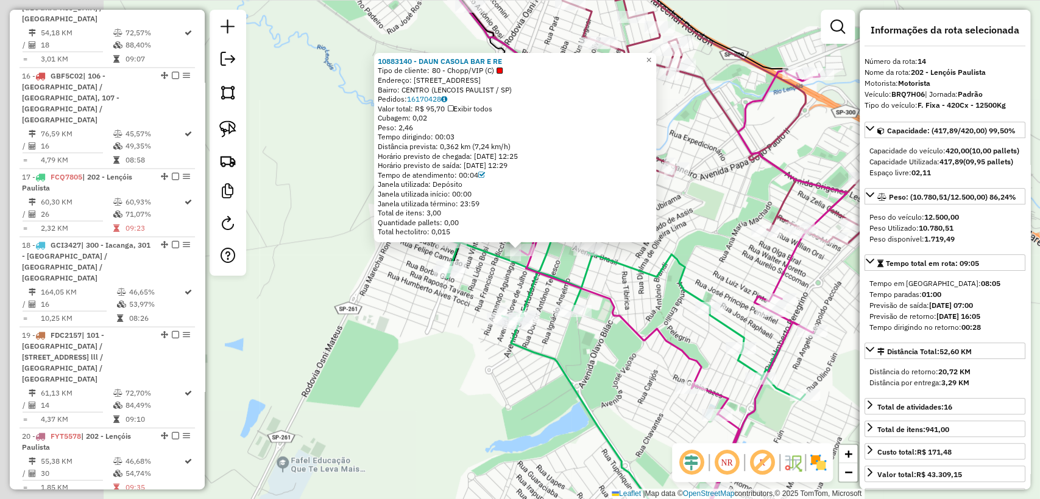
scroll to position [1676, 0]
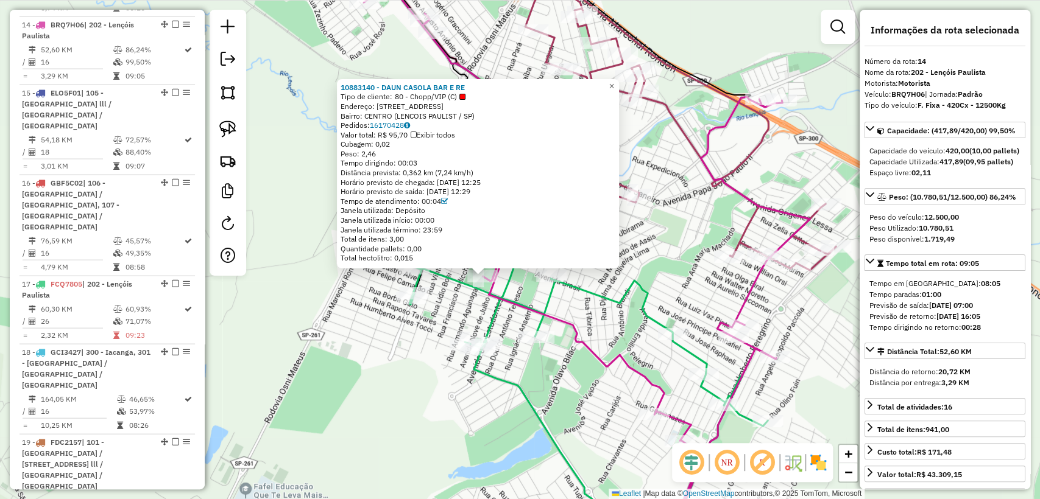
drag, startPoint x: 443, startPoint y: 367, endPoint x: 418, endPoint y: 384, distance: 30.6
click at [418, 384] on div "10883140 - DAUN CASOLA BAR E RE Tipo de cliente: 80 - Chopp/VIP (C) Endereço: A…" at bounding box center [520, 249] width 1040 height 499
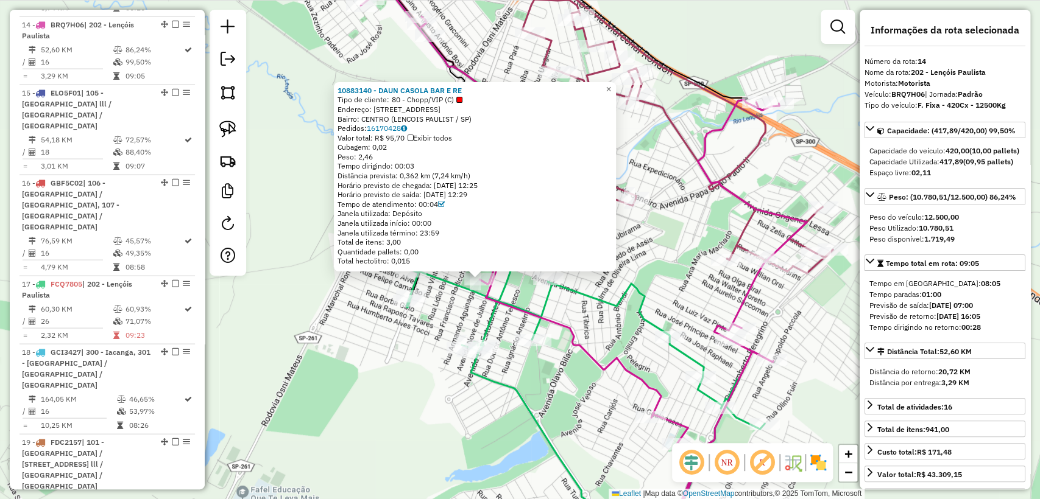
click at [443, 393] on div "10883140 - DAUN CASOLA BAR E RE Tipo de cliente: 80 - Chopp/VIP (C) Endereço: A…" at bounding box center [520, 249] width 1040 height 499
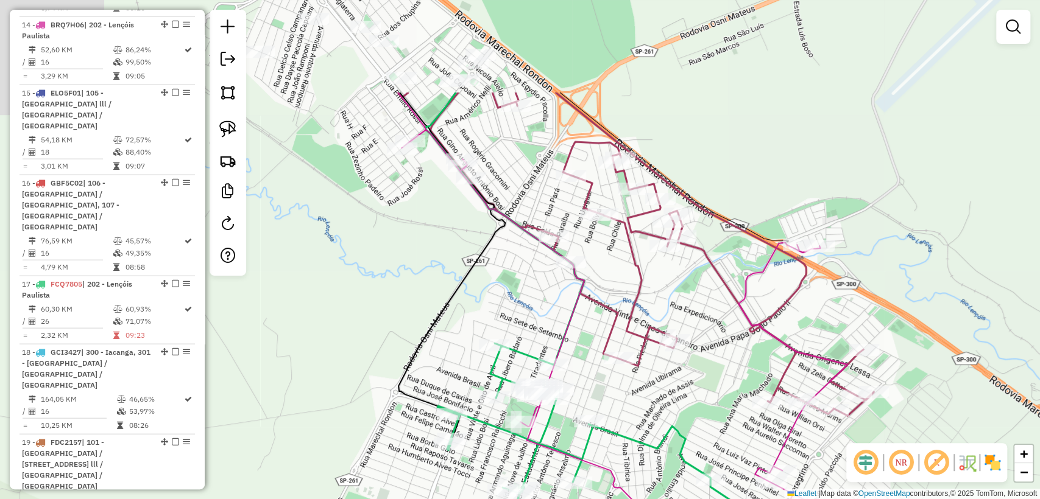
drag, startPoint x: 379, startPoint y: 171, endPoint x: 464, endPoint y: 392, distance: 237.3
click at [464, 392] on div "Janela de atendimento Grade de atendimento Capacidade Transportadoras Veículos …" at bounding box center [520, 249] width 1040 height 499
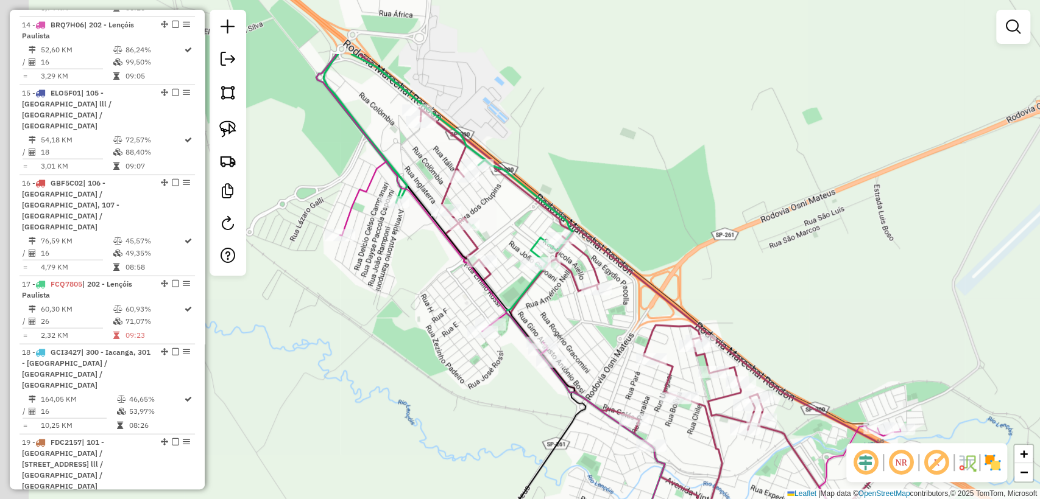
drag, startPoint x: 358, startPoint y: 147, endPoint x: 395, endPoint y: 252, distance: 110.4
click at [395, 252] on div "Janela de atendimento Grade de atendimento Capacidade Transportadoras Veículos …" at bounding box center [520, 249] width 1040 height 499
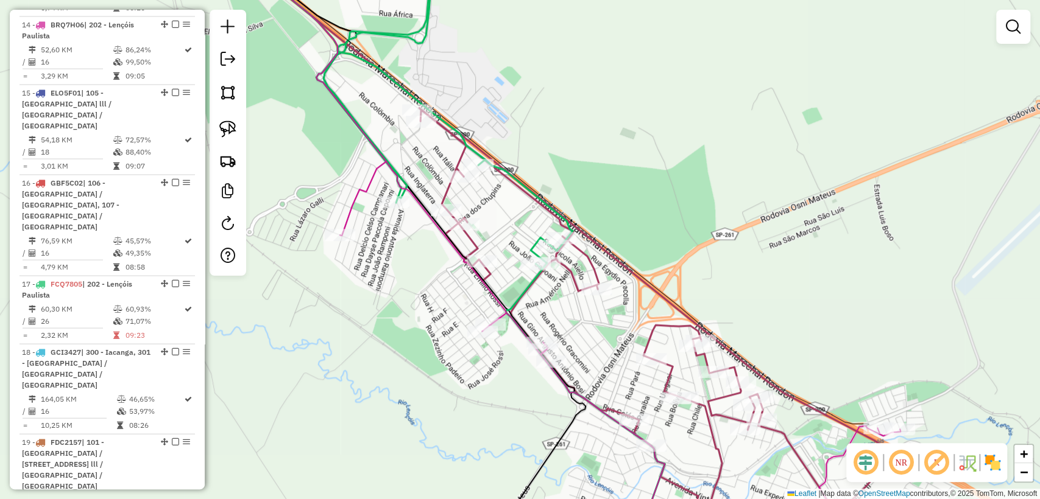
click at [356, 206] on icon at bounding box center [634, 355] width 588 height 388
select select "**********"
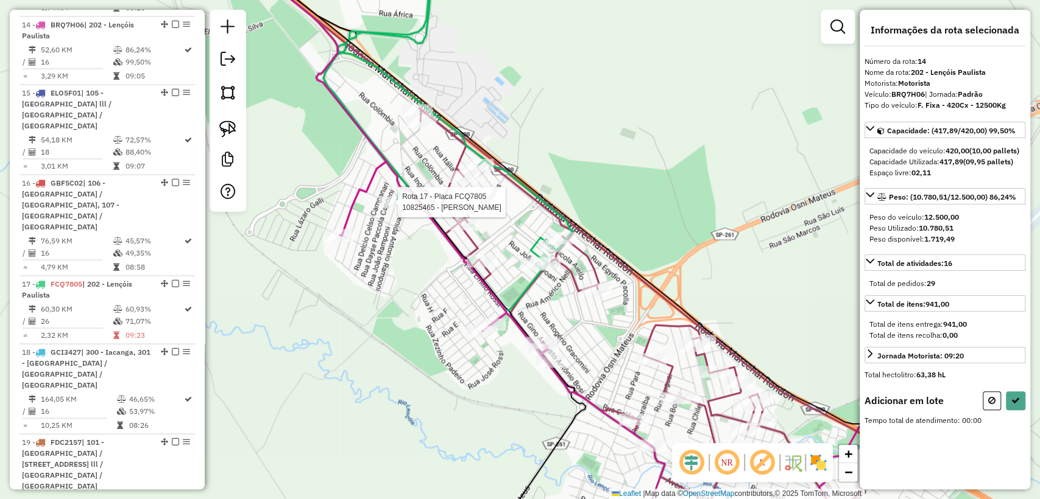
click at [391, 208] on div at bounding box center [394, 202] width 30 height 12
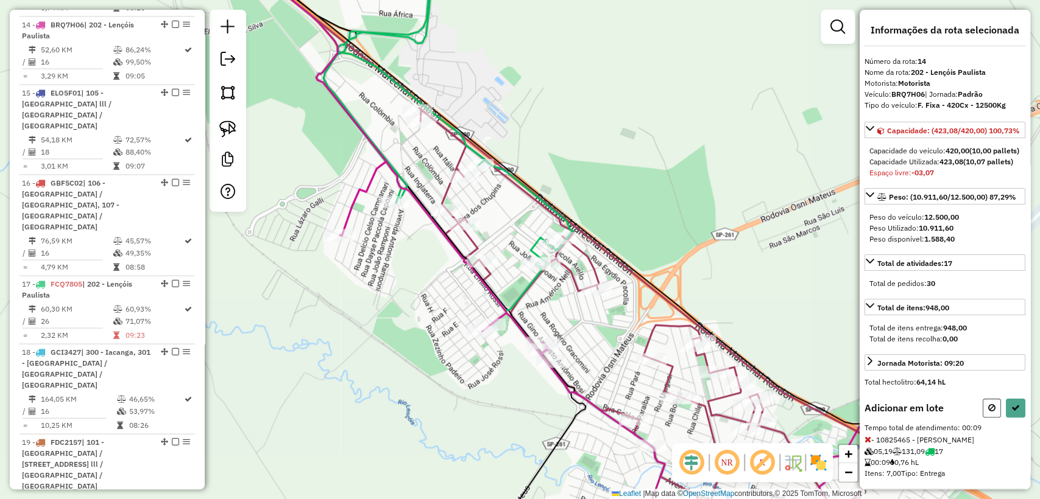
click at [987, 418] on button at bounding box center [991, 408] width 18 height 19
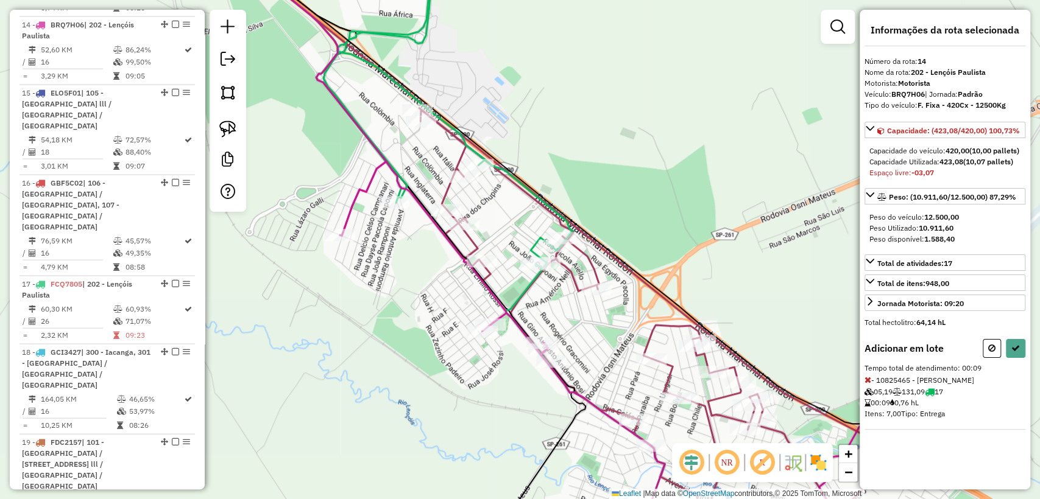
select select "**********"
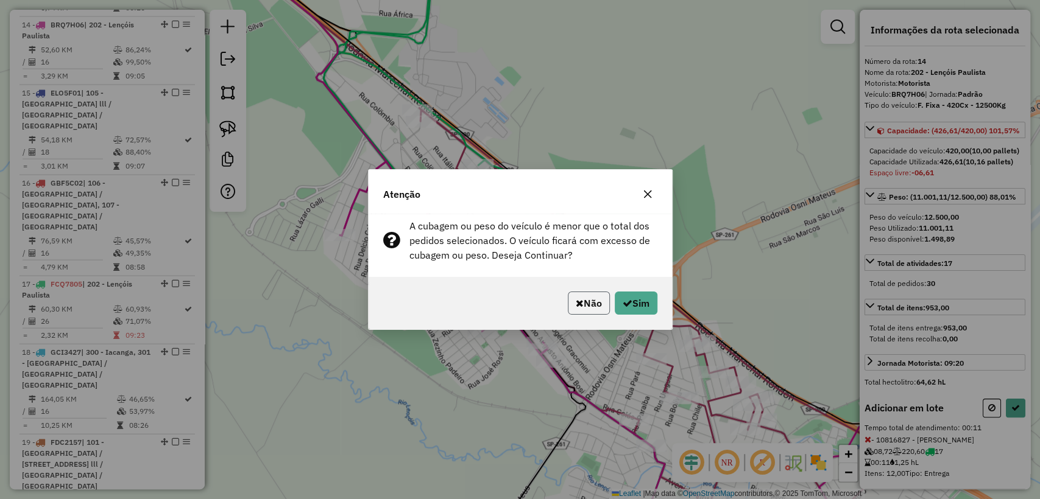
click at [588, 311] on button "Não" at bounding box center [589, 303] width 42 height 23
select select "**********"
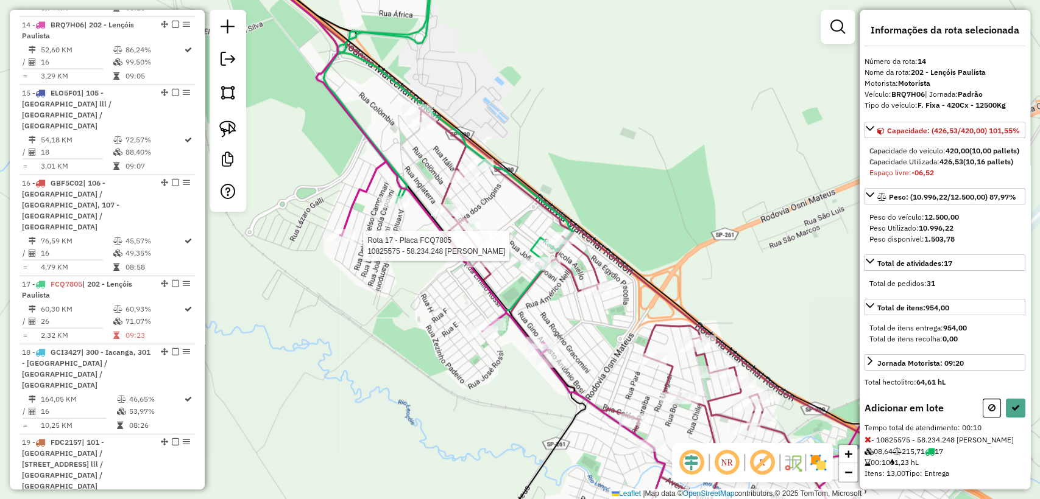
select select "**********"
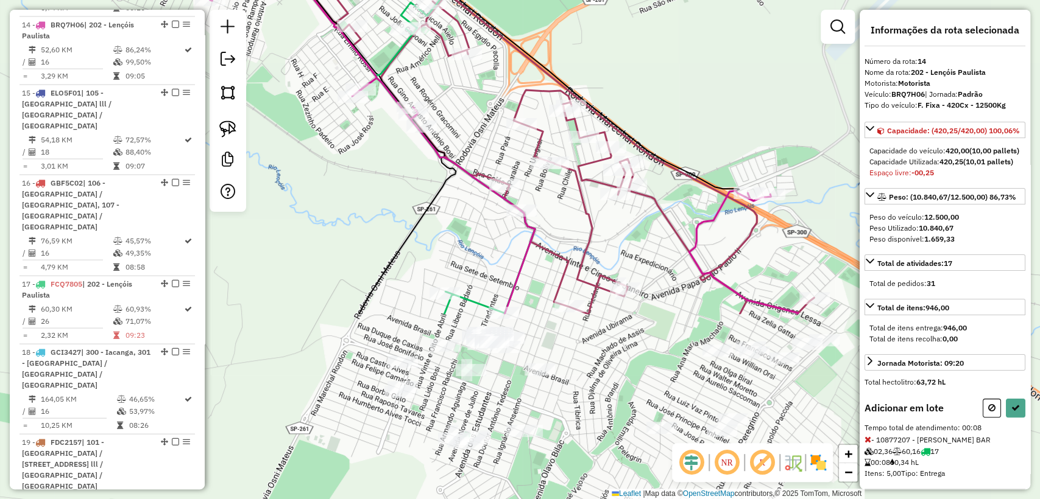
drag, startPoint x: 678, startPoint y: 217, endPoint x: 565, endPoint y: 6, distance: 239.2
click at [565, 6] on div "Janela de atendimento Grade de atendimento Capacidade Transportadoras Veículos …" at bounding box center [520, 249] width 1040 height 499
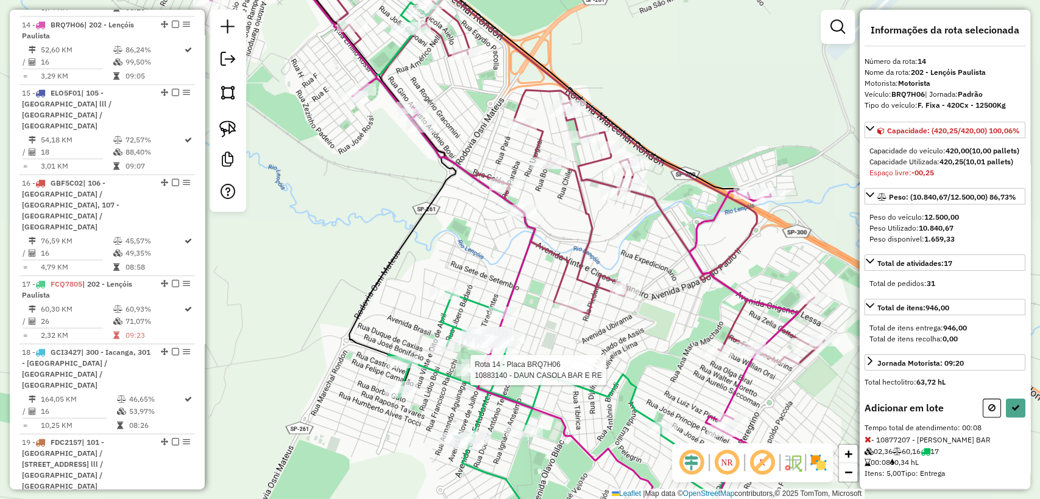
select select "**********"
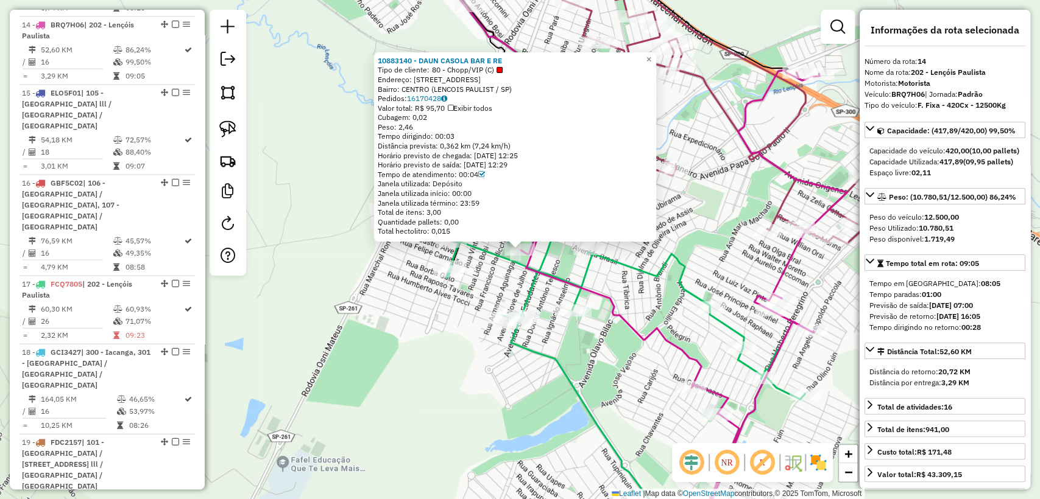
click at [409, 347] on div "10883140 - DAUN CASOLA BAR E RE Tipo de cliente: 80 - Chopp/VIP (C) Endereço: A…" at bounding box center [520, 249] width 1040 height 499
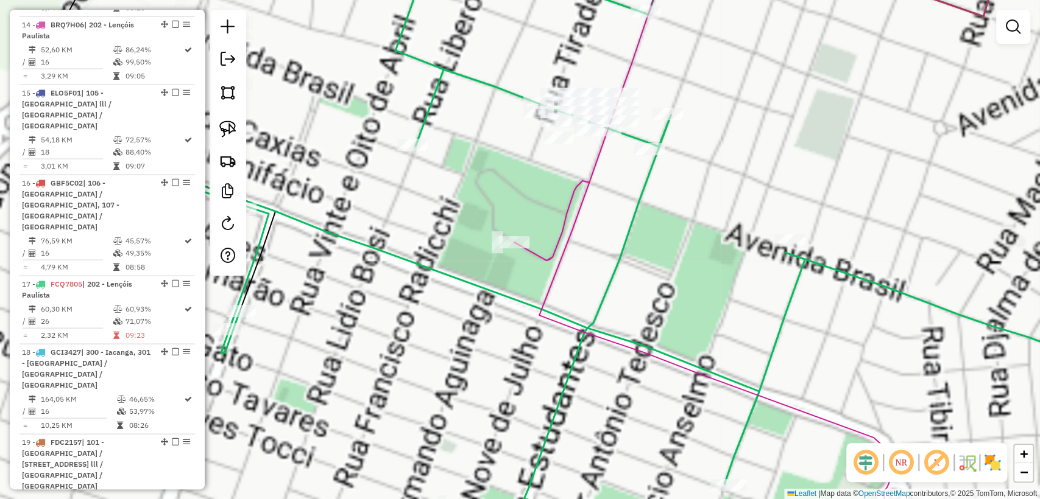
click at [510, 225] on div "Janela de atendimento Grade de atendimento Capacidade Transportadoras Veículos …" at bounding box center [520, 249] width 1040 height 499
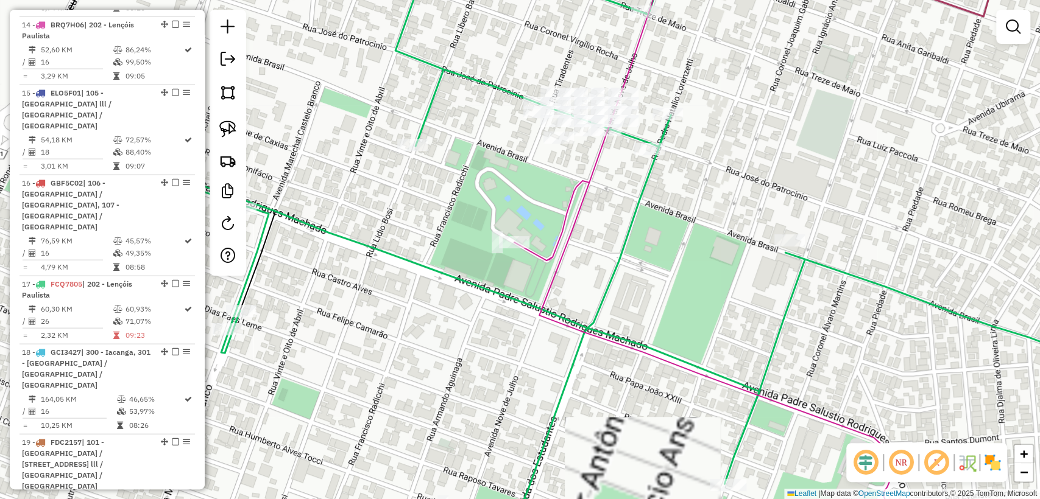
click at [521, 253] on icon at bounding box center [735, 249] width 443 height 599
select select "**********"
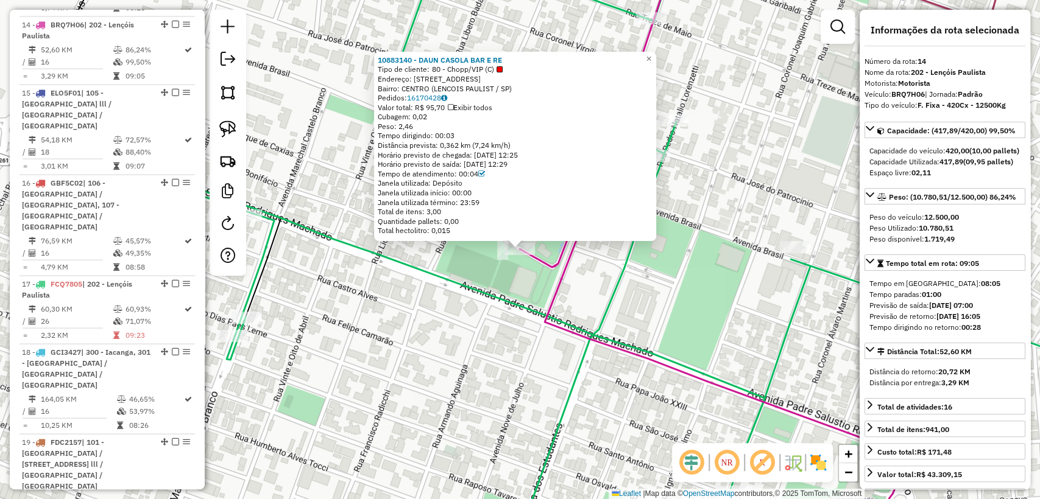
click at [477, 328] on div "10883140 - DAUN CASOLA BAR E RE Tipo de cliente: 80 - Chopp/VIP (C) Endereço: A…" at bounding box center [520, 249] width 1040 height 499
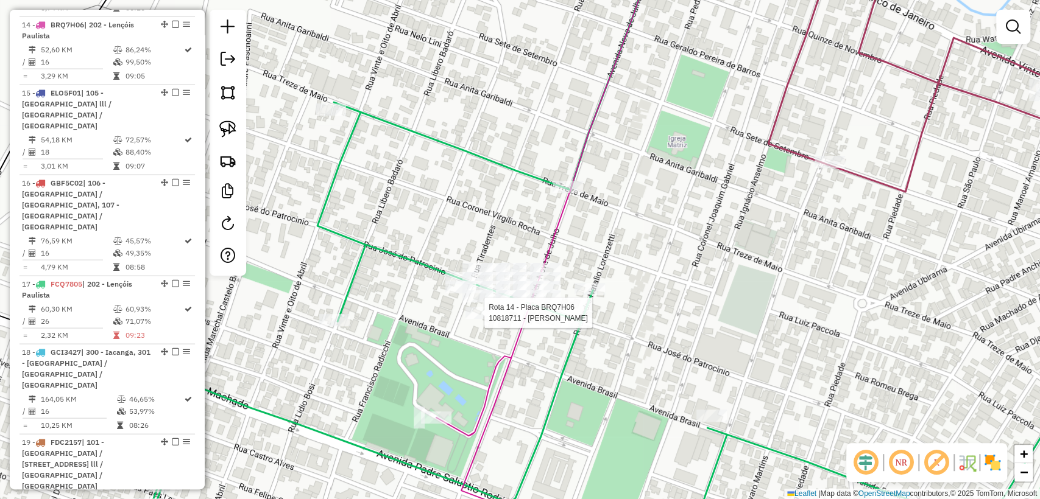
select select "**********"
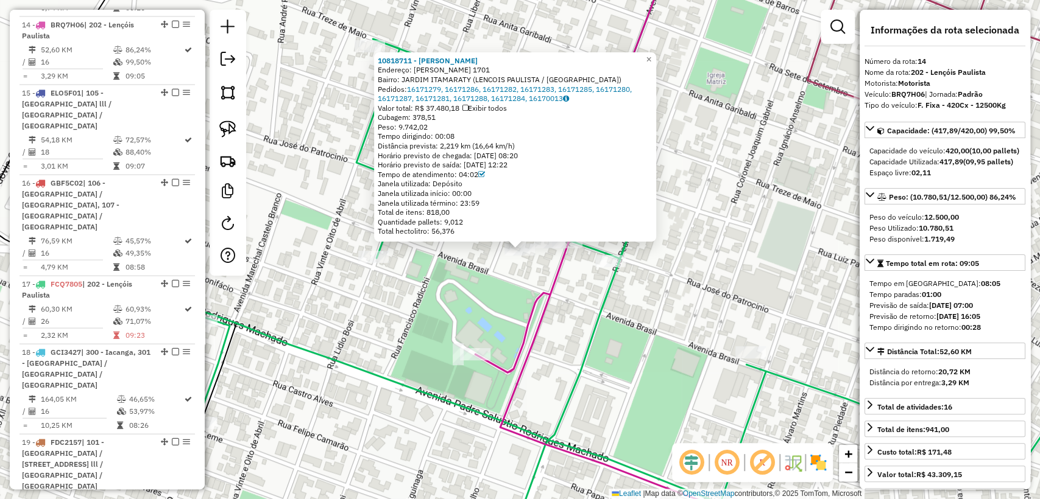
click at [501, 276] on div "10818711 - MARCIA REGINA TOMAZ Endereço: LAZARO BRIGIDO DUTRA 1701 Bairro: JARD…" at bounding box center [520, 249] width 1040 height 499
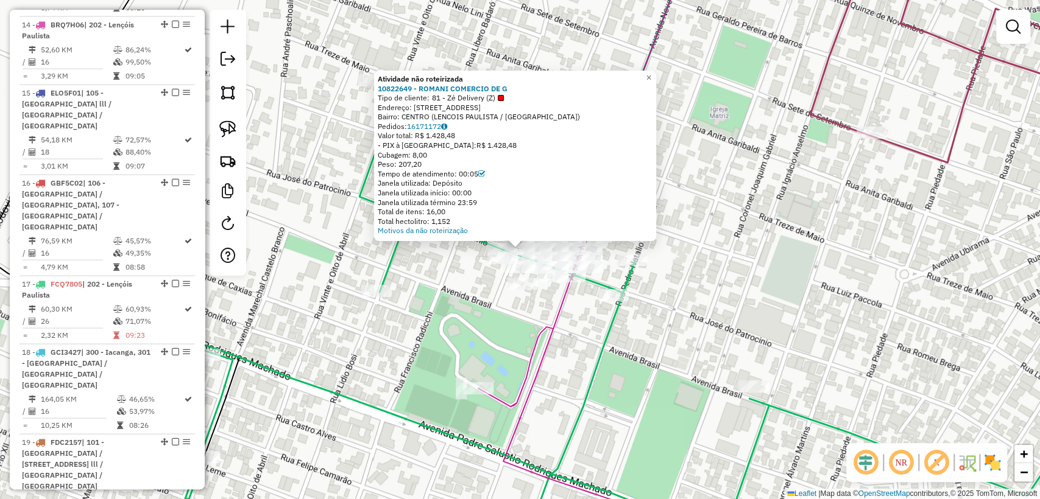
click at [498, 325] on div "Atividade não roteirizada 10822649 - ROMANI COMERCIO DE G Tipo de cliente: 81 -…" at bounding box center [520, 249] width 1040 height 499
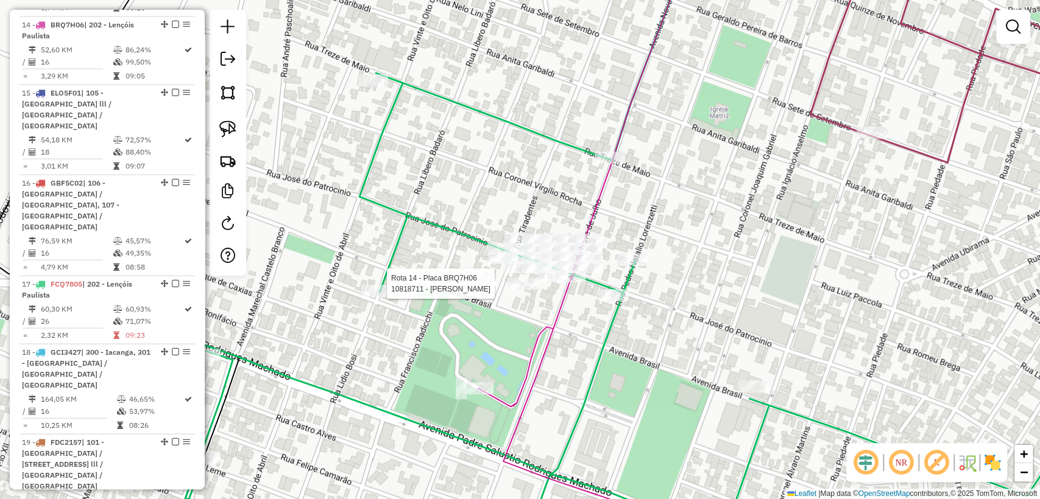
select select "**********"
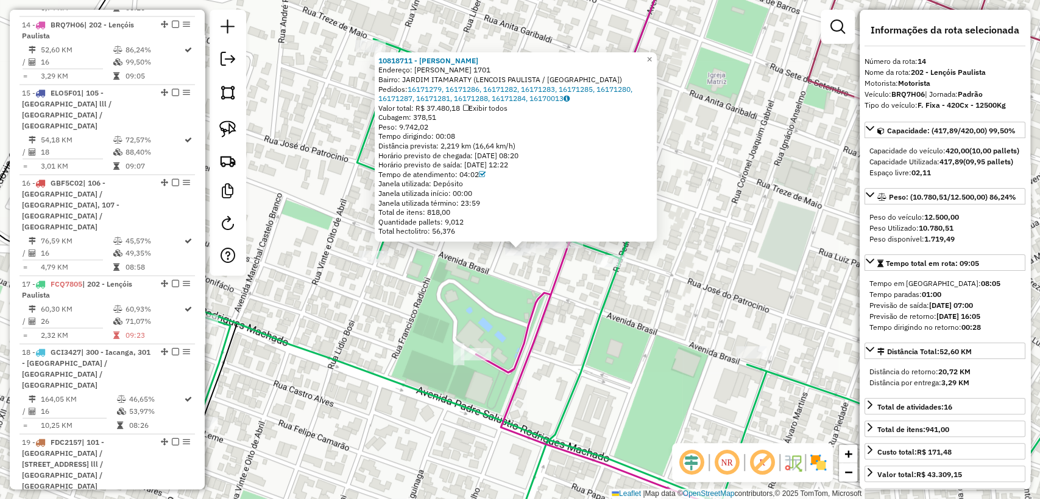
click at [492, 306] on div "10818711 - MARCIA REGINA TOMAZ Endereço: LAZARO BRIGIDO DUTRA 1701 Bairro: JARD…" at bounding box center [520, 249] width 1040 height 499
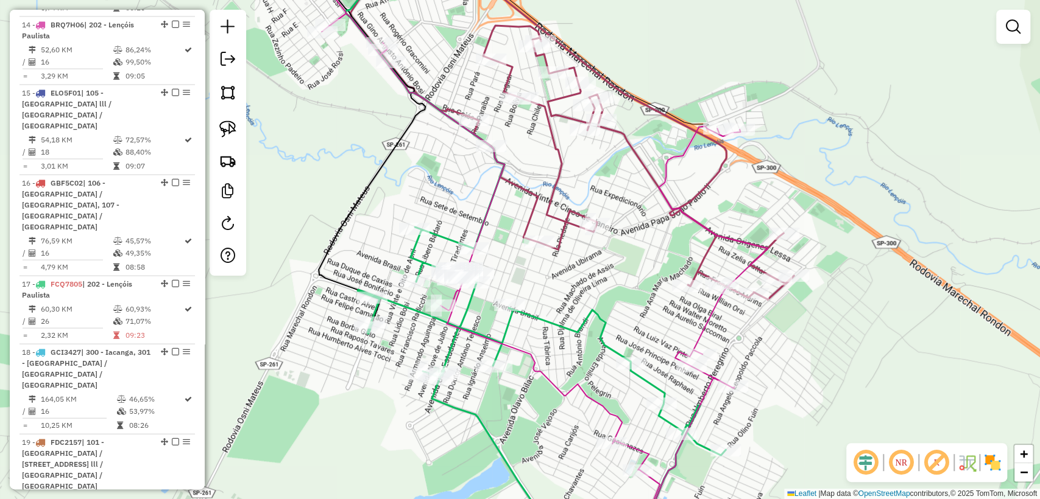
drag, startPoint x: 638, startPoint y: 312, endPoint x: 591, endPoint y: 293, distance: 50.6
click at [591, 293] on div "Janela de atendimento Grade de atendimento Capacidade Transportadoras Veículos …" at bounding box center [520, 249] width 1040 height 499
click at [672, 158] on icon at bounding box center [531, 249] width 472 height 599
select select "**********"
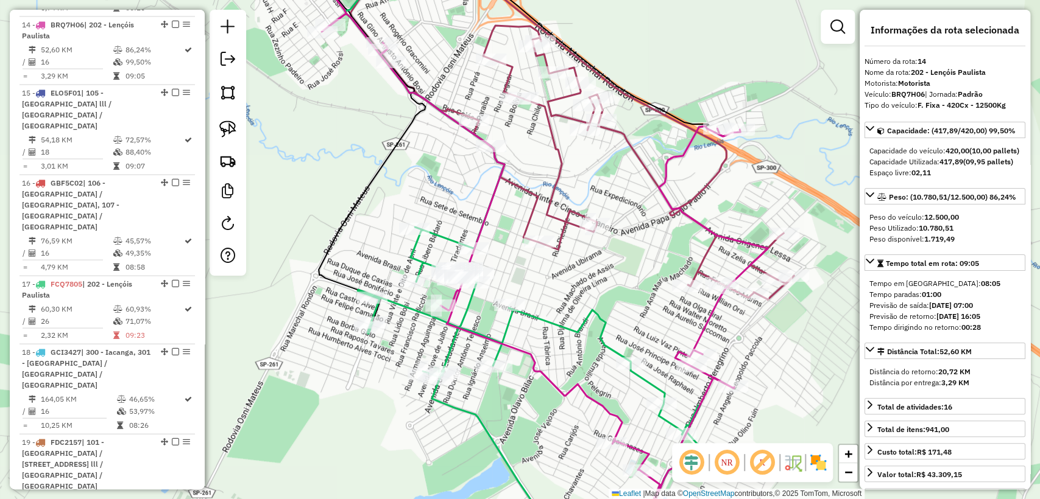
click at [604, 333] on icon at bounding box center [535, 249] width 380 height 599
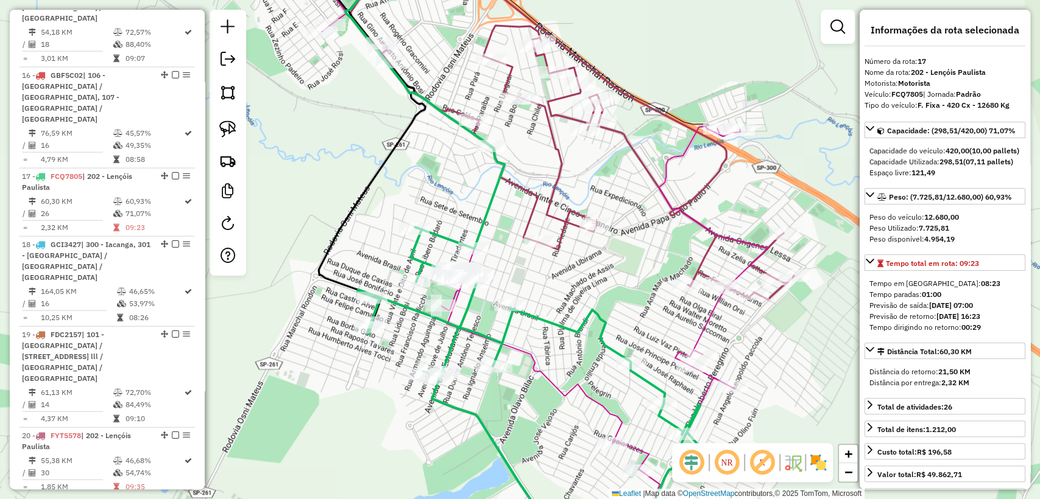
scroll to position [1891, 0]
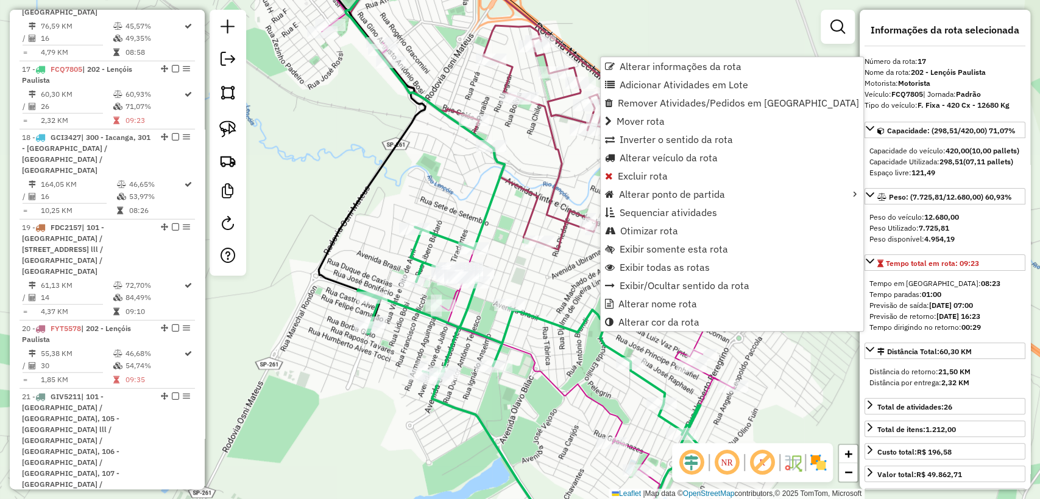
click at [534, 380] on div "Janela de atendimento Grade de atendimento Capacidade Transportadoras Veículos …" at bounding box center [520, 249] width 1040 height 499
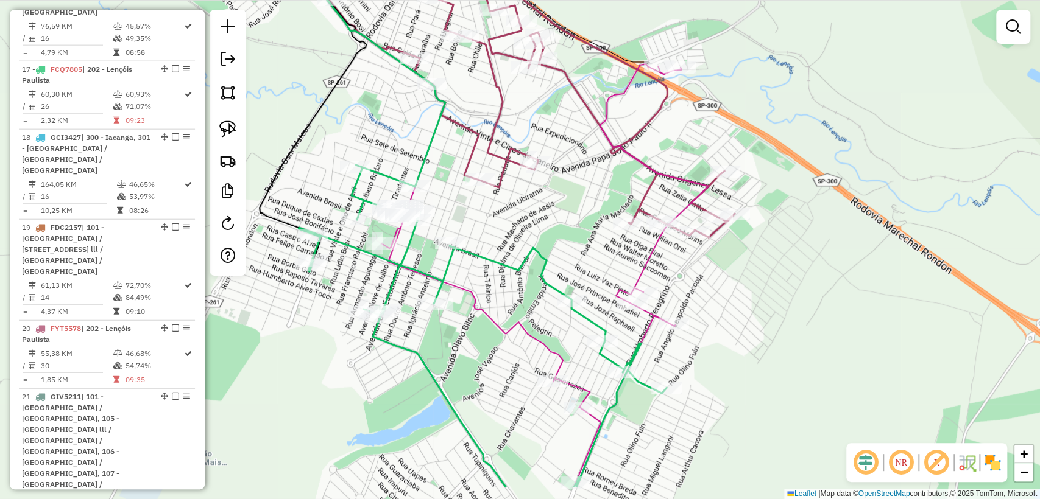
drag, startPoint x: 529, startPoint y: 400, endPoint x: 541, endPoint y: 316, distance: 84.9
click at [470, 339] on div "Janela de atendimento Grade de atendimento Capacidade Transportadoras Veículos …" at bounding box center [520, 249] width 1040 height 499
click at [720, 195] on div "Janela de atendimento Grade de atendimento Capacidade Transportadoras Veículos …" at bounding box center [520, 249] width 1040 height 499
click at [646, 187] on icon at bounding box center [563, 87] width 206 height 275
select select "**********"
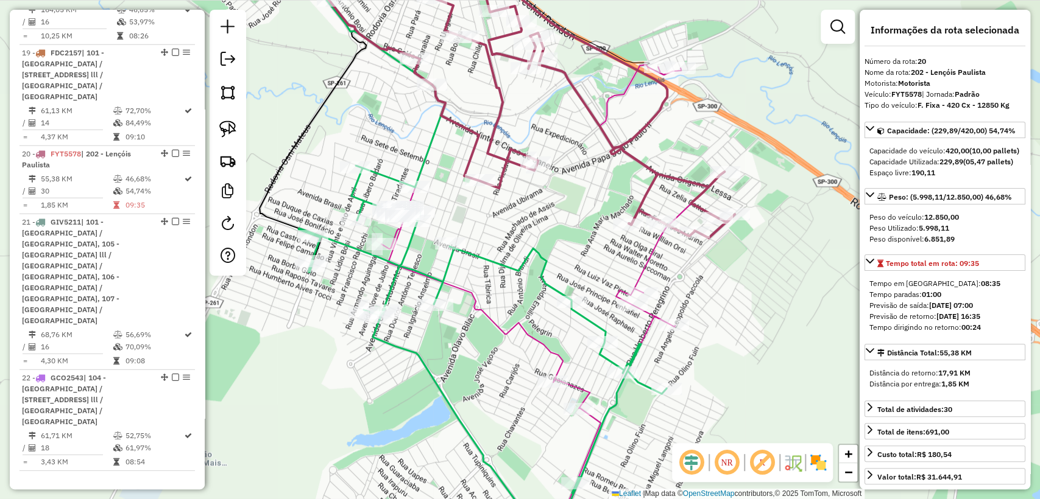
scroll to position [2139, 0]
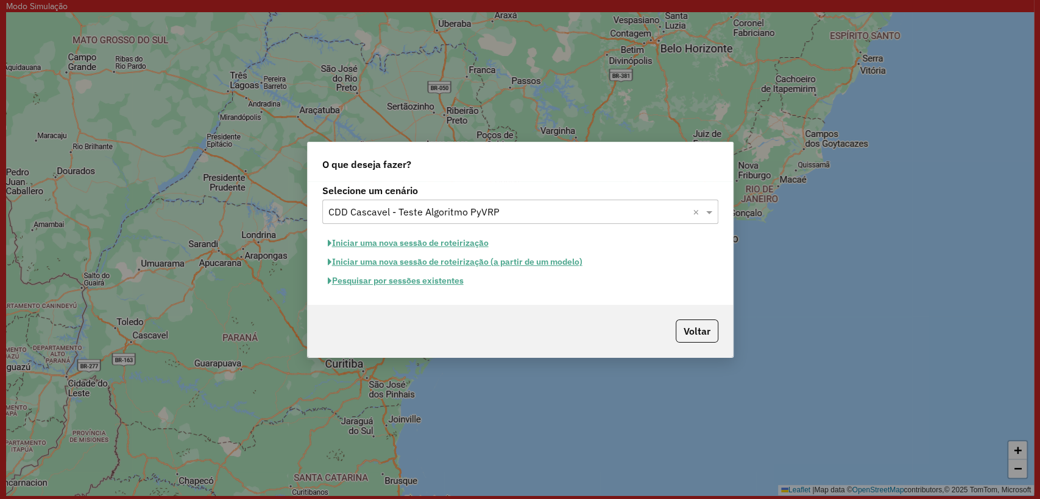
click at [401, 244] on button "Iniciar uma nova sessão de roteirização" at bounding box center [408, 243] width 172 height 19
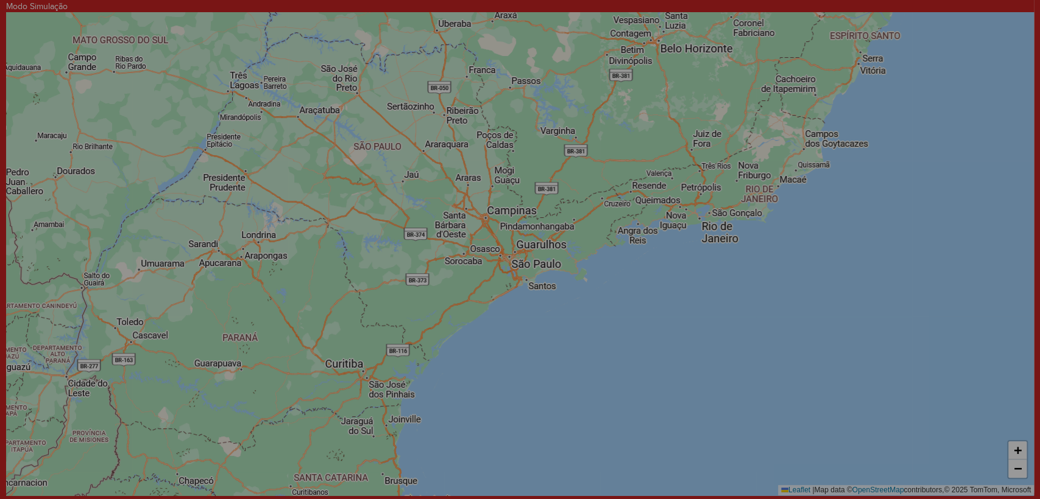
select select "*"
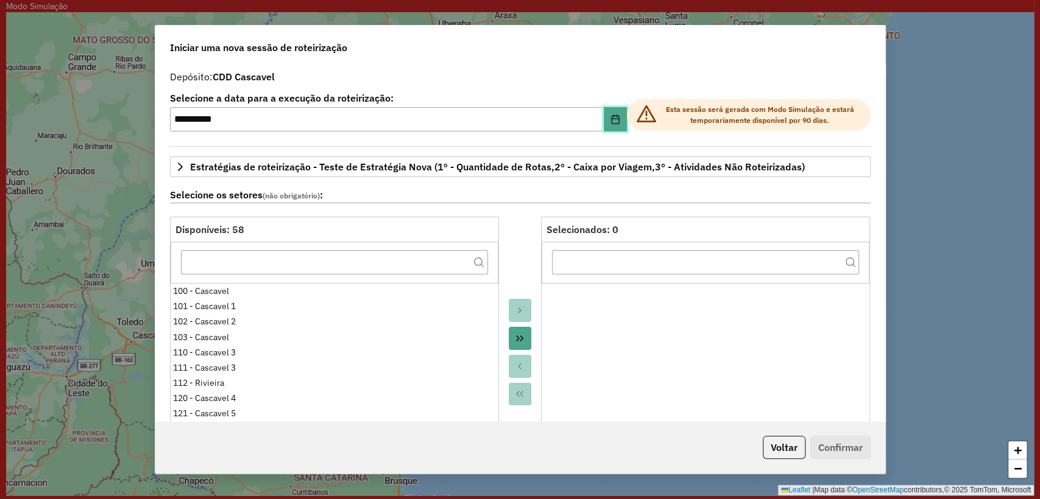
click at [611, 116] on icon "Choose Date" at bounding box center [615, 119] width 8 height 10
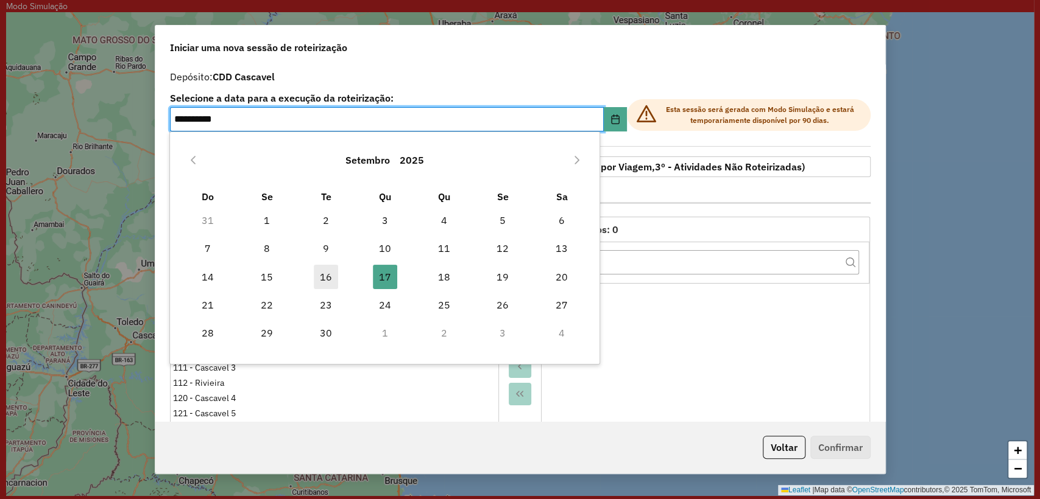
click at [326, 276] on span "16" at bounding box center [326, 277] width 24 height 24
type input "**********"
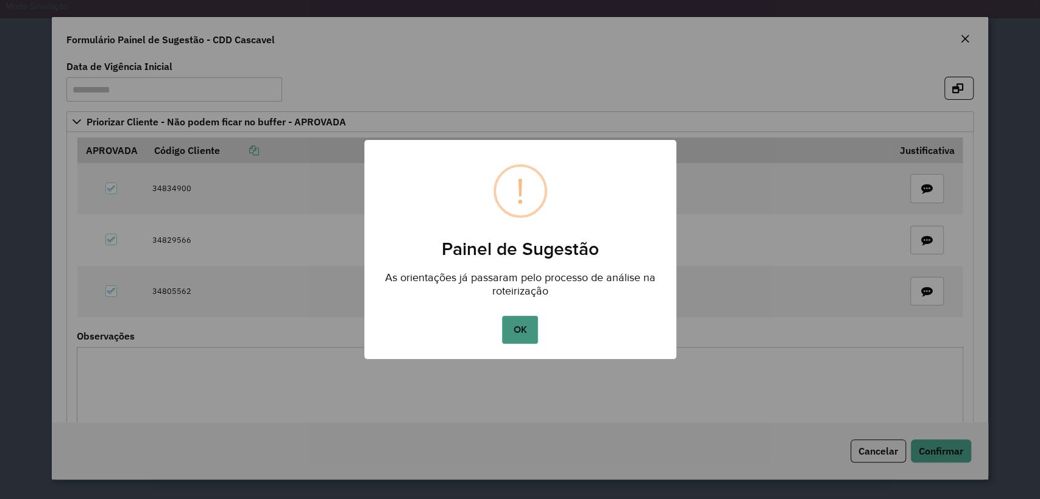
click at [520, 340] on button "OK" at bounding box center [520, 330] width 36 height 28
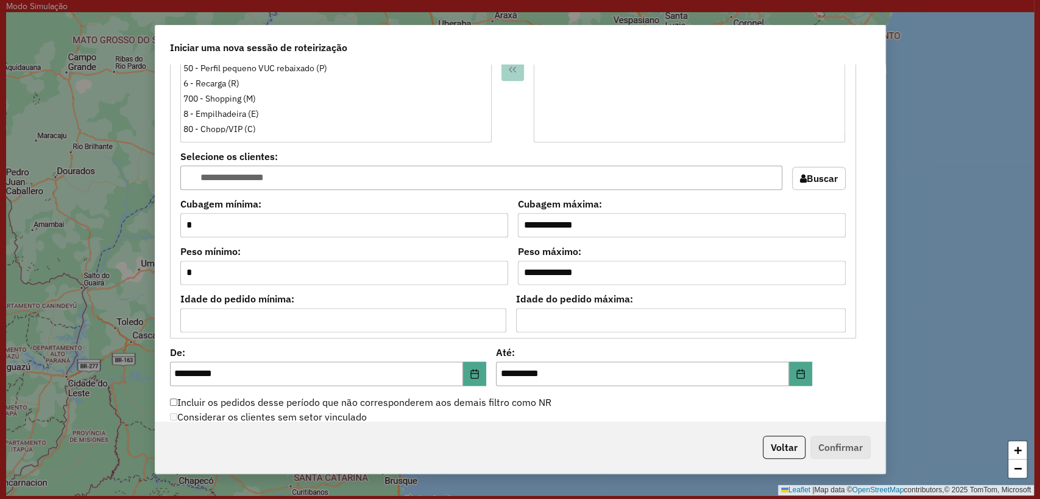
scroll to position [1150, 0]
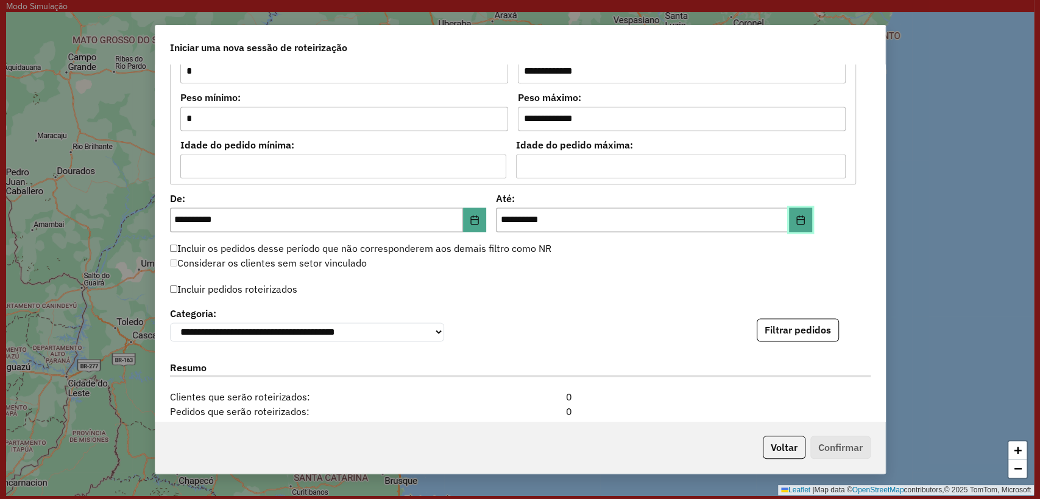
click at [797, 216] on icon "Choose Date" at bounding box center [800, 220] width 10 height 10
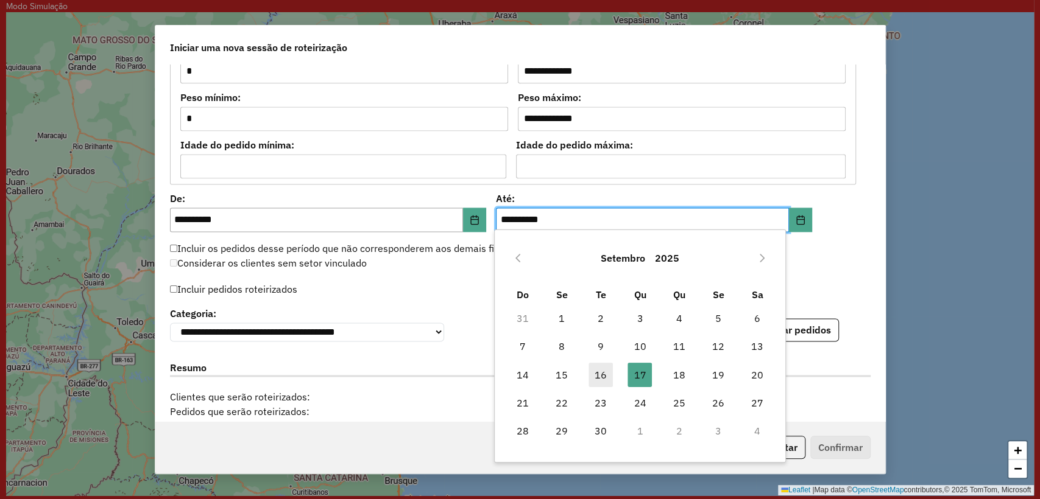
click at [600, 376] on span "16" at bounding box center [600, 375] width 24 height 24
type input "**********"
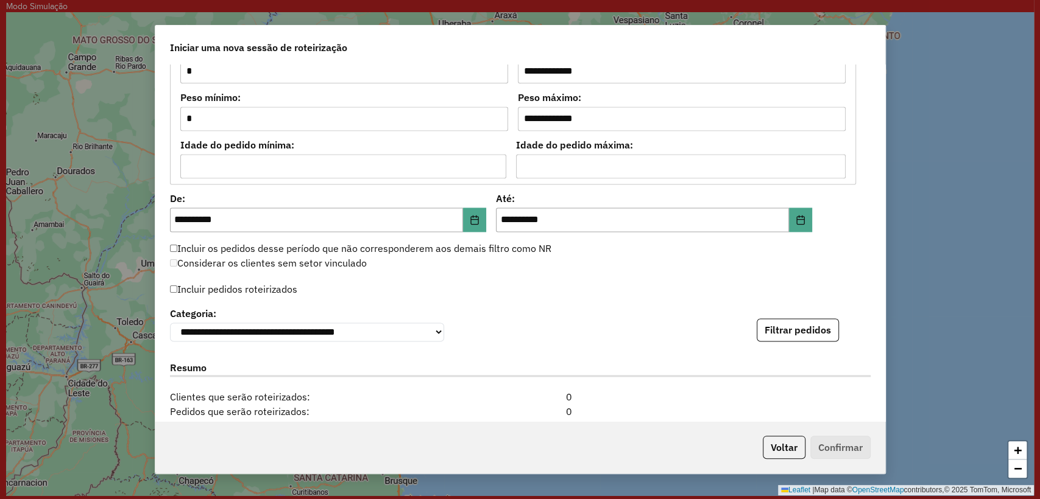
click at [533, 290] on div "Incluir pedidos roteirizados" at bounding box center [520, 293] width 700 height 24
click at [265, 280] on label "Incluir pedidos roteirizados" at bounding box center [234, 289] width 128 height 23
click at [776, 336] on button "Filtrar pedidos" at bounding box center [797, 330] width 82 height 23
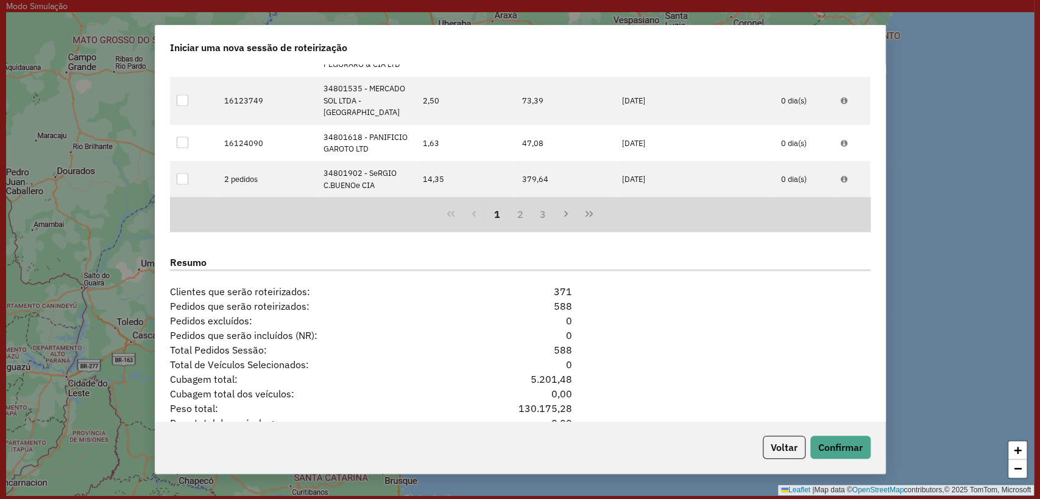
scroll to position [1586, 0]
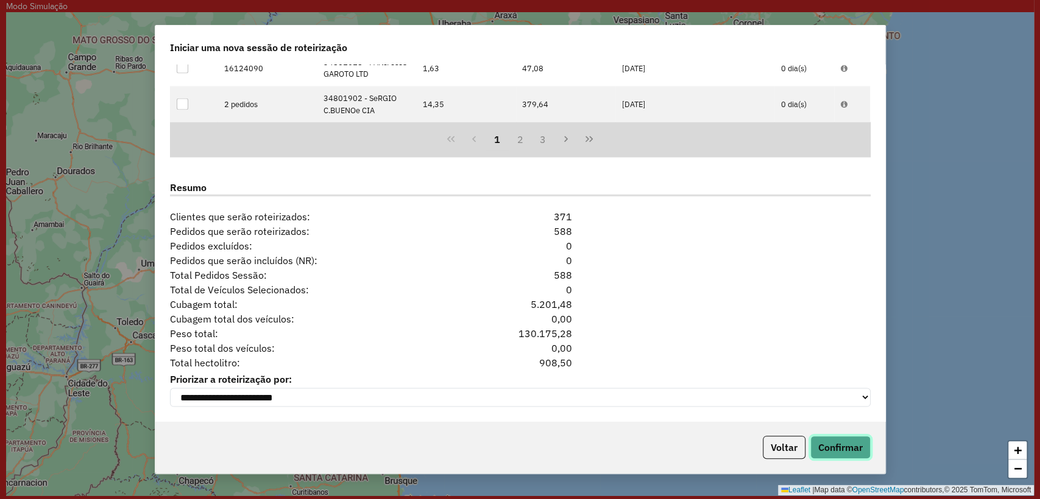
click at [828, 447] on button "Confirmar" at bounding box center [840, 447] width 60 height 23
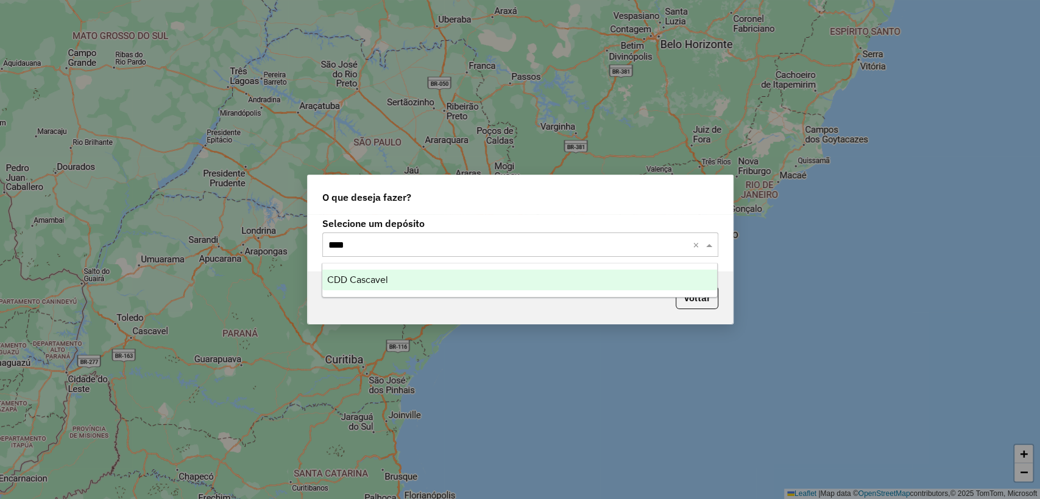
type input "*****"
click at [388, 280] on span "CDD Cascavel" at bounding box center [357, 280] width 61 height 10
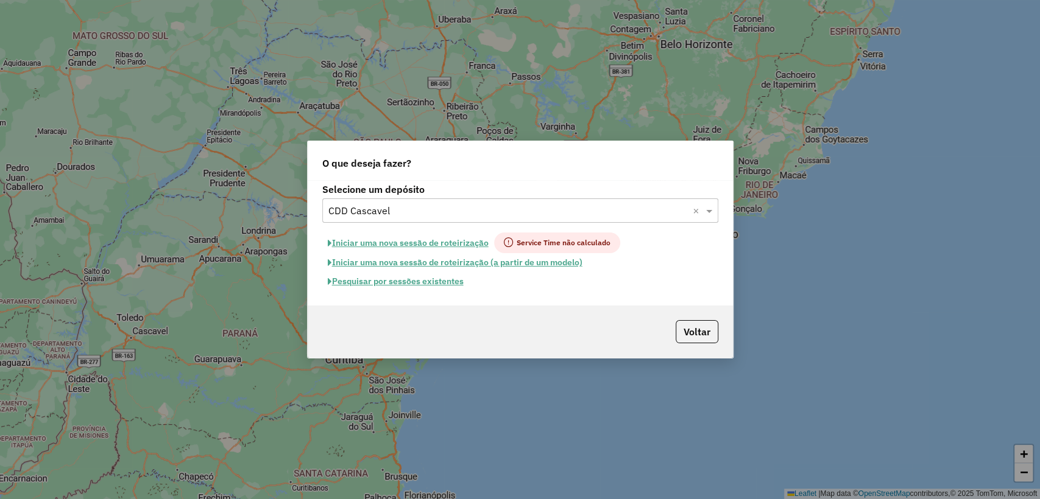
click at [378, 289] on button "Pesquisar por sessões existentes" at bounding box center [395, 281] width 147 height 19
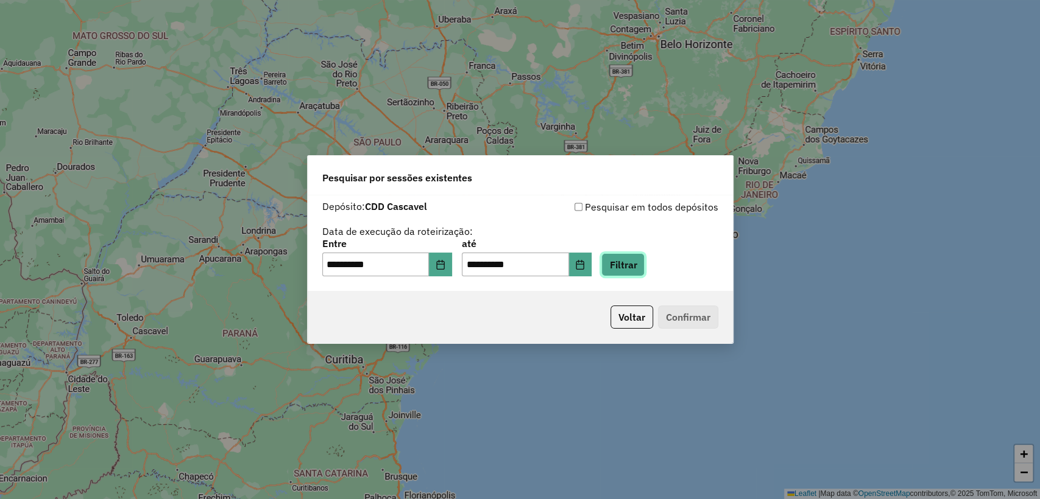
click at [644, 255] on button "Filtrar" at bounding box center [622, 264] width 43 height 23
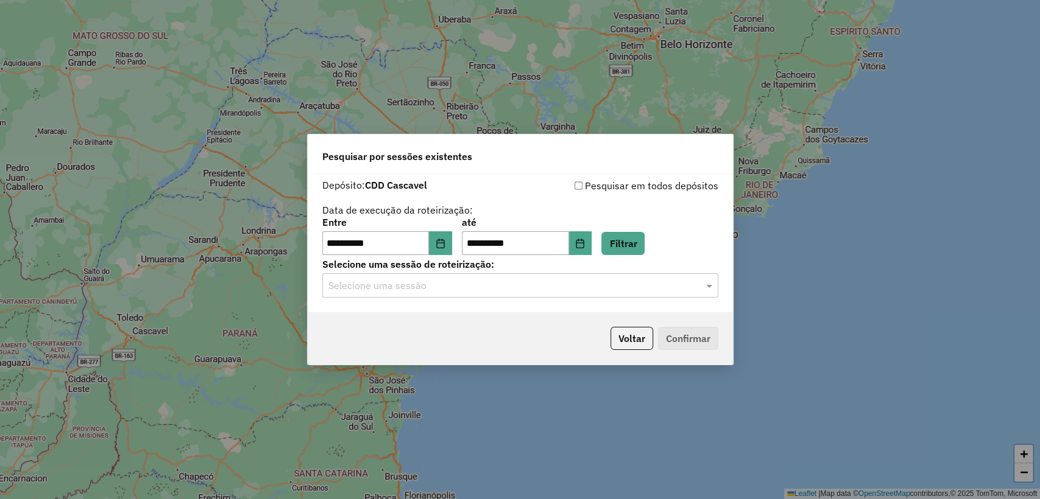
click at [511, 289] on hb-app "**********" at bounding box center [520, 249] width 1040 height 499
click at [508, 292] on input "text" at bounding box center [507, 286] width 359 height 15
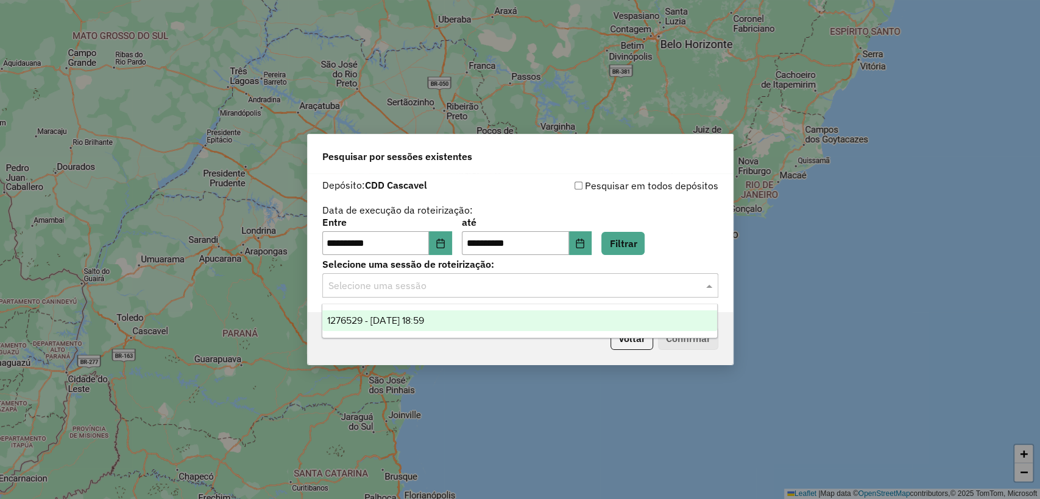
click at [496, 323] on div "1276529 - [DATE] 18:59" at bounding box center [519, 321] width 395 height 21
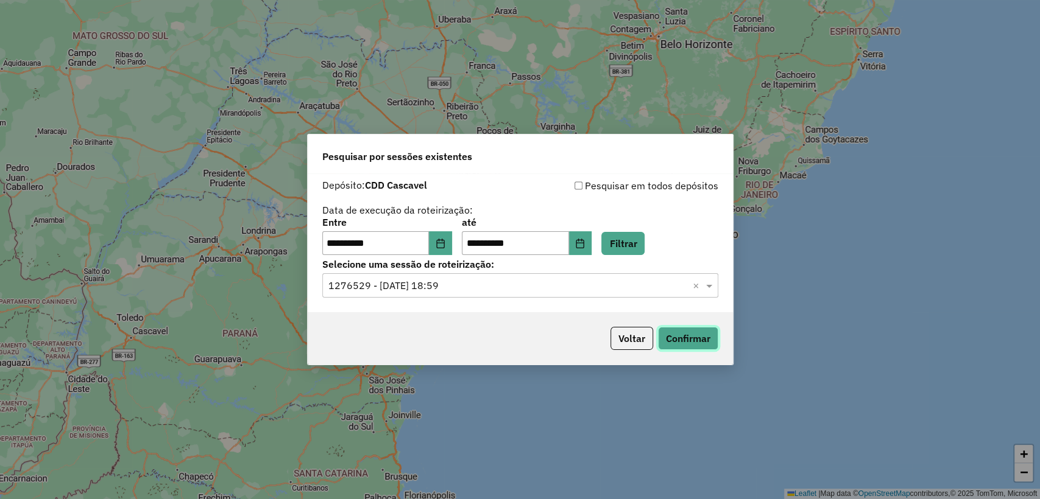
click at [671, 343] on button "Confirmar" at bounding box center [688, 338] width 60 height 23
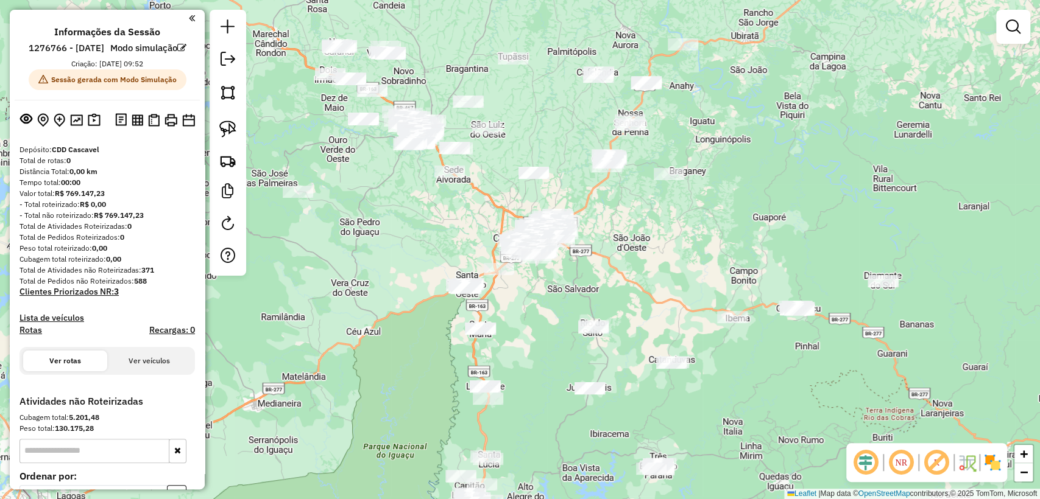
click at [155, 177] on div "Distância Total: 0,00 km" at bounding box center [106, 171] width 175 height 11
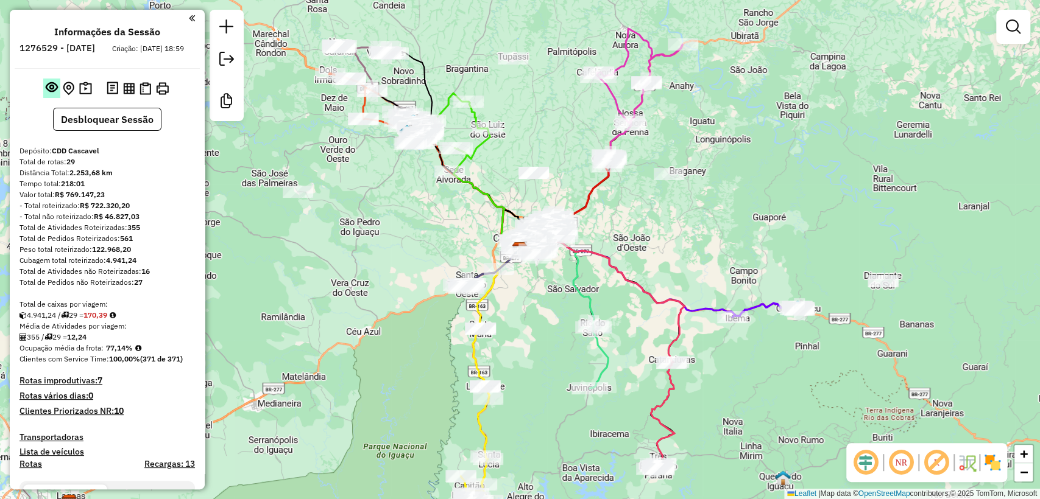
click at [49, 93] on em at bounding box center [52, 87] width 12 height 12
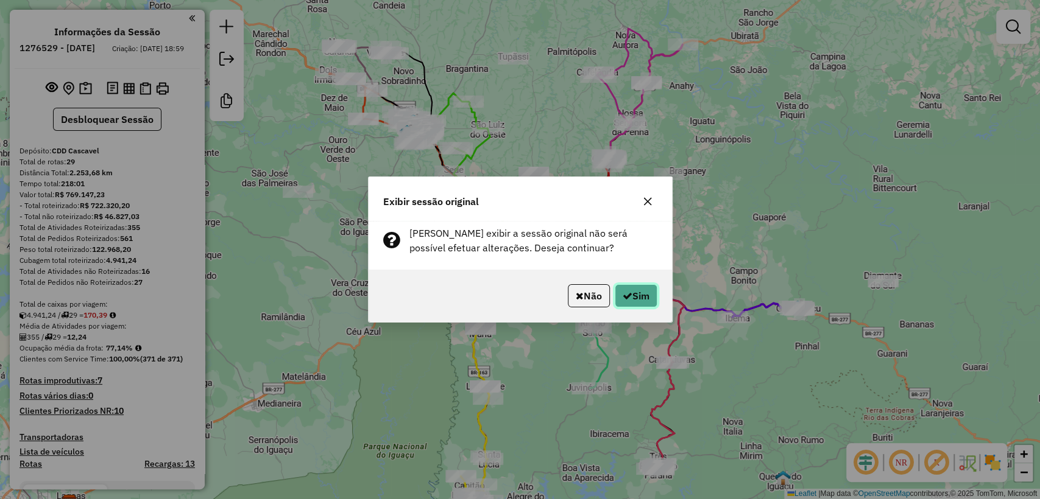
click at [624, 306] on button "Sim" at bounding box center [636, 295] width 43 height 23
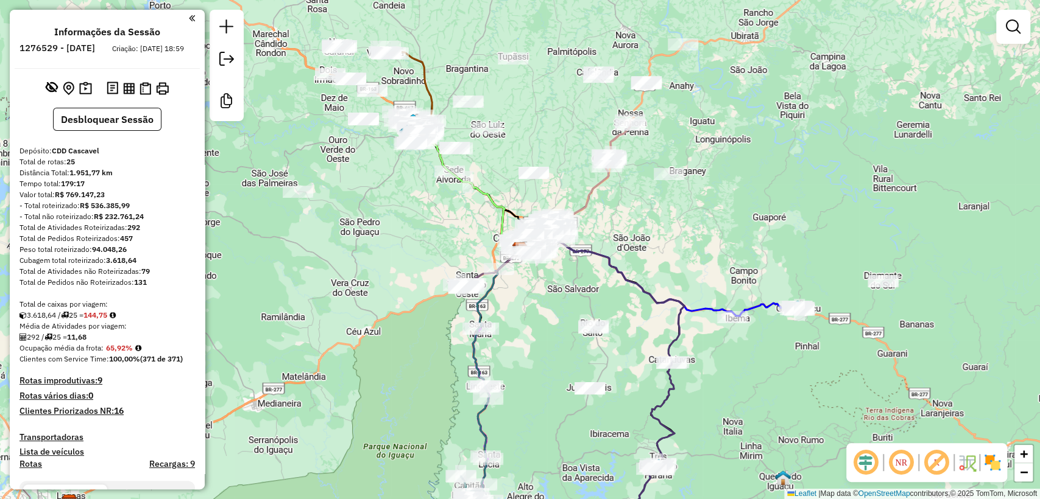
drag, startPoint x: 51, startPoint y: 99, endPoint x: 311, endPoint y: 163, distance: 268.3
click at [50, 93] on em at bounding box center [52, 87] width 12 height 12
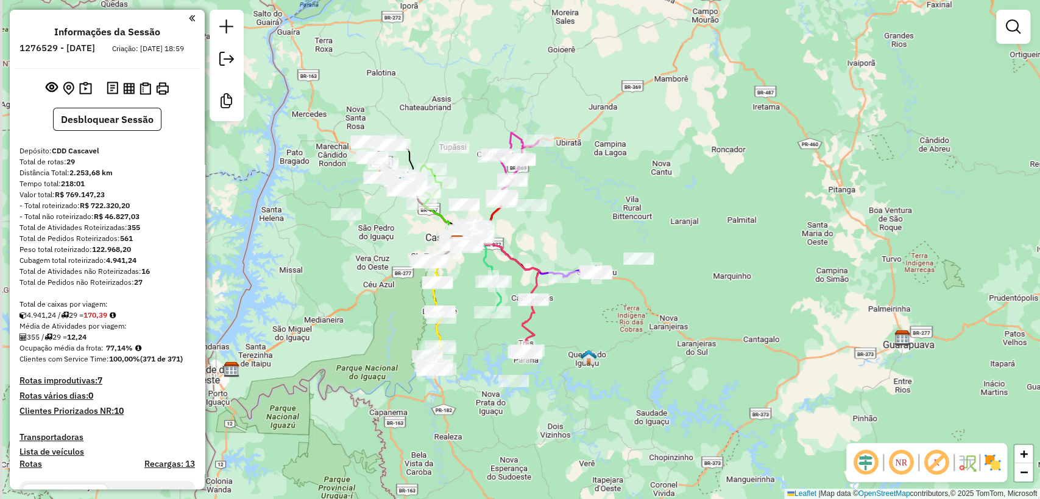
drag, startPoint x: 331, startPoint y: 308, endPoint x: 356, endPoint y: 283, distance: 34.9
click at [356, 283] on div "Janela de atendimento Grade de atendimento Capacidade Transportadoras Veículos …" at bounding box center [520, 249] width 1040 height 499
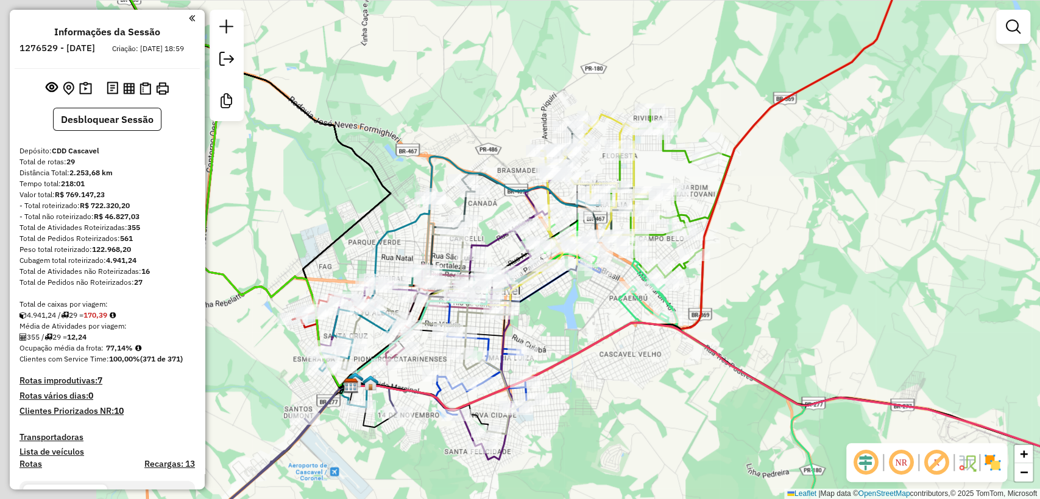
drag, startPoint x: 583, startPoint y: 384, endPoint x: 609, endPoint y: 384, distance: 25.6
click at [609, 384] on div "Janela de atendimento Grade de atendimento Capacidade Transportadoras Veículos …" at bounding box center [520, 249] width 1040 height 499
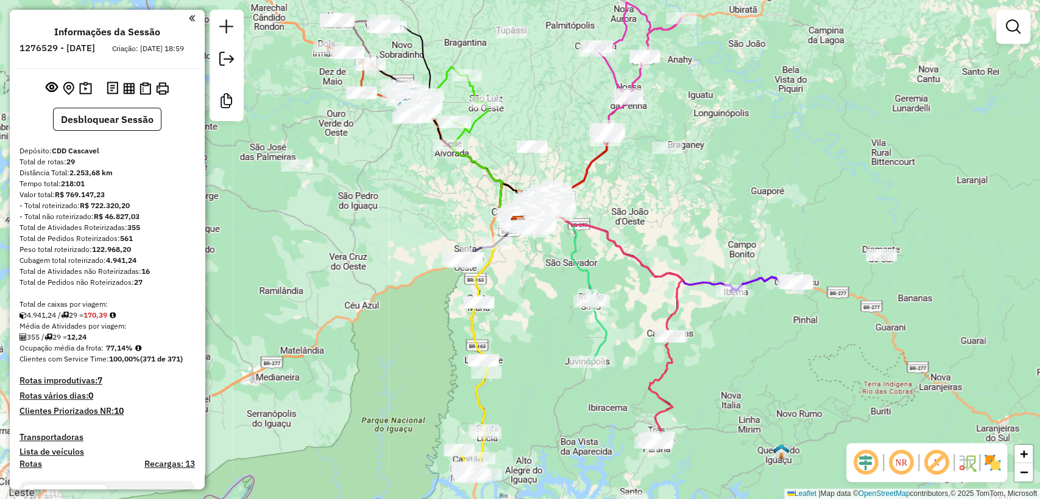
drag, startPoint x: 407, startPoint y: 323, endPoint x: 409, endPoint y: 250, distance: 73.1
click at [409, 250] on div "Janela de atendimento Grade de atendimento Capacidade Transportadoras Veículos …" at bounding box center [520, 249] width 1040 height 499
